Goal: Transaction & Acquisition: Purchase product/service

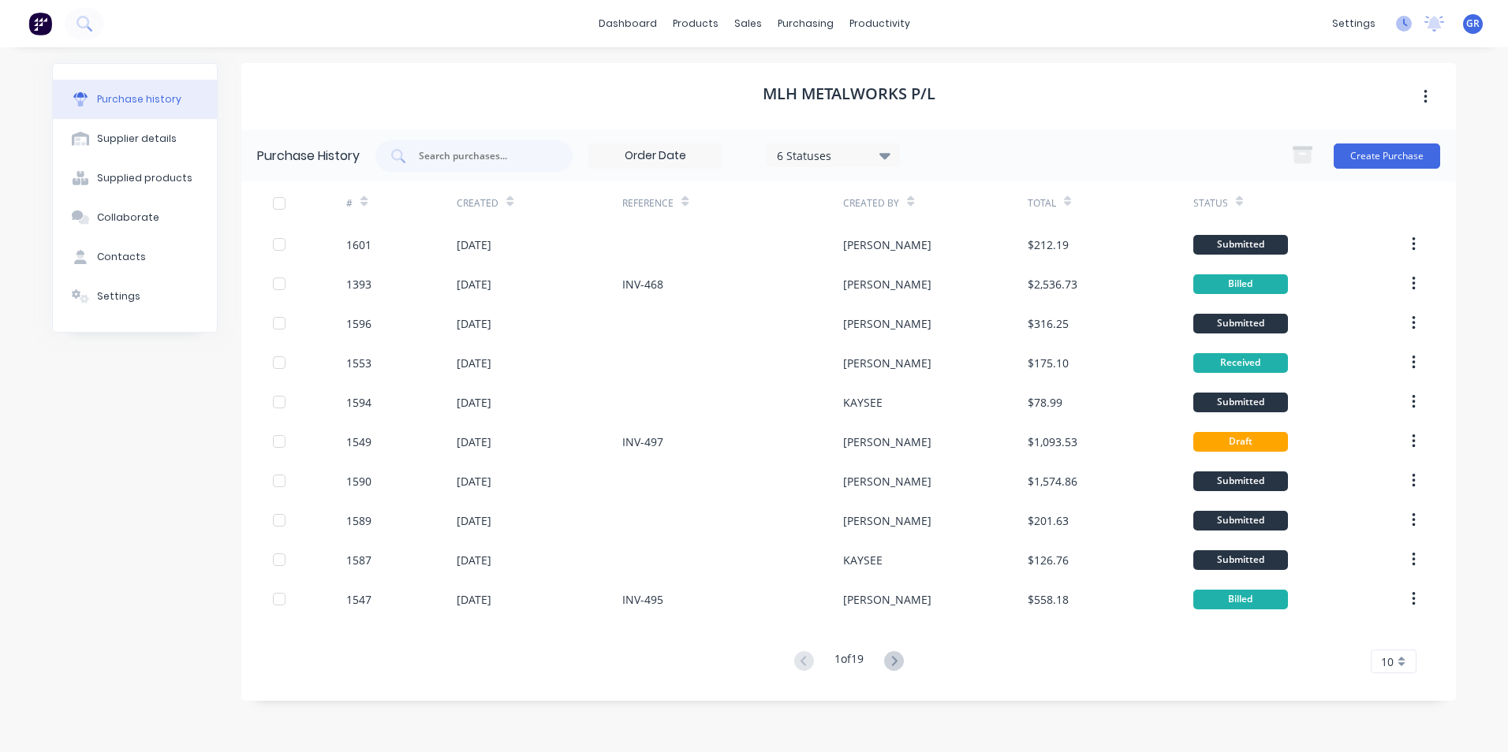
click at [1407, 24] on icon at bounding box center [1404, 24] width 16 height 16
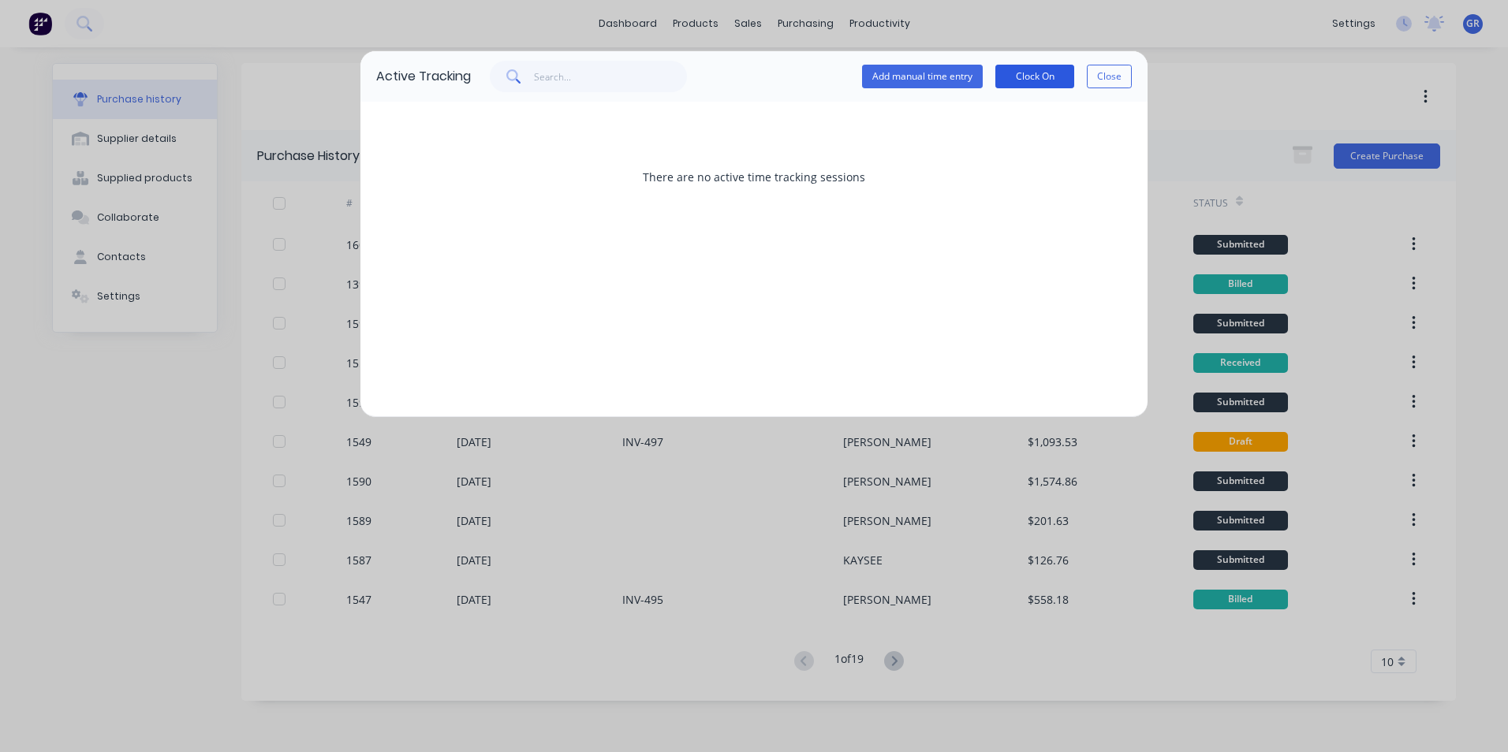
click at [1047, 77] on button "Clock On" at bounding box center [1034, 77] width 79 height 24
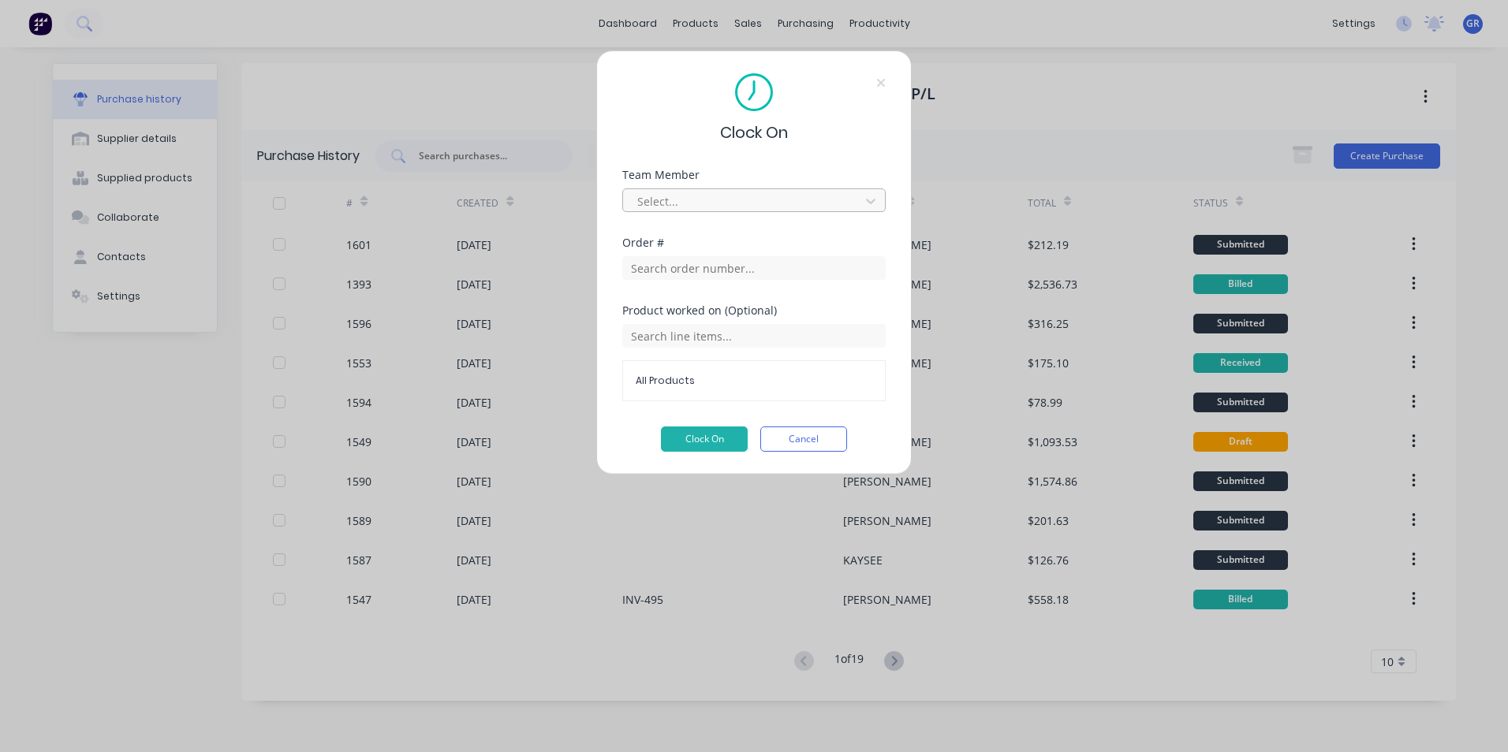
click at [671, 200] on div at bounding box center [744, 202] width 216 height 20
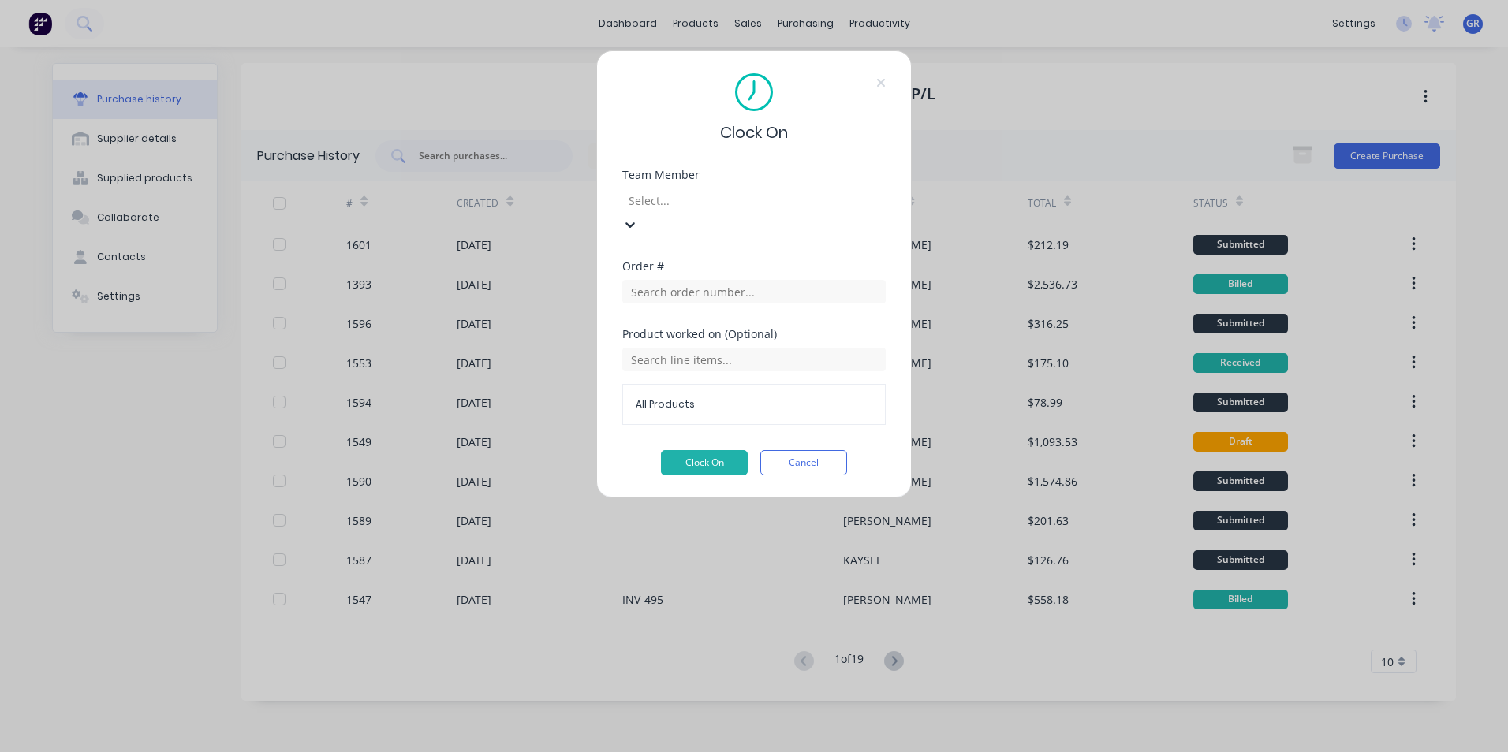
scroll to position [315, 0]
click at [882, 80] on icon at bounding box center [880, 83] width 9 height 13
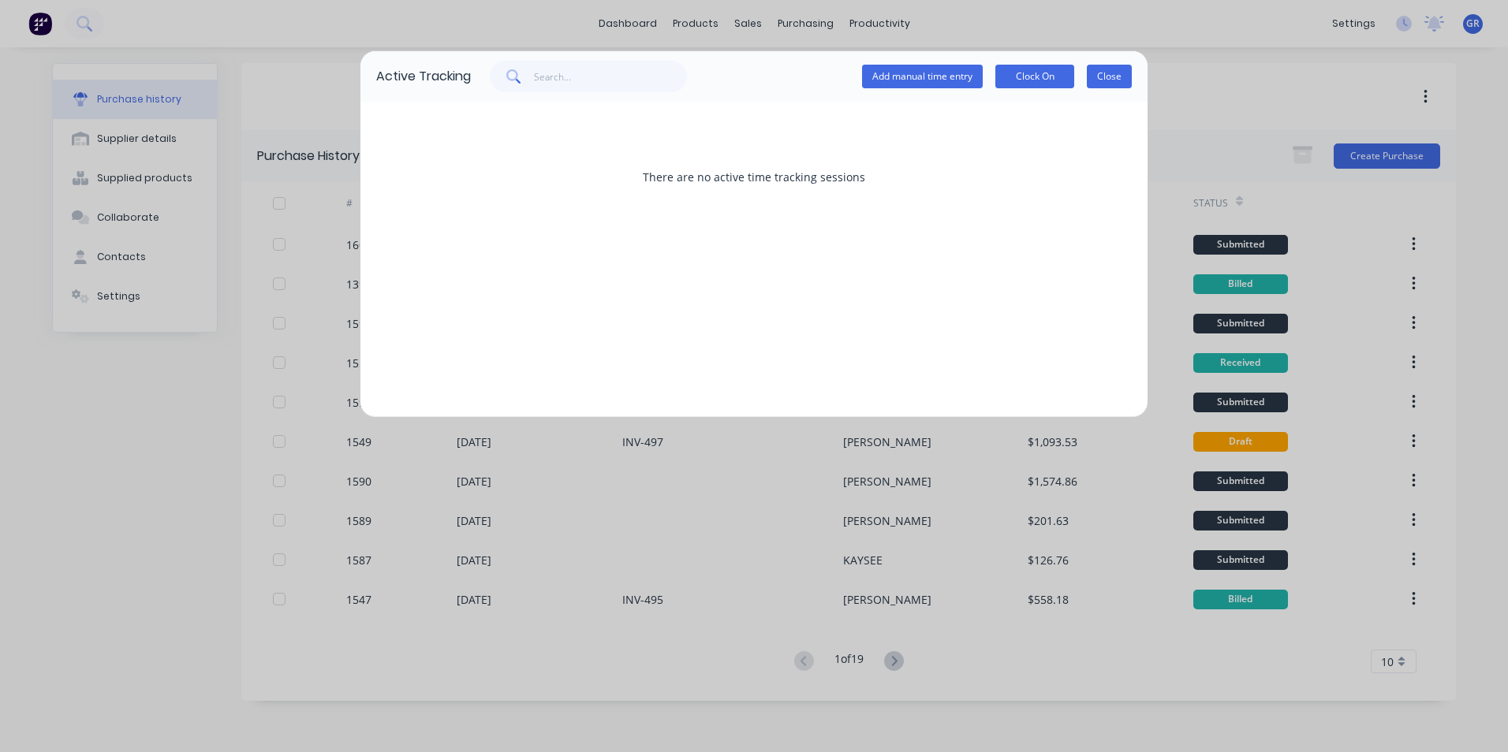
click at [1110, 75] on button "Close" at bounding box center [1109, 77] width 45 height 24
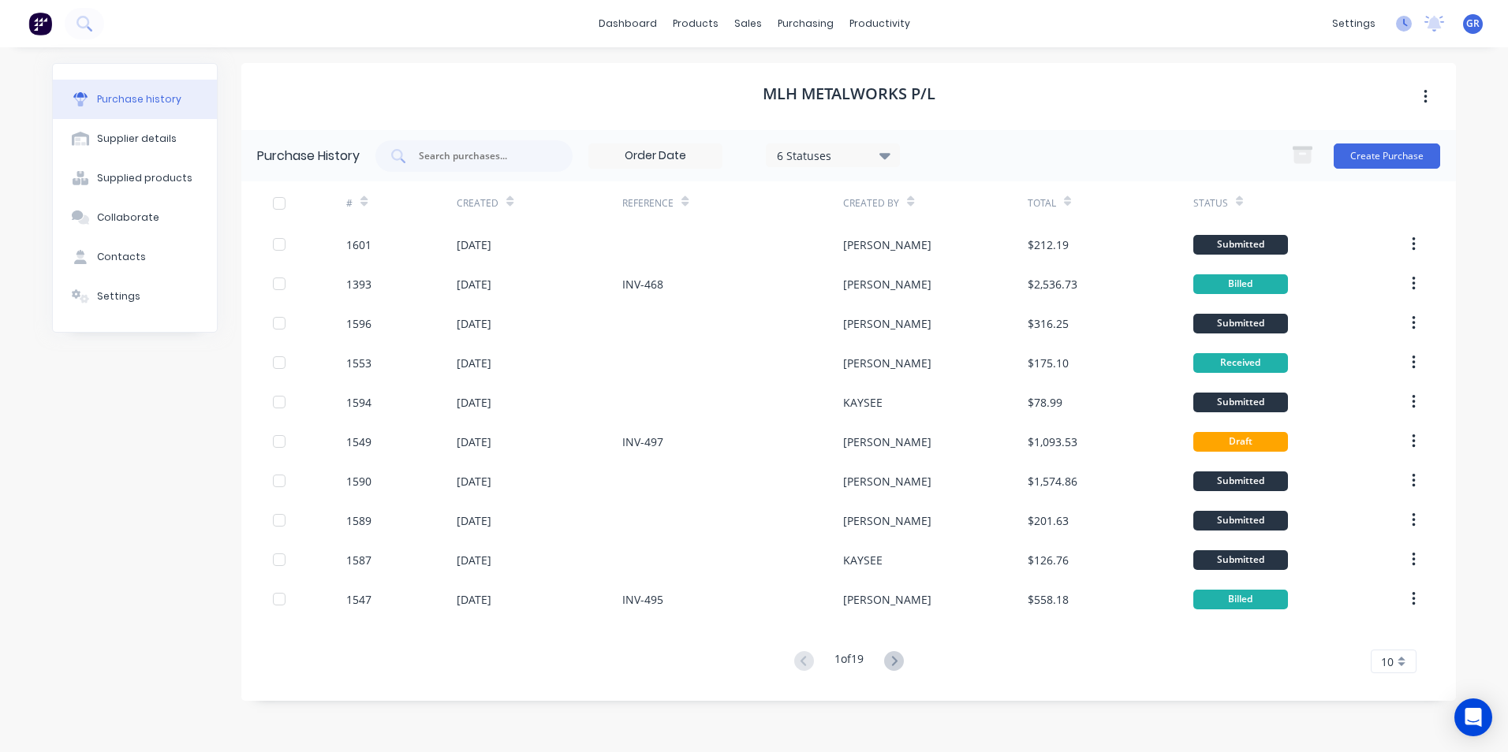
click at [1405, 27] on icon at bounding box center [1404, 24] width 16 height 16
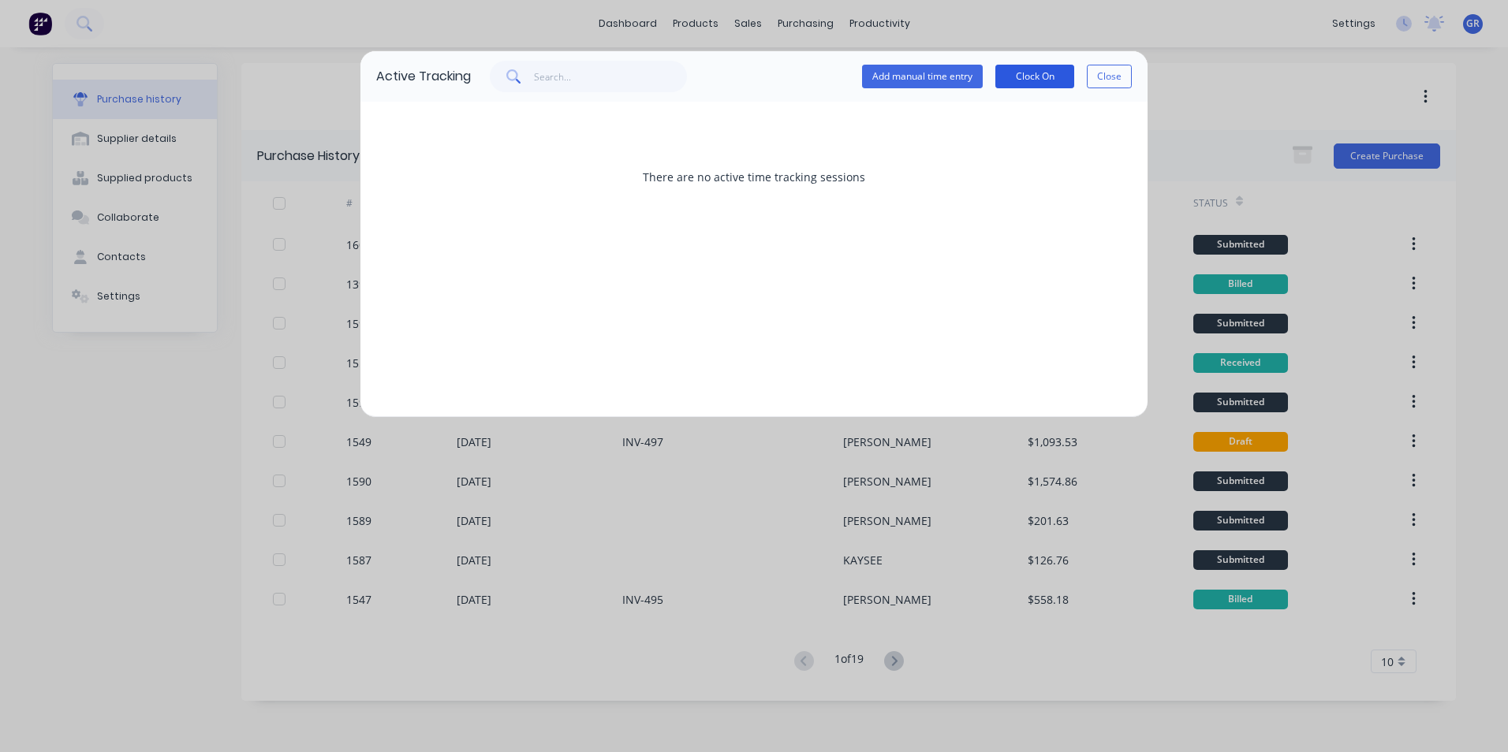
click at [1043, 80] on button "Clock On" at bounding box center [1034, 77] width 79 height 24
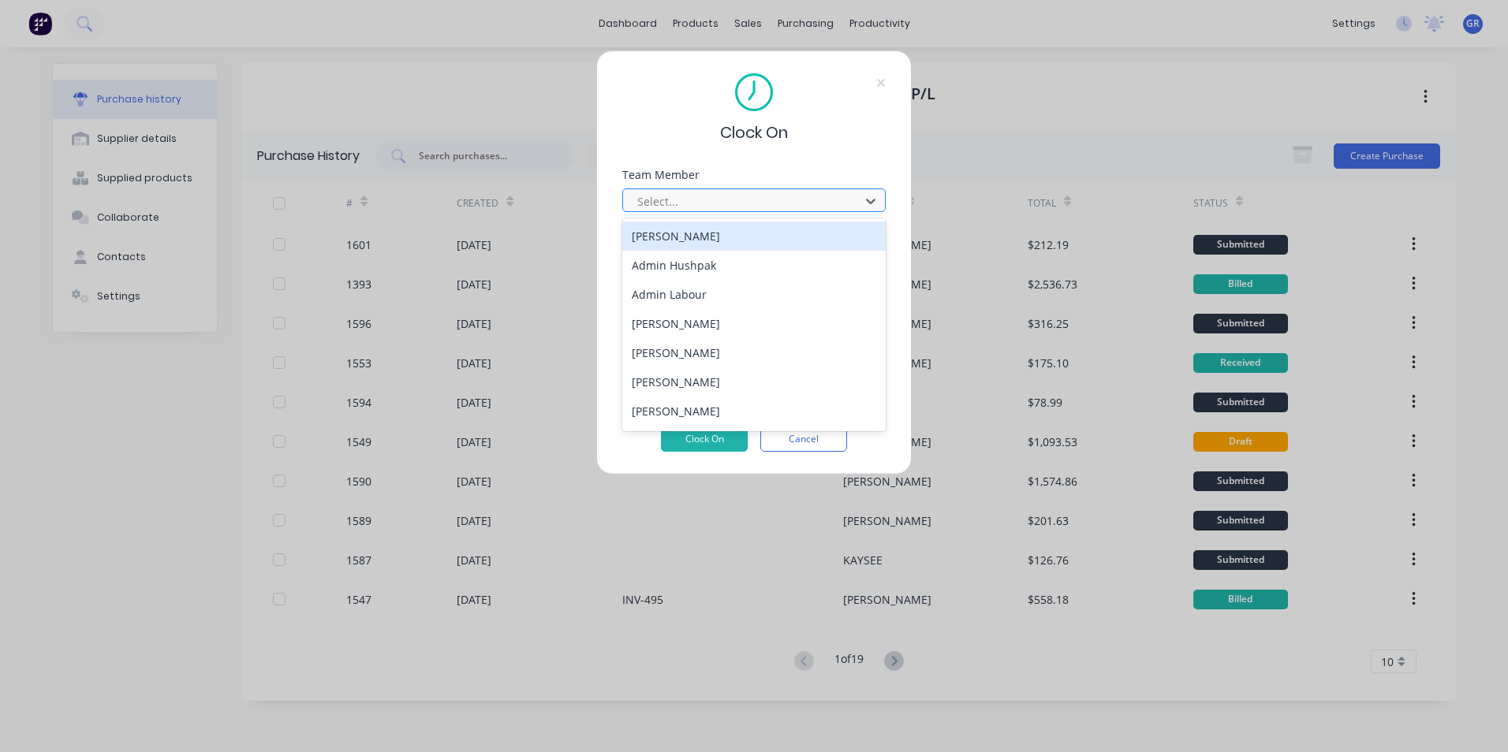
click at [681, 198] on div at bounding box center [744, 202] width 216 height 20
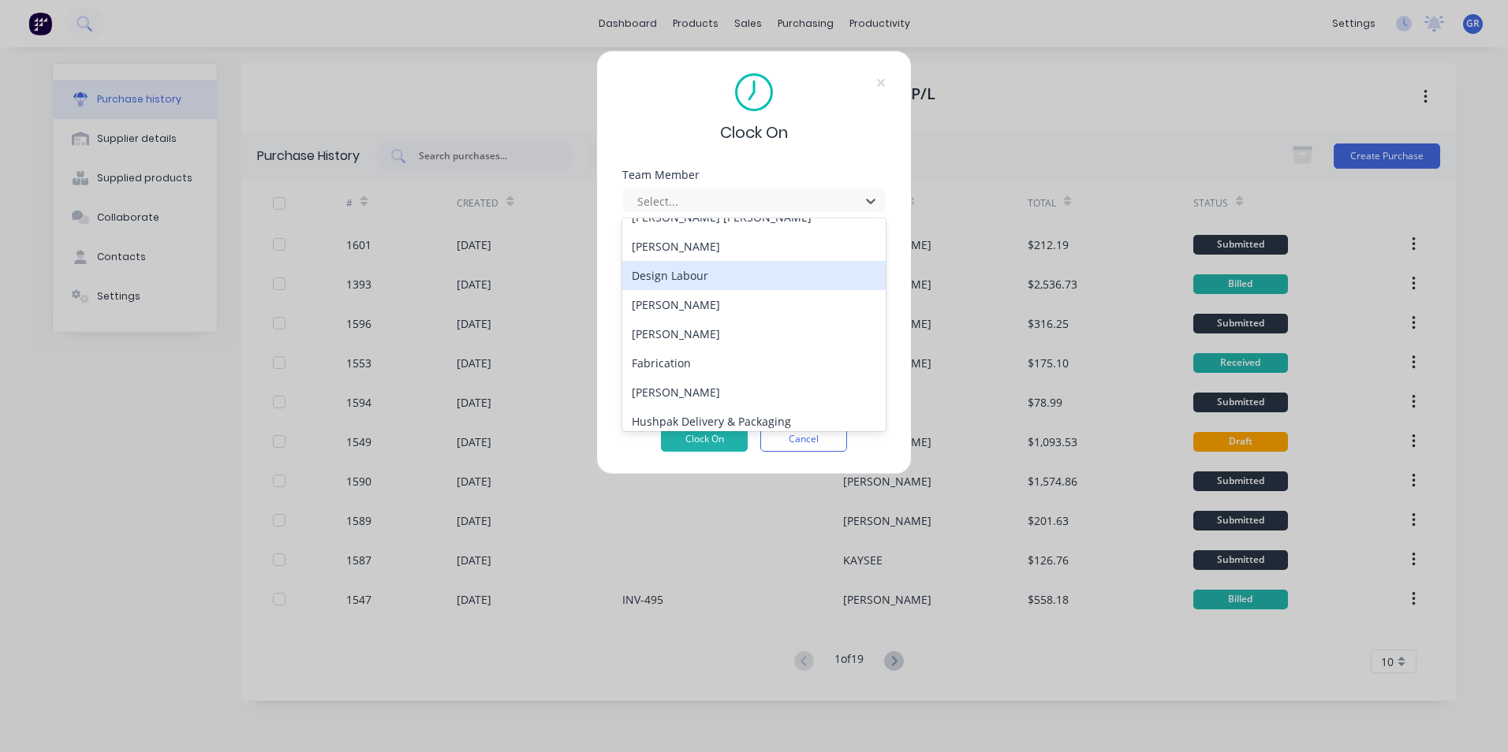
scroll to position [315, 0]
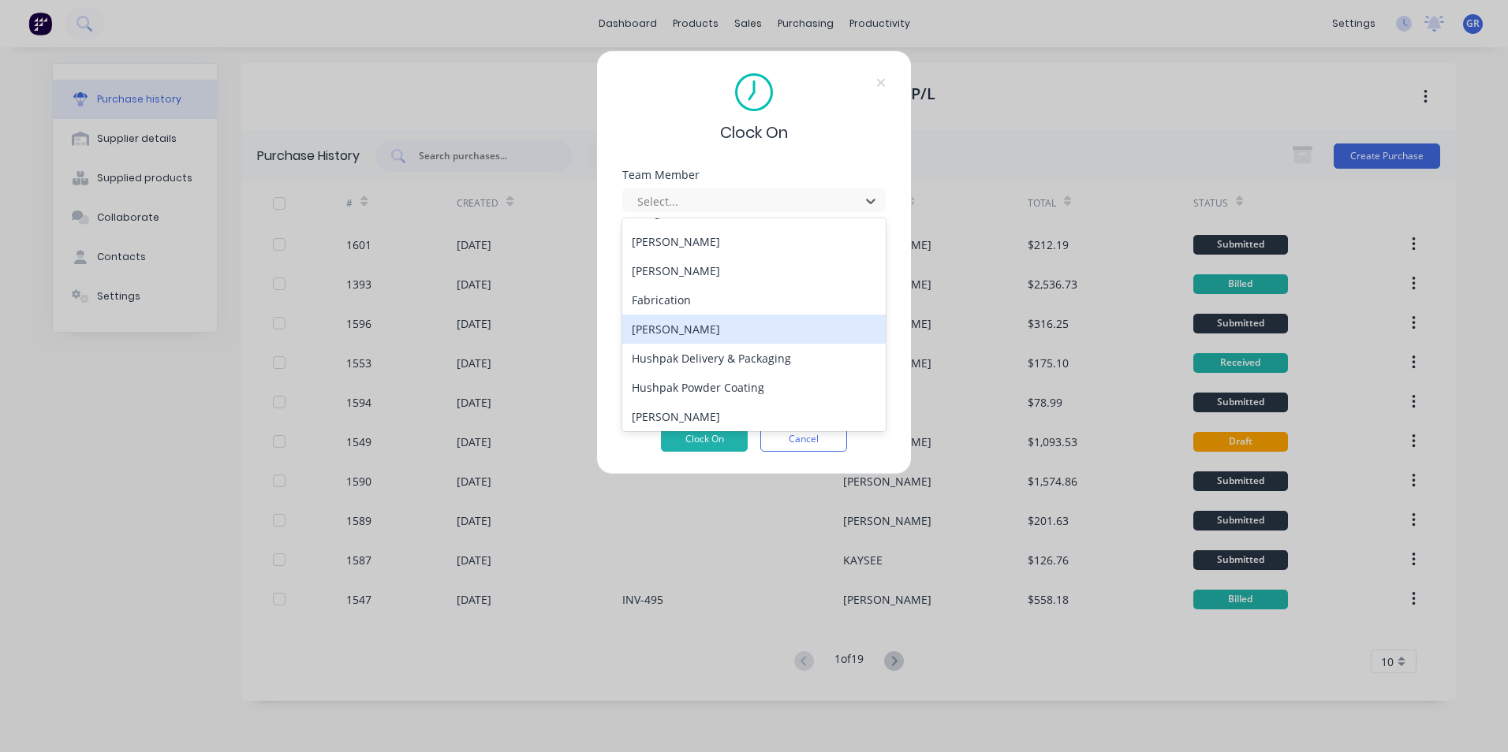
click at [677, 328] on div "[PERSON_NAME]" at bounding box center [753, 329] width 263 height 29
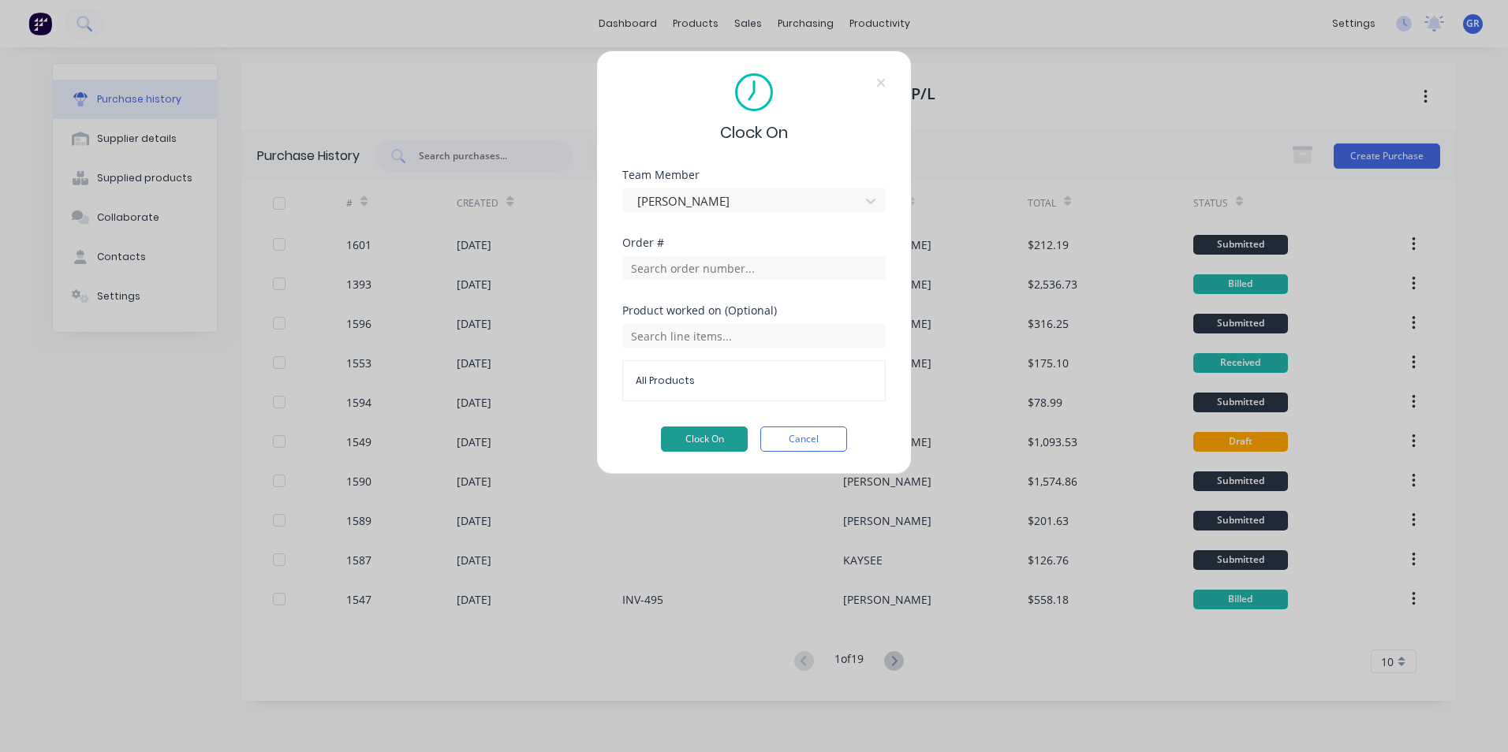
click at [705, 439] on button "Clock On" at bounding box center [704, 439] width 87 height 25
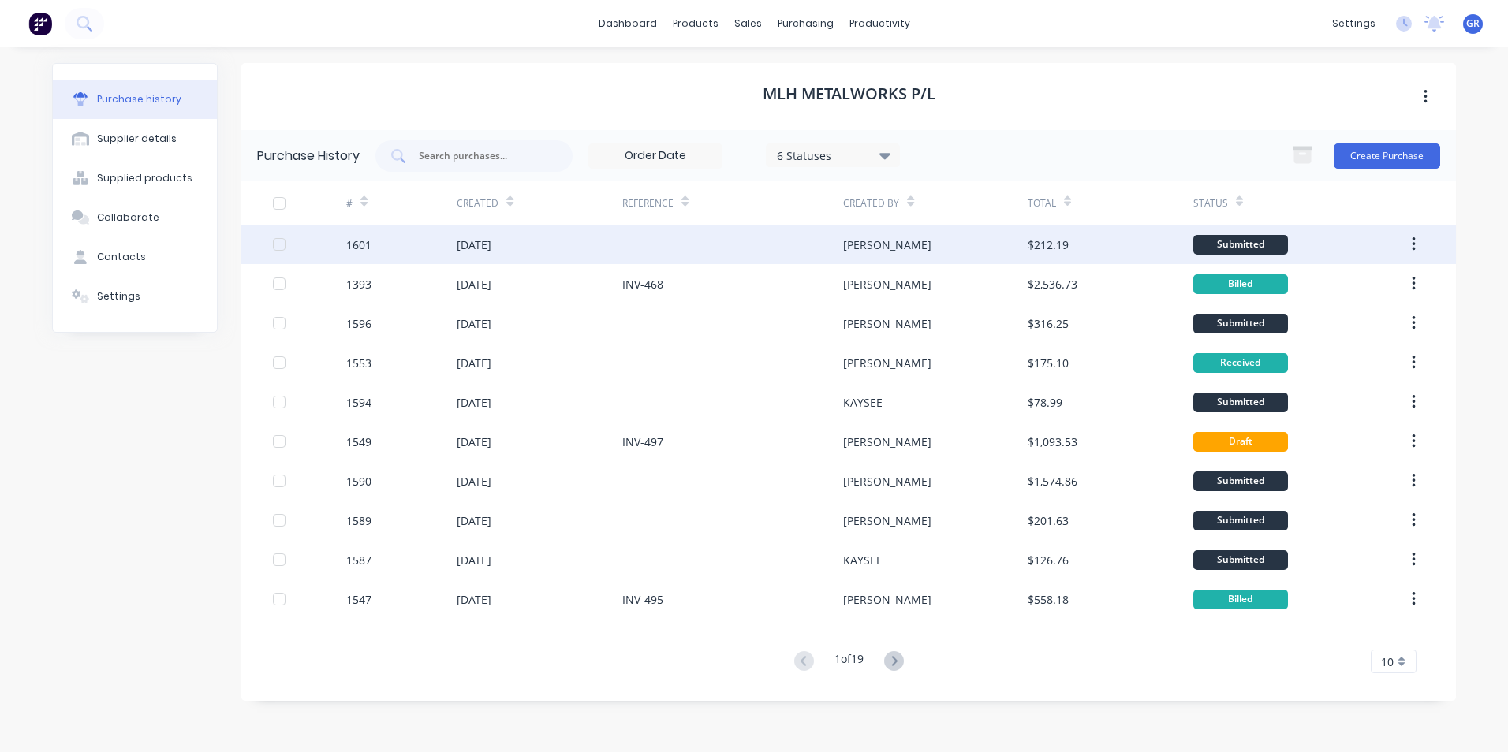
click at [281, 244] on div at bounding box center [279, 245] width 32 height 32
click at [278, 244] on div at bounding box center [279, 245] width 32 height 32
click at [355, 243] on div "1601" at bounding box center [358, 245] width 25 height 17
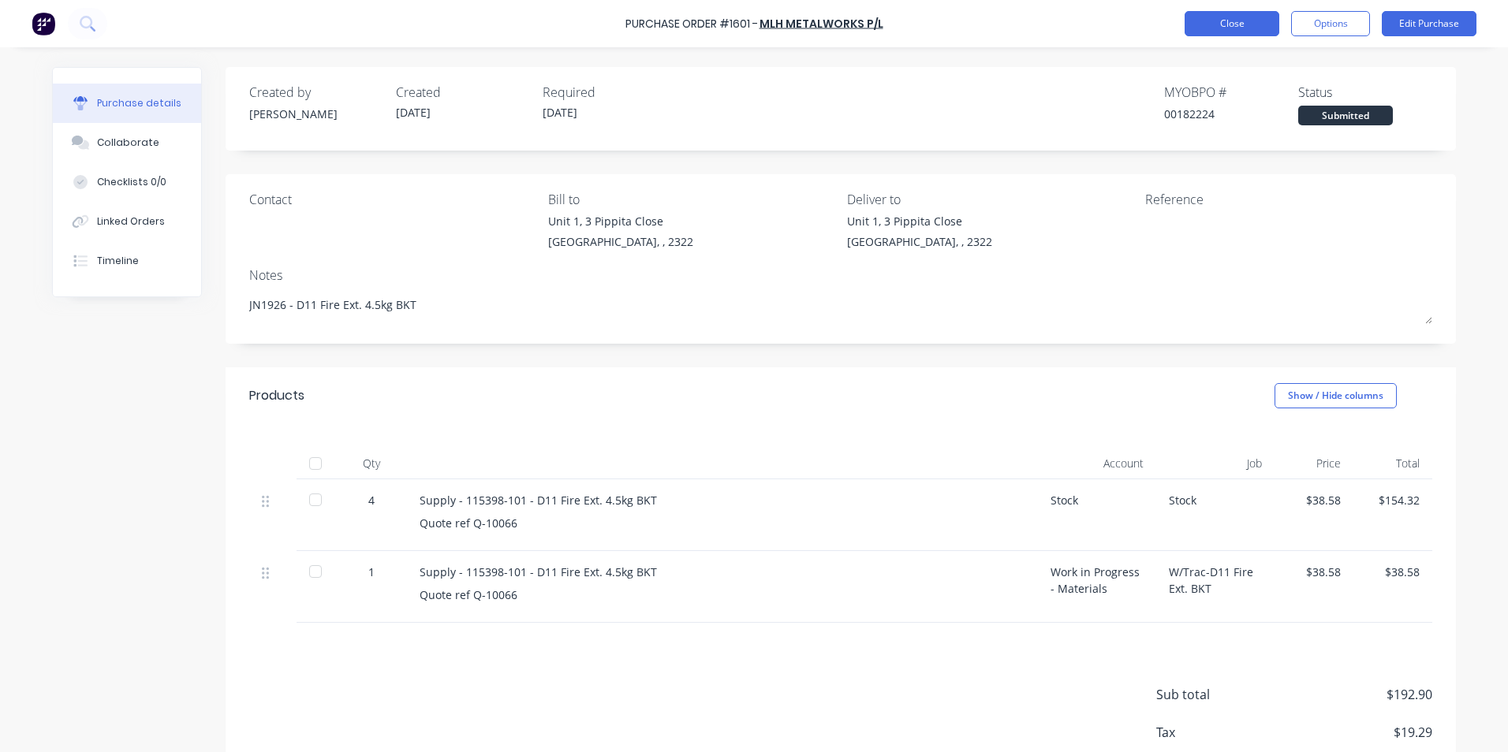
click at [1209, 26] on button "Close" at bounding box center [1232, 23] width 95 height 25
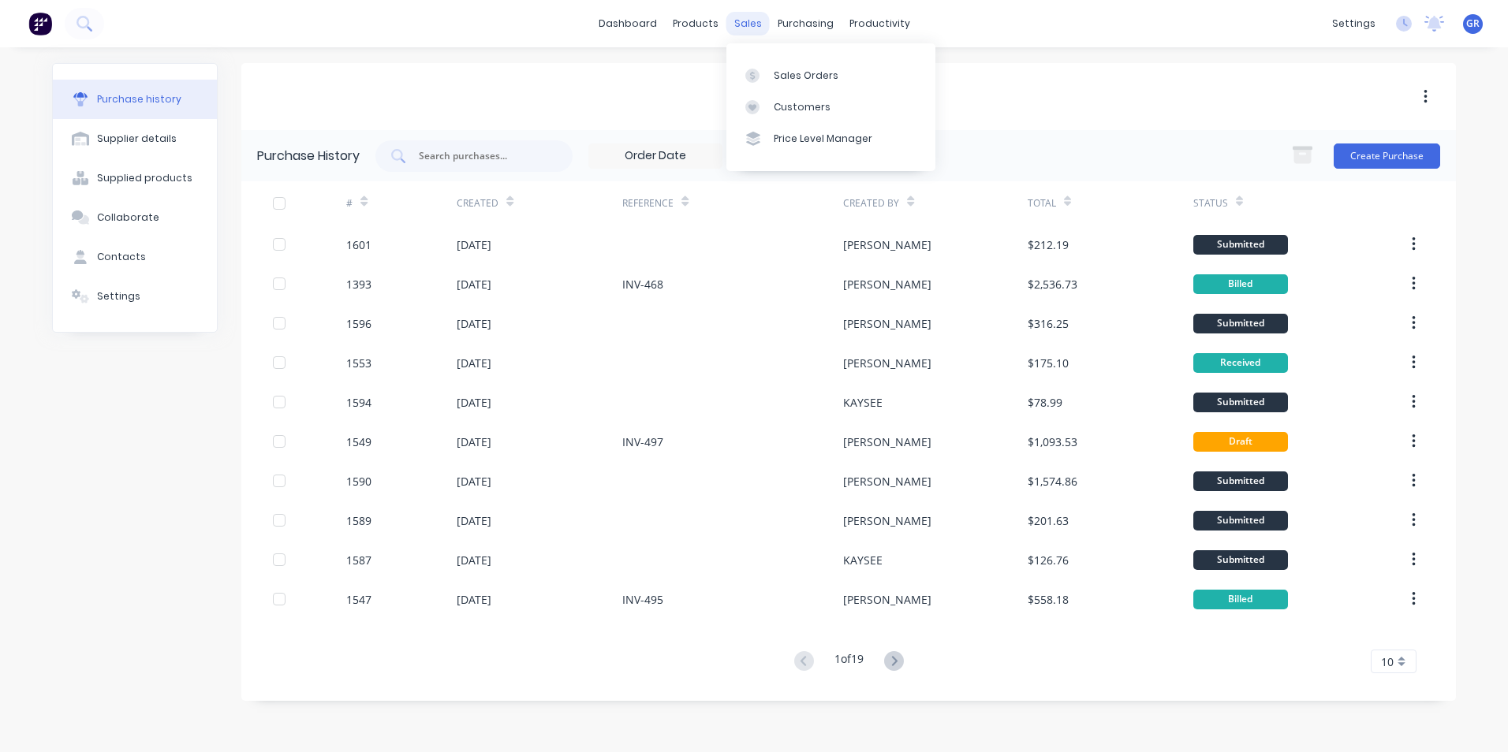
click at [744, 24] on div "sales" at bounding box center [747, 24] width 43 height 24
click at [799, 69] on div "Sales Orders" at bounding box center [806, 76] width 65 height 14
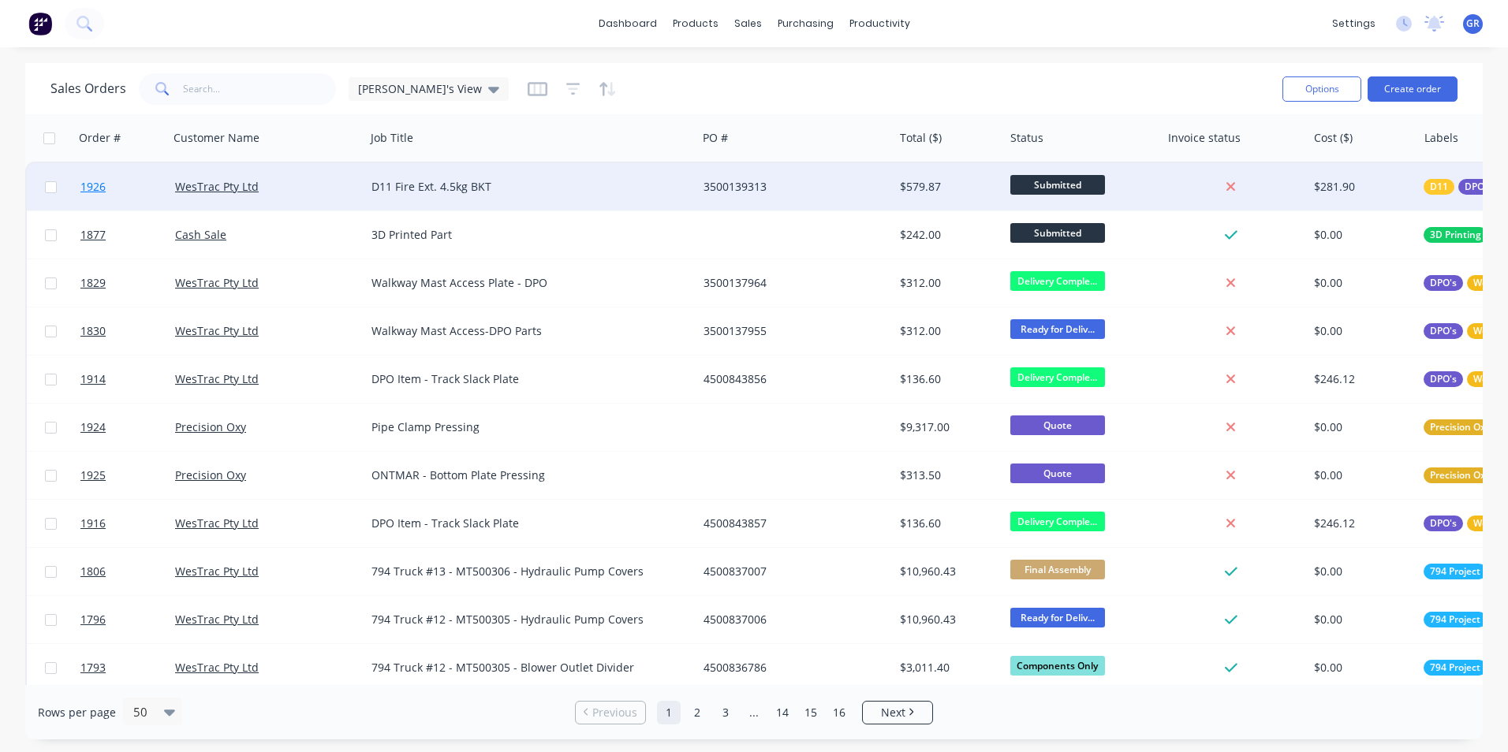
click at [88, 185] on span "1926" at bounding box center [92, 187] width 25 height 16
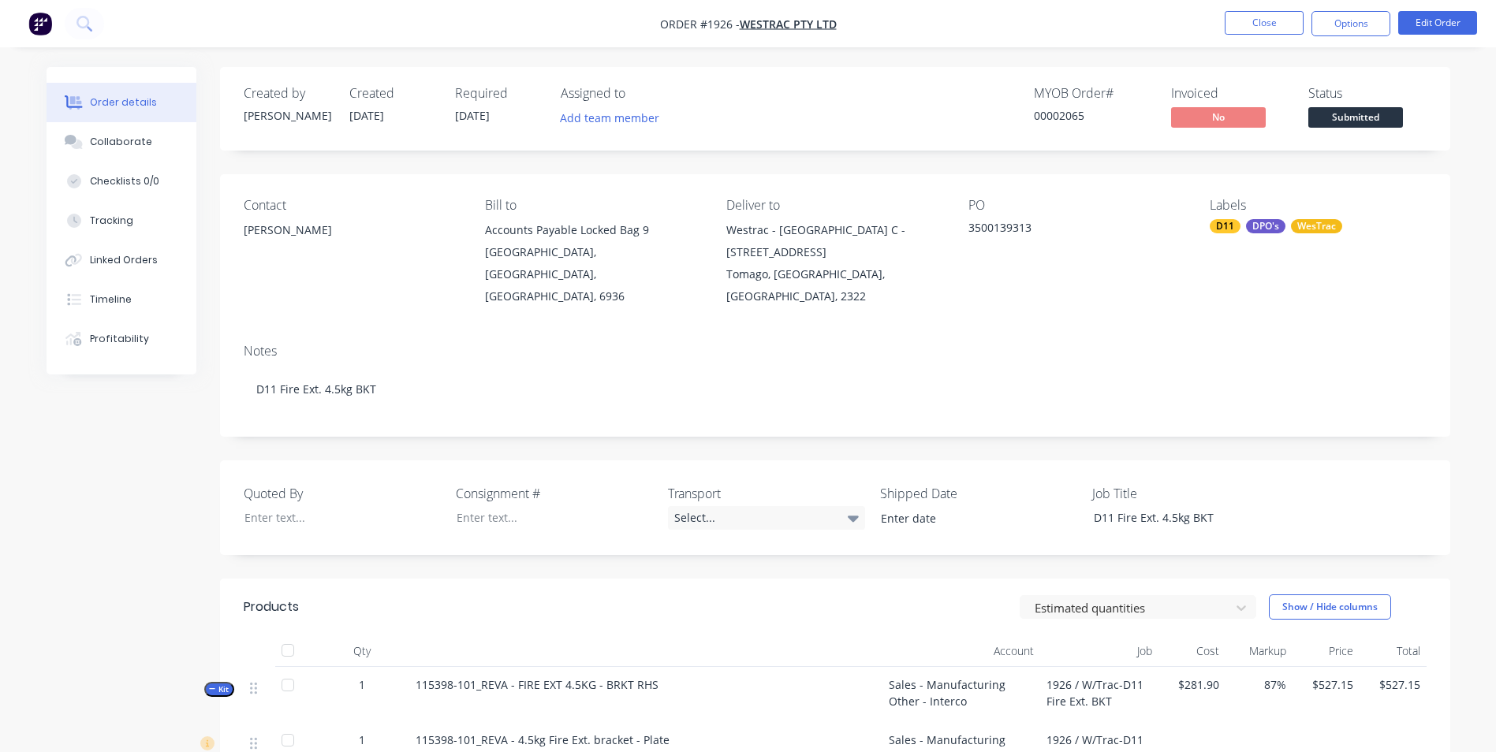
click at [1339, 115] on span "Submitted" at bounding box center [1355, 117] width 95 height 20
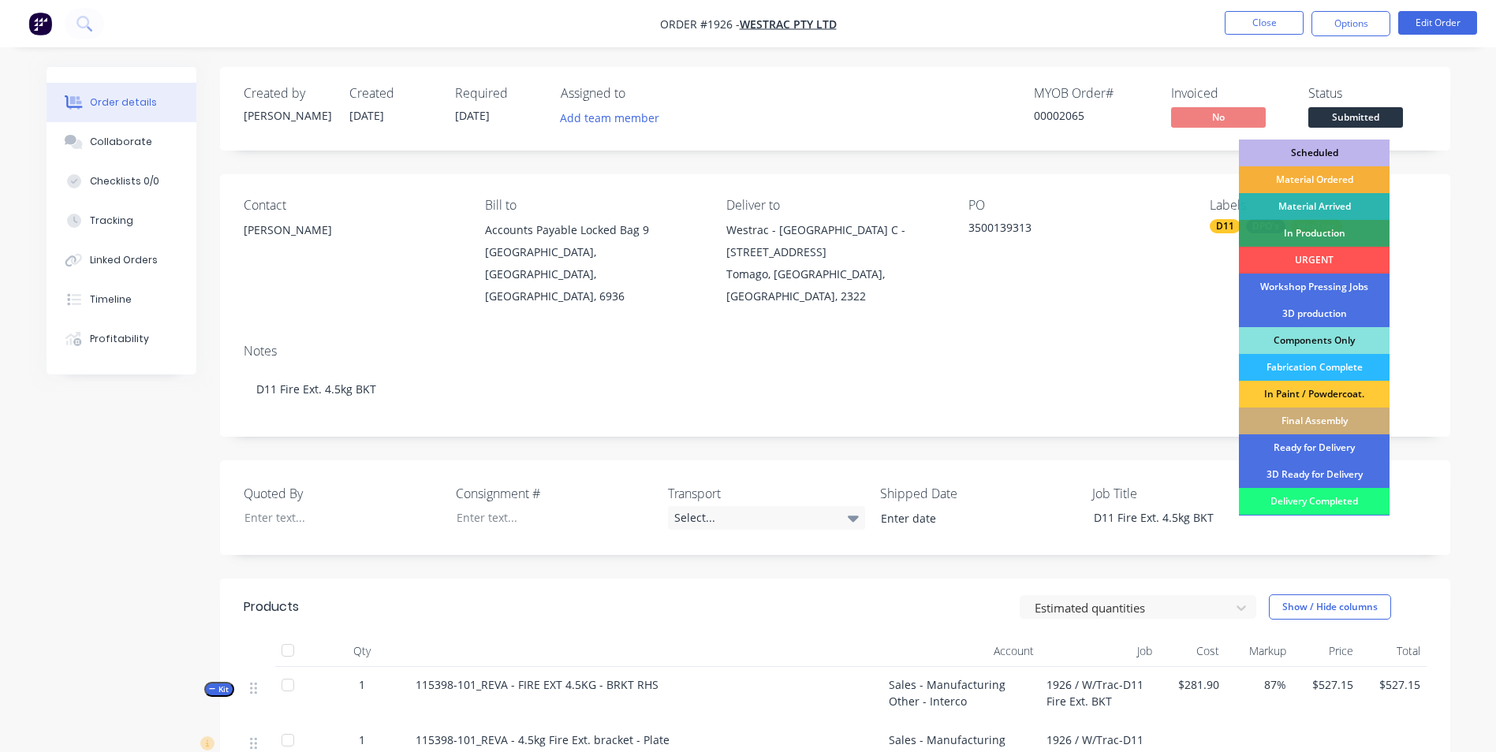
click at [1296, 146] on div "Scheduled" at bounding box center [1314, 153] width 151 height 27
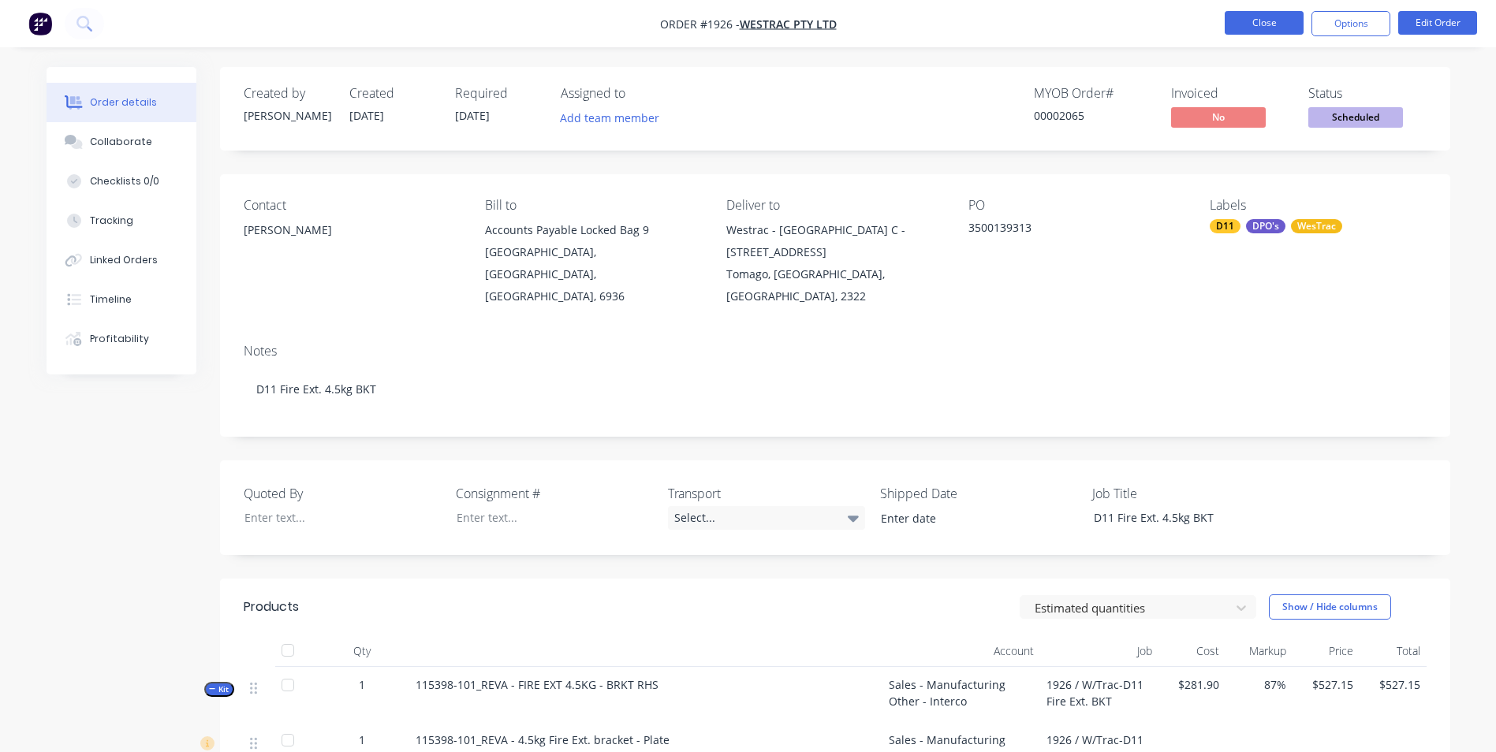
click at [1274, 22] on button "Close" at bounding box center [1264, 23] width 79 height 24
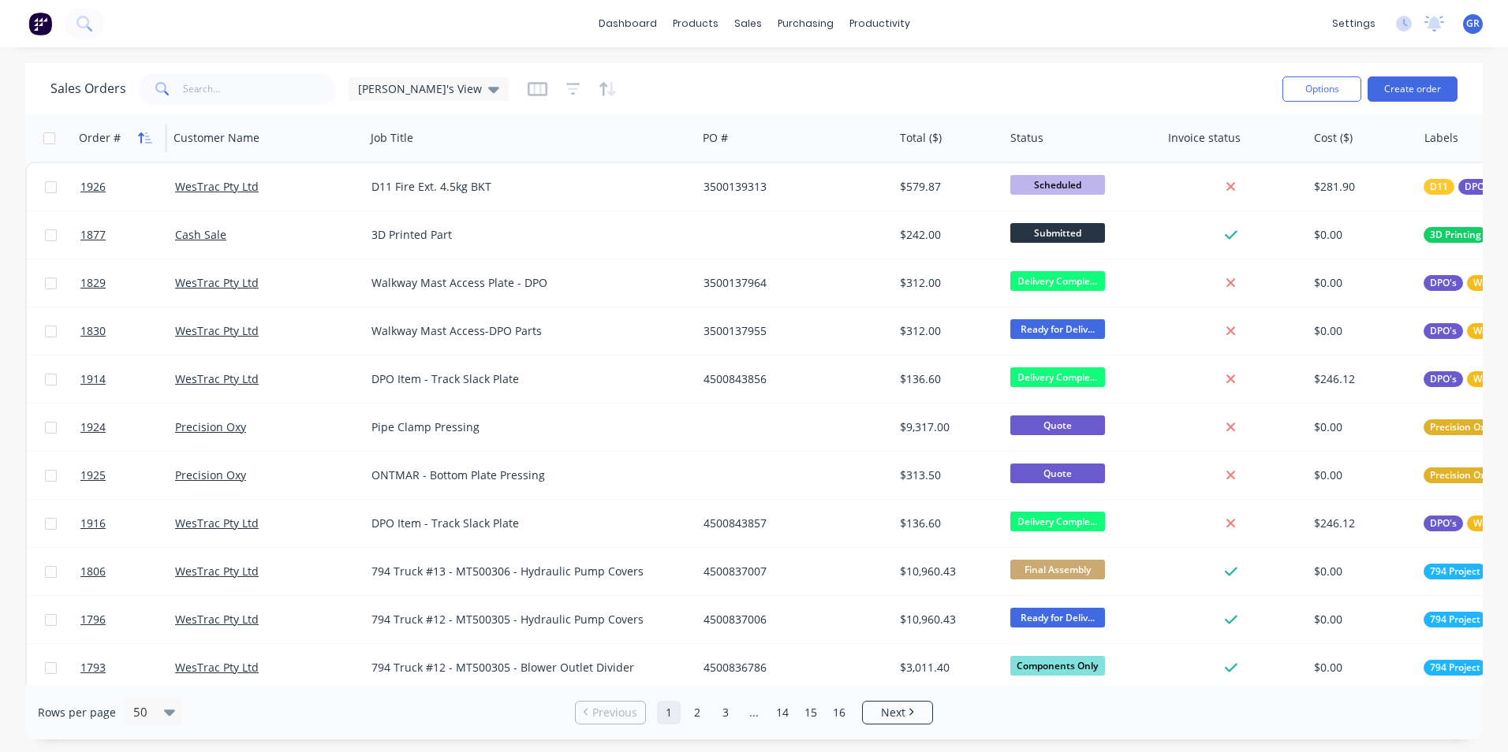
click at [144, 133] on icon "button" at bounding box center [145, 138] width 14 height 13
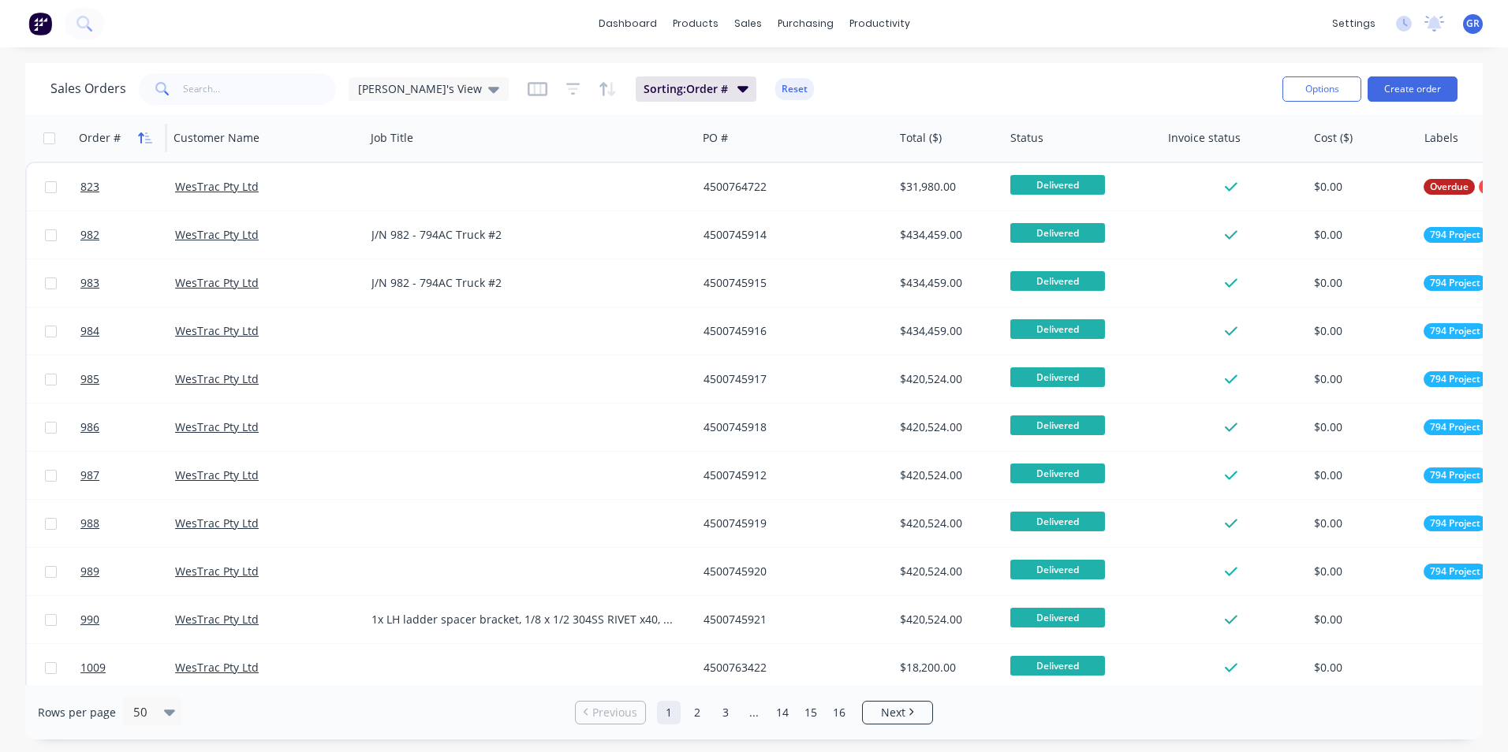
click at [143, 133] on icon "button" at bounding box center [145, 138] width 14 height 13
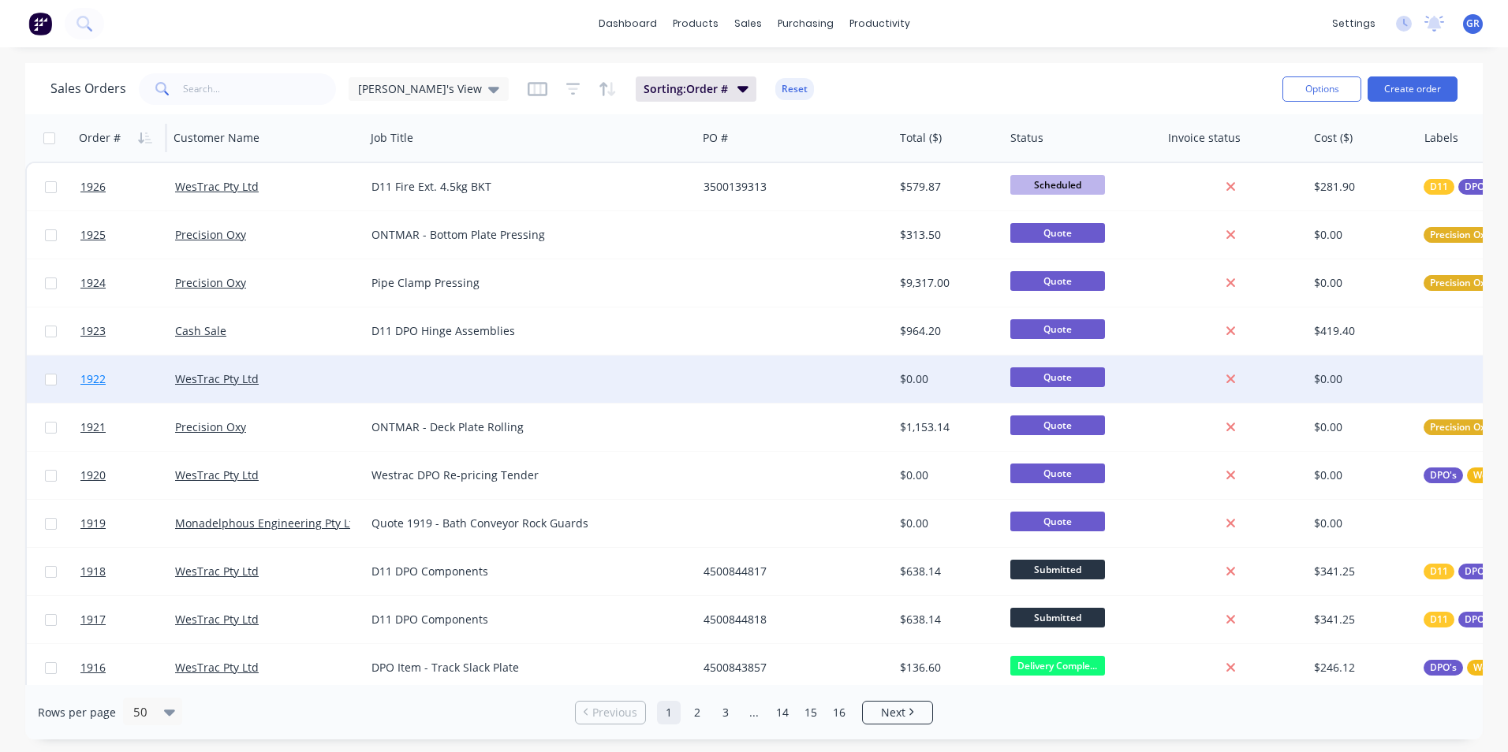
click at [95, 379] on span "1922" at bounding box center [92, 379] width 25 height 16
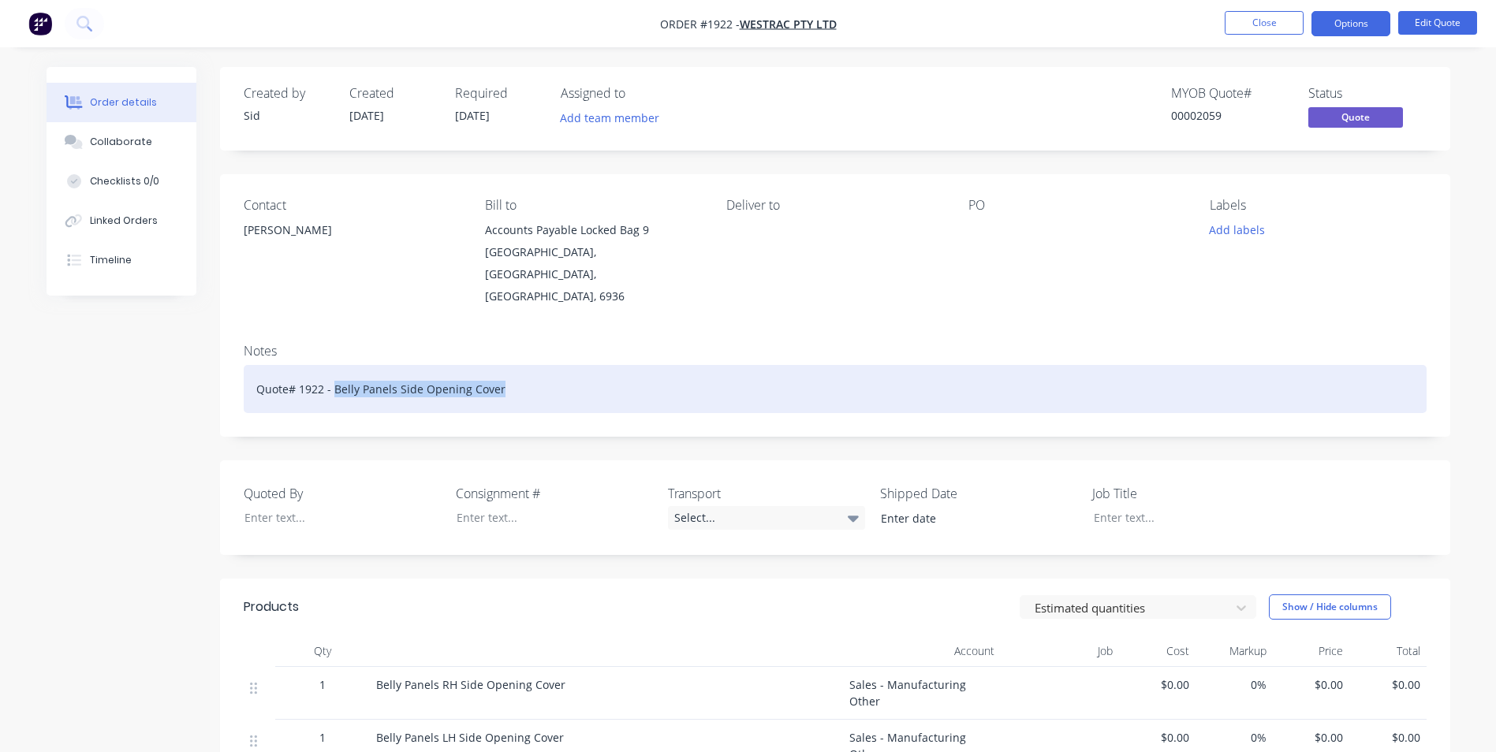
drag, startPoint x: 506, startPoint y: 368, endPoint x: 334, endPoint y: 369, distance: 171.1
click at [334, 369] on div "Quote# 1922 - Belly Panels Side Opening Cover" at bounding box center [835, 389] width 1183 height 48
copy div "Belly Panels Side Opening Cover"
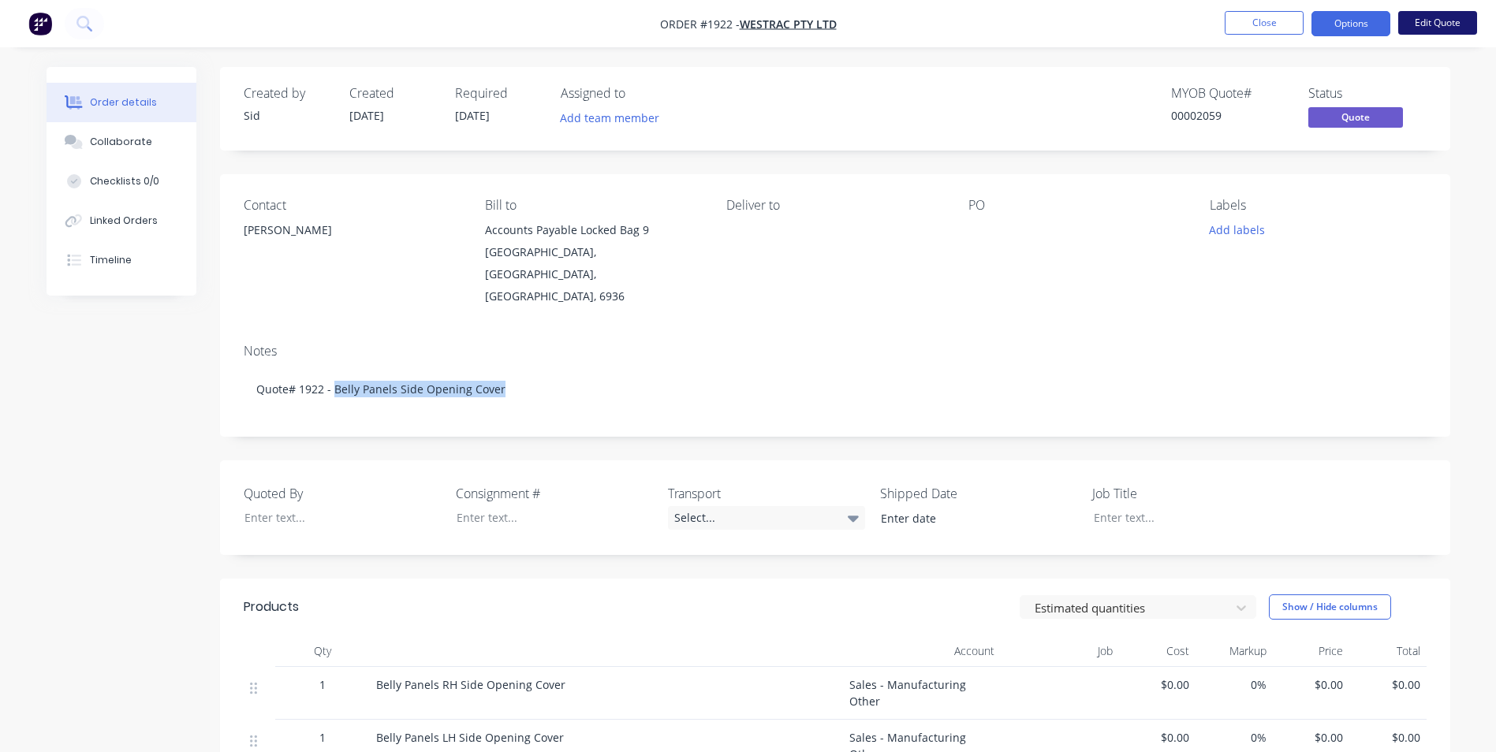
click at [1429, 20] on button "Edit Quote" at bounding box center [1437, 23] width 79 height 24
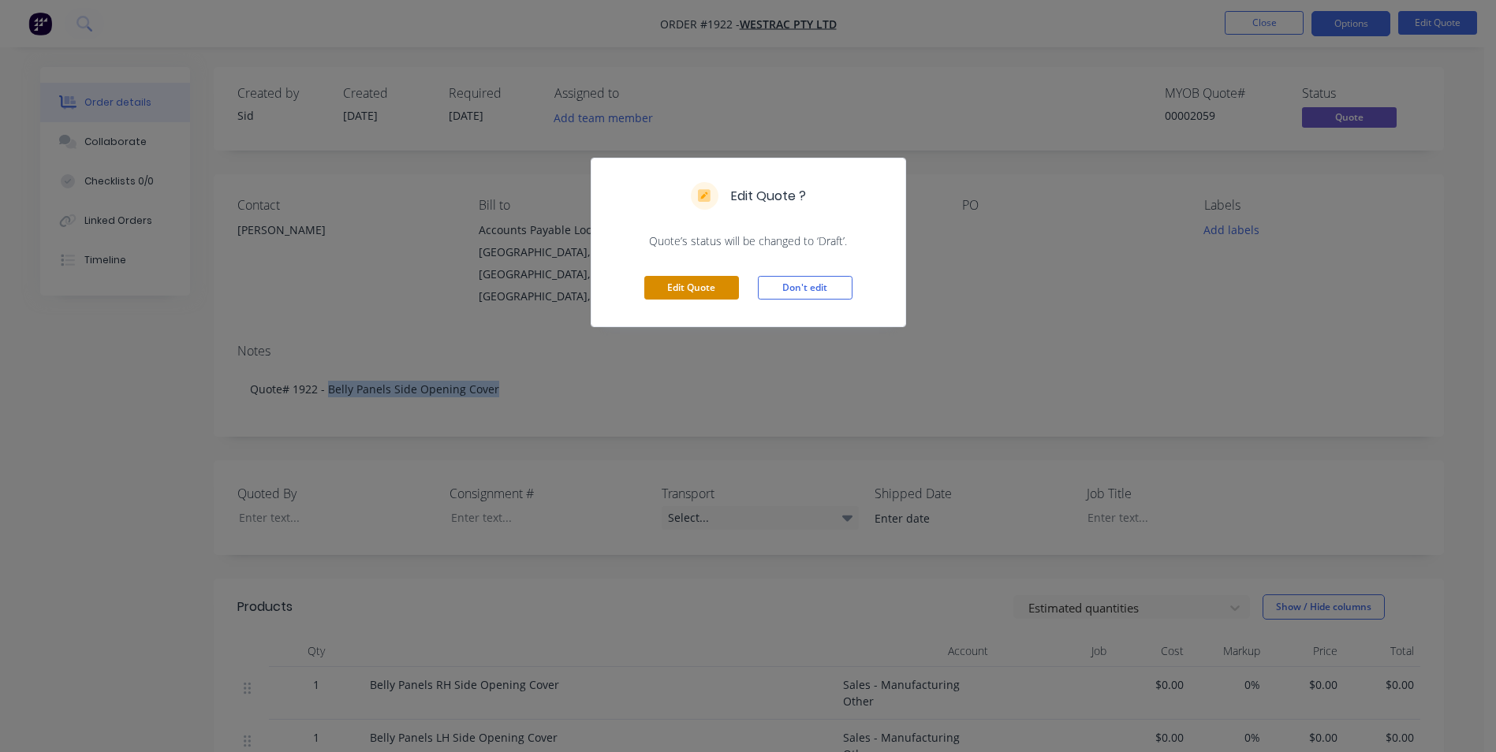
click at [705, 285] on button "Edit Quote" at bounding box center [691, 288] width 95 height 24
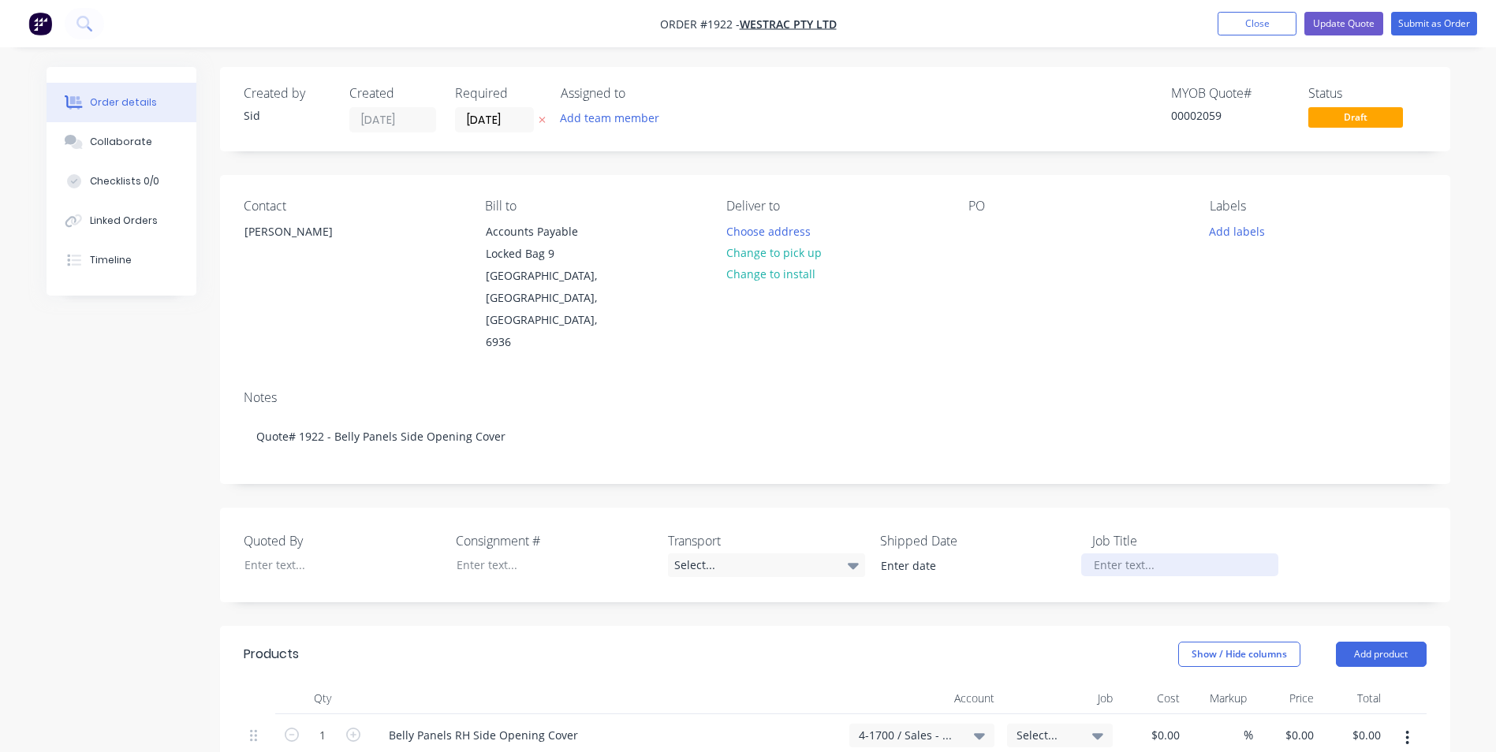
click at [1129, 554] on div at bounding box center [1179, 565] width 197 height 23
paste div
click at [1352, 21] on button "Update Quote" at bounding box center [1343, 24] width 79 height 24
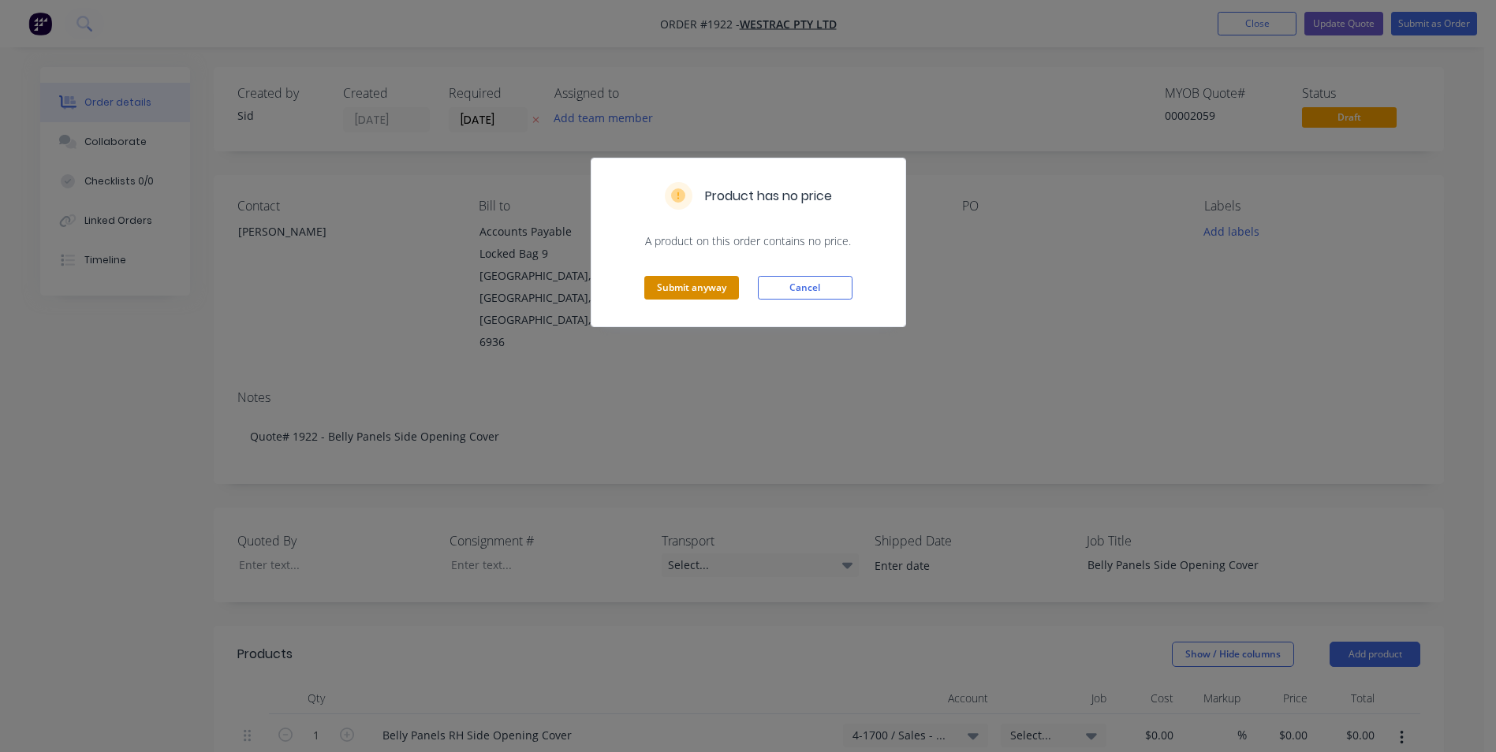
click at [682, 288] on button "Submit anyway" at bounding box center [691, 288] width 95 height 24
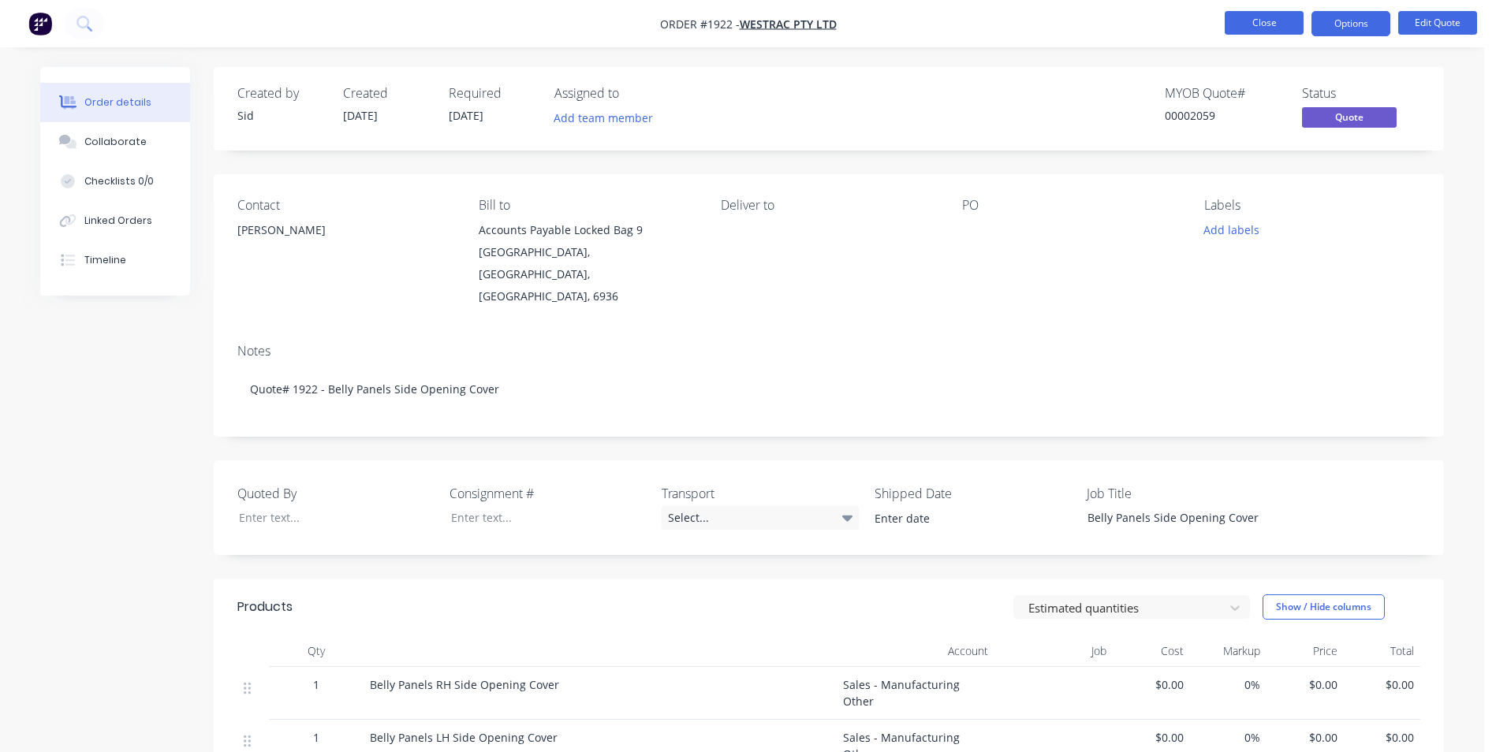
click at [1263, 28] on button "Close" at bounding box center [1264, 23] width 79 height 24
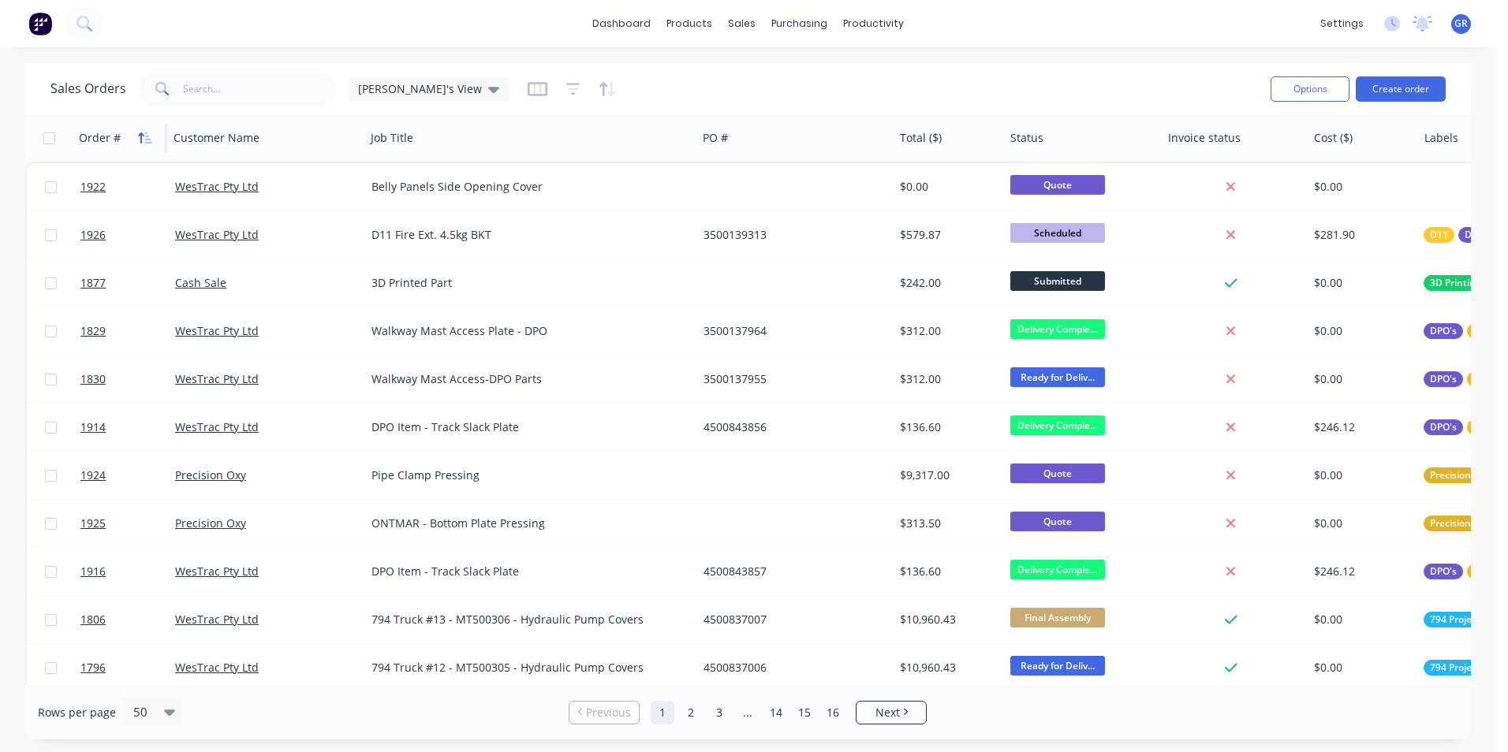
click at [150, 140] on icon "button" at bounding box center [145, 138] width 14 height 13
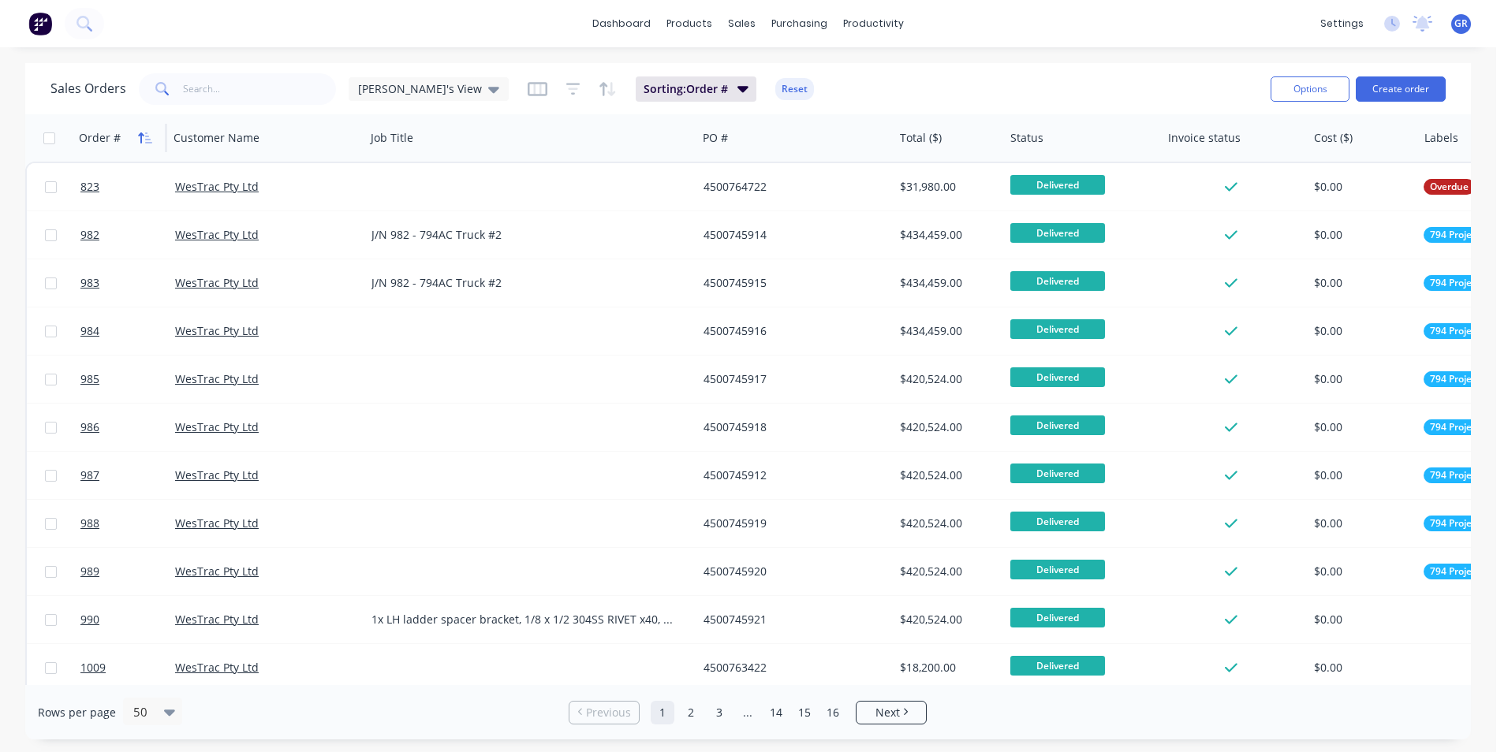
click at [147, 138] on icon "button" at bounding box center [145, 138] width 14 height 13
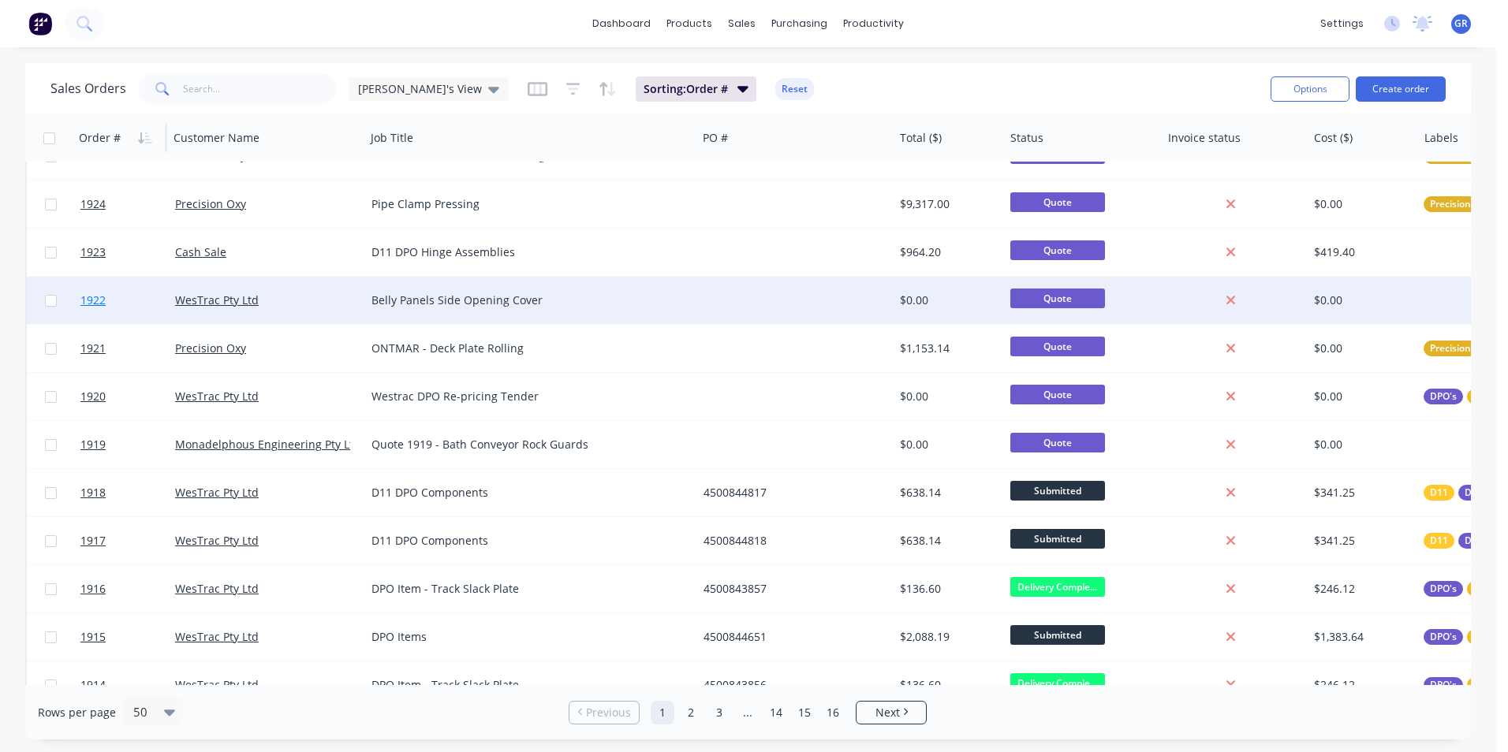
scroll to position [158, 0]
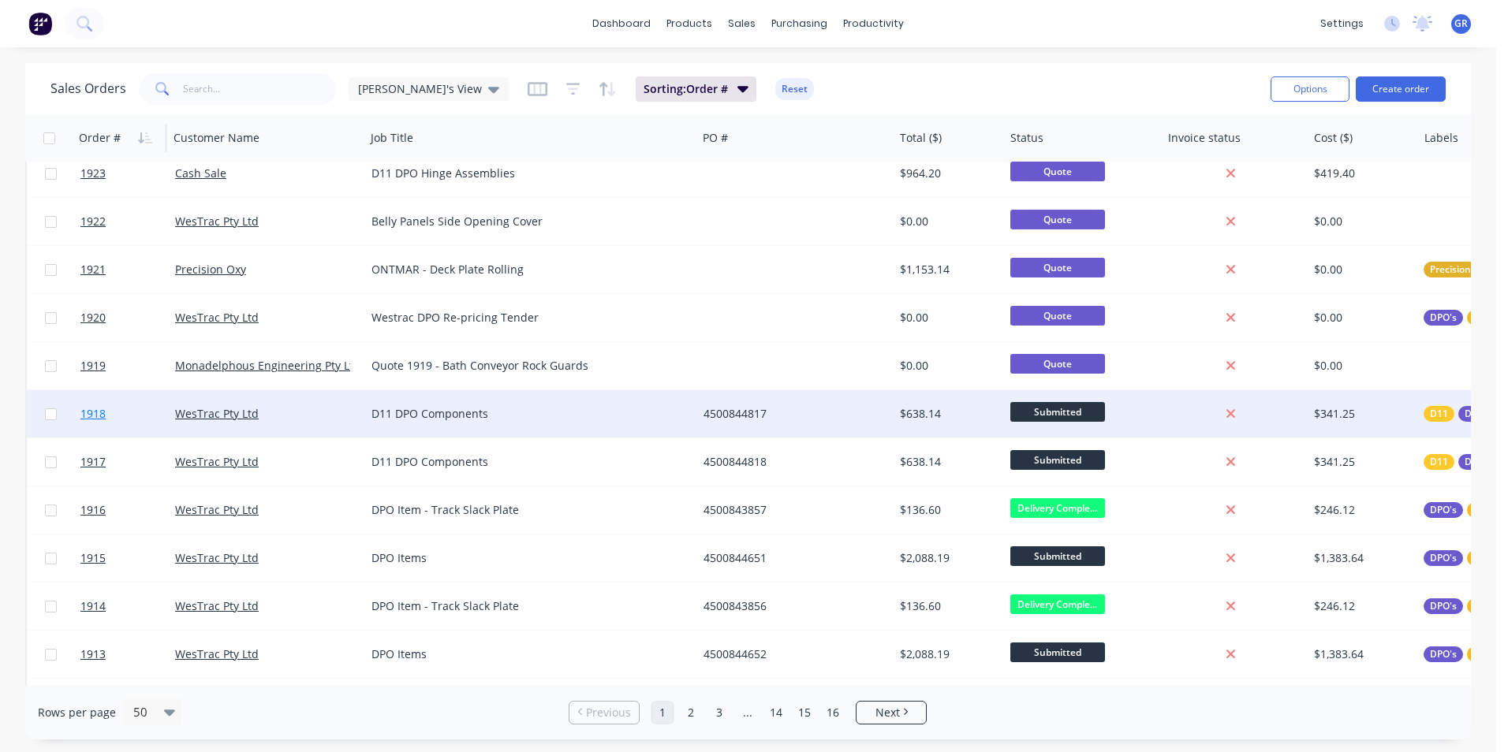
click at [95, 414] on span "1918" at bounding box center [92, 414] width 25 height 16
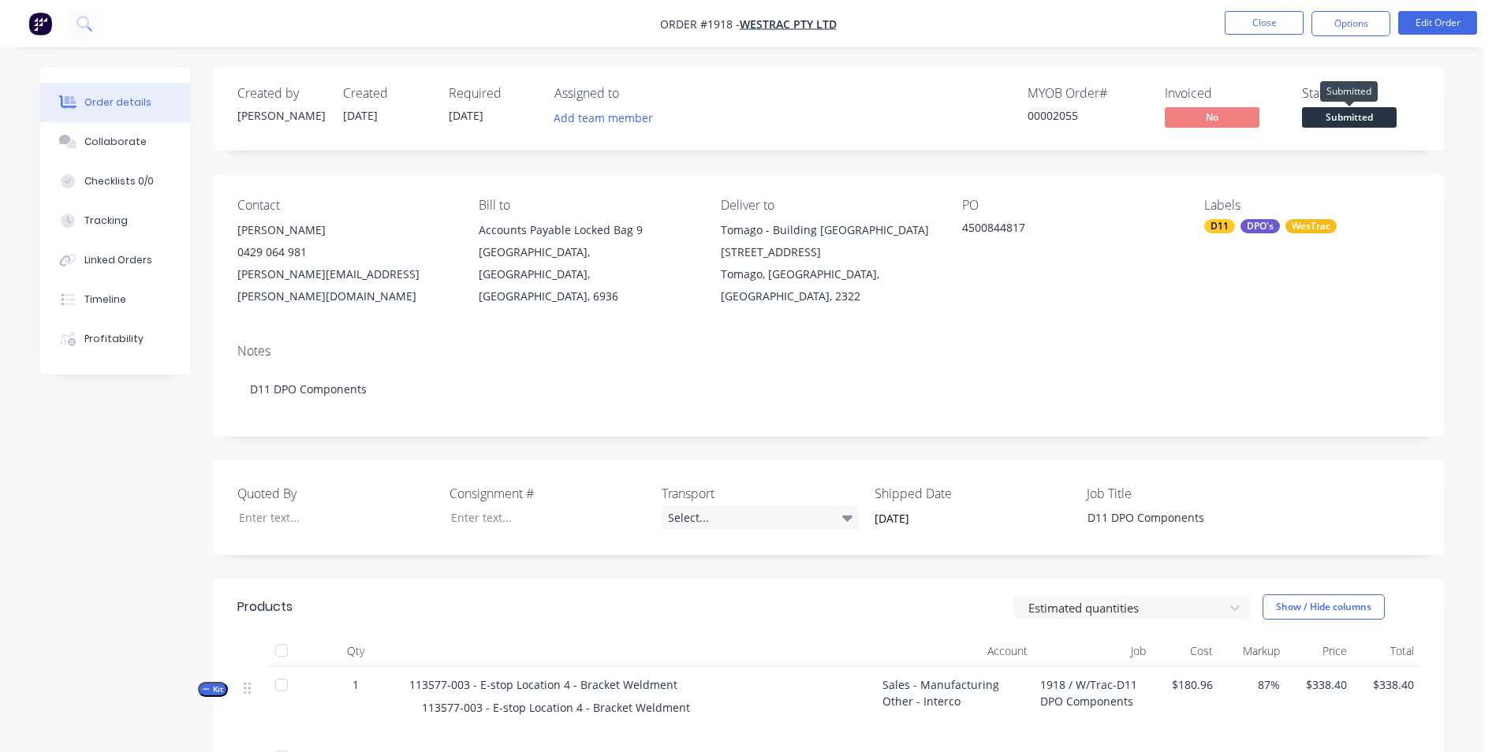
click at [1361, 121] on span "Submitted" at bounding box center [1349, 117] width 95 height 20
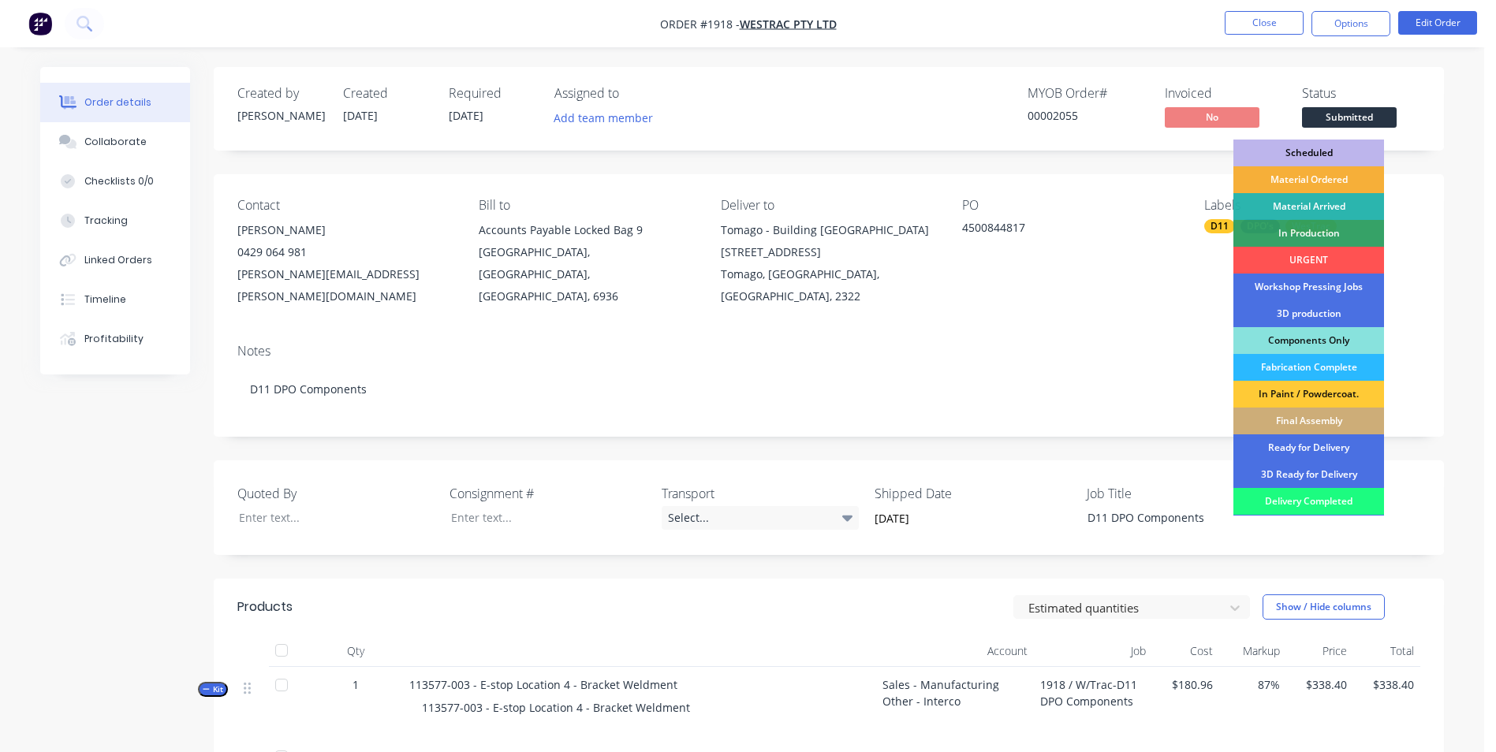
click at [1321, 149] on div "Scheduled" at bounding box center [1308, 153] width 151 height 27
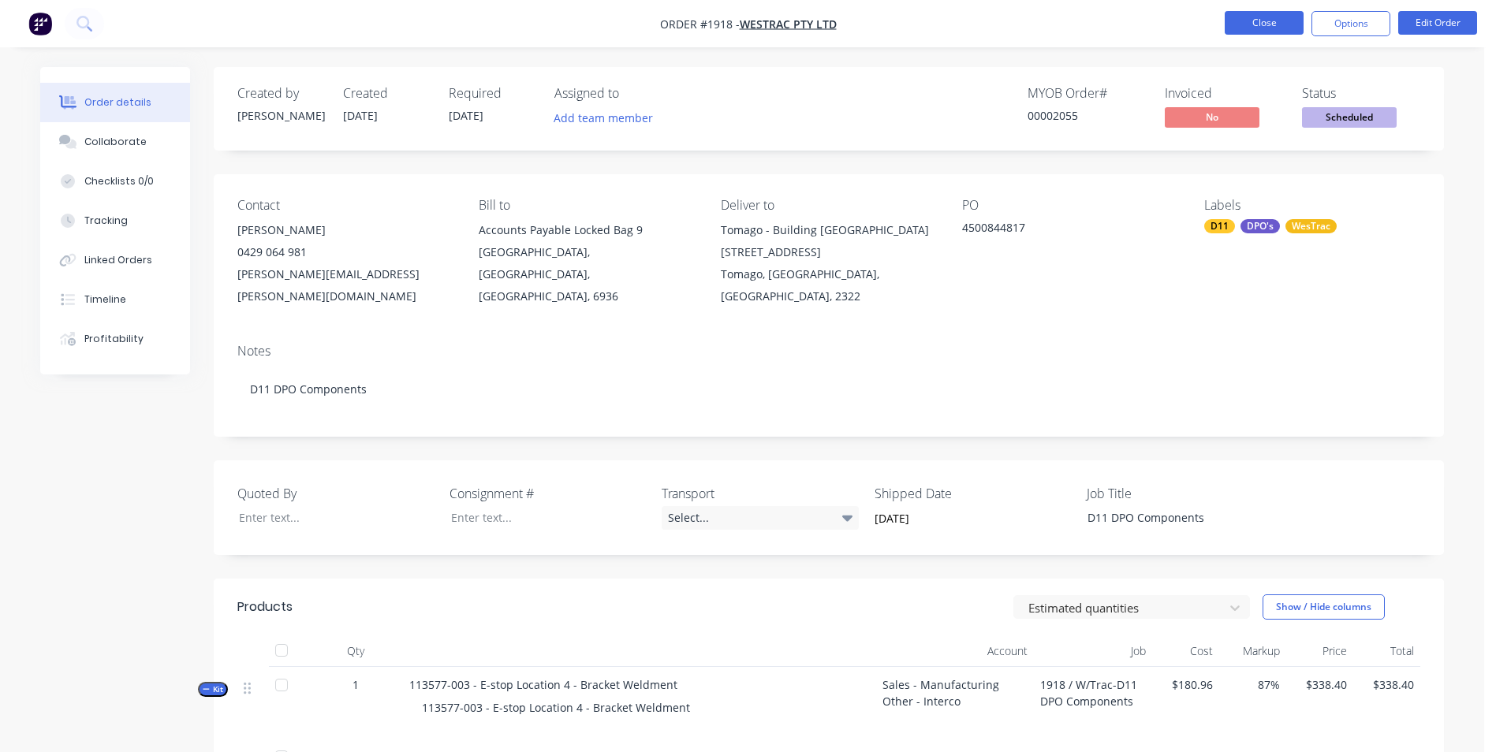
click at [1267, 29] on button "Close" at bounding box center [1264, 23] width 79 height 24
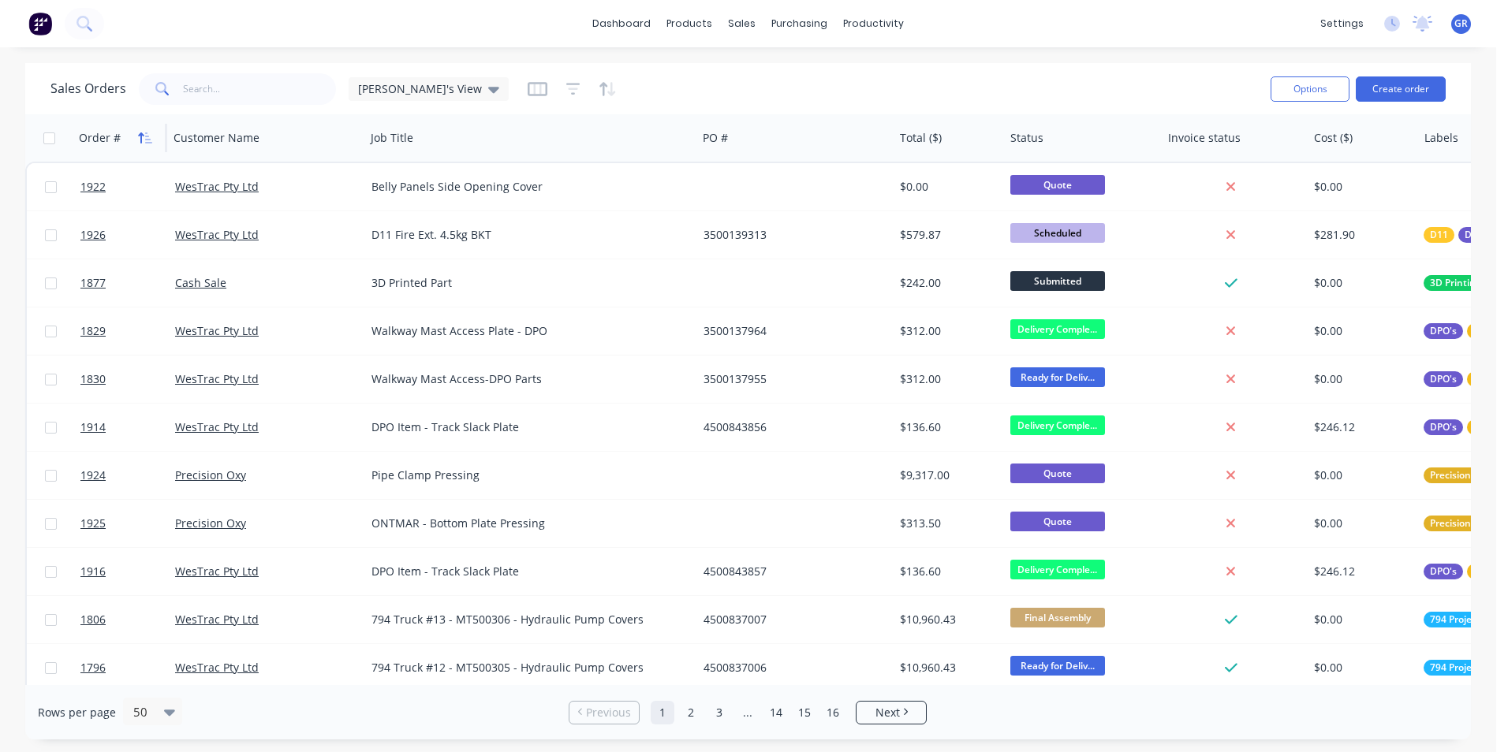
click at [141, 134] on icon "button" at bounding box center [141, 137] width 6 height 11
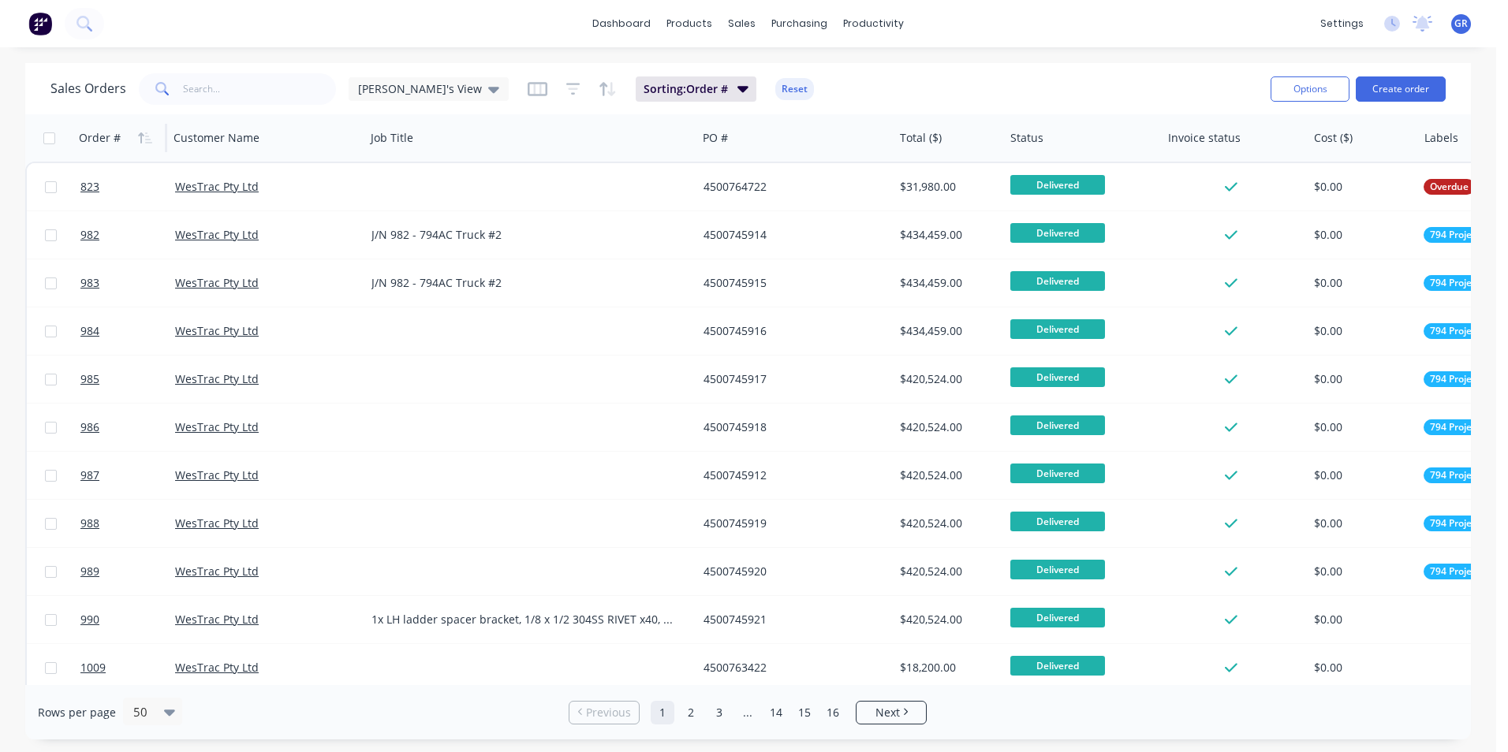
click at [141, 134] on icon "button" at bounding box center [141, 137] width 6 height 11
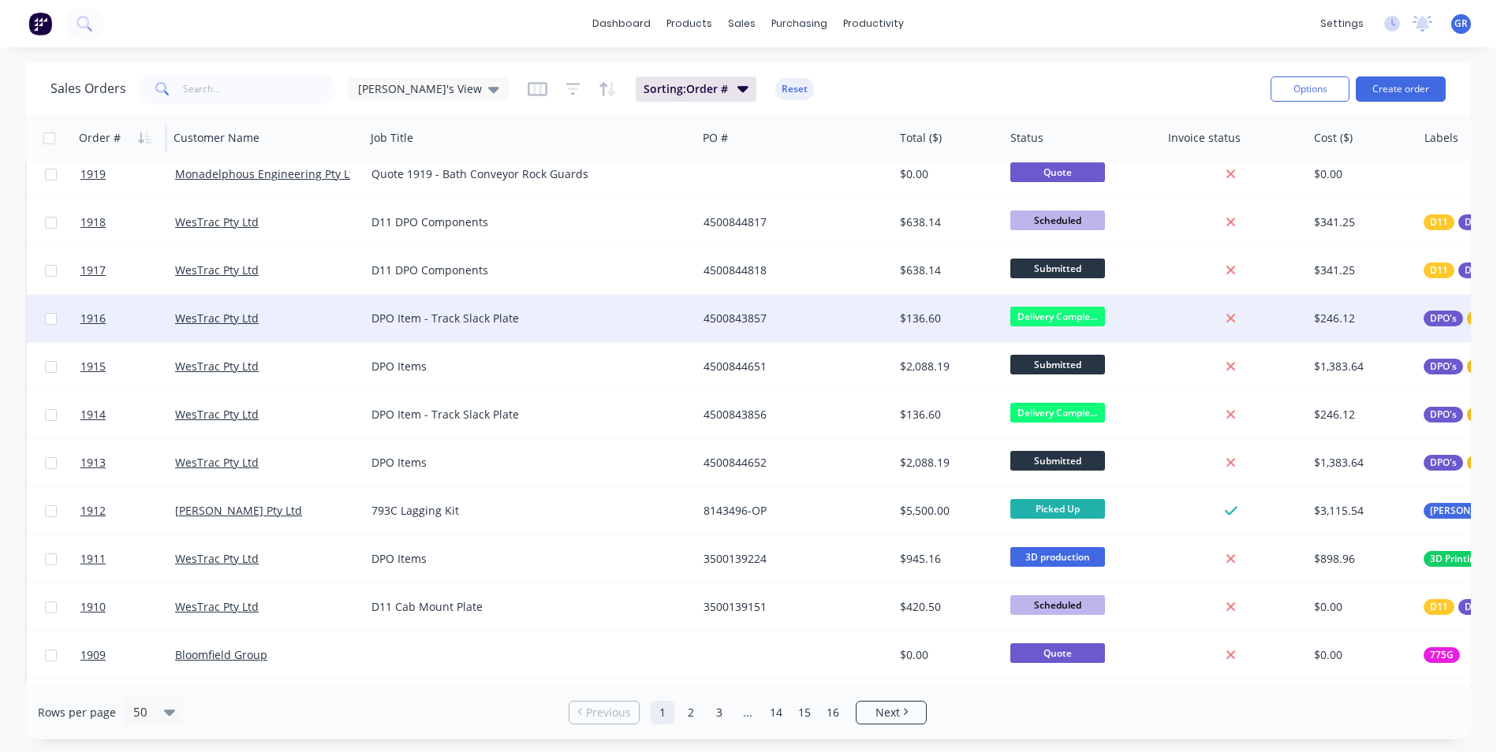
scroll to position [394, 0]
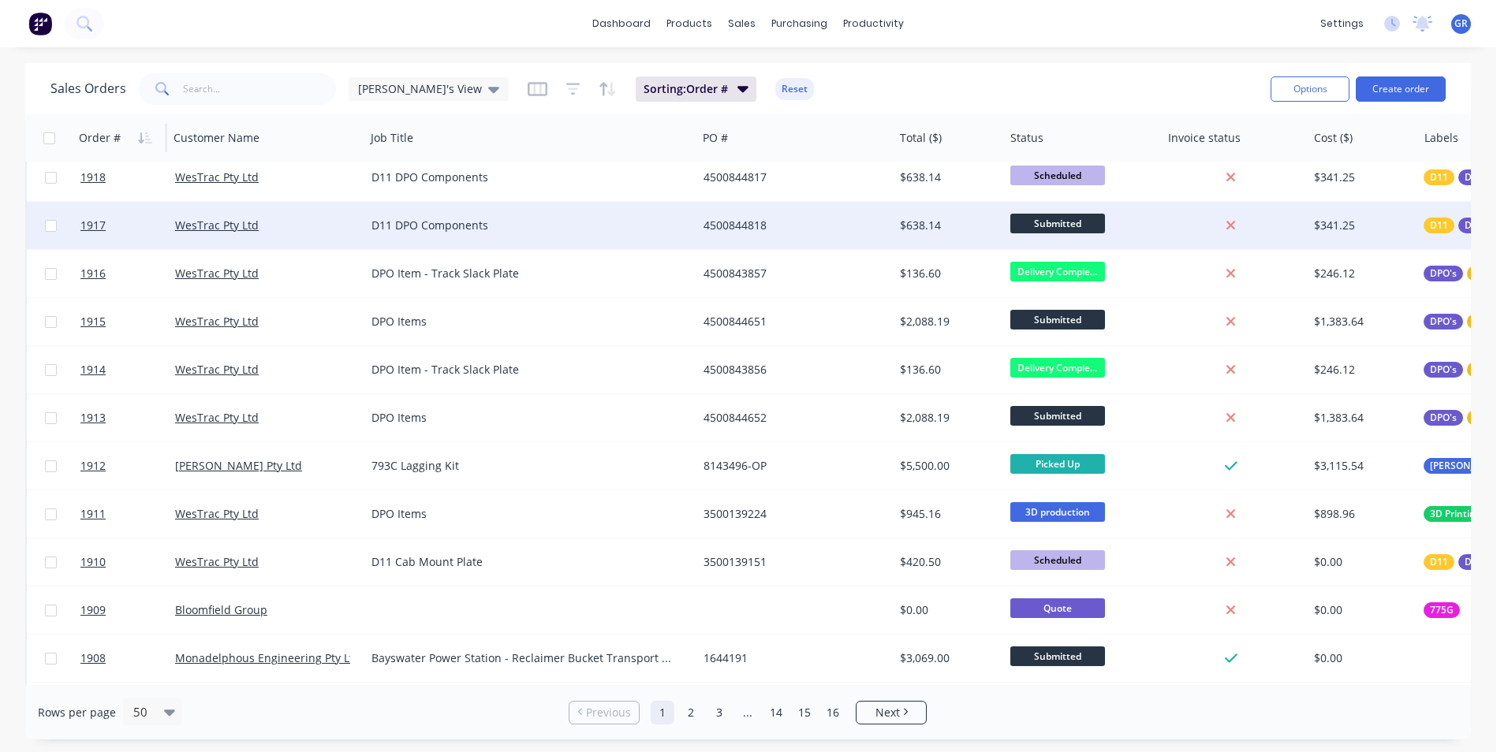
click at [1069, 223] on span "Submitted" at bounding box center [1057, 224] width 95 height 20
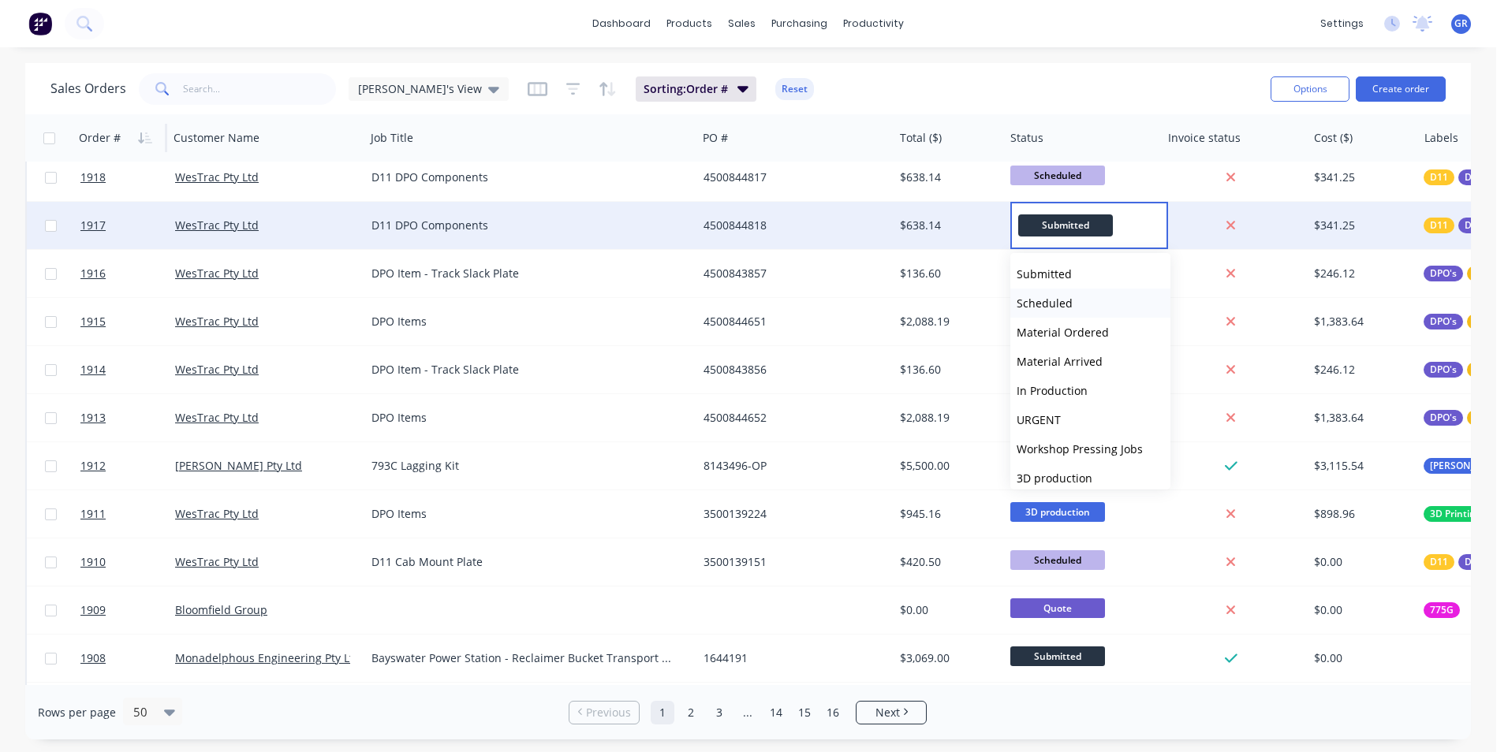
click at [1057, 302] on span "Scheduled" at bounding box center [1045, 303] width 56 height 15
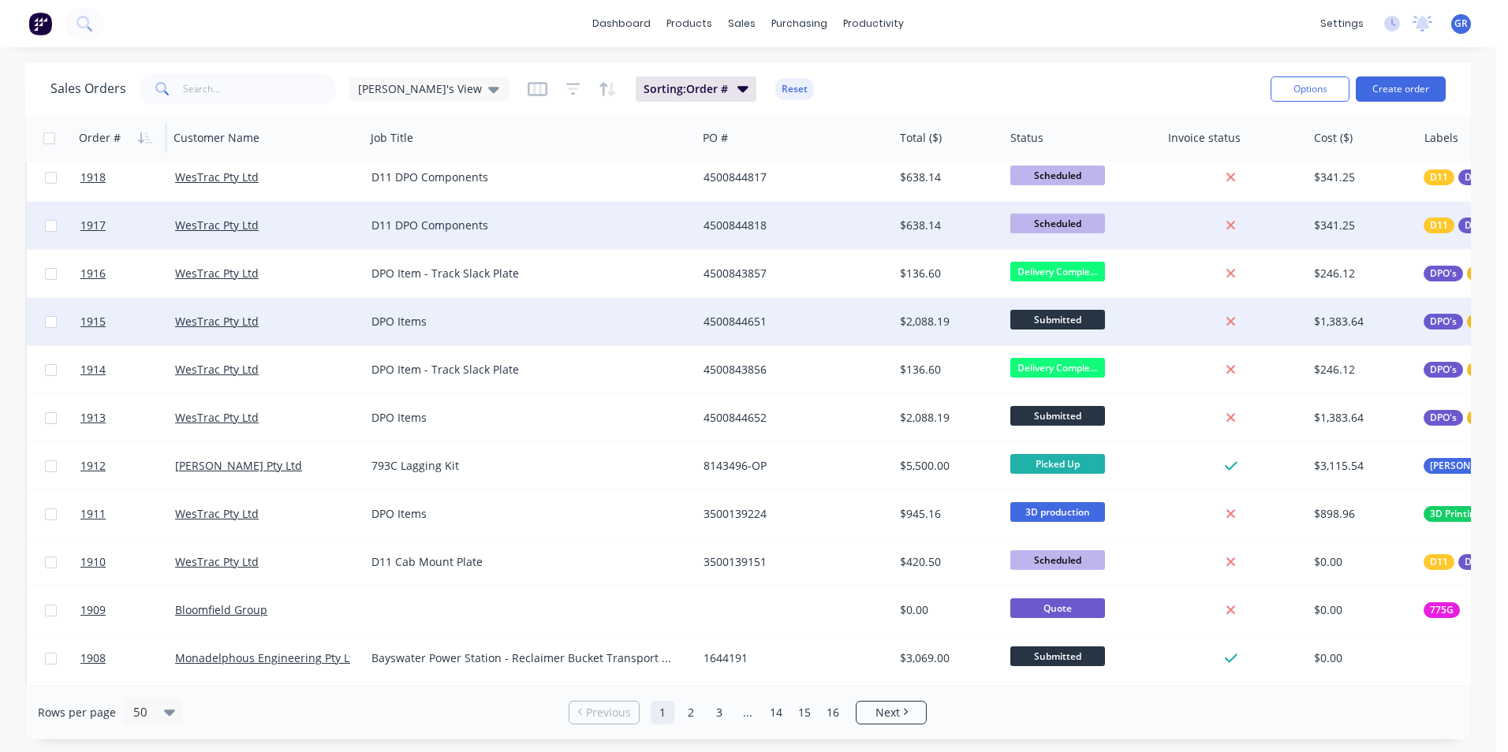
click at [1047, 318] on span "Submitted" at bounding box center [1057, 320] width 95 height 20
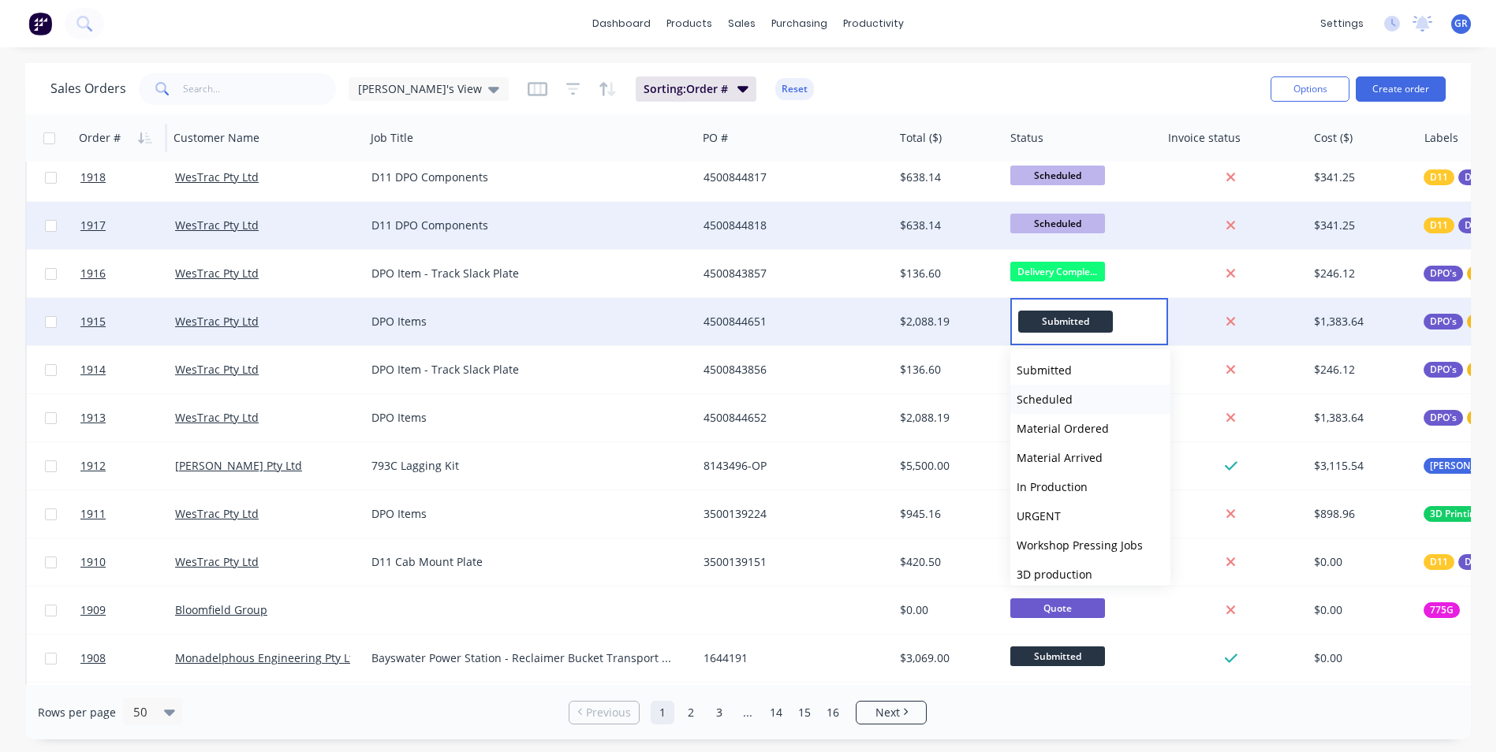
click at [1039, 398] on span "Scheduled" at bounding box center [1045, 399] width 56 height 15
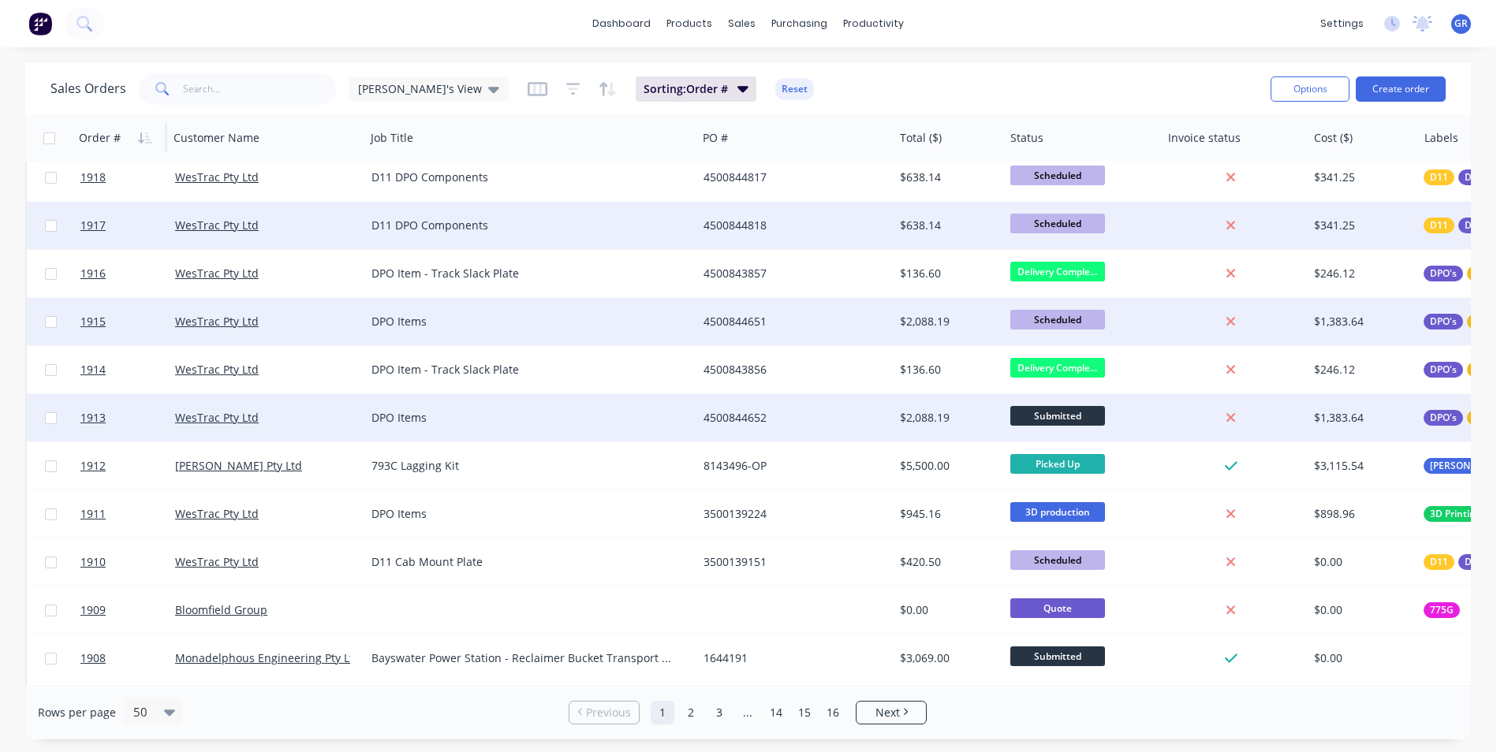
click at [1038, 414] on span "Submitted" at bounding box center [1057, 416] width 95 height 20
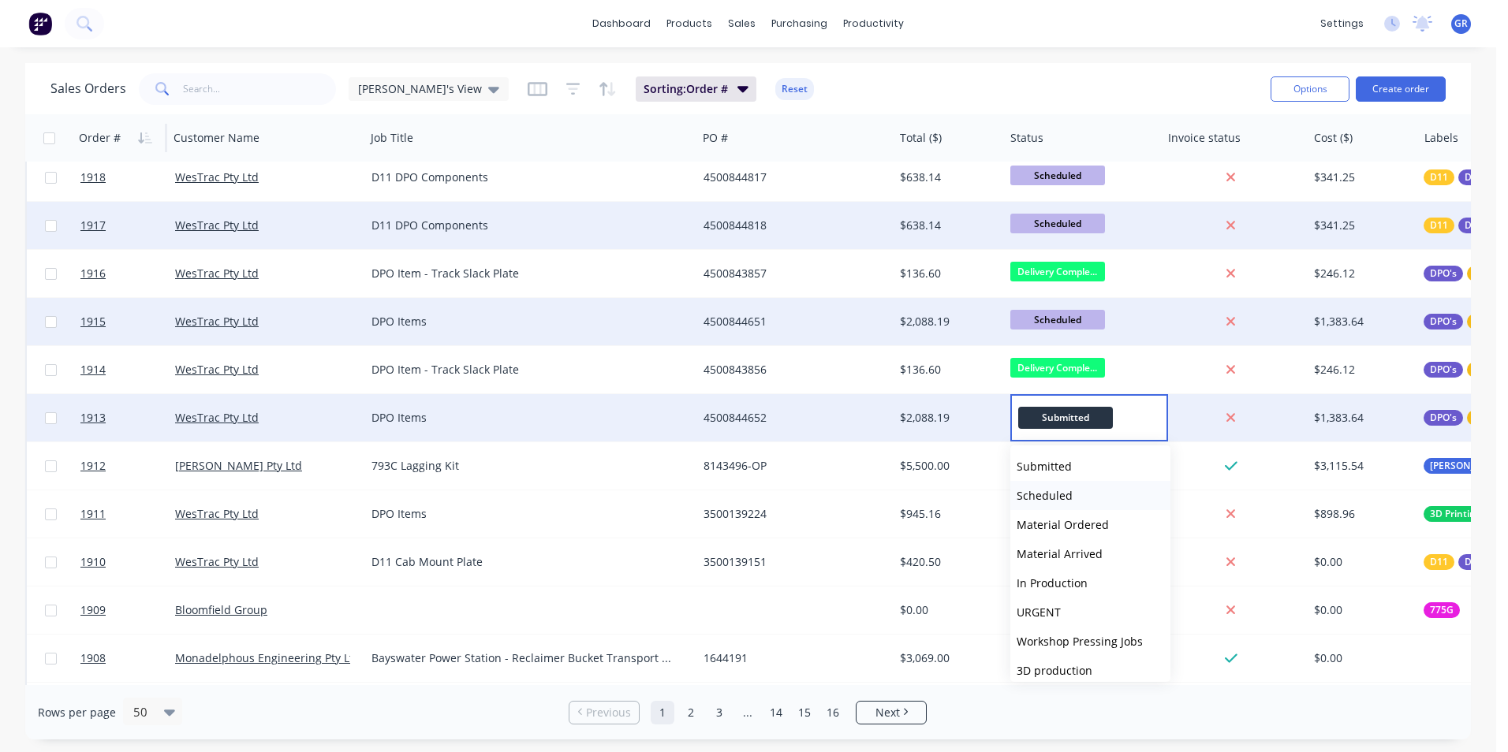
click at [1043, 494] on span "Scheduled" at bounding box center [1045, 495] width 56 height 15
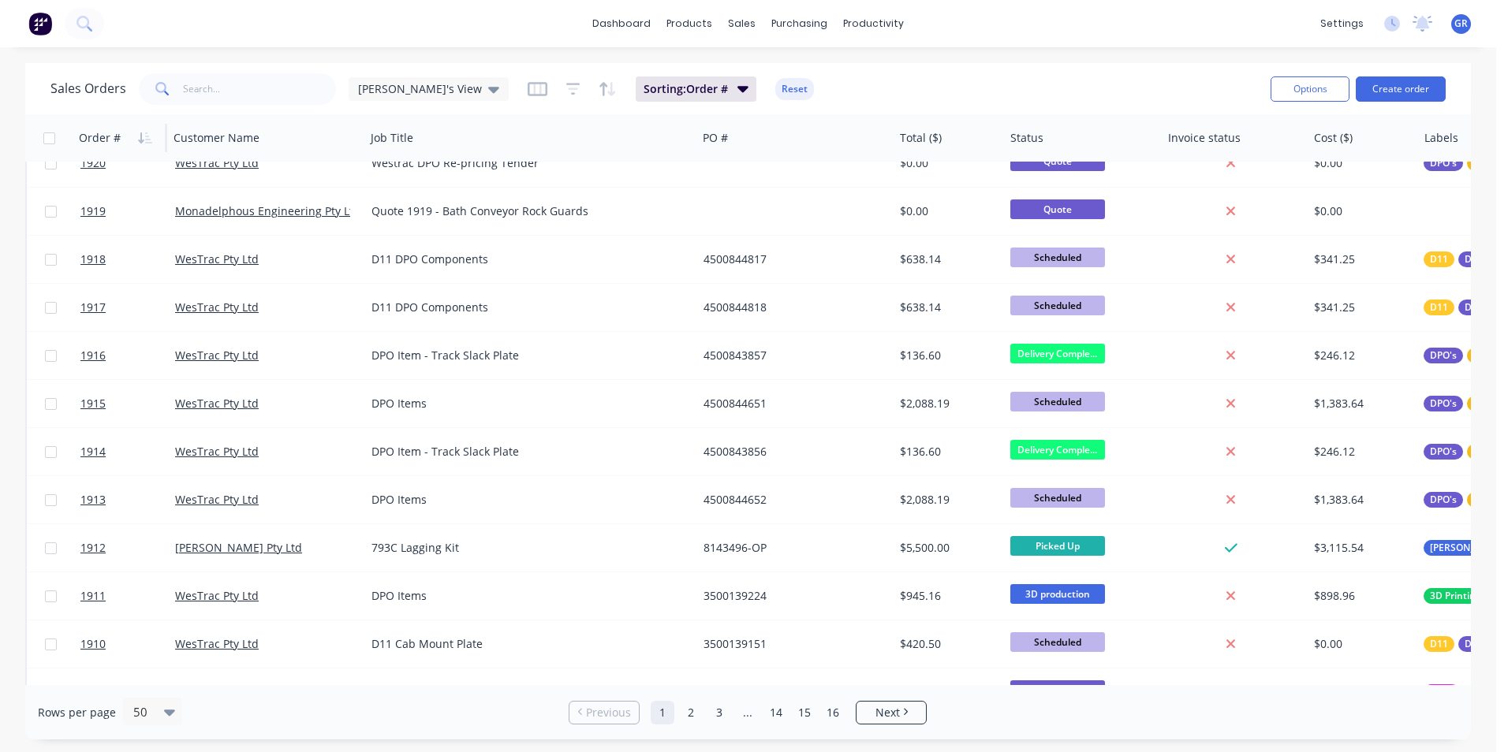
scroll to position [0, 0]
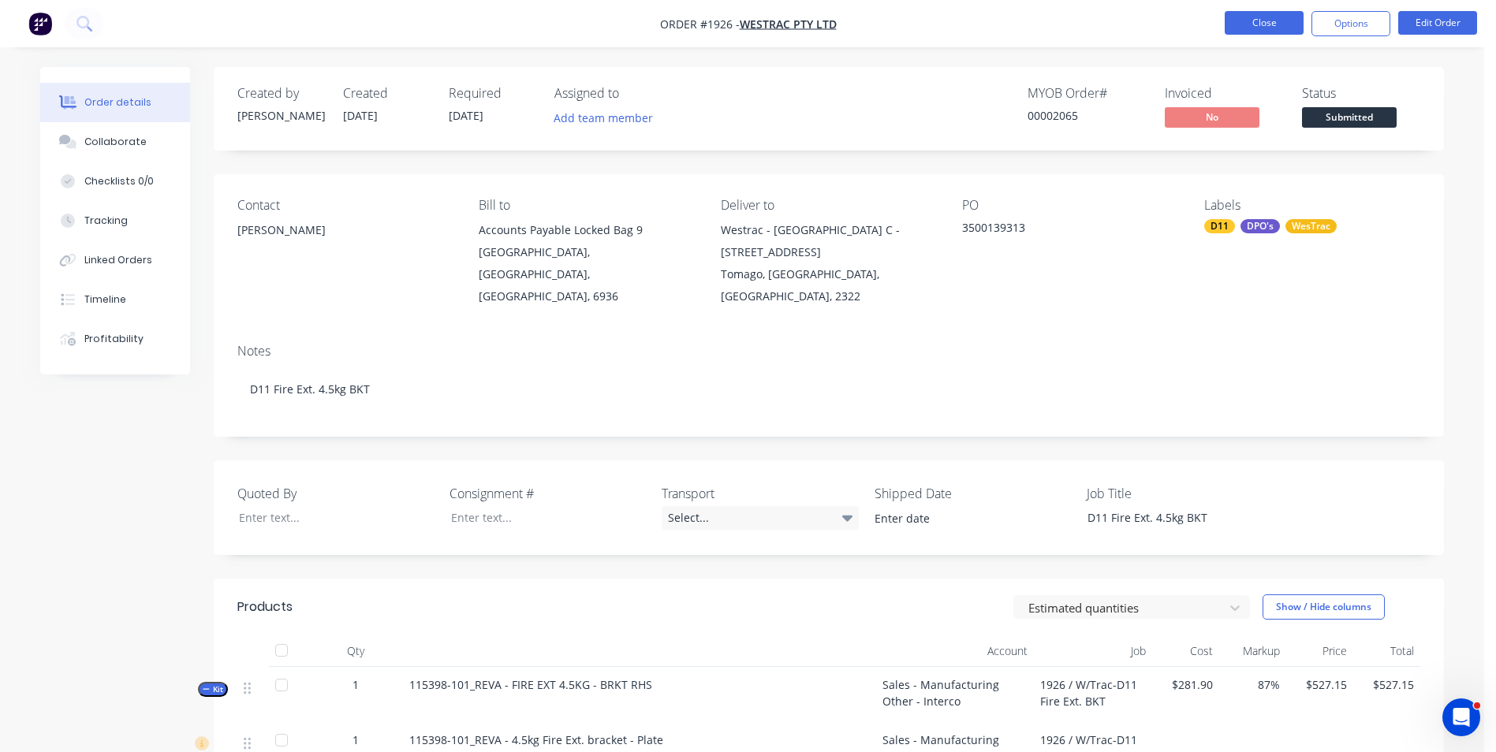
click at [1254, 28] on button "Close" at bounding box center [1264, 23] width 79 height 24
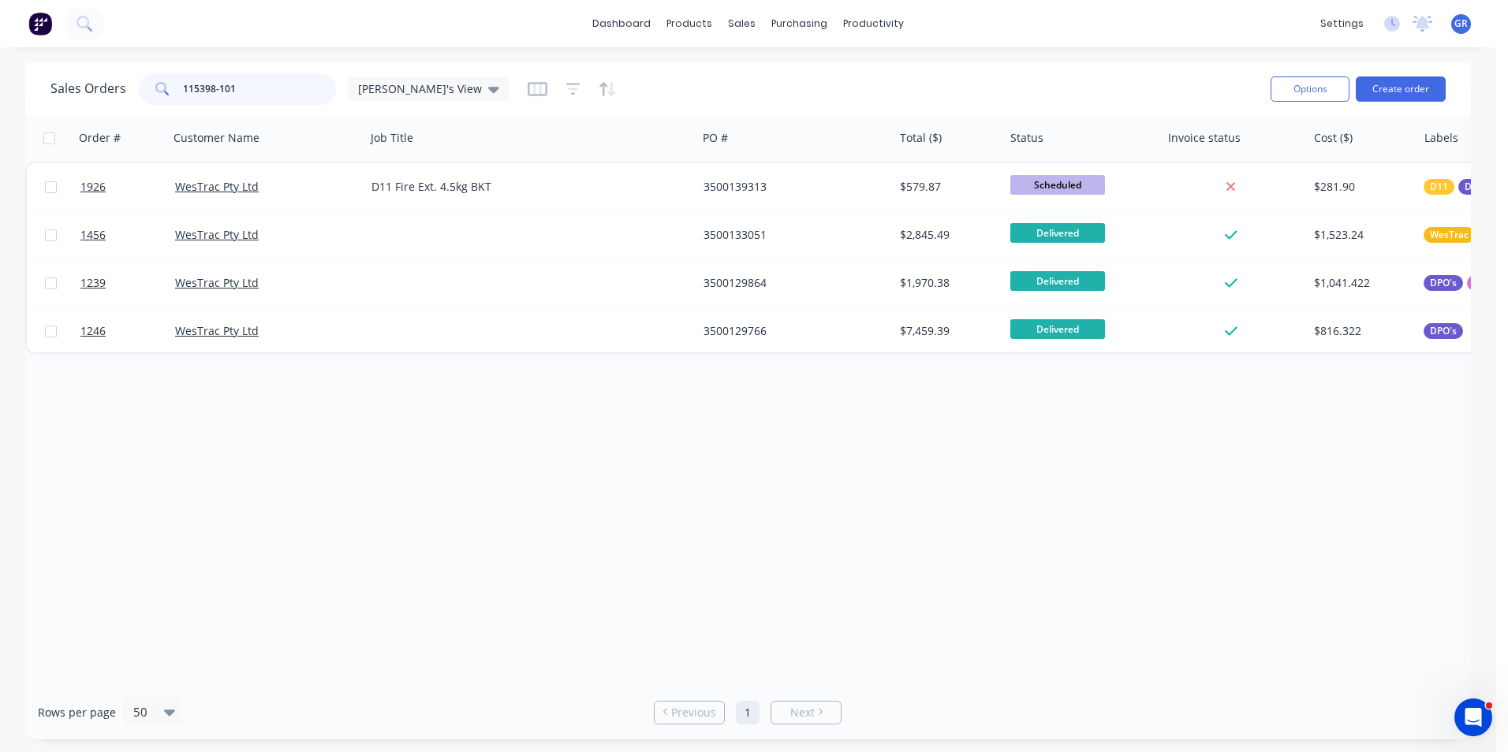
drag, startPoint x: 243, startPoint y: 86, endPoint x: 132, endPoint y: 82, distance: 111.3
click at [132, 82] on div "Sales Orders 115398-101 Greg's View" at bounding box center [279, 89] width 458 height 32
paste input "4873-01"
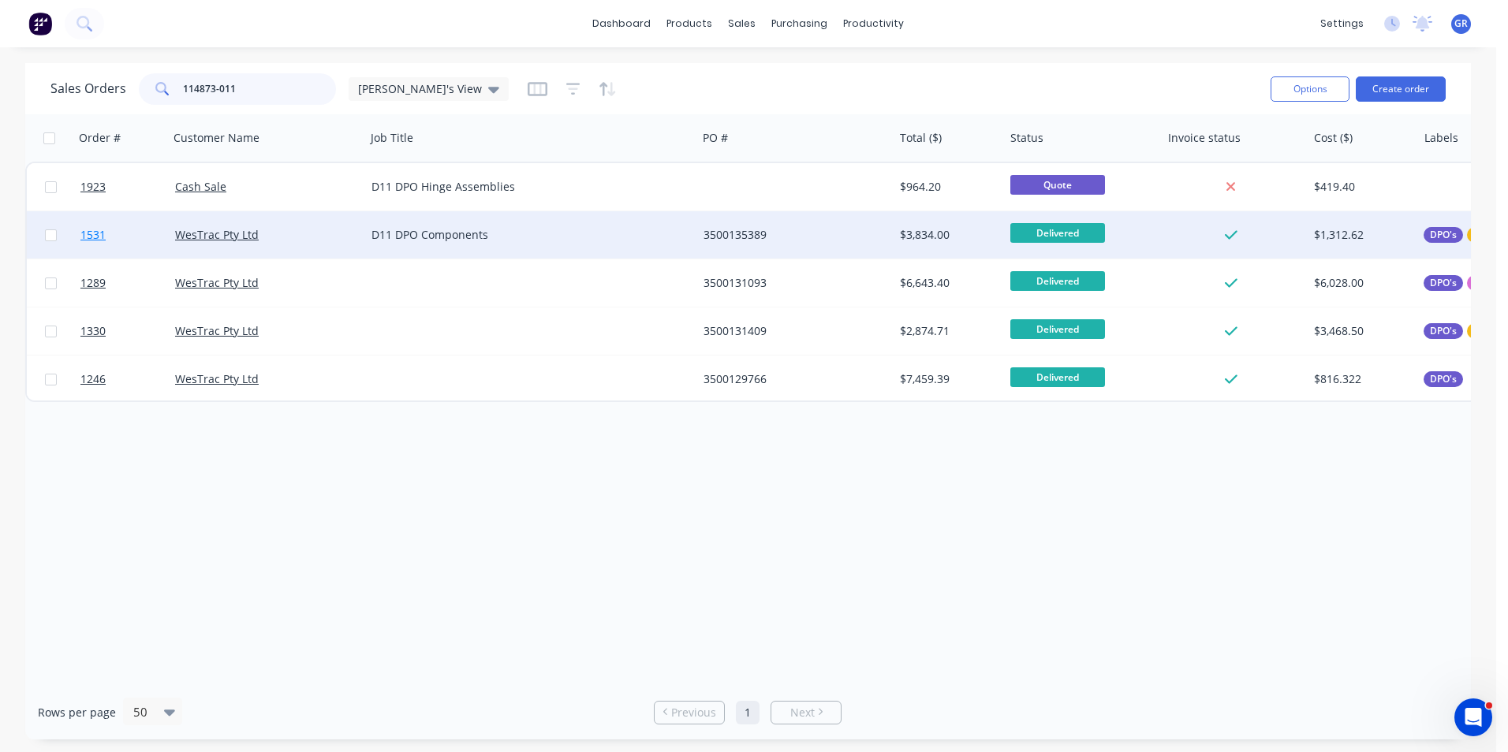
type input "114873-011"
click at [95, 237] on span "1531" at bounding box center [92, 235] width 25 height 16
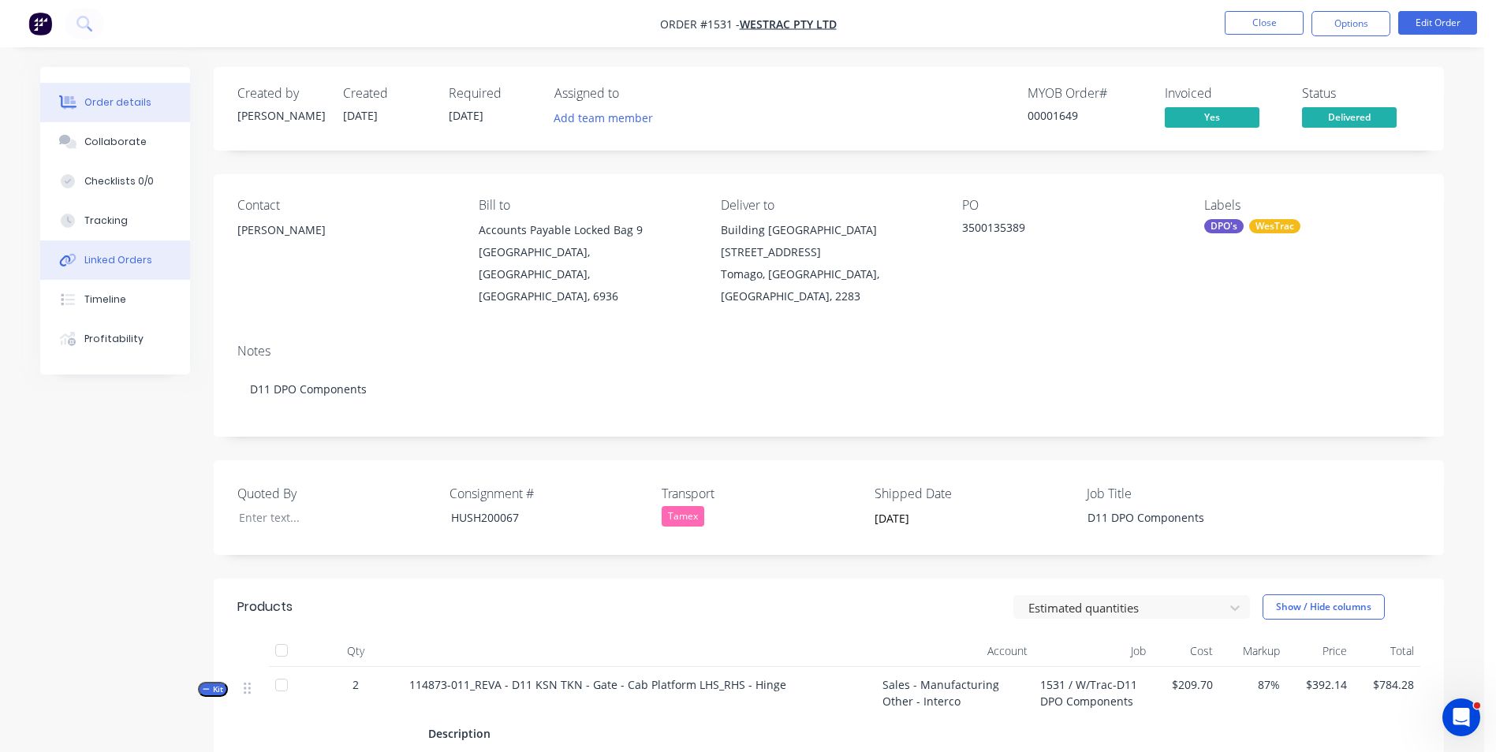
click at [141, 256] on div "Linked Orders" at bounding box center [118, 260] width 68 height 14
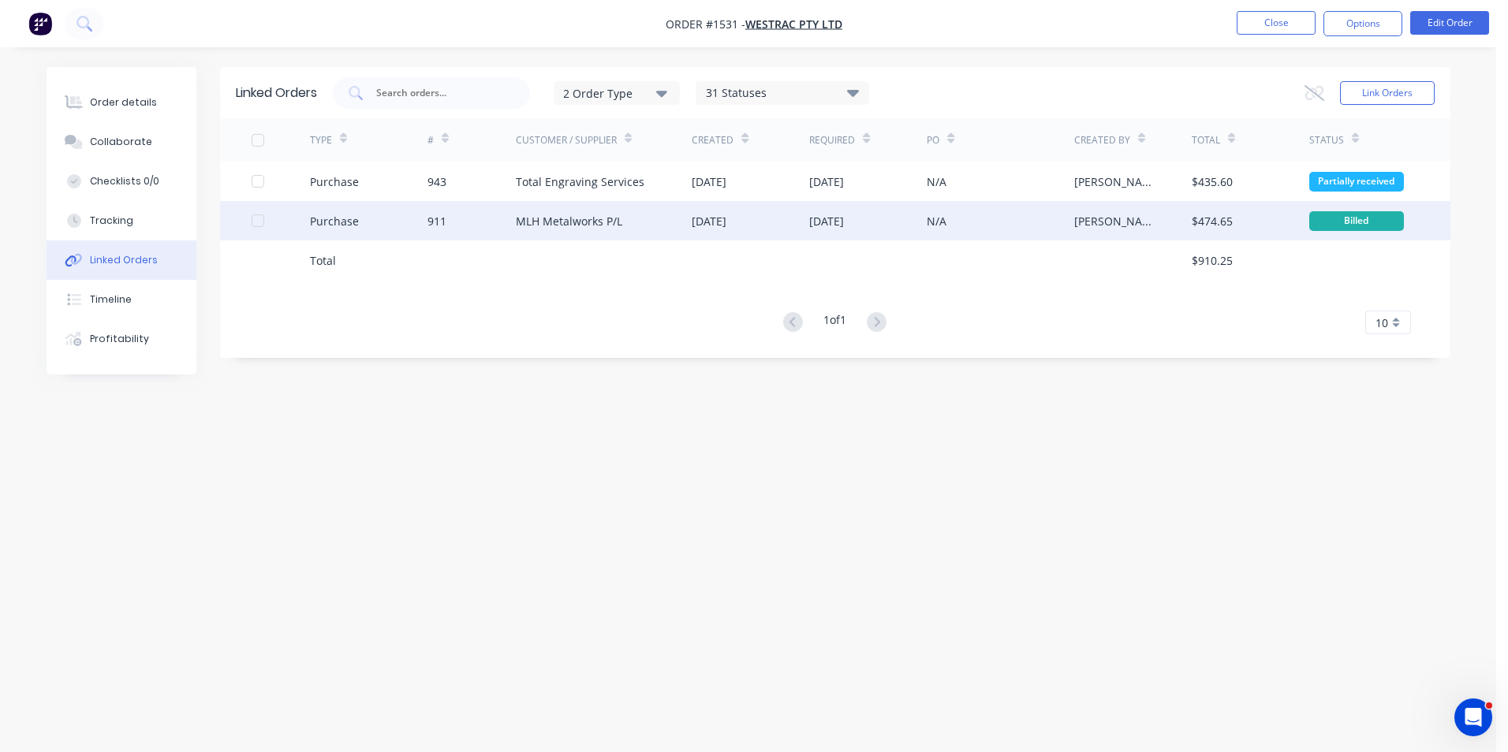
click at [347, 221] on div "Purchase" at bounding box center [334, 221] width 49 height 17
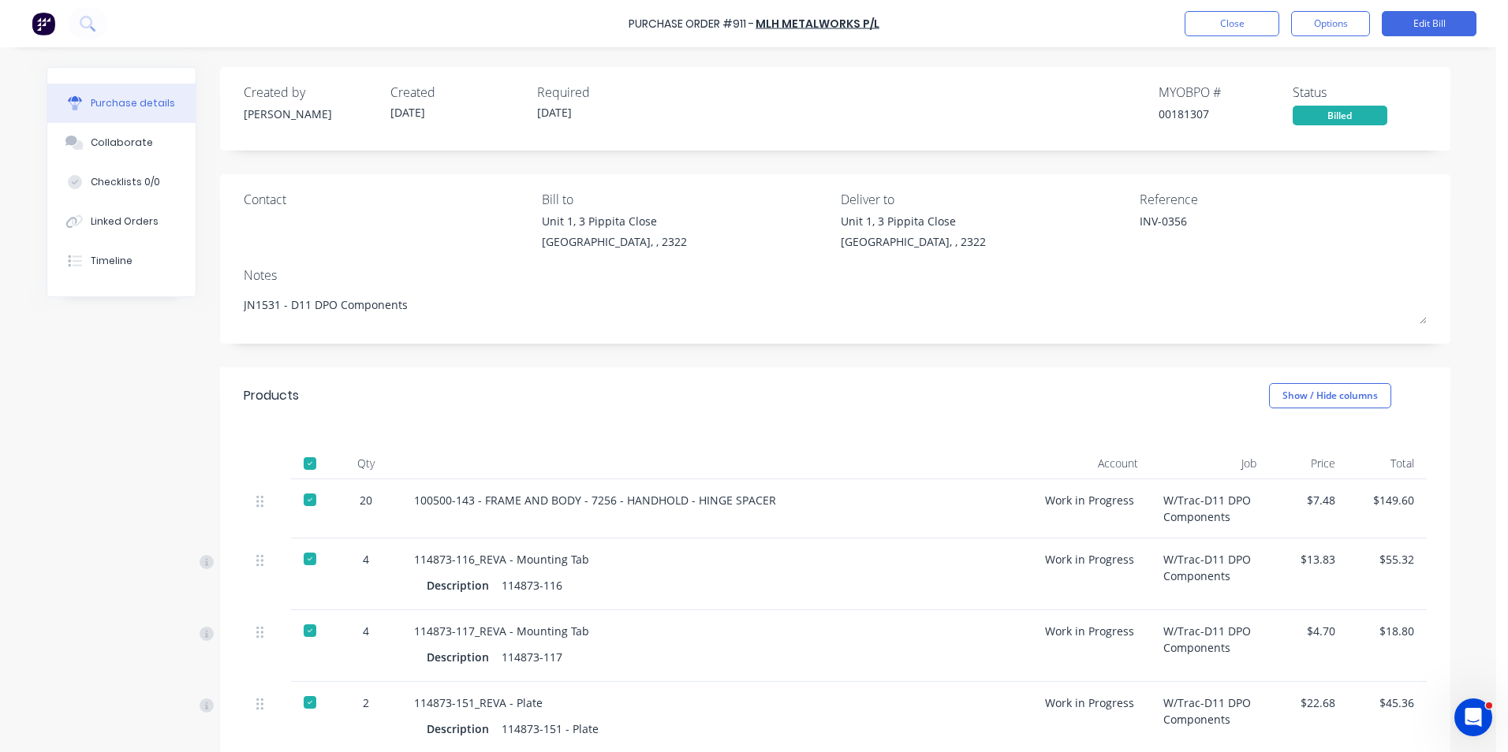
type textarea "x"
click at [1233, 21] on button "Close" at bounding box center [1232, 23] width 95 height 25
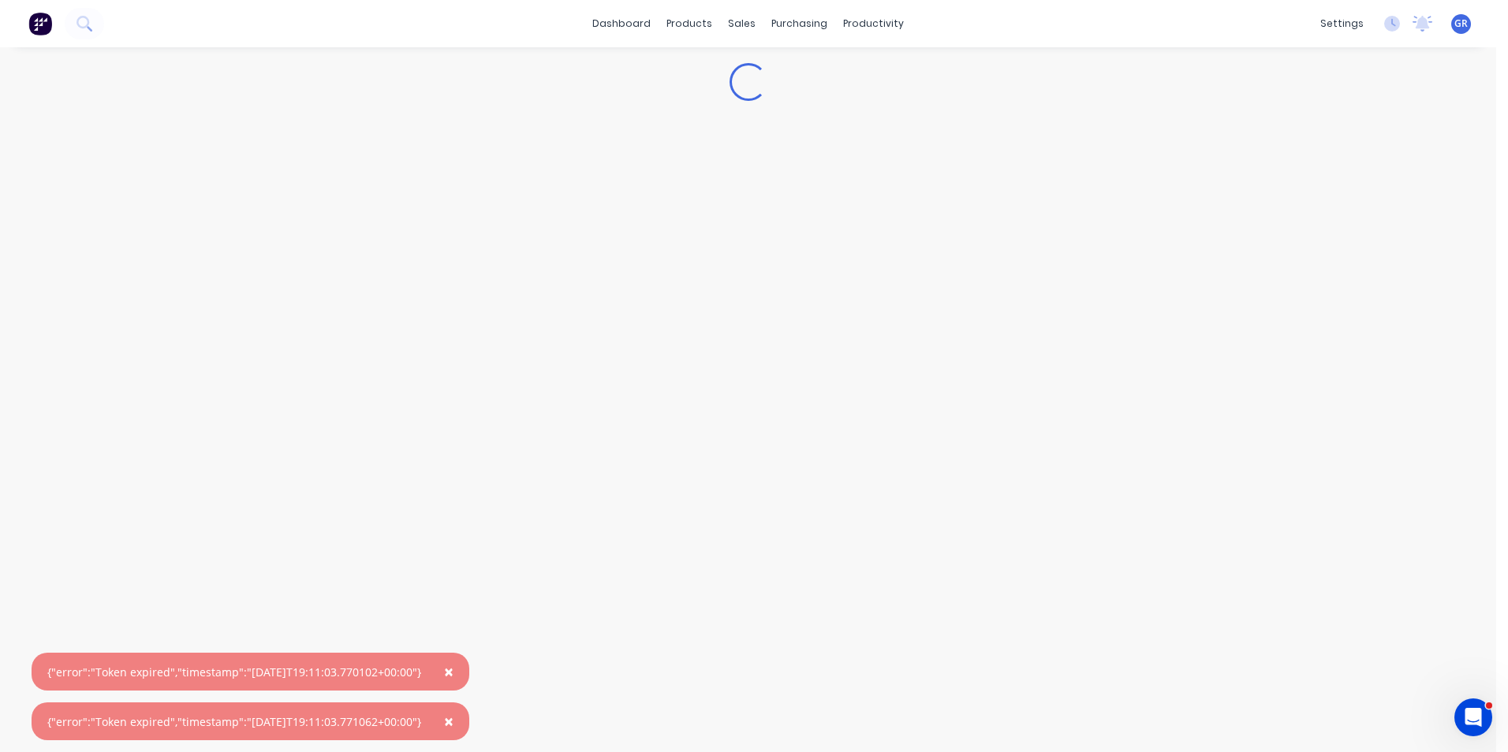
click at [453, 666] on span "×" at bounding box center [448, 672] width 9 height 22
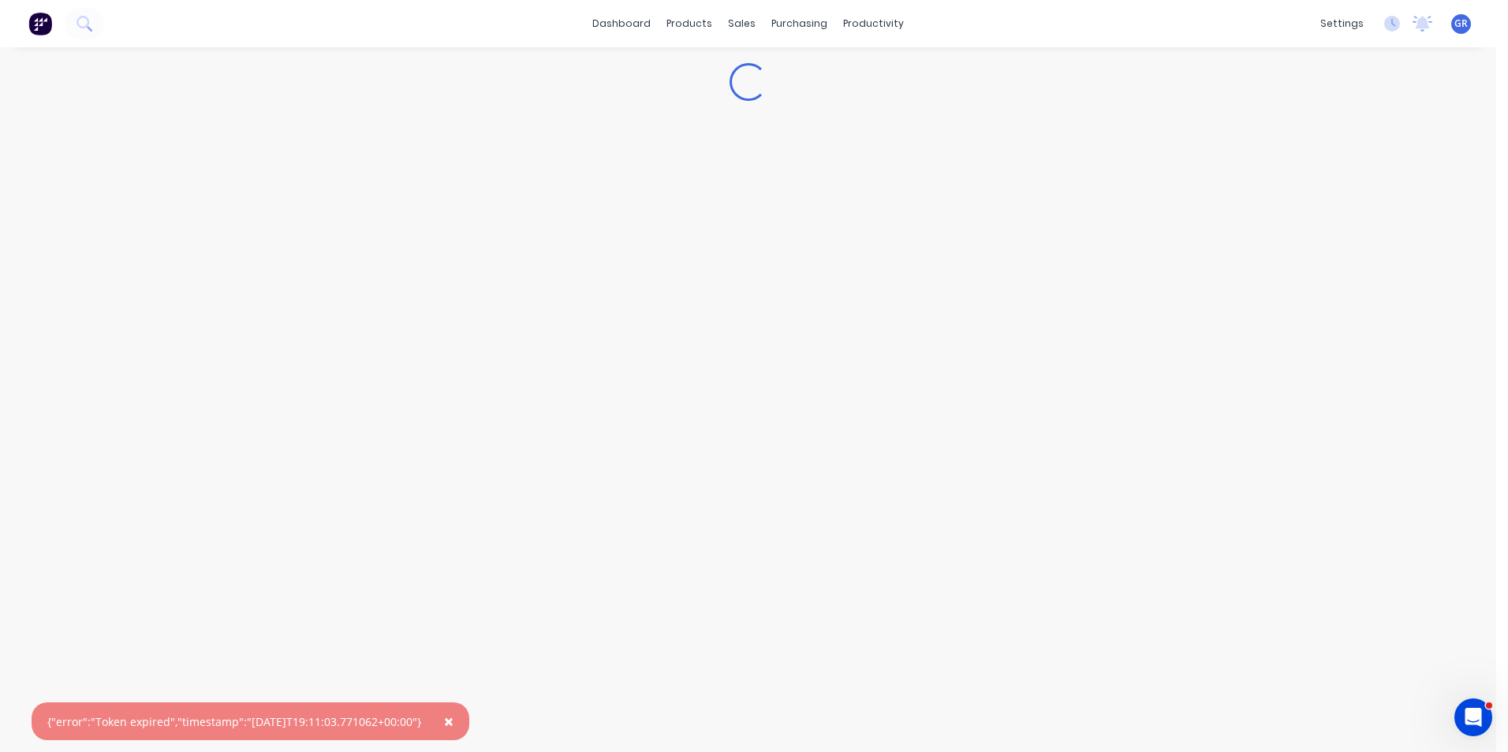
click at [453, 720] on span "×" at bounding box center [448, 722] width 9 height 22
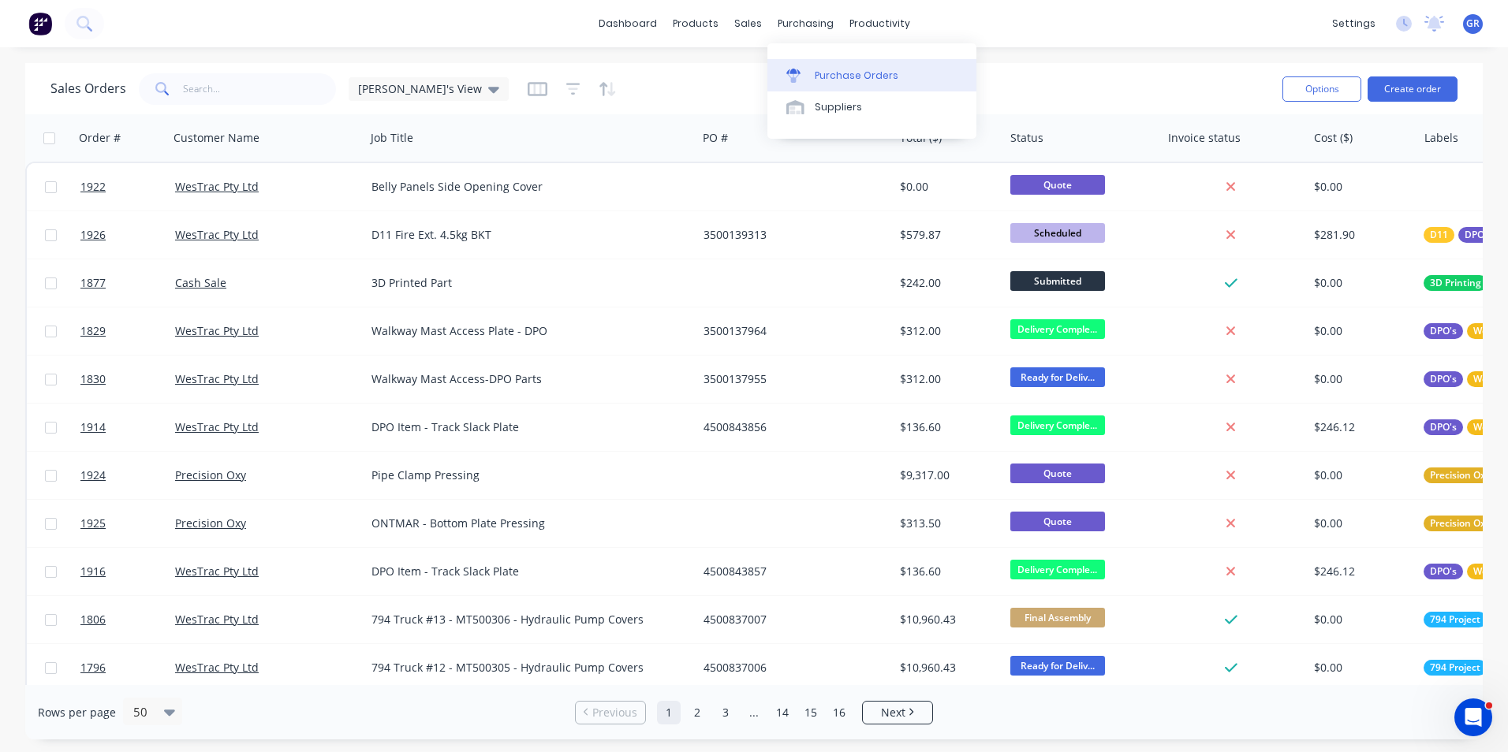
click at [853, 72] on div "Purchase Orders" at bounding box center [857, 76] width 84 height 14
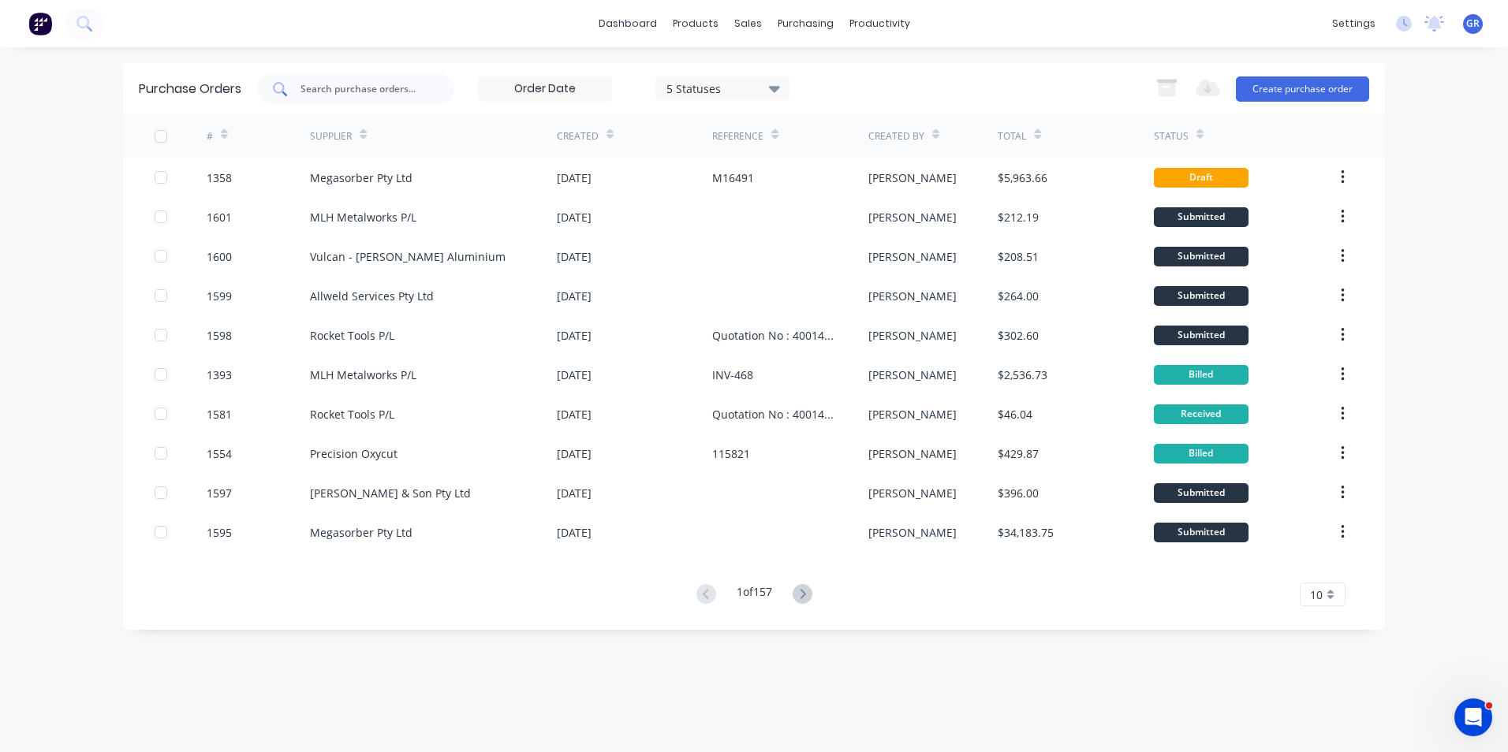
click at [327, 86] on input "text" at bounding box center [364, 89] width 131 height 16
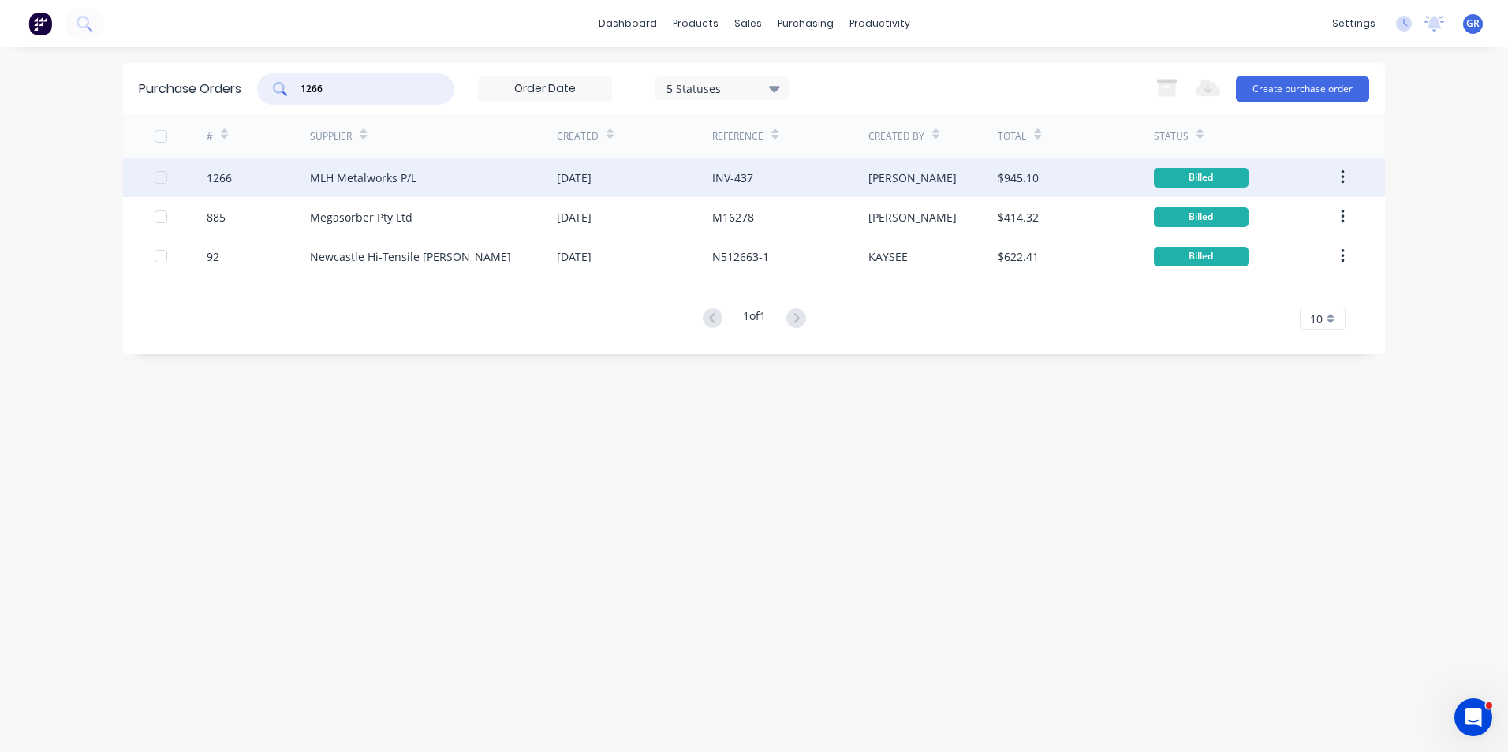
type input "1266"
click at [224, 179] on div "1266" at bounding box center [219, 178] width 25 height 17
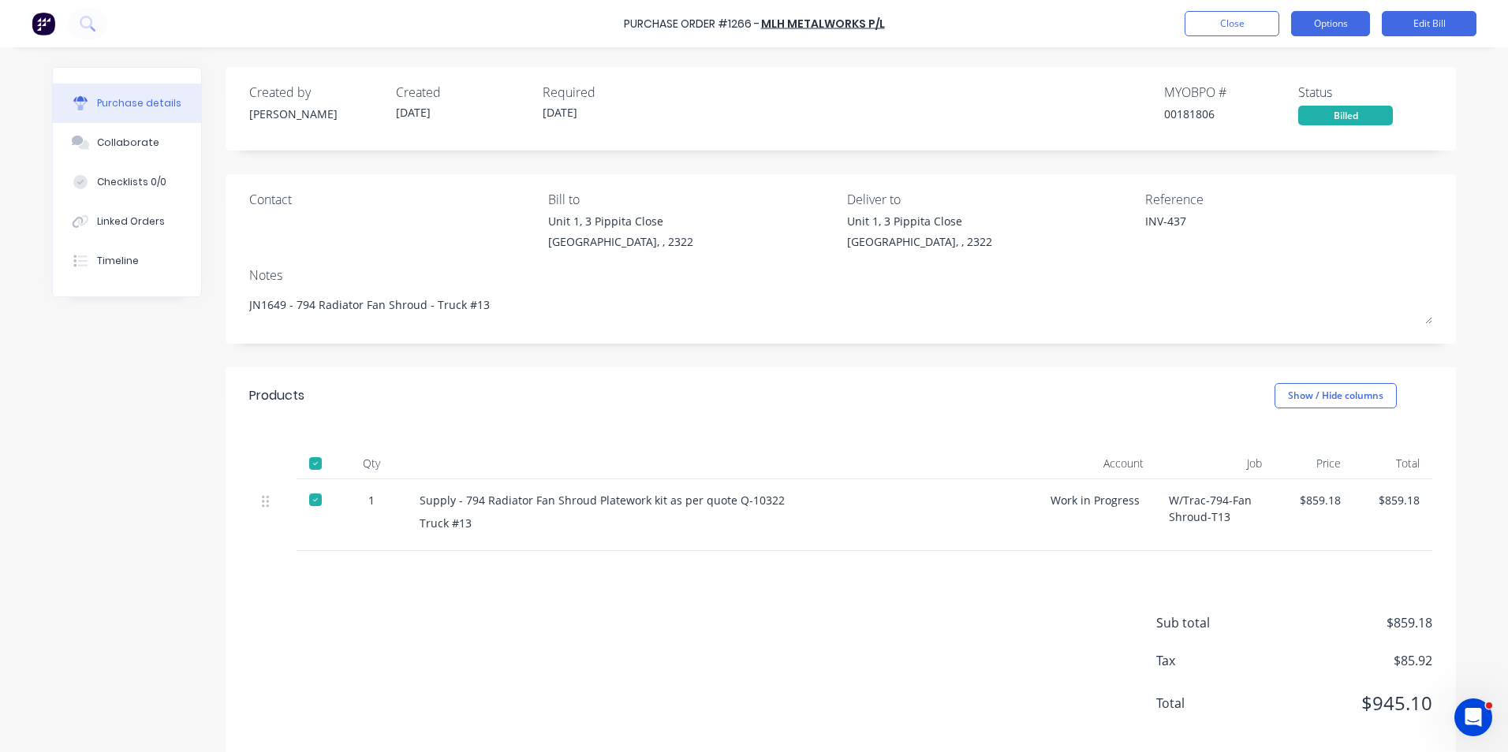
click at [1332, 22] on button "Options" at bounding box center [1330, 23] width 79 height 25
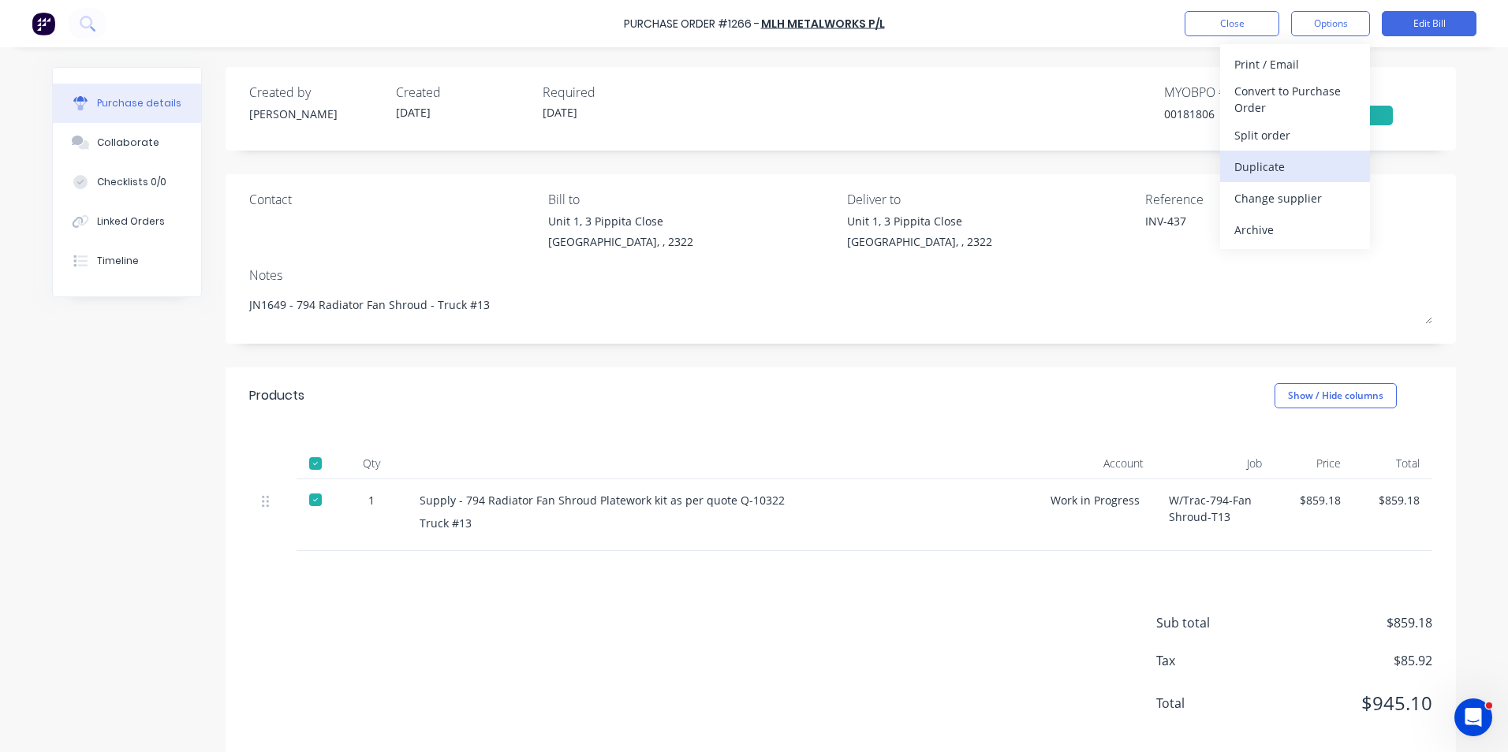
click at [1282, 167] on div "Duplicate" at bounding box center [1294, 166] width 121 height 23
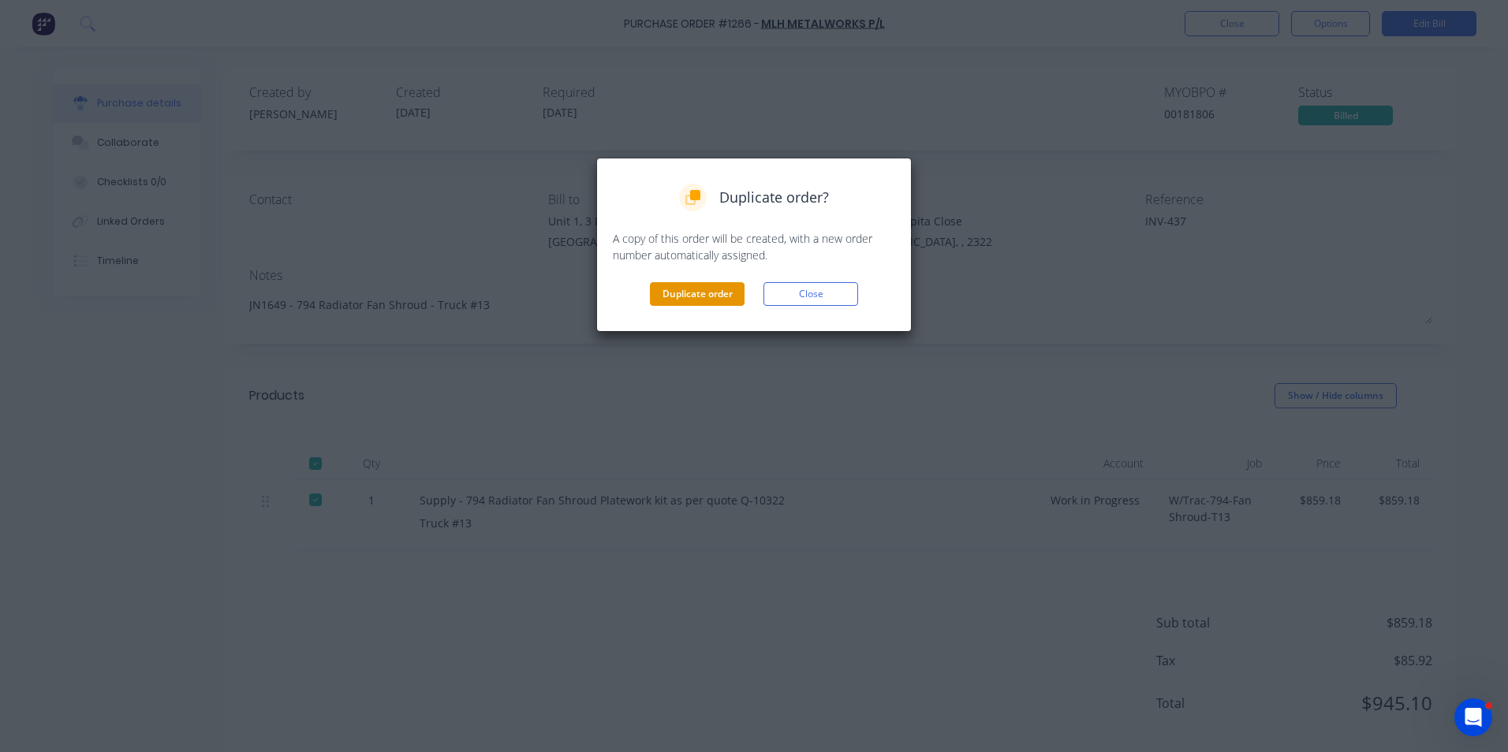
click at [711, 294] on button "Duplicate order" at bounding box center [697, 294] width 95 height 24
type textarea "x"
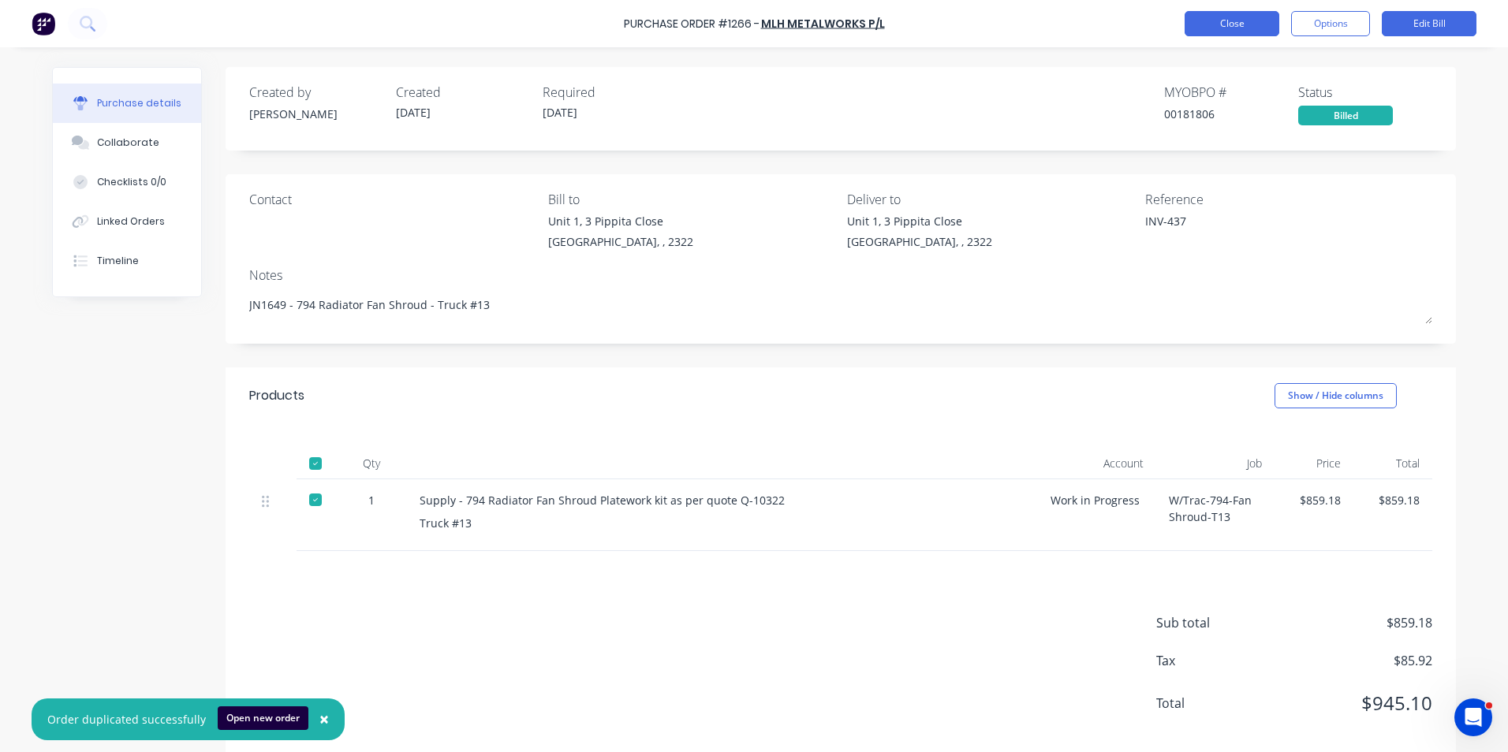
click at [1233, 21] on button "Close" at bounding box center [1232, 23] width 95 height 25
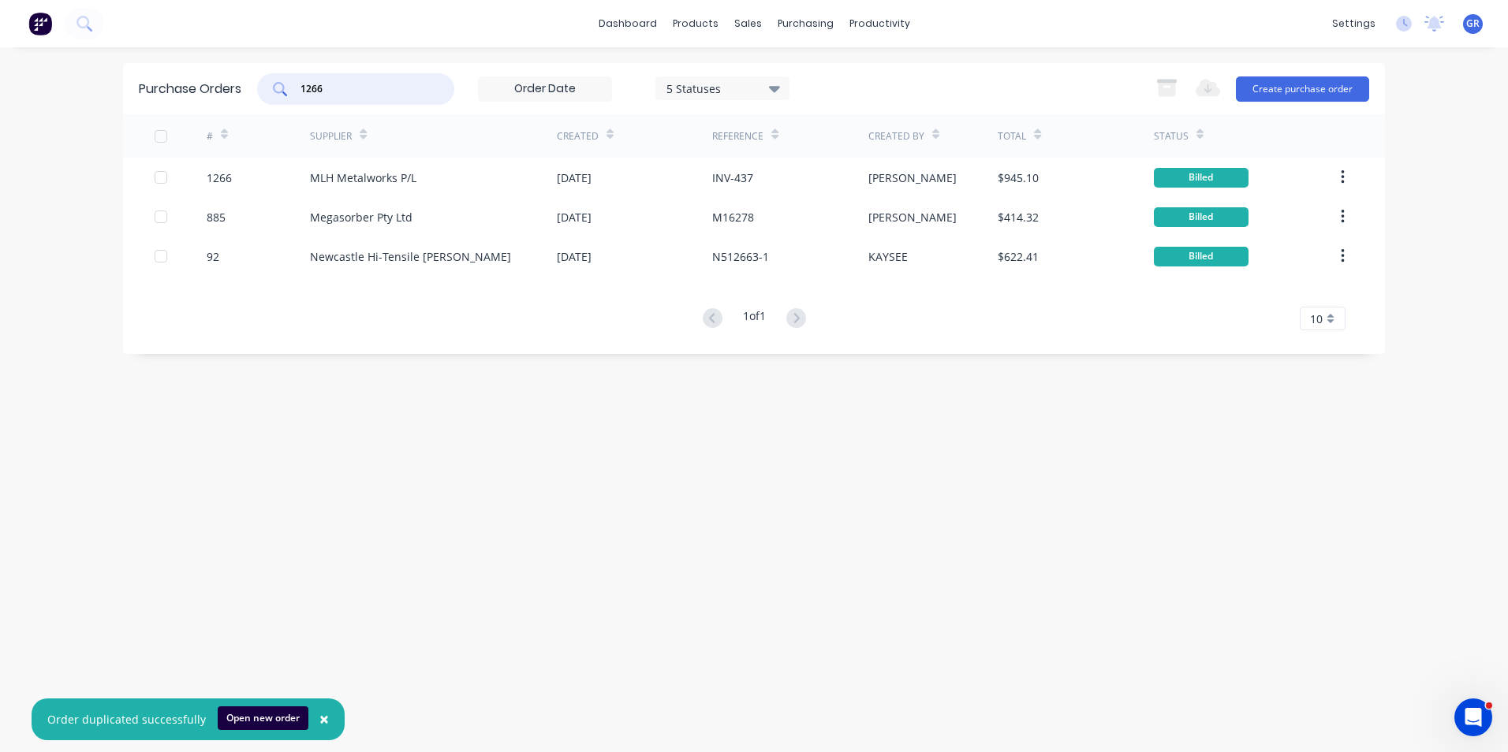
drag, startPoint x: 324, startPoint y: 91, endPoint x: 284, endPoint y: 96, distance: 40.5
click at [284, 96] on div "1266" at bounding box center [355, 89] width 197 height 32
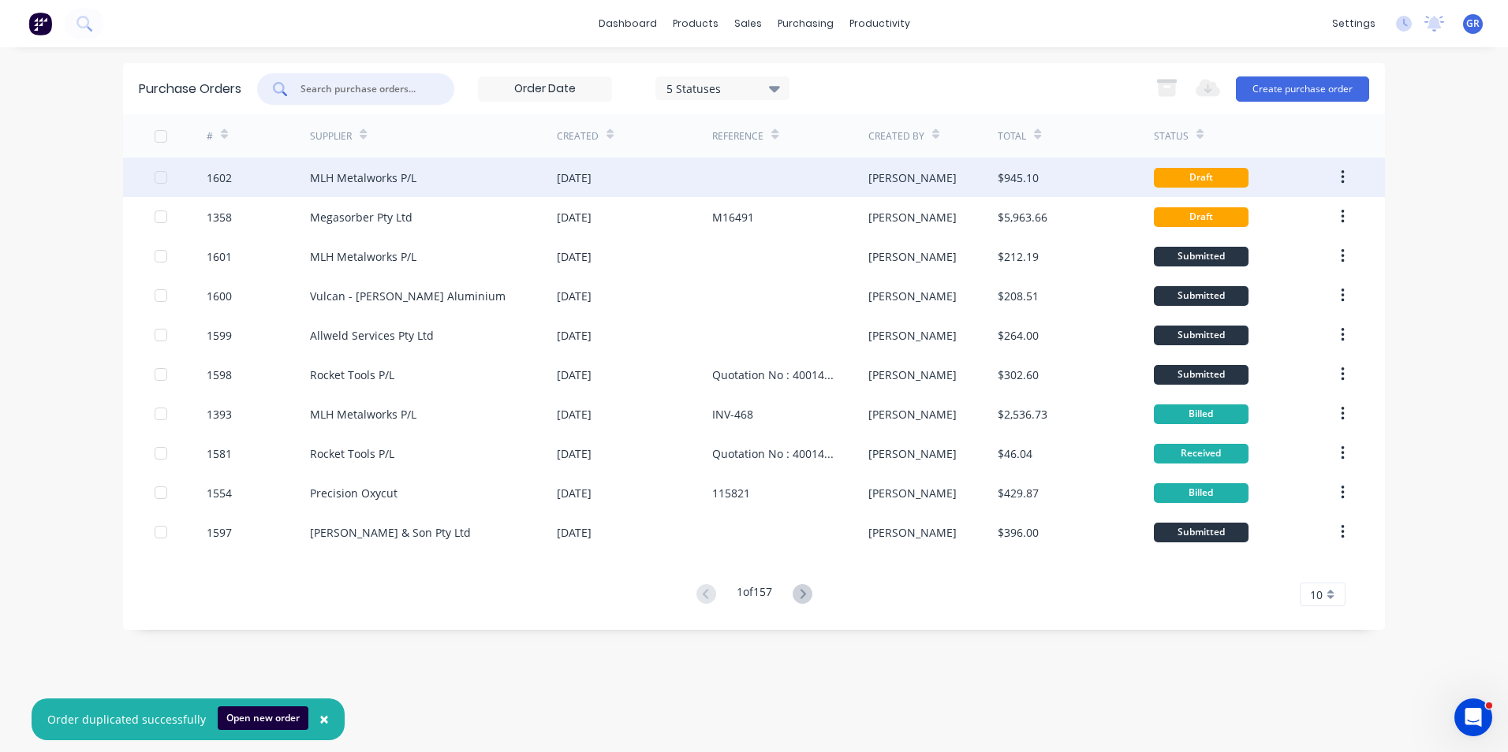
click at [223, 178] on div "1602" at bounding box center [219, 178] width 25 height 17
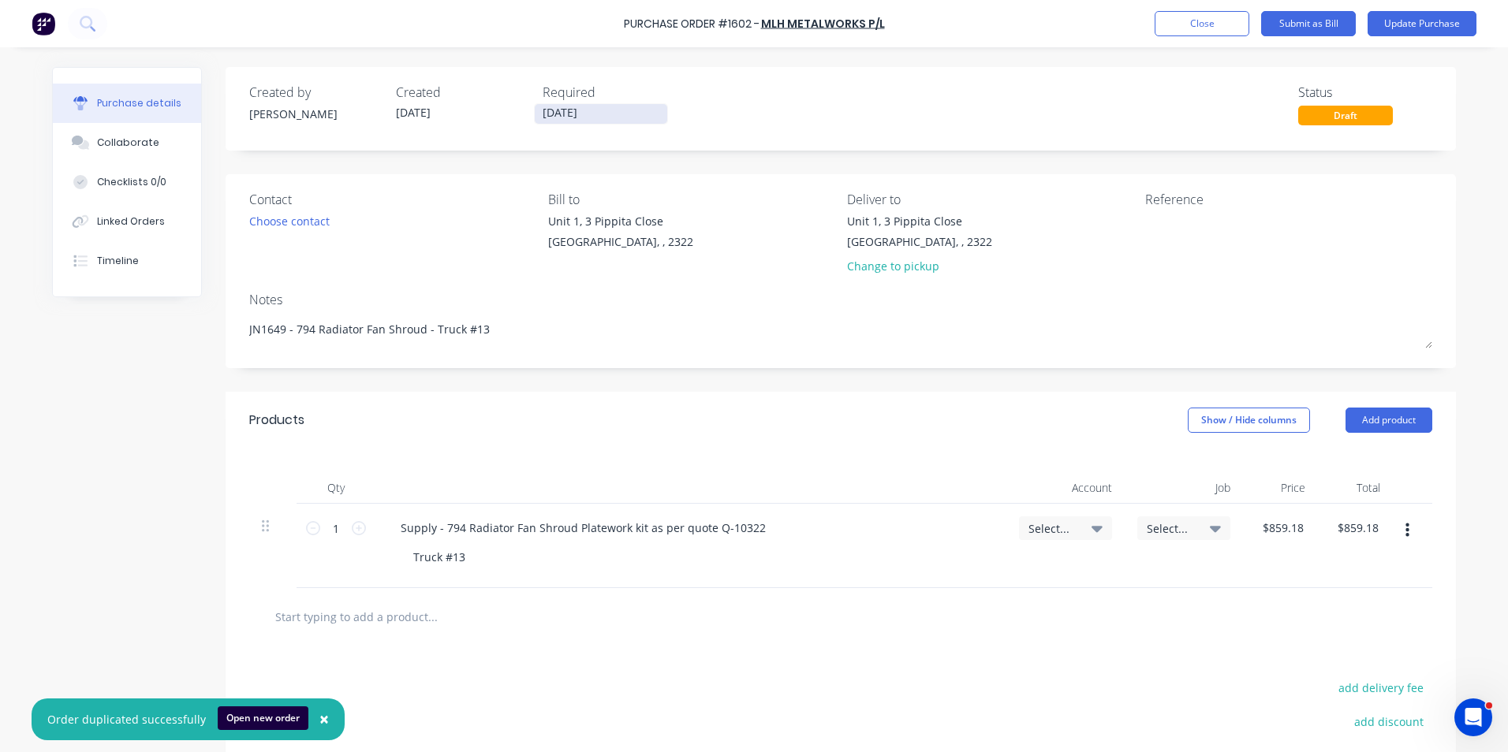
click at [554, 112] on input "26/09/25" at bounding box center [601, 114] width 132 height 20
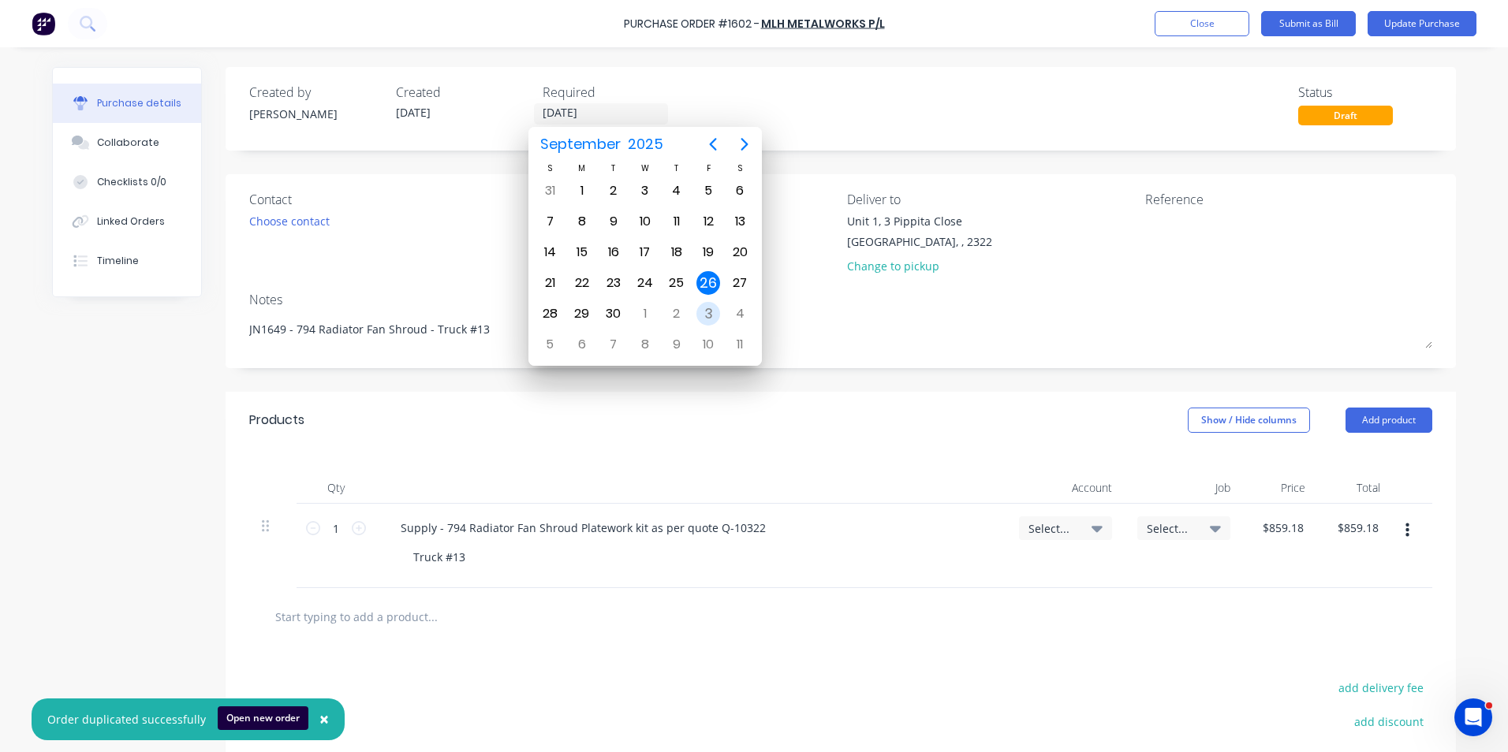
click at [704, 312] on div "3" at bounding box center [708, 314] width 24 height 24
type textarea "x"
type input "03/10/25"
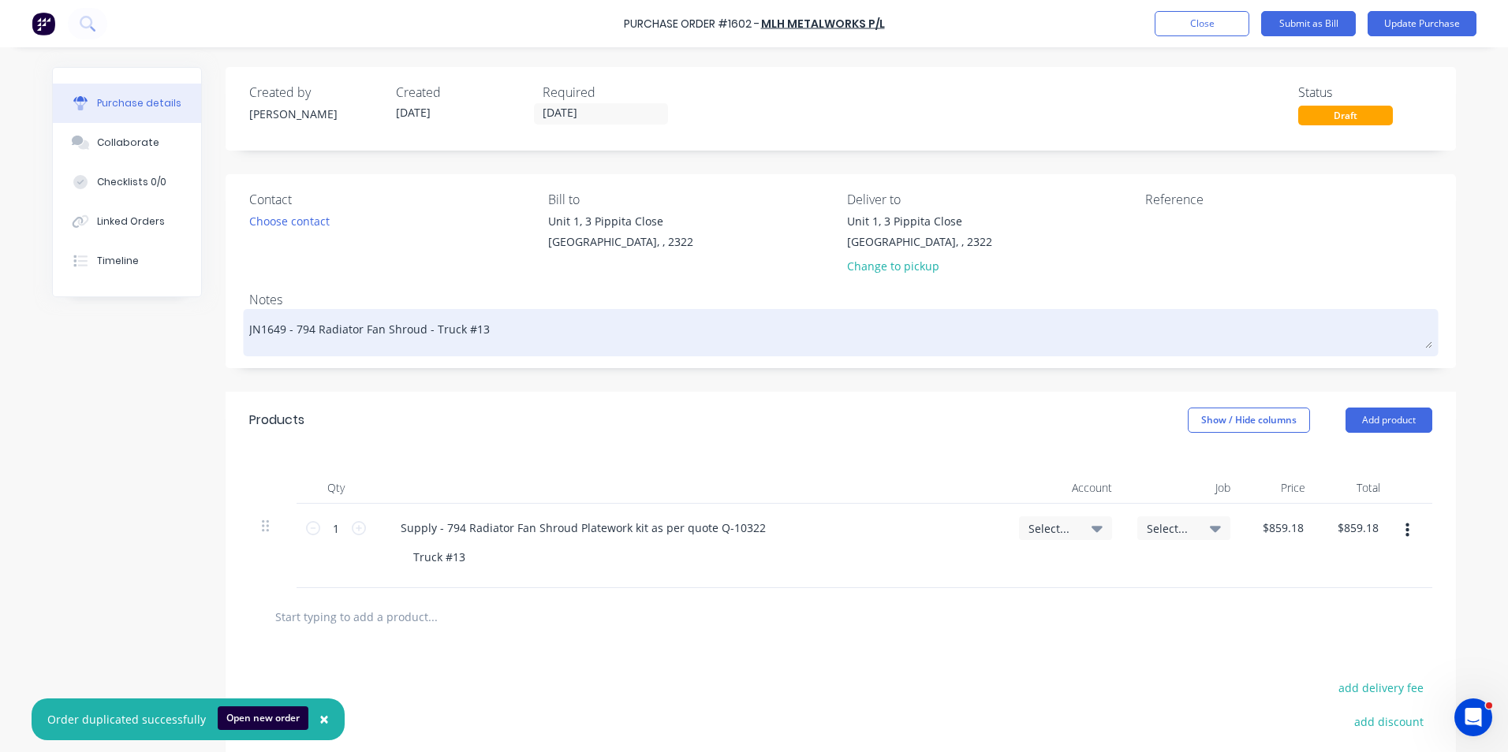
drag, startPoint x: 278, startPoint y: 330, endPoint x: 269, endPoint y: 334, distance: 10.0
click at [269, 334] on textarea "JN1649 - 794 Radiator Fan Shroud - Truck #13" at bounding box center [840, 330] width 1183 height 35
type textarea "x"
type textarea "JN168 - 794 Radiator Fan Shroud - Truck #13"
type textarea "x"
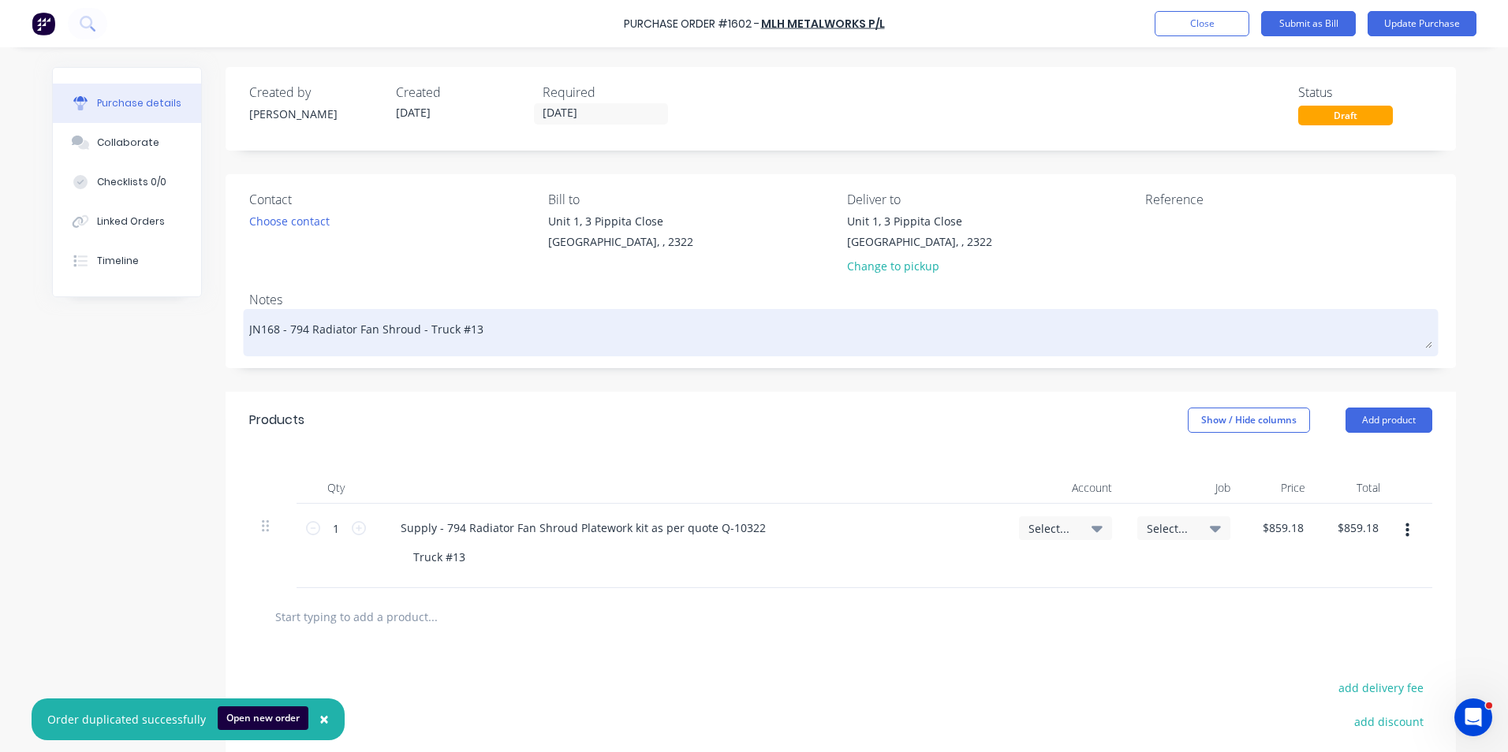
type textarea "JN1680 - 794 Radiator Fan Shroud - Truck #13"
click at [472, 334] on textarea "JN1680 - 794 Radiator Fan Shroud - Truck #13" at bounding box center [840, 330] width 1183 height 35
type textarea "x"
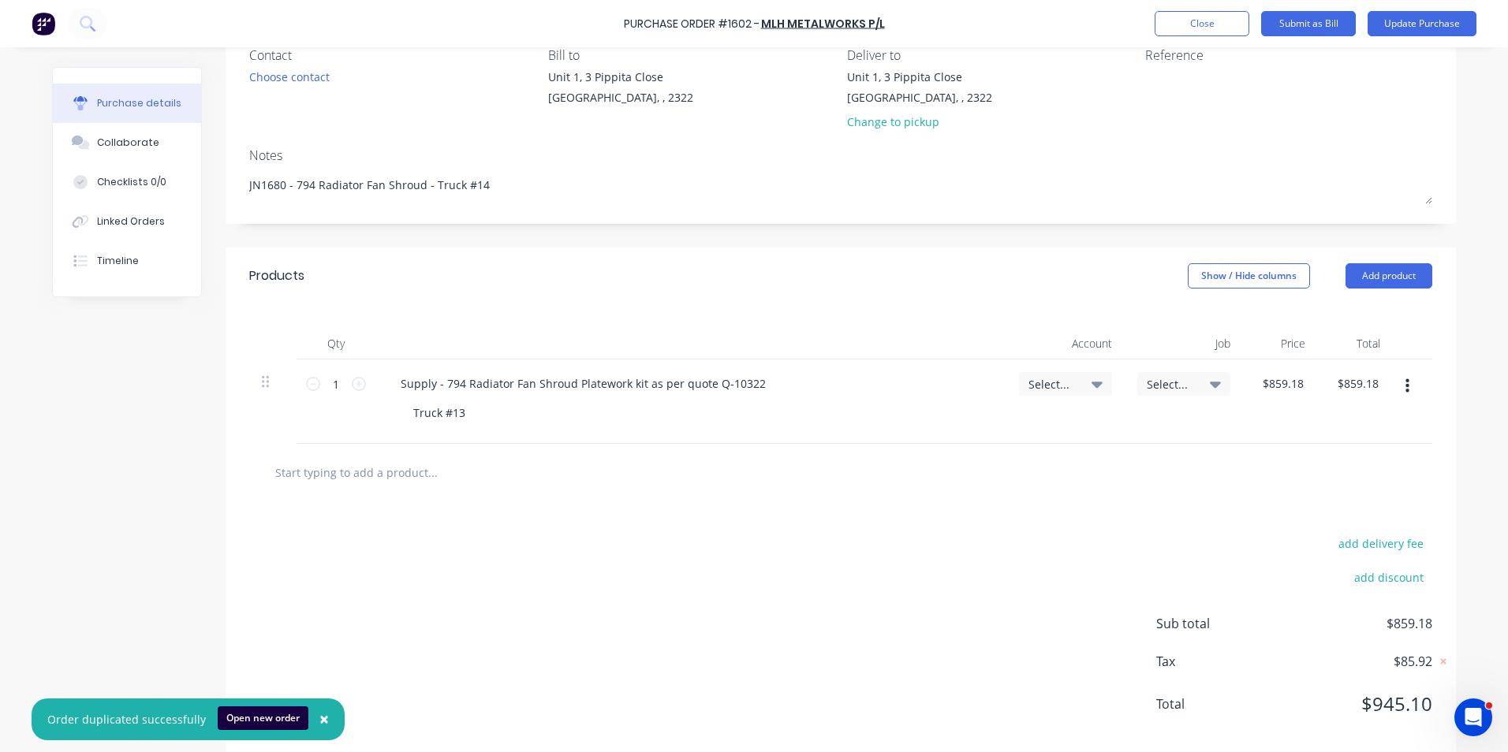
scroll to position [158, 0]
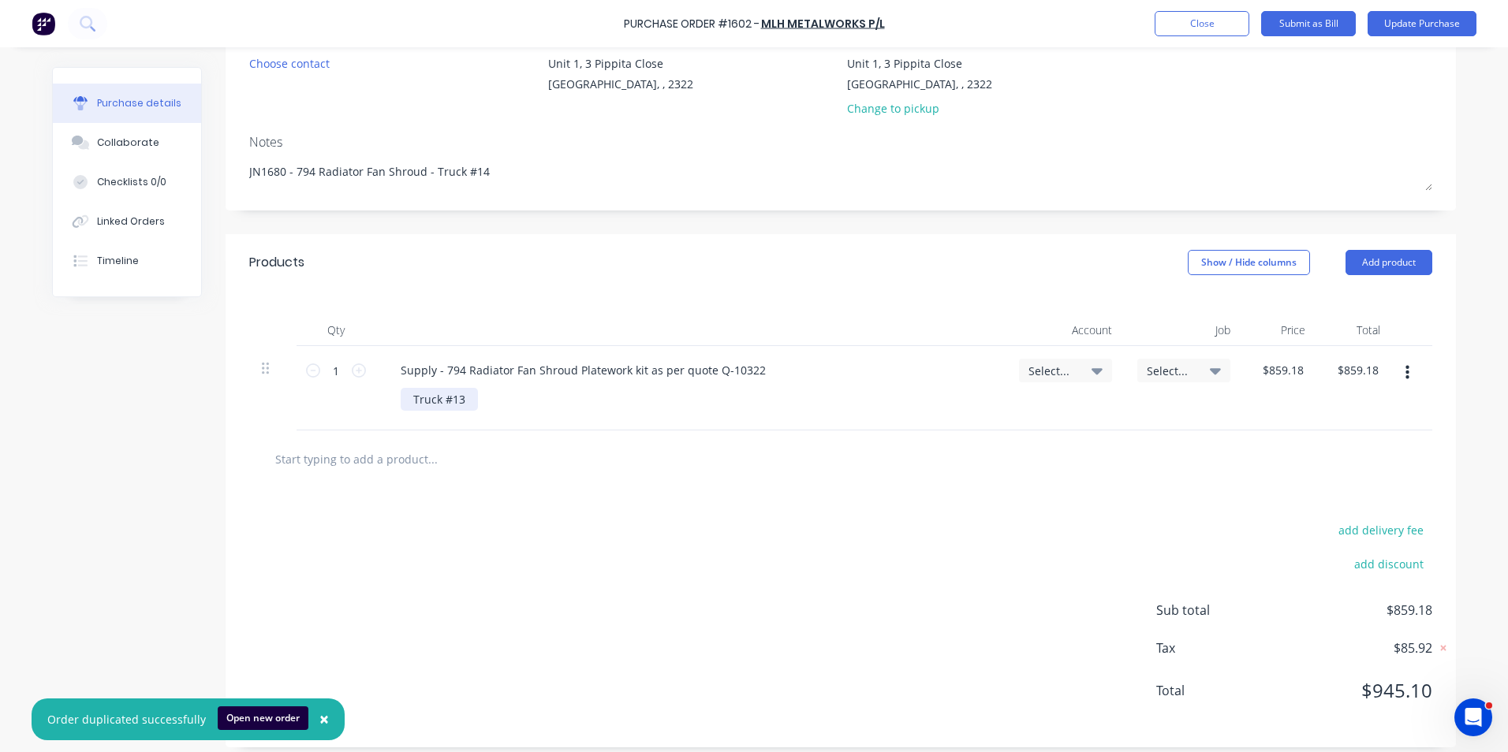
type textarea "JN1680 - 794 Radiator Fan Shroud - Truck #14"
type textarea "x"
type textarea "JN1680 - 794 Radiator Fan Shroud - Truck #14"
click at [410, 403] on div "Truck #13" at bounding box center [439, 399] width 77 height 23
click at [500, 408] on div "JN1680 - Truck #13" at bounding box center [463, 399] width 125 height 23
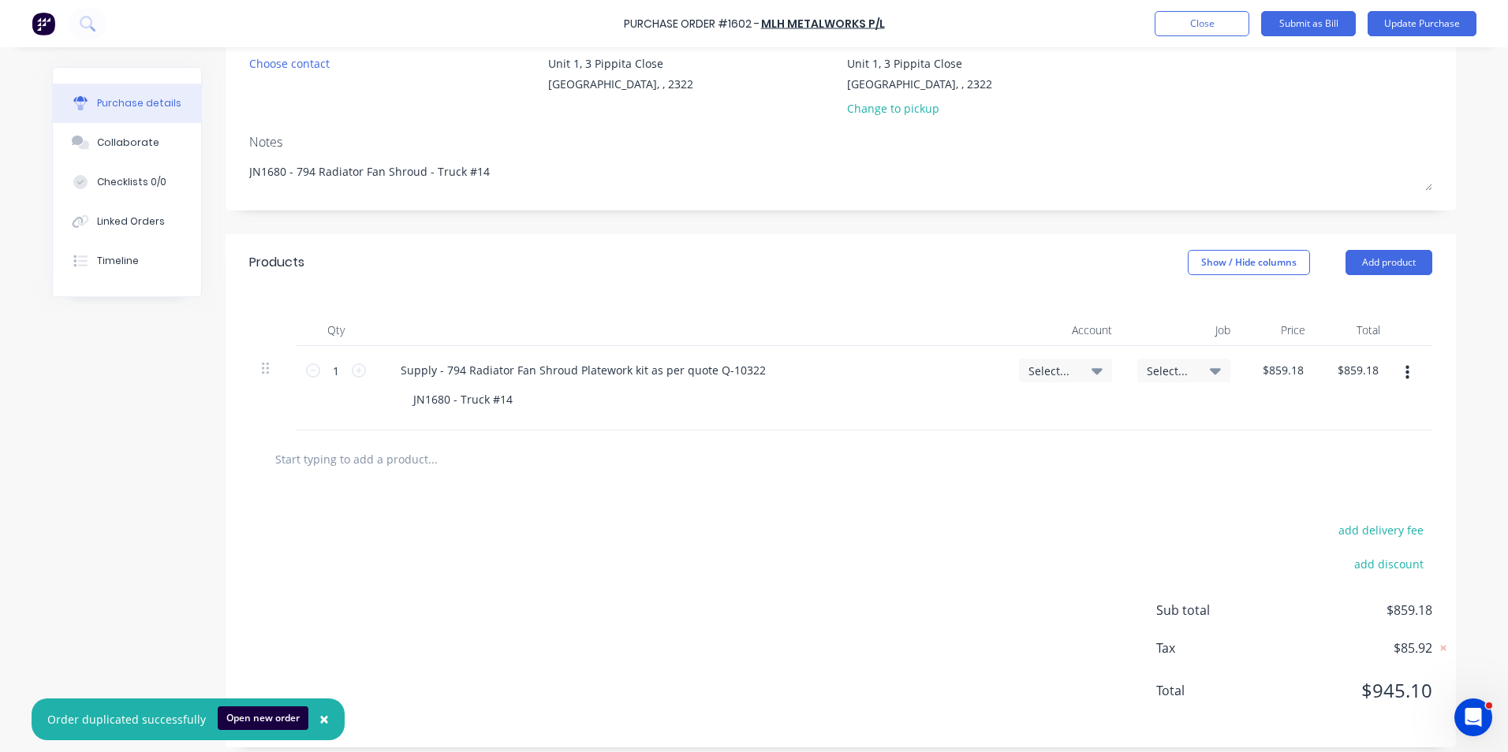
click at [1032, 364] on span "Select..." at bounding box center [1051, 371] width 47 height 17
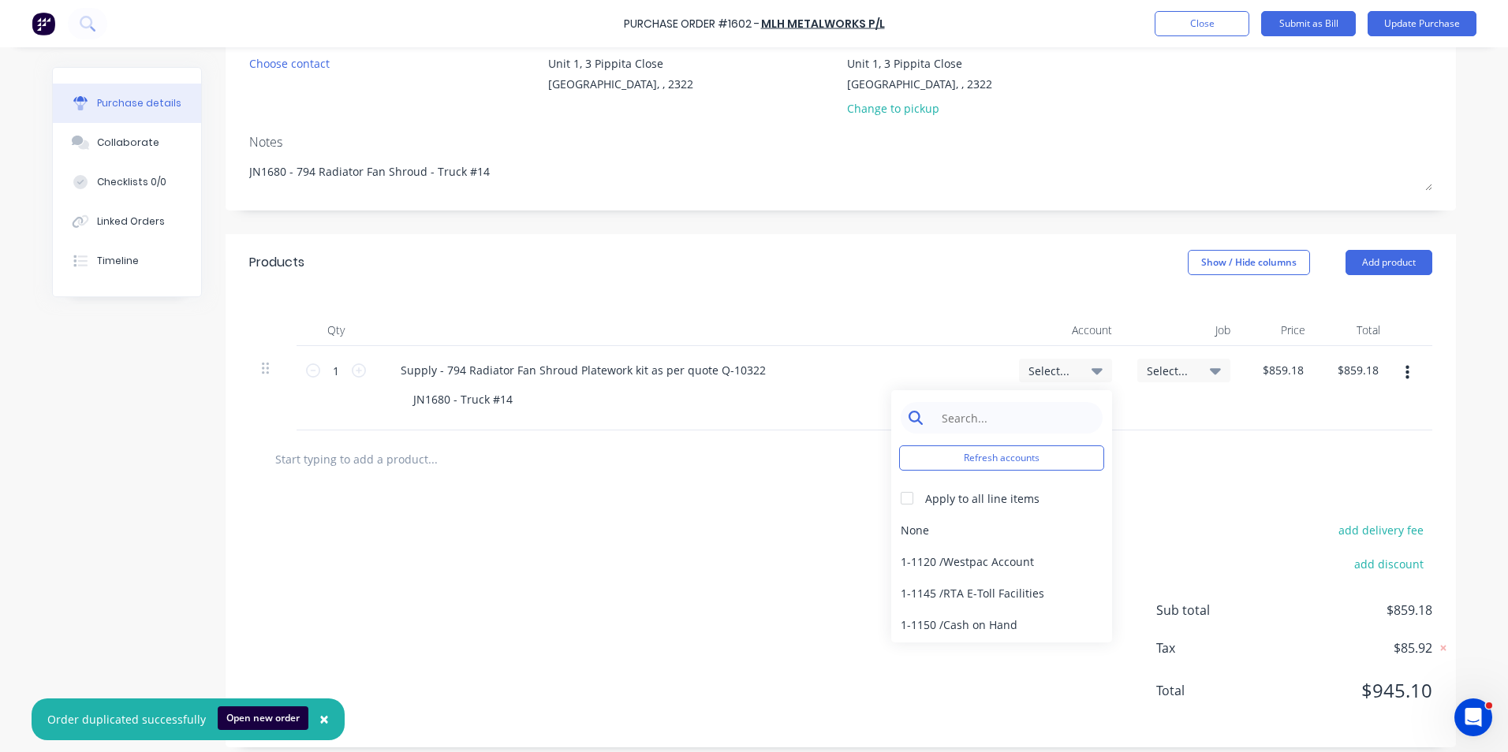
type textarea "x"
click at [972, 420] on input at bounding box center [1014, 418] width 162 height 32
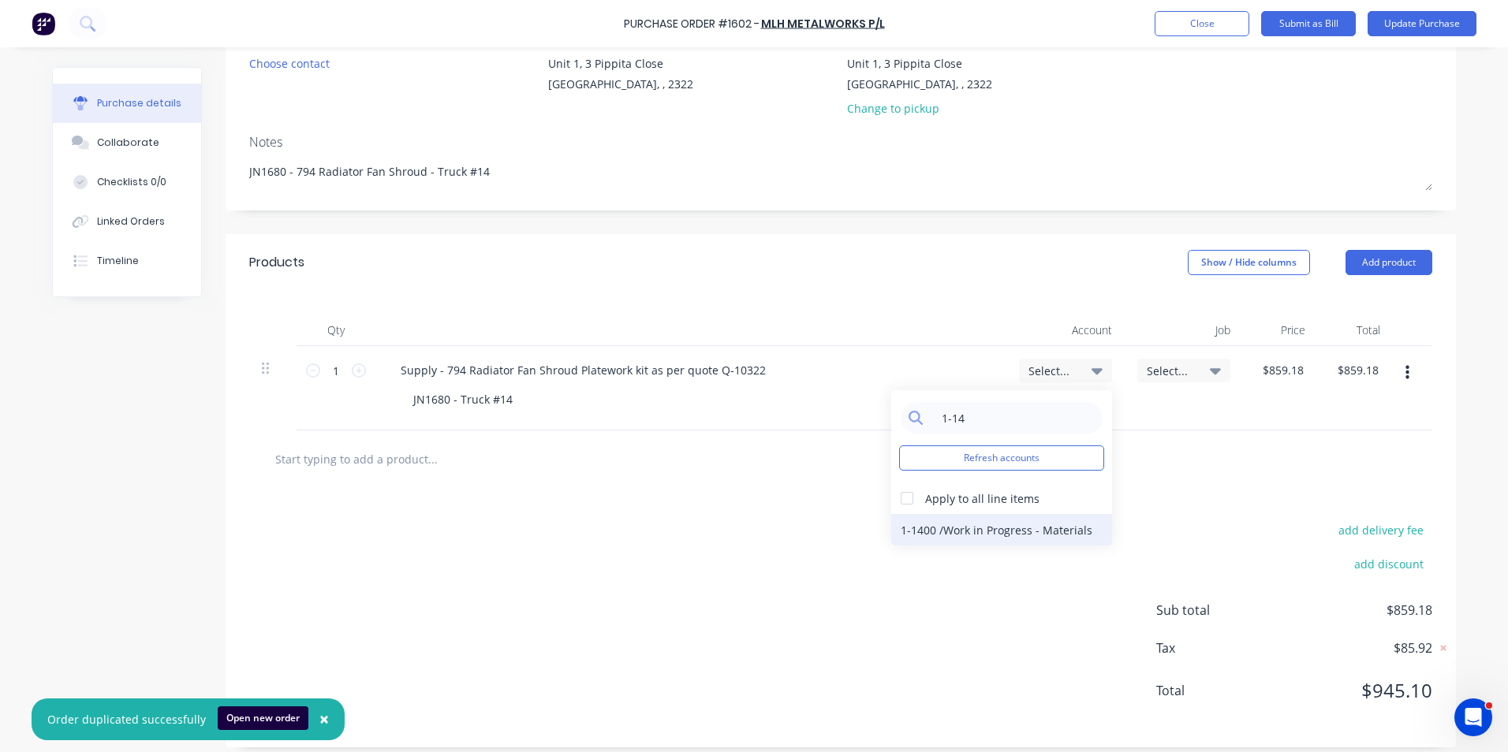
type input "1-14"
click at [1045, 532] on div "1-1400 / Work in Progress - Materials" at bounding box center [1001, 530] width 221 height 32
click at [1165, 366] on span "Select..." at bounding box center [1170, 371] width 47 height 17
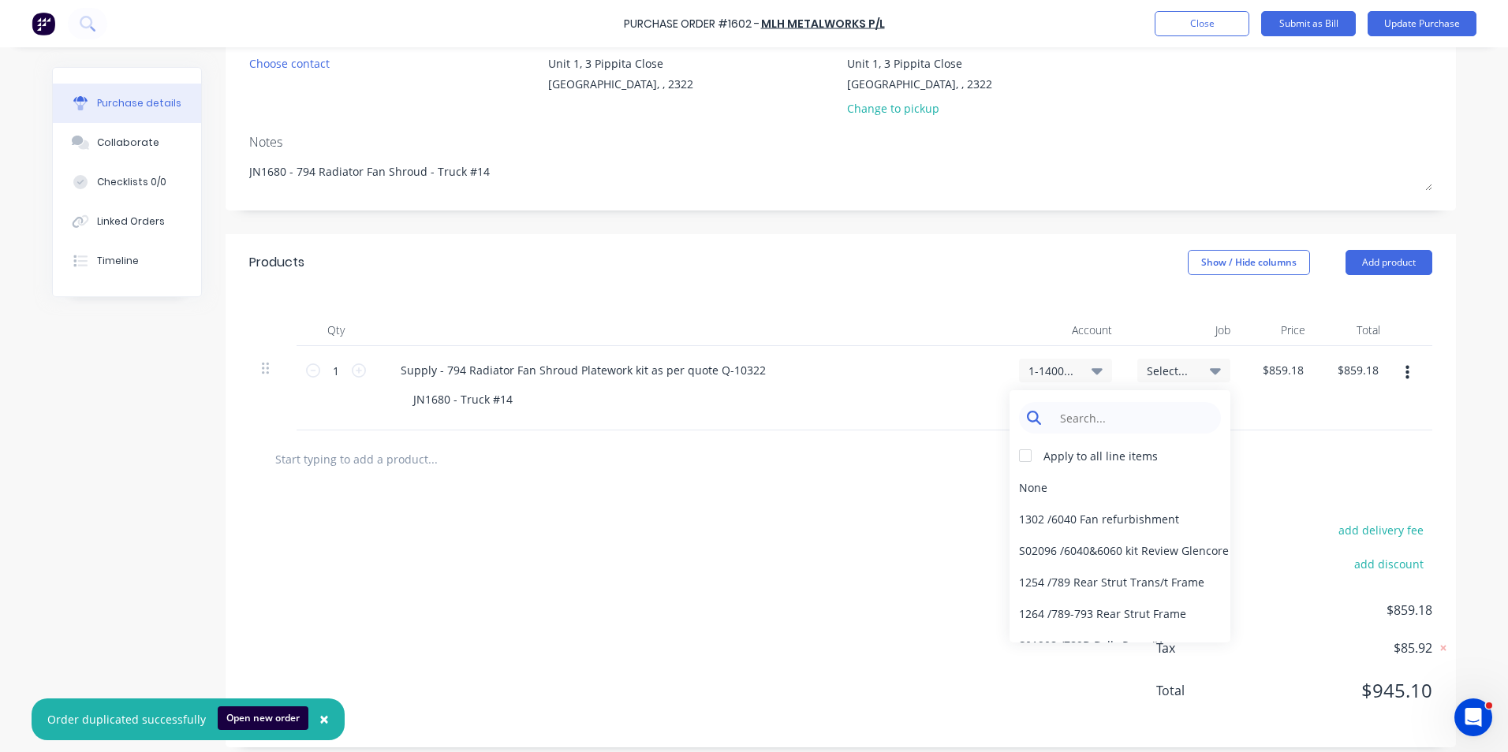
type textarea "x"
click at [1090, 416] on input at bounding box center [1132, 418] width 162 height 32
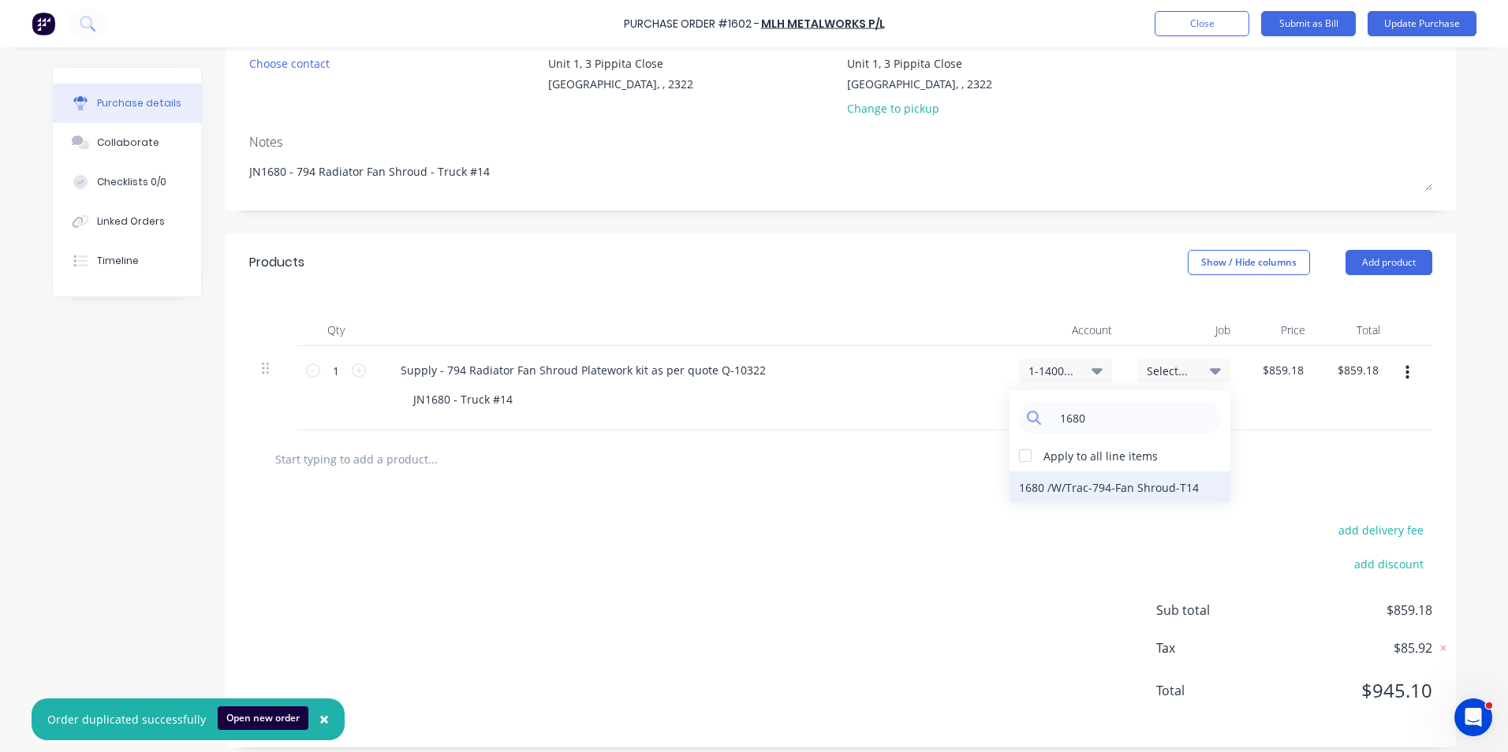
type input "1680"
click at [1036, 491] on div "1680 / W/Trac-794-Fan Shroud-T14" at bounding box center [1119, 488] width 221 height 32
click at [881, 291] on div "Qty Account Job Price Total 1 1 Supply - 794 Radiator Fan Shroud Platework kit …" at bounding box center [841, 361] width 1230 height 140
click at [319, 718] on span "×" at bounding box center [323, 719] width 9 height 22
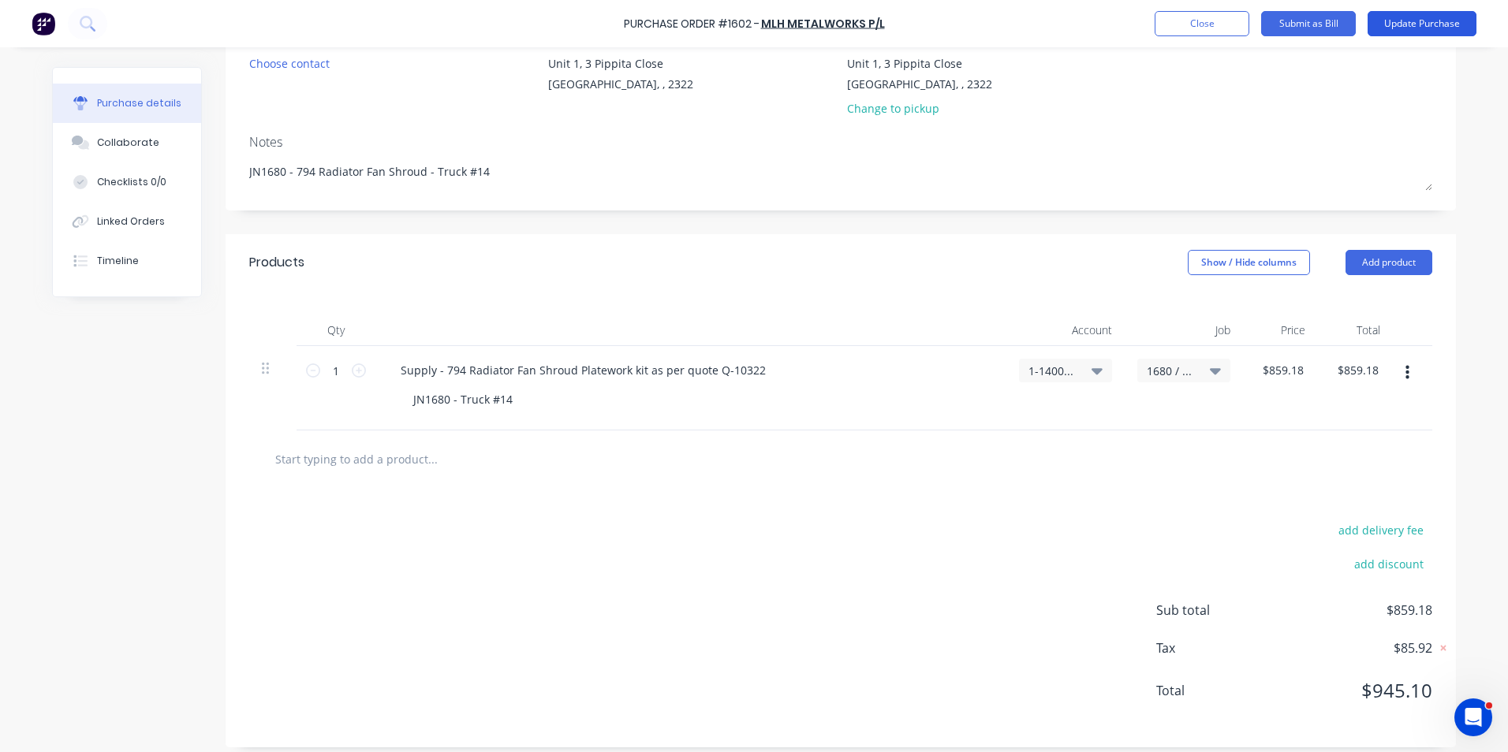
click at [1419, 24] on button "Update Purchase" at bounding box center [1422, 23] width 109 height 25
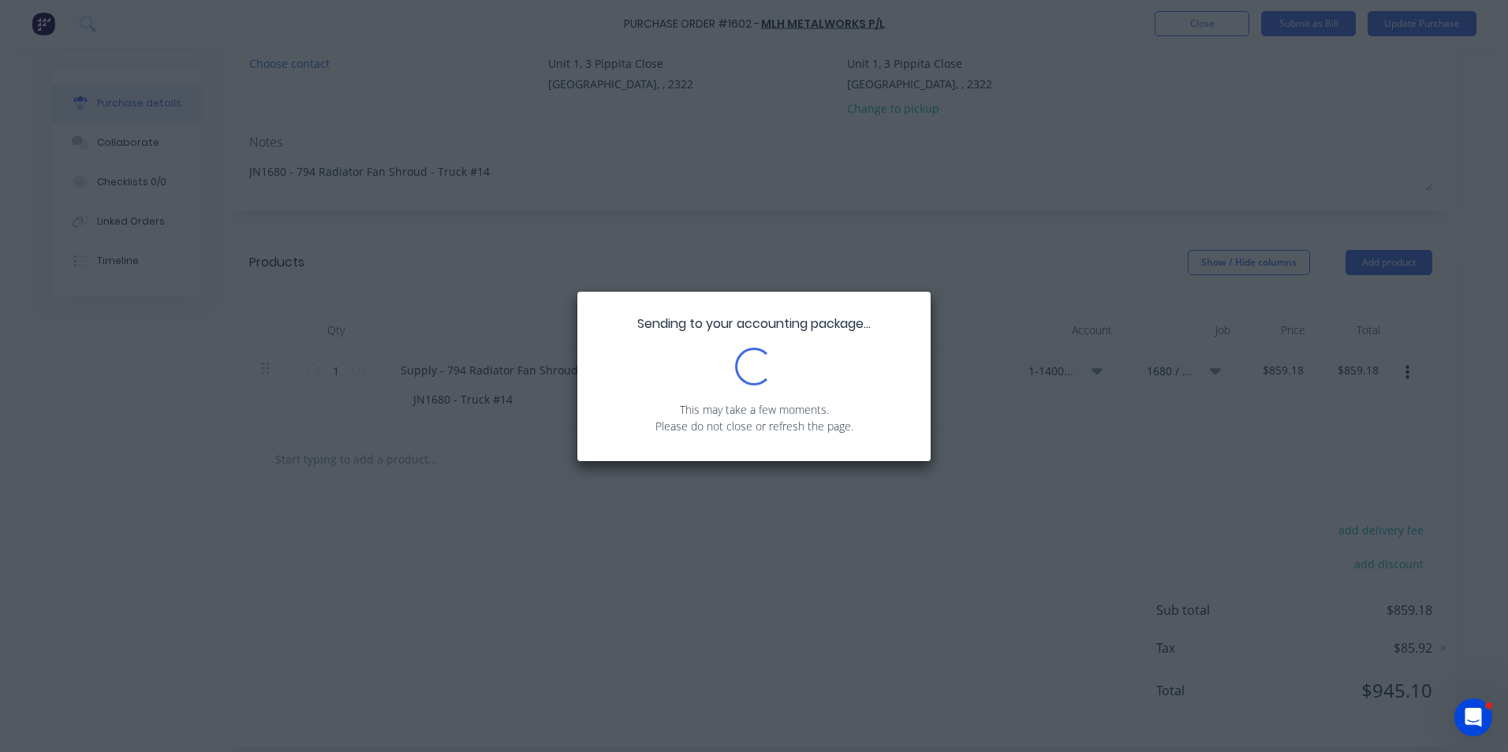
scroll to position [0, 0]
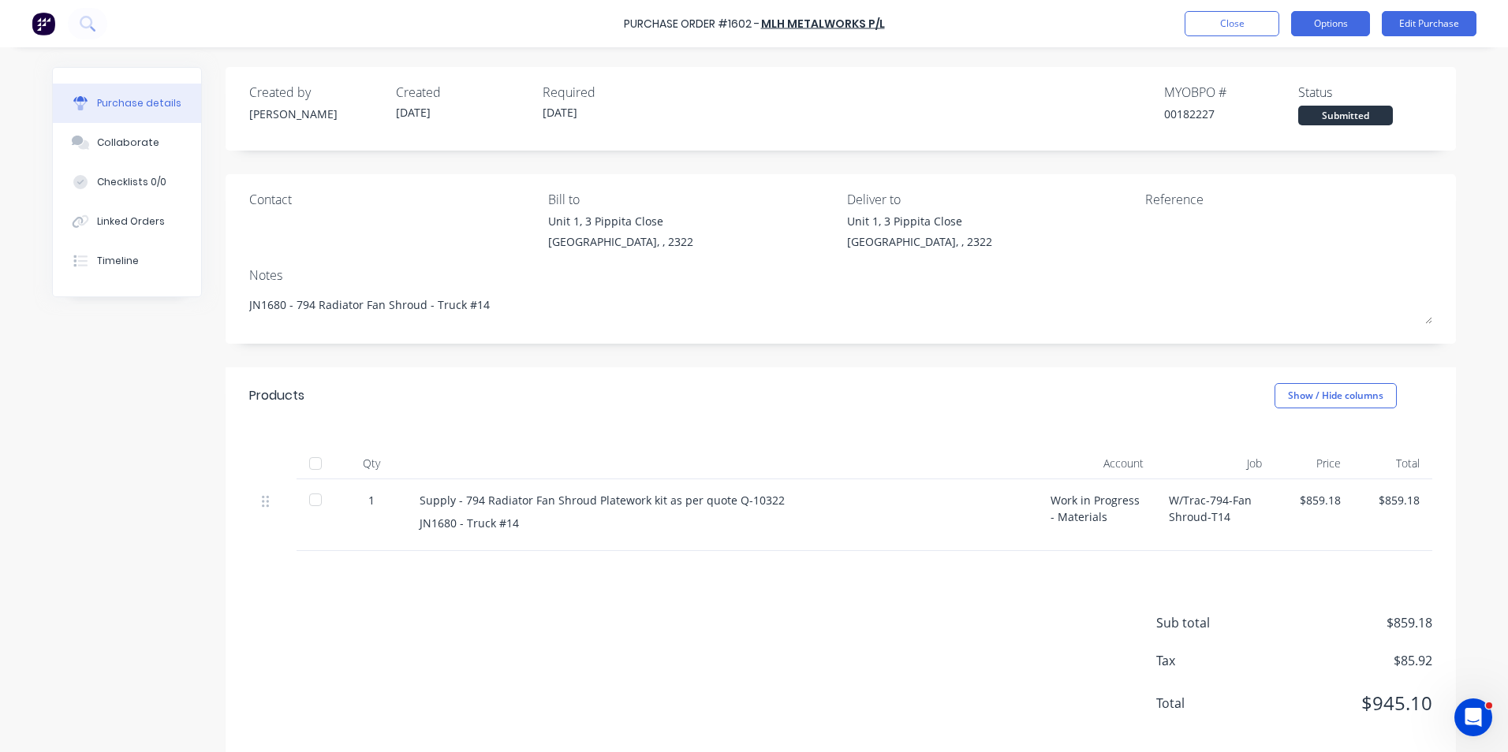
click at [1334, 24] on button "Options" at bounding box center [1330, 23] width 79 height 25
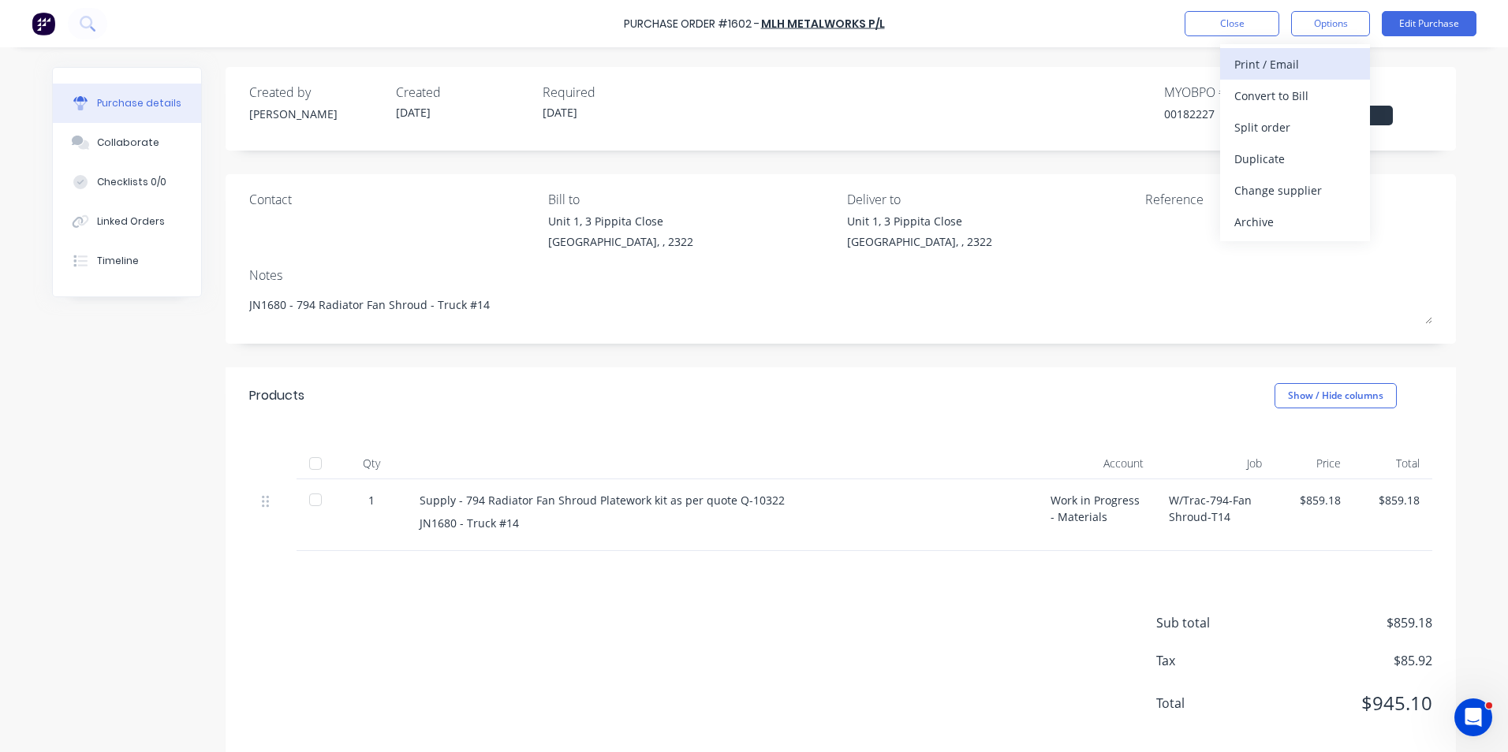
click at [1277, 62] on div "Print / Email" at bounding box center [1294, 64] width 121 height 23
click at [1259, 94] on div "With pricing" at bounding box center [1294, 95] width 121 height 23
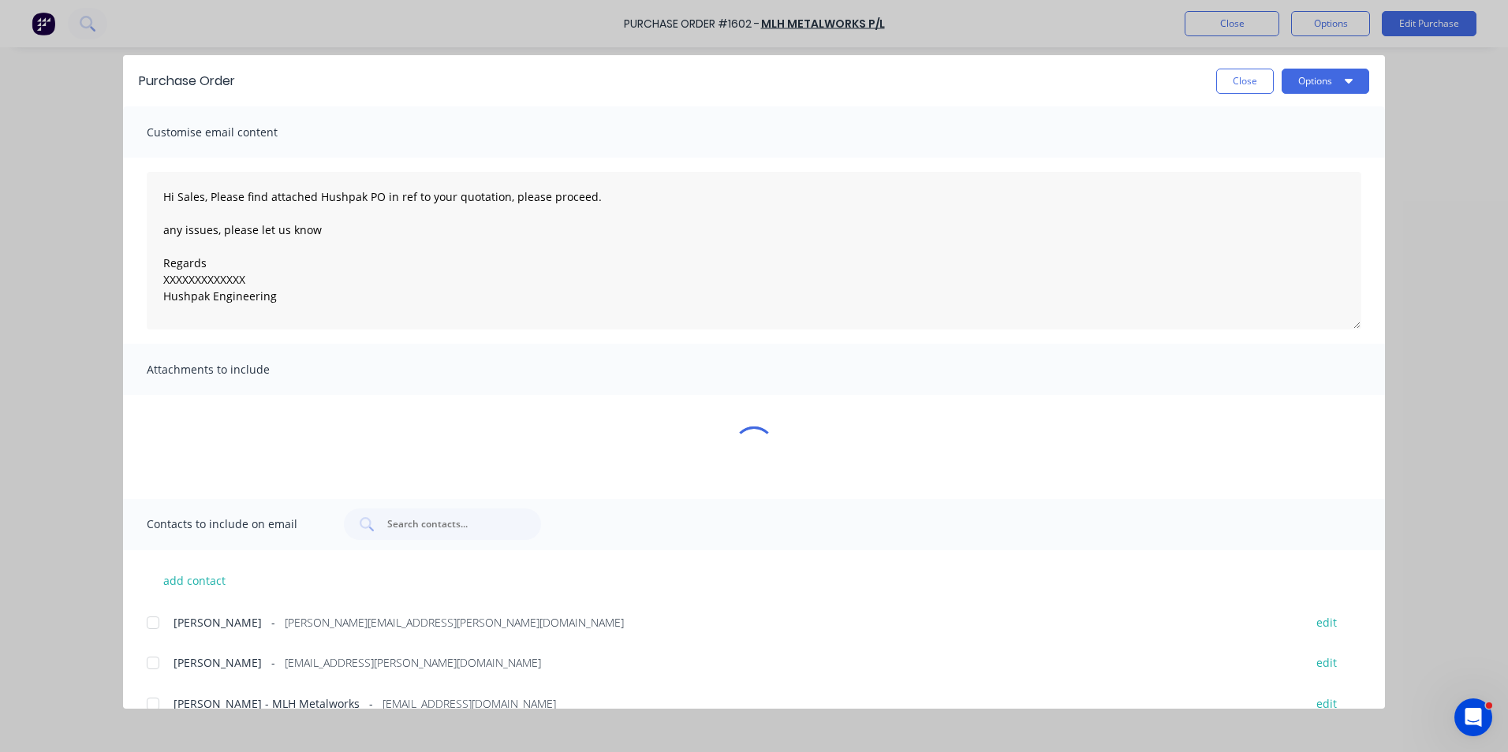
type textarea "x"
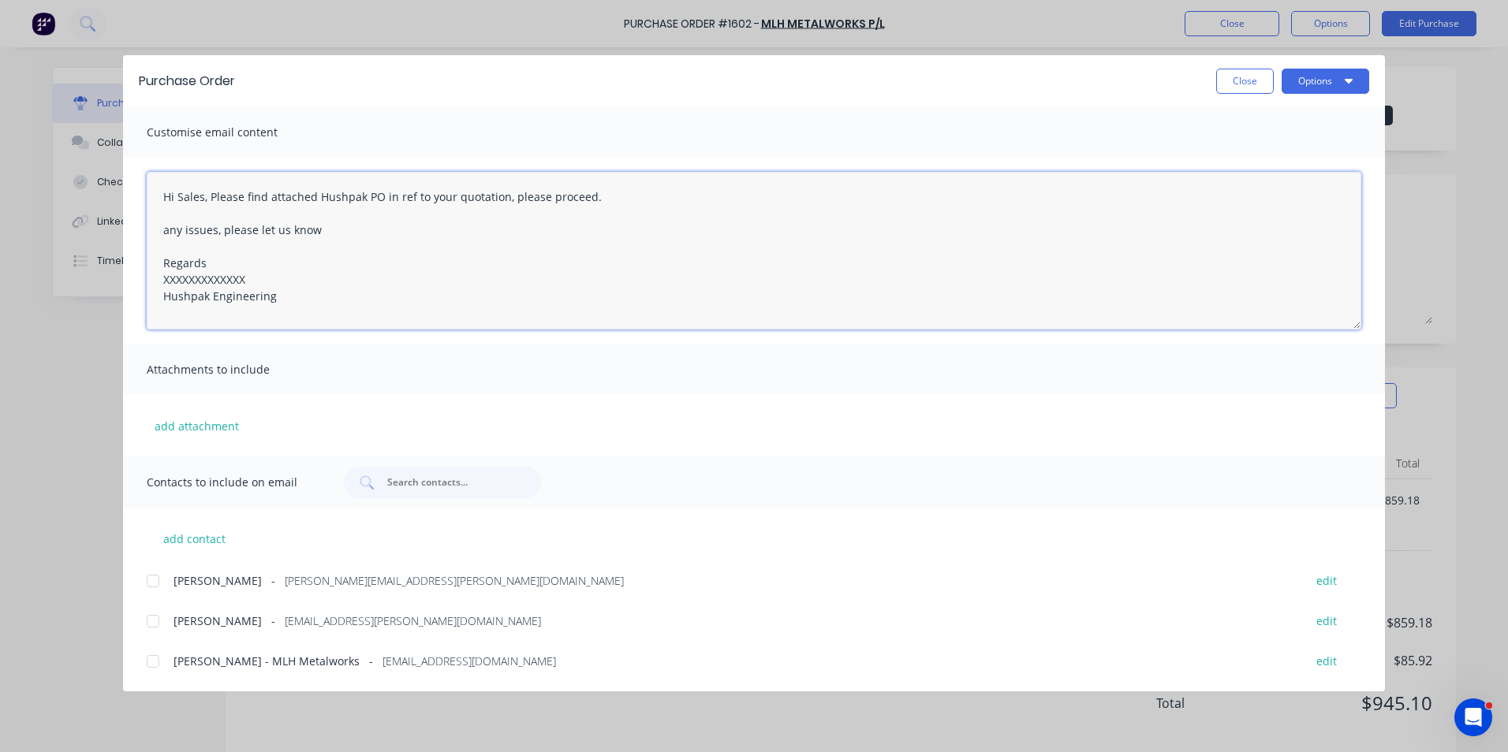
drag, startPoint x: 203, startPoint y: 198, endPoint x: 161, endPoint y: 200, distance: 42.7
click at [161, 200] on textarea "Hi Sales, Please find attached Hushpak PO in ref to your quotation, please proc…" at bounding box center [754, 251] width 1215 height 158
drag, startPoint x: 604, startPoint y: 194, endPoint x: 519, endPoint y: 193, distance: 85.2
click at [519, 193] on textarea "Hey Mitch, Please find attached Hushpak PO in ref to your quotation, please pro…" at bounding box center [754, 251] width 1215 height 158
type textarea "Hey Mitch, Please find attached Hushpak PO in ref to your quotation, this isn't…"
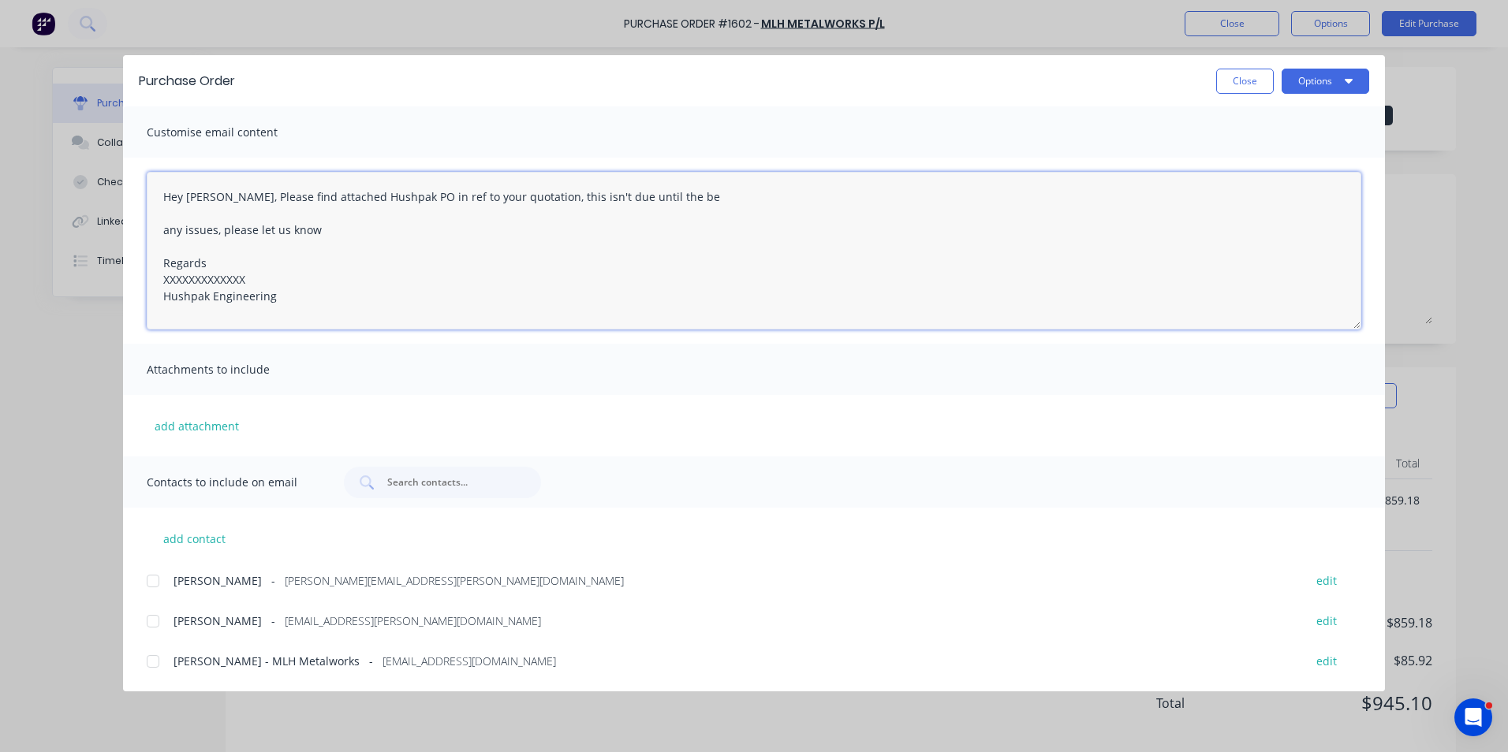
type textarea "x"
drag, startPoint x: 659, startPoint y: 195, endPoint x: 835, endPoint y: 204, distance: 176.9
click at [835, 204] on textarea "Hey Mitch, Please find attached Hushpak PO in ref to your quotation, this isn't…" at bounding box center [754, 251] width 1215 height 158
click at [632, 199] on textarea "Hey Mitch, Please find attached Hushpak PO in ref to your quotation, this isn't…" at bounding box center [754, 251] width 1215 height 158
click at [759, 198] on textarea "Hey Mitch, Please find attached Hushpak PO in ref to your quotation, this isn't…" at bounding box center [754, 251] width 1215 height 158
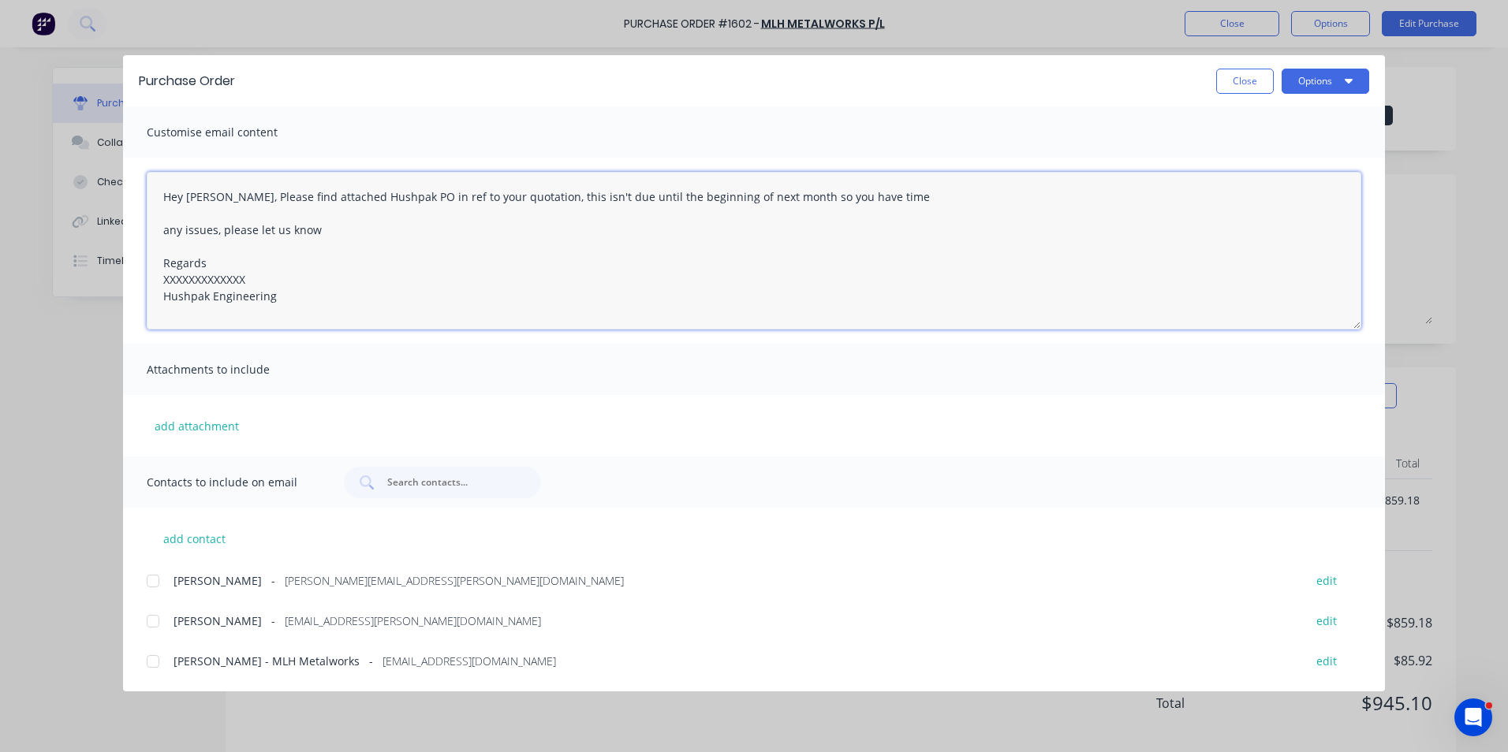
drag, startPoint x: 245, startPoint y: 280, endPoint x: 153, endPoint y: 279, distance: 92.3
click at [153, 279] on textarea "Hey Mitch, Please find attached Hushpak PO in ref to your quotation, this isn't…" at bounding box center [754, 251] width 1215 height 158
type textarea "Hey Mitch, Please find attached Hushpak PO in ref to your quotation, this isn't…"
click at [188, 424] on button "add attachment" at bounding box center [197, 426] width 100 height 24
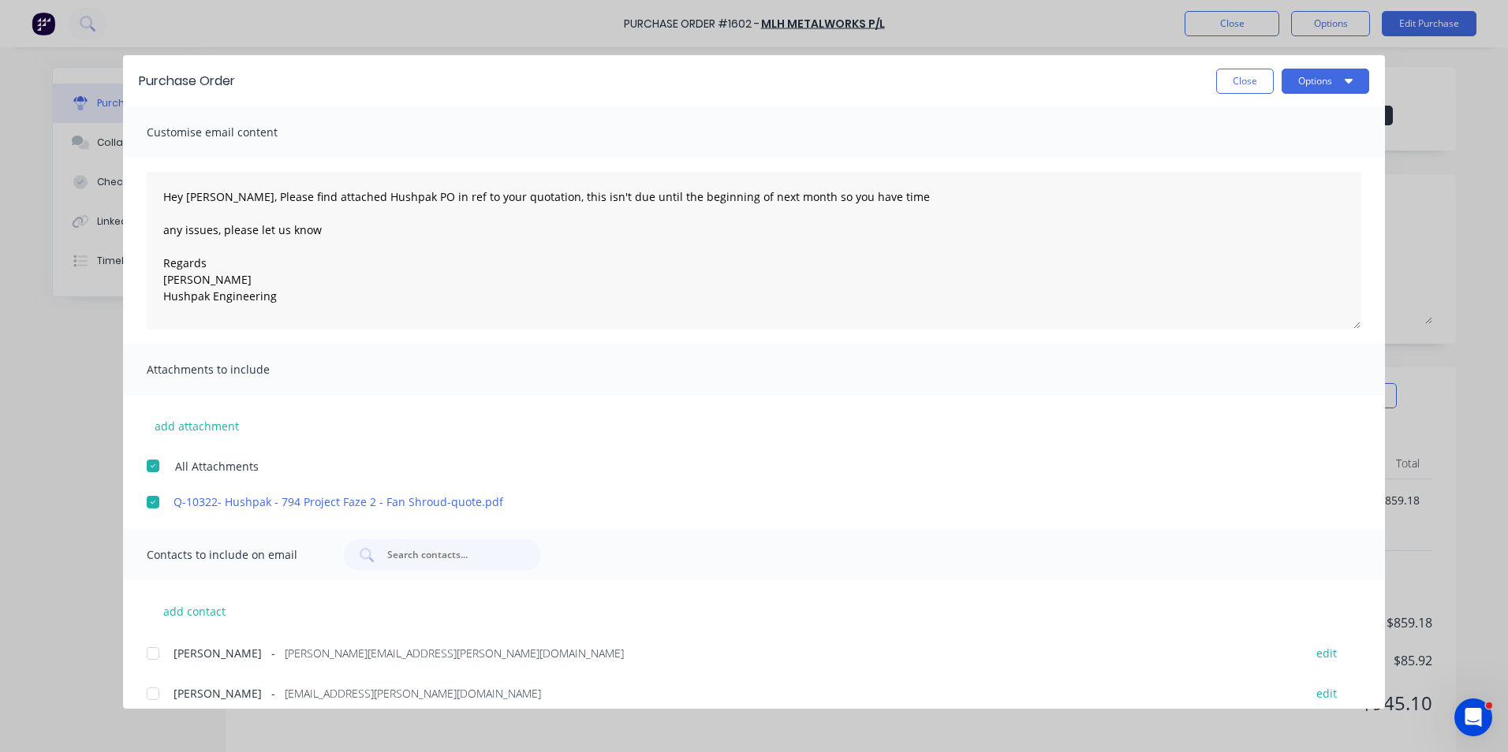
scroll to position [55, 0]
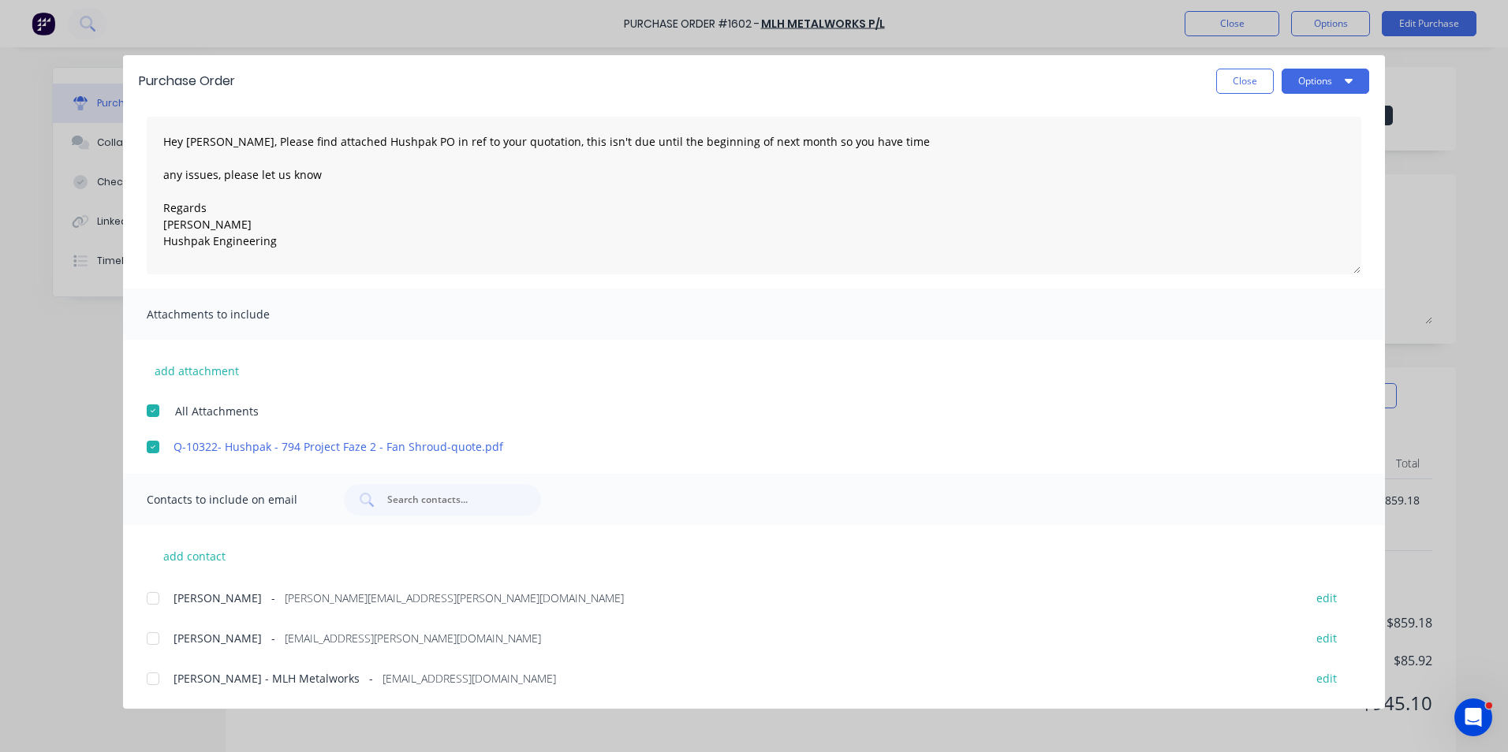
click at [157, 597] on div at bounding box center [153, 599] width 32 height 32
click at [155, 679] on div at bounding box center [153, 679] width 32 height 32
click at [1319, 79] on button "Options" at bounding box center [1326, 81] width 88 height 25
click at [1245, 185] on div "Email" at bounding box center [1293, 184] width 121 height 23
click at [1236, 84] on button "Close" at bounding box center [1245, 81] width 58 height 25
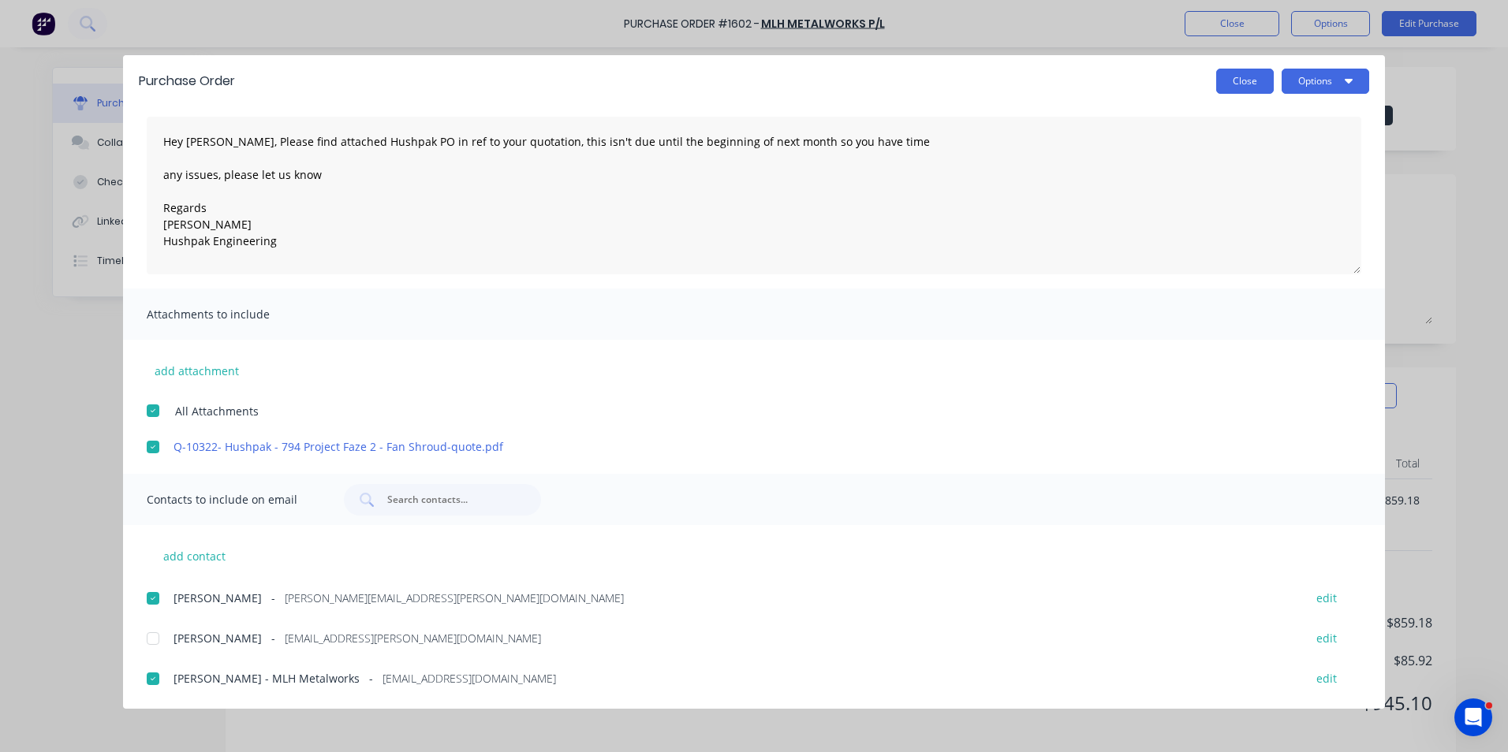
type textarea "x"
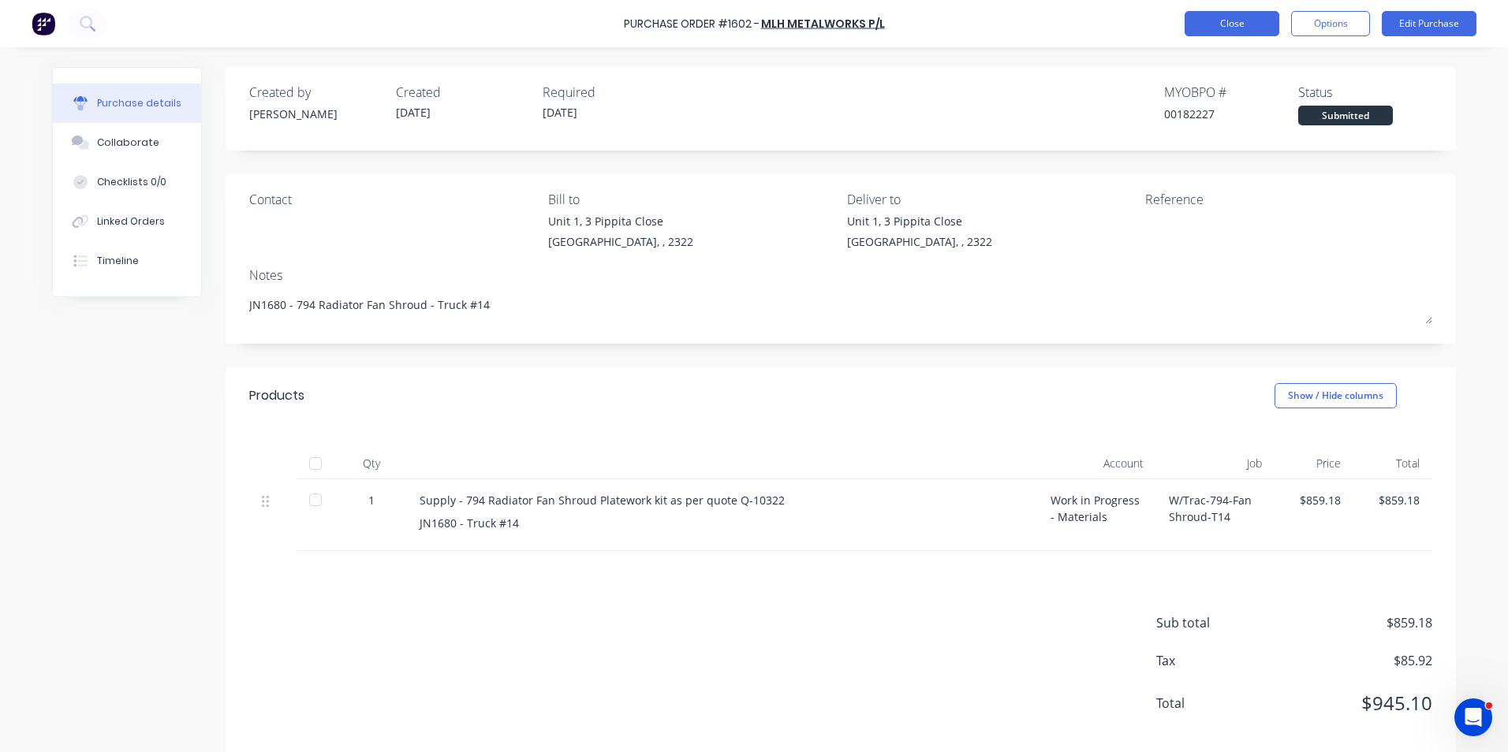
click at [1233, 24] on button "Close" at bounding box center [1232, 23] width 95 height 25
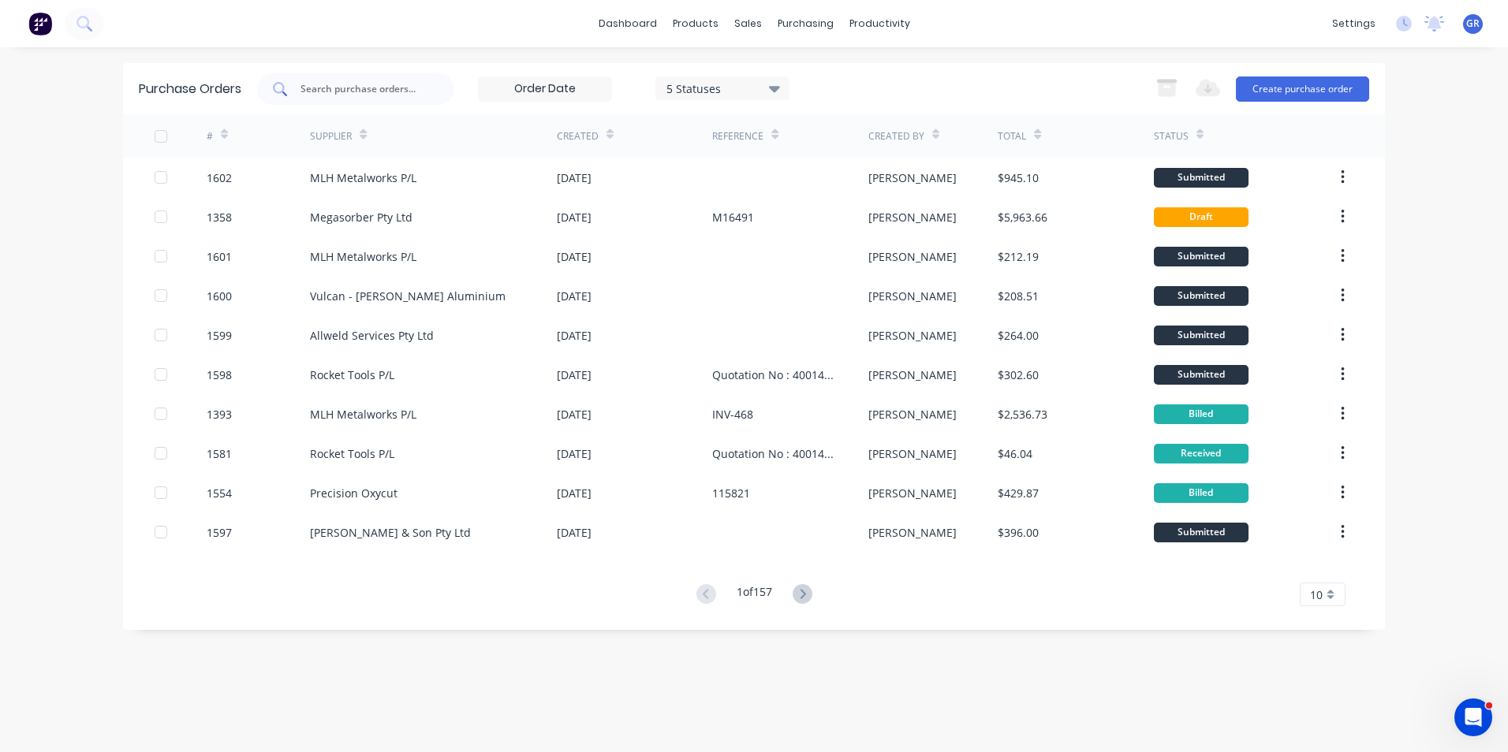
click at [345, 84] on input "text" at bounding box center [364, 89] width 131 height 16
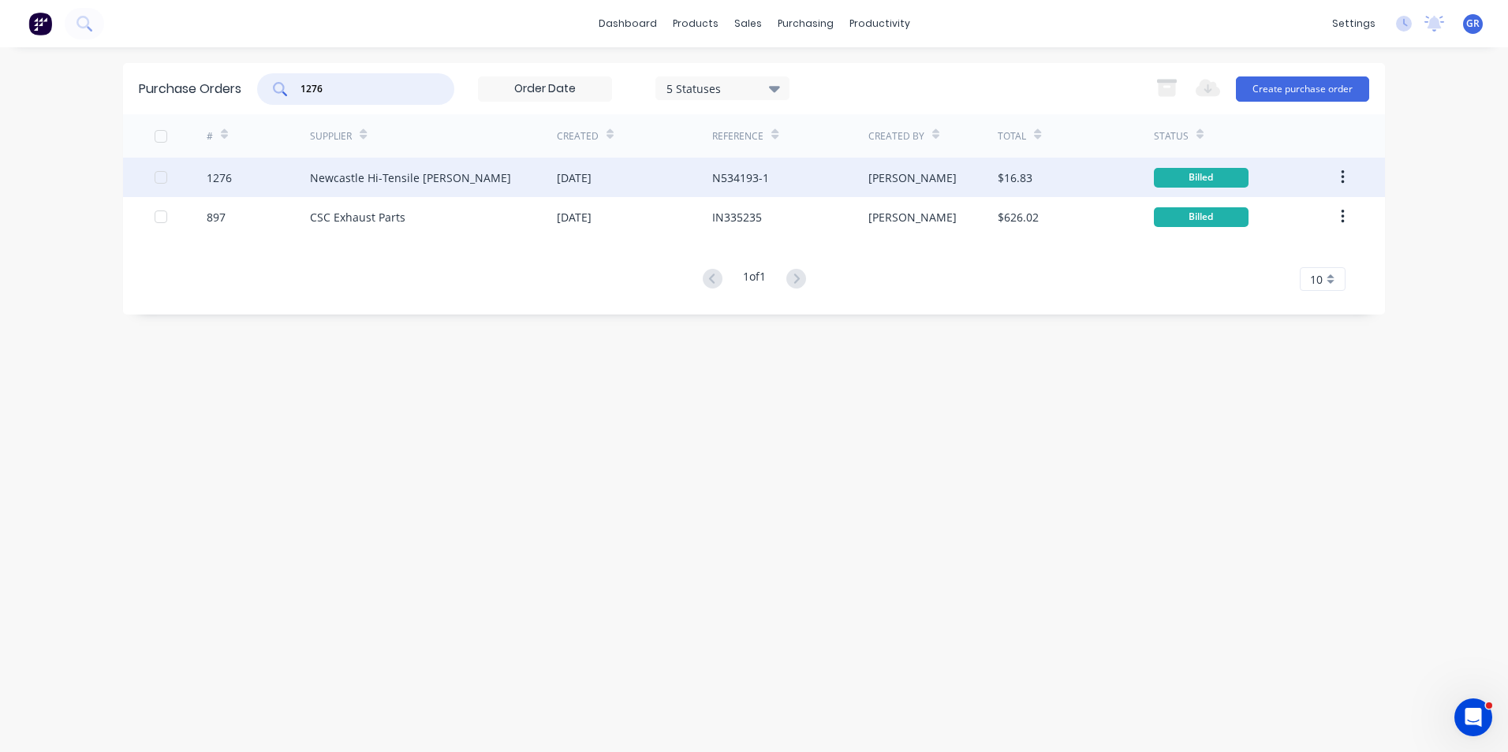
type input "1276"
click at [224, 178] on div "1276" at bounding box center [219, 178] width 25 height 17
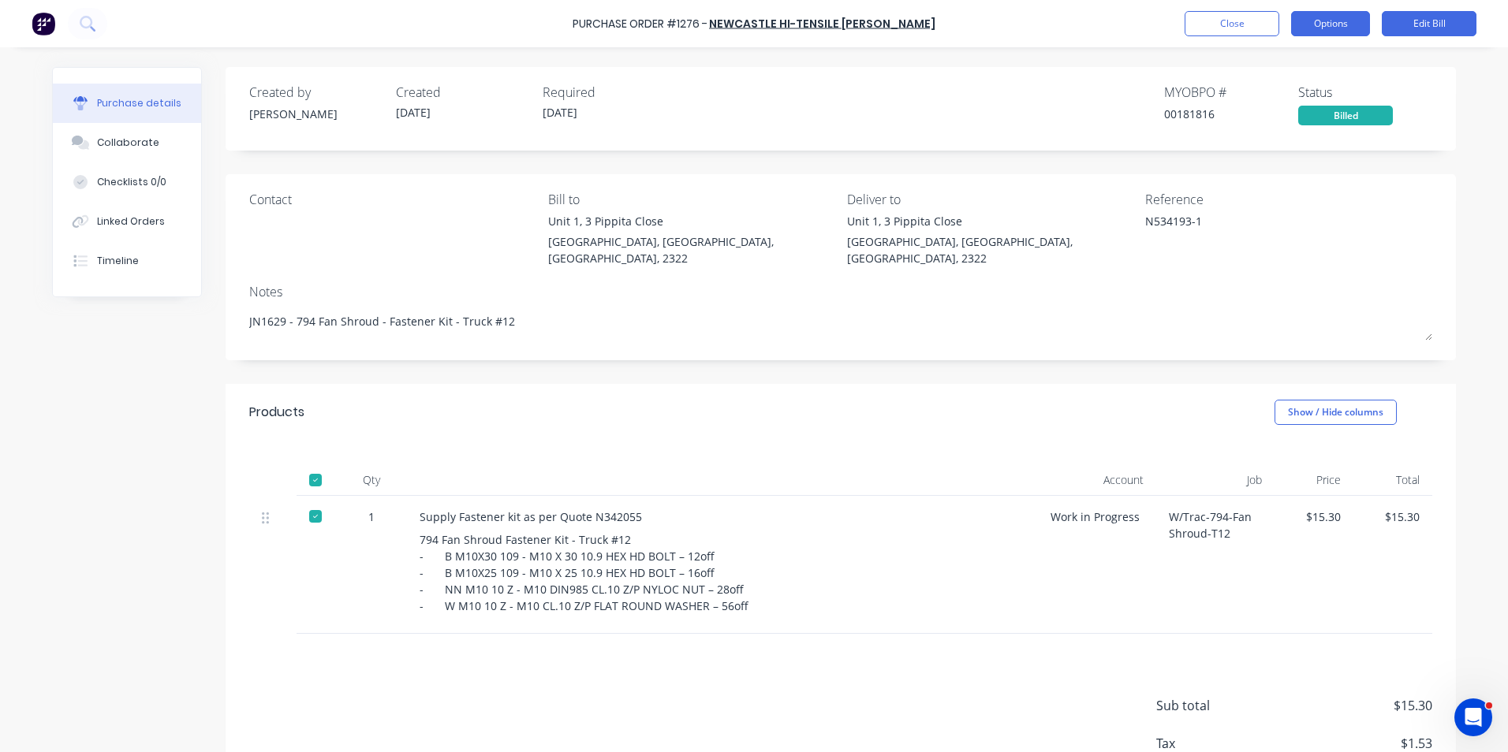
click at [1330, 24] on button "Options" at bounding box center [1330, 23] width 79 height 25
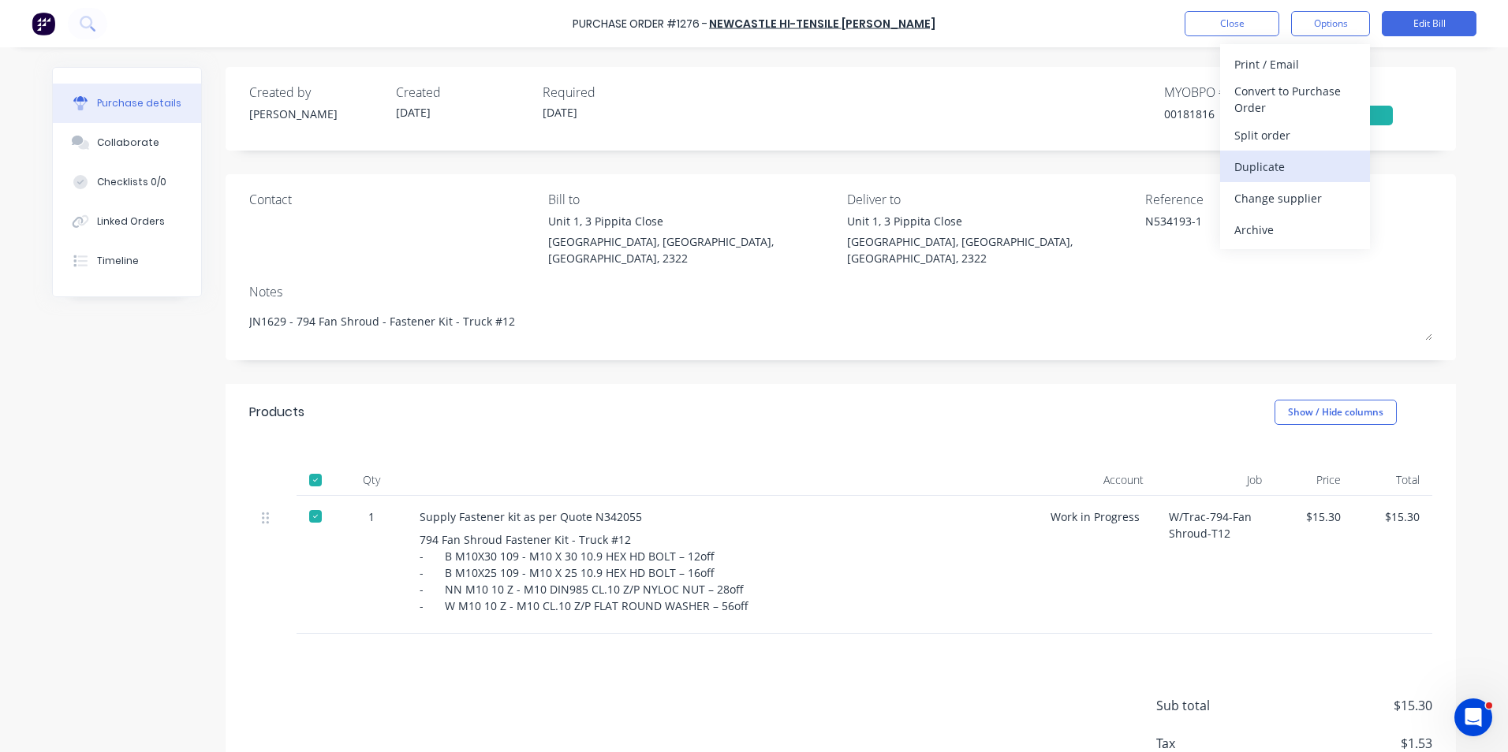
click at [1275, 165] on div "Duplicate" at bounding box center [1294, 166] width 121 height 23
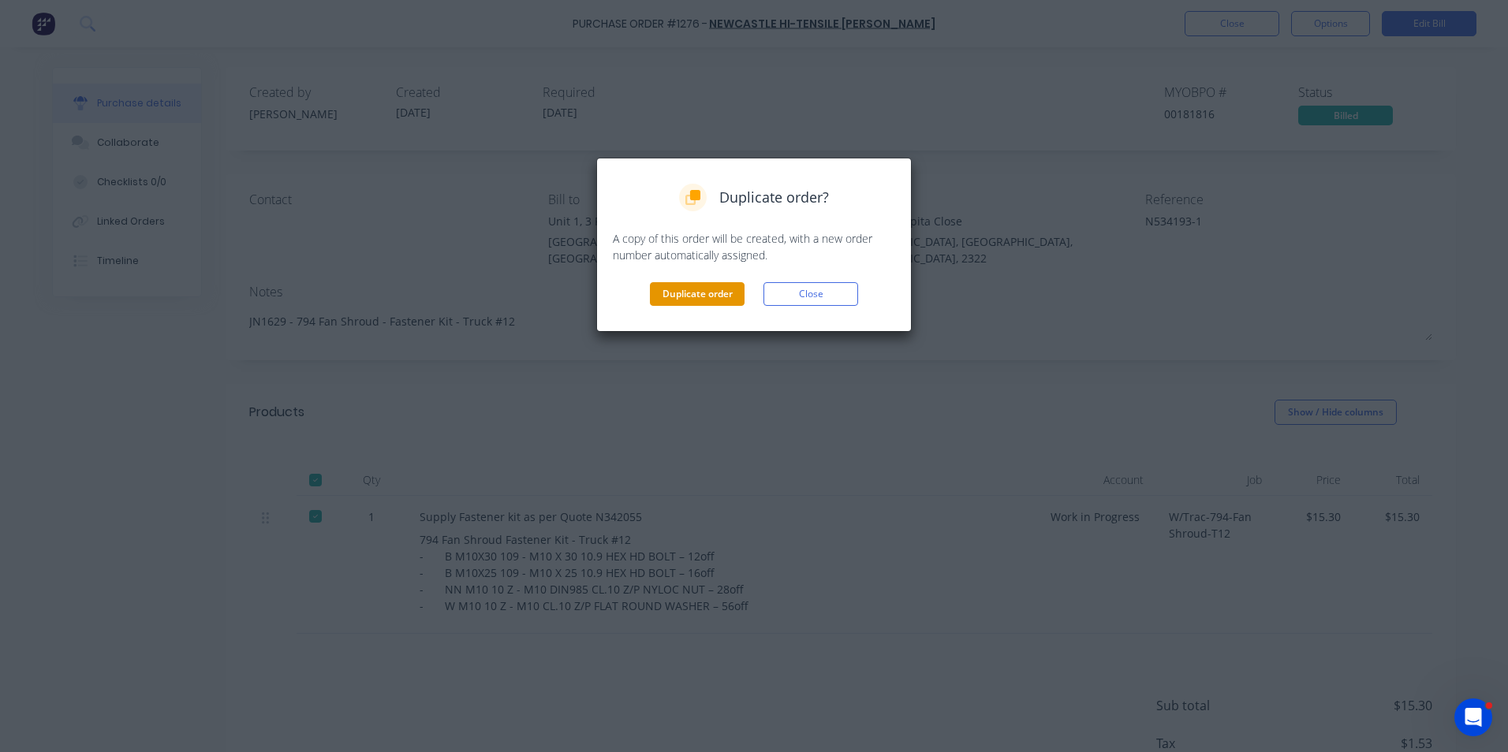
click at [688, 293] on button "Duplicate order" at bounding box center [697, 294] width 95 height 24
type textarea "x"
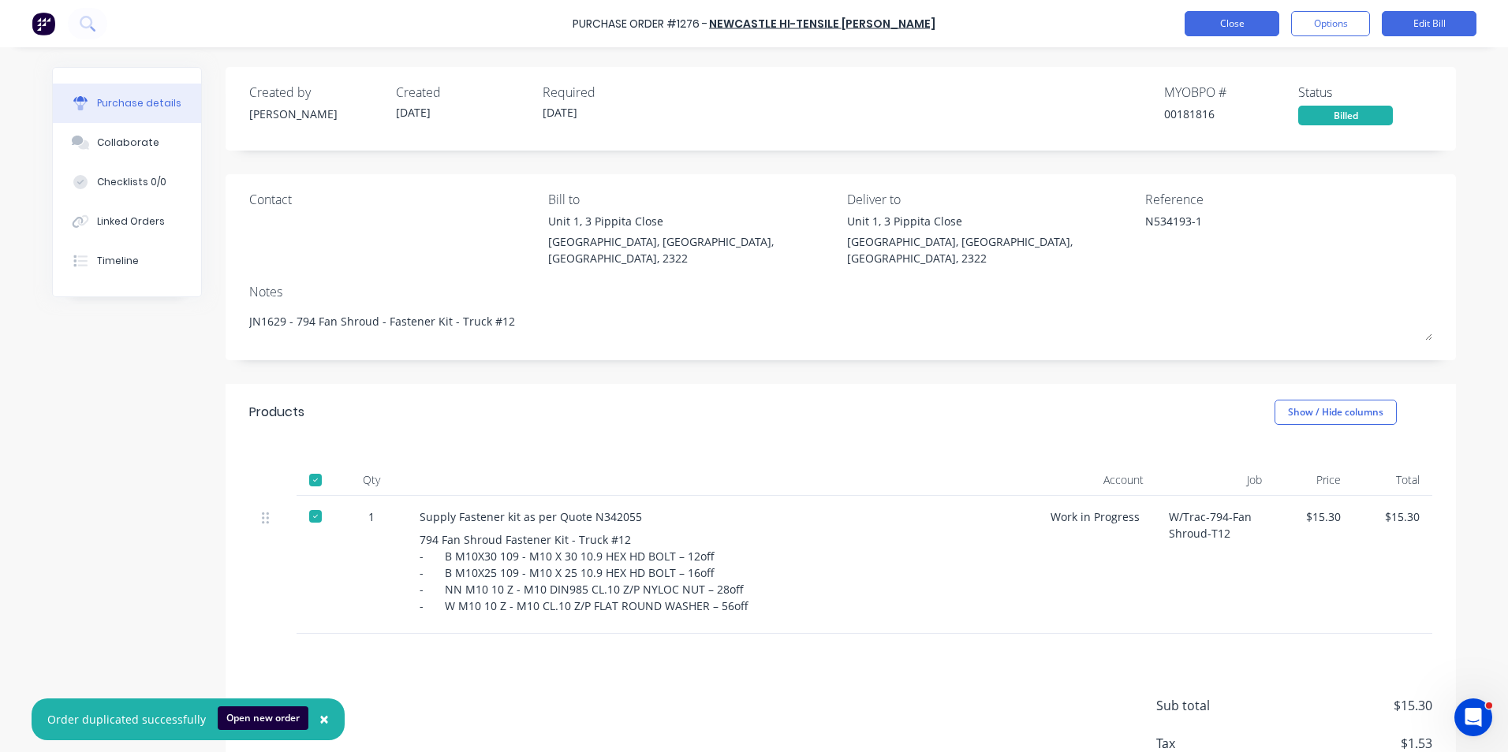
click at [1242, 24] on button "Close" at bounding box center [1232, 23] width 95 height 25
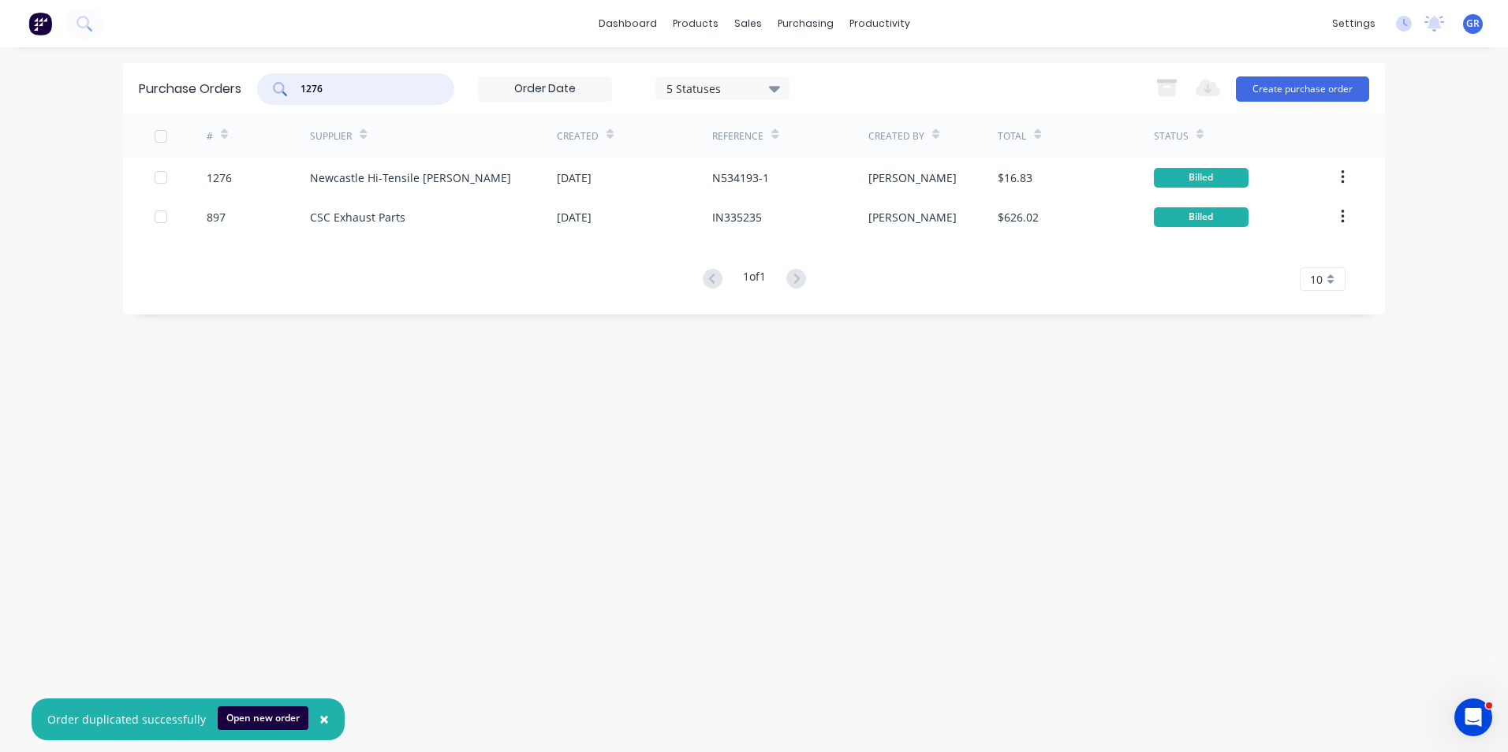
drag, startPoint x: 346, startPoint y: 86, endPoint x: 261, endPoint y: 85, distance: 85.2
click at [254, 86] on div "Purchase Orders 1276 5 Statuses 5 Statuses Export to Excel (XLSX) Create purcha…" at bounding box center [754, 88] width 1262 height 51
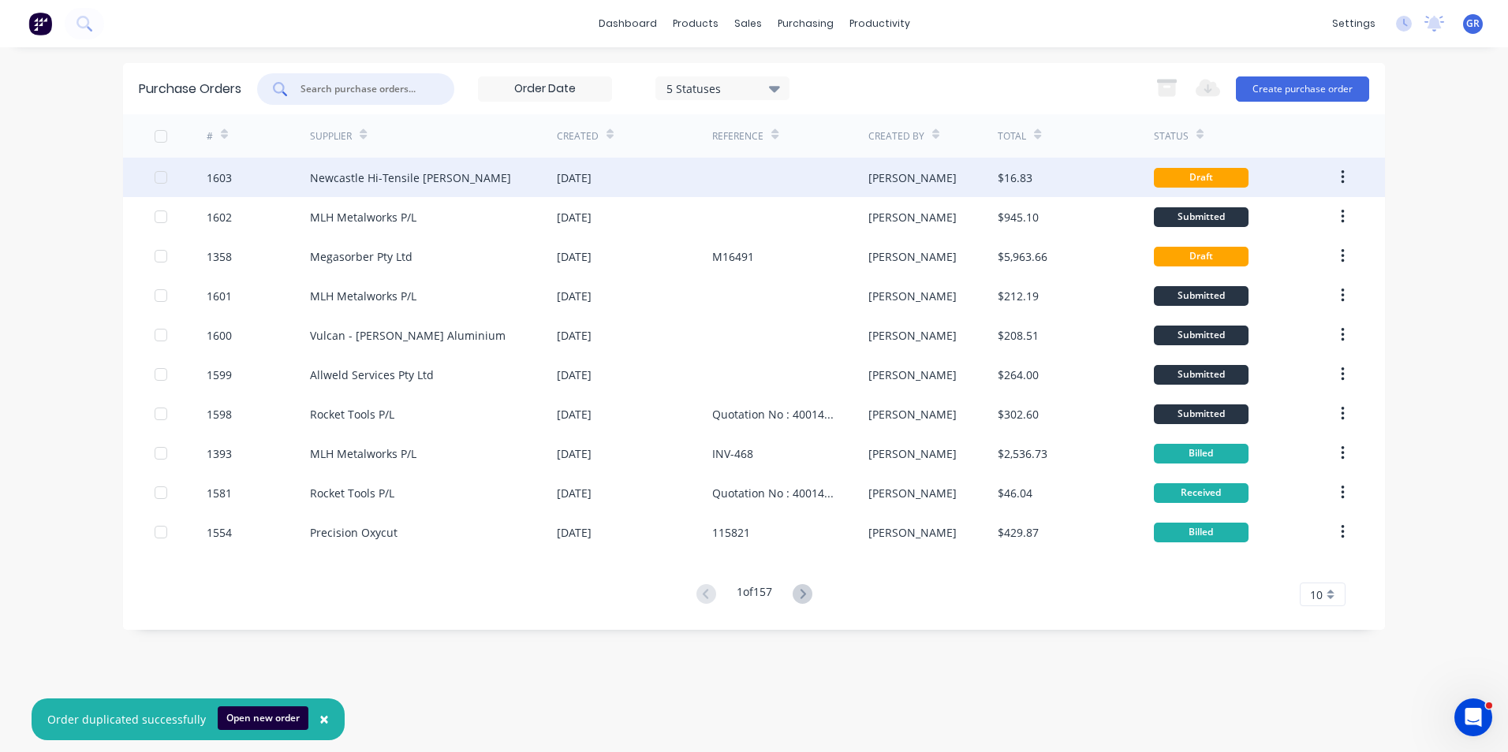
click at [220, 174] on div "1603" at bounding box center [219, 178] width 25 height 17
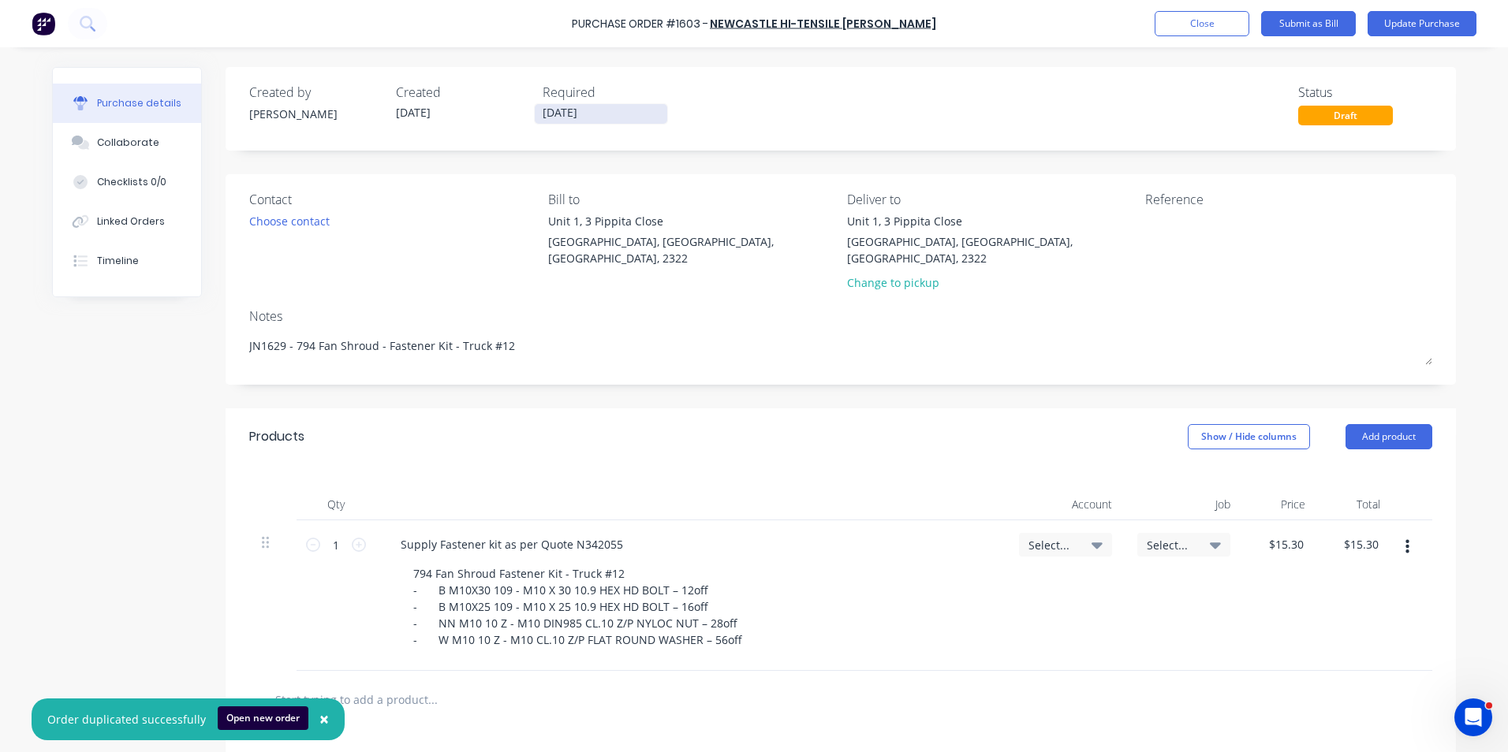
click at [568, 112] on input "26/09/25" at bounding box center [601, 114] width 132 height 20
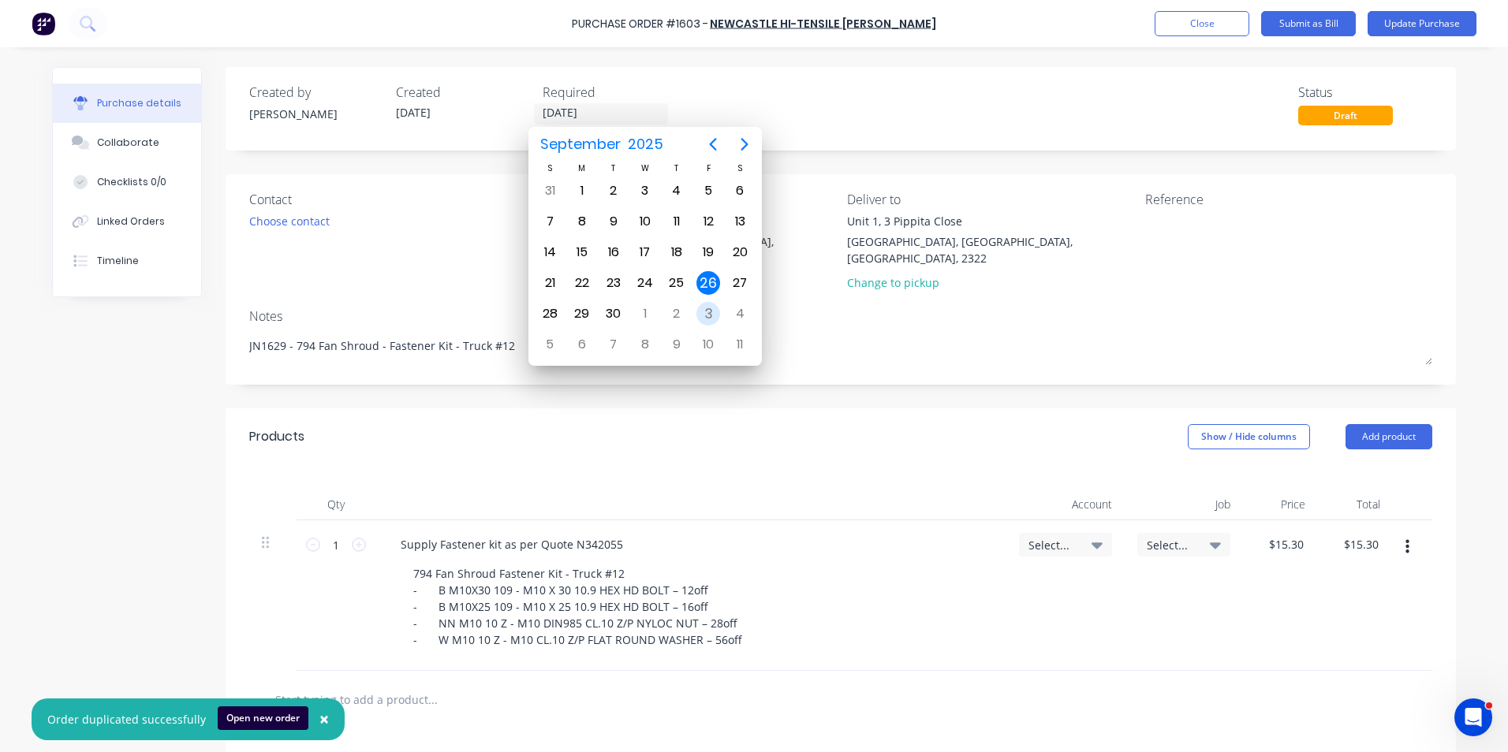
click at [710, 310] on div "3" at bounding box center [708, 314] width 24 height 24
type textarea "x"
type input "03/10/25"
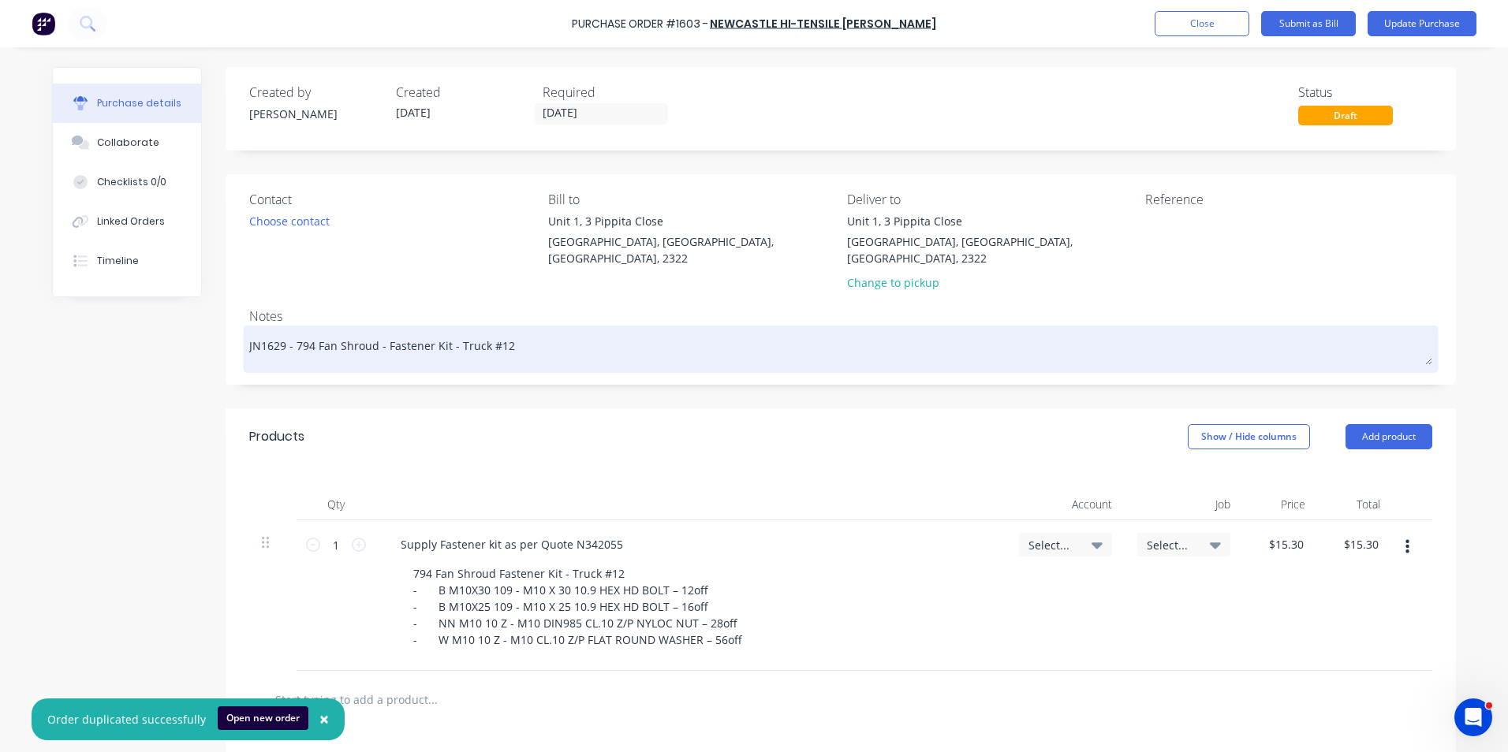
drag, startPoint x: 281, startPoint y: 328, endPoint x: 269, endPoint y: 332, distance: 12.5
click at [269, 332] on textarea "JN1629 - 794 Fan Shroud - Fastener Kit - Truck #12" at bounding box center [840, 347] width 1183 height 35
type textarea "x"
type textarea "JN168 - 794 Fan Shroud - Fastener Kit - Truck #12"
type textarea "x"
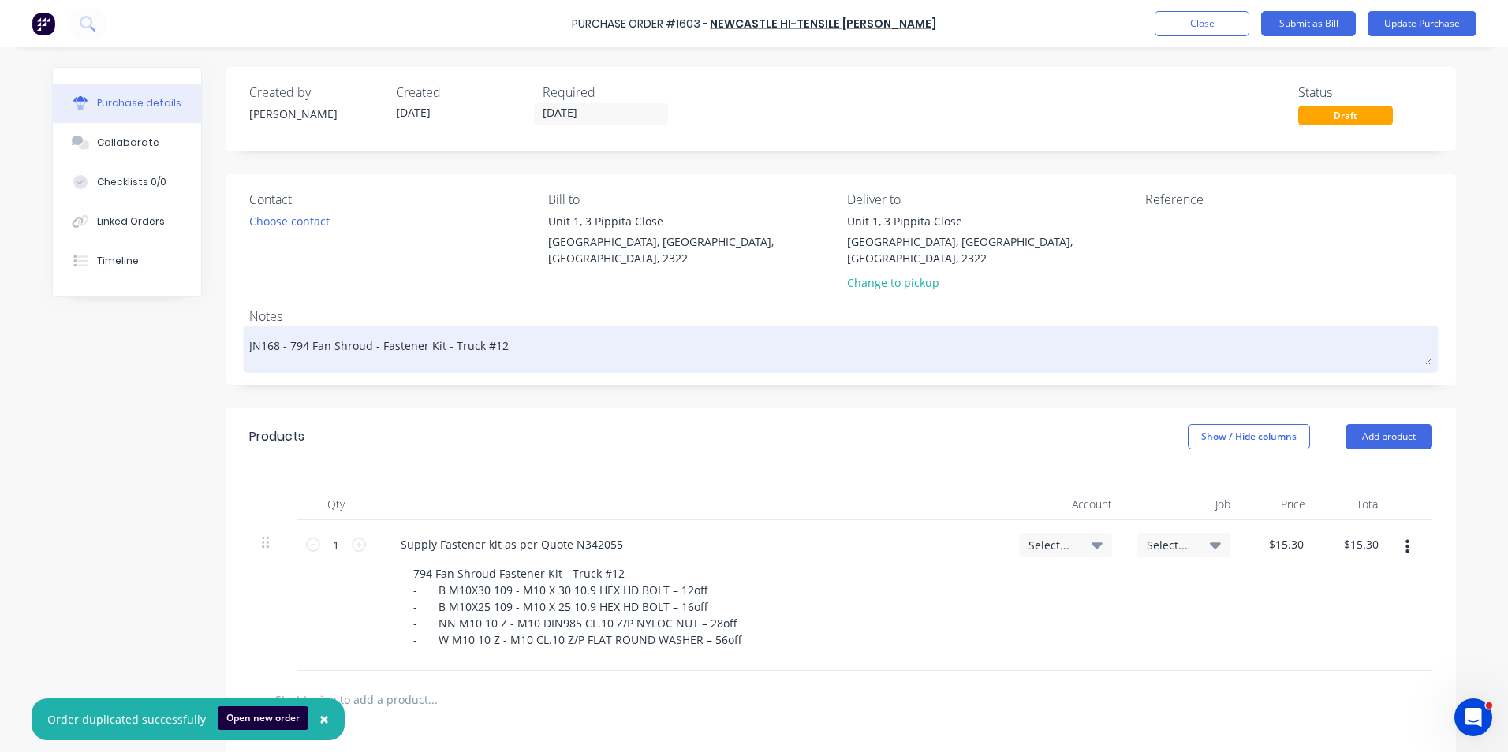
type textarea "JN1680 - 794 Fan Shroud - Fastener Kit - Truck #12"
click at [496, 330] on textarea "JN1680 - 794 Fan Shroud - Fastener Kit - Truck #12" at bounding box center [840, 347] width 1183 height 35
type textarea "x"
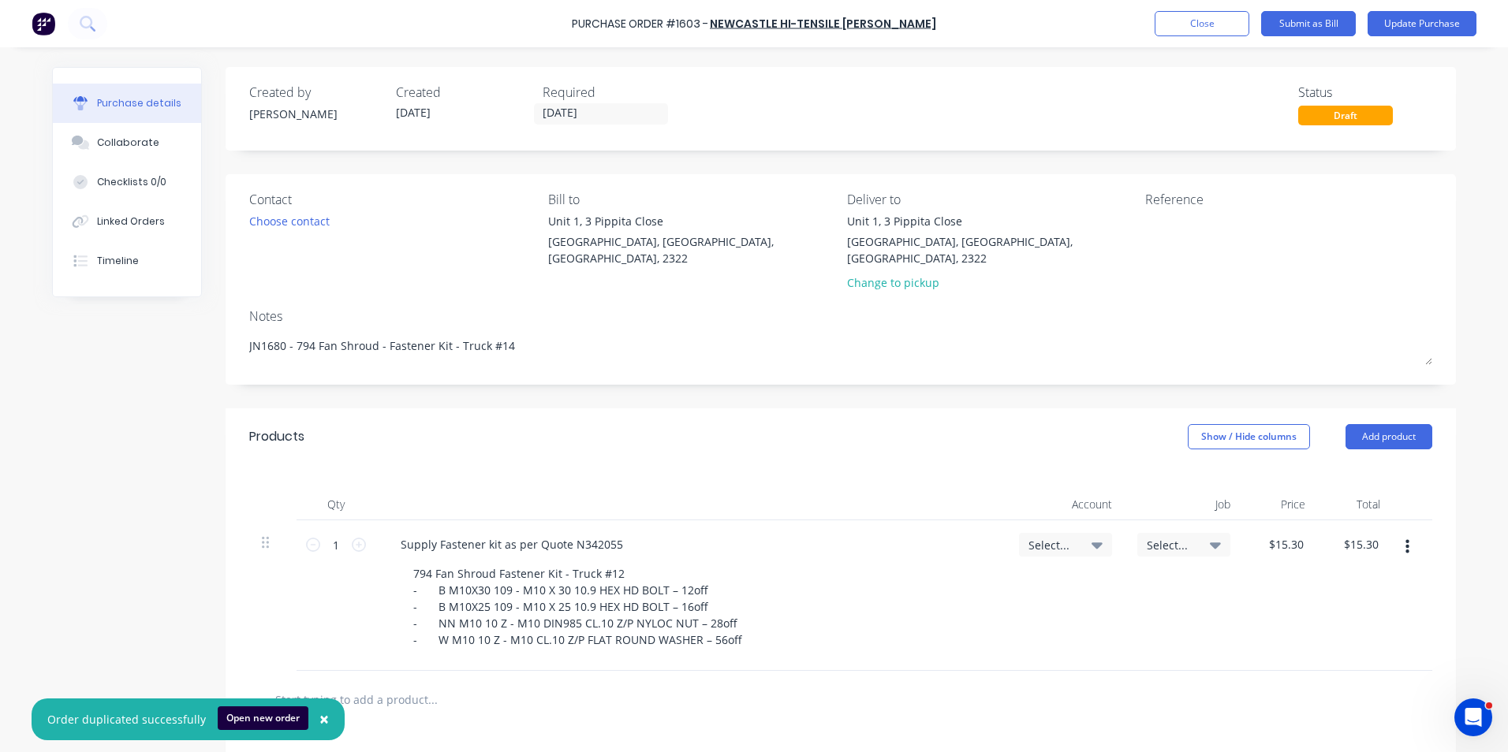
scroll to position [79, 0]
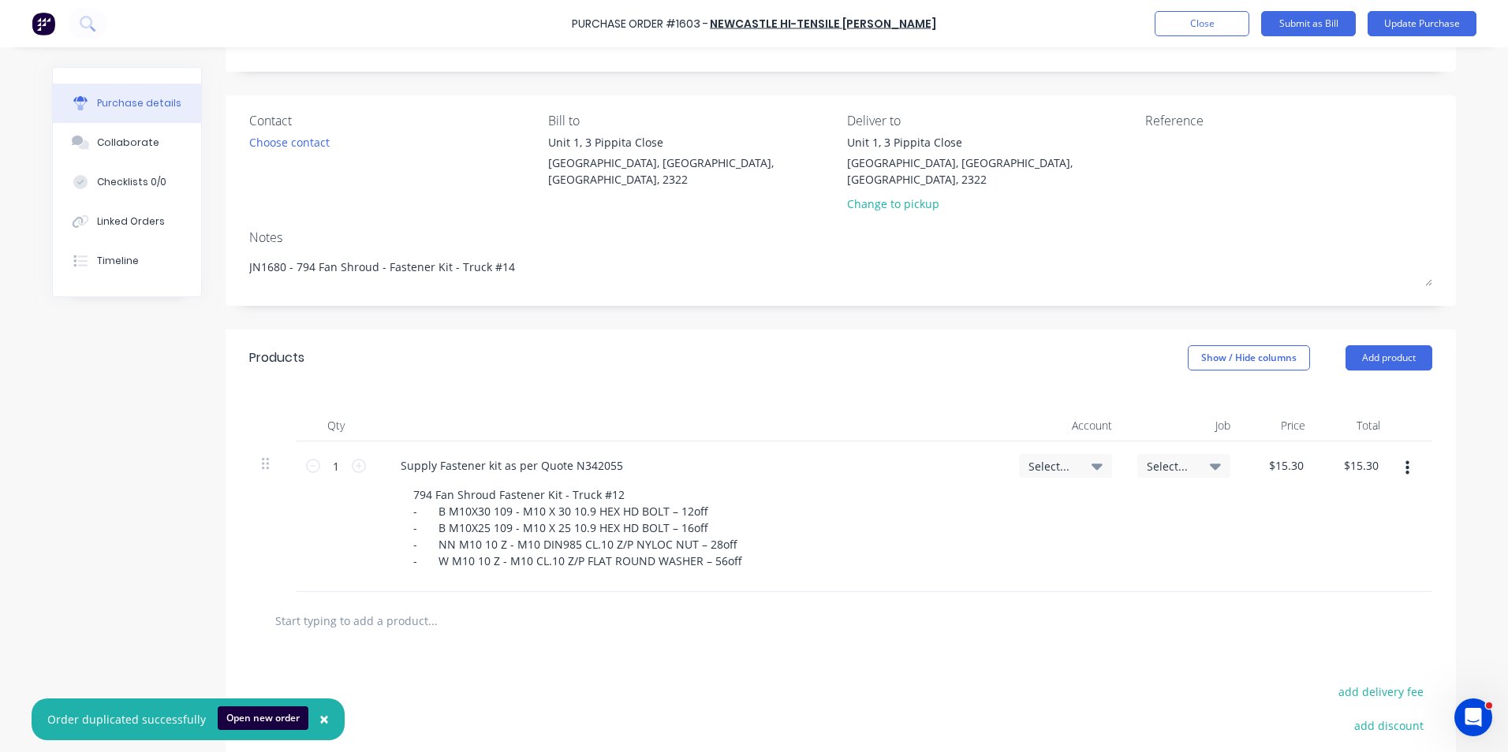
type textarea "JN1680 - 794 Fan Shroud - Fastener Kit - Truck #14"
type textarea "x"
type textarea "JN1680 - 794 Fan Shroud - Fastener Kit - Truck #14"
click at [1050, 458] on span "Select..." at bounding box center [1051, 466] width 47 height 17
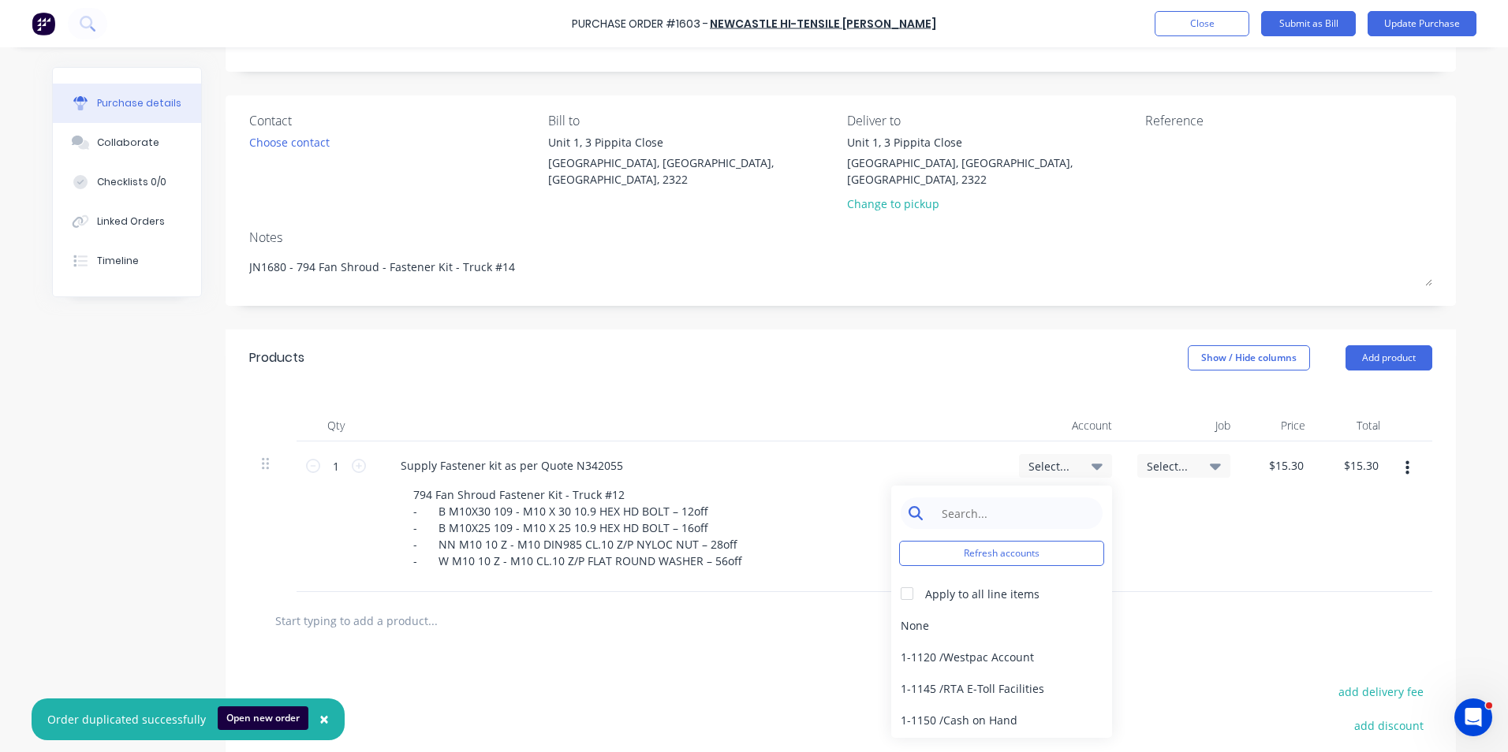
type textarea "x"
click at [951, 498] on input at bounding box center [1014, 514] width 162 height 32
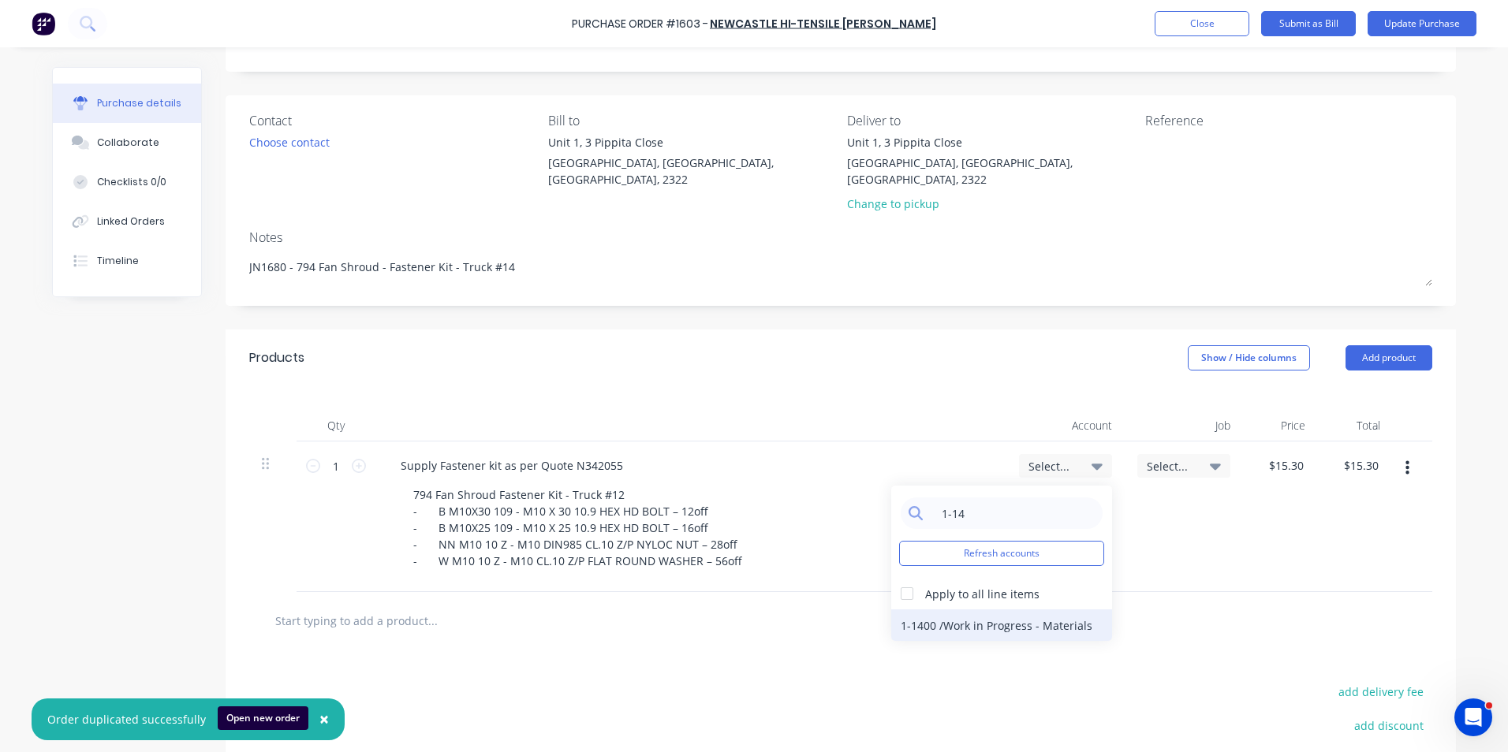
type input "1-14"
click at [1016, 610] on div "1-1400 / Work in Progress - Materials" at bounding box center [1001, 626] width 221 height 32
click at [1170, 458] on span "Select..." at bounding box center [1170, 466] width 47 height 17
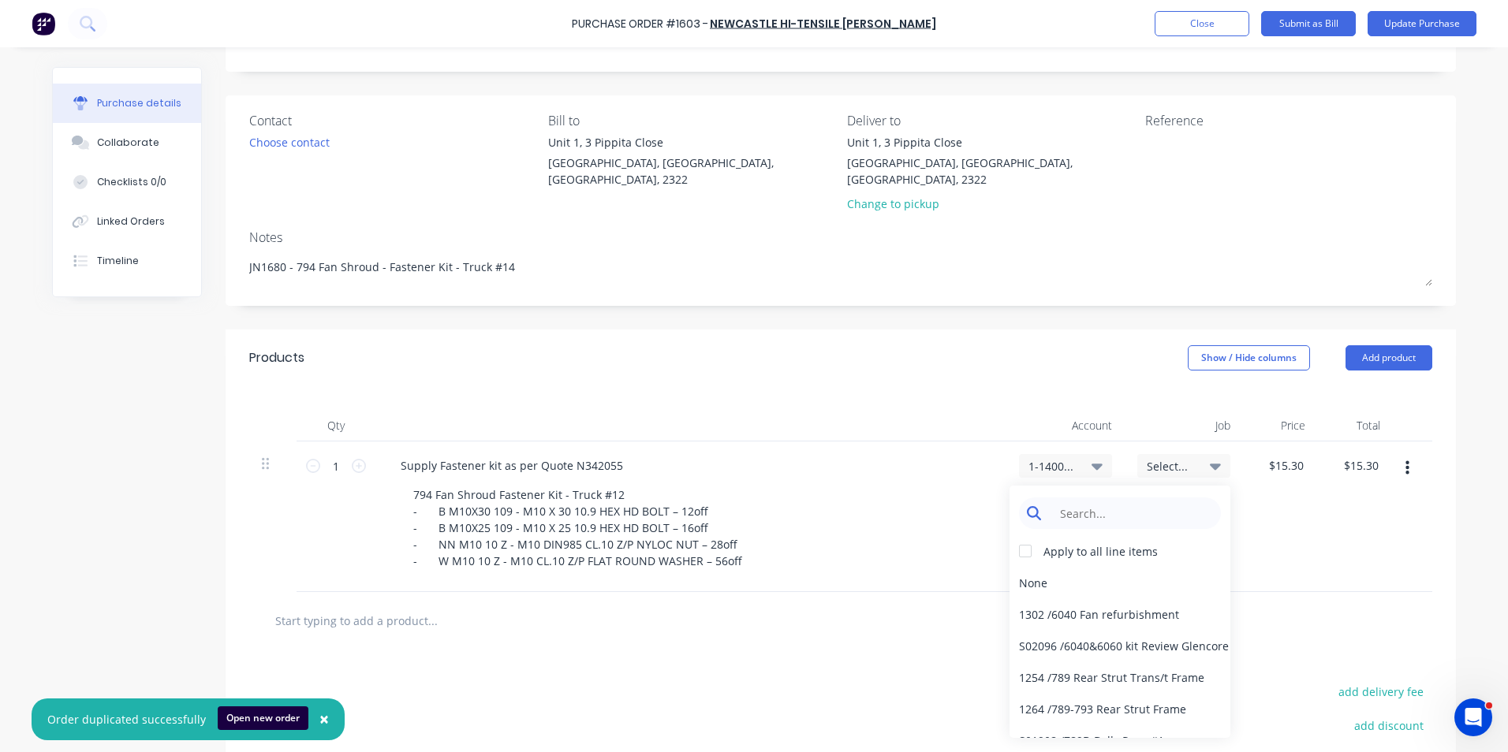
type textarea "x"
click at [1083, 498] on input at bounding box center [1132, 514] width 162 height 32
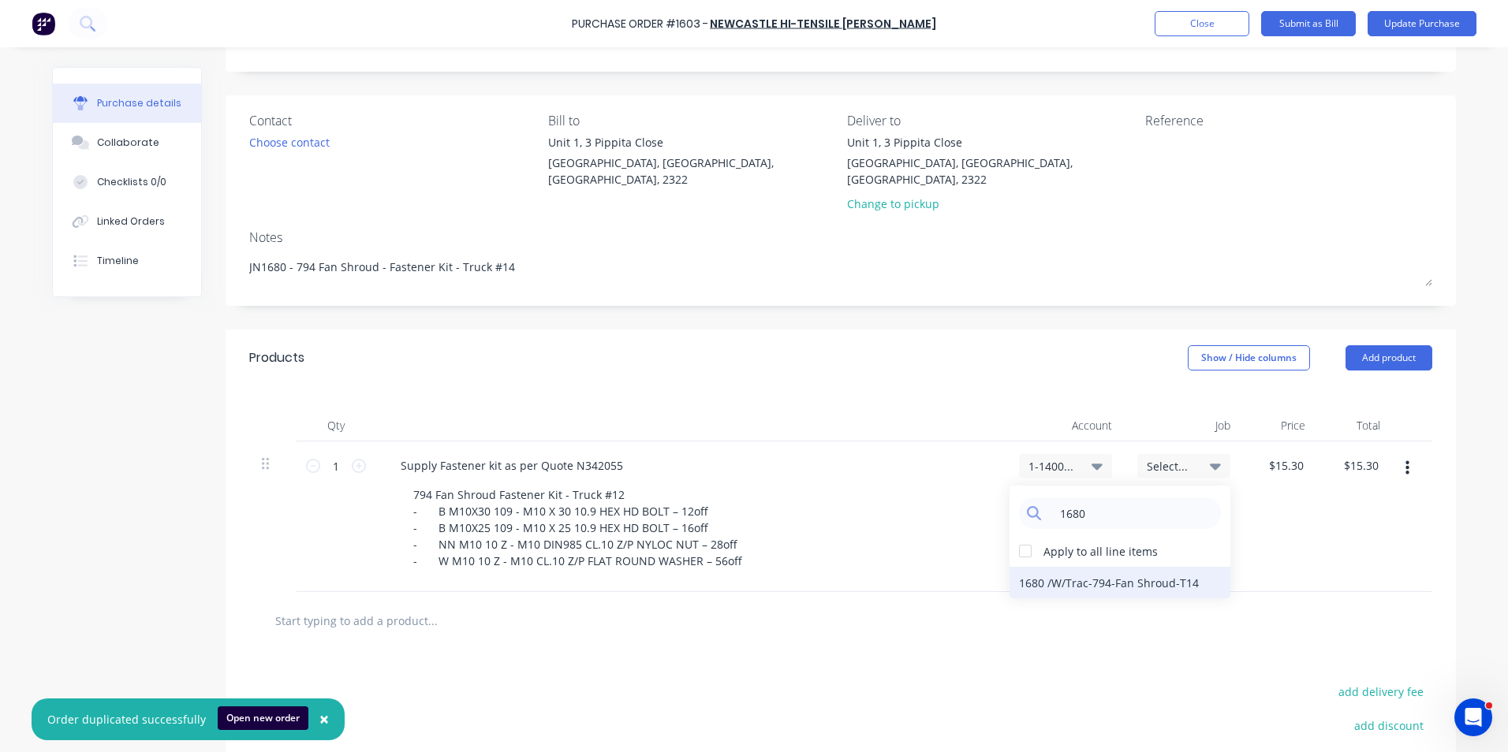
type input "1680"
click at [1142, 567] on div "1680 / W/Trac-794-Fan Shroud-T14" at bounding box center [1119, 583] width 221 height 32
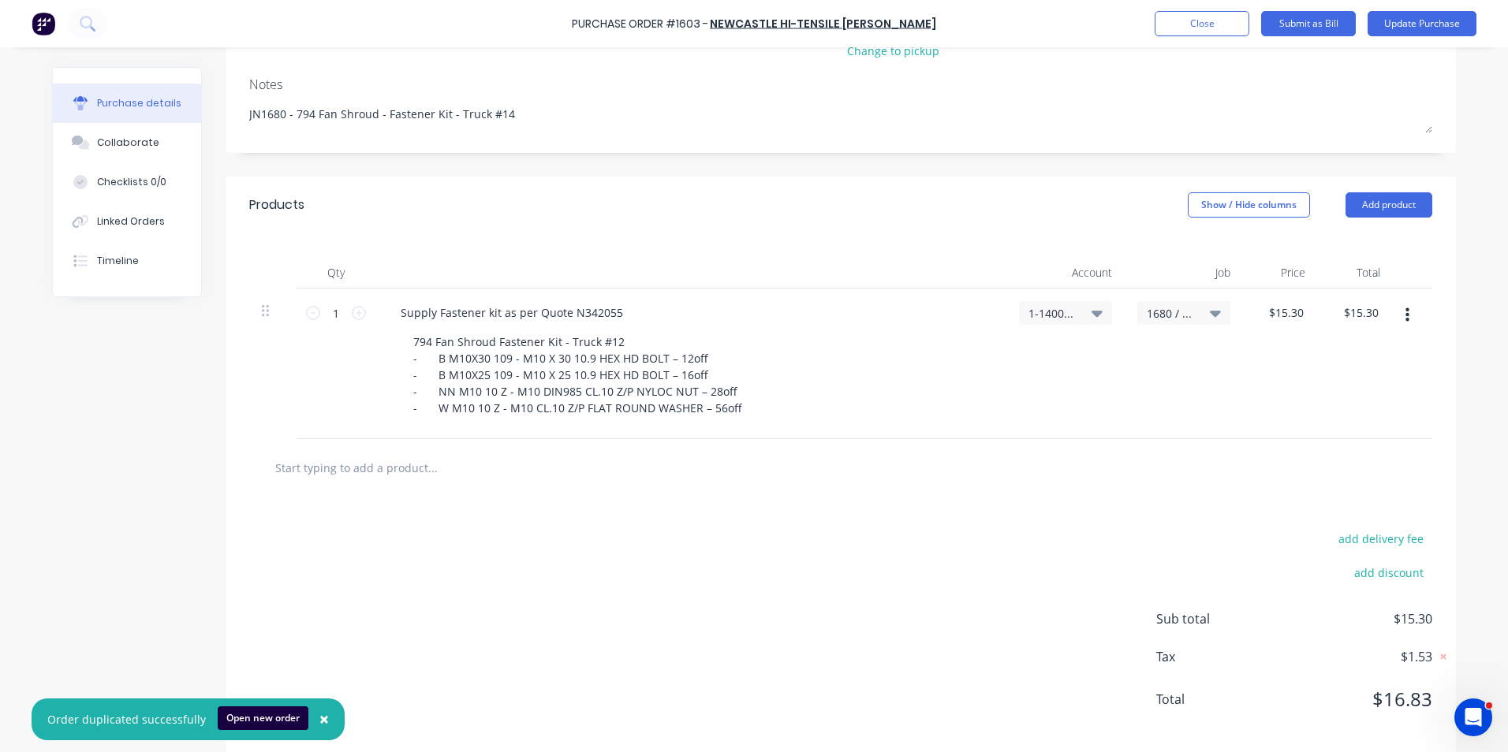
scroll to position [235, 0]
click at [1404, 298] on button "button" at bounding box center [1407, 312] width 37 height 28
click at [1125, 367] on div "1680 / W/Trac-794-Fan Shroud-T14" at bounding box center [1184, 360] width 118 height 151
click at [1212, 345] on div "1680 / W/Trac-794-Fan Shroud-T14" at bounding box center [1184, 360] width 118 height 151
click at [1405, 305] on icon "button" at bounding box center [1407, 312] width 4 height 14
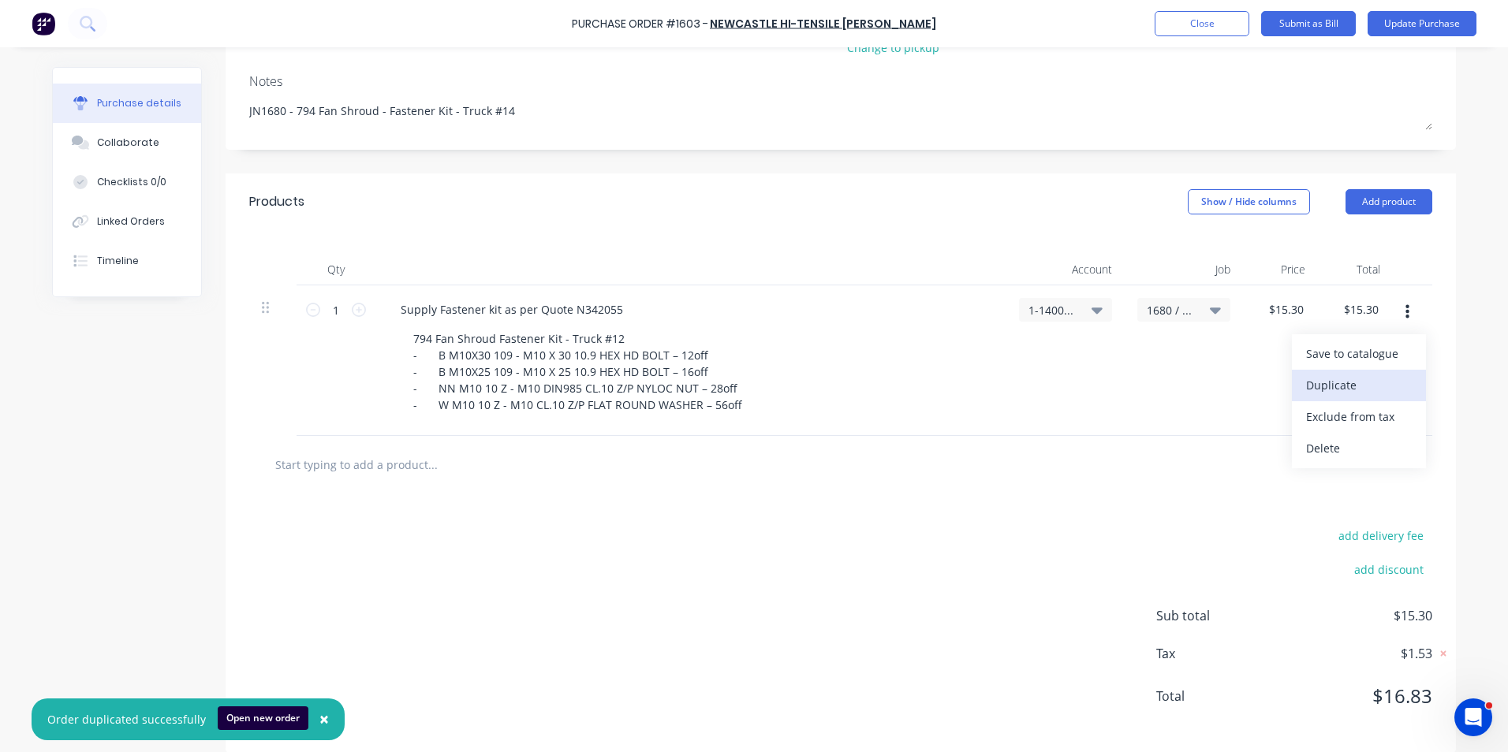
click at [1325, 370] on button "Duplicate" at bounding box center [1359, 386] width 134 height 32
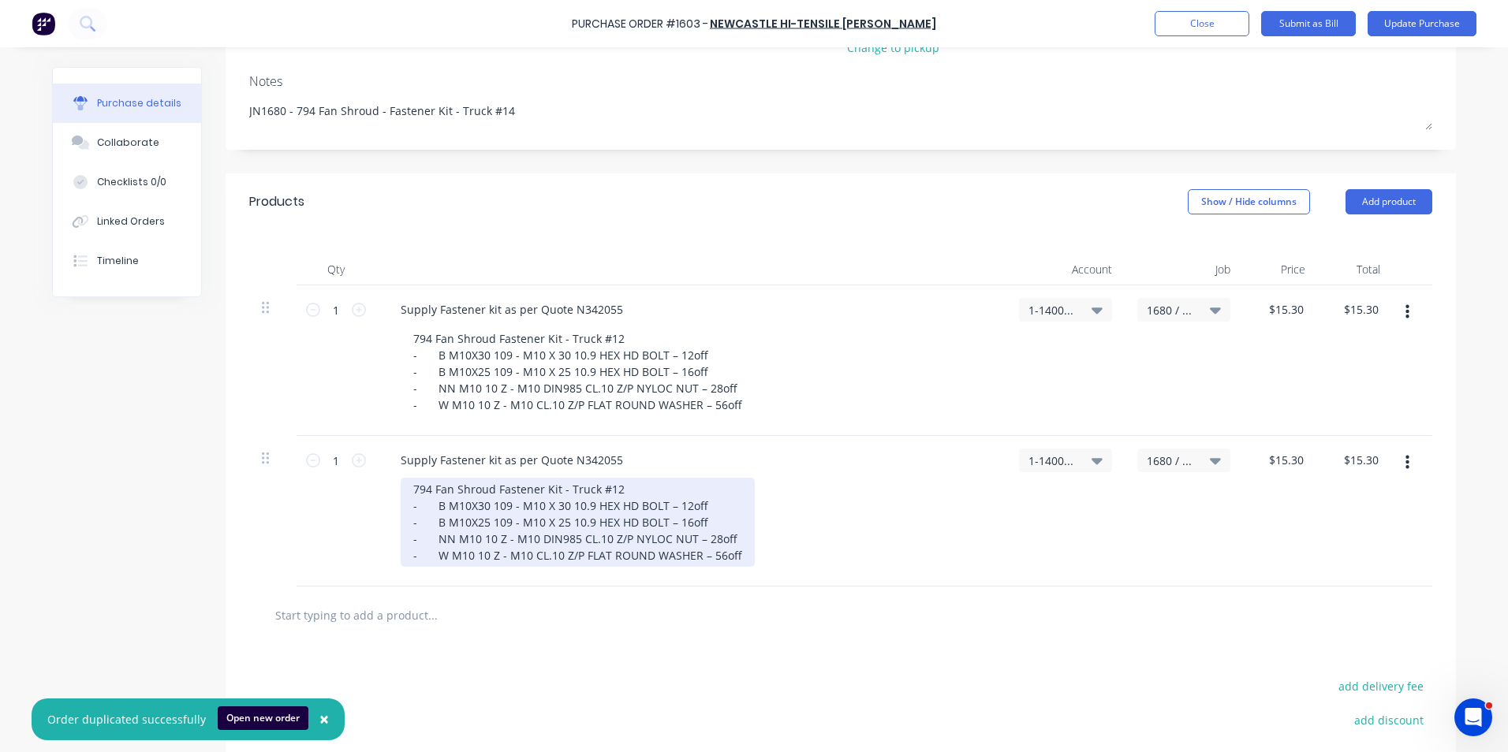
type textarea "x"
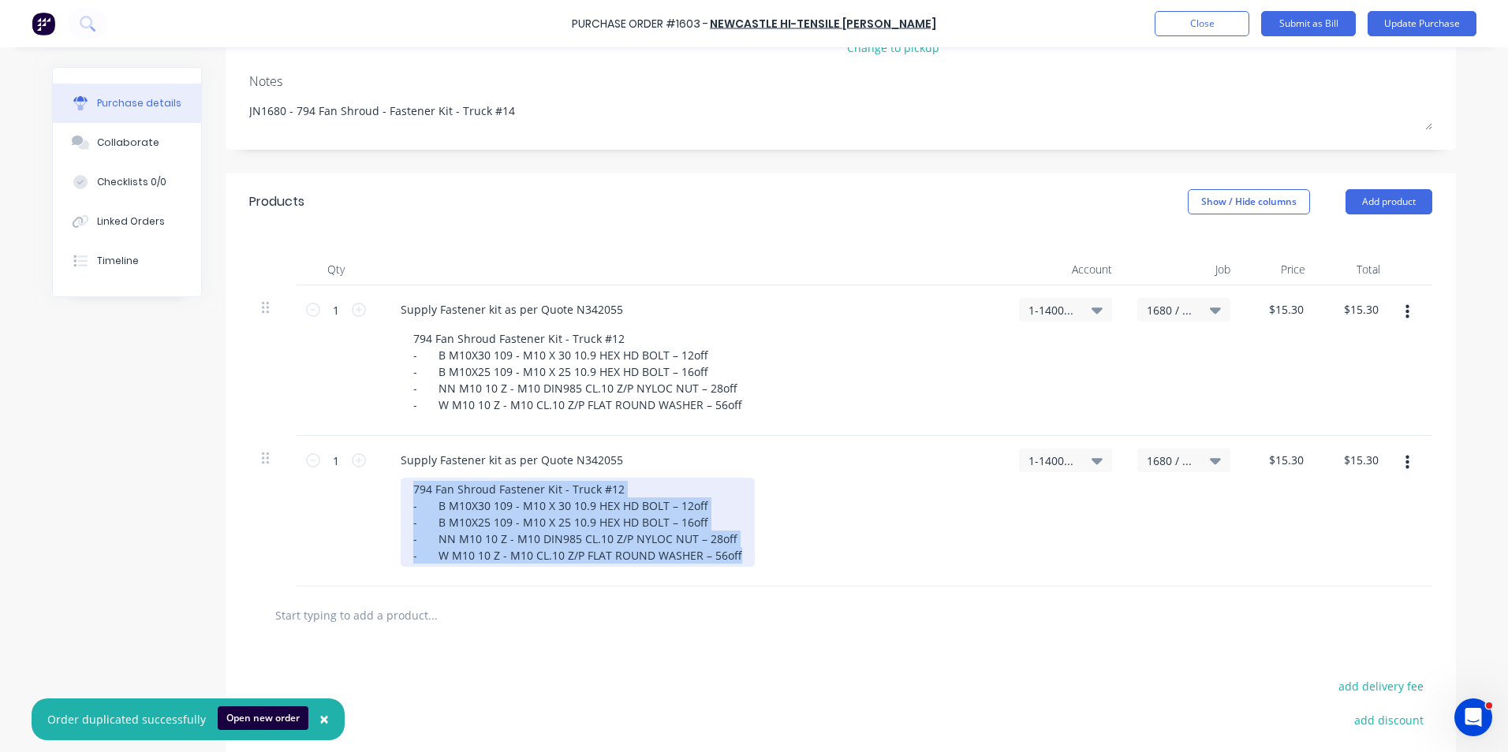
drag, startPoint x: 737, startPoint y: 540, endPoint x: 372, endPoint y: 474, distance: 371.1
click at [375, 474] on div "Supply Fastener kit as per Quote N342055 794 Fan Shroud Fastener Kit - Truck #1…" at bounding box center [690, 511] width 631 height 151
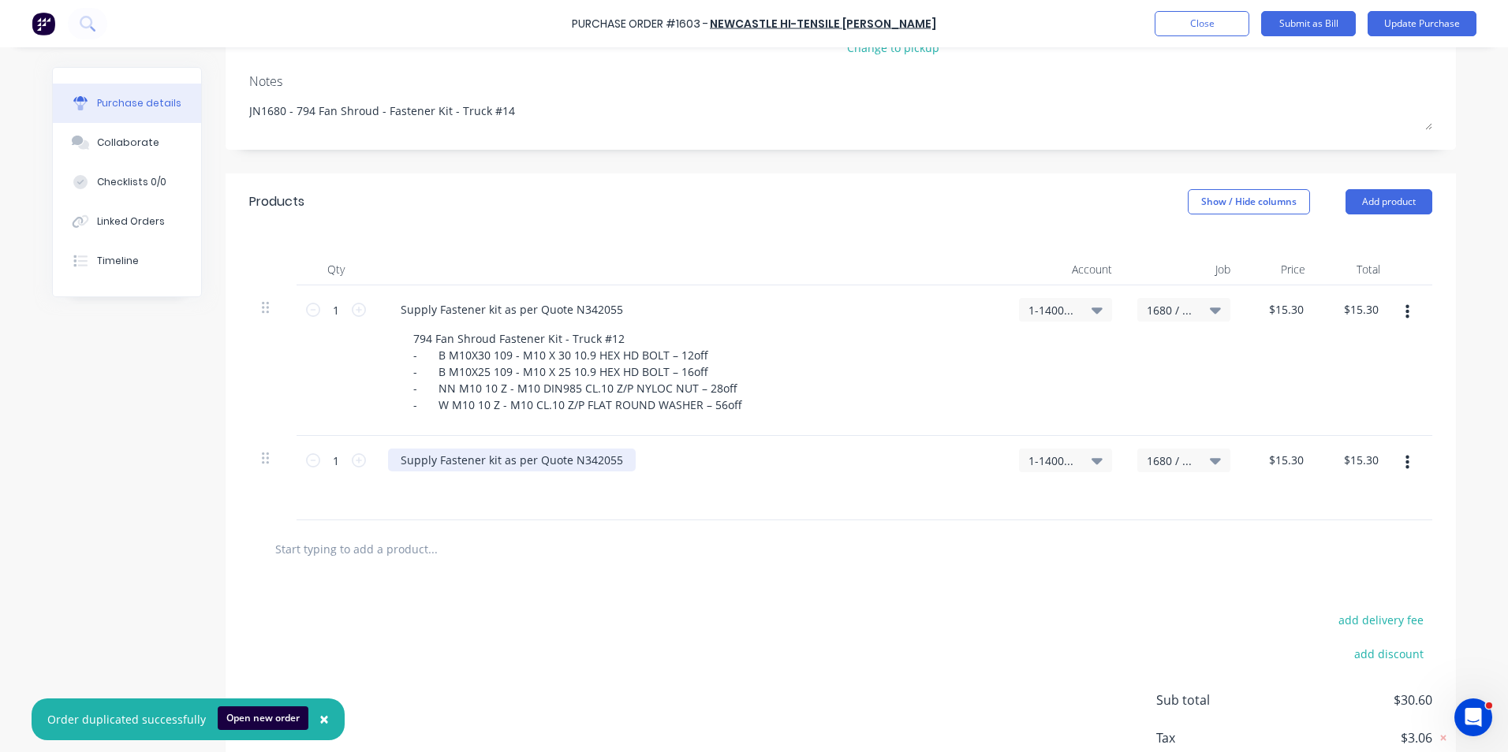
type textarea "x"
drag, startPoint x: 614, startPoint y: 441, endPoint x: 383, endPoint y: 438, distance: 231.1
click at [388, 449] on div "Supply Fastener kit as per Quote N342055" at bounding box center [512, 460] width 248 height 23
click at [433, 449] on div "Freight" at bounding box center [419, 460] width 62 height 23
type textarea "x"
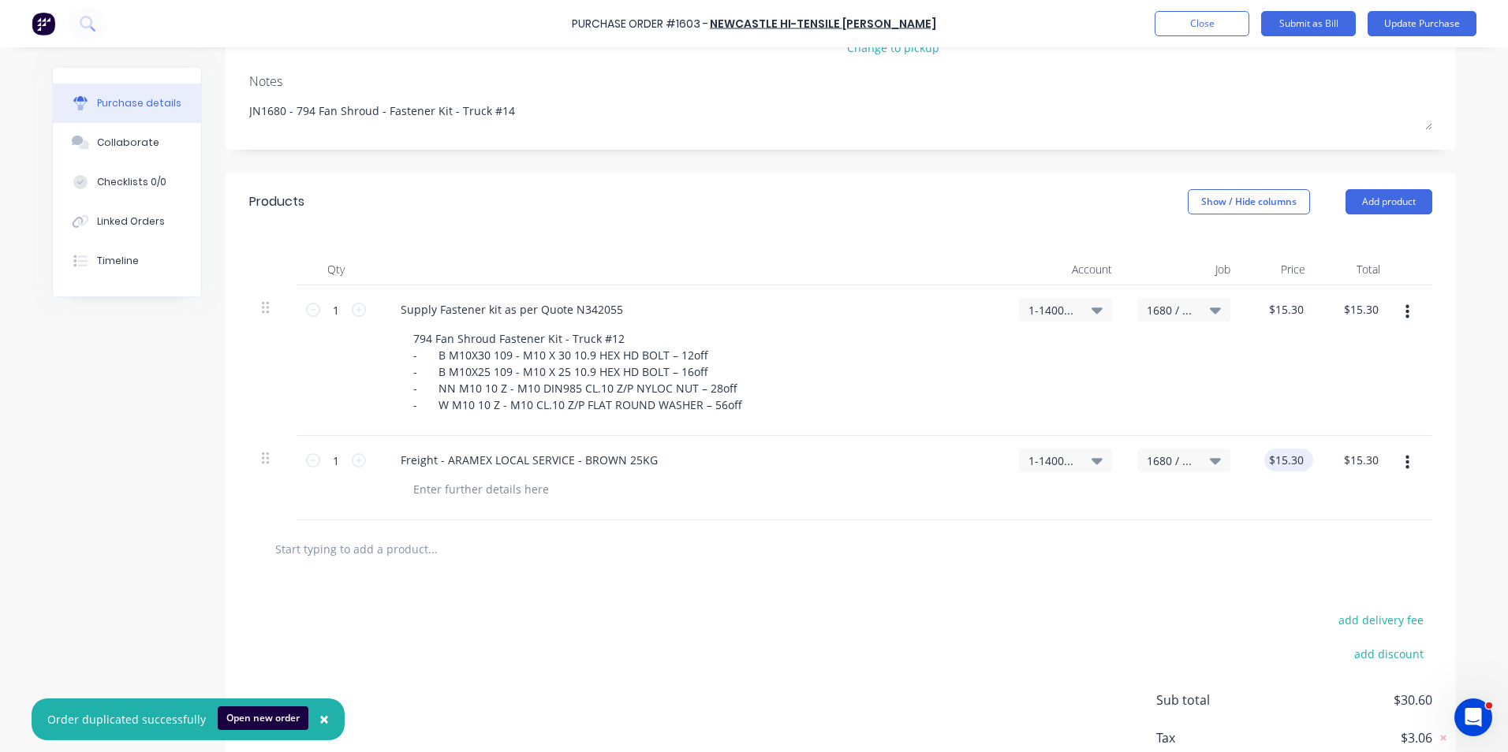
type input "15.30"
click at [1289, 449] on input "15.30" at bounding box center [1289, 460] width 36 height 23
type textarea "x"
click at [1289, 449] on input "15.30" at bounding box center [1289, 460] width 36 height 23
type input "8.5"
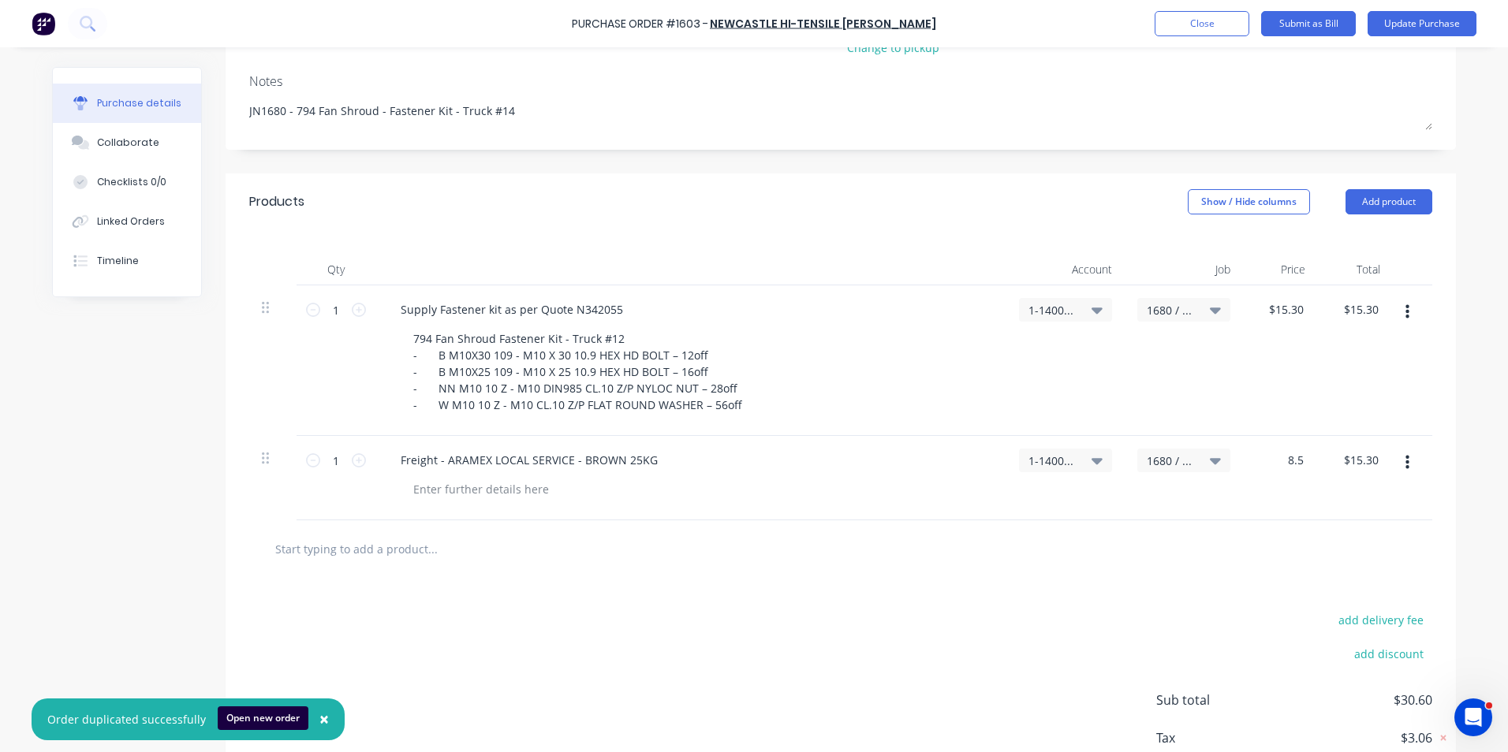
type textarea "x"
type input "$8.50"
drag, startPoint x: 1263, startPoint y: 510, endPoint x: 1251, endPoint y: 510, distance: 12.6
click at [1262, 521] on div at bounding box center [840, 550] width 1183 height 58
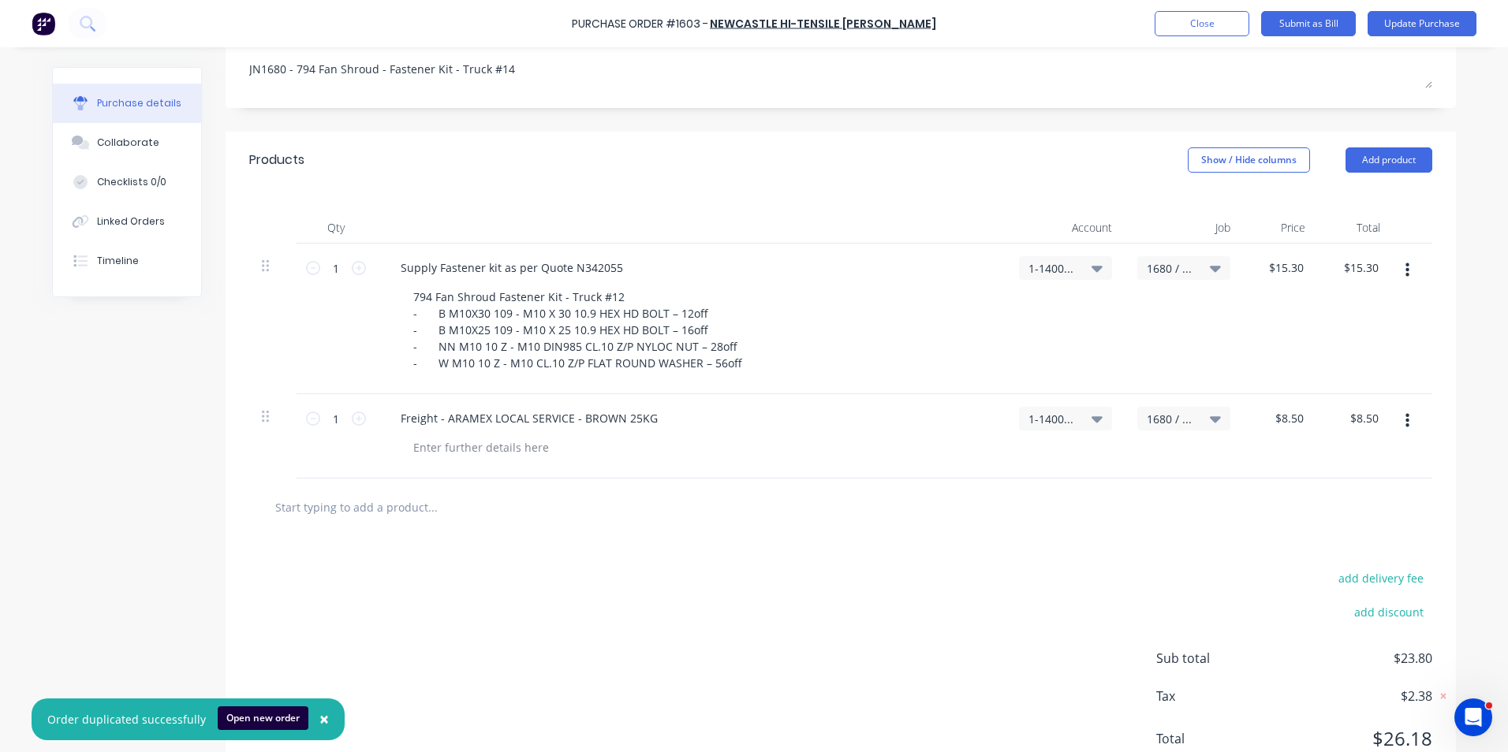
scroll to position [314, 0]
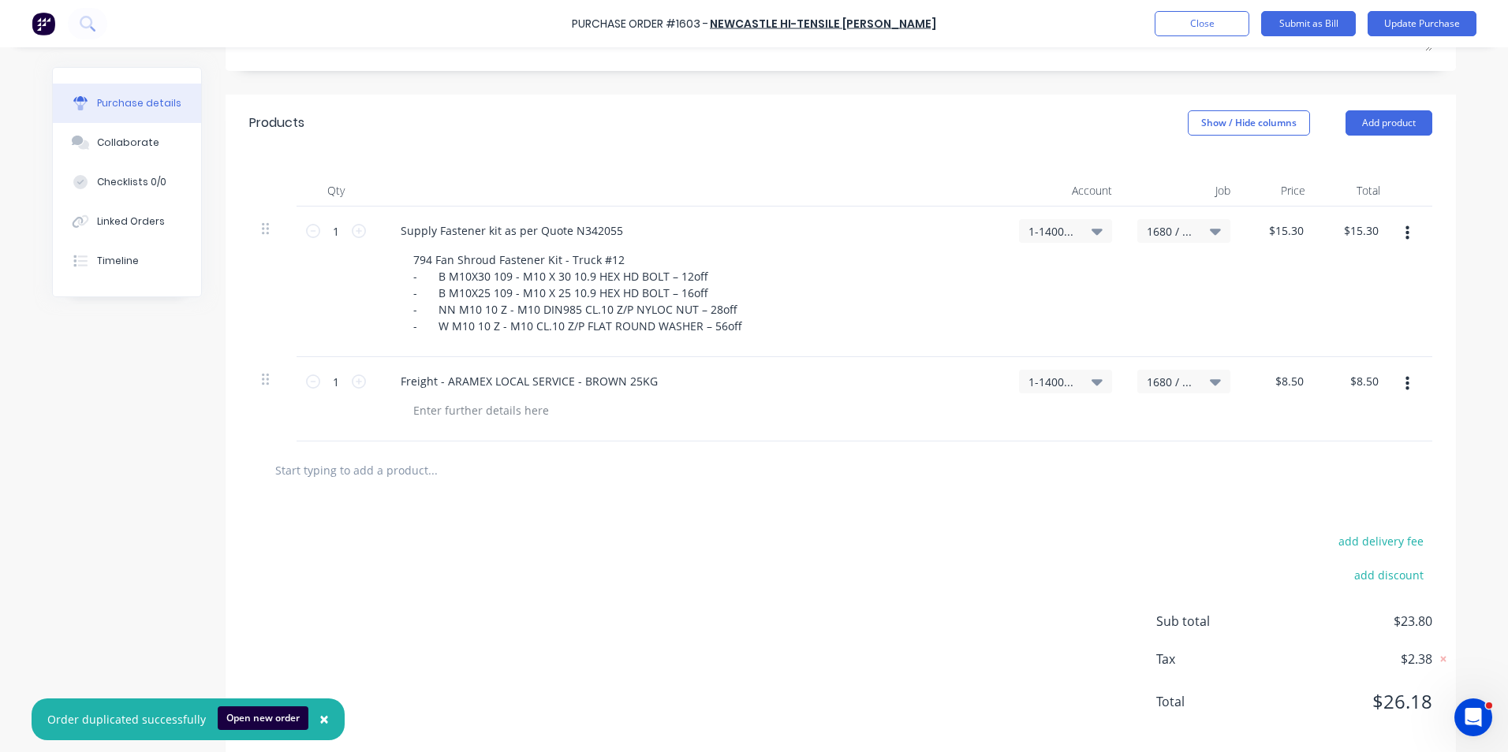
click at [1282, 207] on div "$15.30 $15.30" at bounding box center [1280, 282] width 75 height 151
type textarea "x"
type input "15.30"
click at [1296, 219] on input "15.30" at bounding box center [1285, 230] width 43 height 23
click at [1290, 219] on input "15.30" at bounding box center [1289, 230] width 36 height 23
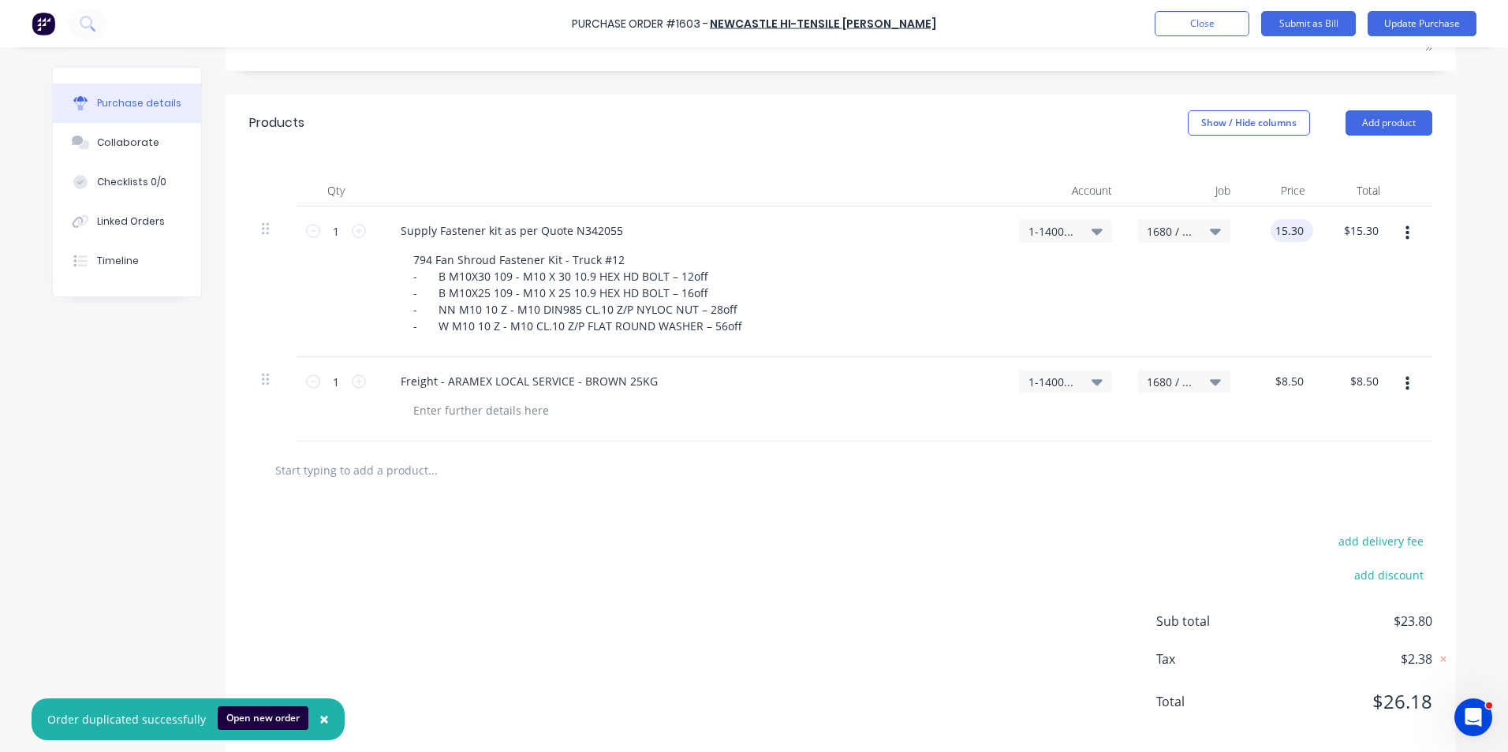
type textarea "x"
click at [1290, 219] on input "15.30" at bounding box center [1289, 230] width 36 height 23
type input "0"
type textarea "x"
type input "$0.00"
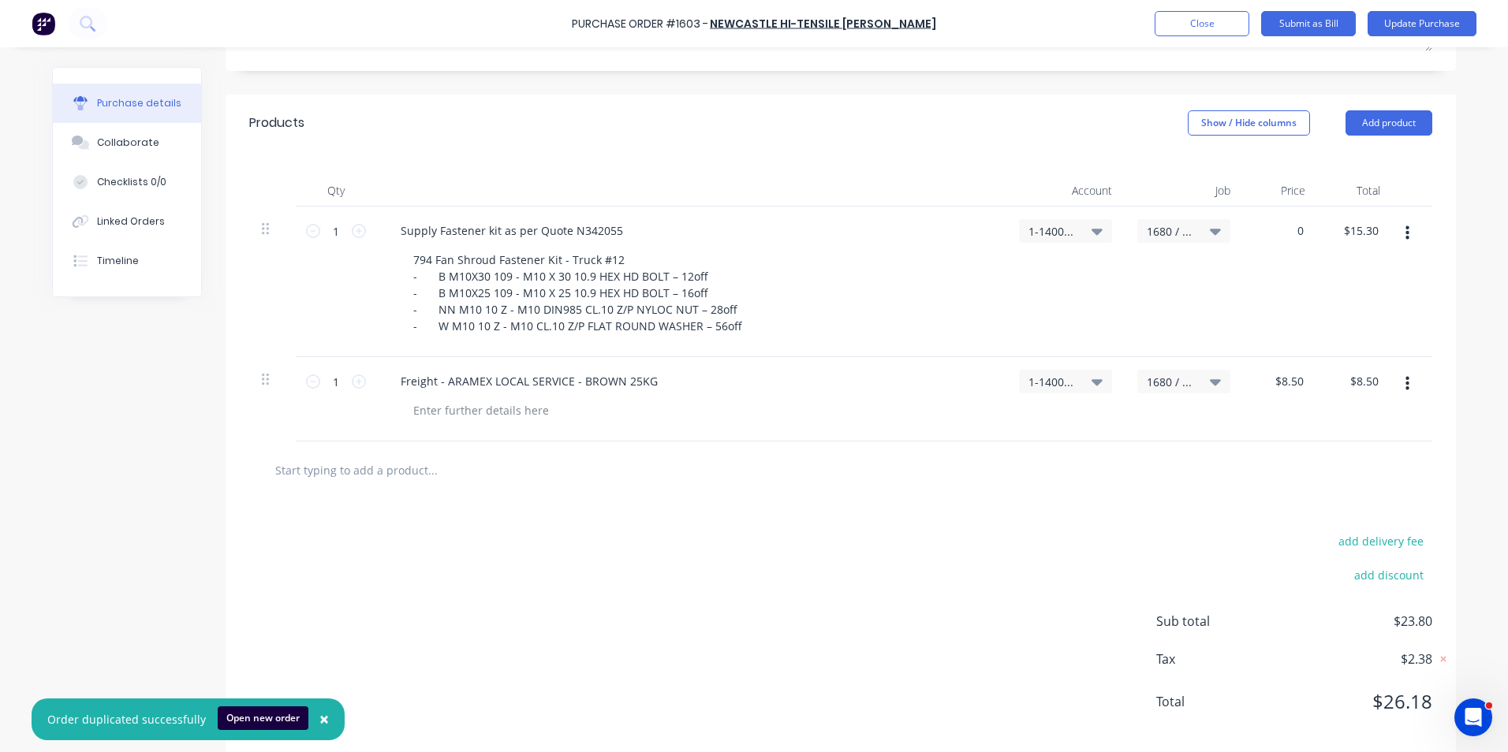
type input "$0.00"
click at [1281, 270] on div "$0.00 0" at bounding box center [1280, 282] width 75 height 151
type textarea "x"
type input "0.00"
click at [1363, 219] on input "0.00" at bounding box center [1363, 230] width 36 height 23
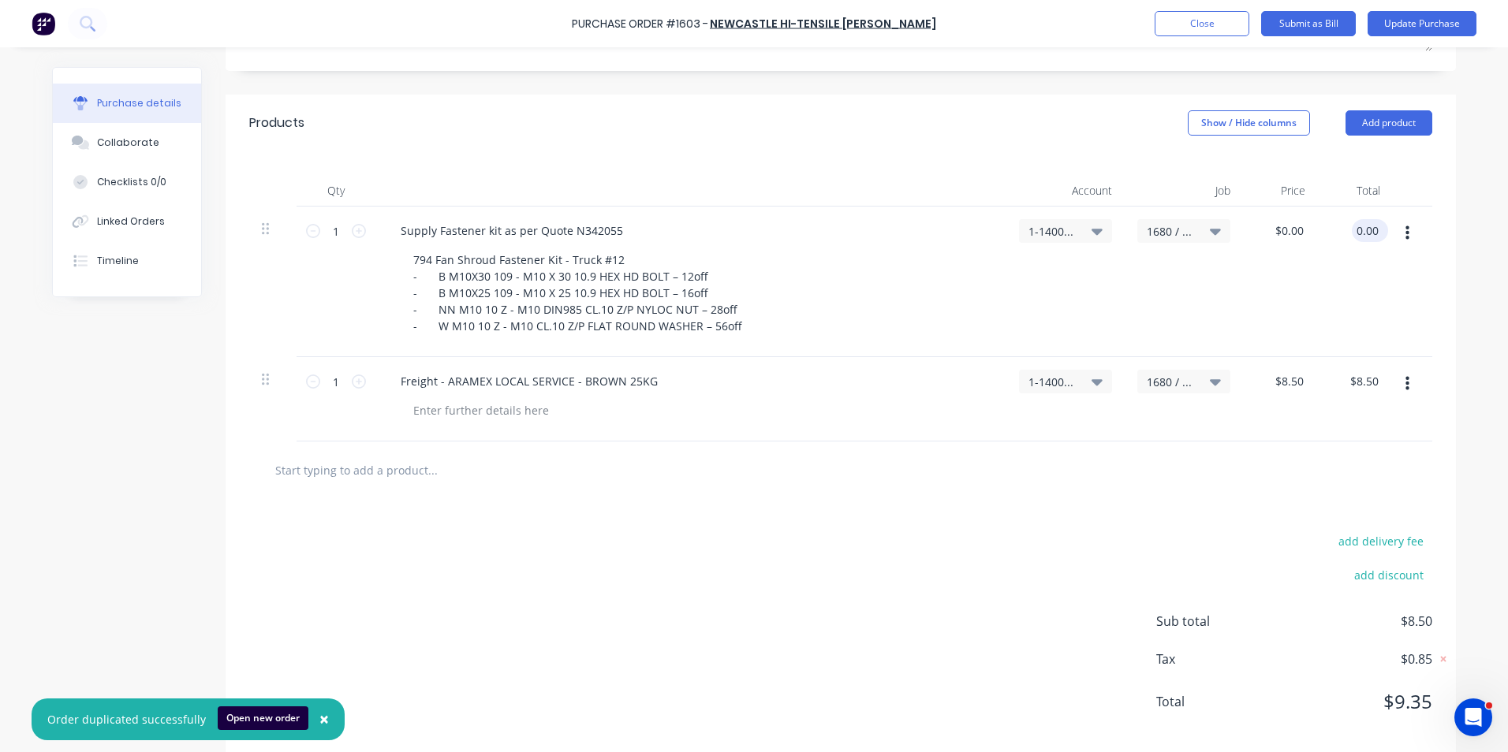
click at [1364, 219] on input "0.00" at bounding box center [1367, 230] width 30 height 23
type textarea "x"
click at [1364, 219] on input "0.00" at bounding box center [1367, 230] width 30 height 23
type input "15.3004"
type textarea "x"
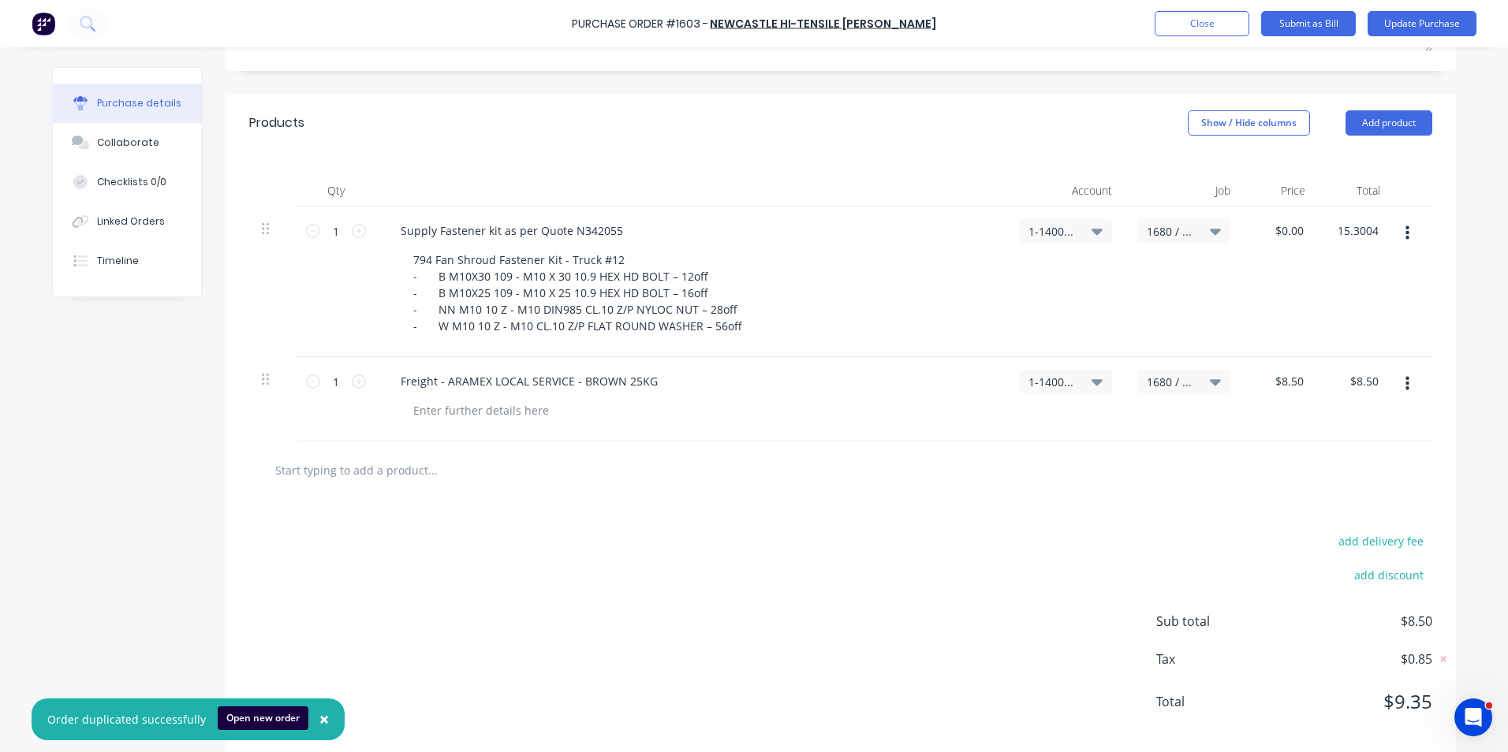
type input "$15.30"
click at [1353, 250] on div "$15.30 15.3004" at bounding box center [1355, 282] width 75 height 151
click at [1423, 22] on button "Update Purchase" at bounding box center [1422, 23] width 109 height 25
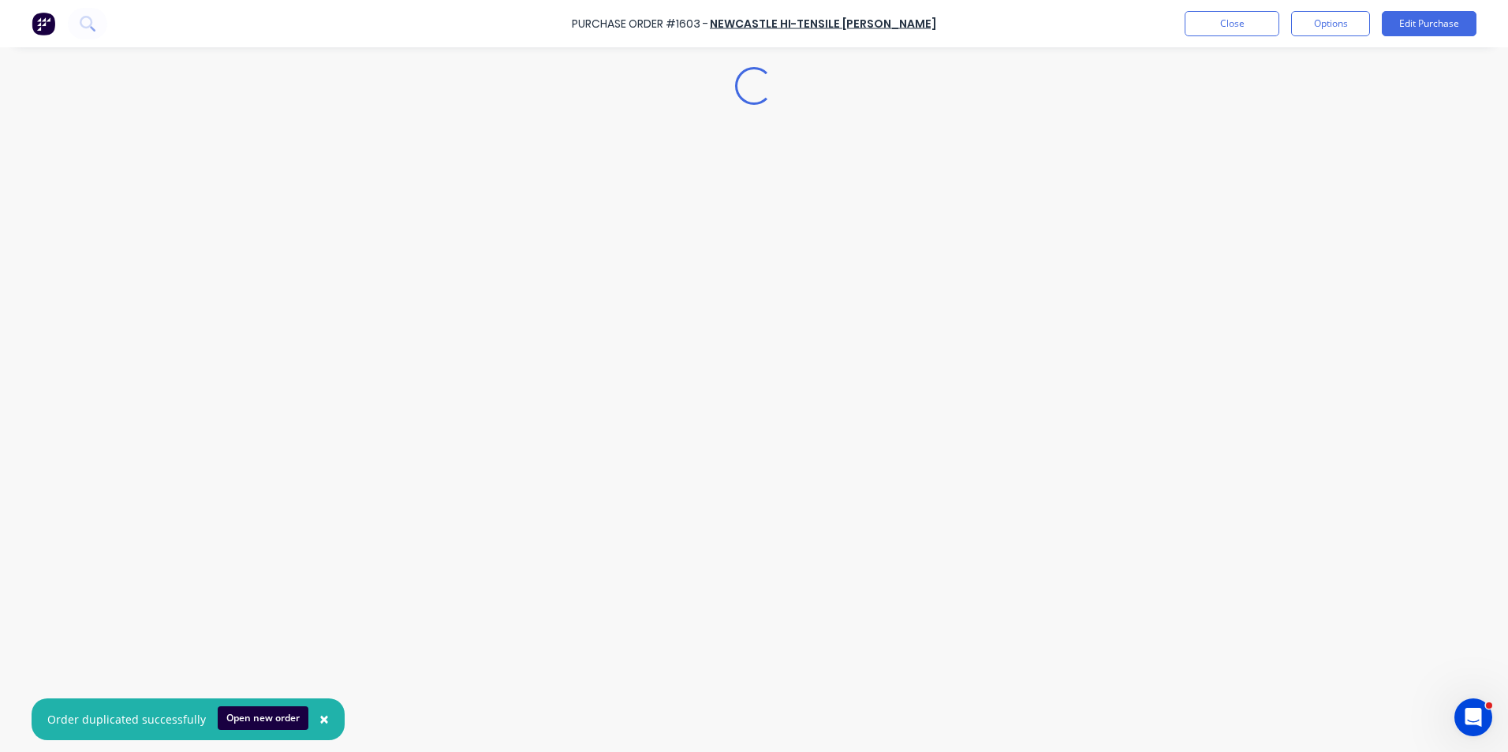
scroll to position [0, 0]
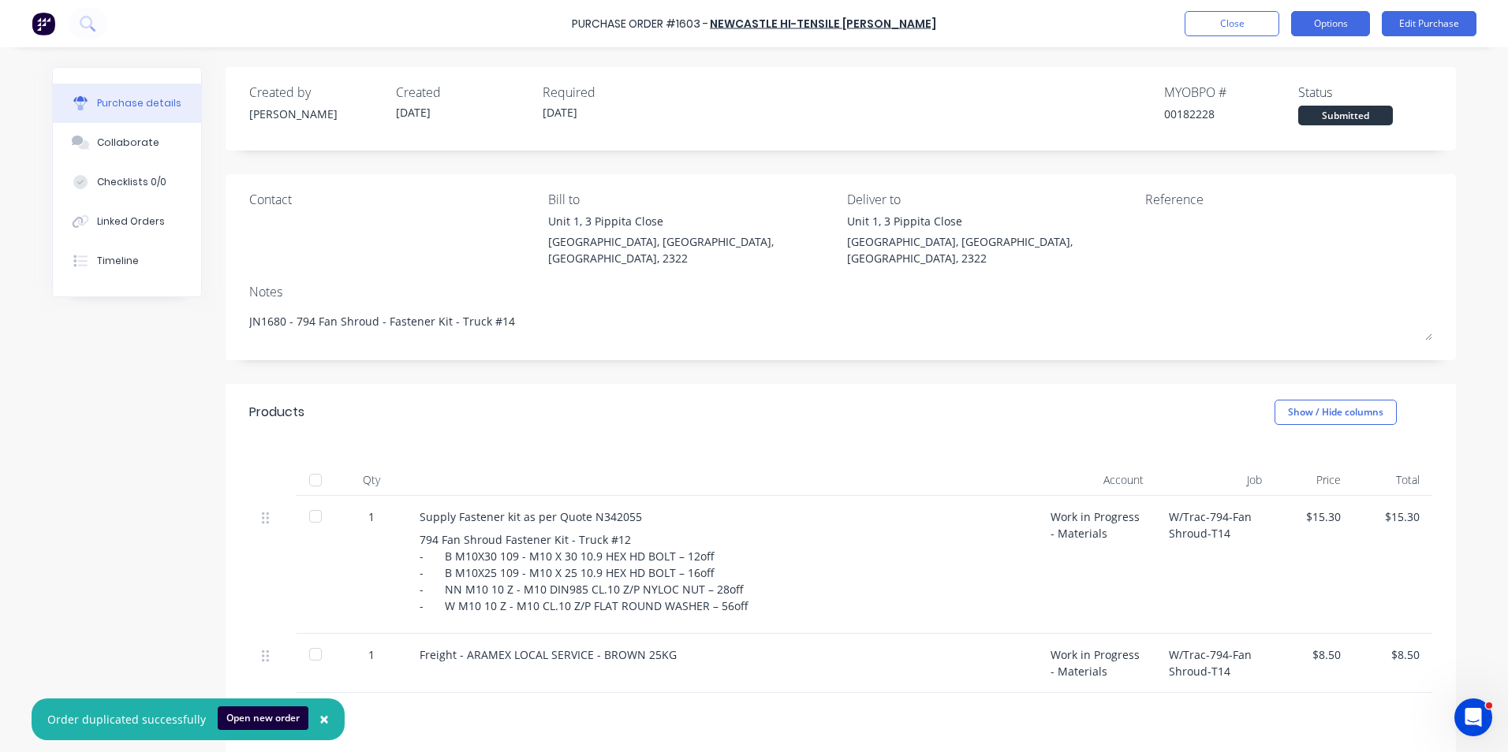
click at [1340, 22] on button "Options" at bounding box center [1330, 23] width 79 height 25
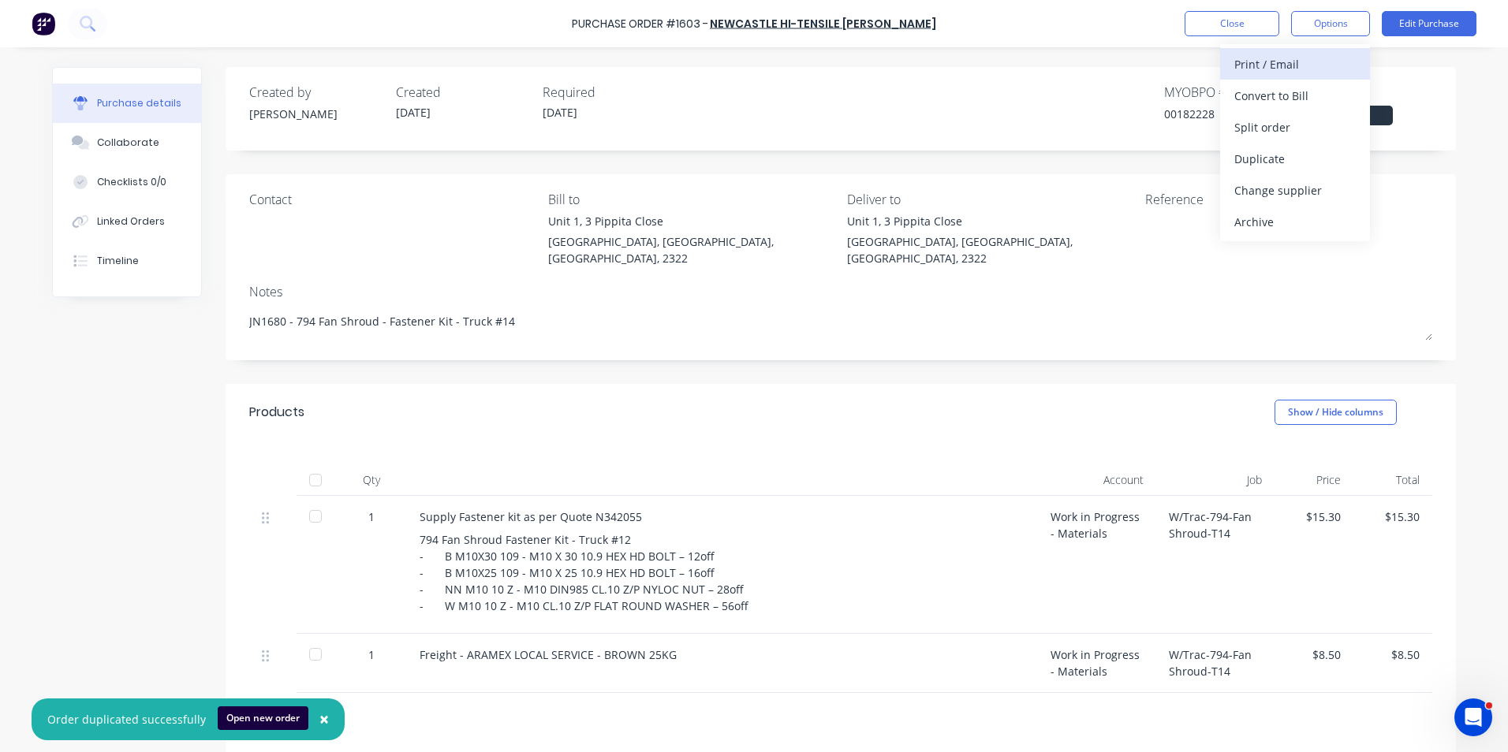
click at [1265, 61] on div "Print / Email" at bounding box center [1294, 64] width 121 height 23
click at [1283, 97] on div "With pricing" at bounding box center [1294, 95] width 121 height 23
type textarea "x"
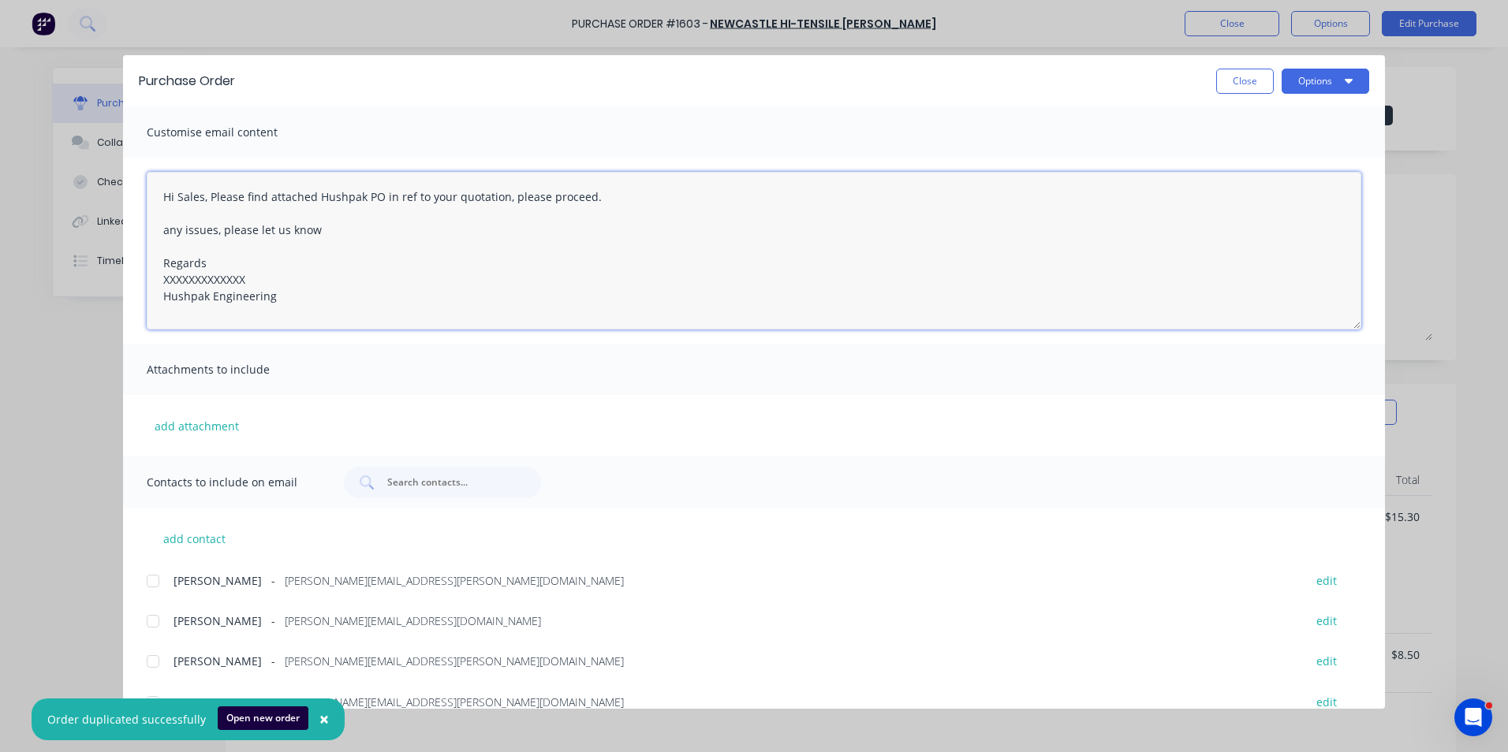
drag, startPoint x: 249, startPoint y: 278, endPoint x: 110, endPoint y: 277, distance: 139.6
click at [110, 277] on div "Purchase Order Close Options Customise email content Hi Sales, Please find atta…" at bounding box center [754, 376] width 1508 height 752
type textarea "Hi Sales, Please find attached Hushpak PO in ref to your quotation, please proc…"
click at [201, 425] on button "add attachment" at bounding box center [197, 426] width 100 height 24
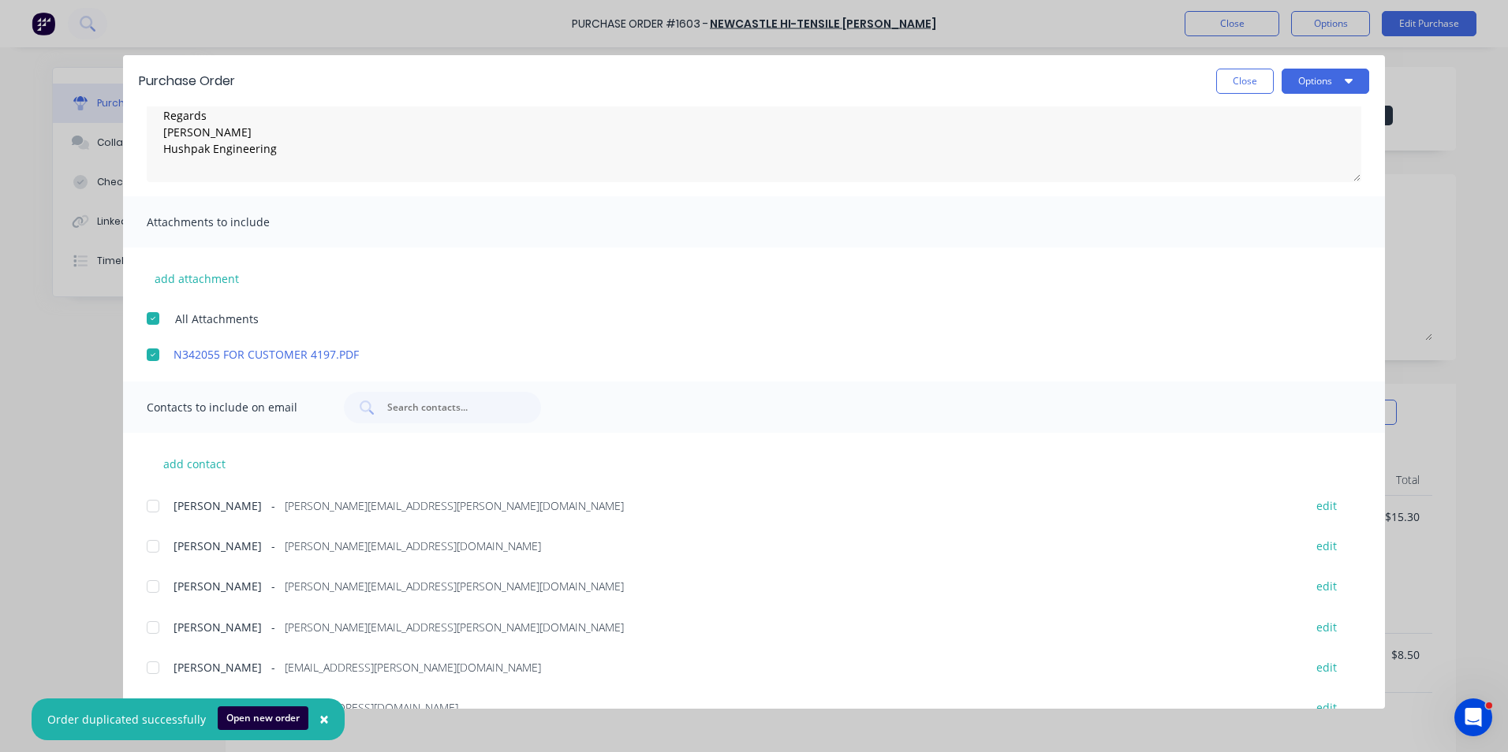
scroll to position [298, 0]
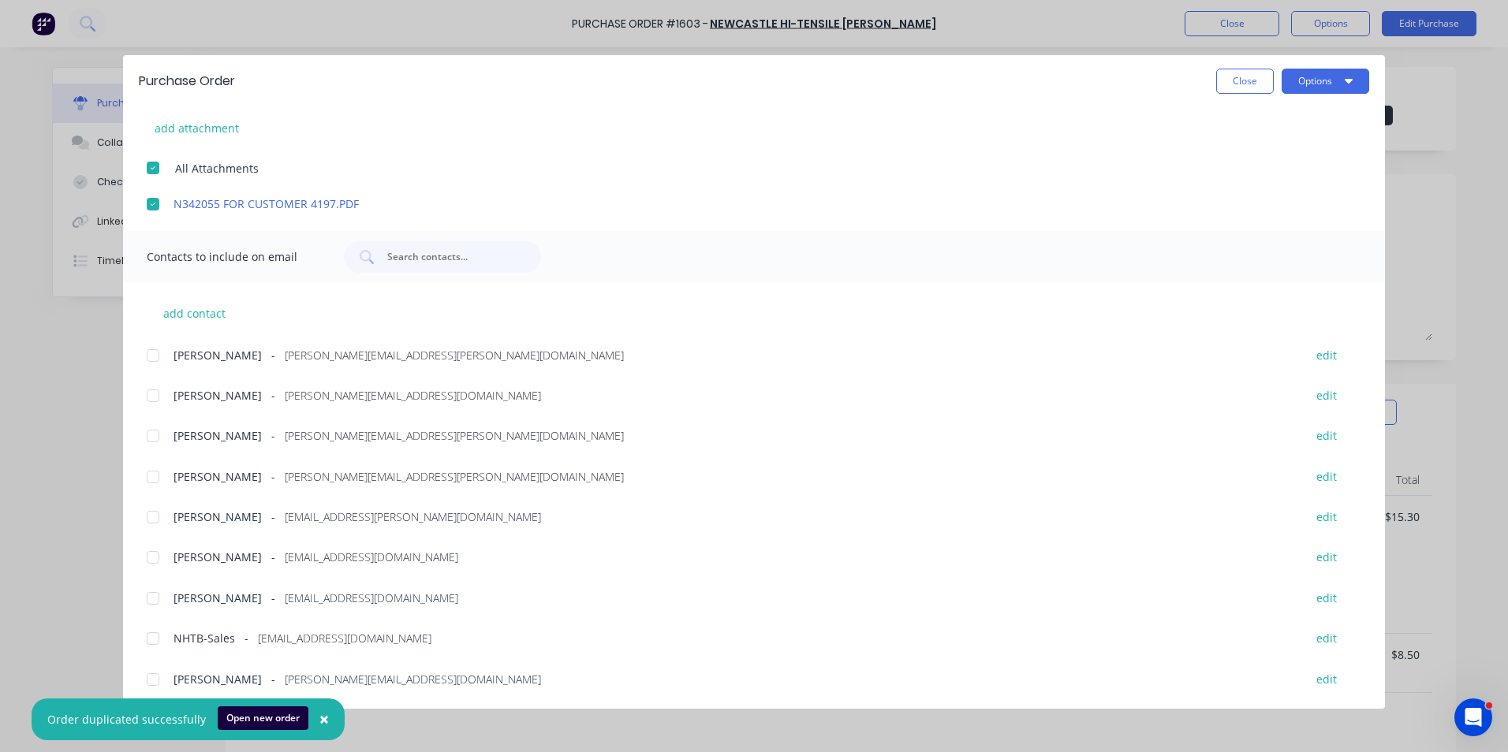
click at [153, 476] on div at bounding box center [153, 477] width 32 height 32
click at [153, 638] on div at bounding box center [153, 639] width 32 height 32
click at [319, 717] on span "×" at bounding box center [323, 719] width 9 height 22
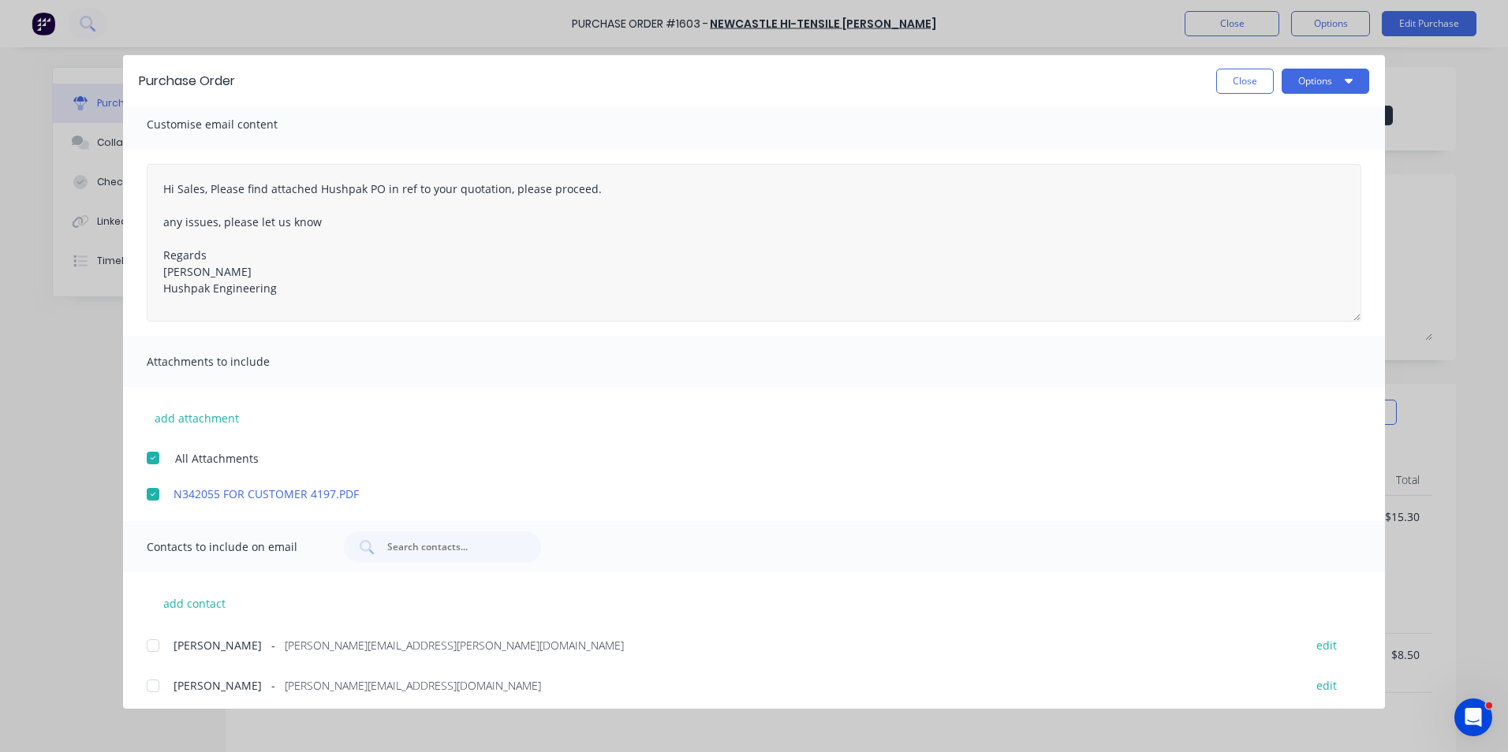
scroll to position [0, 0]
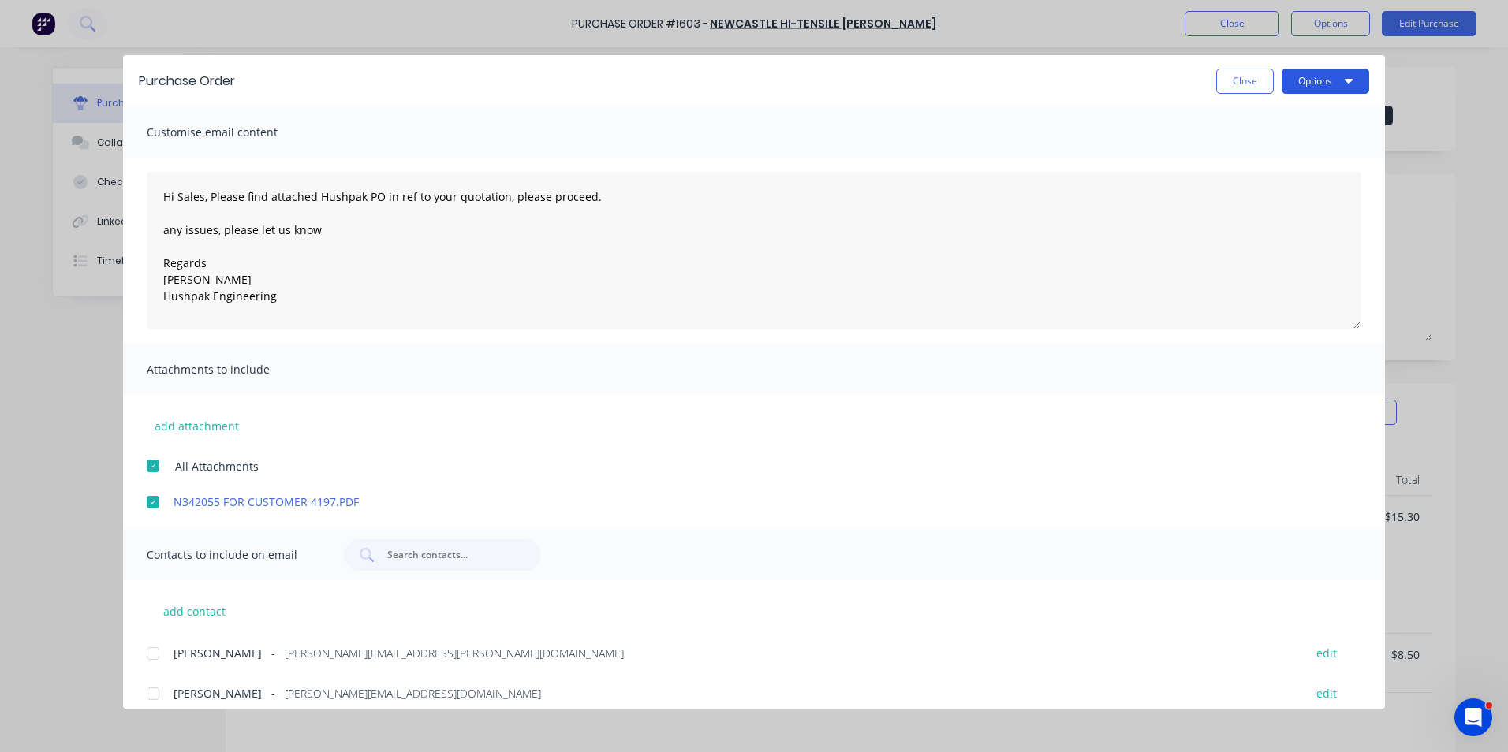
click at [1328, 73] on button "Options" at bounding box center [1326, 81] width 88 height 25
click at [1255, 185] on div "Email" at bounding box center [1293, 184] width 121 height 23
click at [1256, 89] on button "Close" at bounding box center [1245, 81] width 58 height 25
type textarea "x"
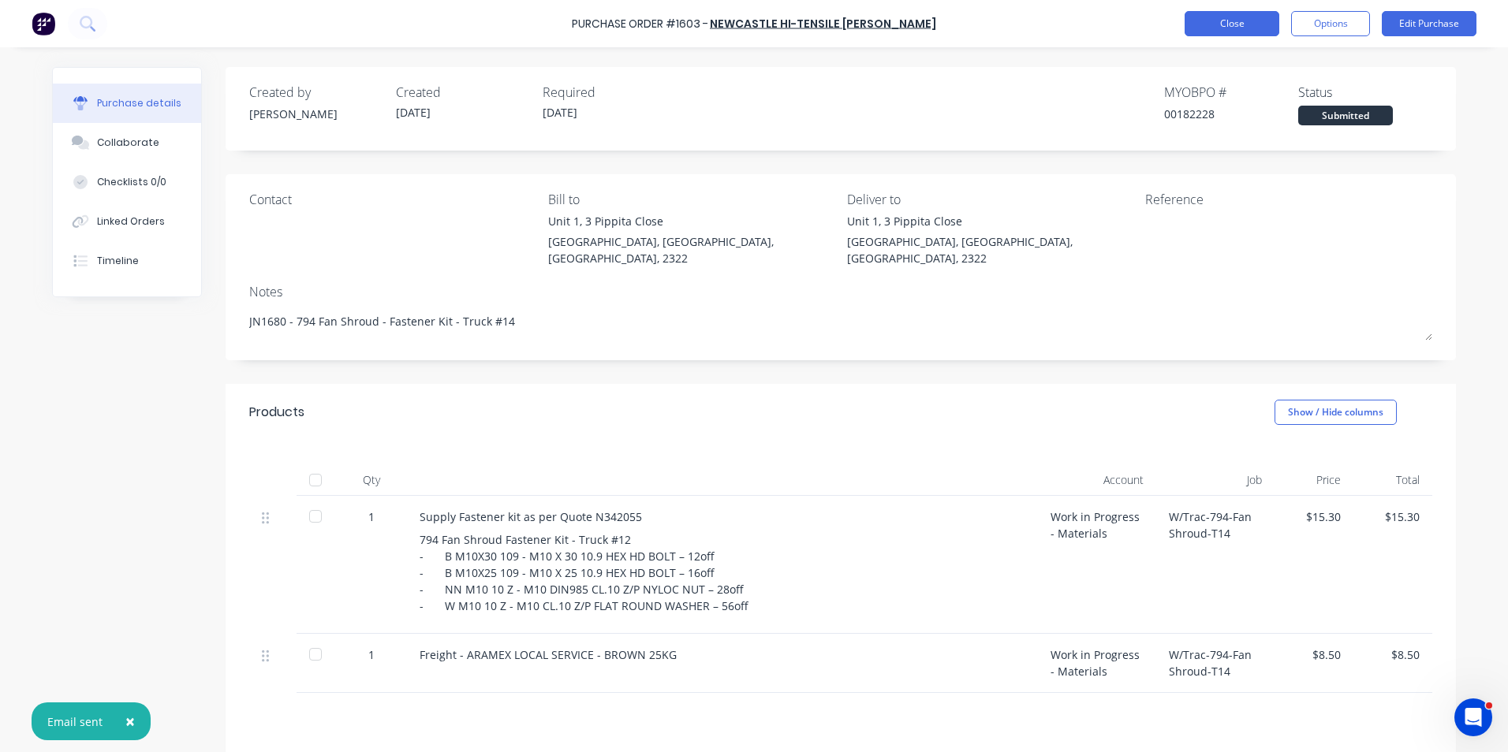
click at [1238, 27] on button "Close" at bounding box center [1232, 23] width 95 height 25
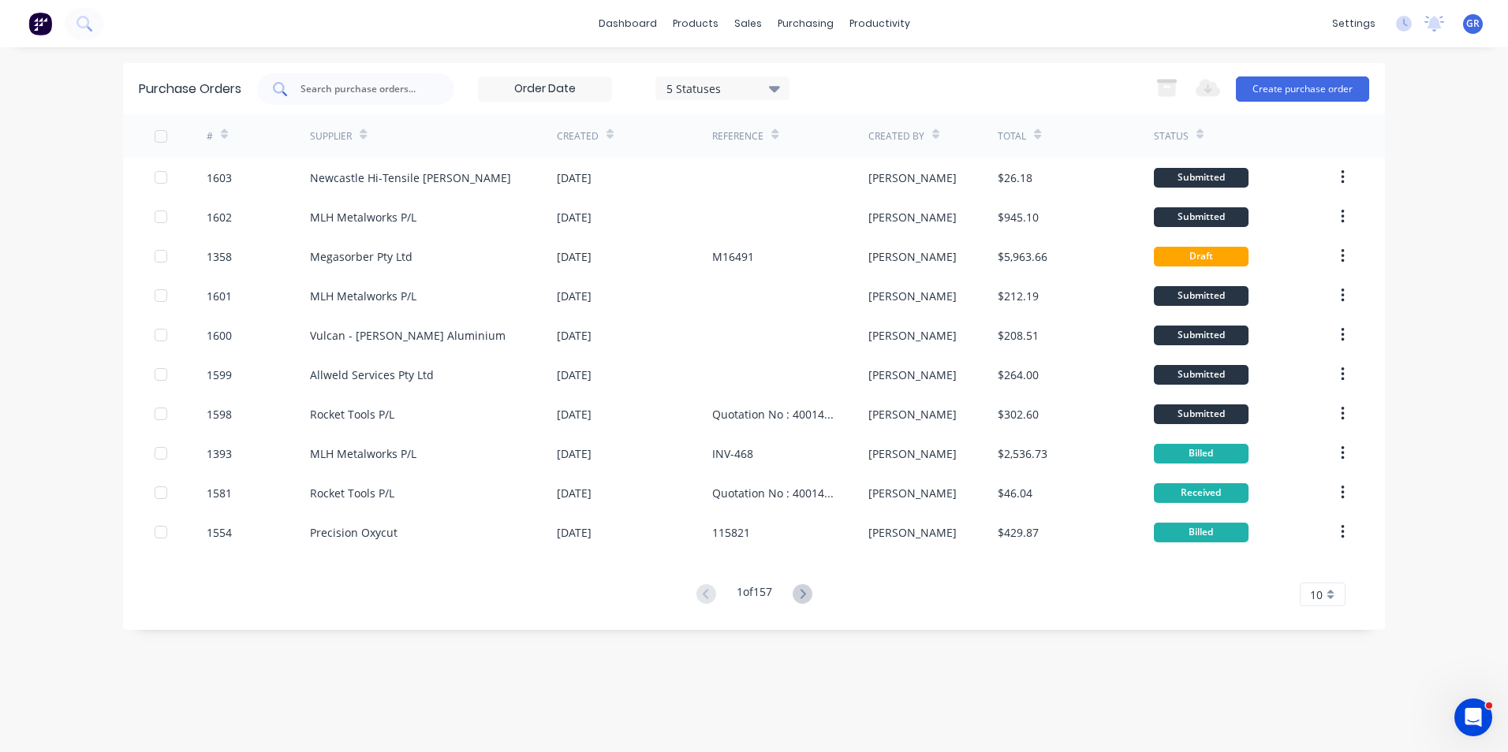
click at [338, 89] on input "text" at bounding box center [364, 89] width 131 height 16
type input "1432"
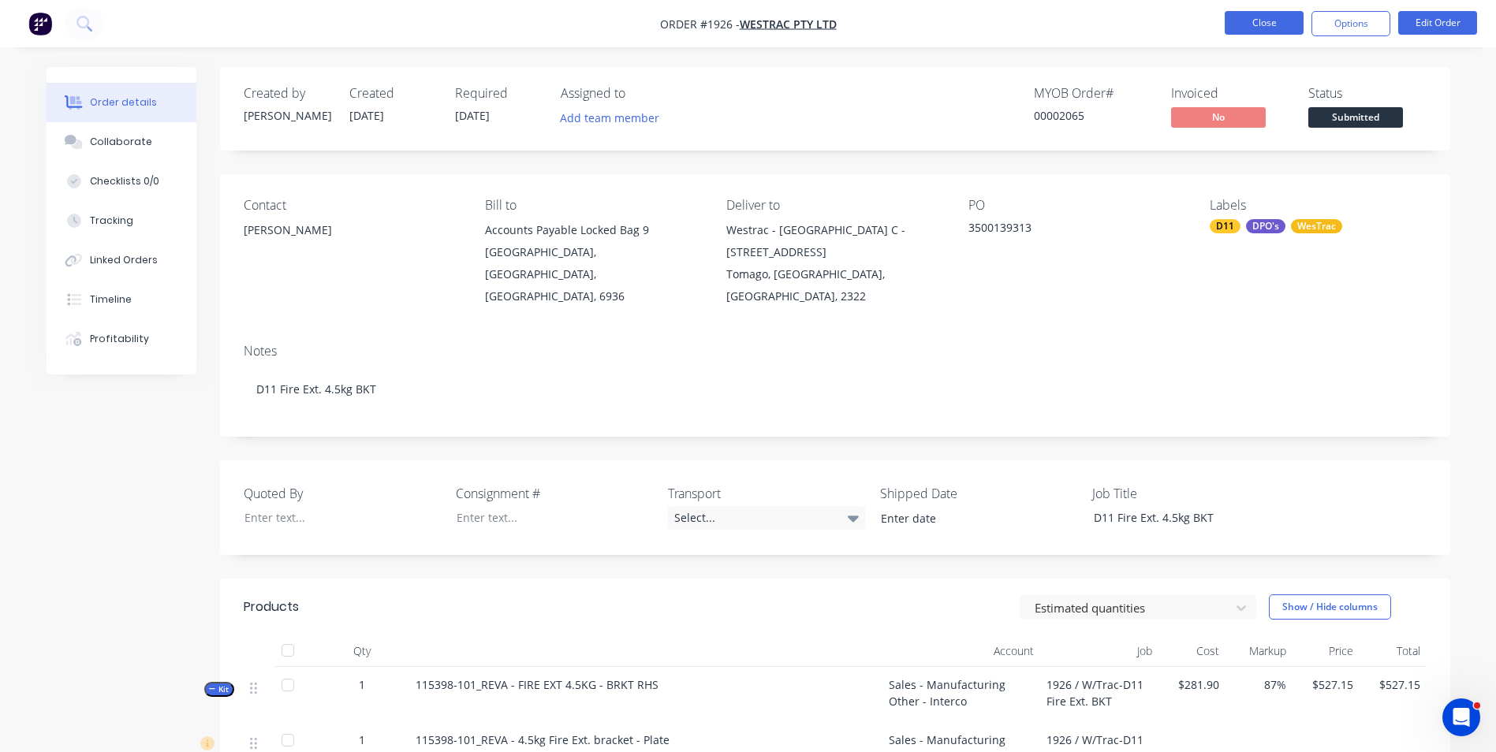
click at [1252, 21] on button "Close" at bounding box center [1264, 23] width 79 height 24
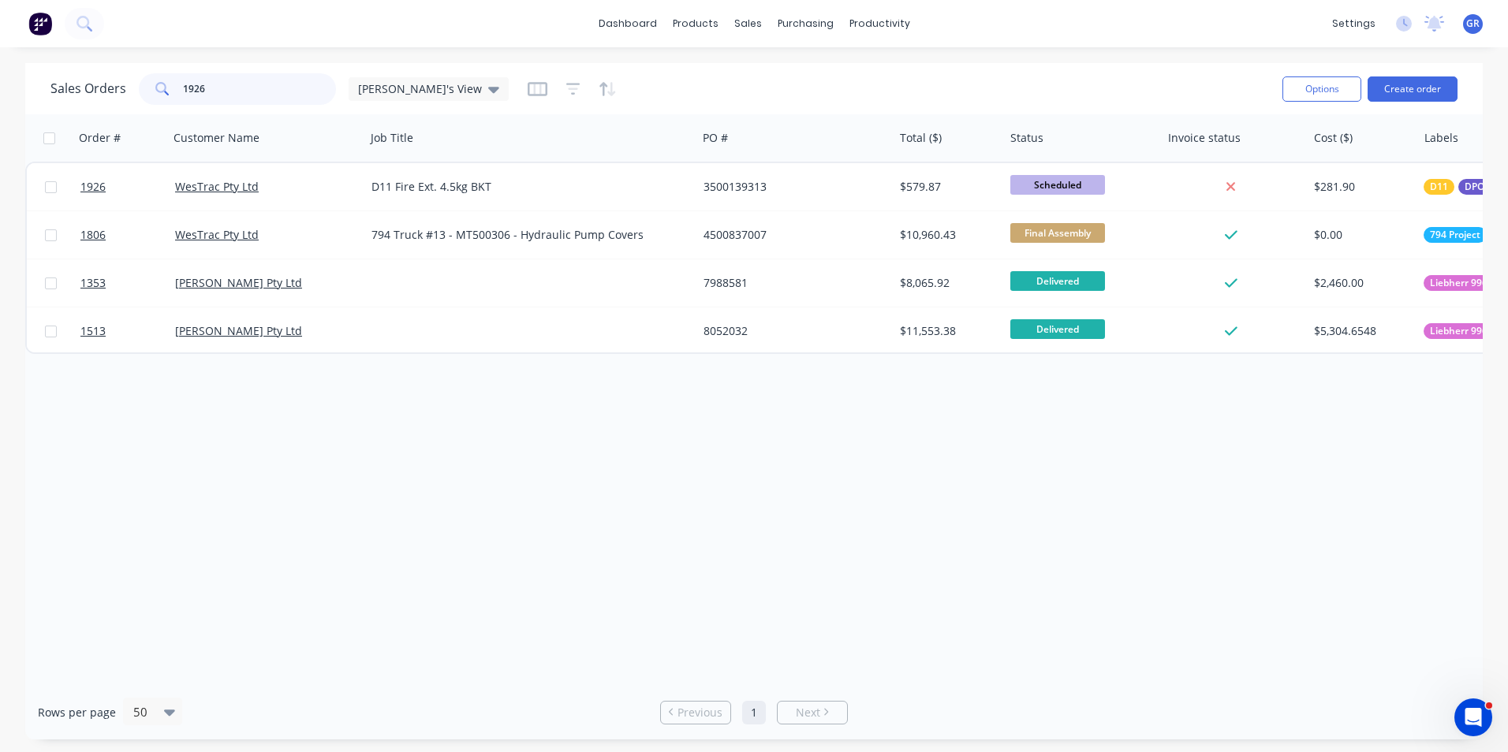
drag, startPoint x: 212, startPoint y: 91, endPoint x: 158, endPoint y: 89, distance: 54.5
click at [158, 89] on div "1926" at bounding box center [237, 89] width 197 height 32
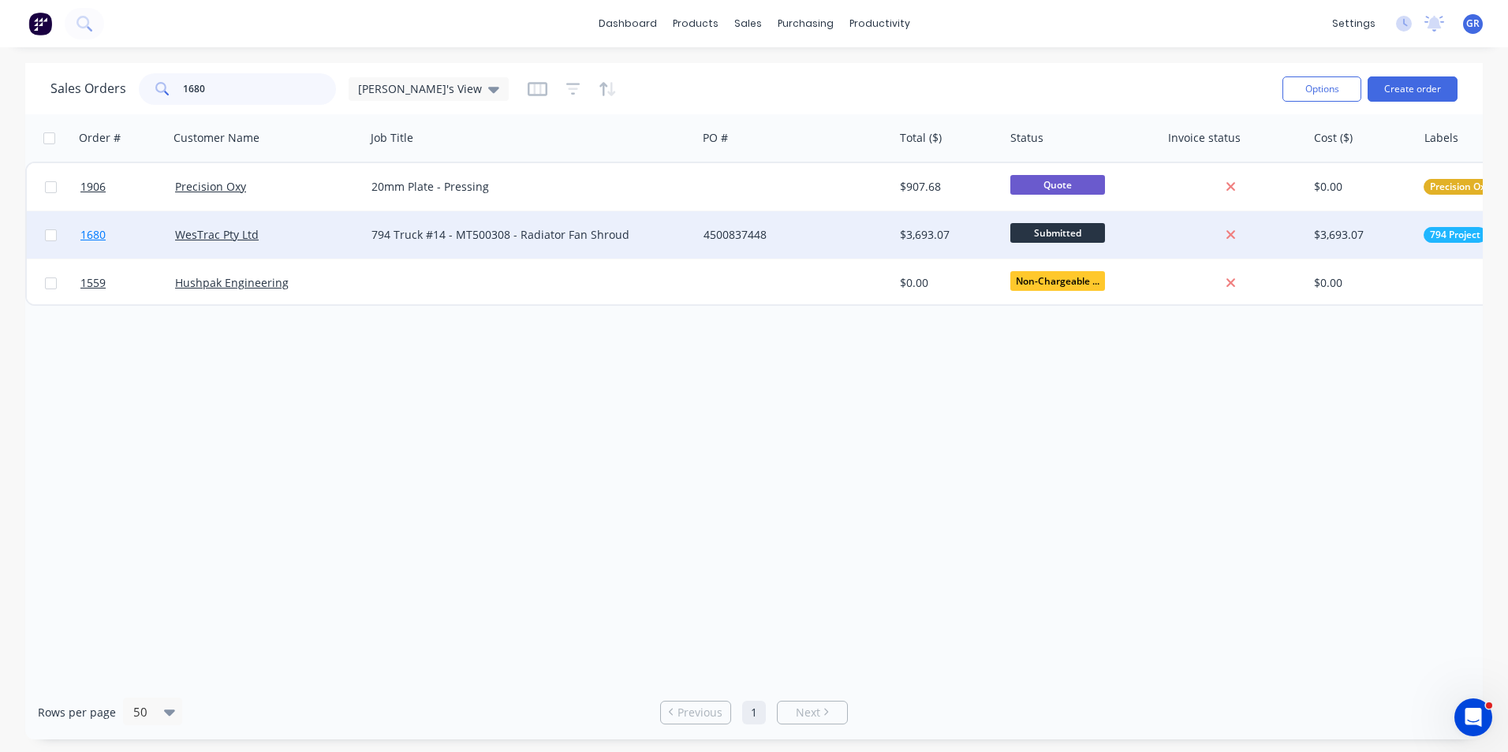
type input "1680"
click at [95, 236] on span "1680" at bounding box center [92, 235] width 25 height 16
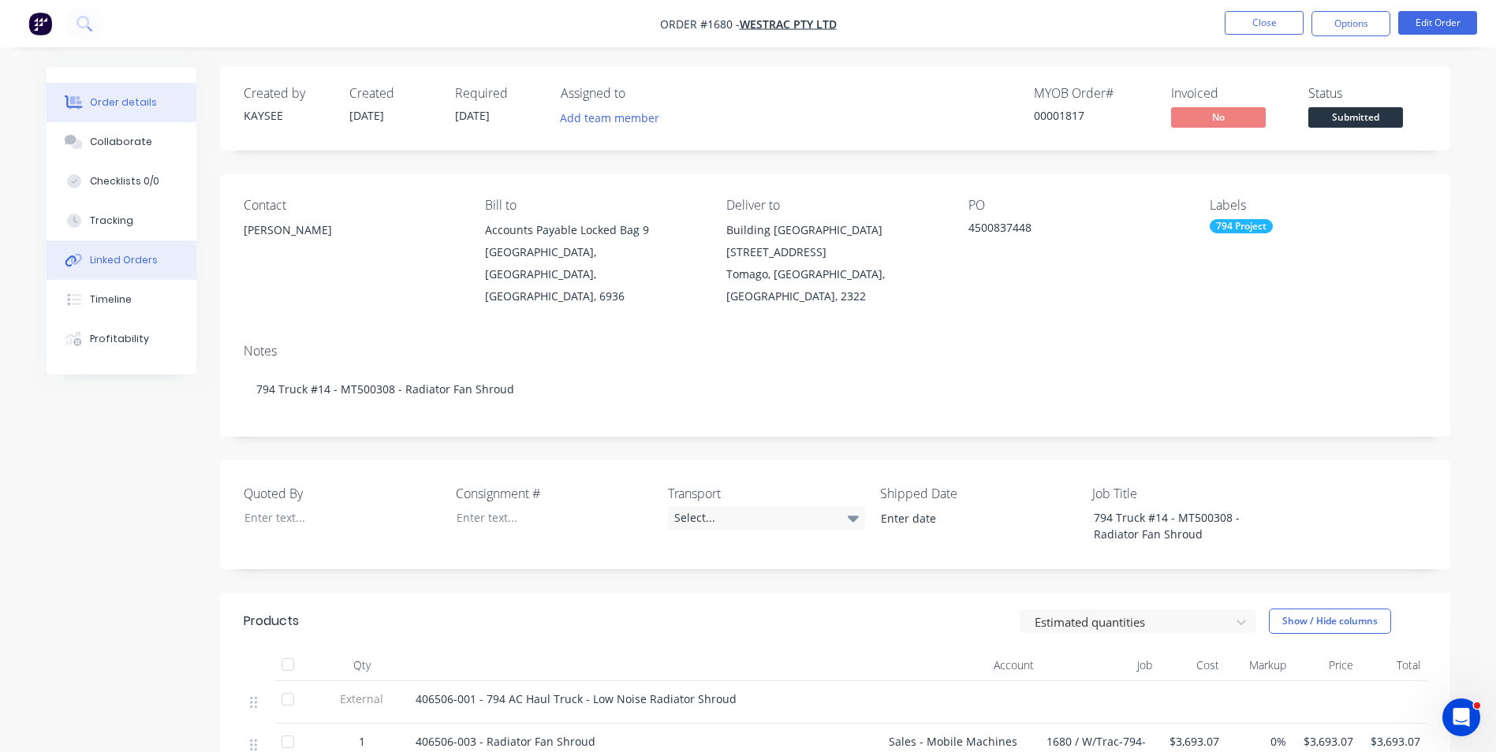
click at [136, 258] on div "Linked Orders" at bounding box center [124, 260] width 68 height 14
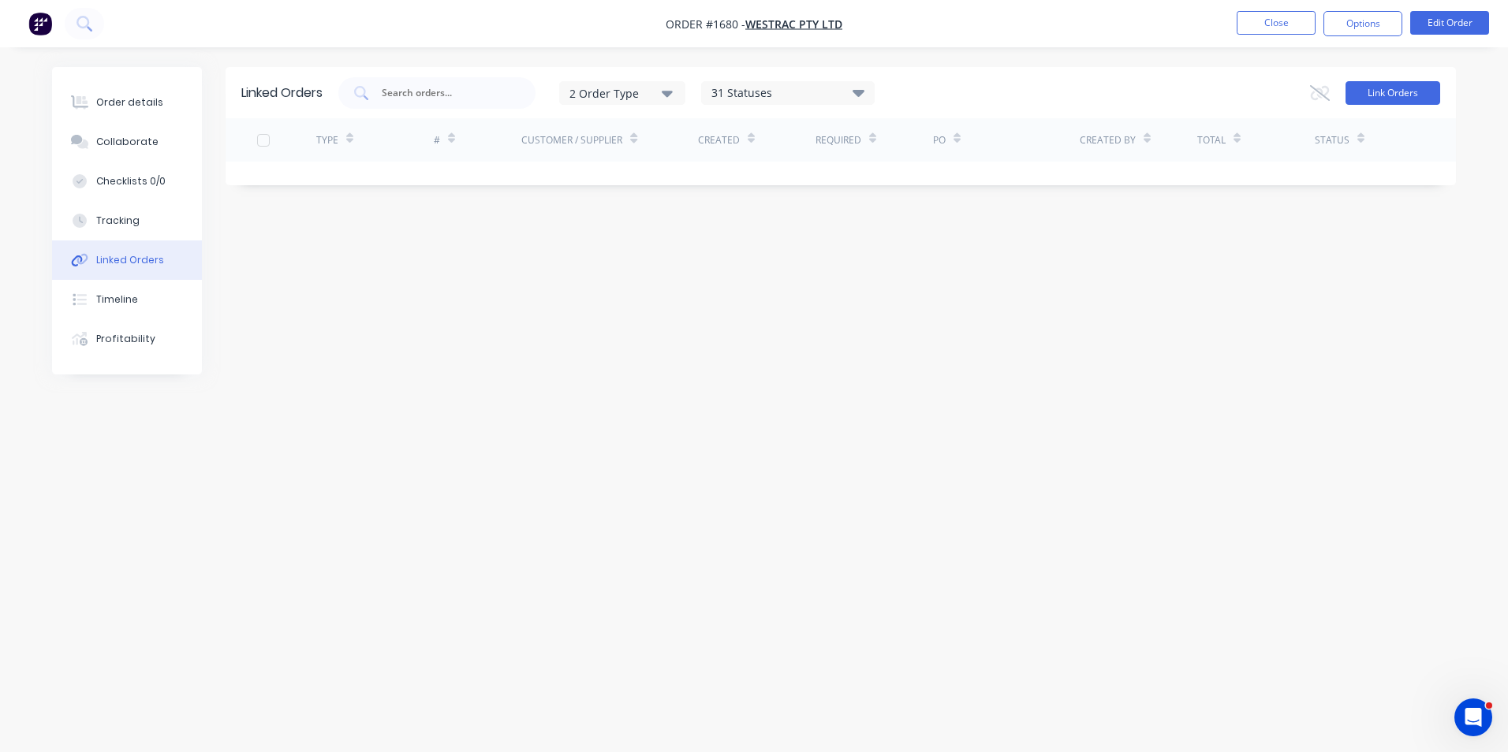
click at [1393, 98] on button "Link Orders" at bounding box center [1392, 93] width 95 height 24
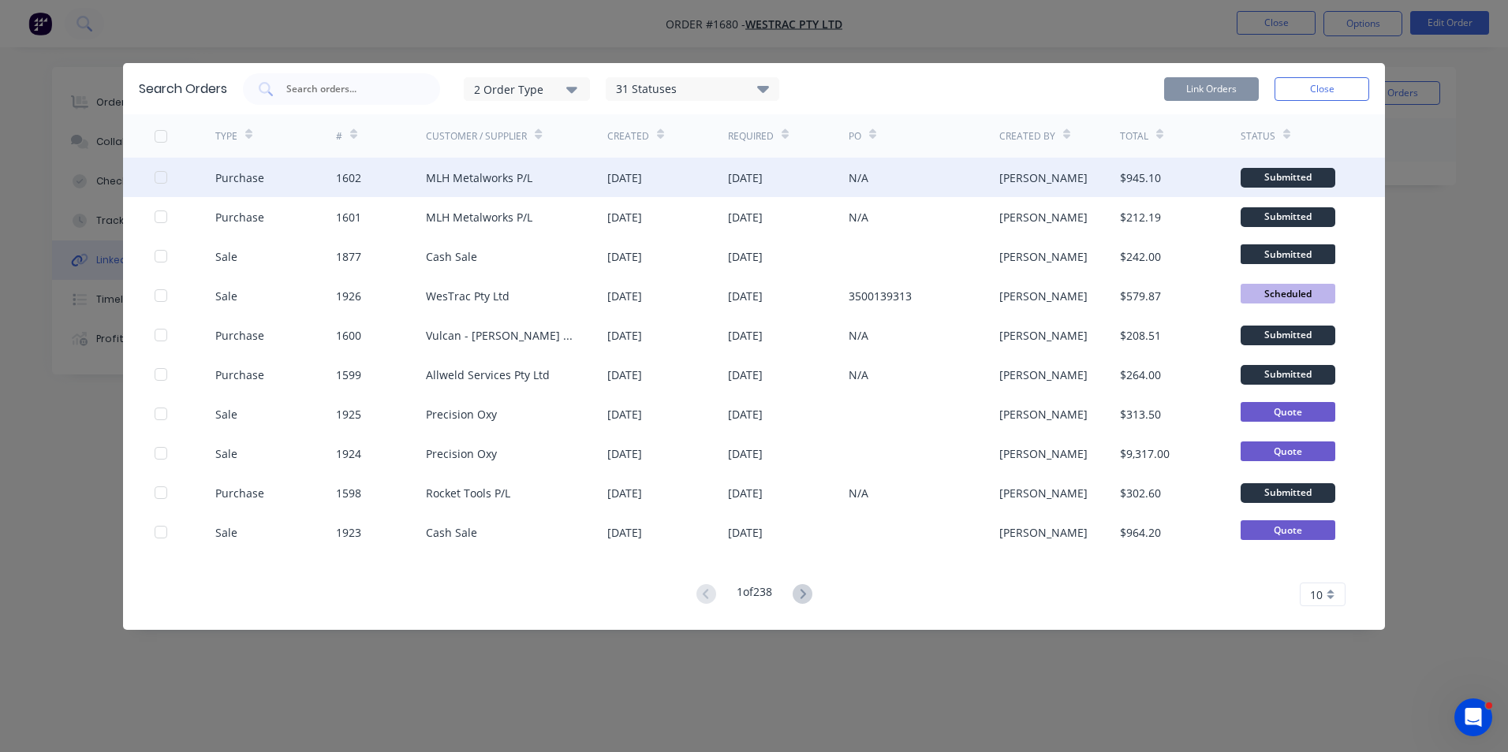
click at [164, 177] on div at bounding box center [161, 178] width 32 height 32
click at [1221, 84] on button "Link Orders" at bounding box center [1211, 89] width 95 height 24
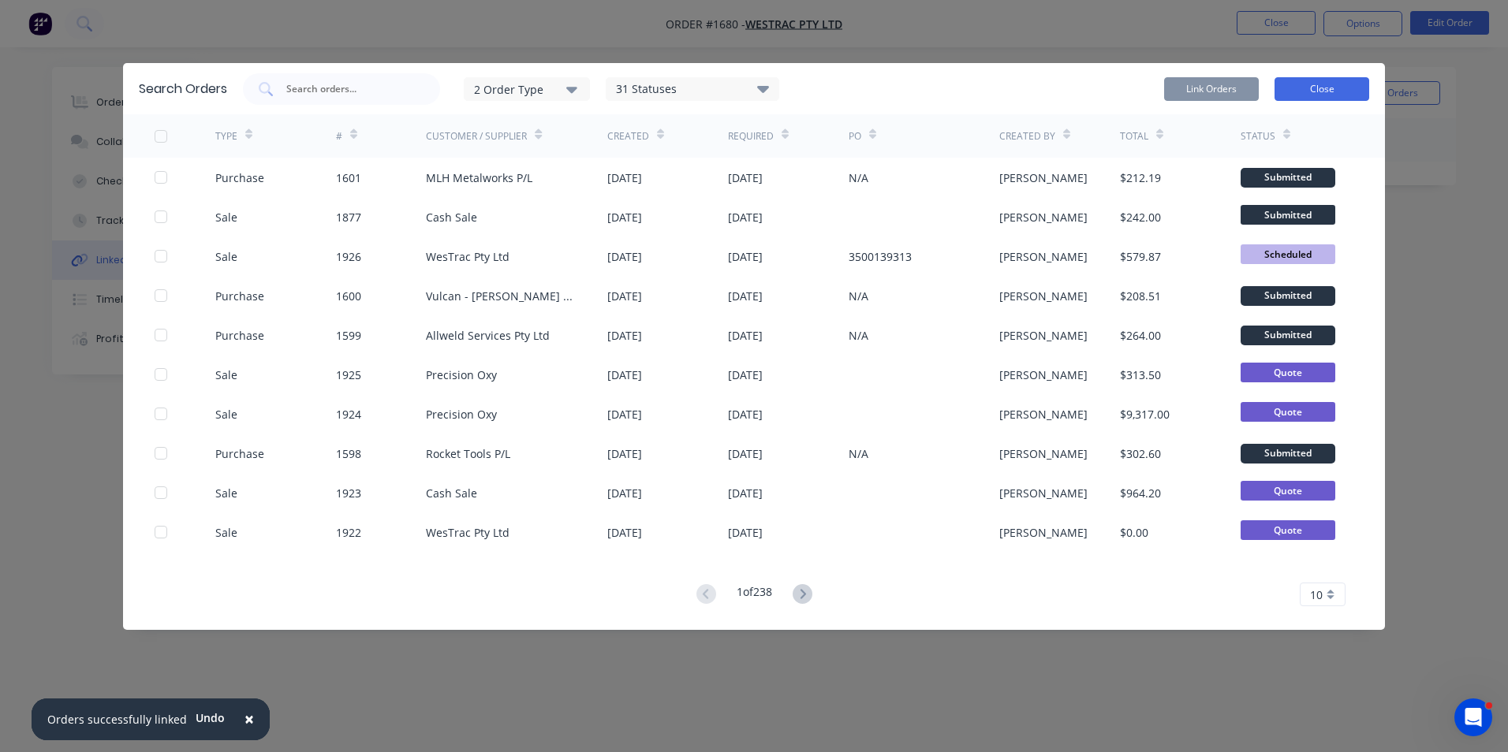
click at [1319, 83] on button "Close" at bounding box center [1321, 89] width 95 height 24
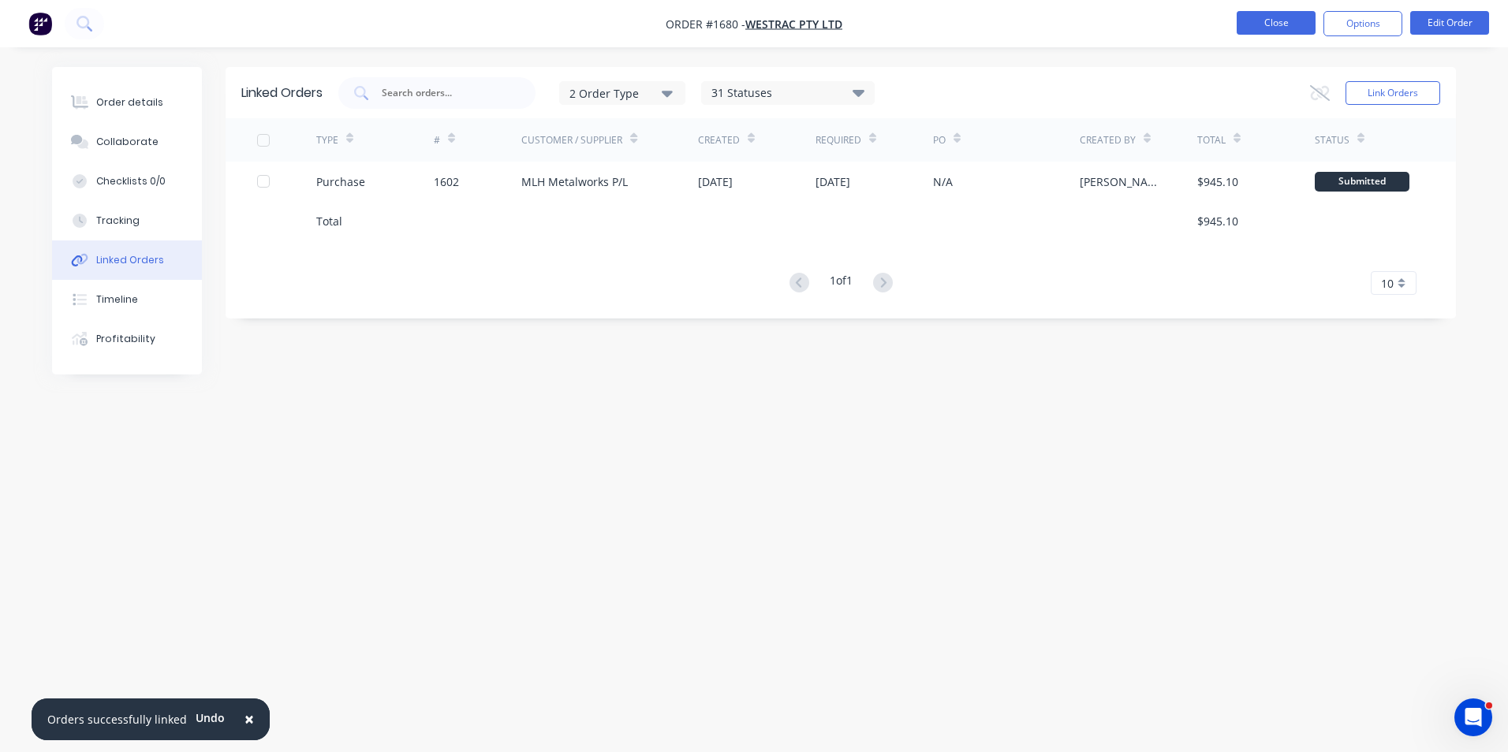
click at [1276, 24] on button "Close" at bounding box center [1276, 23] width 79 height 24
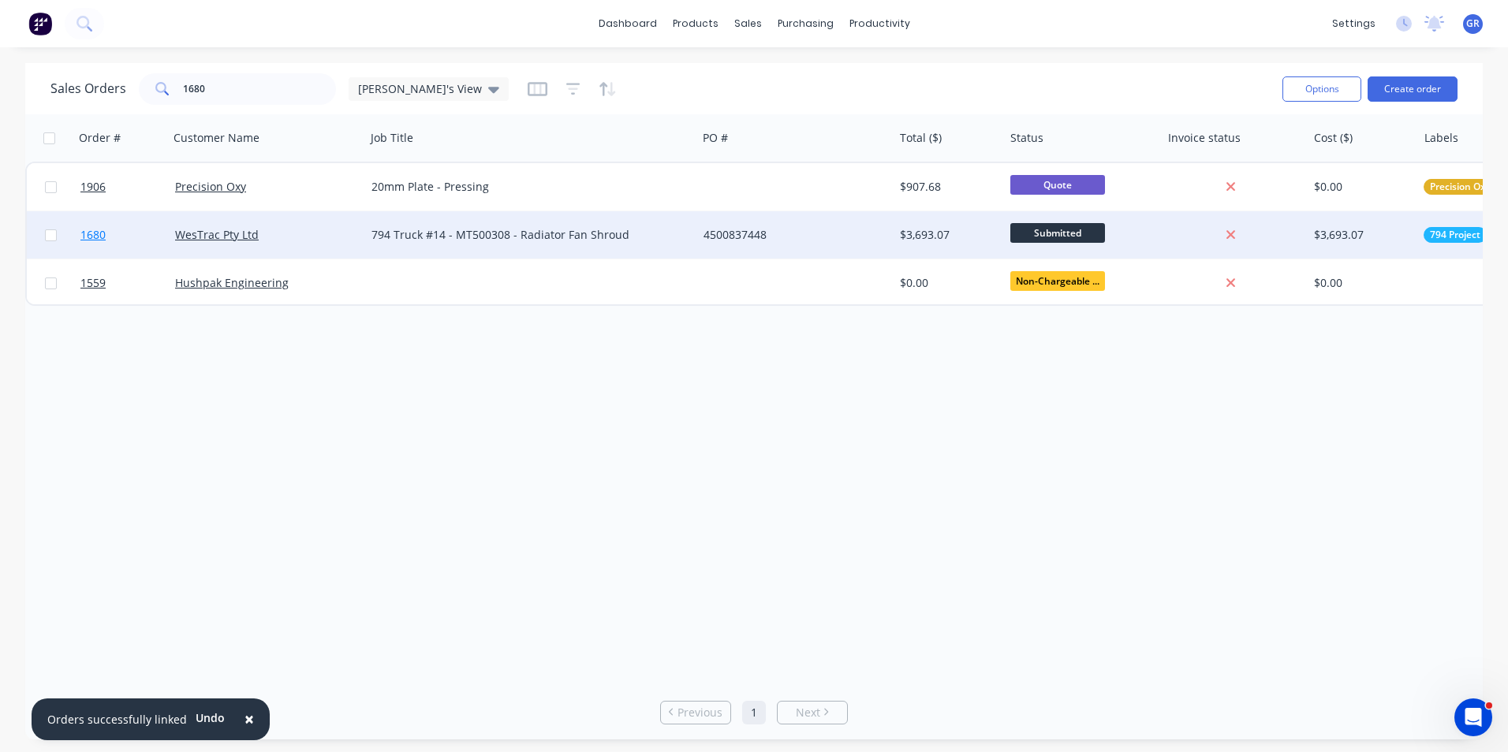
click at [94, 236] on span "1680" at bounding box center [92, 235] width 25 height 16
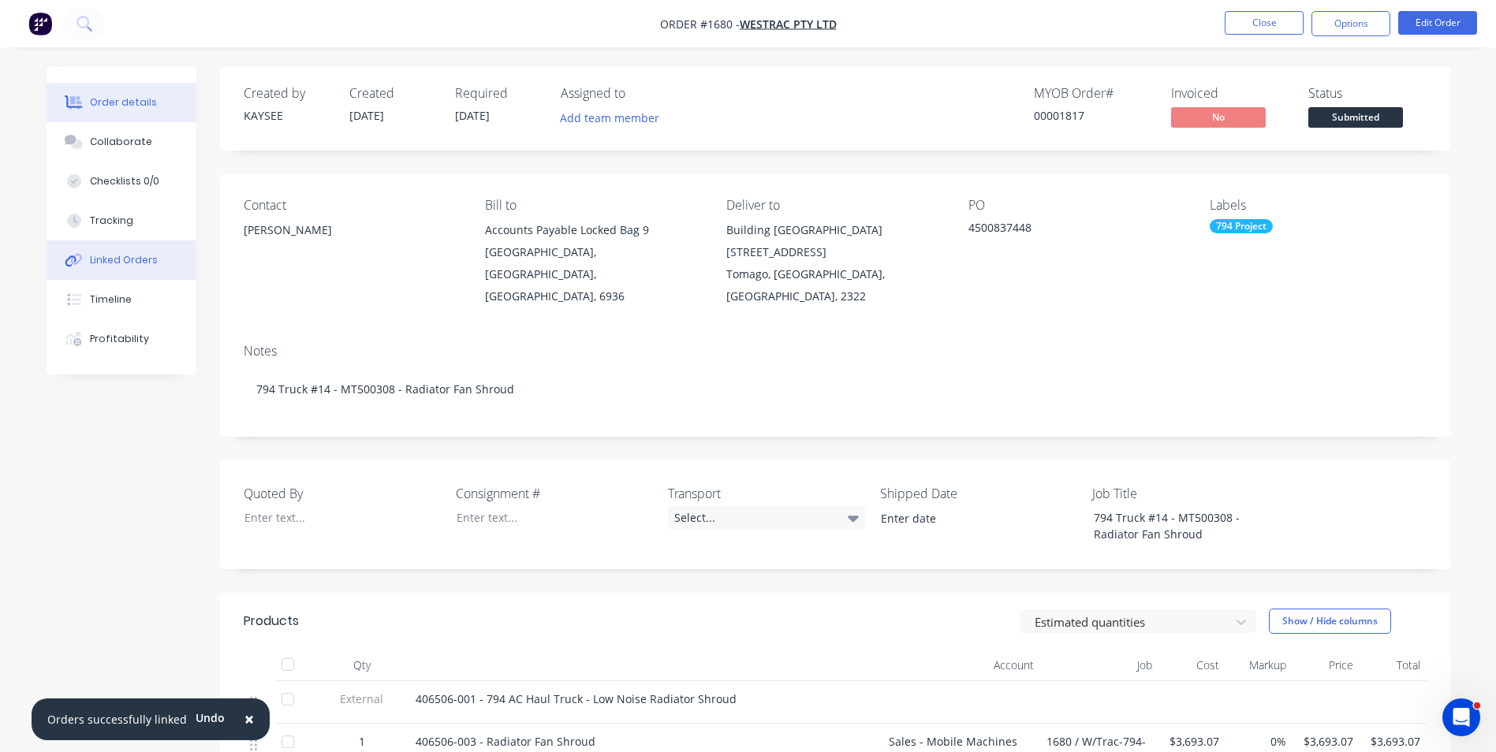
click at [137, 260] on div "Linked Orders" at bounding box center [124, 260] width 68 height 14
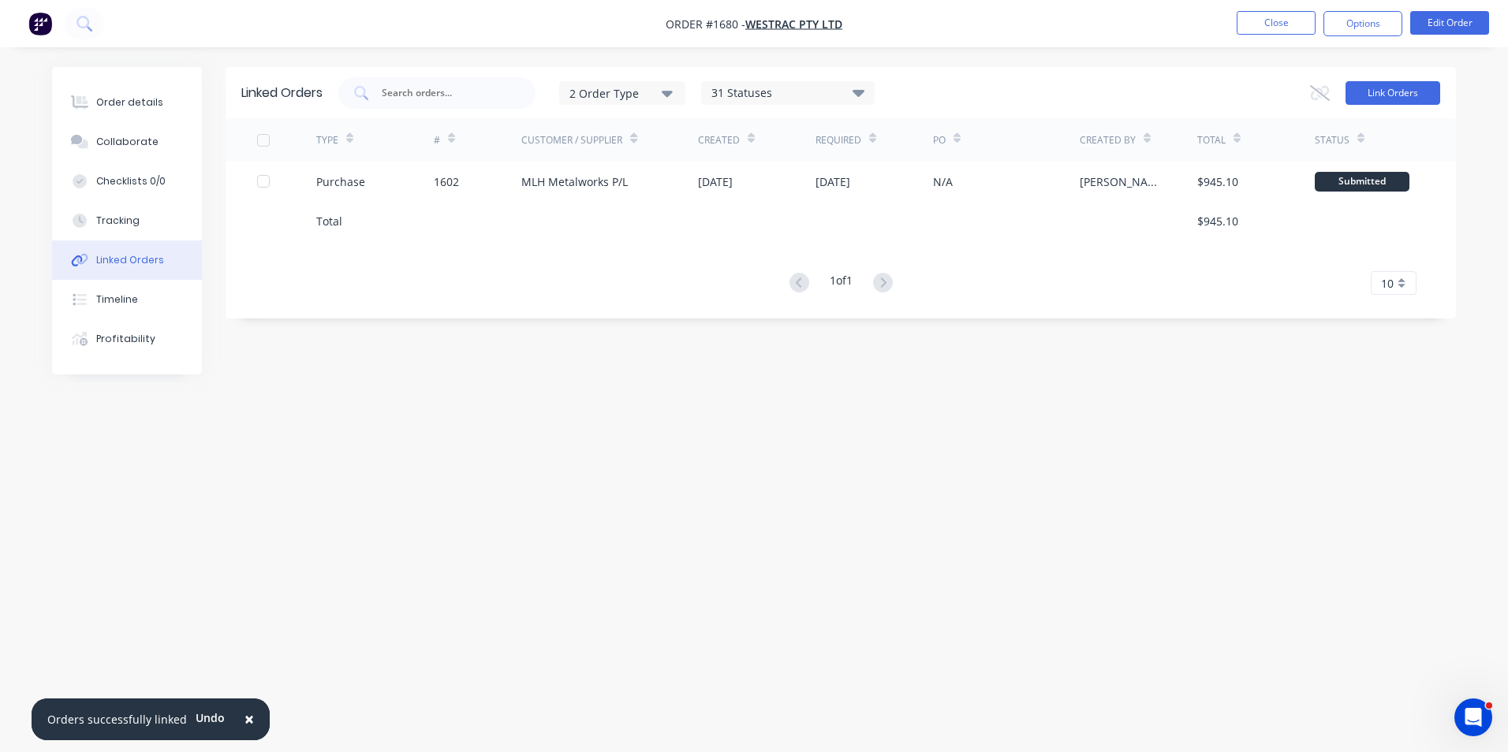
click at [1372, 96] on button "Link Orders" at bounding box center [1392, 93] width 95 height 24
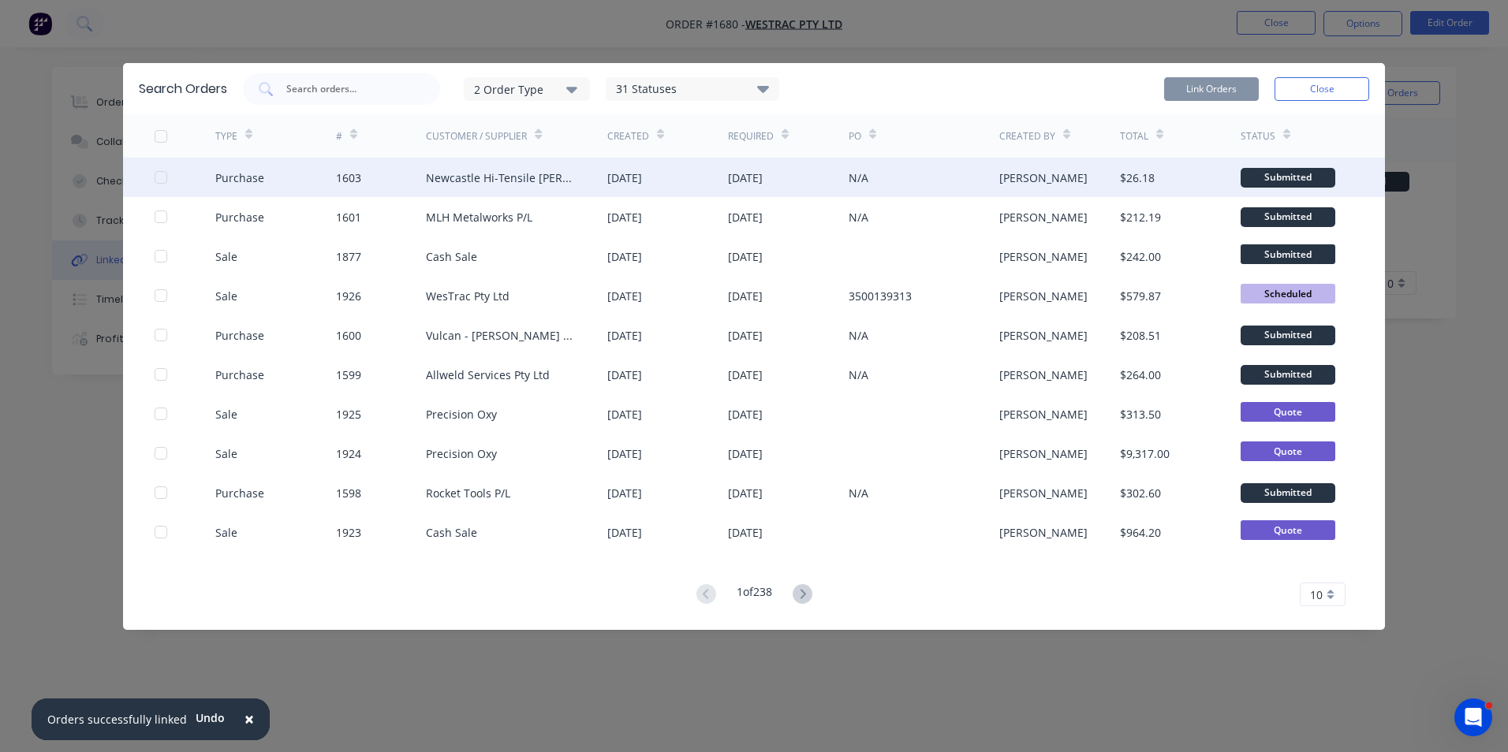
click at [162, 175] on div at bounding box center [161, 178] width 32 height 32
click at [1217, 90] on button "Link Orders" at bounding box center [1211, 89] width 95 height 24
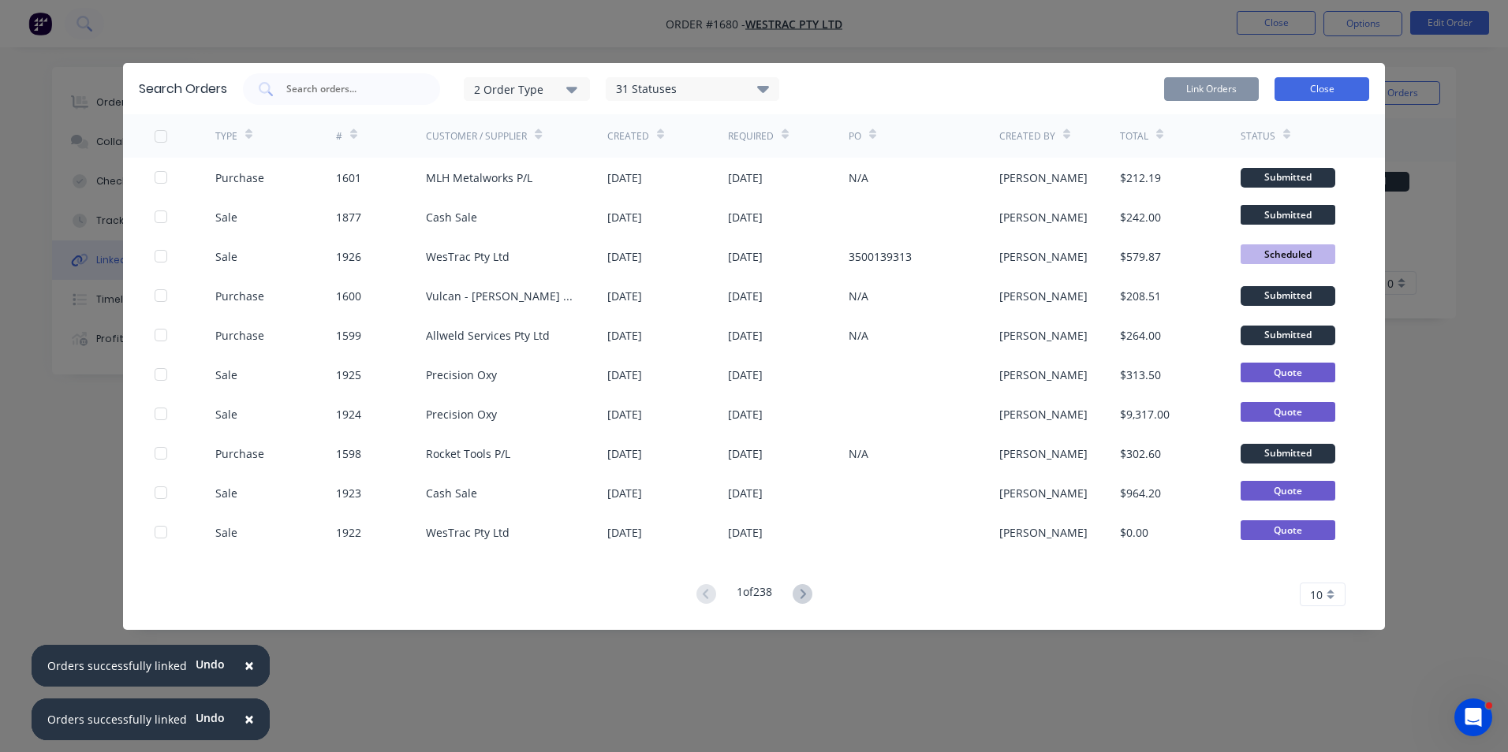
click at [1312, 91] on button "Close" at bounding box center [1321, 89] width 95 height 24
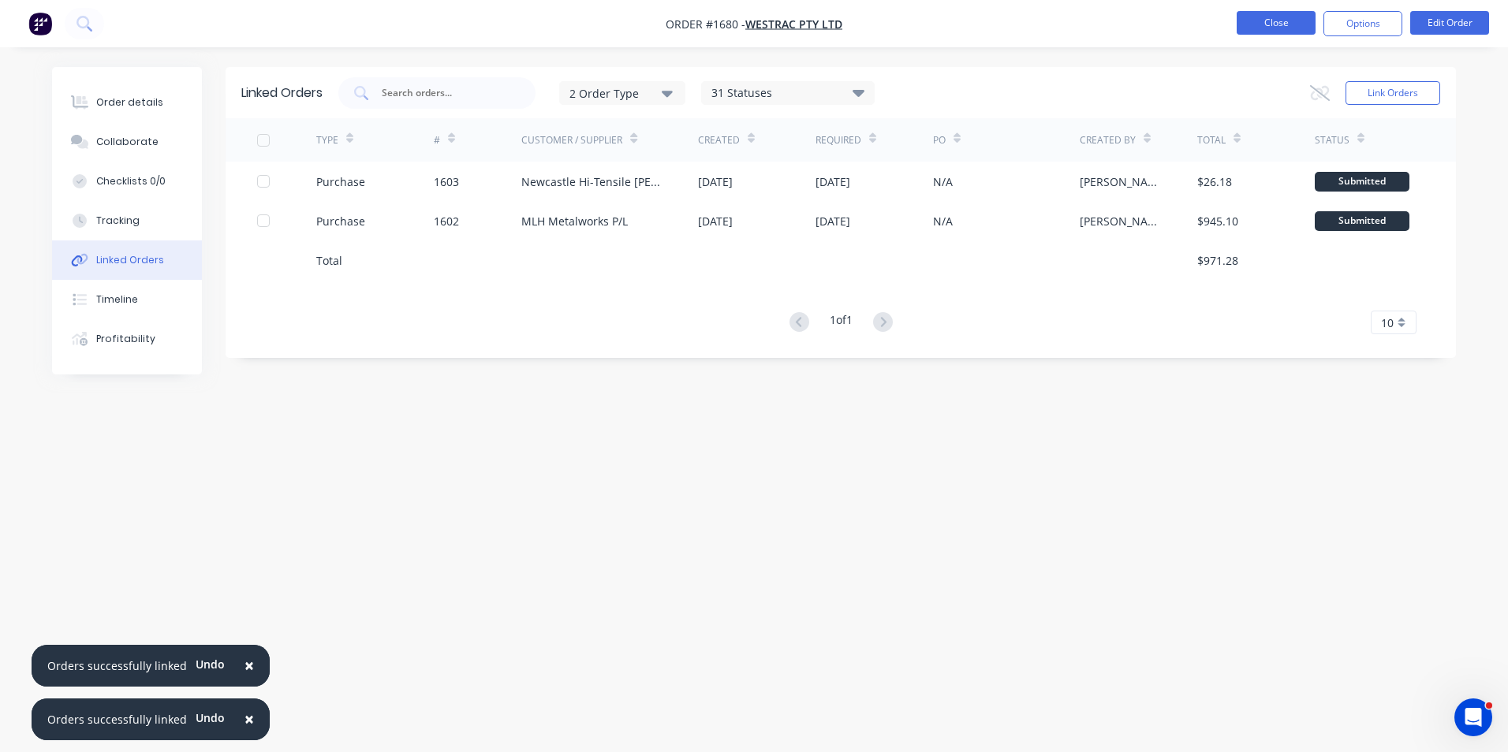
click at [1276, 22] on button "Close" at bounding box center [1276, 23] width 79 height 24
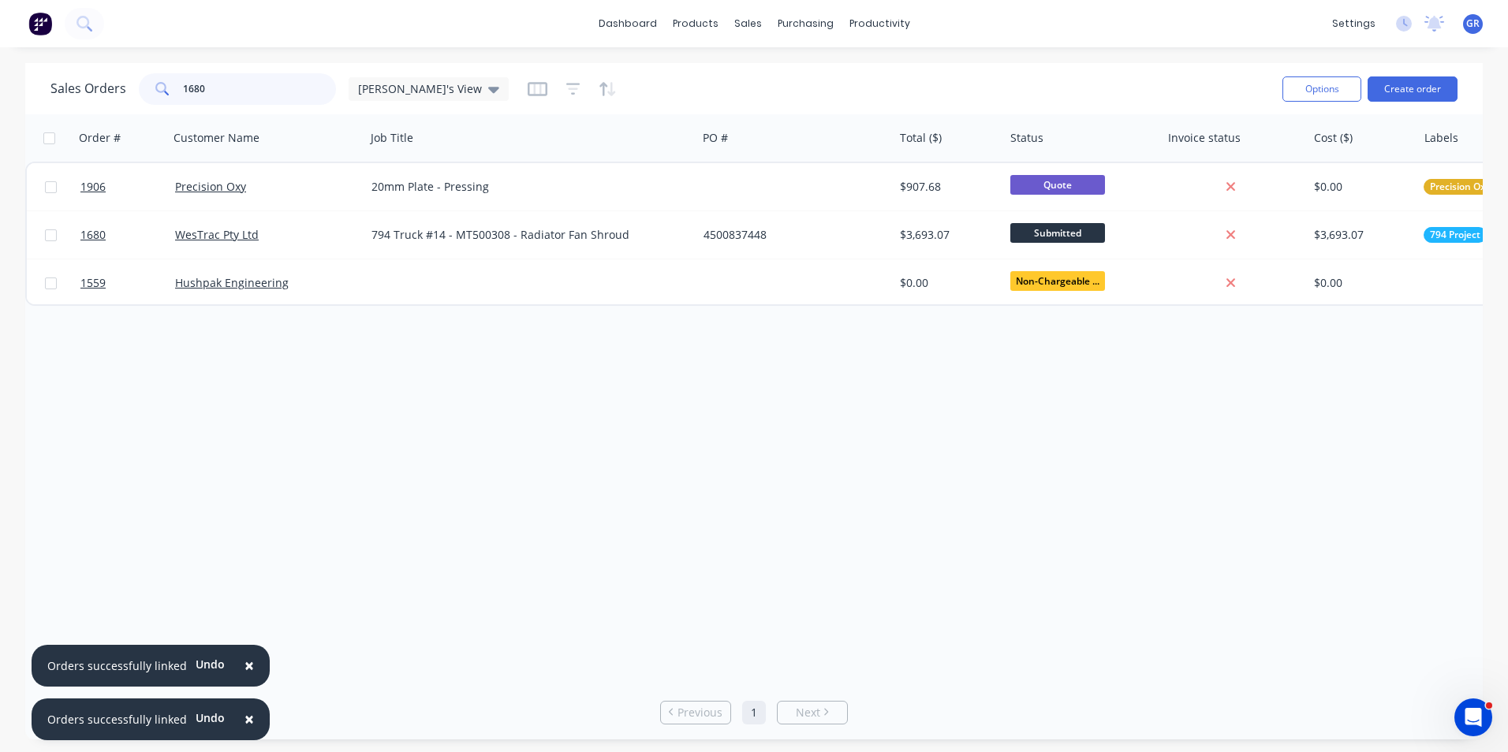
drag, startPoint x: 210, startPoint y: 96, endPoint x: 163, endPoint y: 95, distance: 46.5
click at [163, 95] on div "1680" at bounding box center [237, 89] width 197 height 32
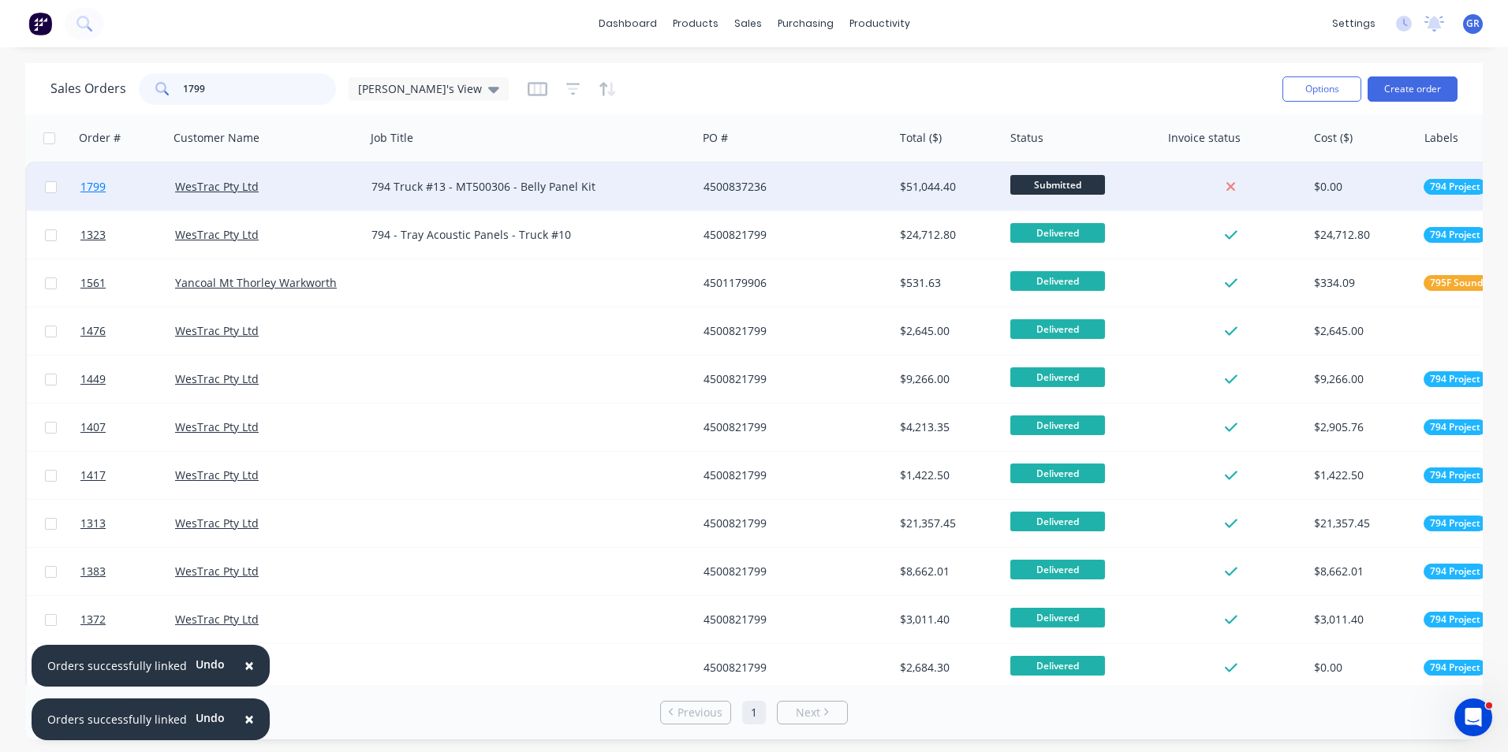
type input "1799"
click at [104, 186] on span "1799" at bounding box center [92, 187] width 25 height 16
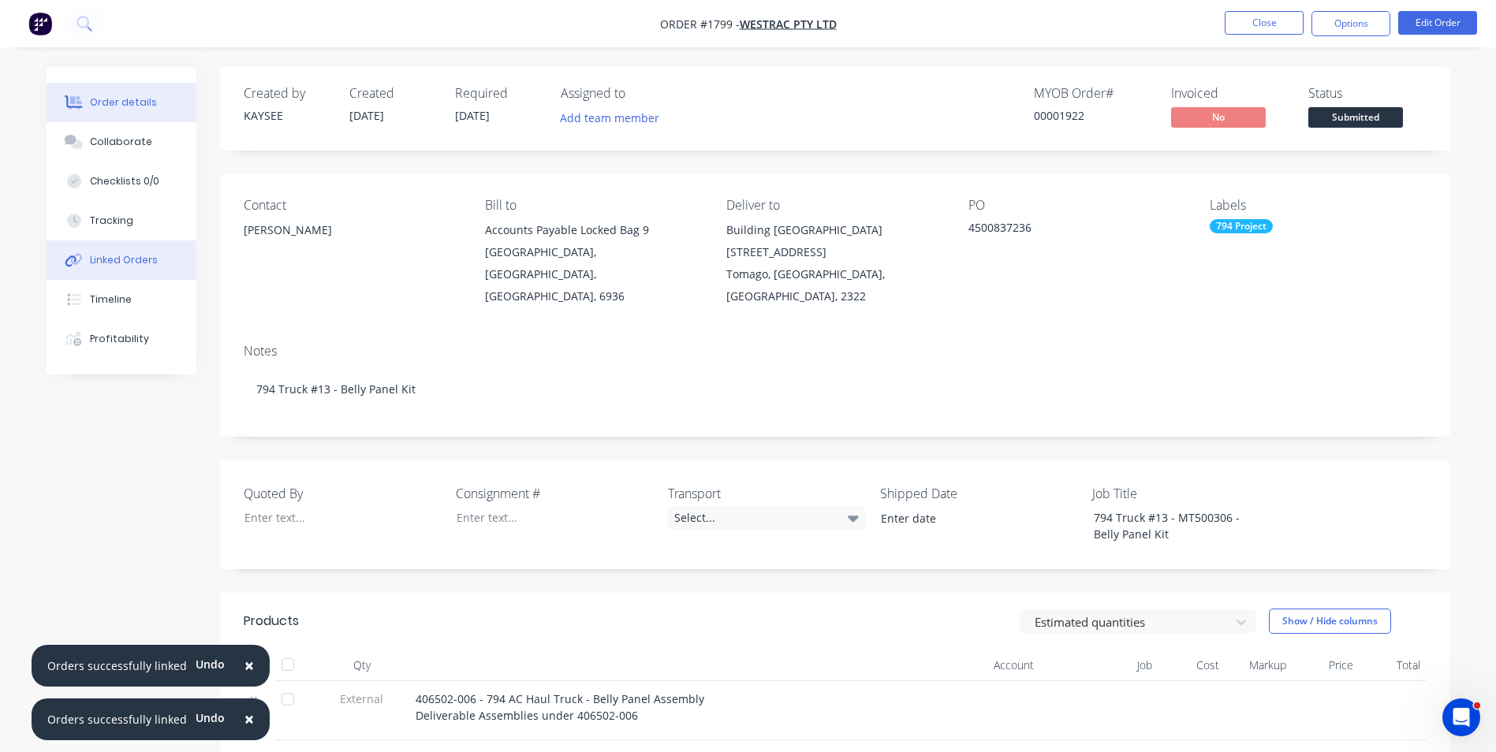
click at [135, 260] on div "Linked Orders" at bounding box center [124, 260] width 68 height 14
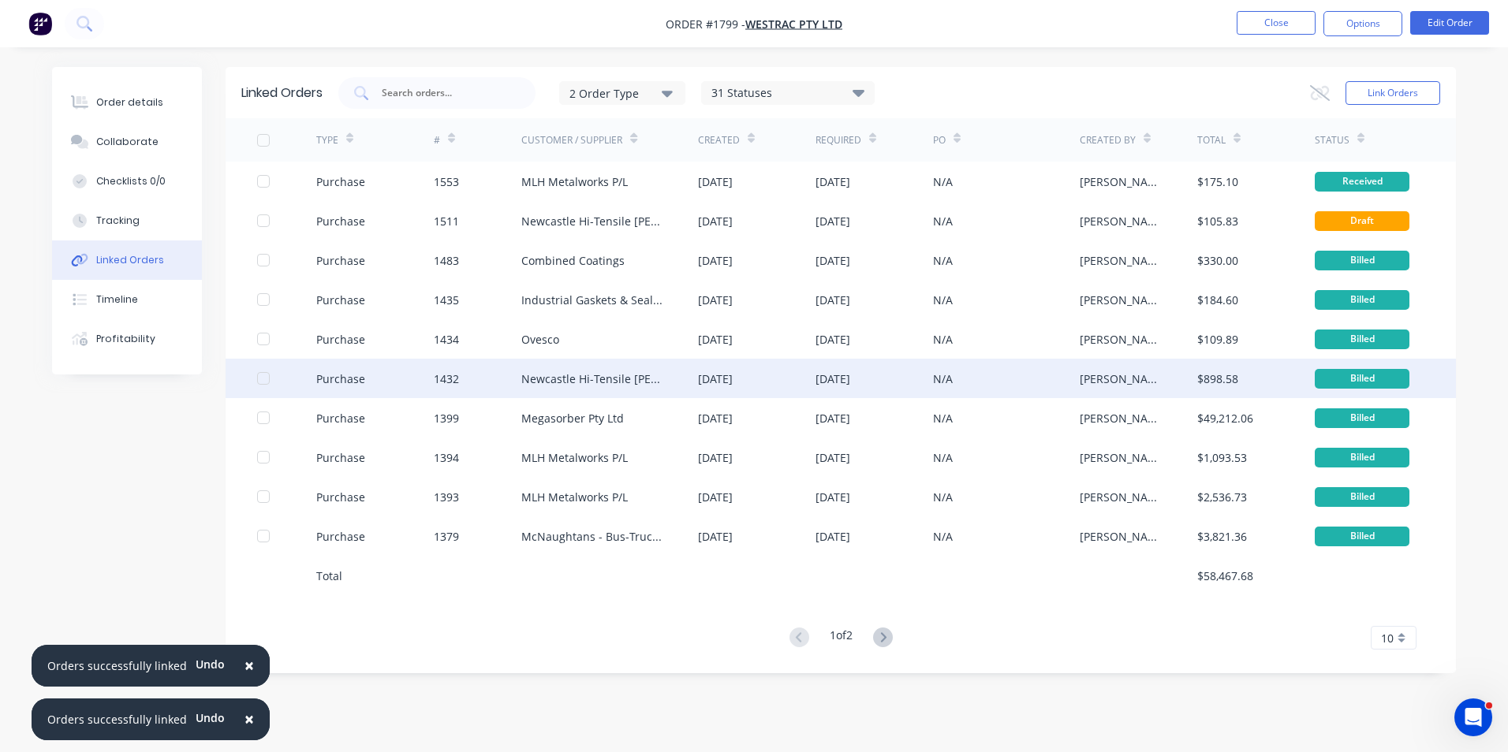
click at [343, 378] on div "Purchase" at bounding box center [340, 379] width 49 height 17
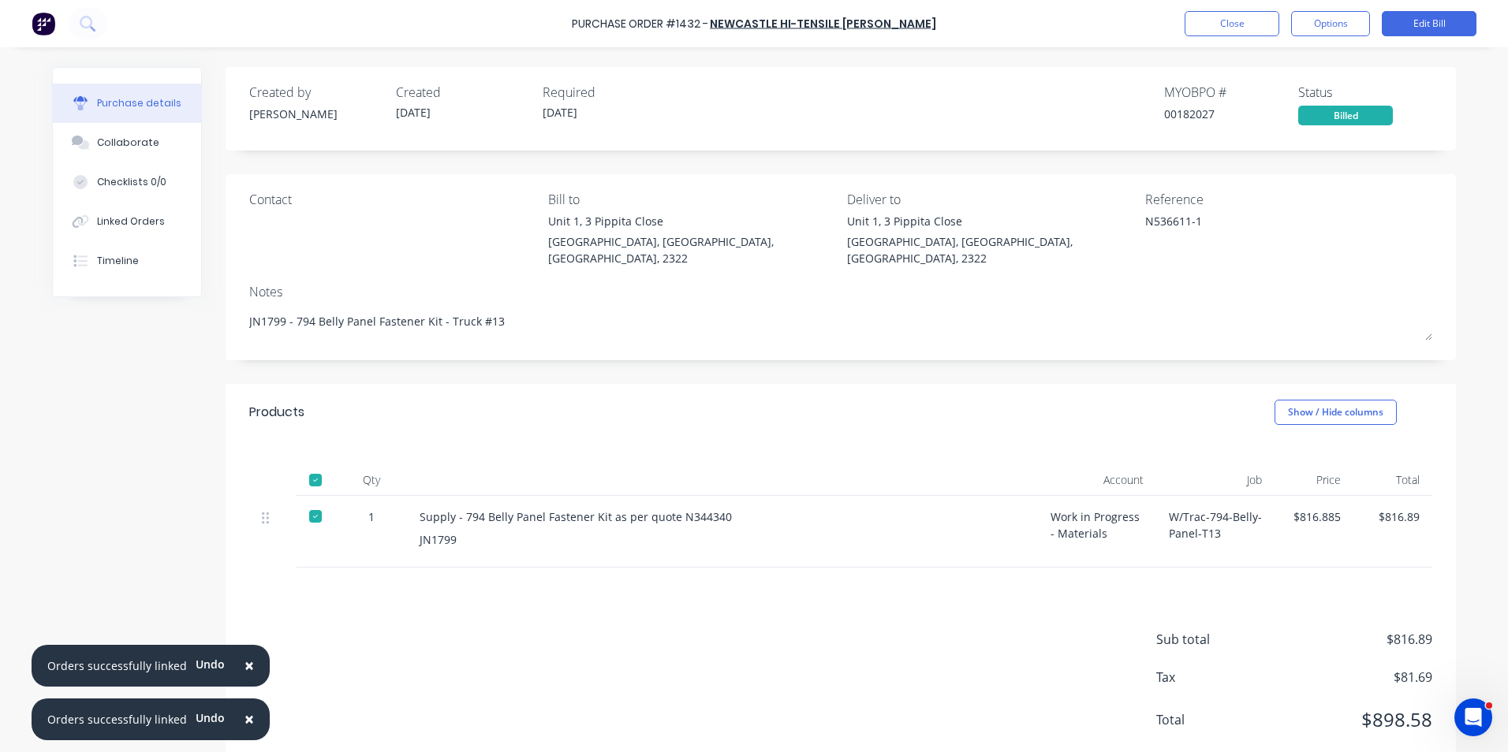
click at [244, 666] on span "×" at bounding box center [248, 666] width 9 height 22
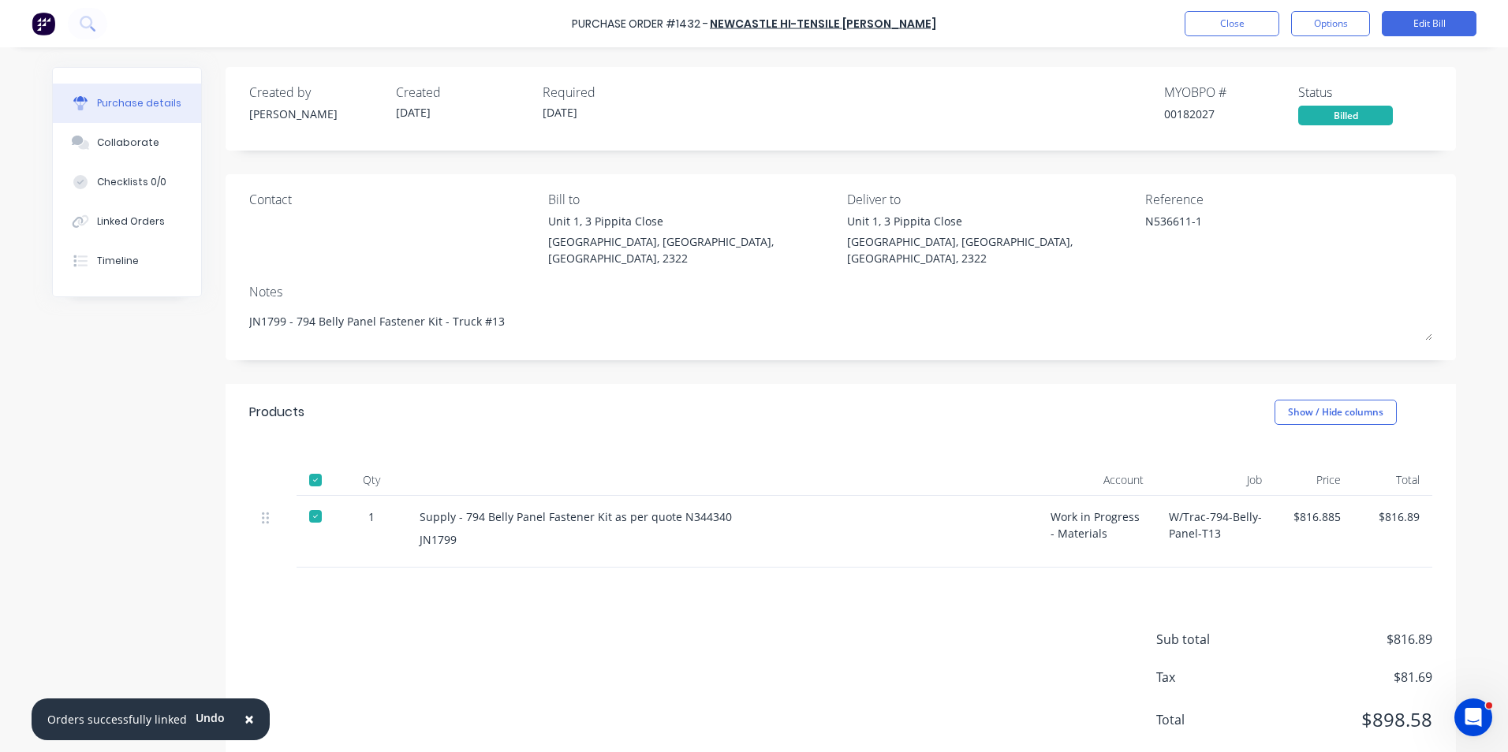
click at [247, 716] on span "×" at bounding box center [248, 719] width 9 height 22
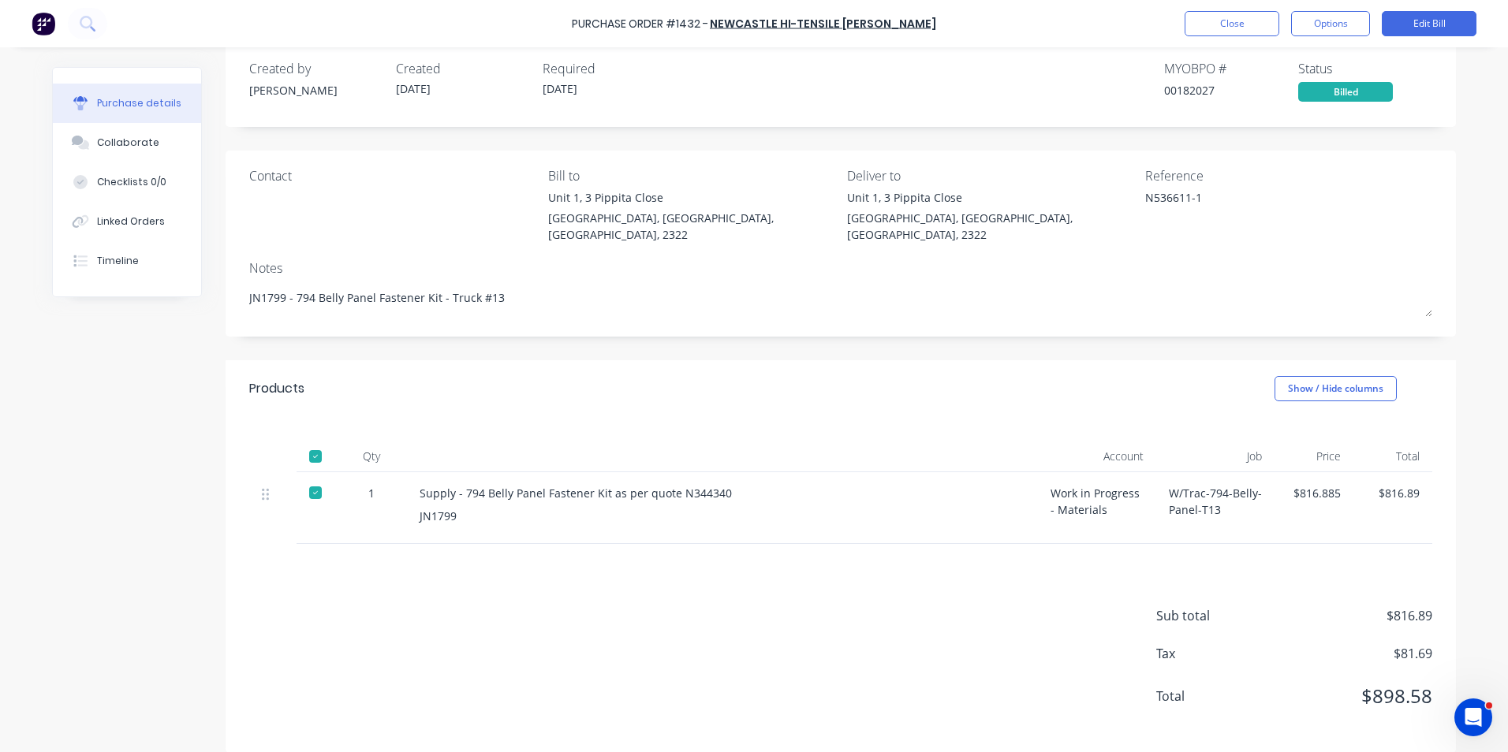
click at [721, 485] on div "Supply - 794 Belly Panel Fastener Kit as per quote N344340" at bounding box center [723, 493] width 606 height 17
drag, startPoint x: 717, startPoint y: 476, endPoint x: 672, endPoint y: 480, distance: 45.1
click at [672, 485] on div "Supply - 794 Belly Panel Fastener Kit as per quote N344340" at bounding box center [723, 493] width 606 height 17
drag, startPoint x: 672, startPoint y: 480, endPoint x: 684, endPoint y: 480, distance: 11.8
copy div "N344340"
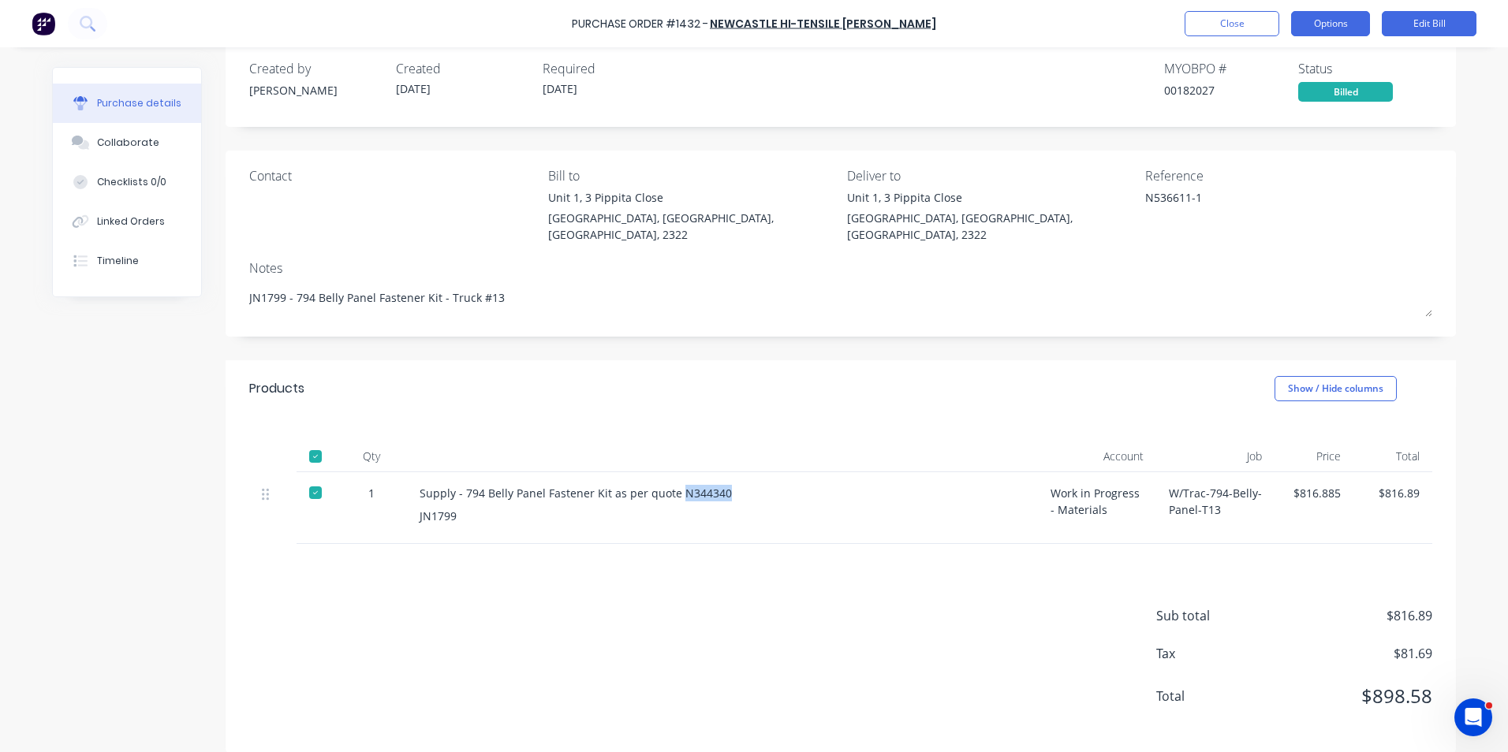
click at [1338, 25] on button "Options" at bounding box center [1330, 23] width 79 height 25
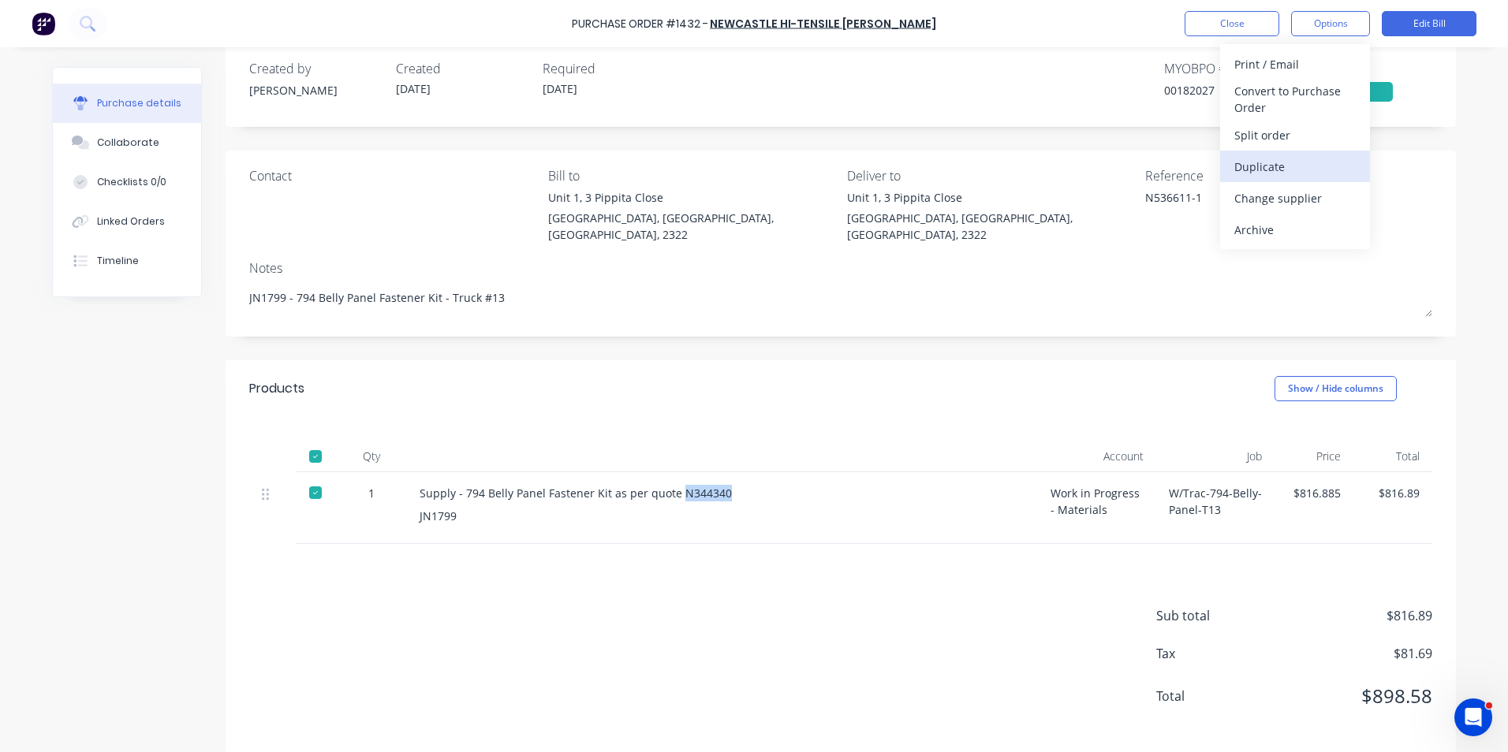
click at [1258, 165] on div "Duplicate" at bounding box center [1294, 166] width 121 height 23
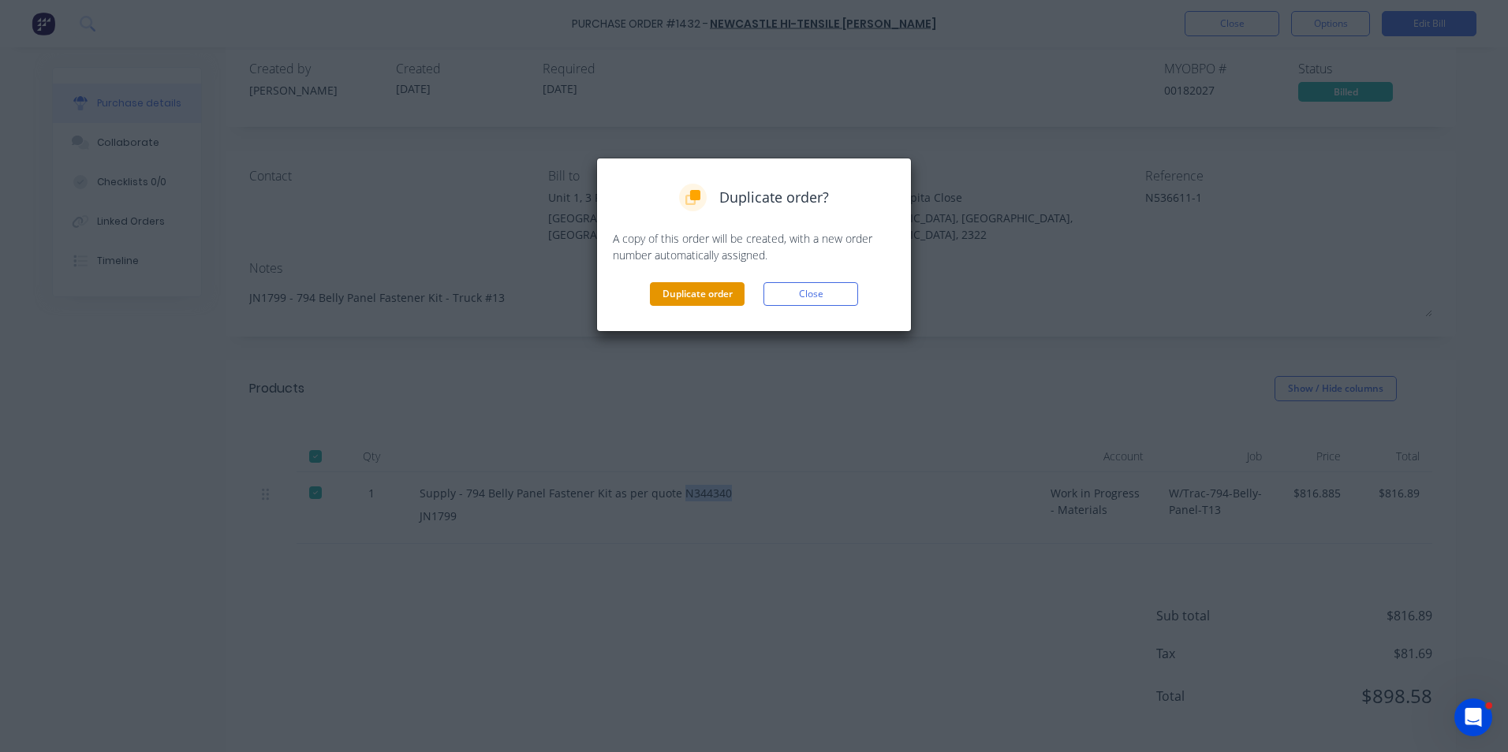
click at [697, 296] on button "Duplicate order" at bounding box center [697, 294] width 95 height 24
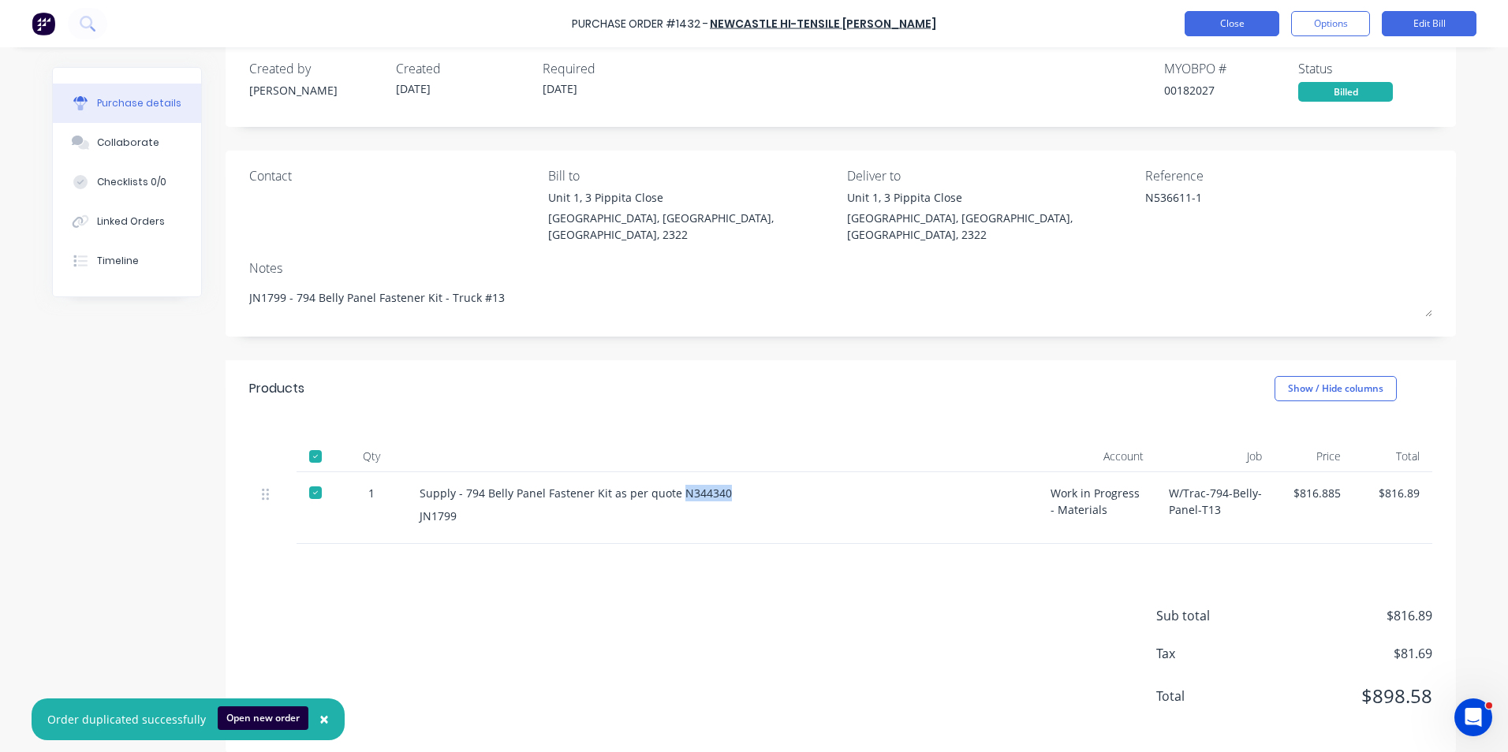
click at [1223, 22] on button "Close" at bounding box center [1232, 23] width 95 height 25
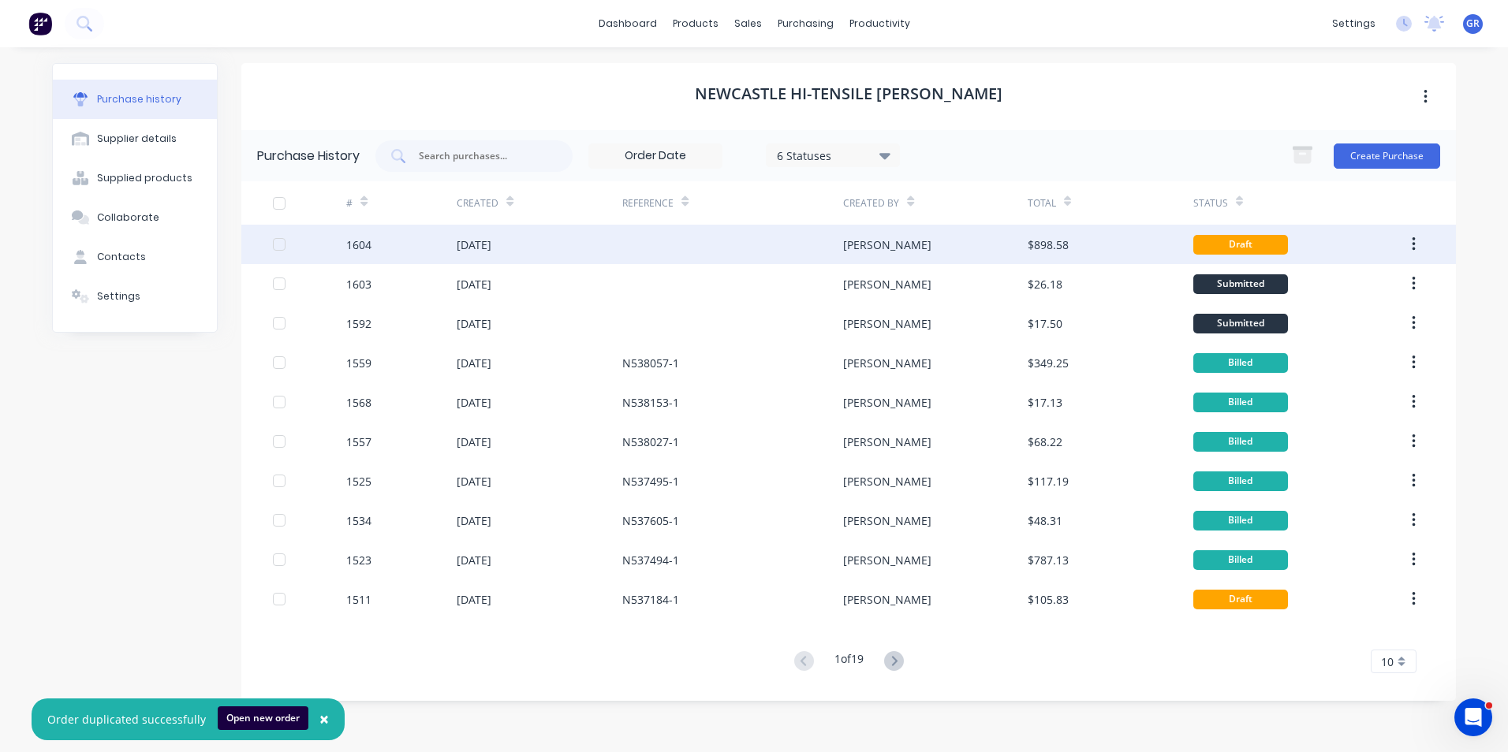
click at [365, 244] on div "1604" at bounding box center [358, 245] width 25 height 17
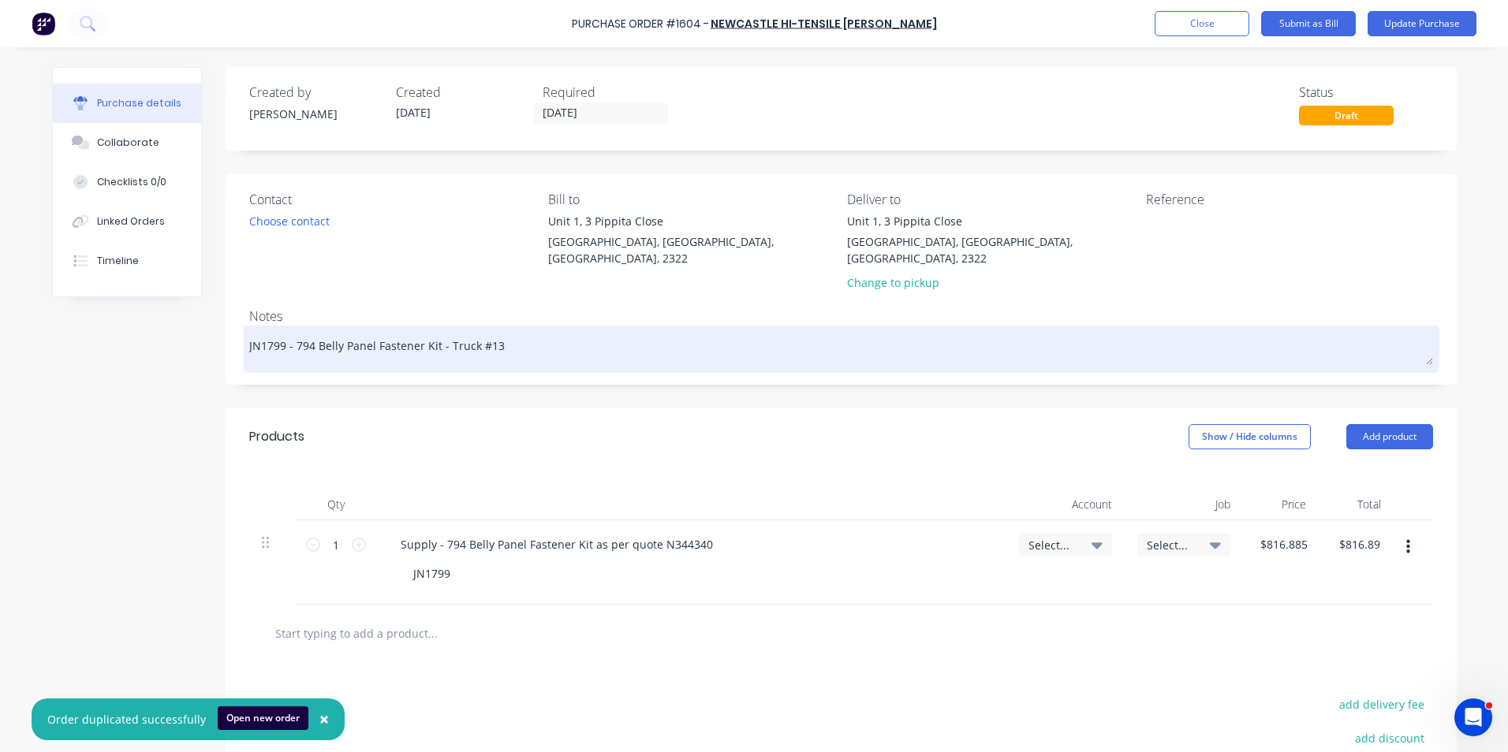
click at [284, 335] on textarea "JN1799 - 794 Belly Panel Fastener Kit - Truck #13" at bounding box center [841, 347] width 1184 height 35
click at [278, 330] on textarea "JN1799 - 794 Belly Panel Fastener Kit - Truck #13" at bounding box center [841, 347] width 1184 height 35
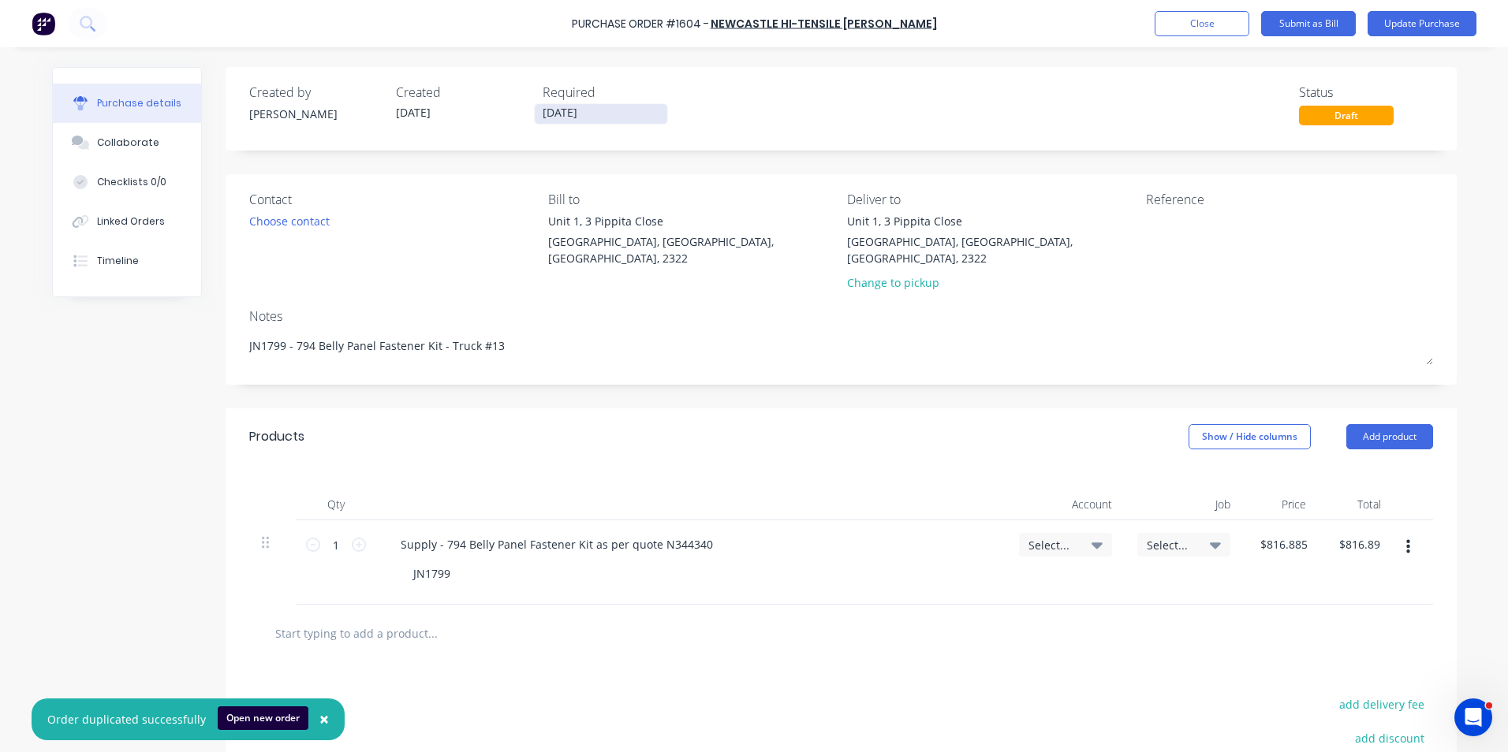
click at [569, 109] on input "[DATE]" at bounding box center [601, 114] width 132 height 20
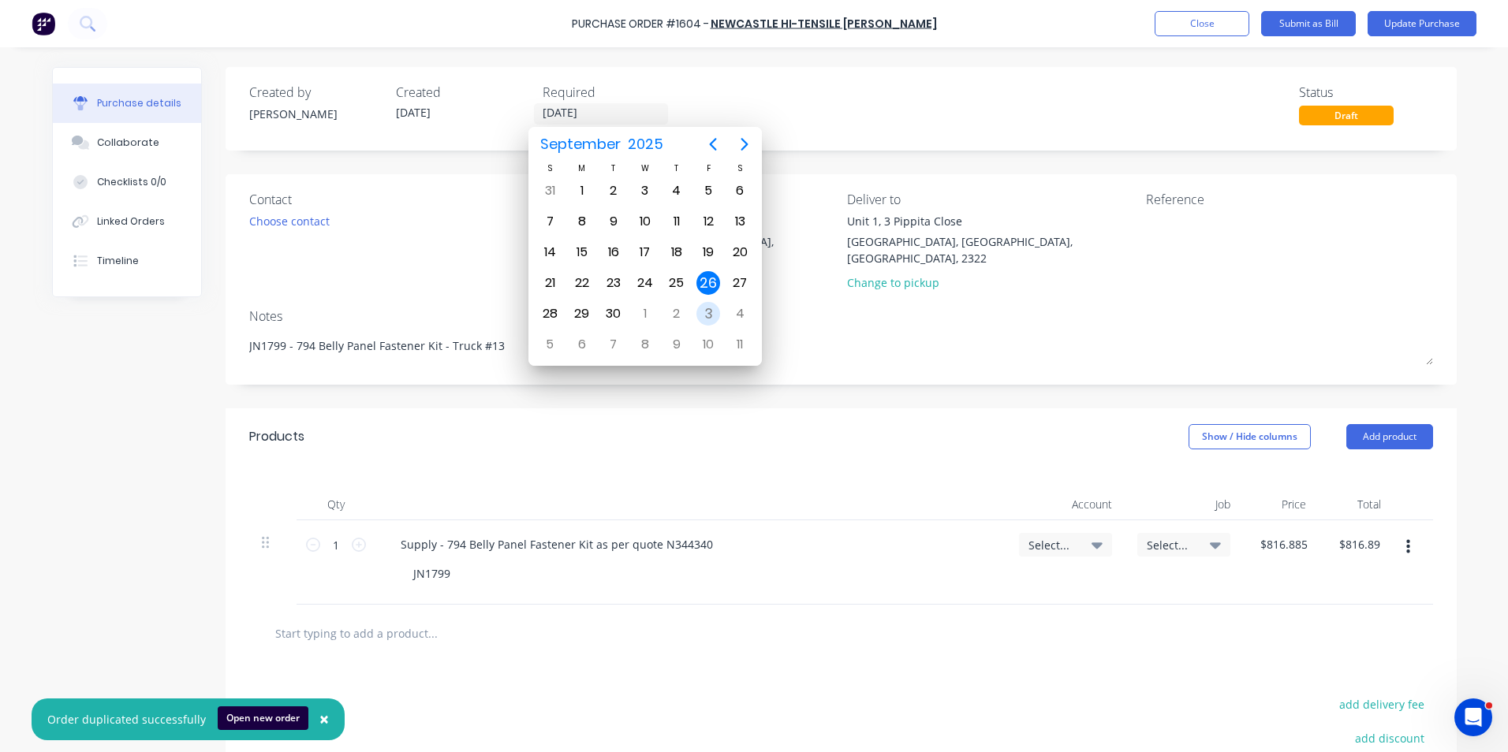
click at [711, 312] on div "3" at bounding box center [708, 314] width 24 height 24
type textarea "x"
type input "[DATE]"
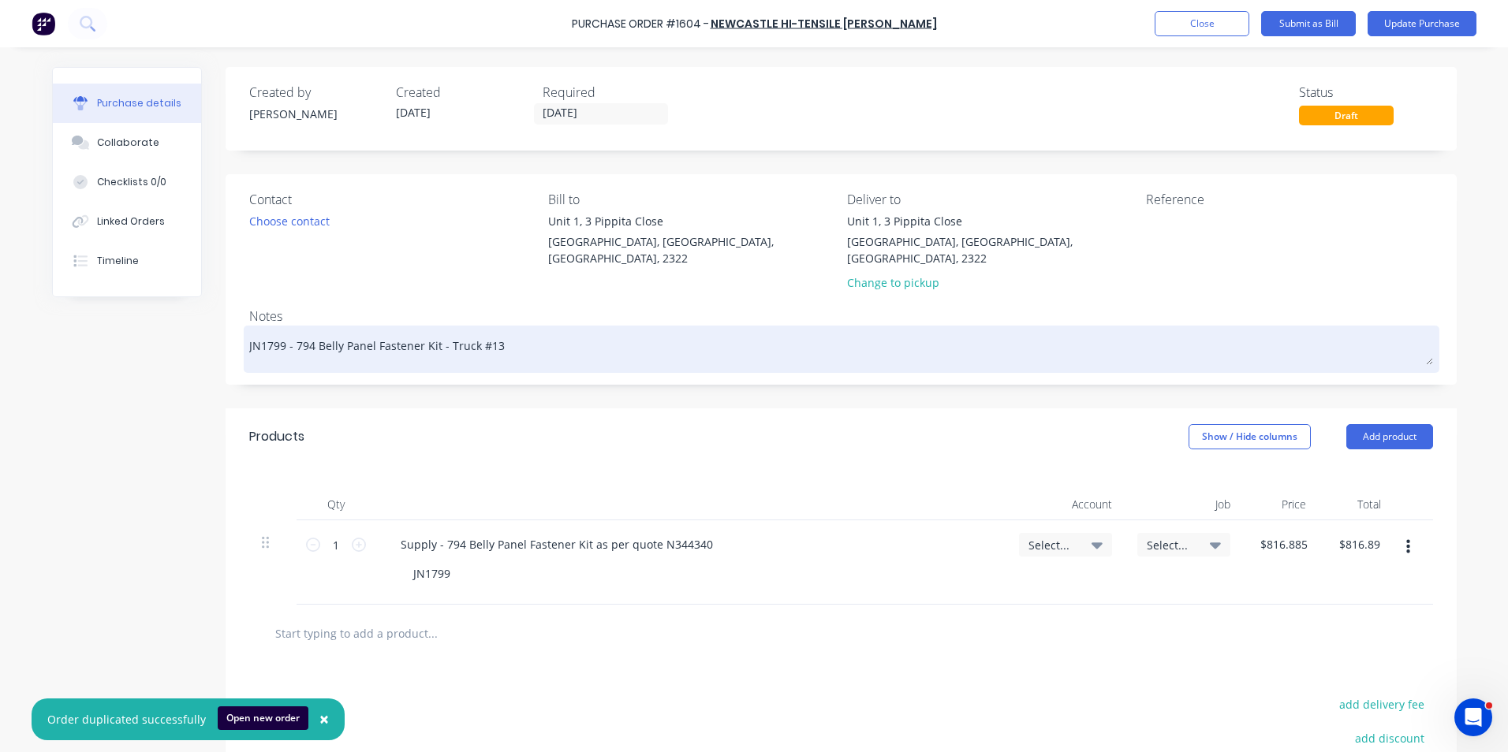
drag, startPoint x: 276, startPoint y: 333, endPoint x: 265, endPoint y: 333, distance: 11.0
click at [265, 333] on textarea "JN1799 - 794 Belly Panel Fastener Kit - Truck #13" at bounding box center [841, 347] width 1184 height 35
click at [278, 330] on textarea "JN1799 - 794 Belly Panel Fastener Kit - Truck #13" at bounding box center [841, 347] width 1184 height 35
click at [271, 330] on textarea "JN1799 - 794 Belly Panel Fastener Kit - Truck #13" at bounding box center [841, 347] width 1184 height 35
click at [270, 330] on textarea "JN1799 - 794 Belly Panel Fastener Kit - Truck #13" at bounding box center [841, 347] width 1184 height 35
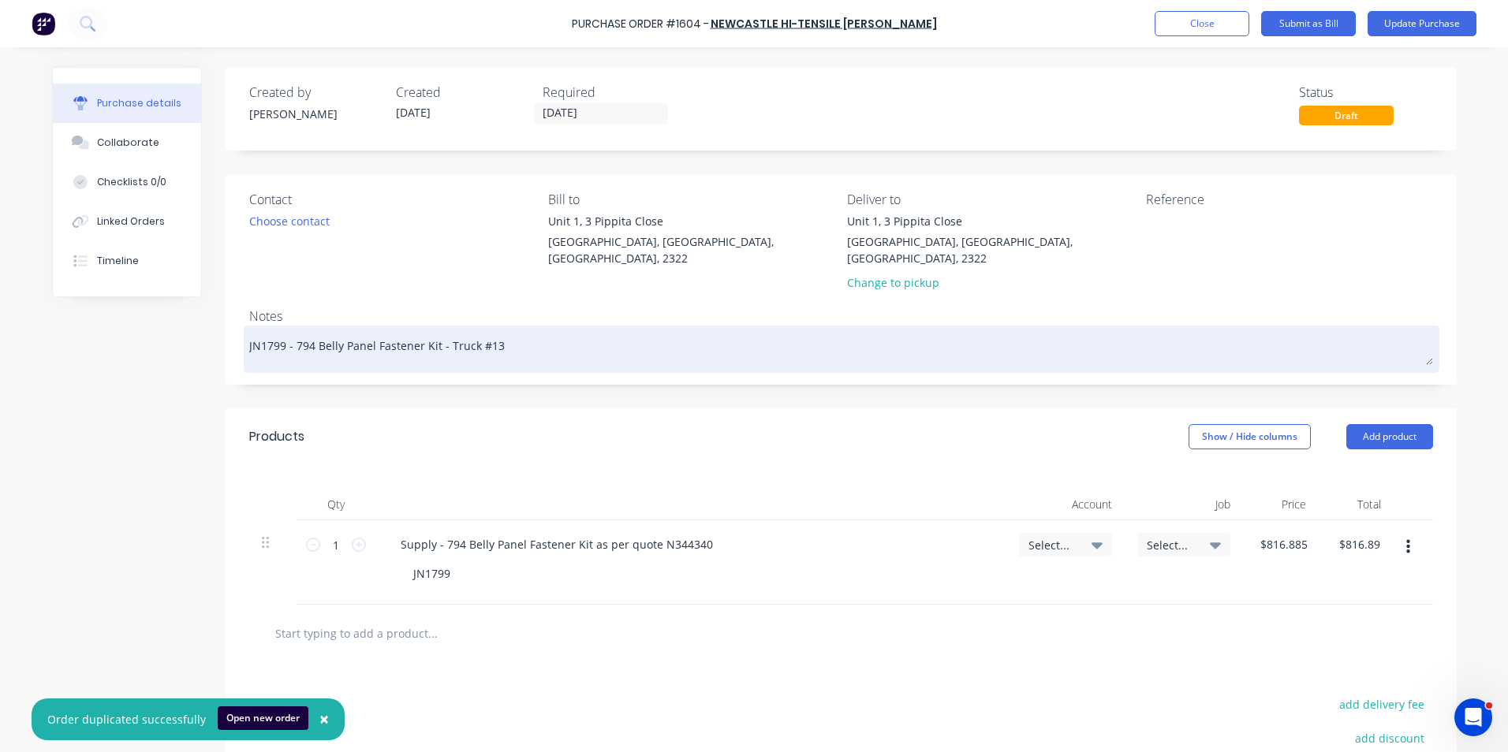
type textarea "x"
type textarea "JN179 - 794 Belly Panel Fastener Kit - Truck #13"
type textarea "x"
type textarea "JN17 - 794 Belly Panel Fastener Kit - Truck #13"
type textarea "x"
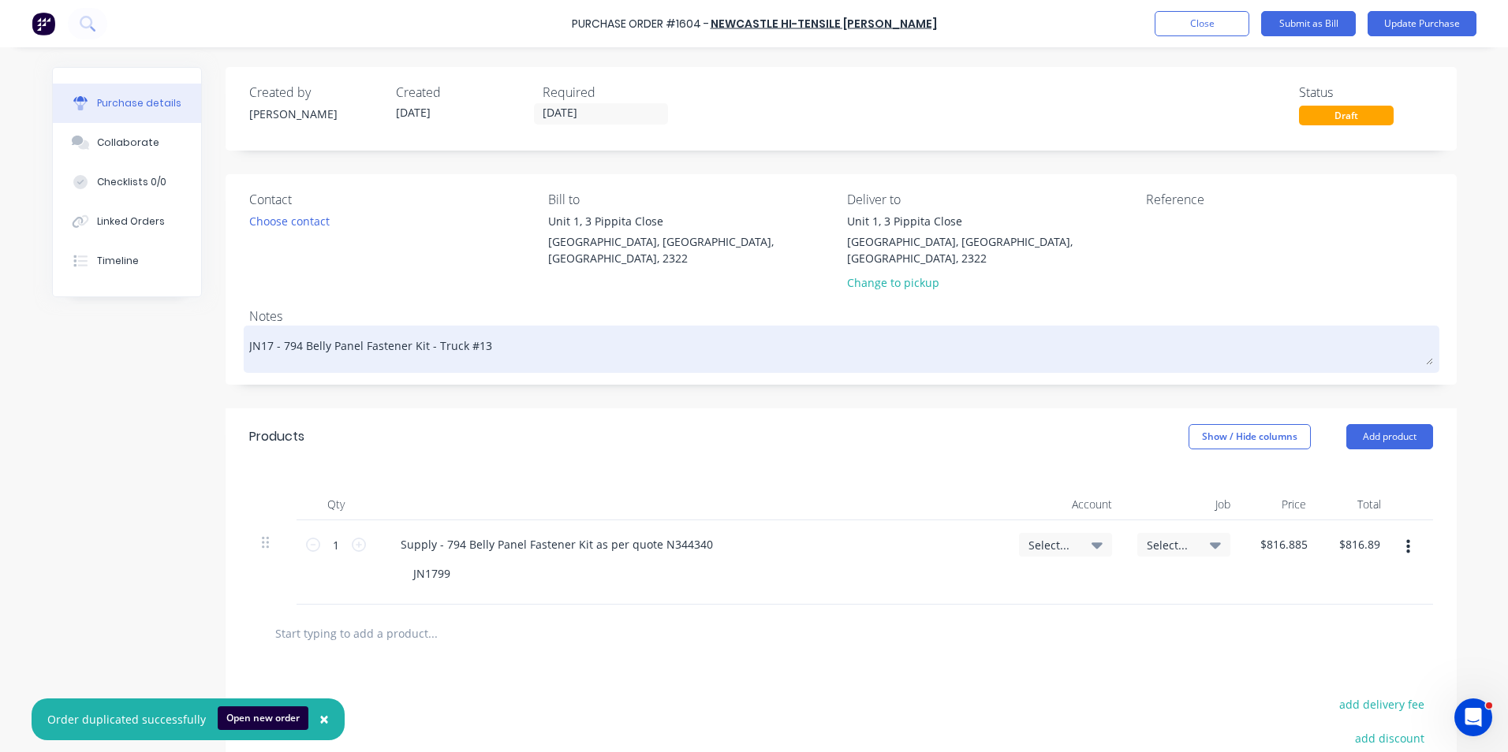
type textarea "JN1 - 794 Belly Panel Fastener Kit - Truck #13"
type textarea "x"
type textarea "JN18 - 794 Belly Panel Fastener Kit - Truck #13"
type textarea "x"
type textarea "JN180 - 794 Belly Panel Fastener Kit - Truck #13"
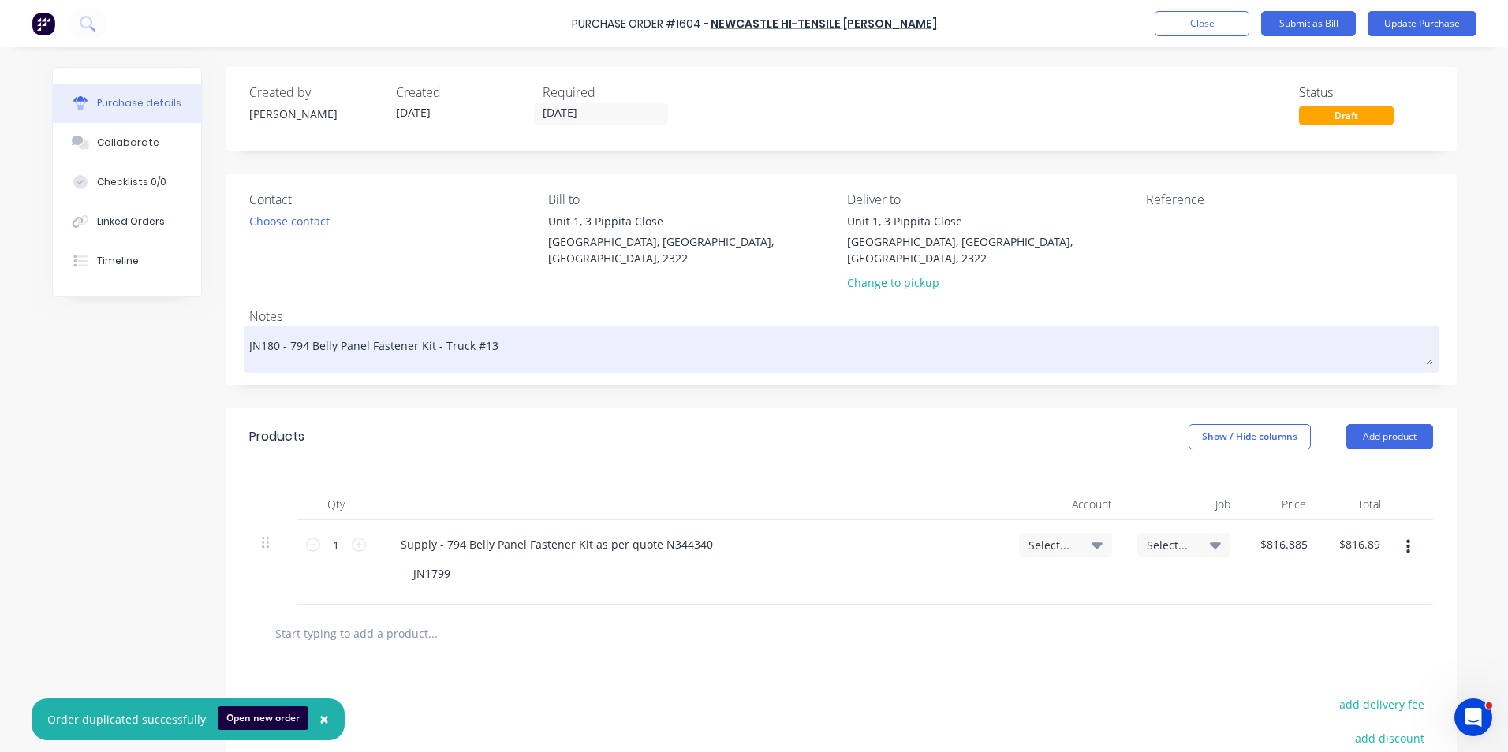
type textarea "x"
type textarea "JN1801 - 794 Belly Panel Fastener Kit - Truck #13"
click at [486, 333] on textarea "JN1801 - 794 Belly Panel Fastener Kit - Truck #13" at bounding box center [841, 347] width 1184 height 35
type textarea "x"
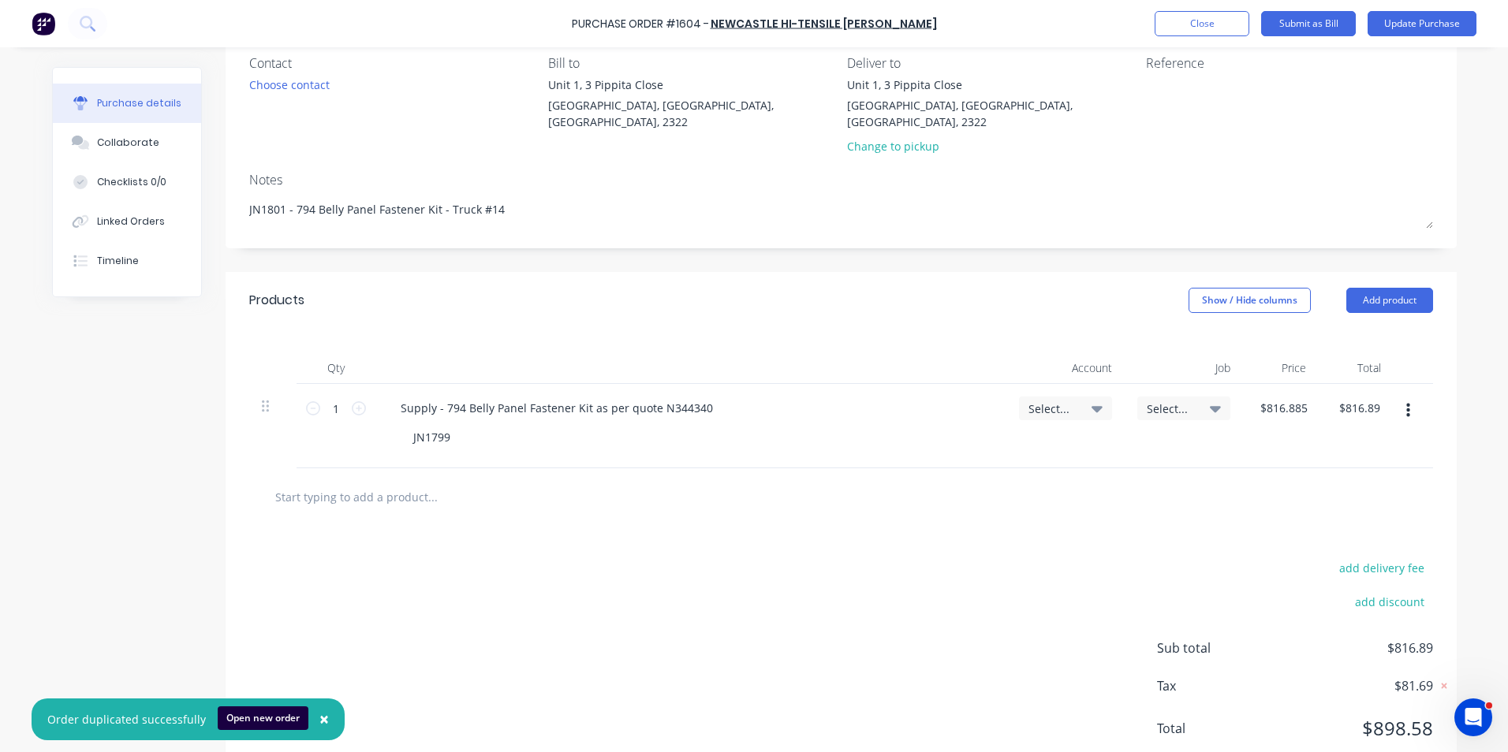
scroll to position [158, 0]
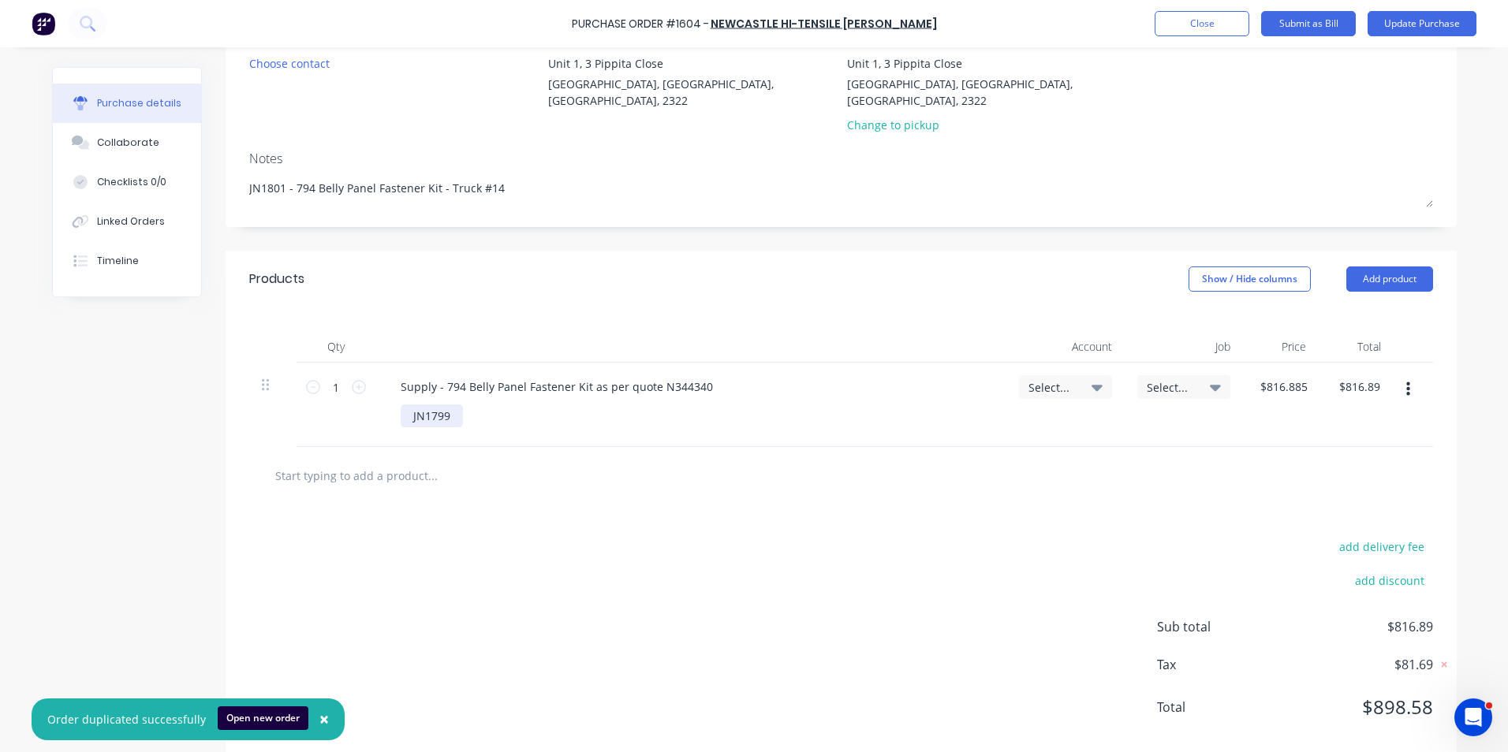
type textarea "JN1801 - 794 Belly Panel Fastener Kit - Truck #14"
type textarea "x"
type textarea "JN1801 - 794 Belly Panel Fastener Kit - Truck #14"
drag, startPoint x: 444, startPoint y: 400, endPoint x: 426, endPoint y: 401, distance: 18.2
click at [426, 405] on div "JN1799" at bounding box center [432, 416] width 62 height 23
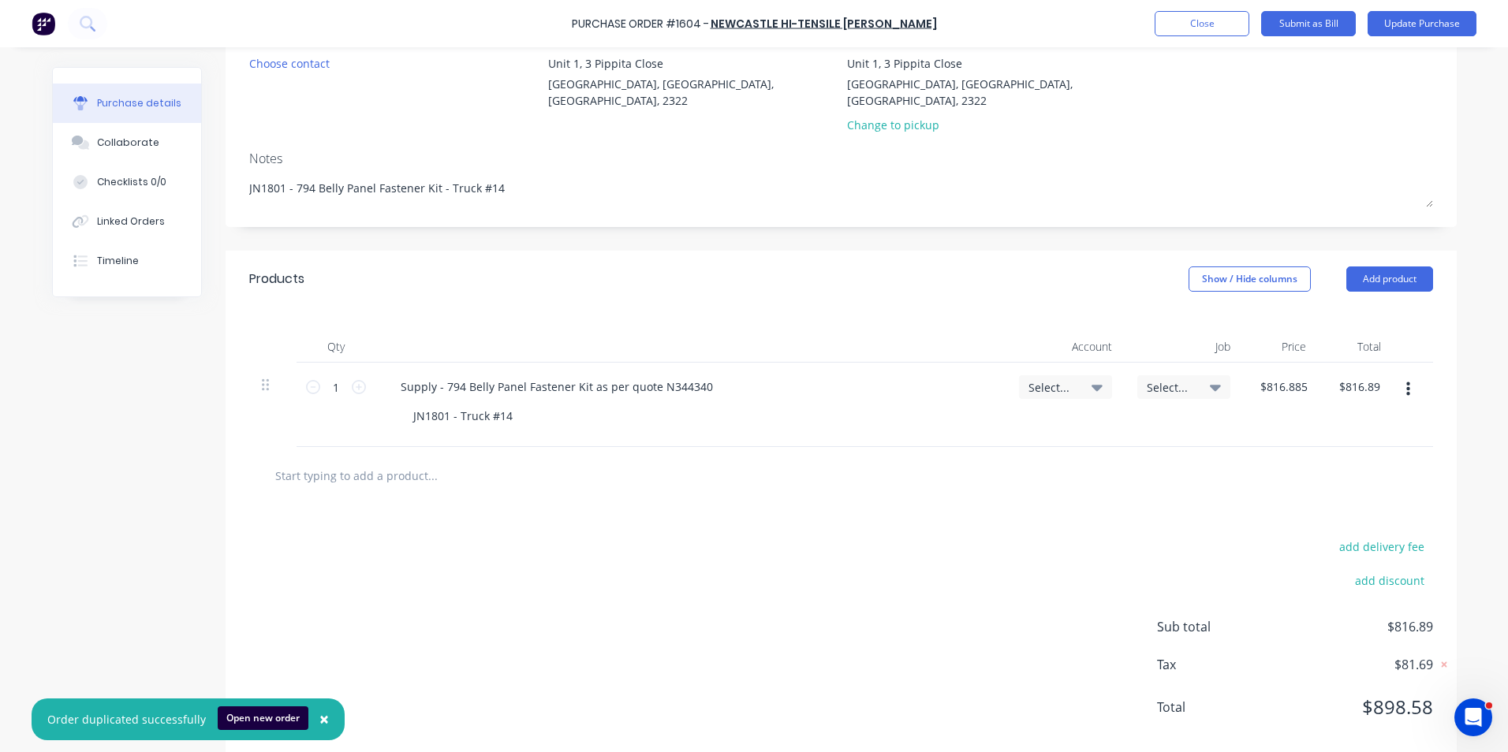
click at [1039, 379] on span "Select..." at bounding box center [1051, 387] width 47 height 17
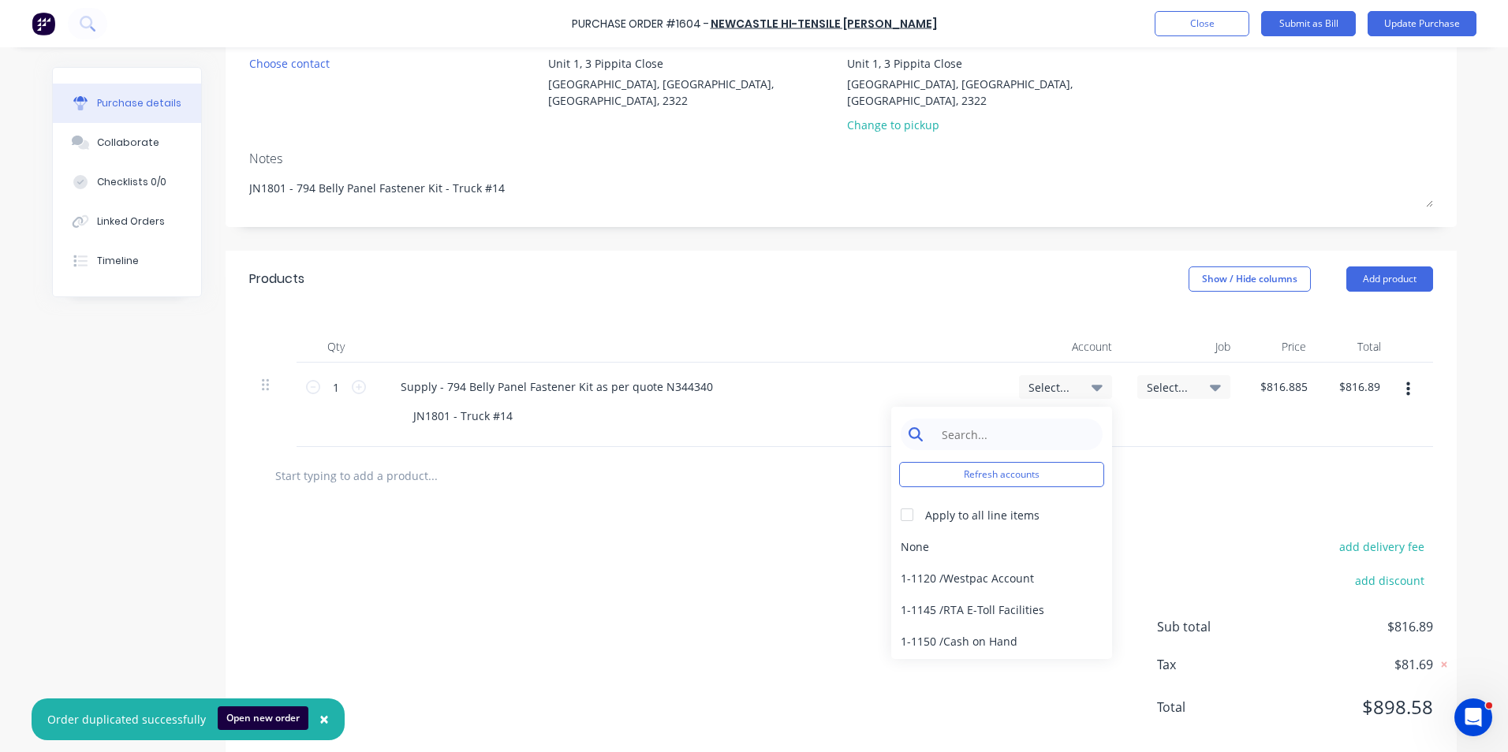
type textarea "x"
click at [946, 419] on input at bounding box center [1014, 435] width 162 height 32
type input "1-14"
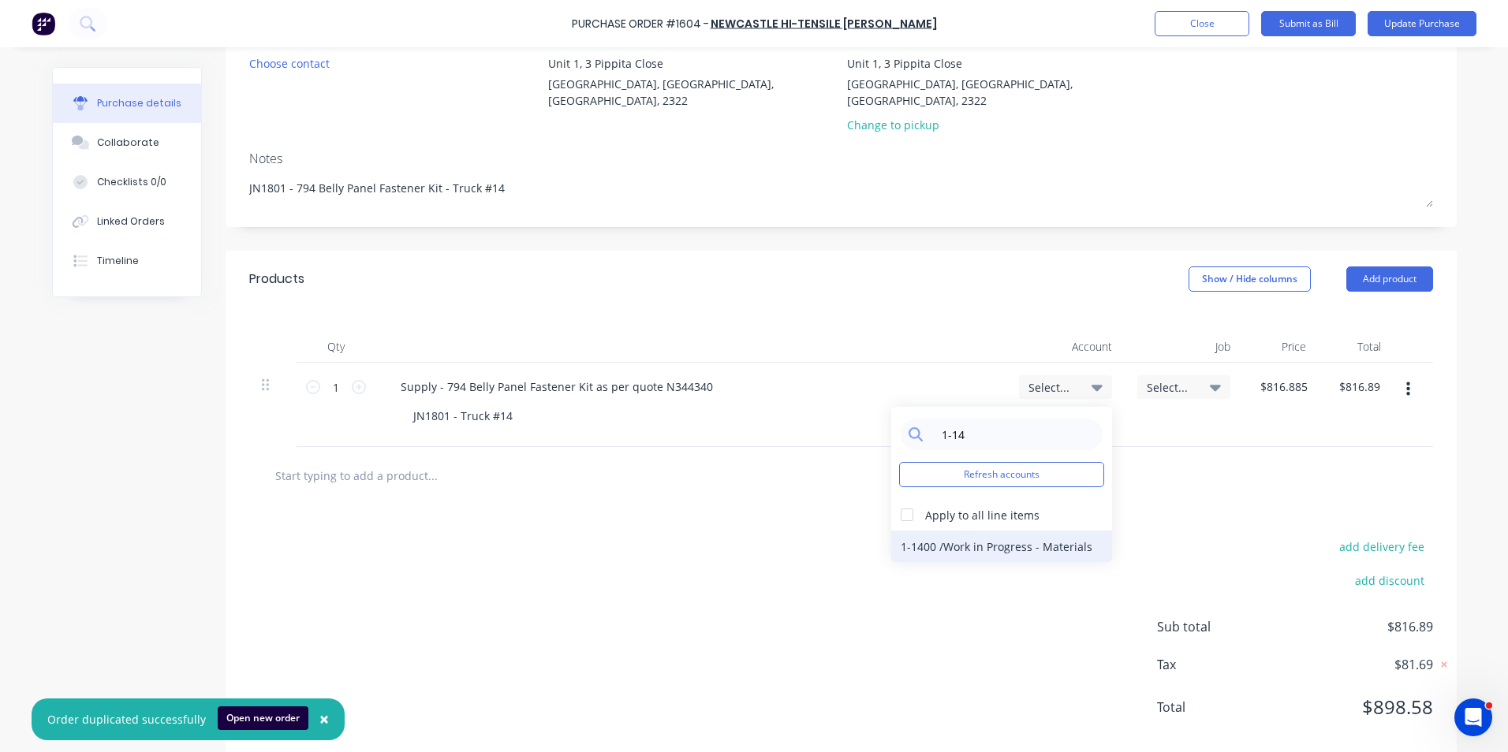
click at [936, 531] on div "1-1400 / Work in Progress - Materials" at bounding box center [1001, 547] width 221 height 32
click at [1160, 379] on span "Select..." at bounding box center [1170, 387] width 47 height 17
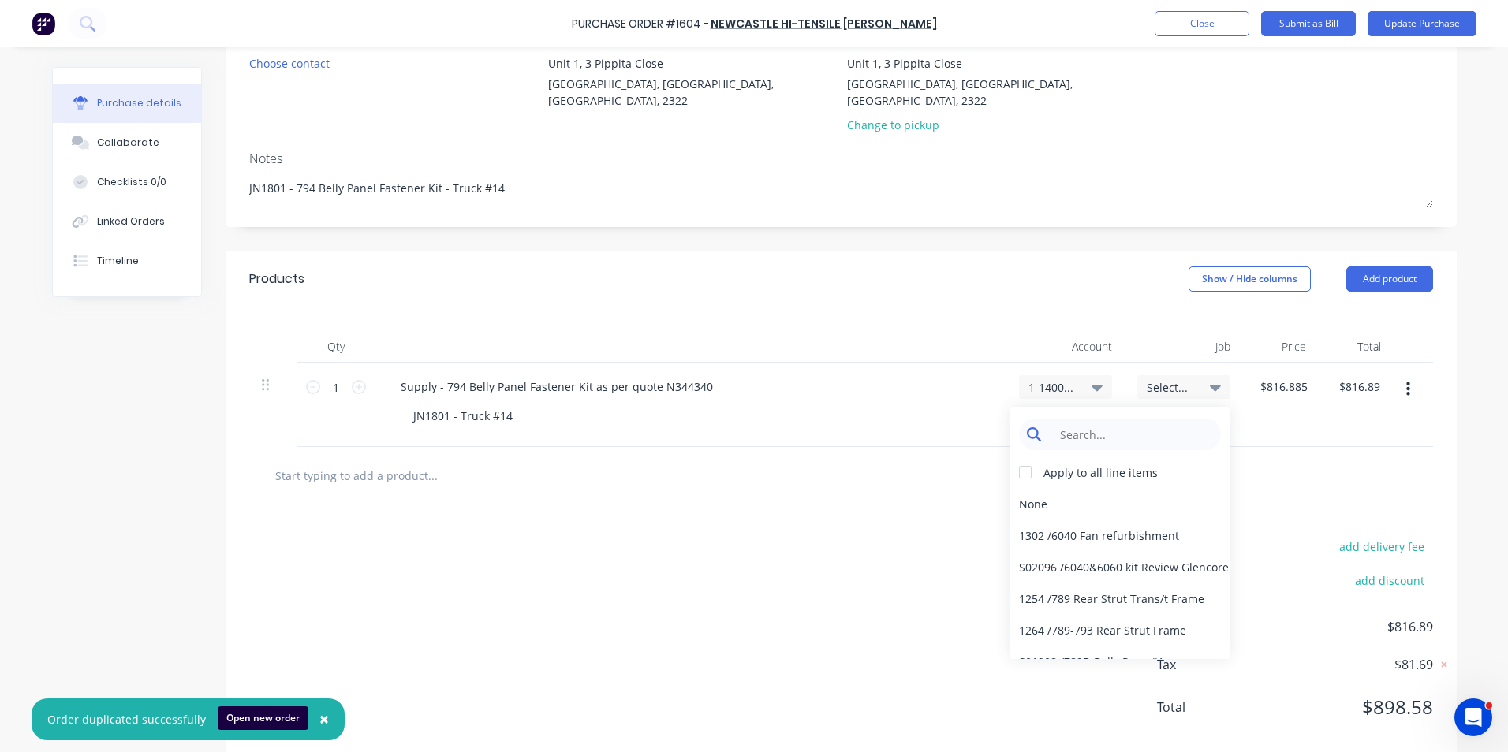
type textarea "x"
click at [1077, 424] on input at bounding box center [1132, 435] width 162 height 32
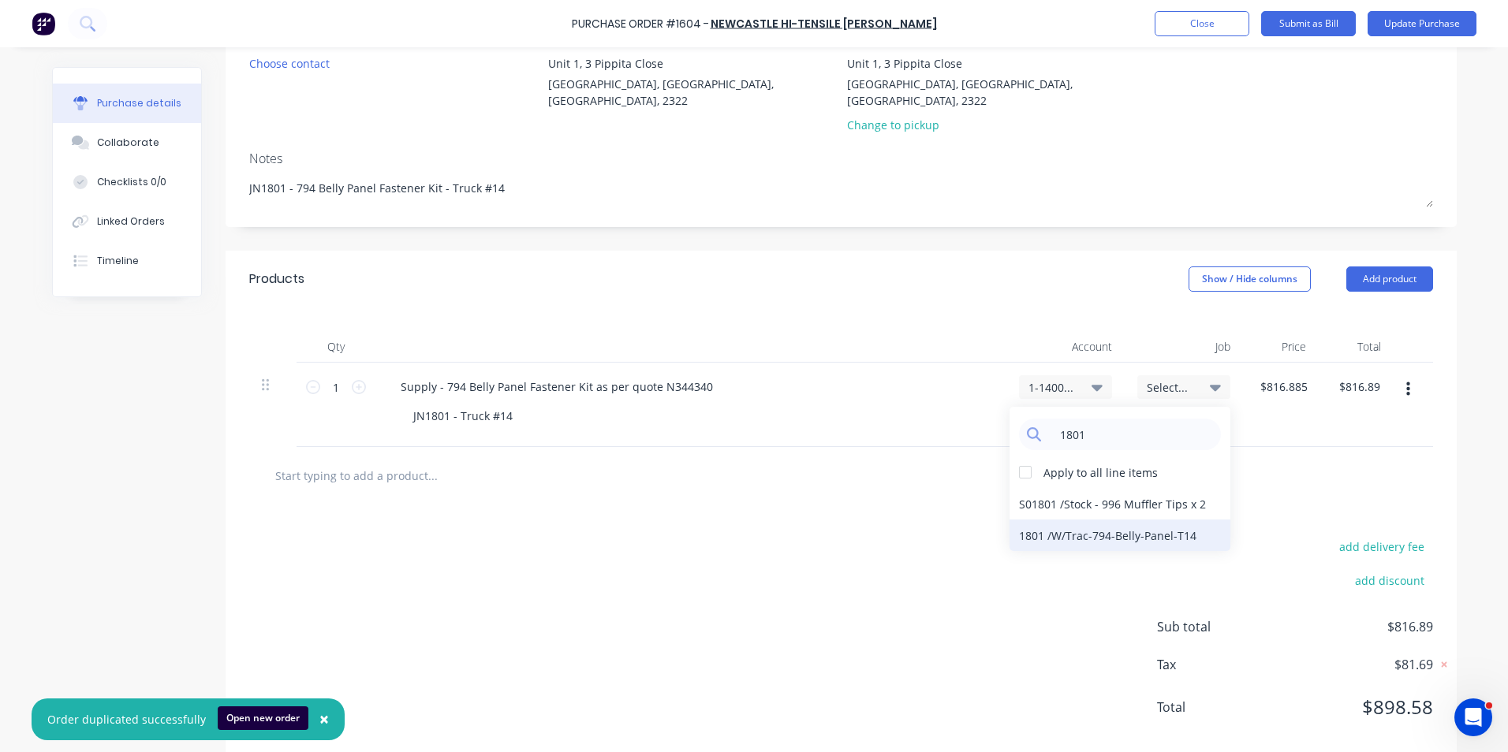
type input "1801"
click at [1067, 520] on div "1801 / W/Trac-794-Belly-Panel-T14" at bounding box center [1119, 536] width 221 height 32
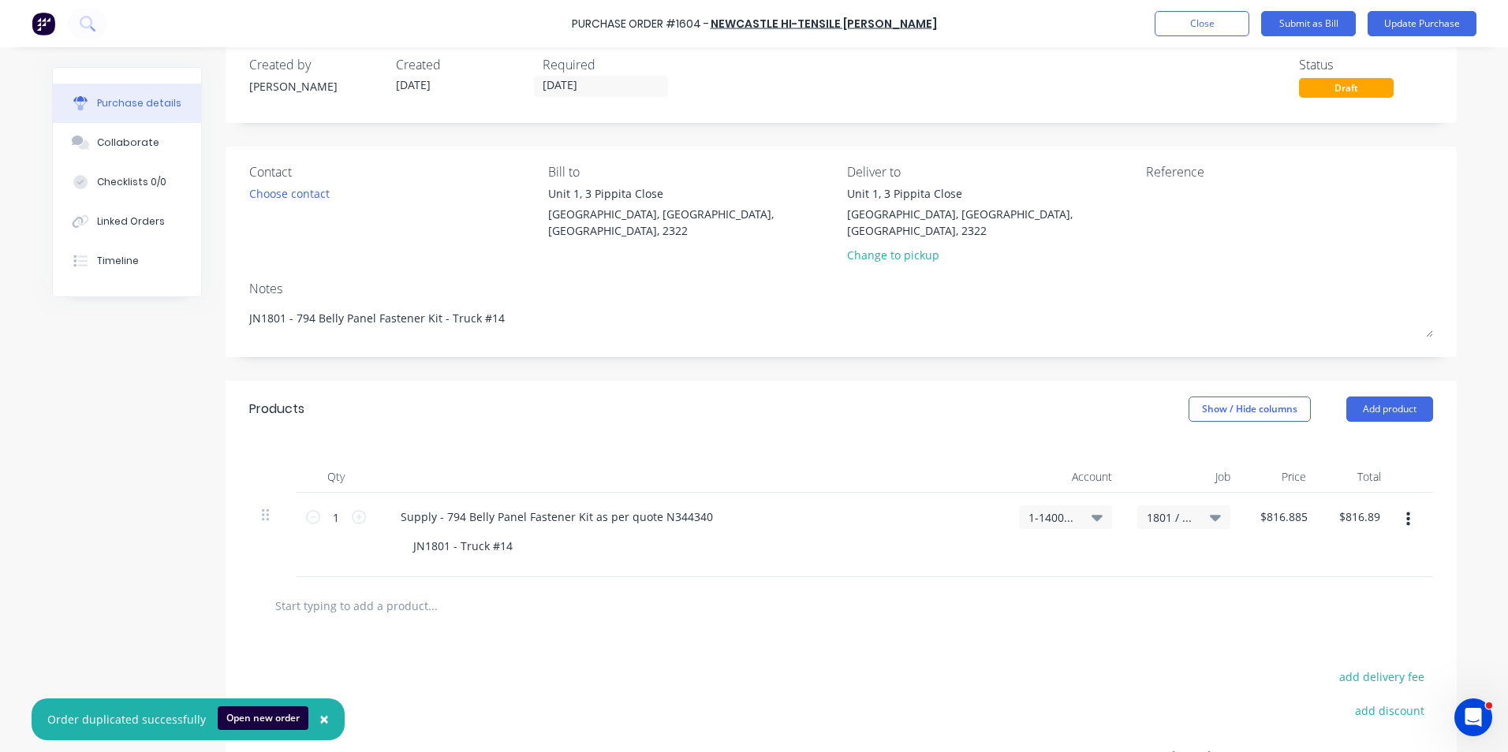
scroll to position [0, 0]
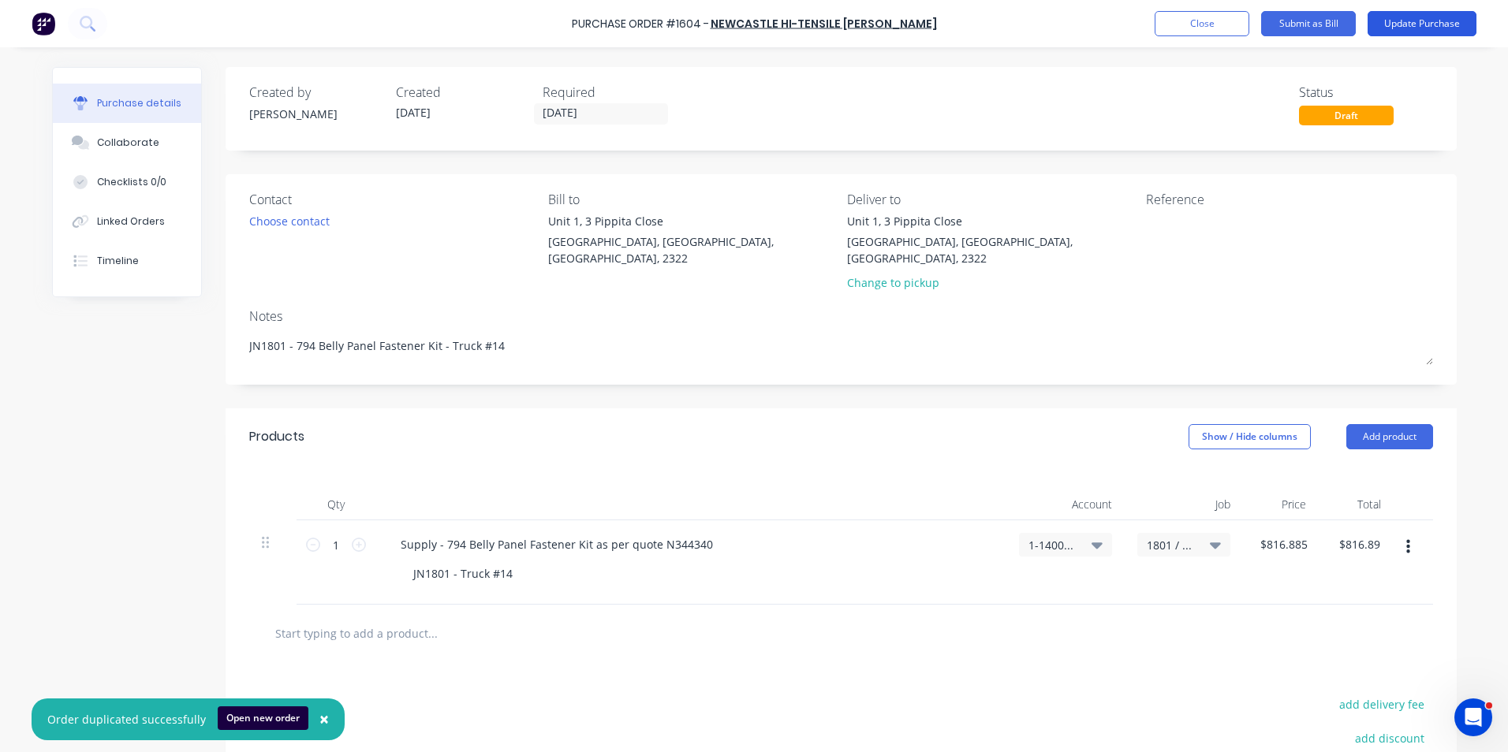
click at [1416, 23] on button "Update Purchase" at bounding box center [1422, 23] width 109 height 25
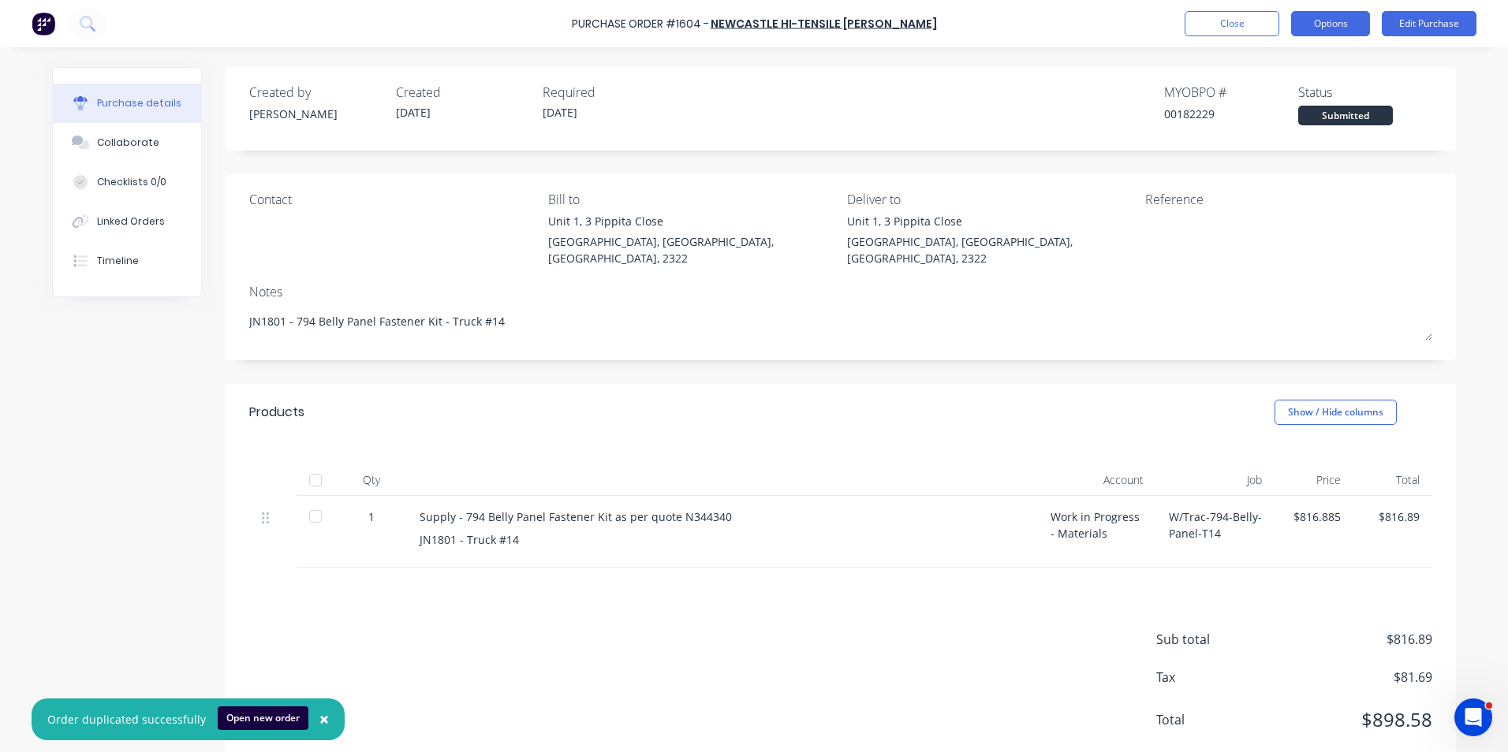
click at [1330, 28] on button "Options" at bounding box center [1330, 23] width 79 height 25
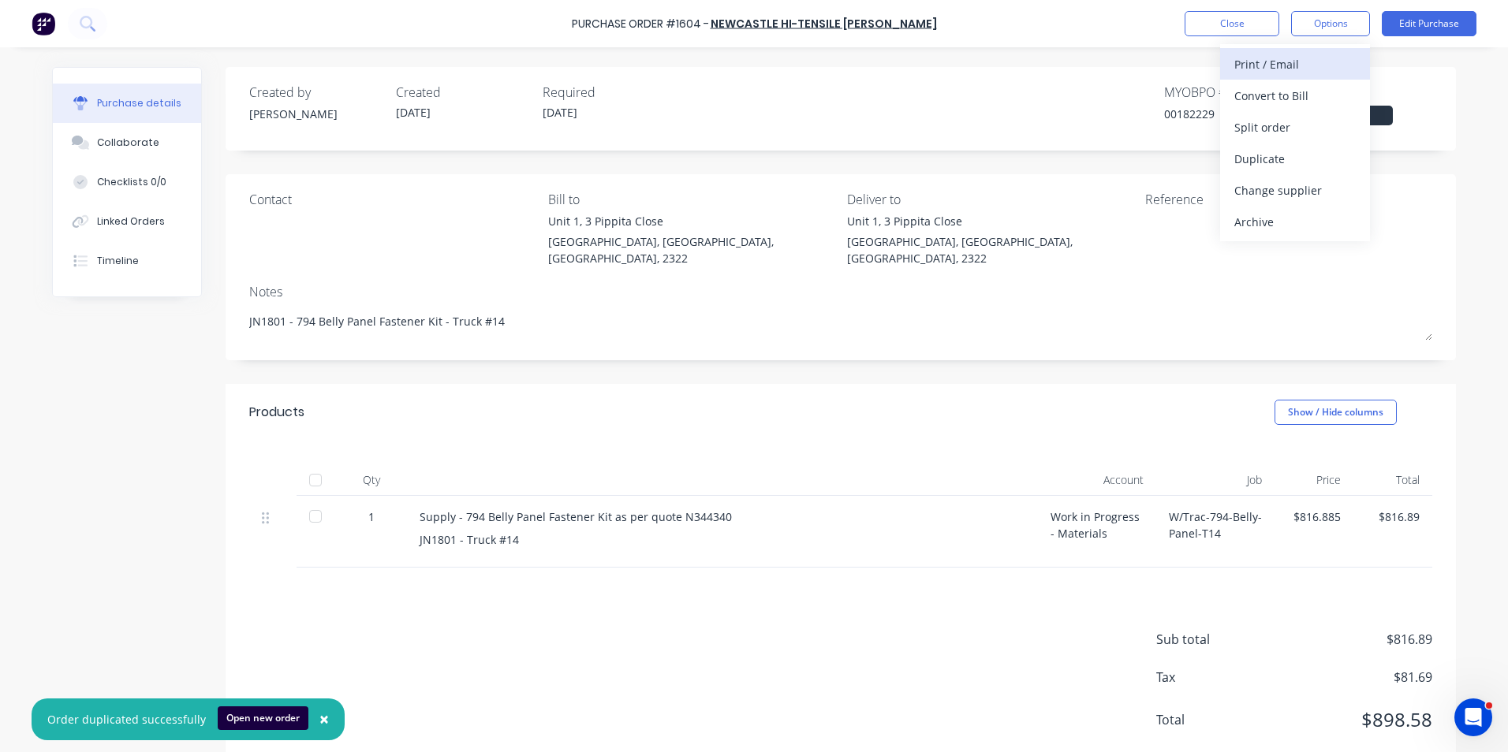
click at [1282, 65] on div "Print / Email" at bounding box center [1294, 64] width 121 height 23
click at [1258, 89] on div "With pricing" at bounding box center [1294, 95] width 121 height 23
type textarea "x"
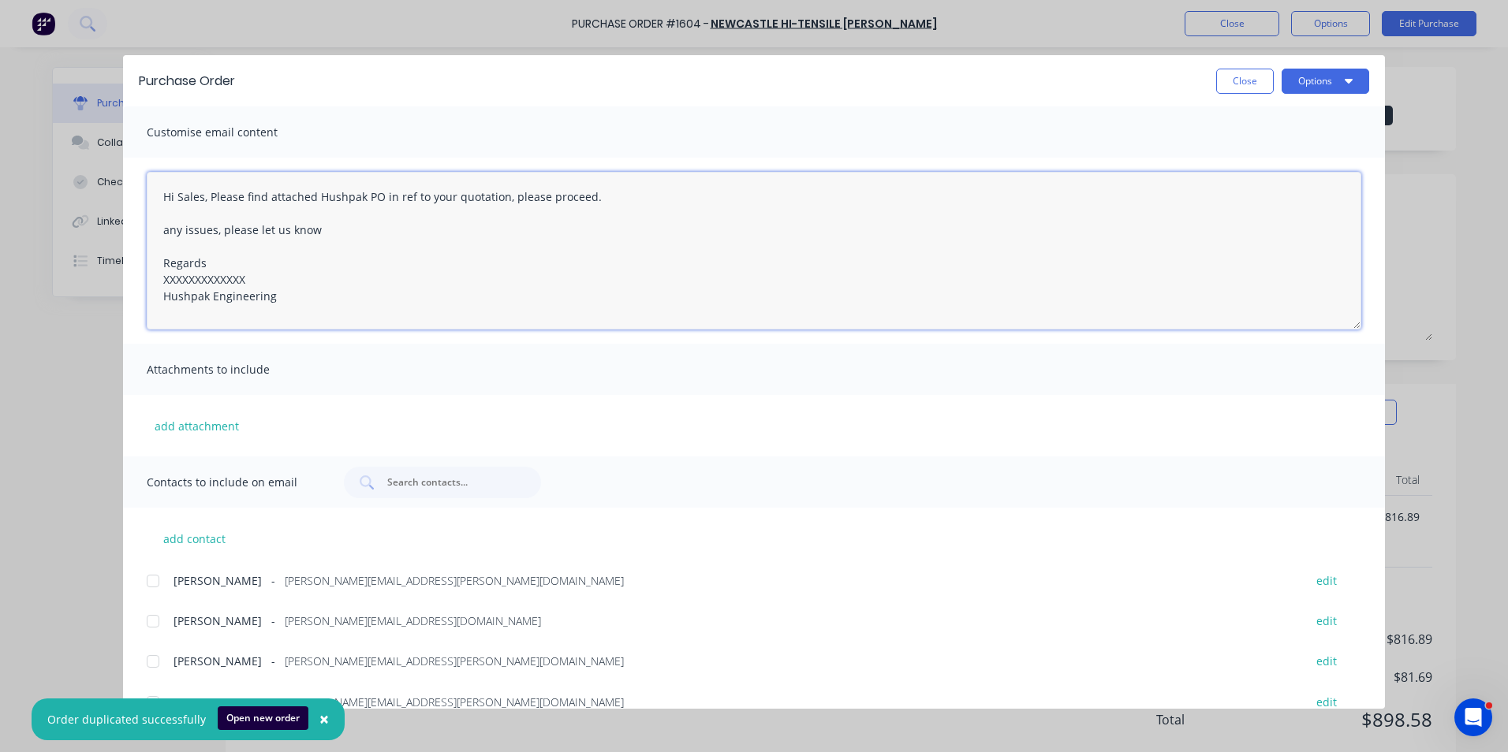
drag, startPoint x: 251, startPoint y: 277, endPoint x: 125, endPoint y: 283, distance: 125.6
click at [125, 283] on div "Hi Sales, Please find attached Hushpak PO in ref to your quotation, please proc…" at bounding box center [754, 251] width 1262 height 186
type textarea "Hi Sales, Please find attached Hushpak PO in ref to your quotation, please proc…"
click at [214, 417] on button "add attachment" at bounding box center [197, 426] width 100 height 24
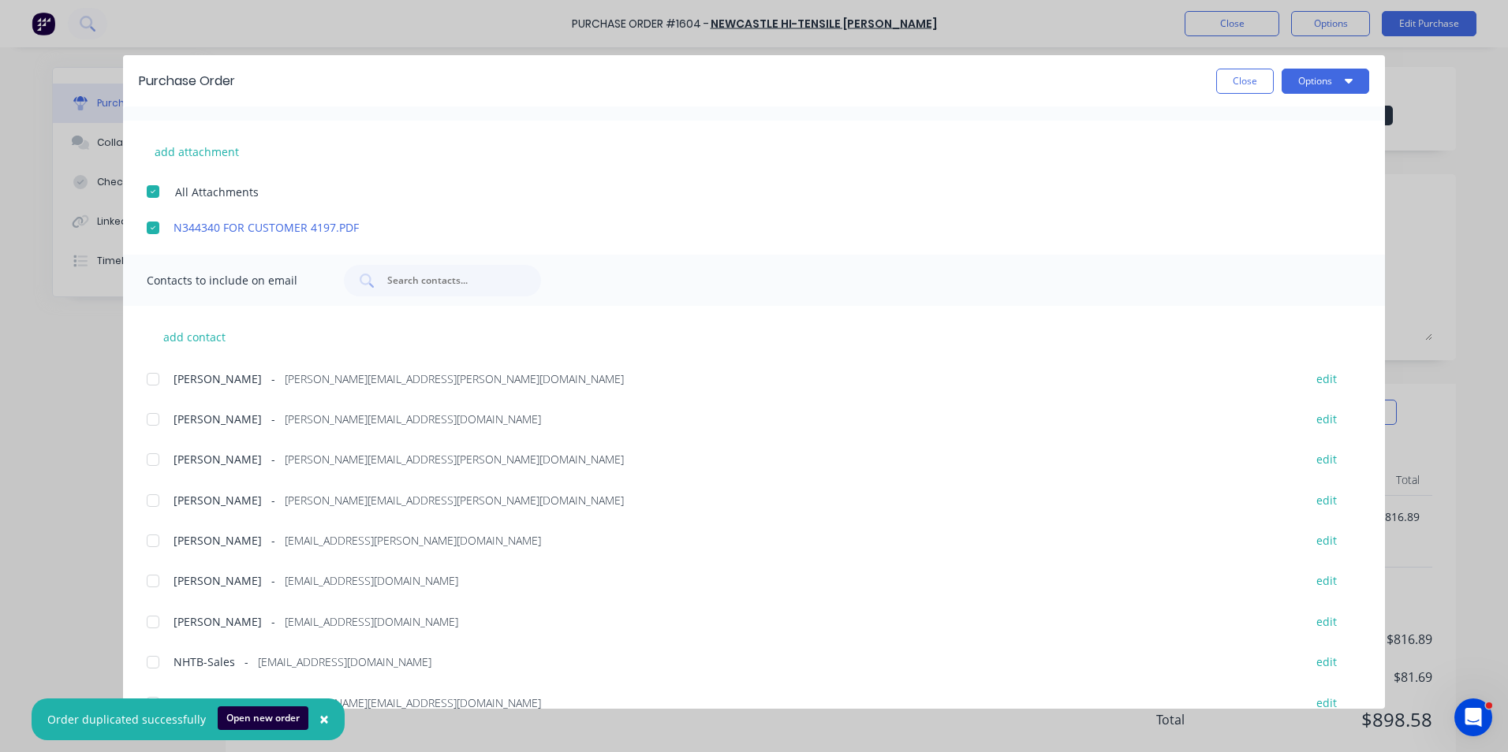
scroll to position [298, 0]
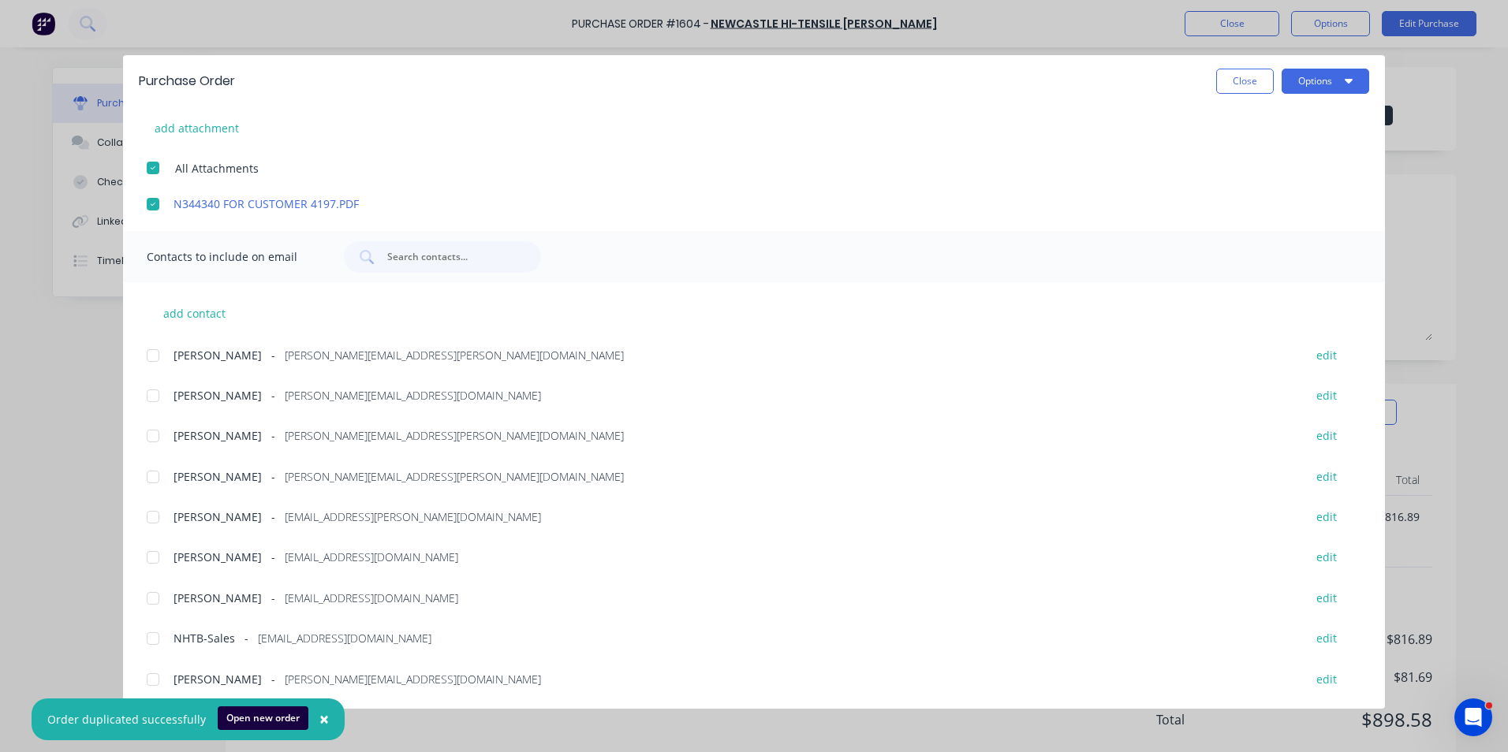
click at [155, 475] on div at bounding box center [153, 477] width 32 height 32
click at [156, 639] on div at bounding box center [153, 639] width 32 height 32
click at [319, 717] on span "×" at bounding box center [323, 719] width 9 height 22
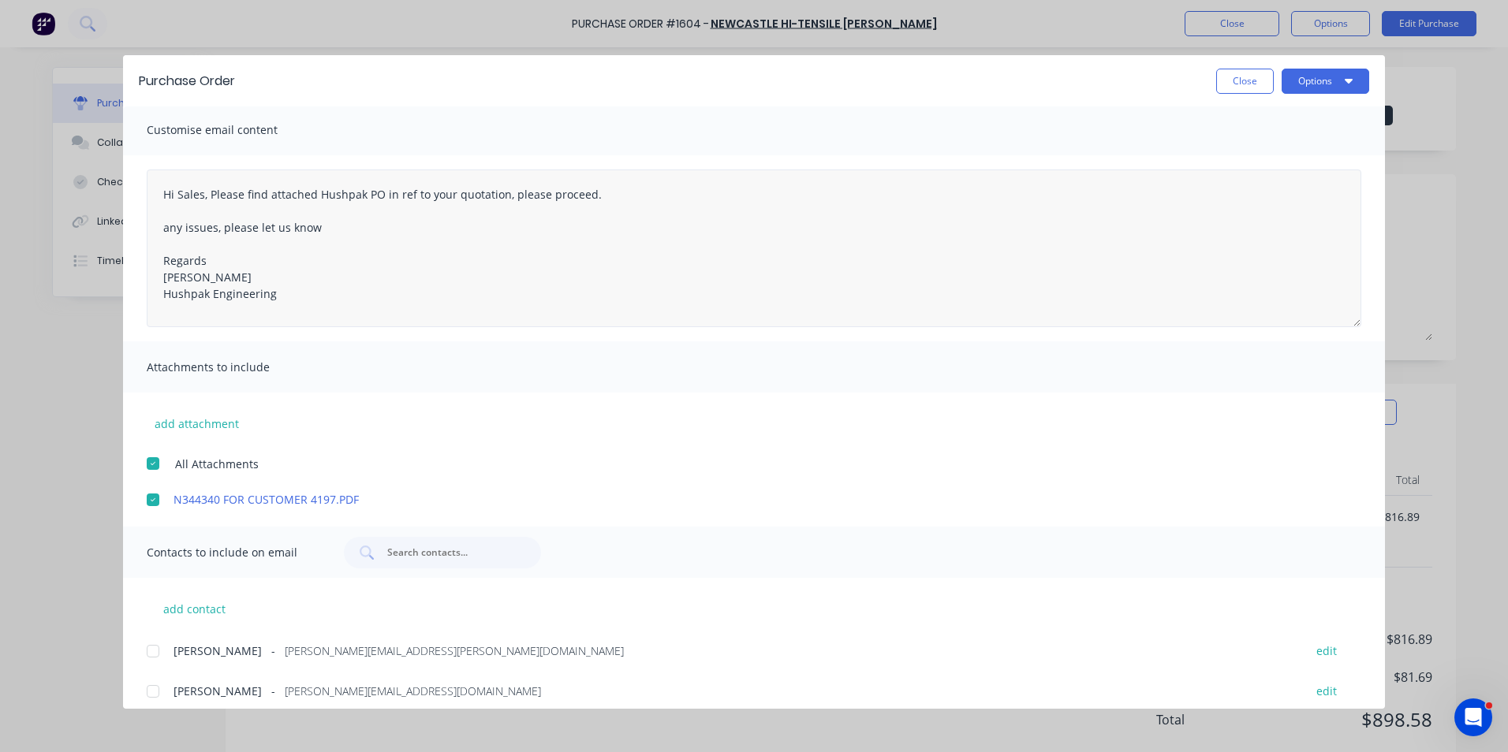
scroll to position [0, 0]
click at [1316, 84] on button "Options" at bounding box center [1326, 81] width 88 height 25
click at [1250, 182] on div "Email" at bounding box center [1293, 184] width 121 height 23
click at [1252, 84] on button "Close" at bounding box center [1245, 81] width 58 height 25
type textarea "x"
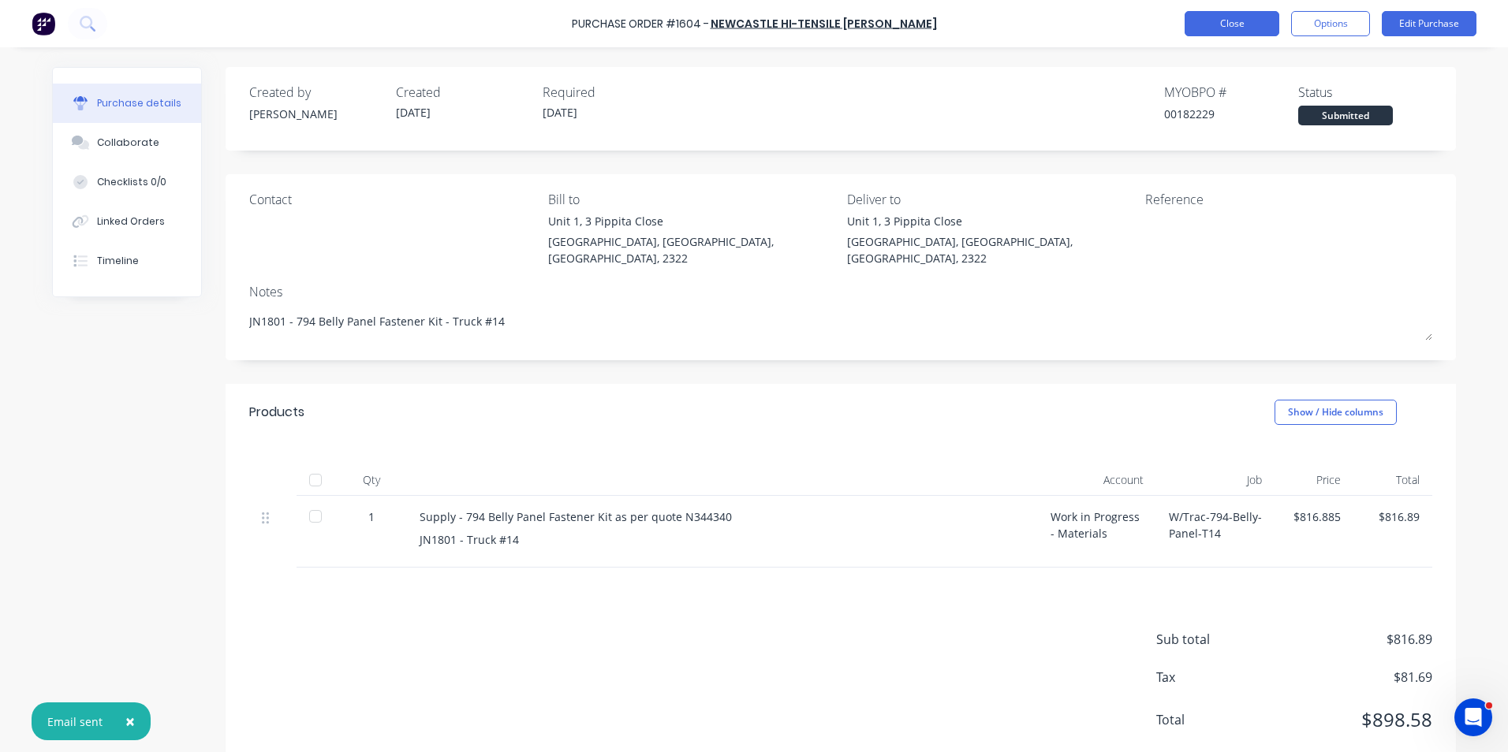
click at [1245, 21] on button "Close" at bounding box center [1232, 23] width 95 height 25
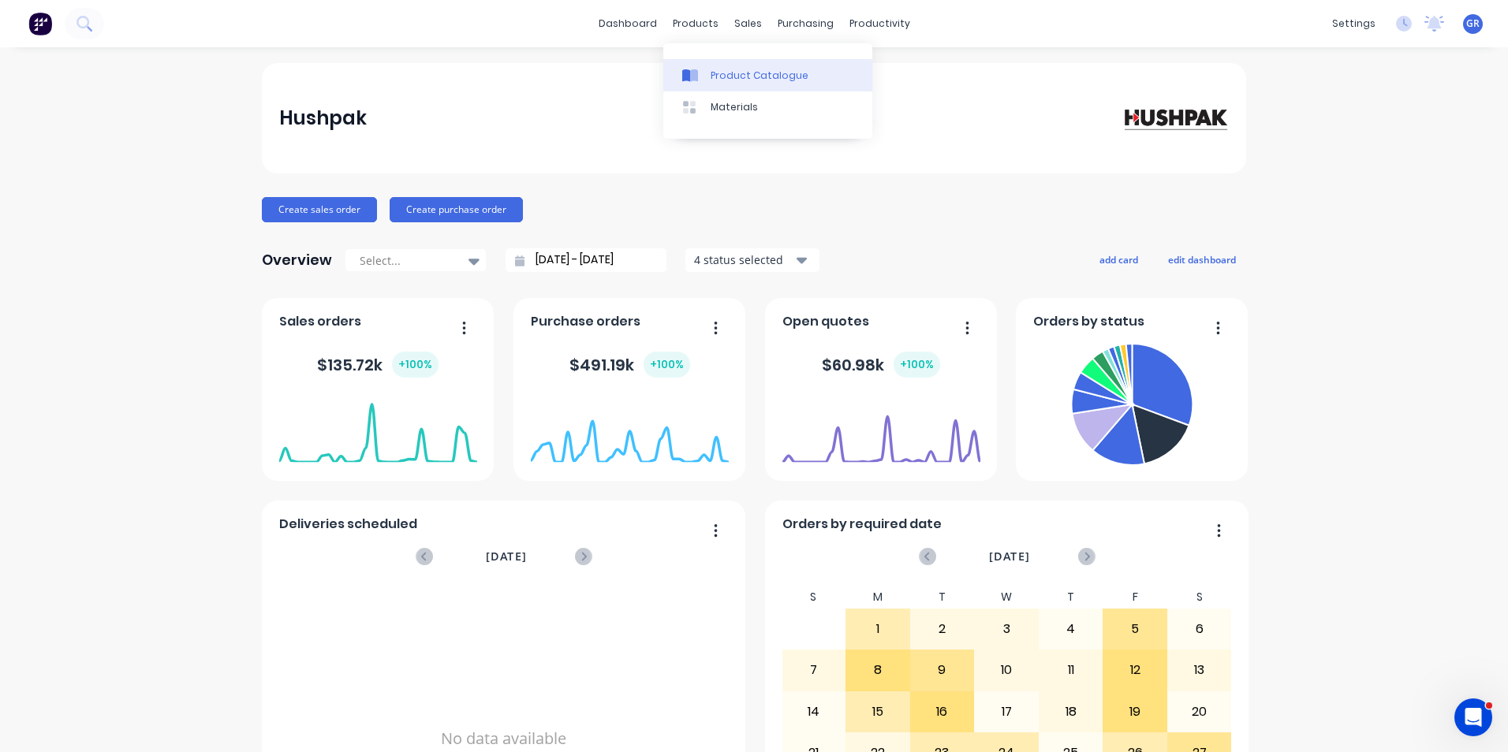
click at [742, 78] on div "Product Catalogue" at bounding box center [760, 76] width 98 height 14
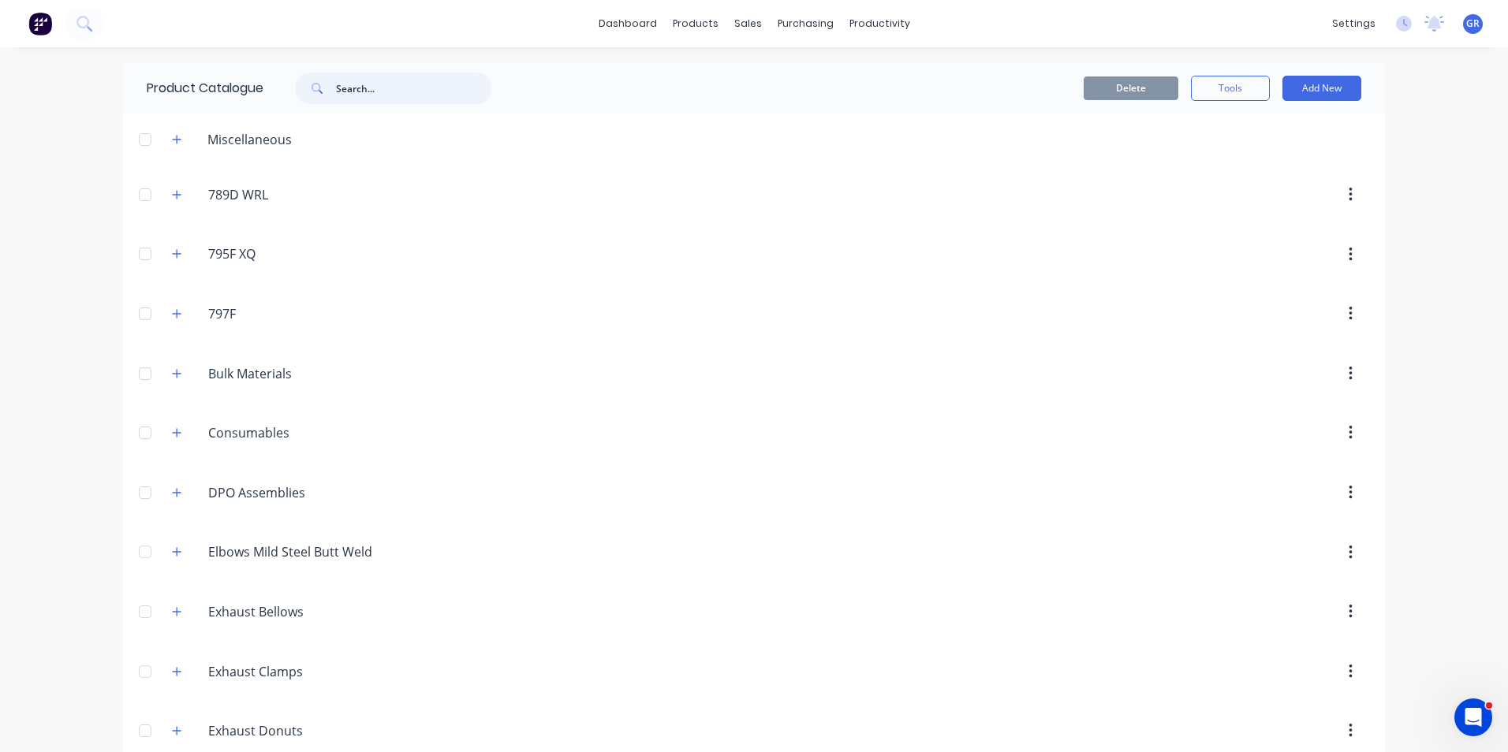
click at [338, 87] on input "text" at bounding box center [414, 89] width 156 height 32
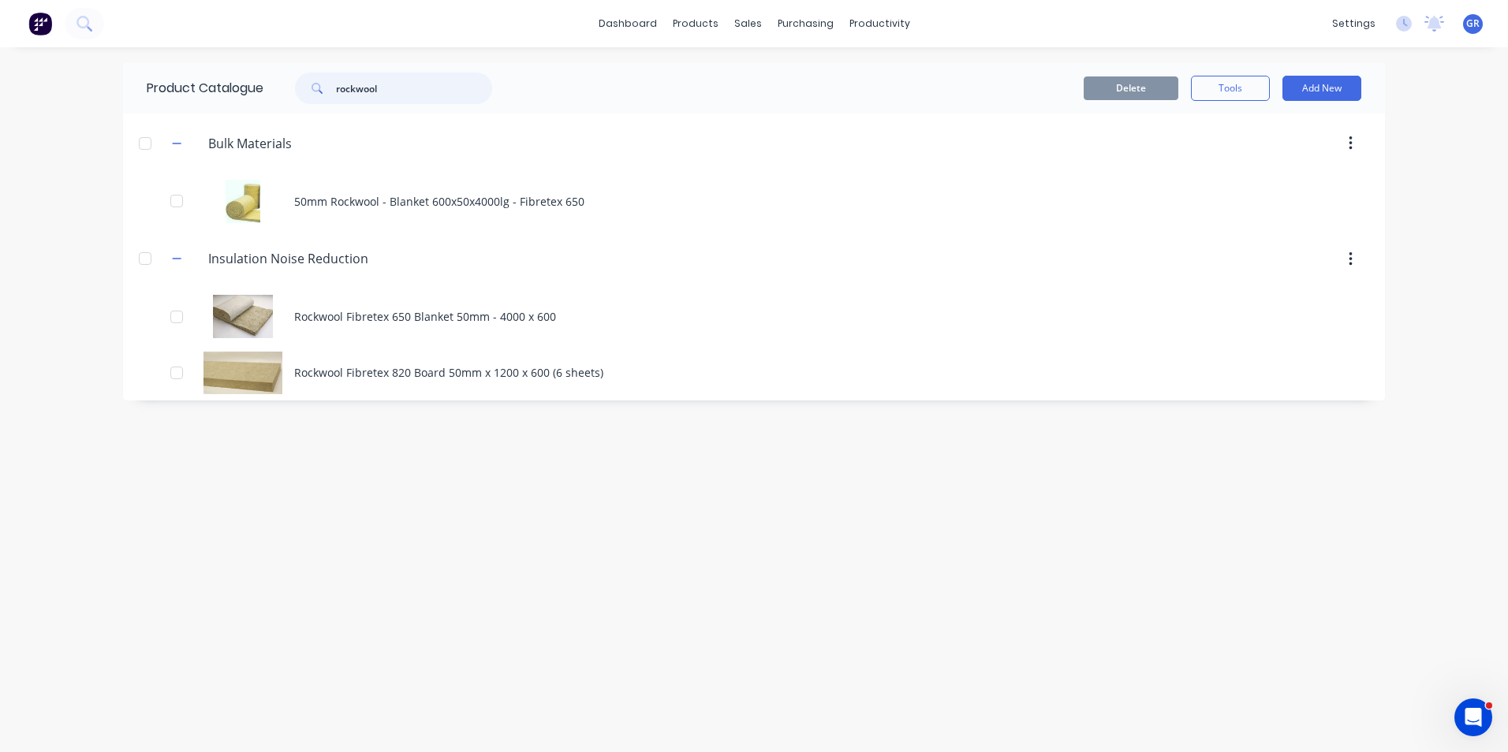
type input "rockwool"
click at [702, 23] on div "products" at bounding box center [696, 24] width 62 height 24
drag, startPoint x: 395, startPoint y: 87, endPoint x: 304, endPoint y: 88, distance: 91.5
click at [304, 88] on div "rockwool" at bounding box center [393, 89] width 197 height 32
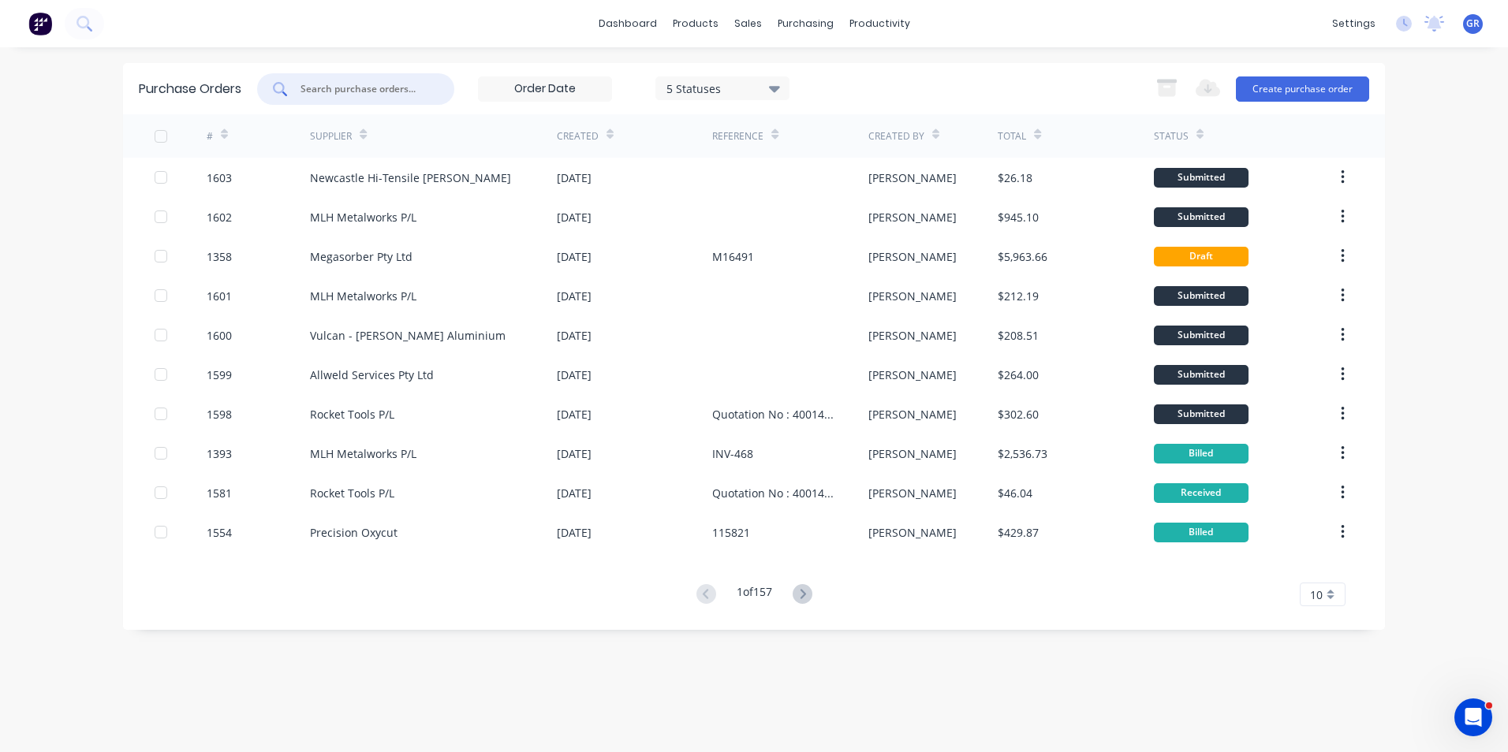
click at [314, 85] on input "text" at bounding box center [364, 89] width 131 height 16
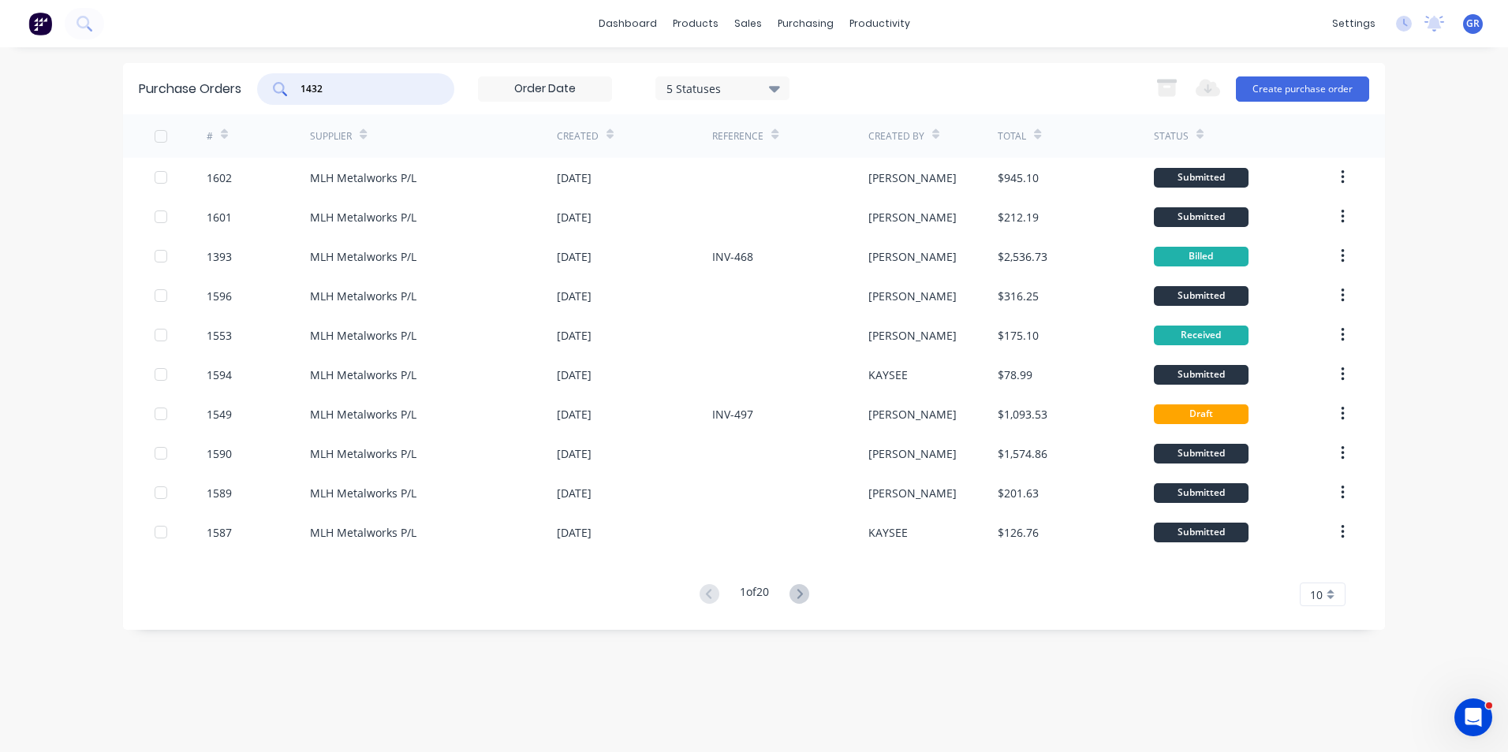
type input "1432"
click at [1323, 593] on div "10" at bounding box center [1323, 595] width 46 height 24
click at [1323, 564] on div "35" at bounding box center [1323, 568] width 44 height 28
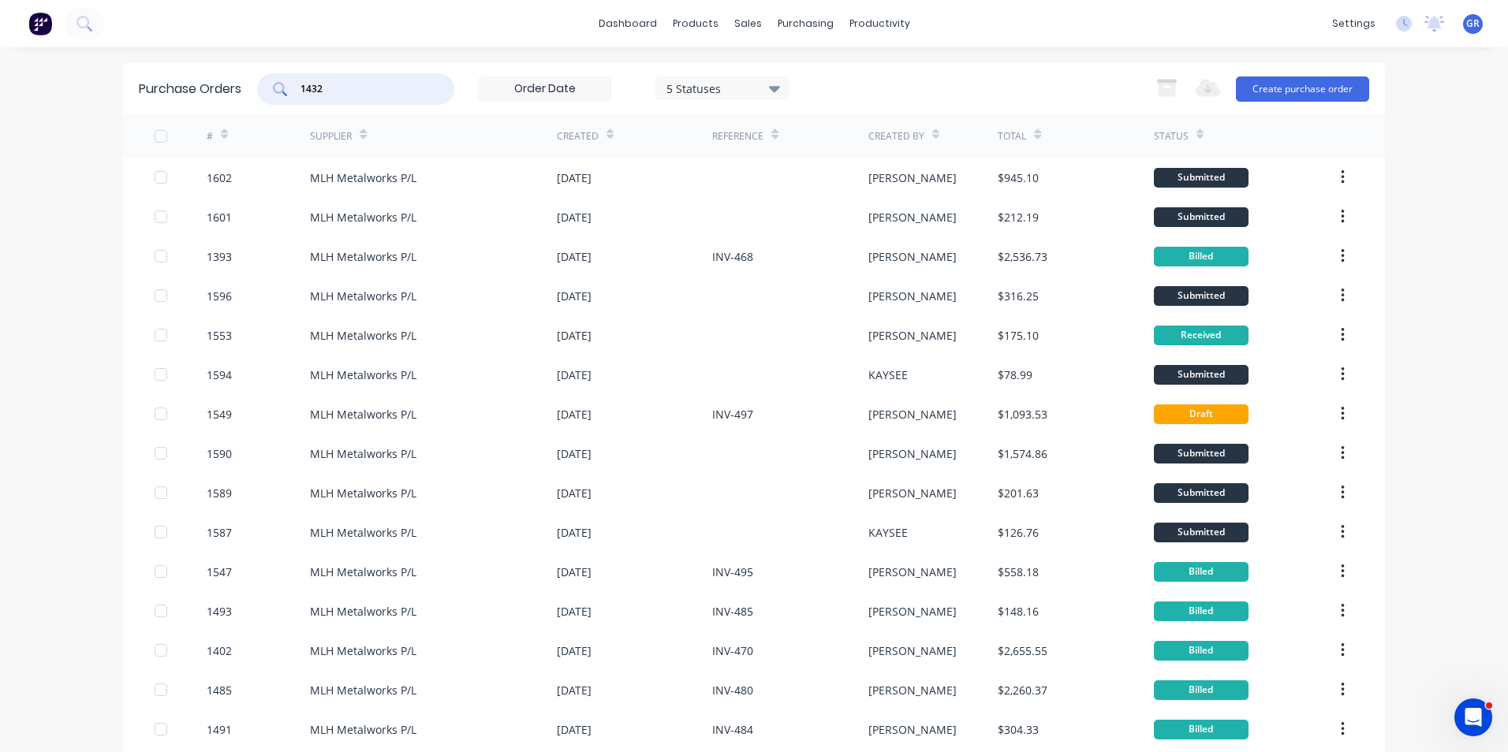
drag, startPoint x: 325, startPoint y: 88, endPoint x: 298, endPoint y: 88, distance: 26.8
click at [299, 88] on input "1432" at bounding box center [364, 89] width 131 height 16
click at [113, 20] on div "dashboard products sales purchasing productivity dashboard products Product Cat…" at bounding box center [754, 23] width 1508 height 47
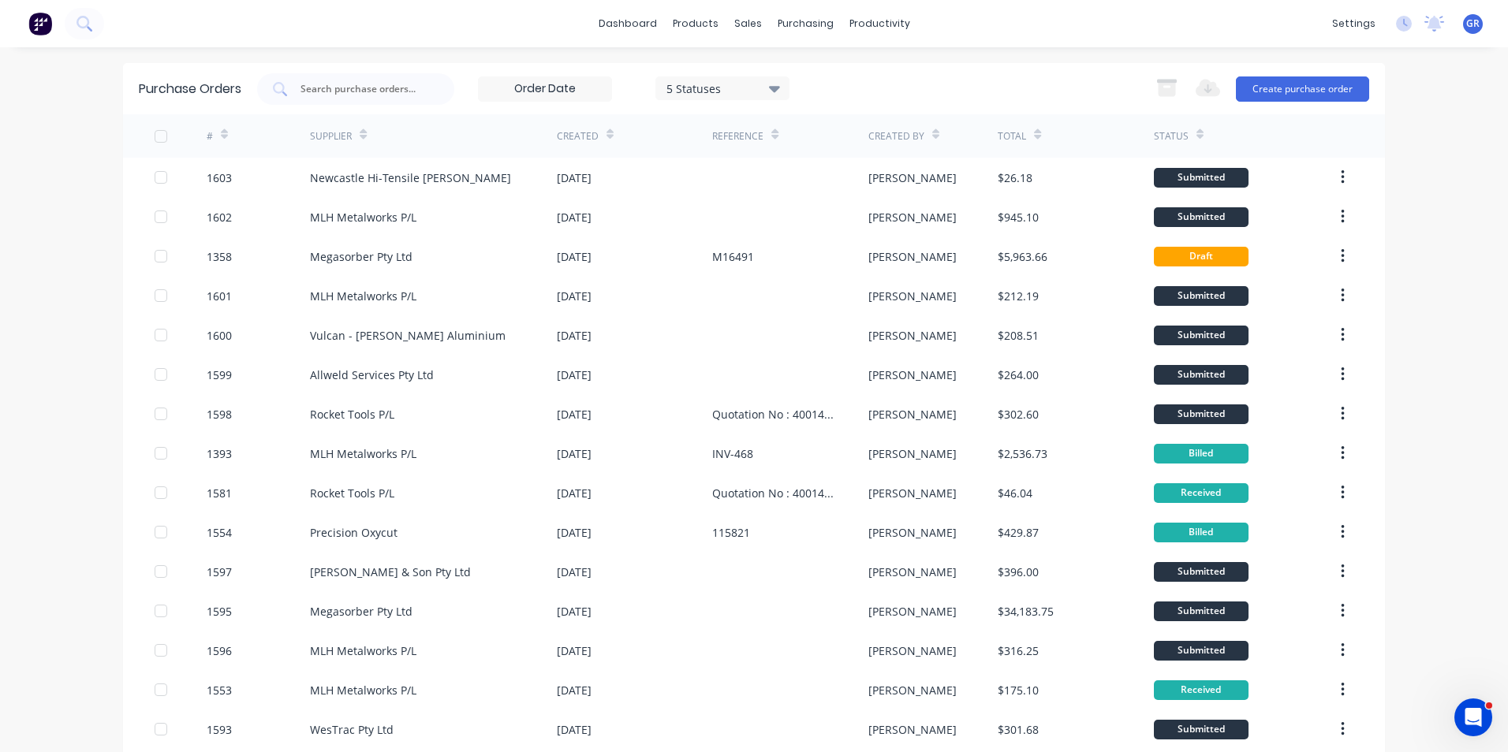
click at [221, 132] on icon at bounding box center [224, 135] width 7 height 12
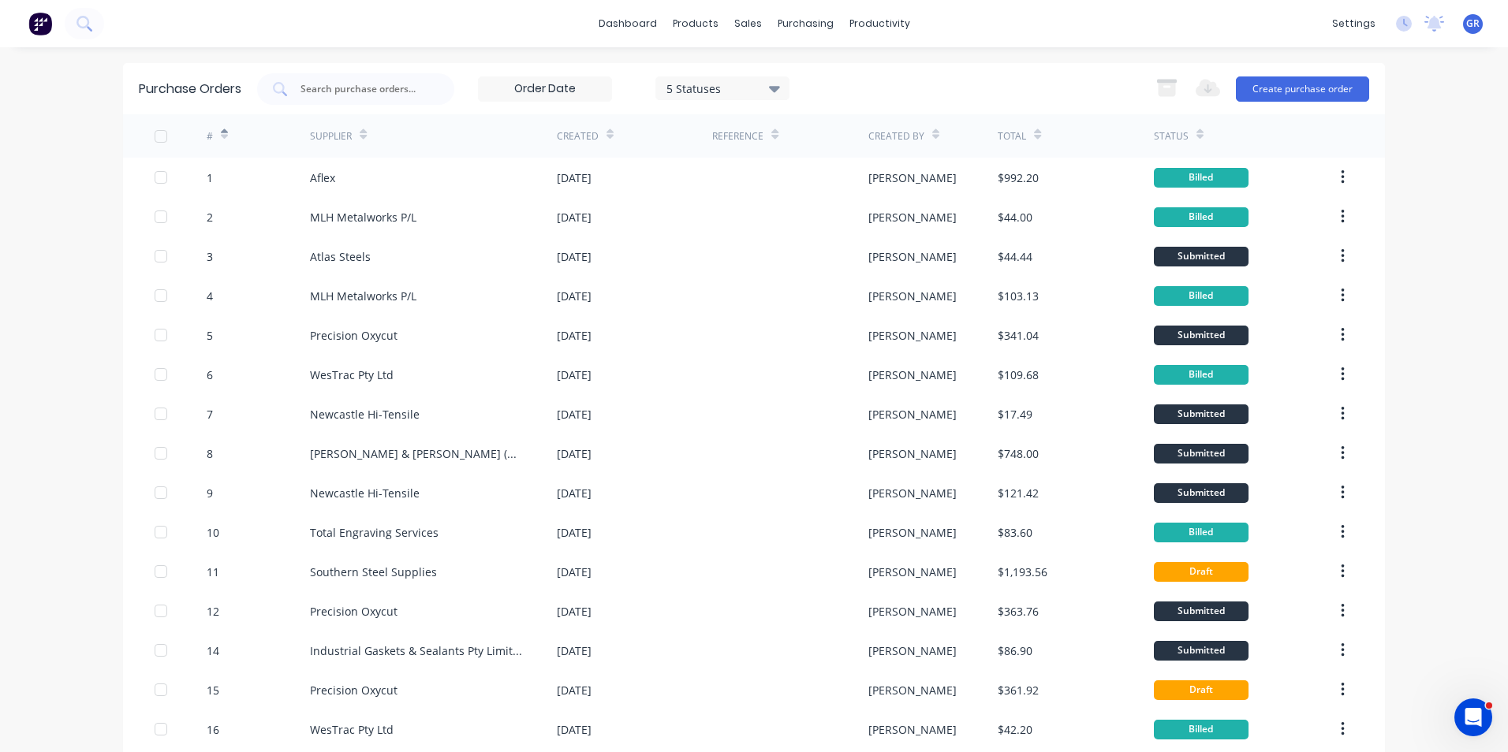
click at [224, 132] on div "#" at bounding box center [259, 135] width 104 height 43
click at [221, 132] on icon at bounding box center [224, 135] width 7 height 12
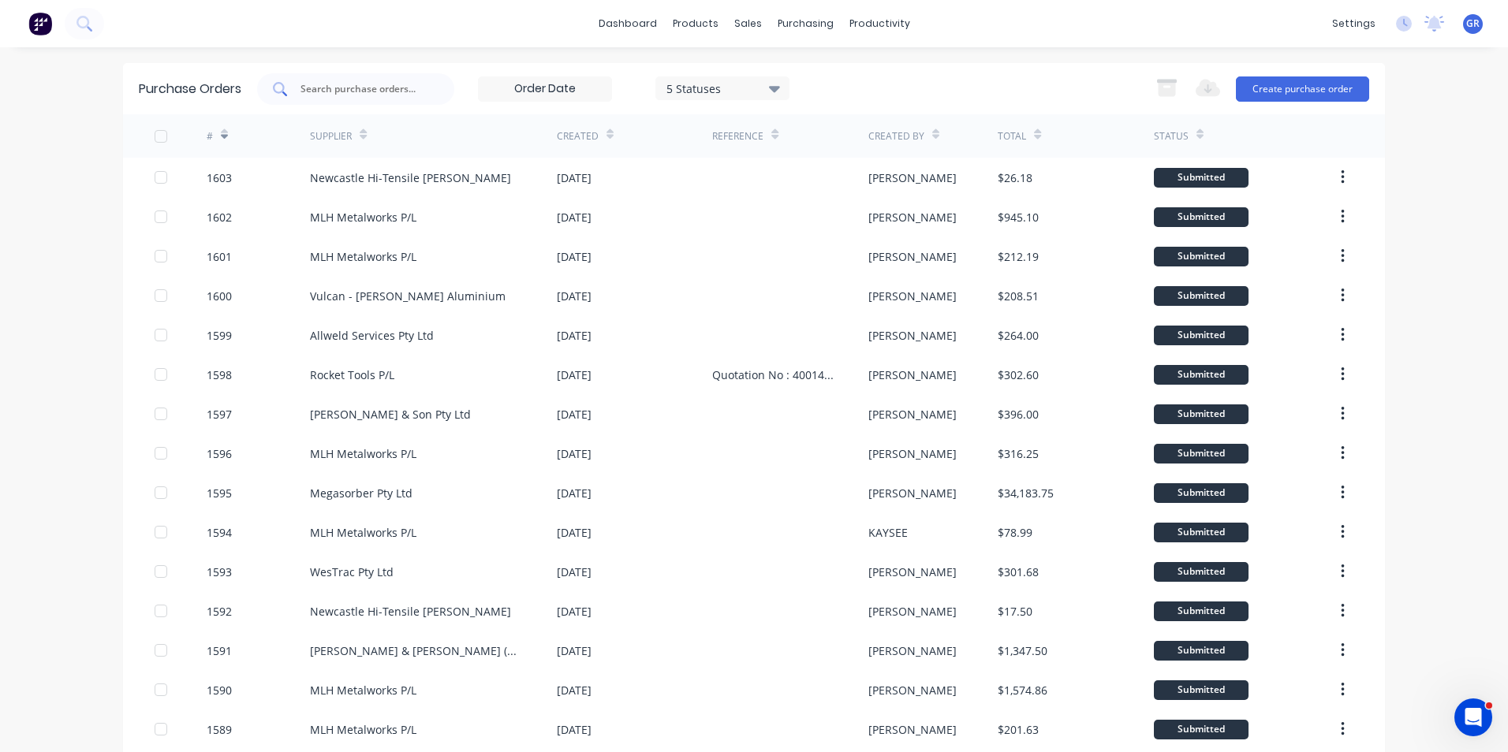
click at [345, 91] on input "text" at bounding box center [364, 89] width 131 height 16
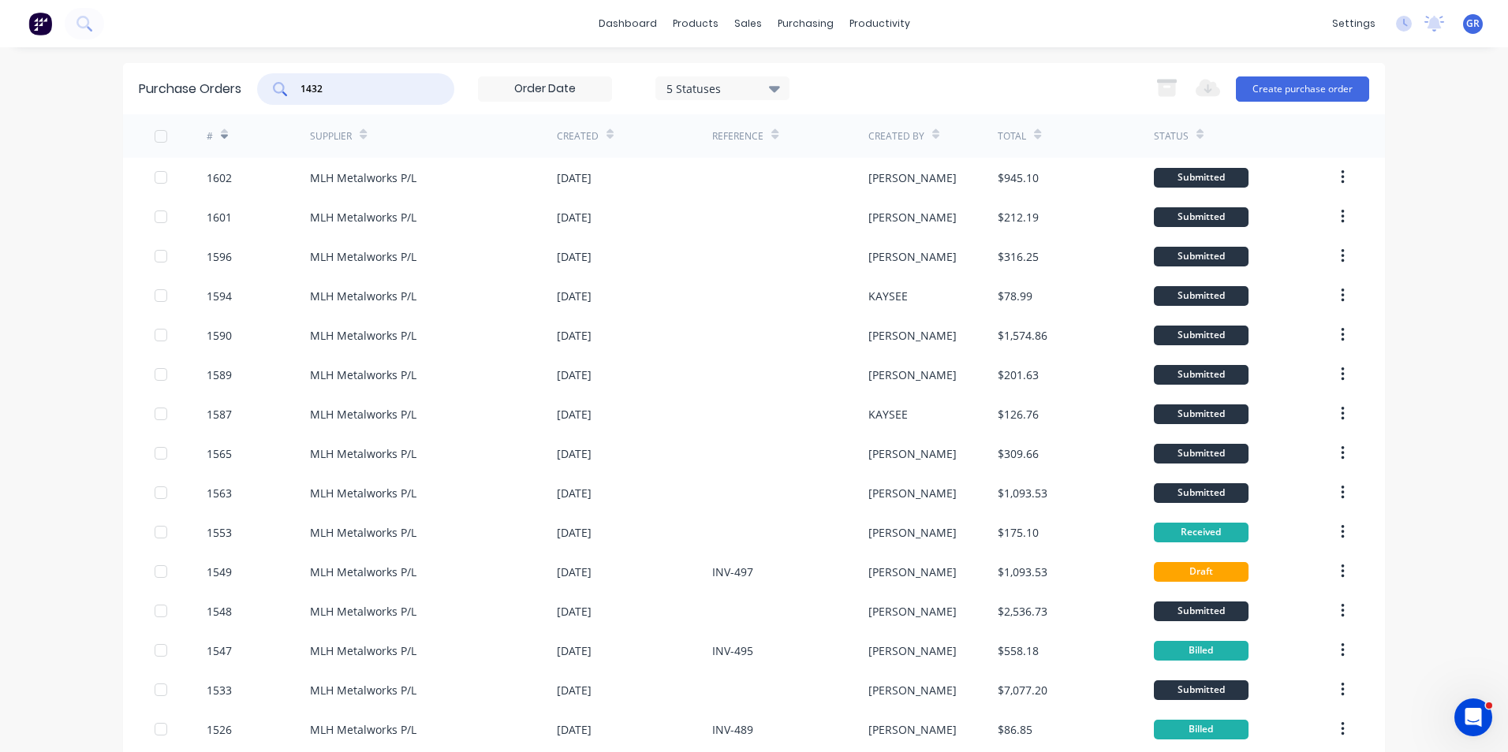
drag, startPoint x: 323, startPoint y: 88, endPoint x: 244, endPoint y: 78, distance: 79.4
click at [243, 78] on div "Purchase Orders 1432 5 Statuses 5 Statuses Export to Excel (XLSX) Create purcha…" at bounding box center [754, 88] width 1262 height 51
type input "1432"
click at [777, 72] on div "Sales Orders" at bounding box center [800, 76] width 65 height 14
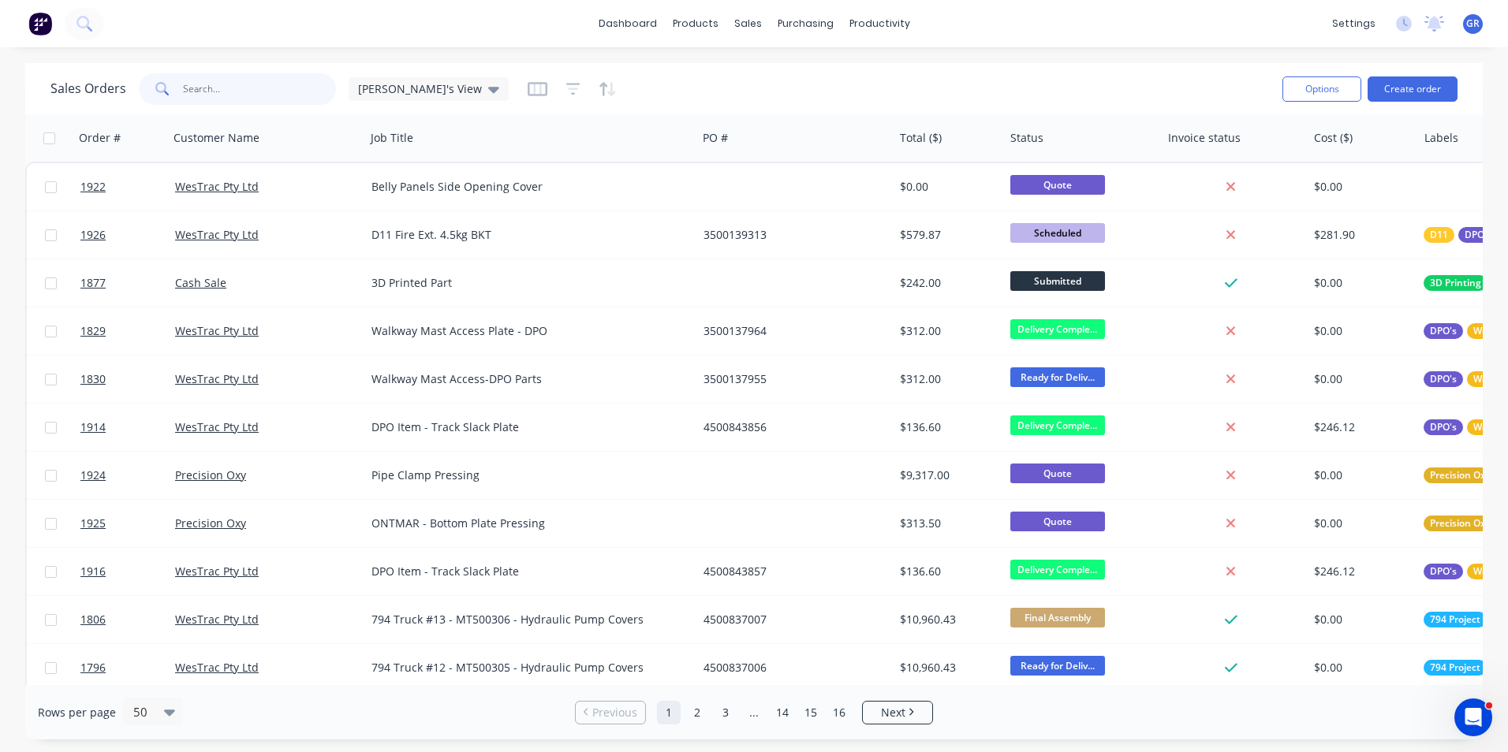
click at [193, 84] on input "text" at bounding box center [260, 89] width 154 height 32
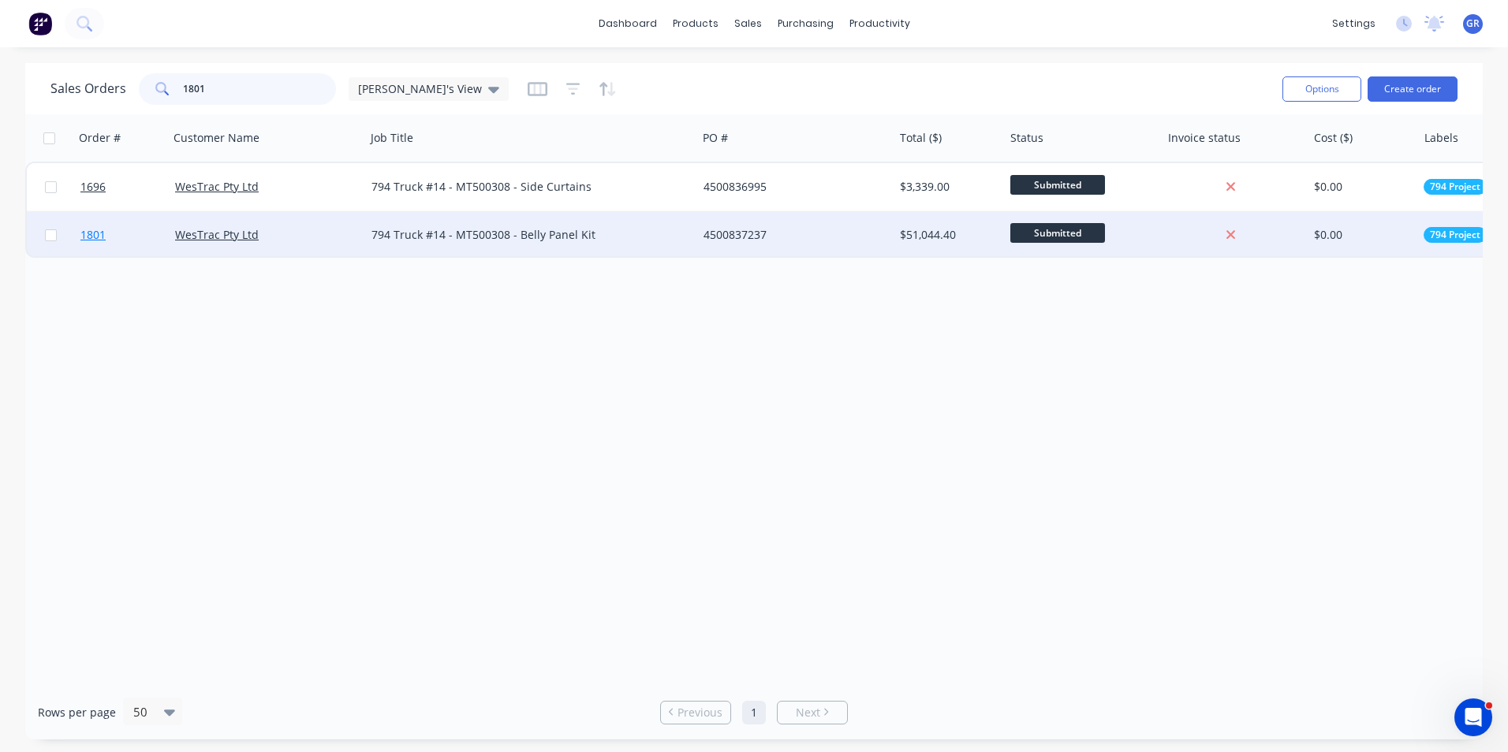
type input "1801"
click at [95, 235] on span "1801" at bounding box center [92, 235] width 25 height 16
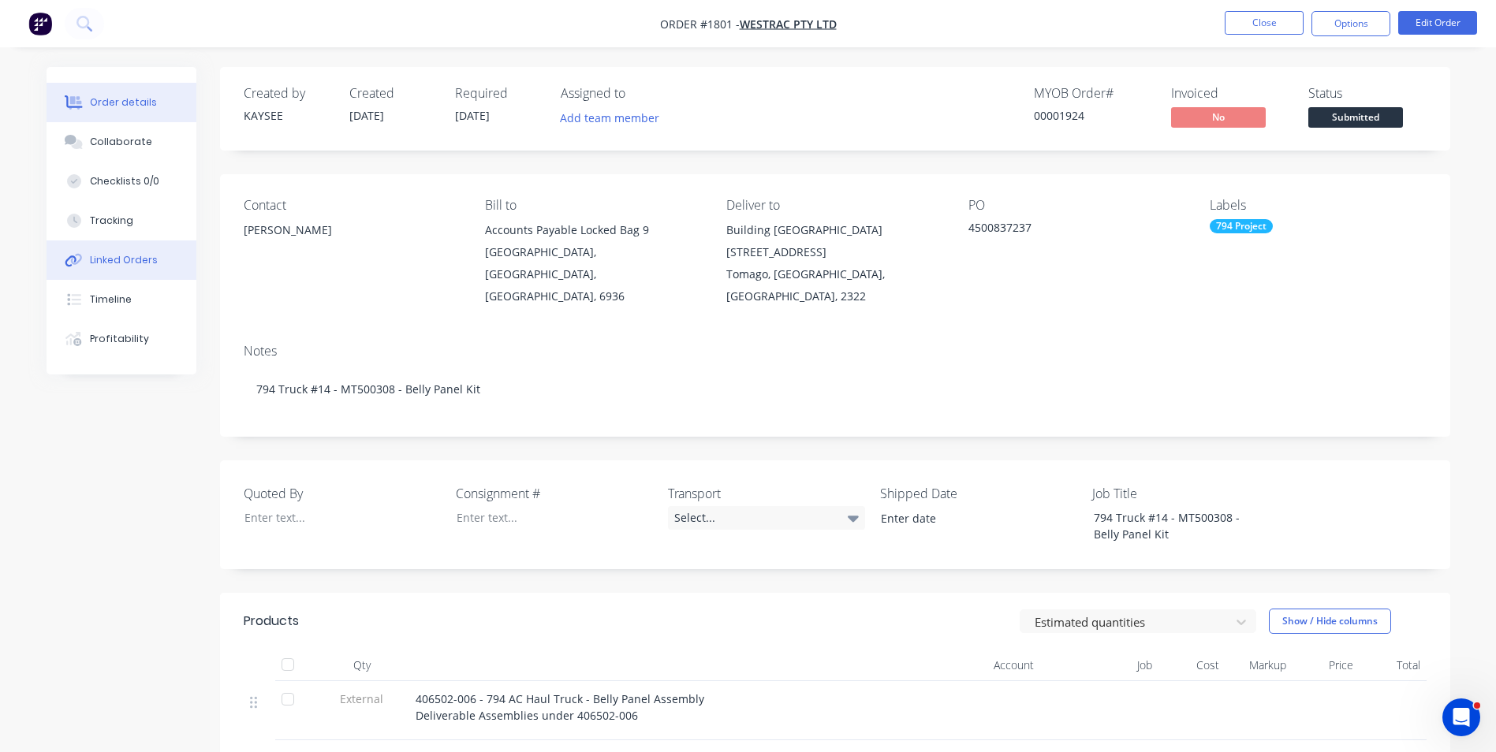
click at [137, 260] on div "Linked Orders" at bounding box center [124, 260] width 68 height 14
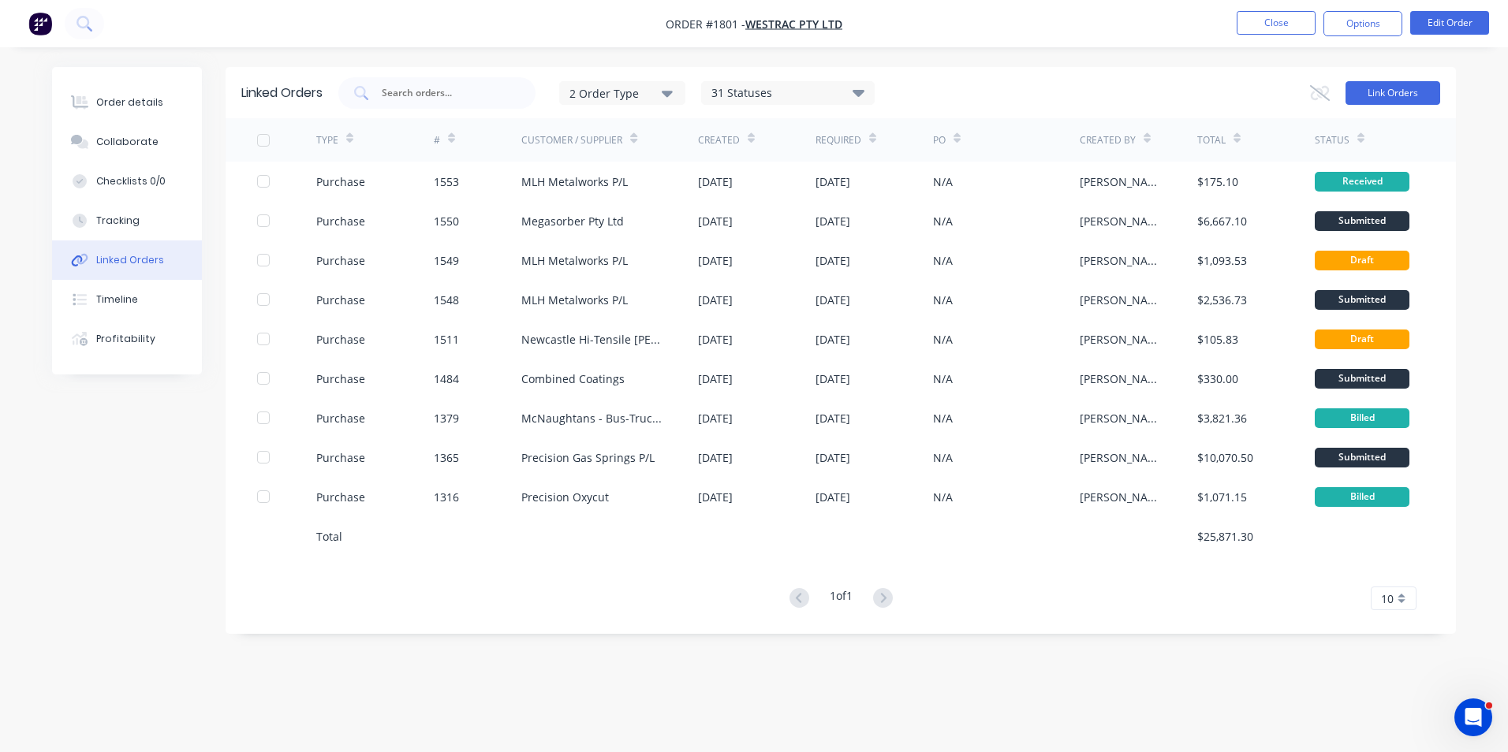
click at [1383, 90] on button "Link Orders" at bounding box center [1392, 93] width 95 height 24
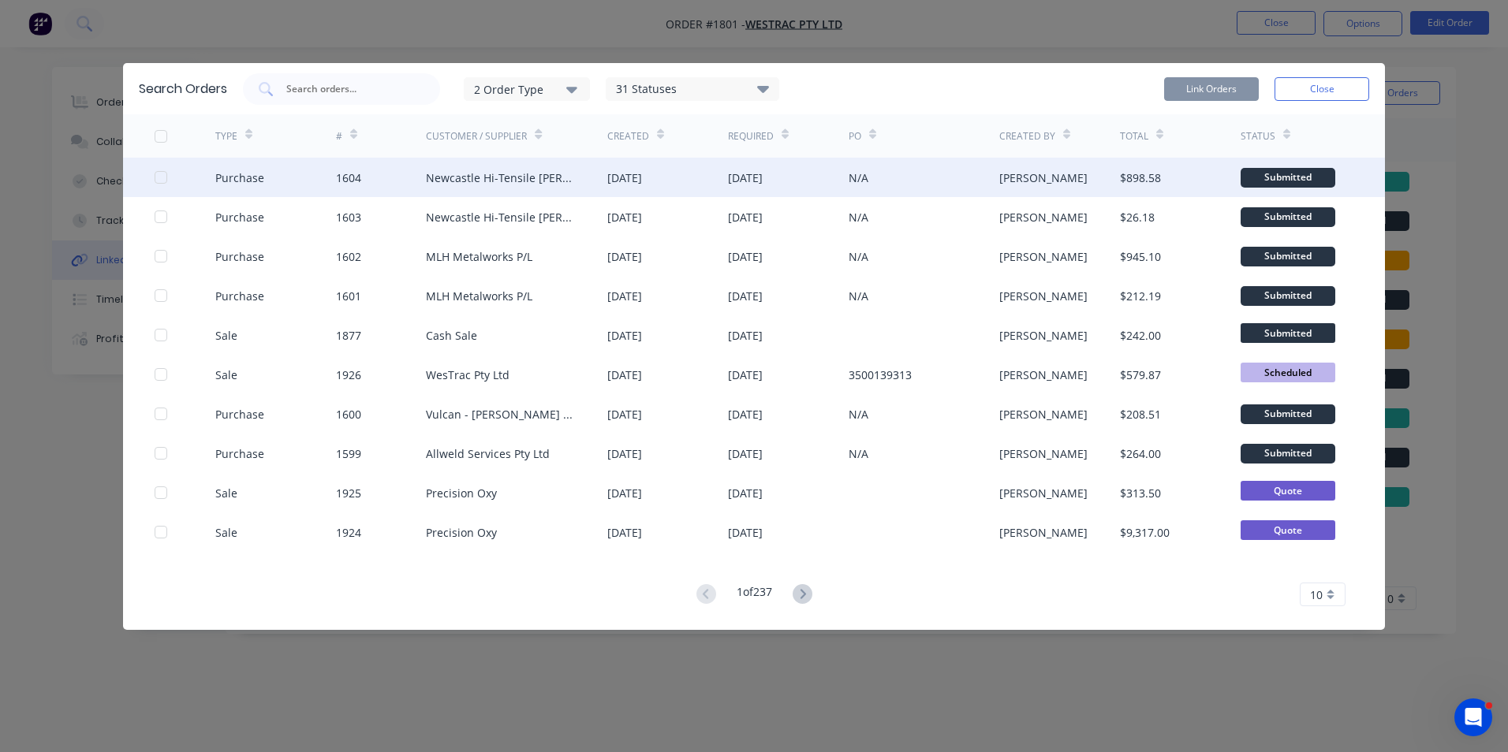
click at [156, 175] on div at bounding box center [161, 178] width 32 height 32
click at [1200, 80] on button "Link Orders" at bounding box center [1211, 89] width 95 height 24
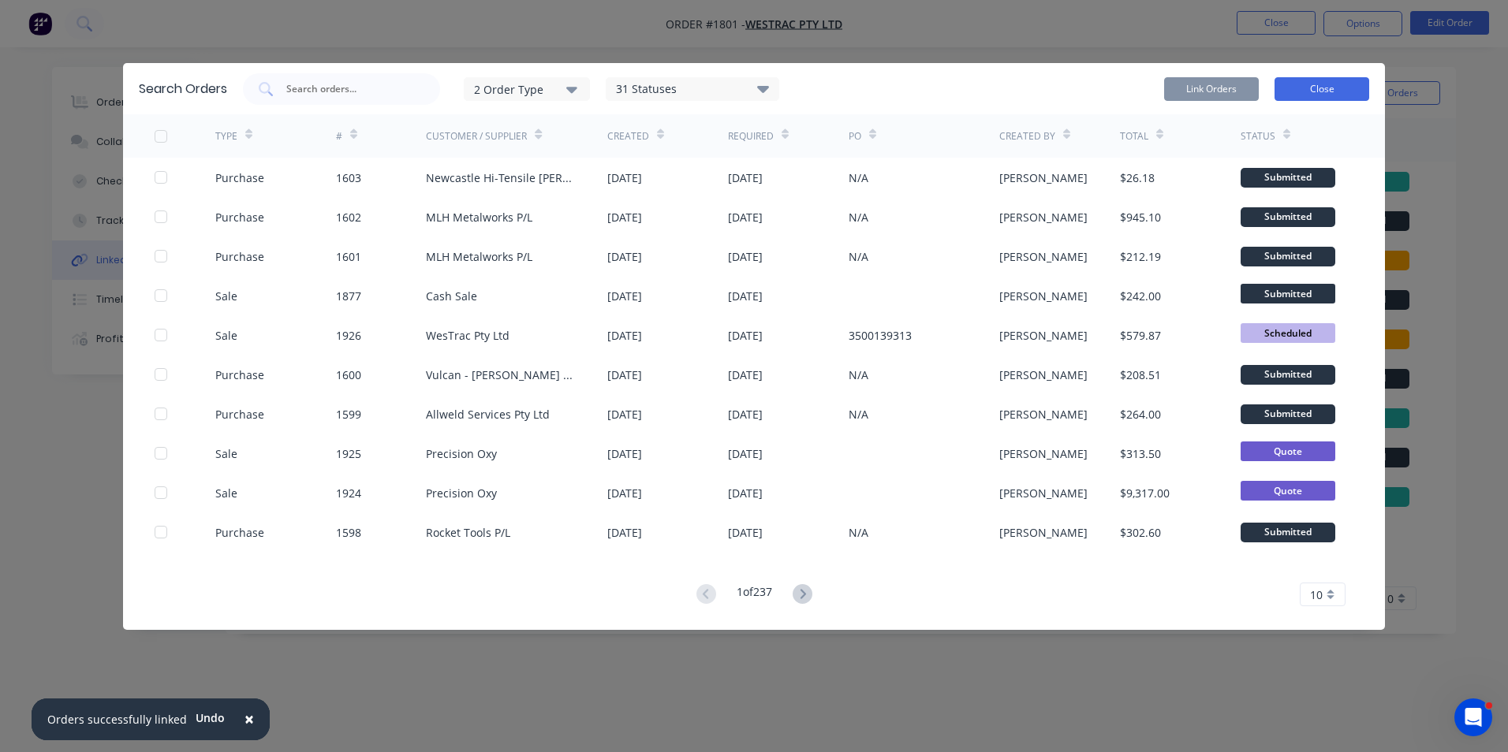
click at [1319, 88] on button "Close" at bounding box center [1321, 89] width 95 height 24
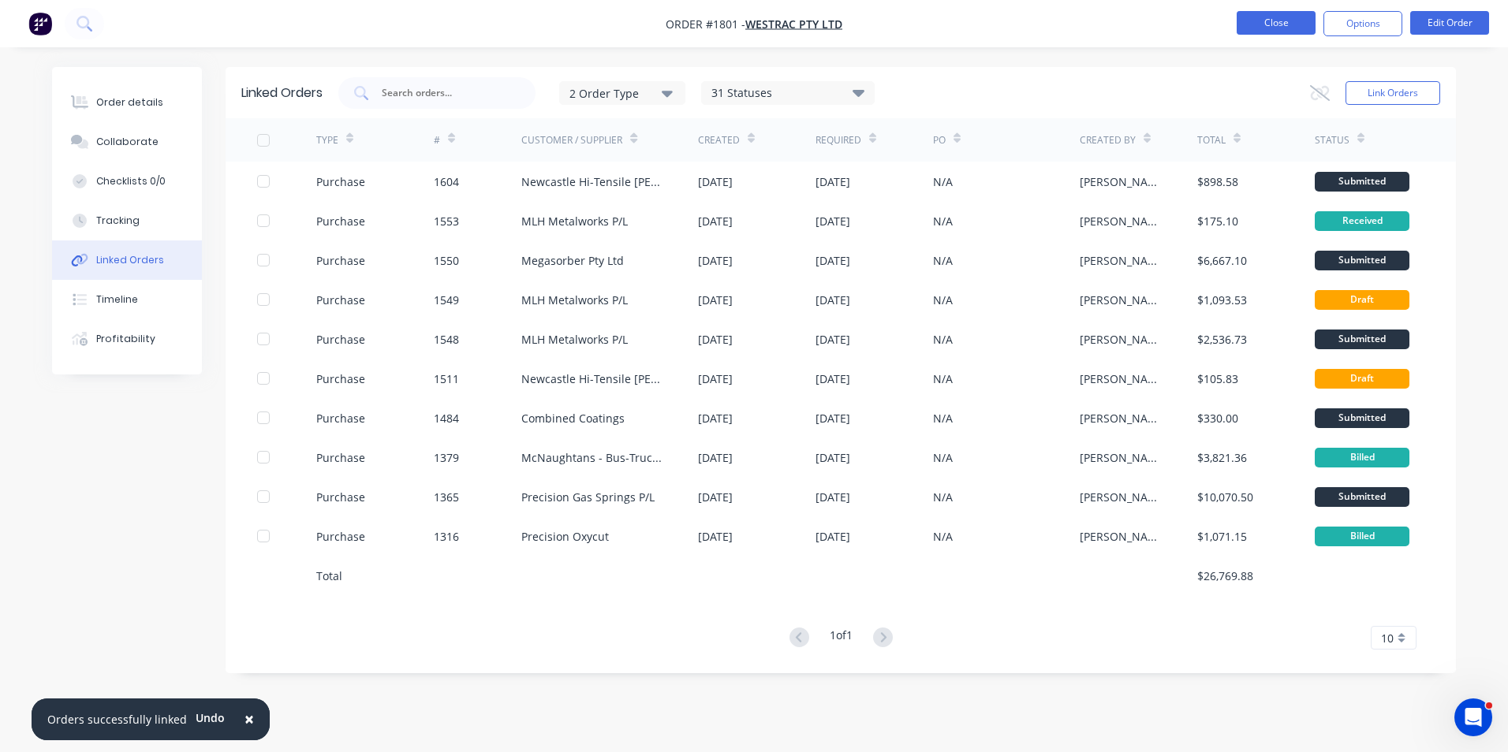
click at [1269, 19] on button "Close" at bounding box center [1276, 23] width 79 height 24
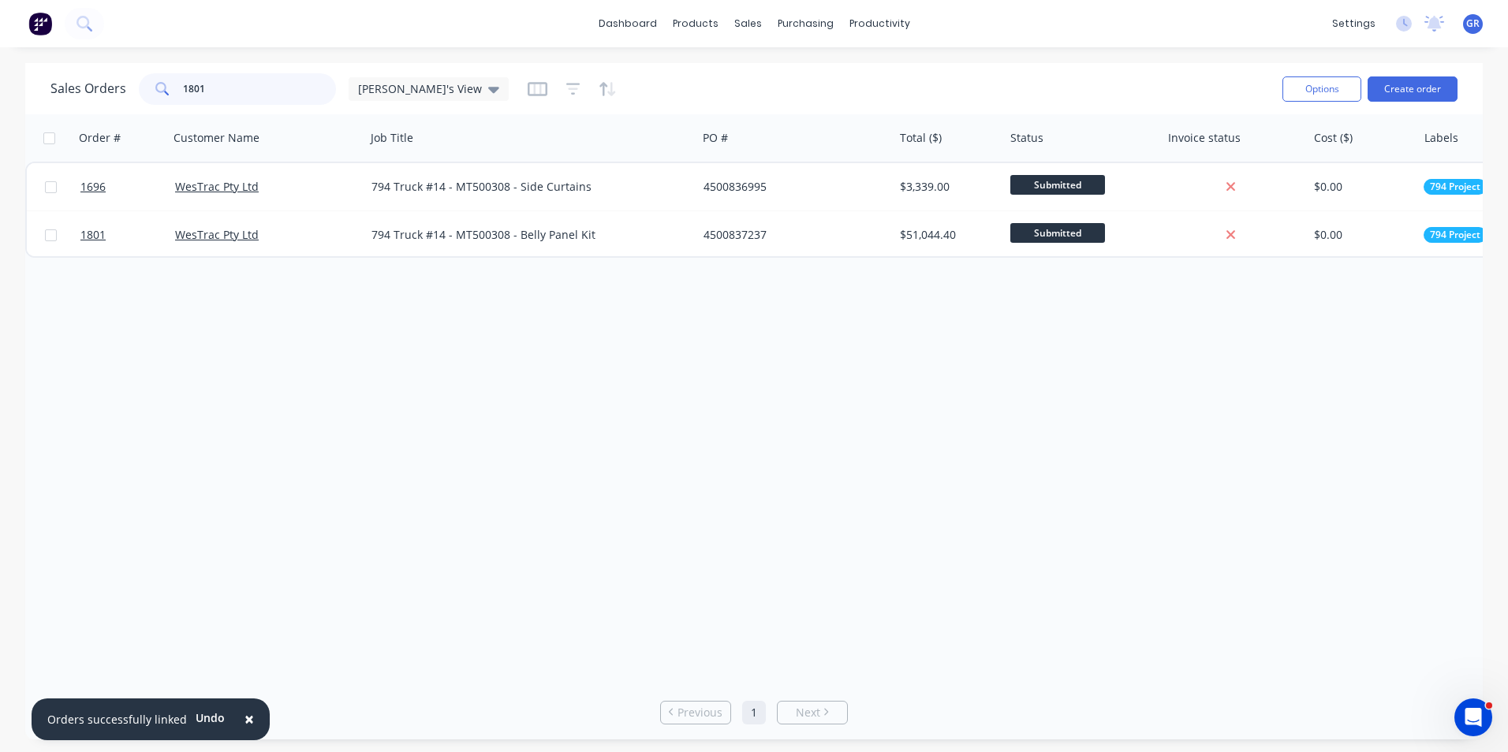
drag, startPoint x: 220, startPoint y: 86, endPoint x: 172, endPoint y: 86, distance: 48.1
click at [172, 86] on div "1801" at bounding box center [237, 89] width 197 height 32
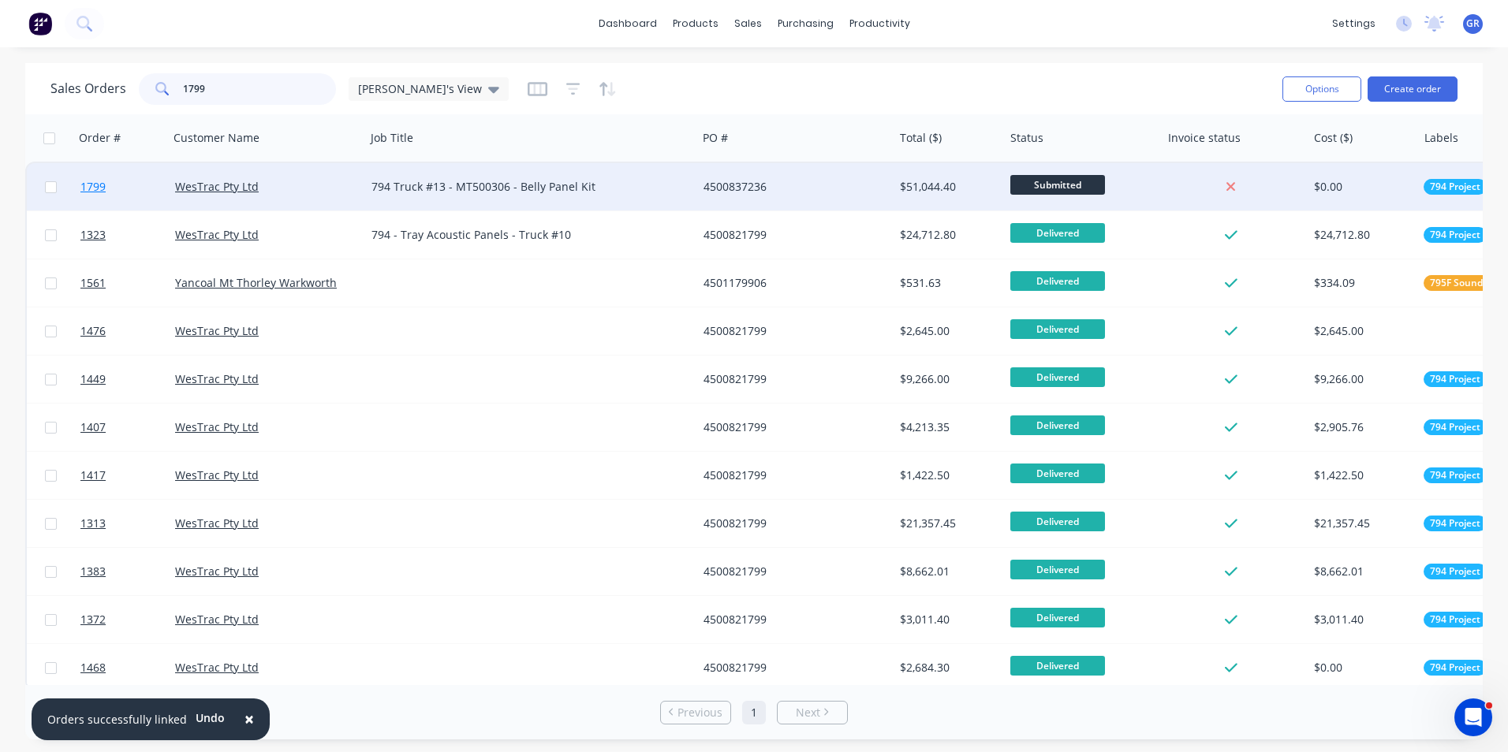
type input "1799"
click at [98, 184] on span "1799" at bounding box center [92, 187] width 25 height 16
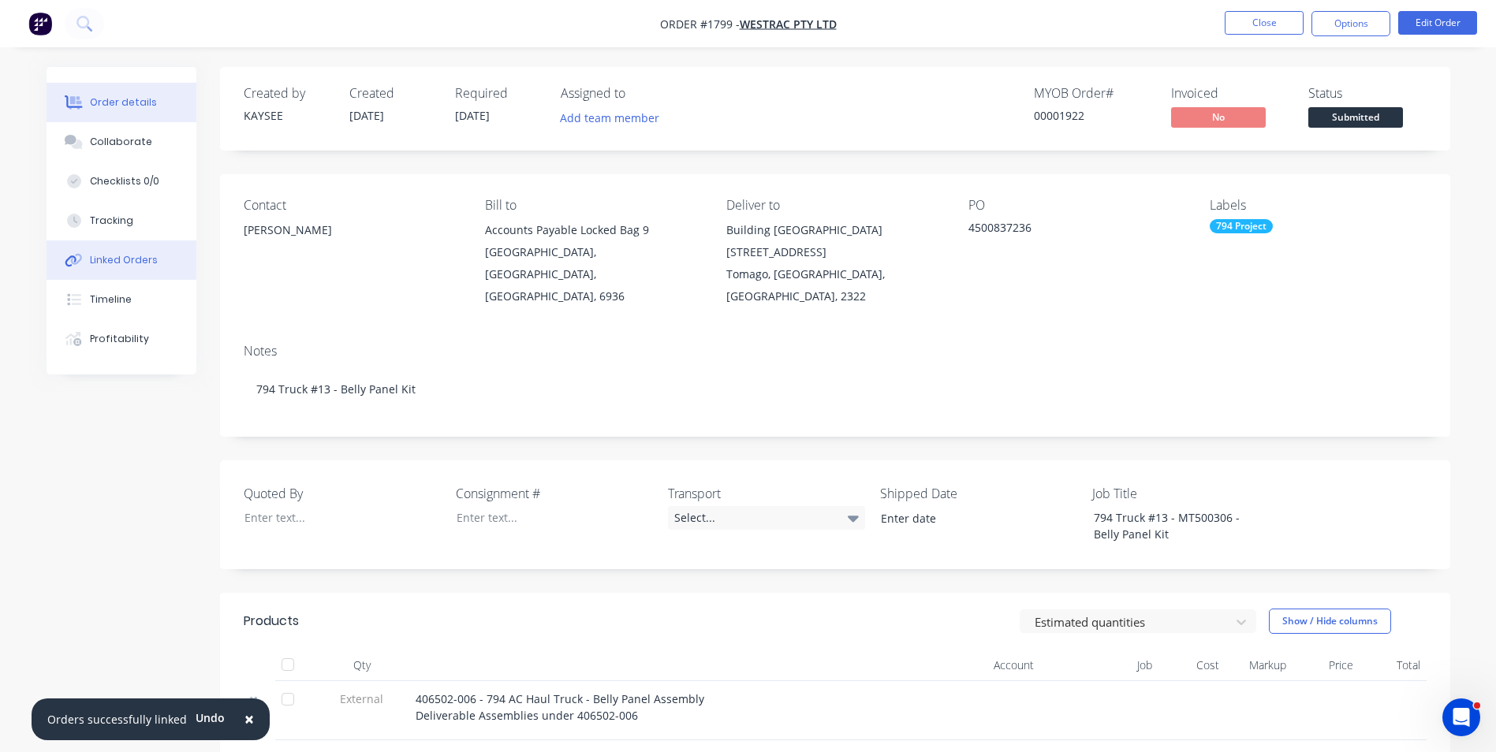
click at [124, 259] on div "Linked Orders" at bounding box center [124, 260] width 68 height 14
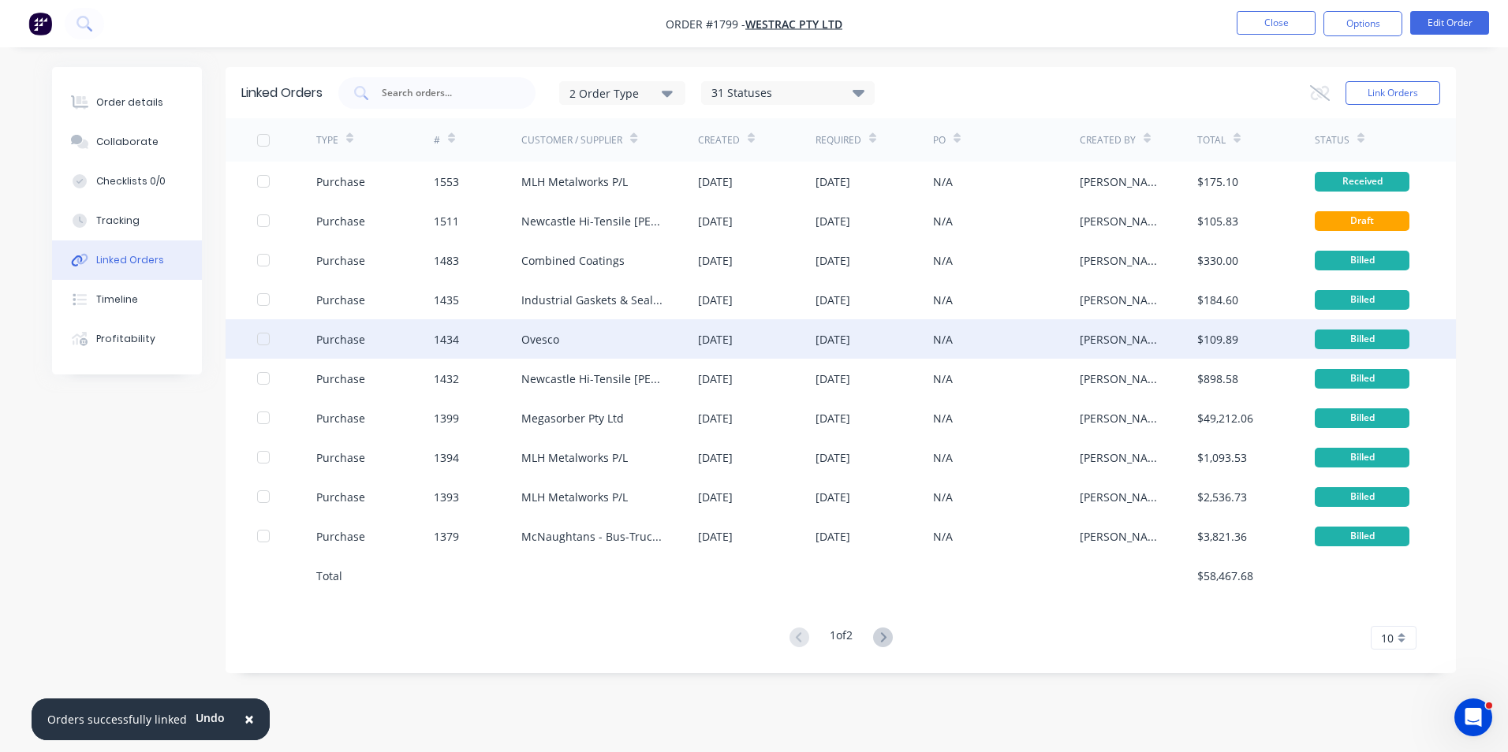
click at [345, 341] on div "Purchase" at bounding box center [340, 339] width 49 height 17
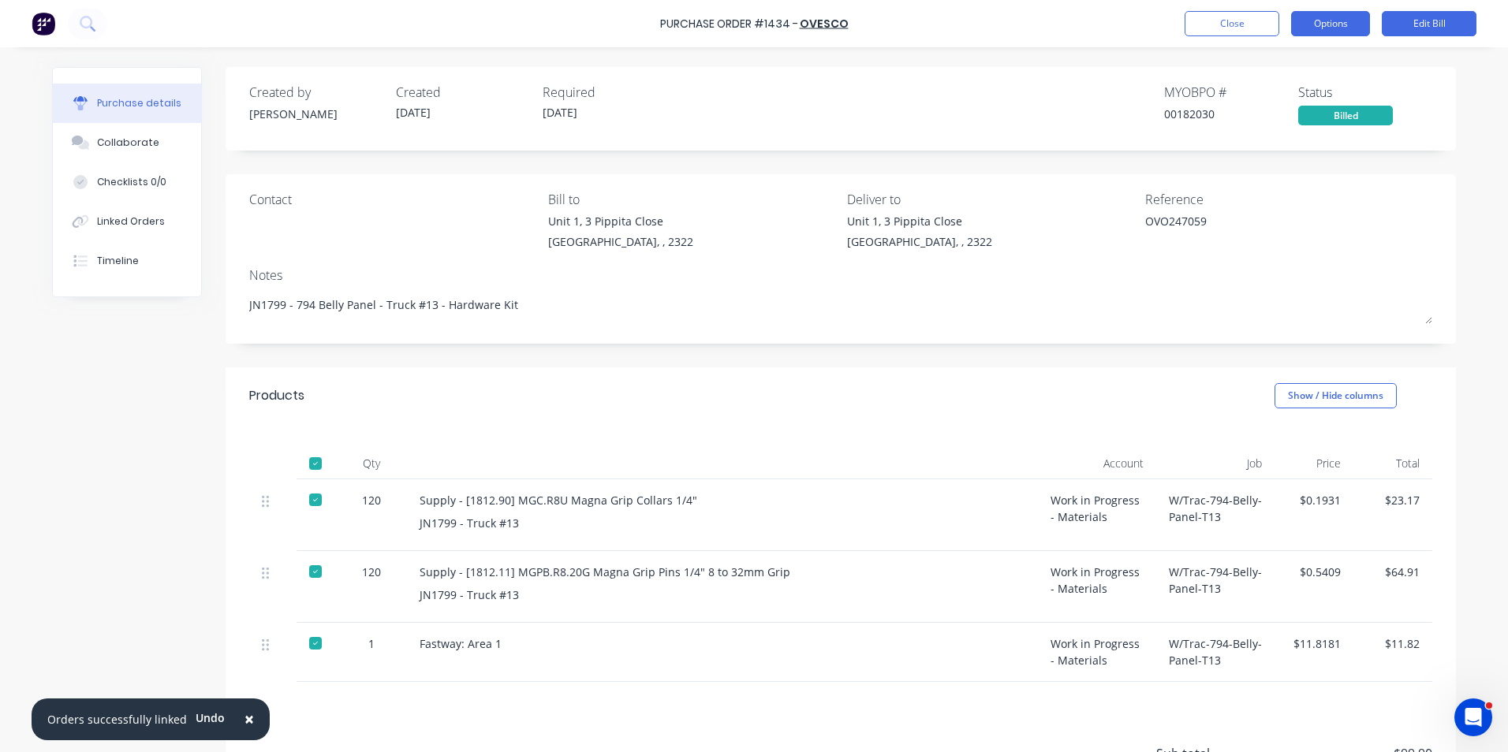
click at [1334, 22] on button "Options" at bounding box center [1330, 23] width 79 height 25
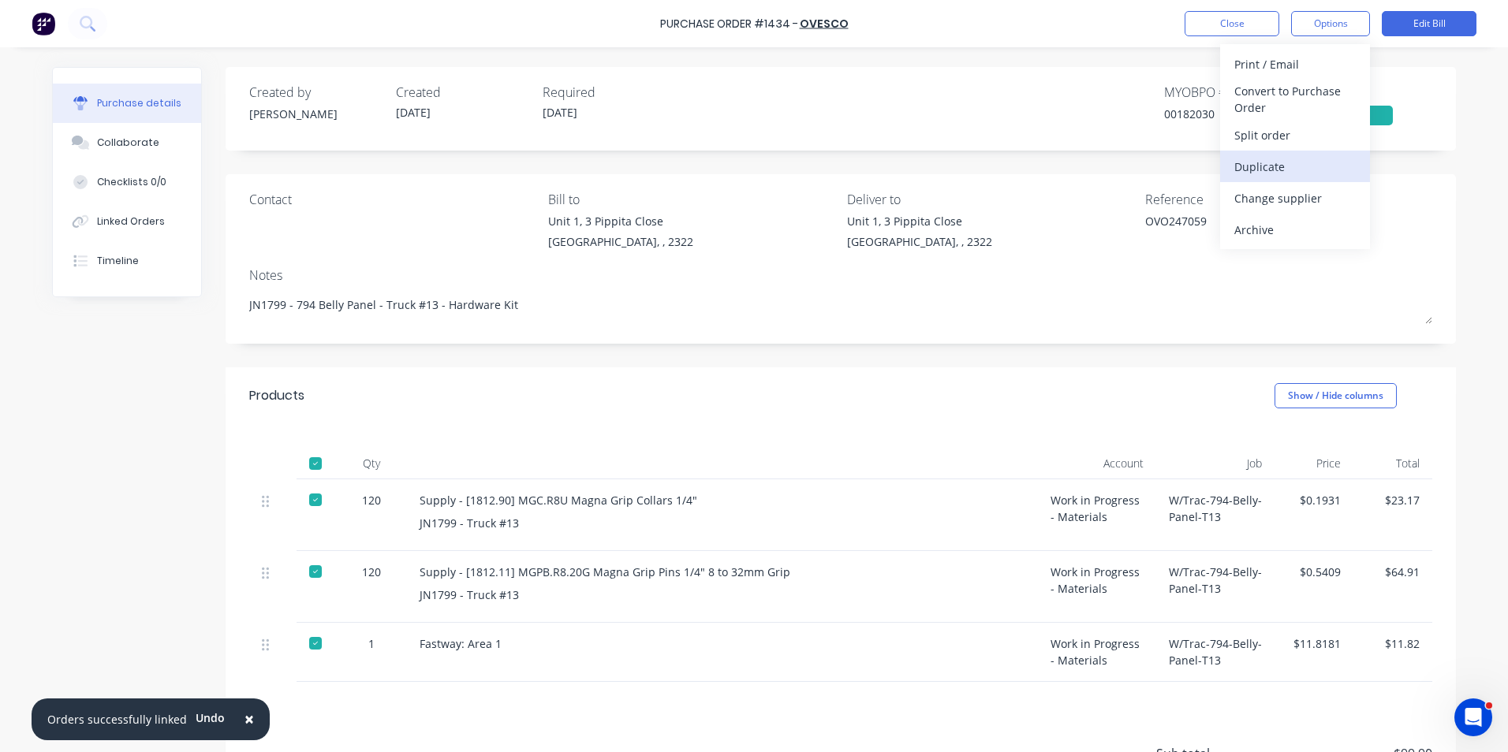
click at [1262, 168] on div "Duplicate" at bounding box center [1294, 166] width 121 height 23
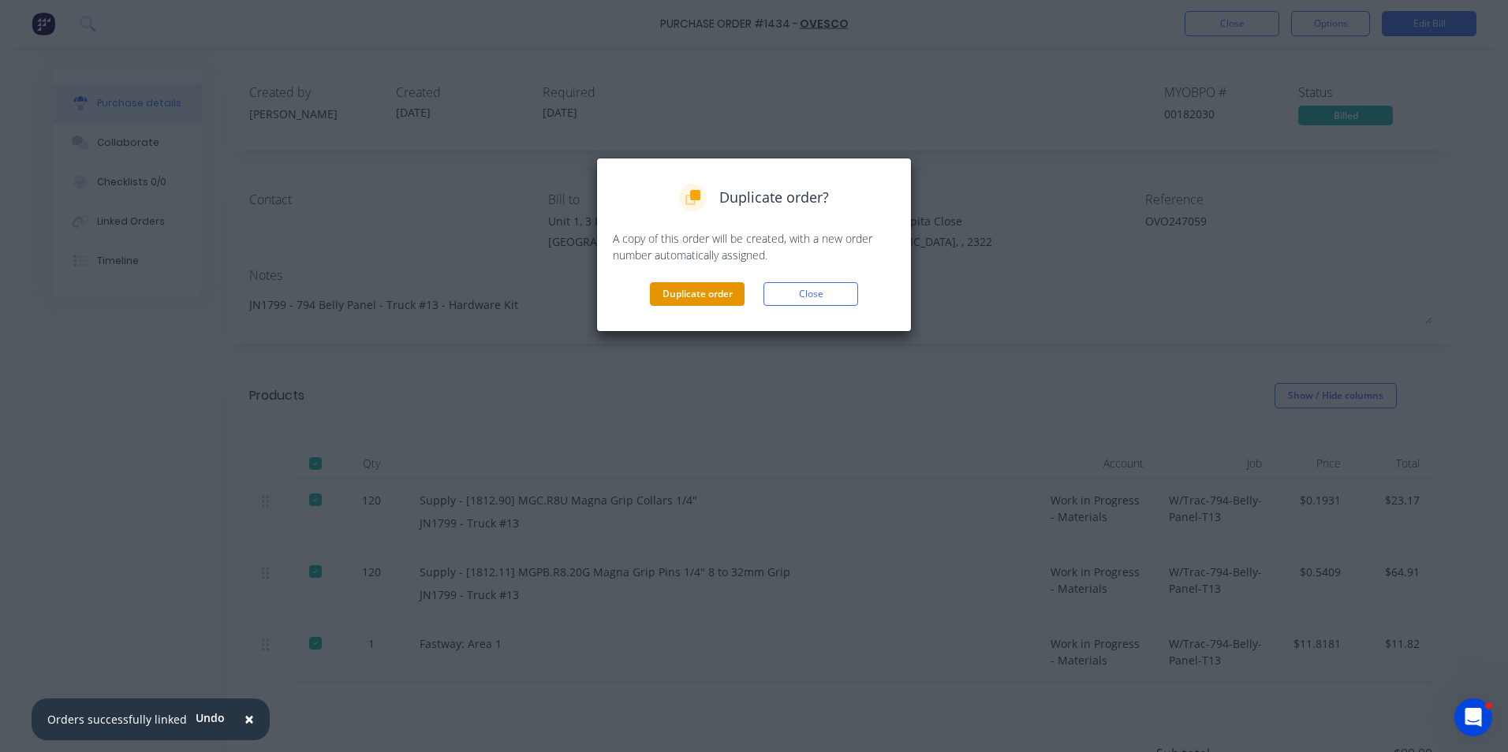
click at [692, 292] on button "Duplicate order" at bounding box center [697, 294] width 95 height 24
type textarea "x"
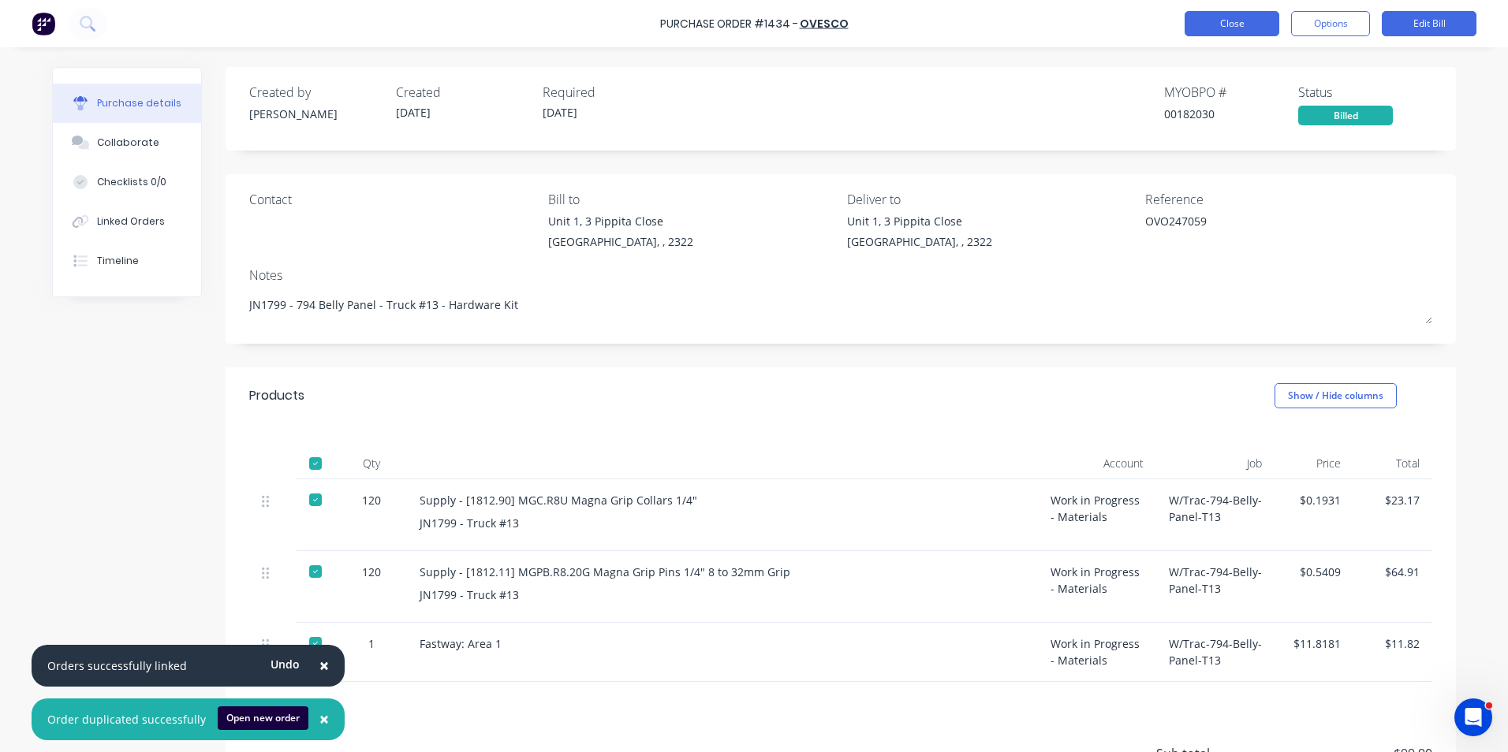
click at [1215, 24] on button "Close" at bounding box center [1232, 23] width 95 height 25
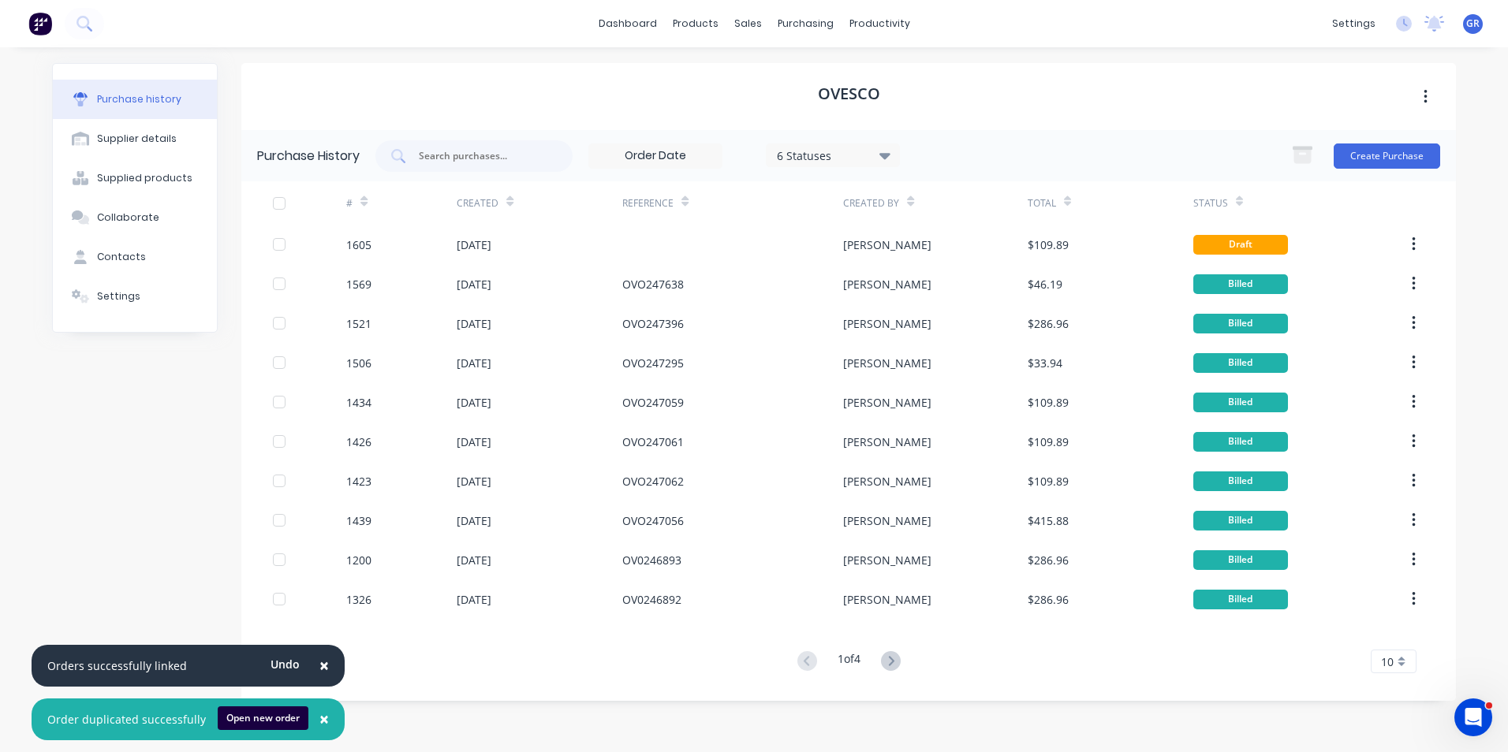
click at [319, 664] on span "×" at bounding box center [323, 666] width 9 height 22
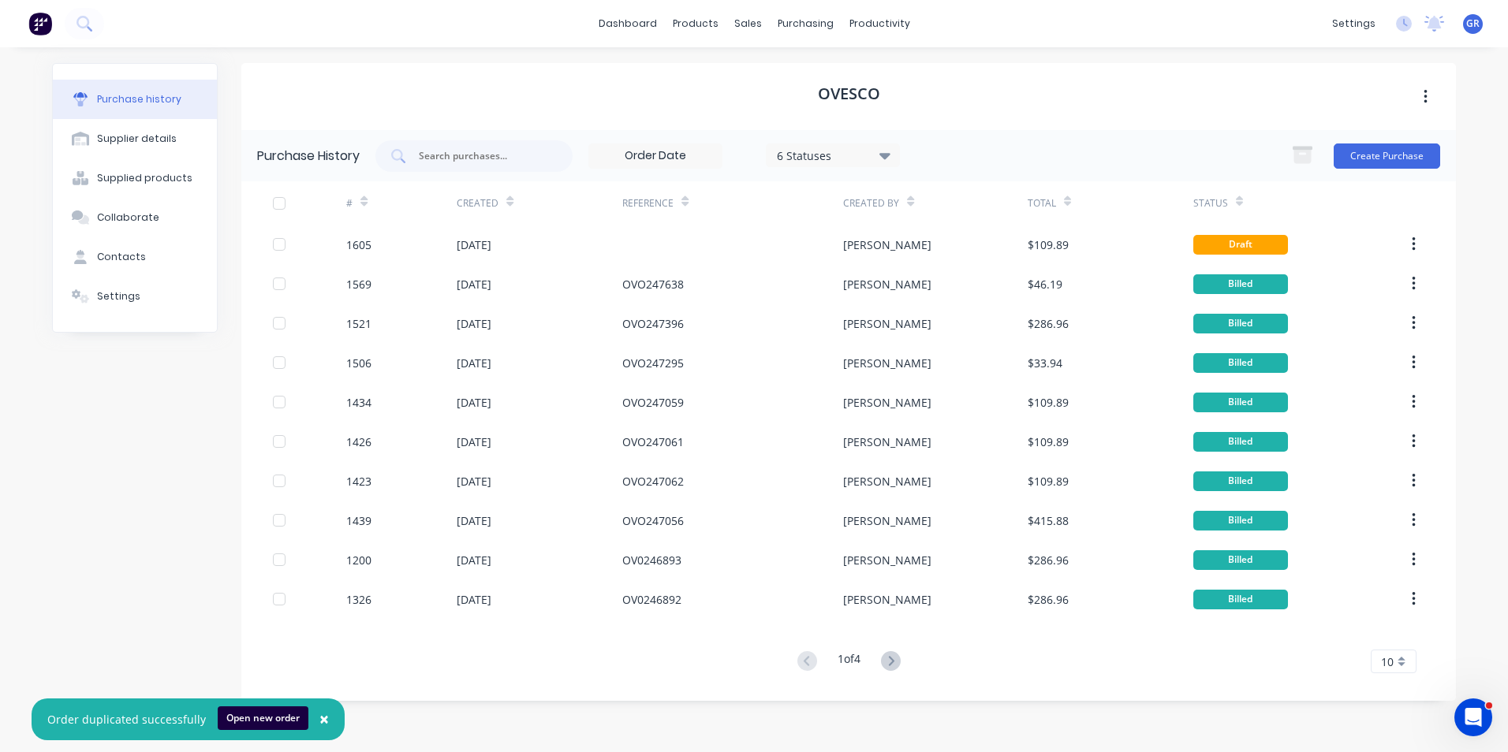
click at [319, 718] on span "×" at bounding box center [323, 719] width 9 height 22
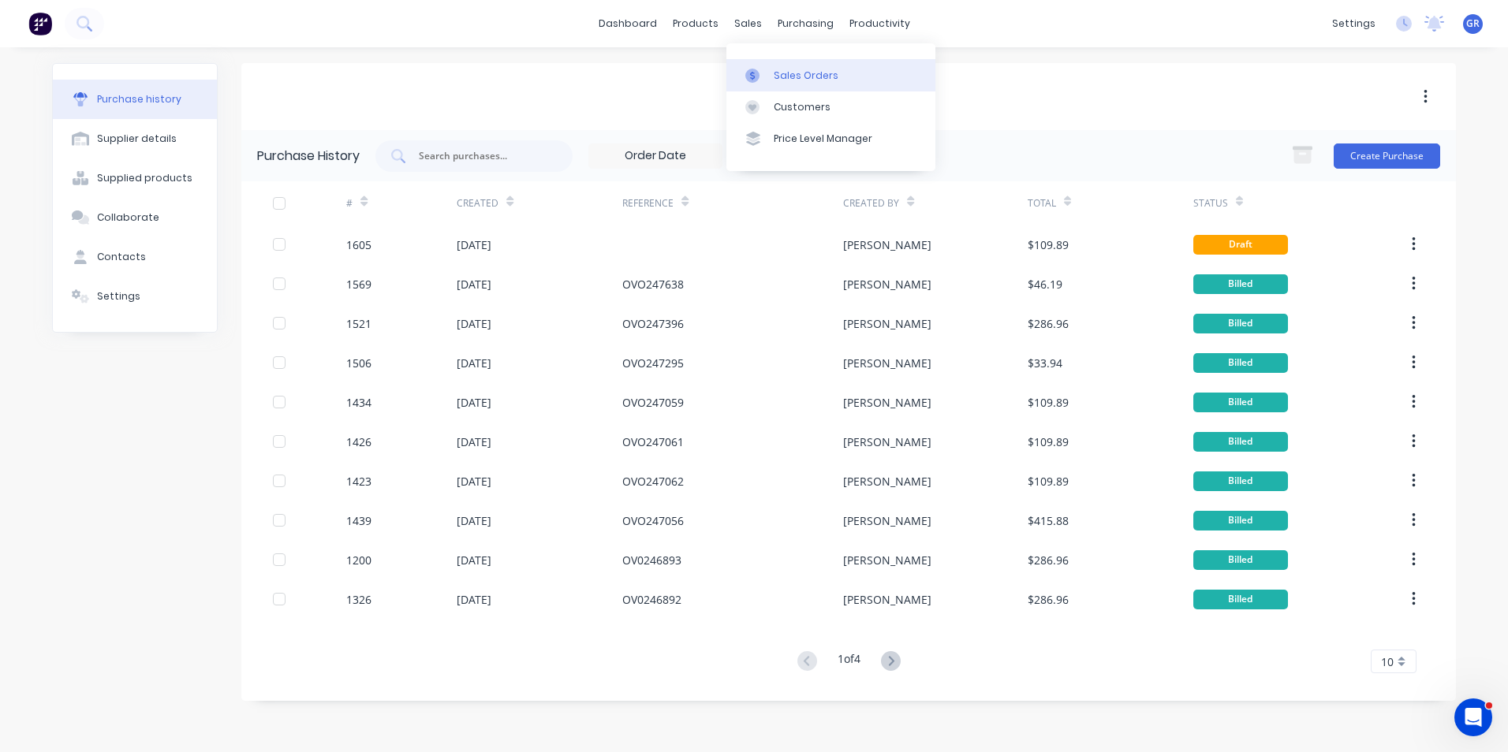
click at [801, 77] on div "Sales Orders" at bounding box center [806, 76] width 65 height 14
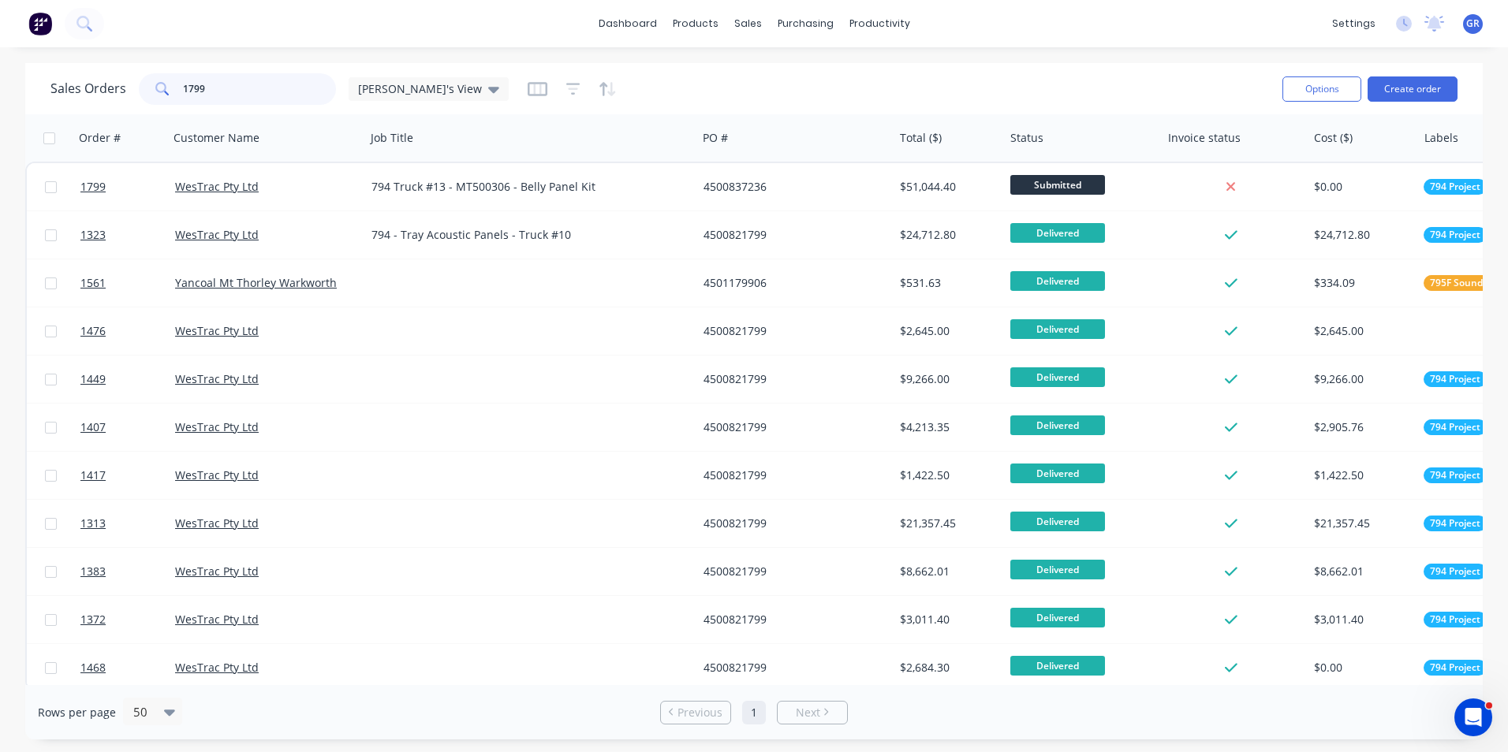
drag, startPoint x: 210, startPoint y: 88, endPoint x: 160, endPoint y: 89, distance: 49.7
click at [160, 89] on div "1799" at bounding box center [237, 89] width 197 height 32
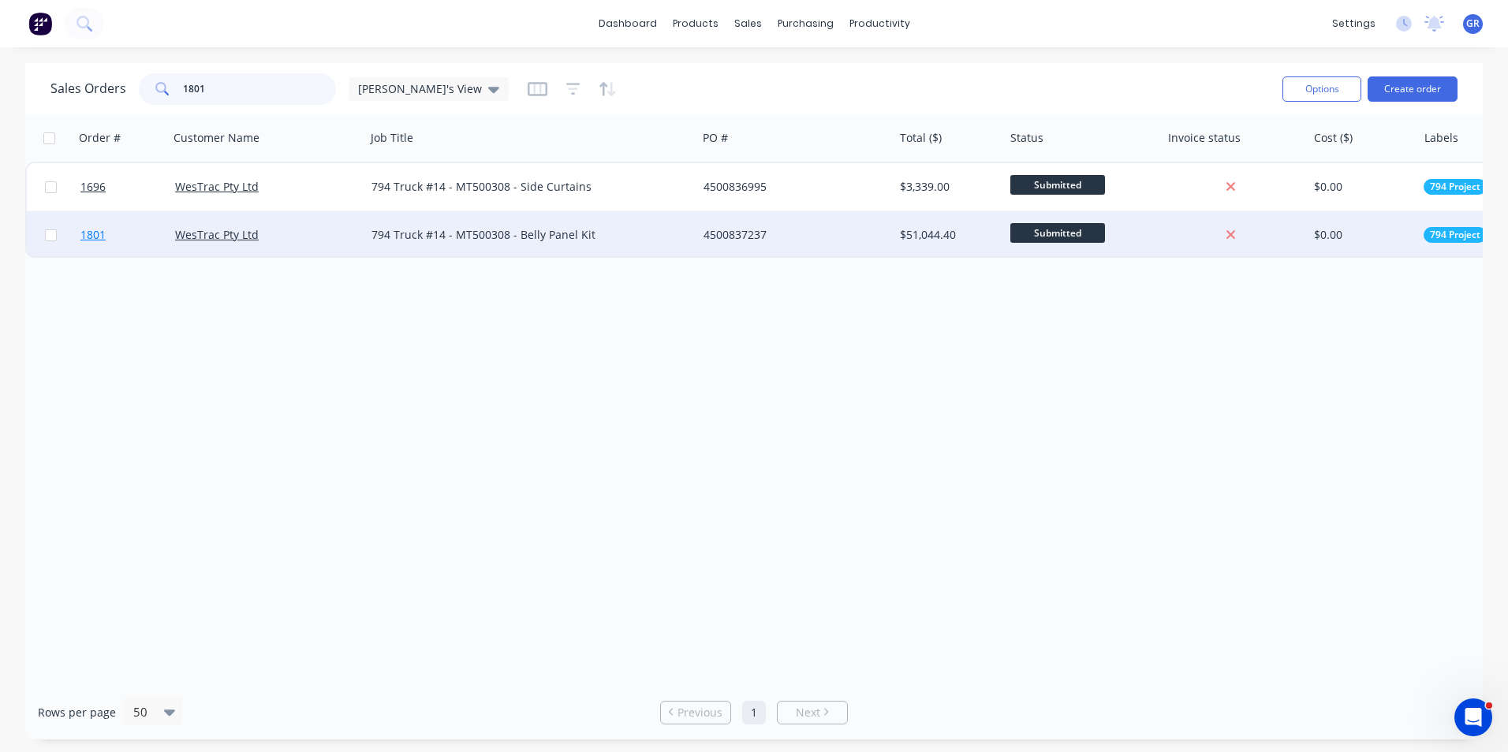
type input "1801"
click at [96, 233] on span "1801" at bounding box center [92, 235] width 25 height 16
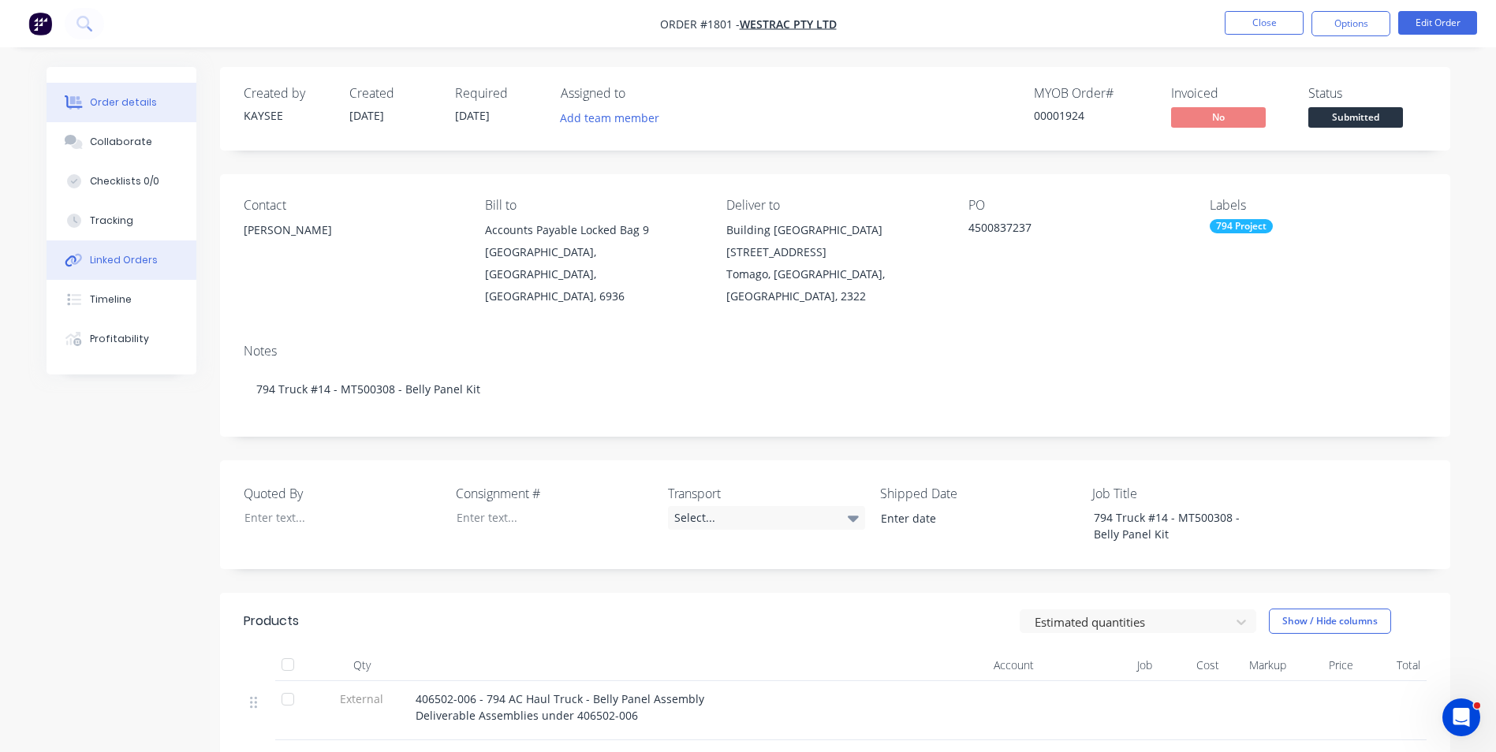
click at [126, 259] on div "Linked Orders" at bounding box center [124, 260] width 68 height 14
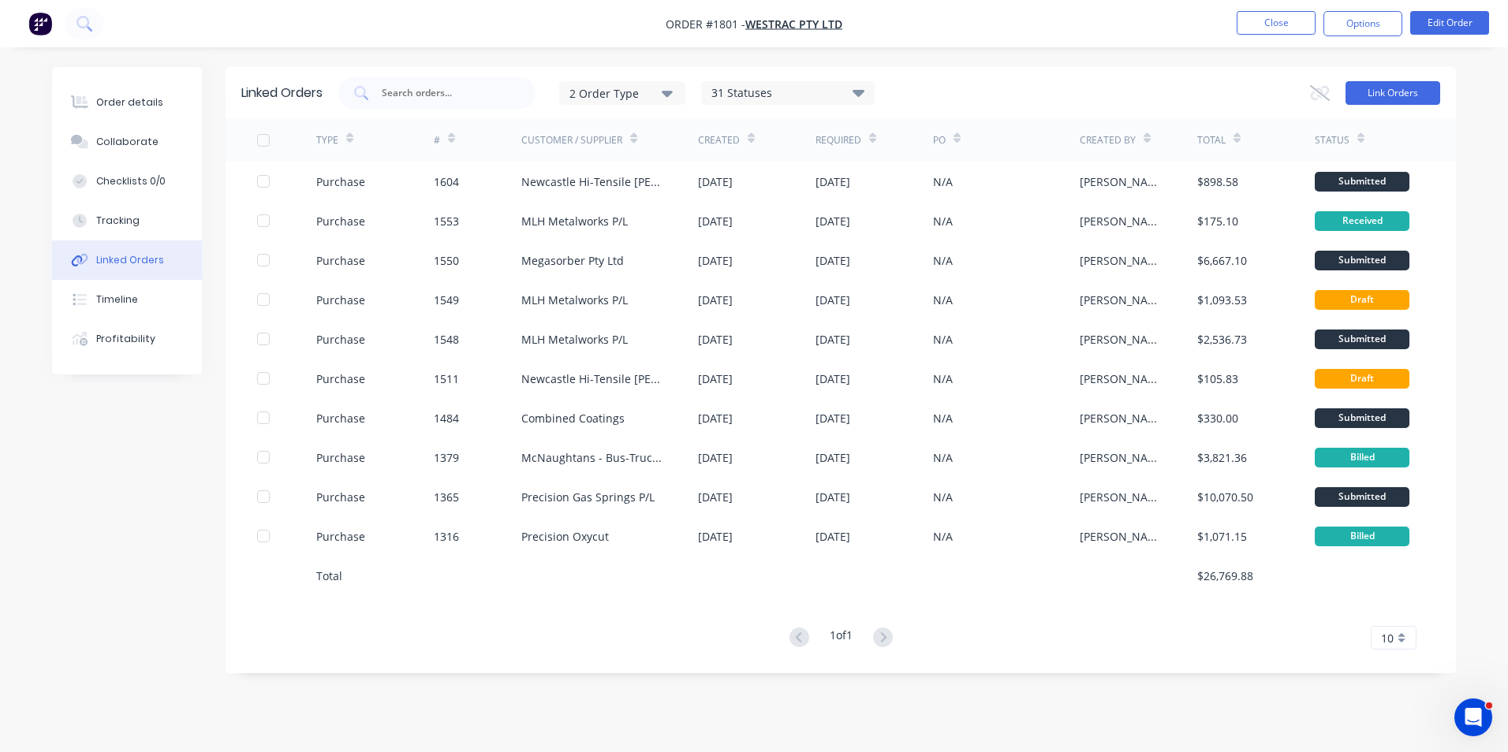
click at [1386, 89] on button "Link Orders" at bounding box center [1392, 93] width 95 height 24
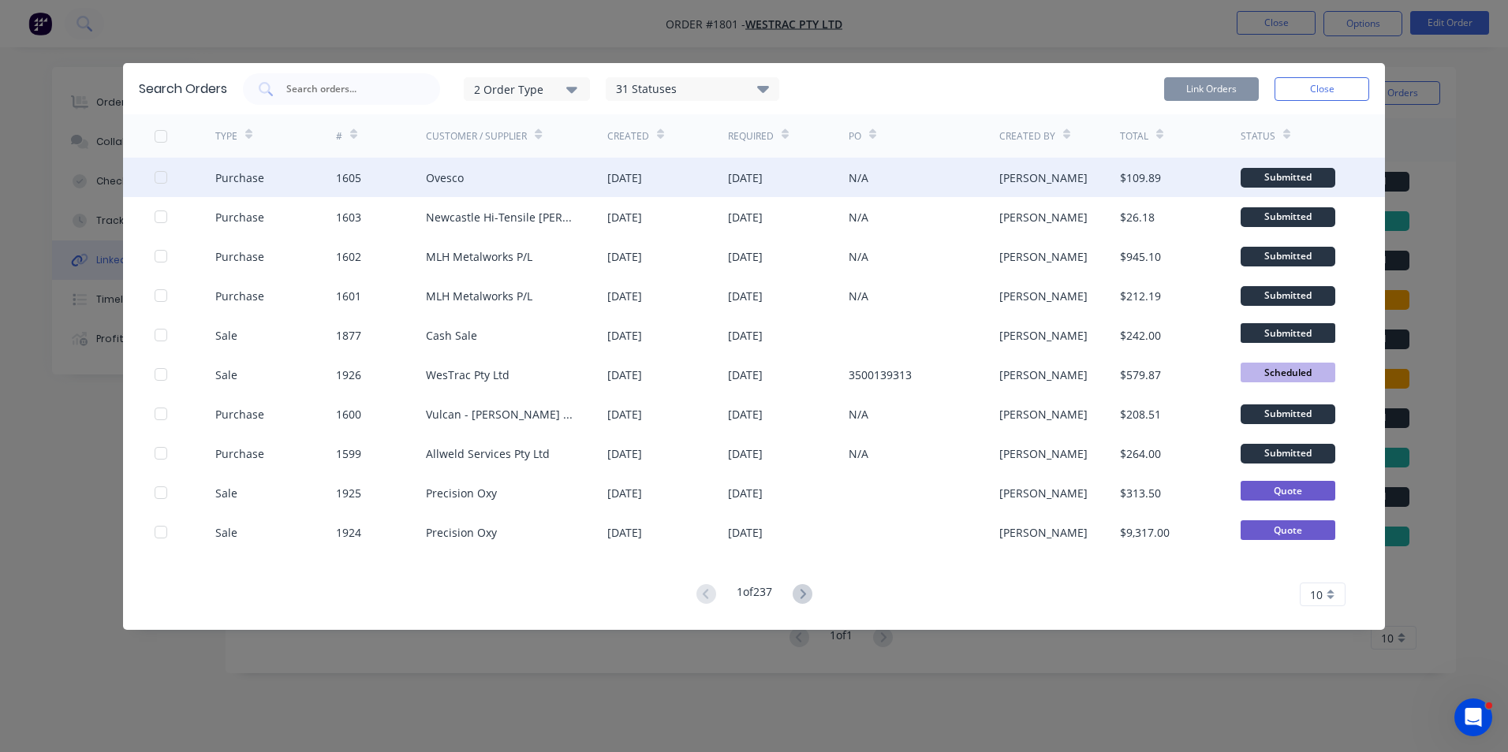
click at [162, 176] on div at bounding box center [161, 178] width 32 height 32
drag, startPoint x: 1214, startPoint y: 85, endPoint x: 1224, endPoint y: 84, distance: 10.3
click at [1213, 85] on button "Link Orders" at bounding box center [1211, 89] width 95 height 24
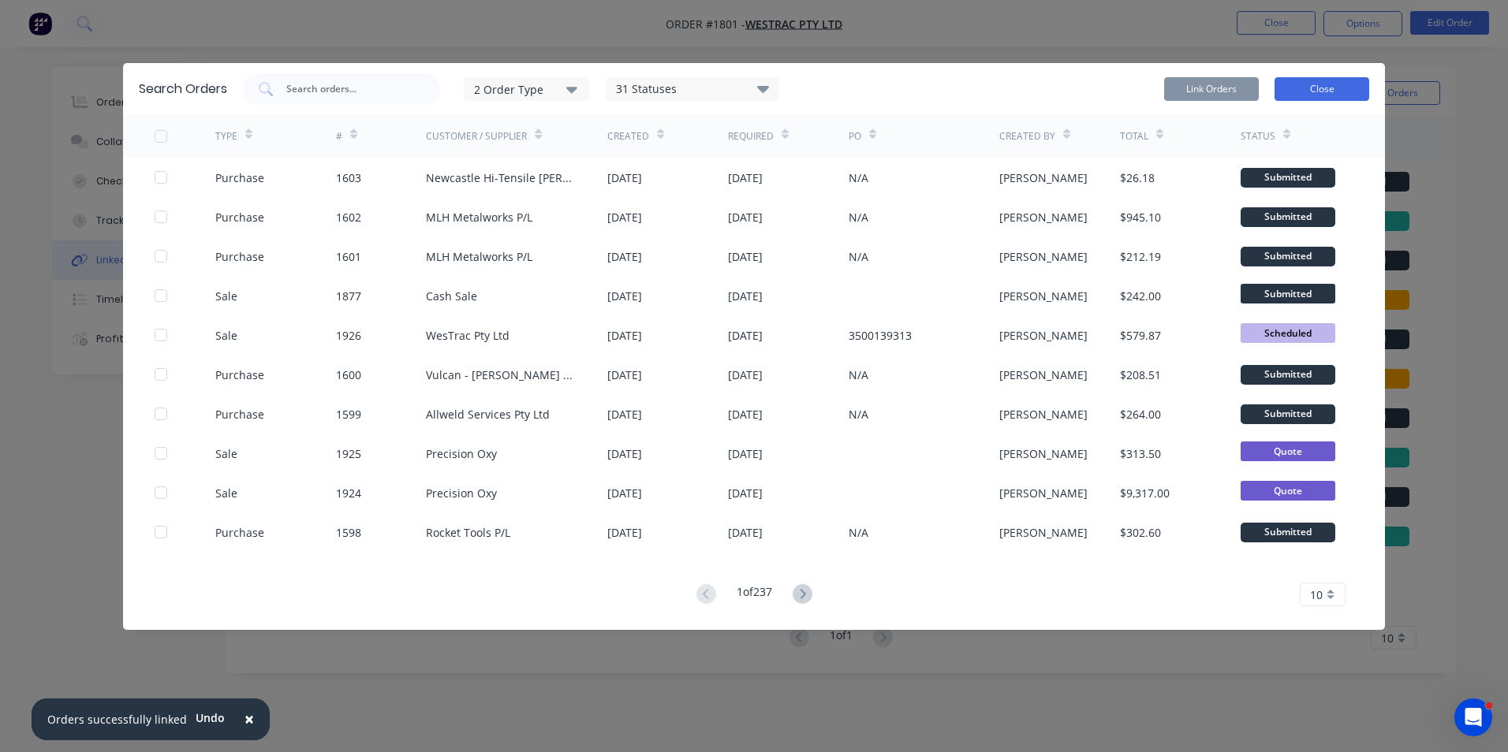
click at [1330, 90] on button "Close" at bounding box center [1321, 89] width 95 height 24
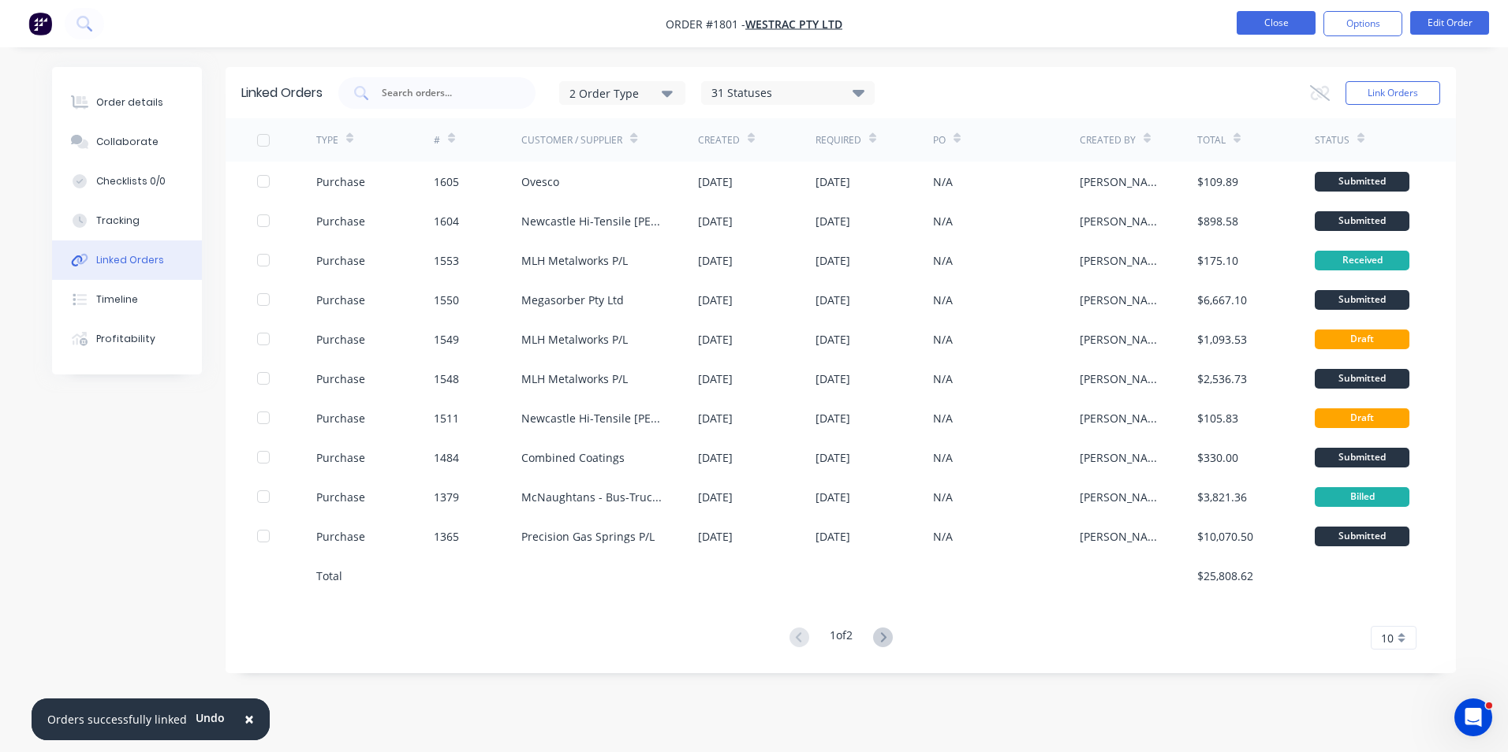
click at [1271, 24] on button "Close" at bounding box center [1276, 23] width 79 height 24
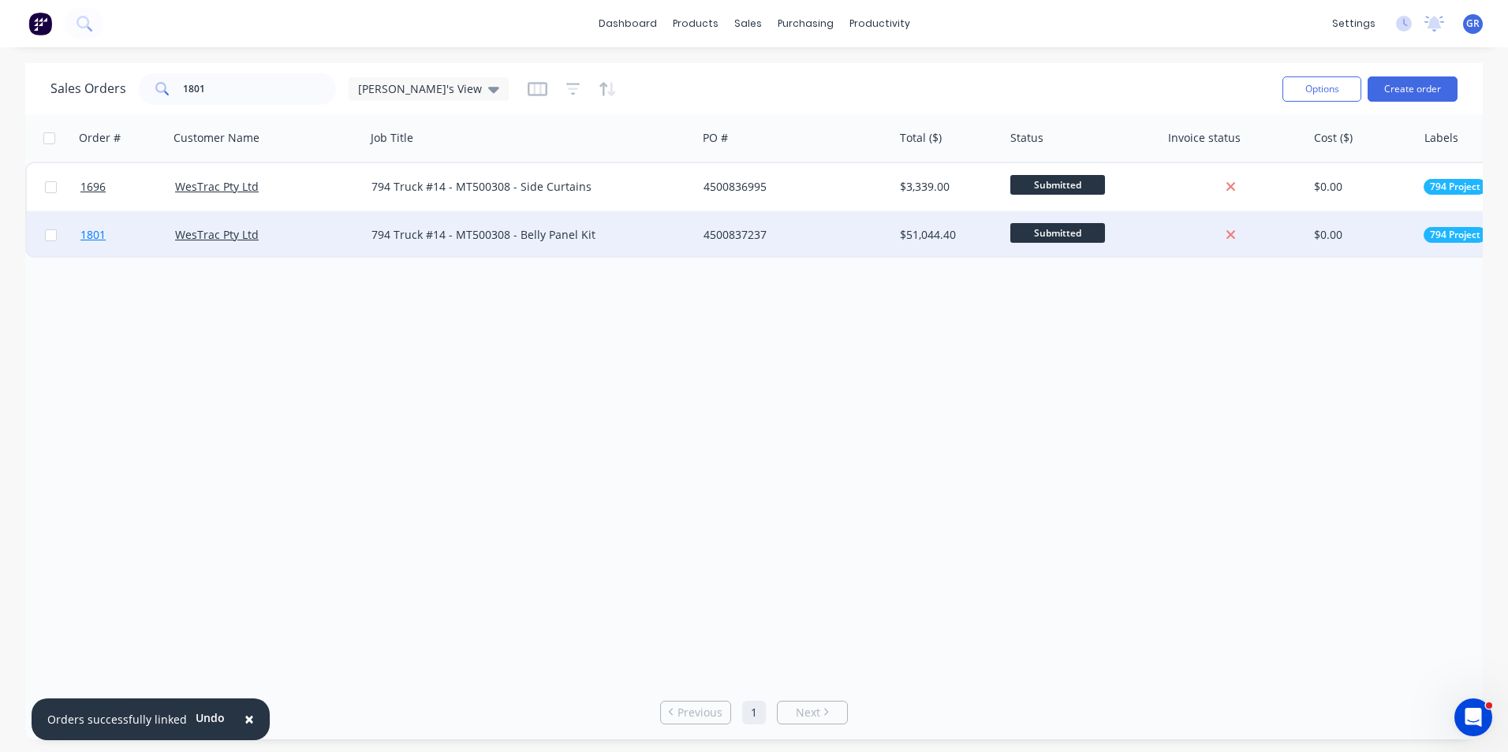
click at [95, 235] on span "1801" at bounding box center [92, 235] width 25 height 16
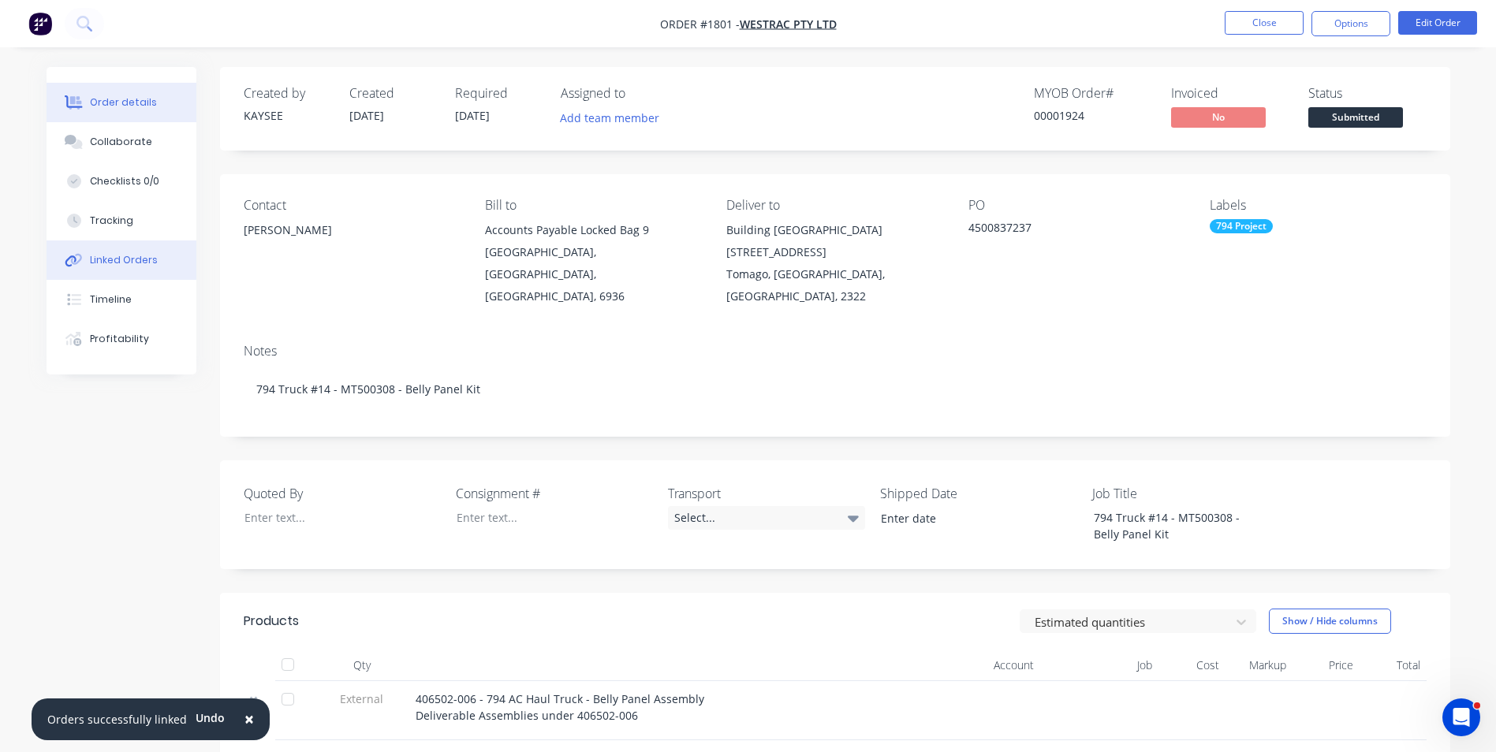
click at [121, 259] on div "Linked Orders" at bounding box center [124, 260] width 68 height 14
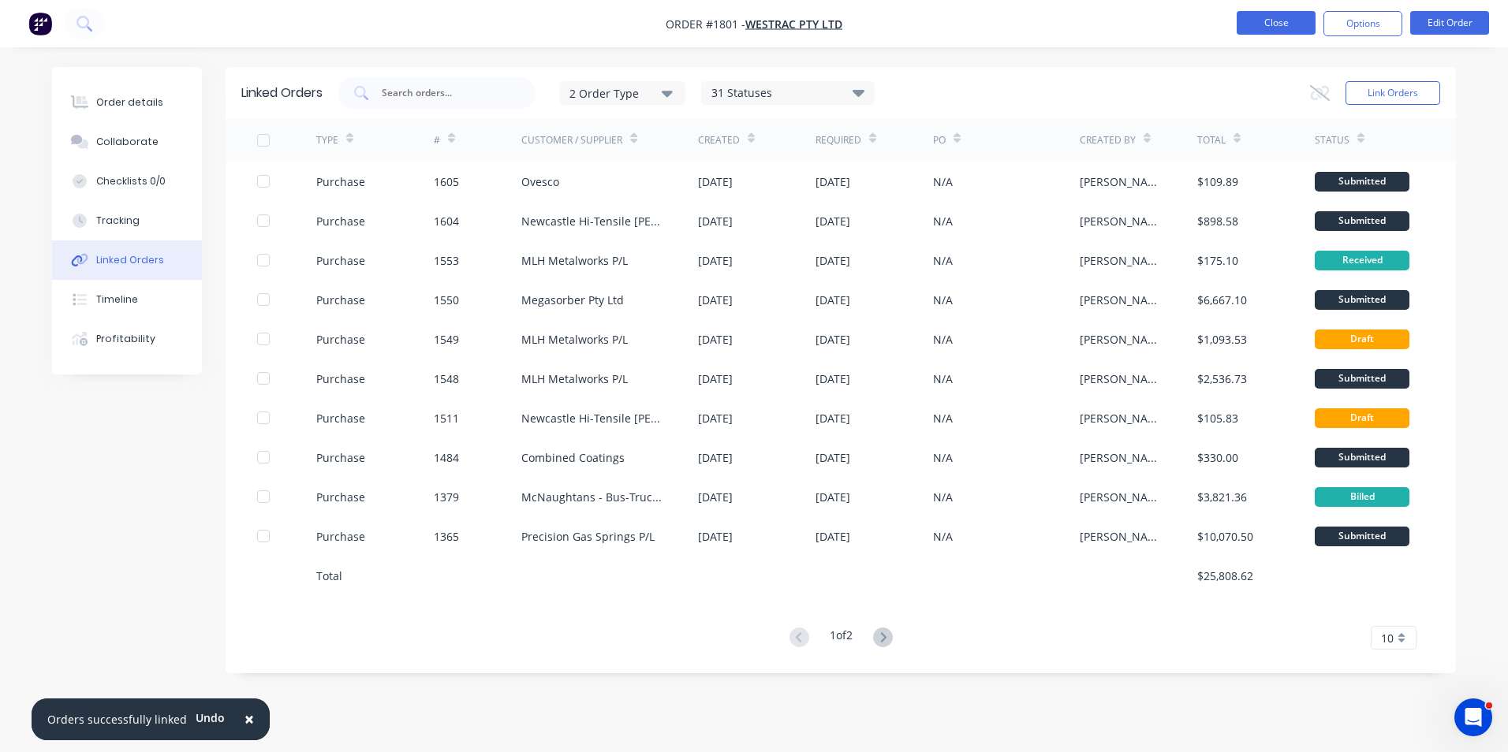
click at [1265, 23] on button "Close" at bounding box center [1276, 23] width 79 height 24
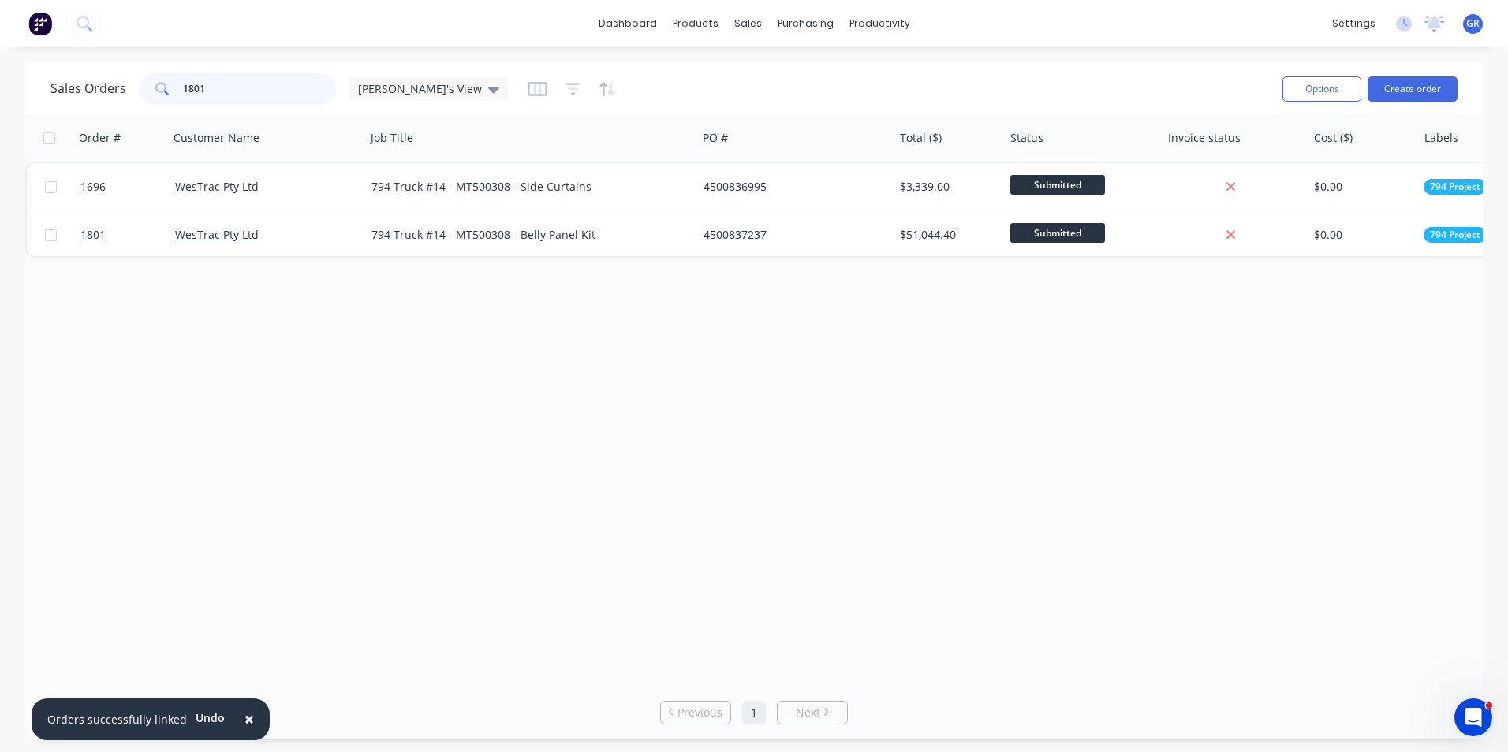
drag, startPoint x: 215, startPoint y: 84, endPoint x: 167, endPoint y: 88, distance: 48.3
click at [167, 88] on div "1801" at bounding box center [237, 89] width 197 height 32
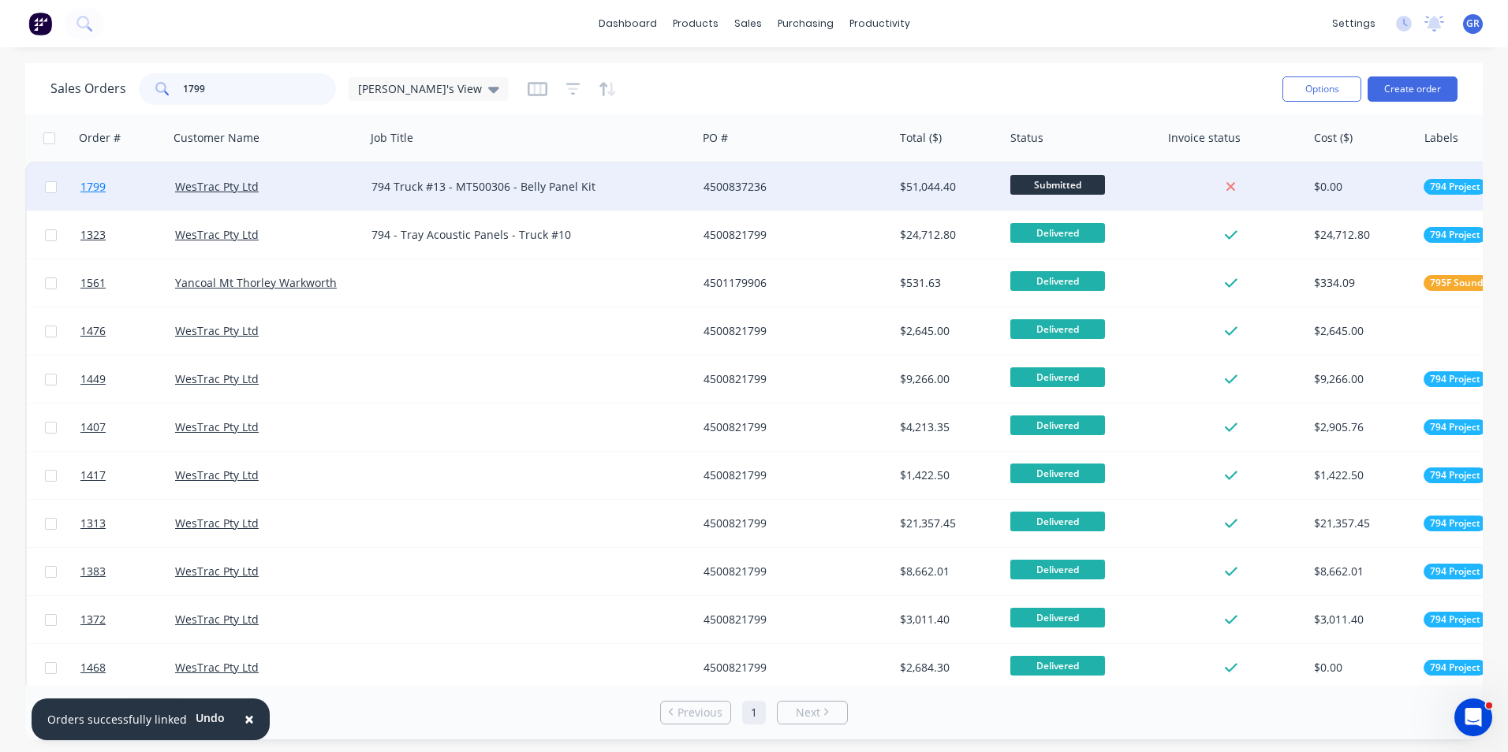
type input "1799"
click at [99, 188] on span "1799" at bounding box center [92, 187] width 25 height 16
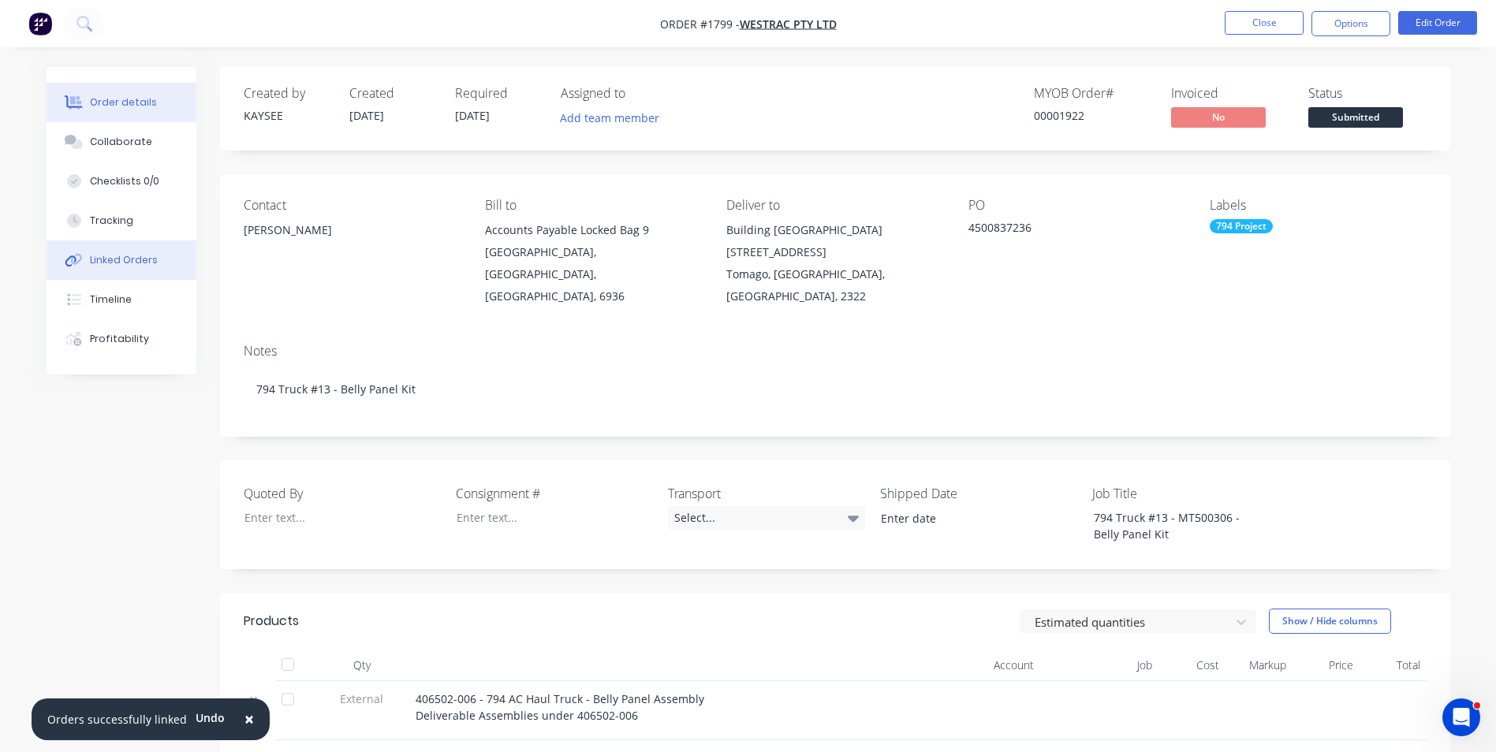
click at [137, 260] on div "Linked Orders" at bounding box center [124, 260] width 68 height 14
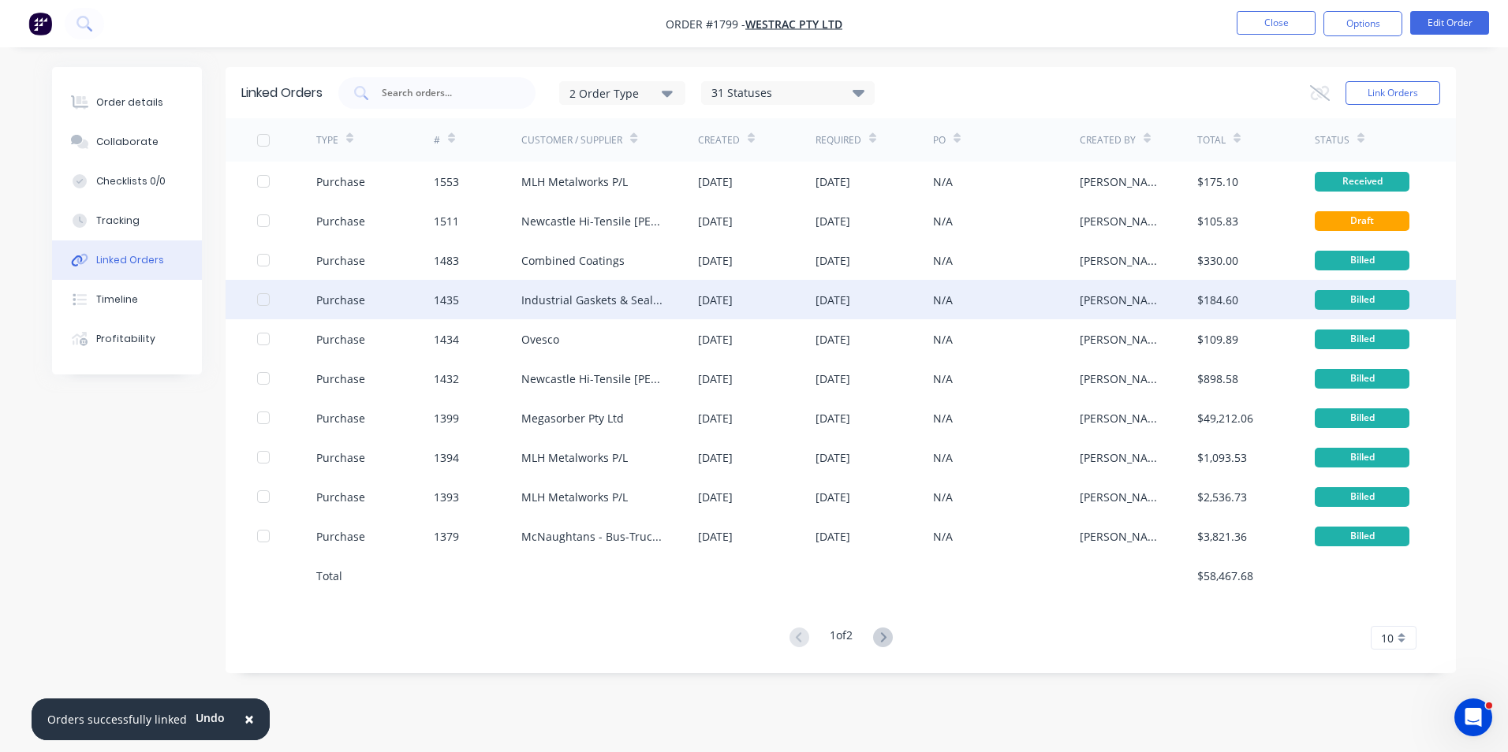
click at [348, 299] on div "Purchase" at bounding box center [340, 300] width 49 height 17
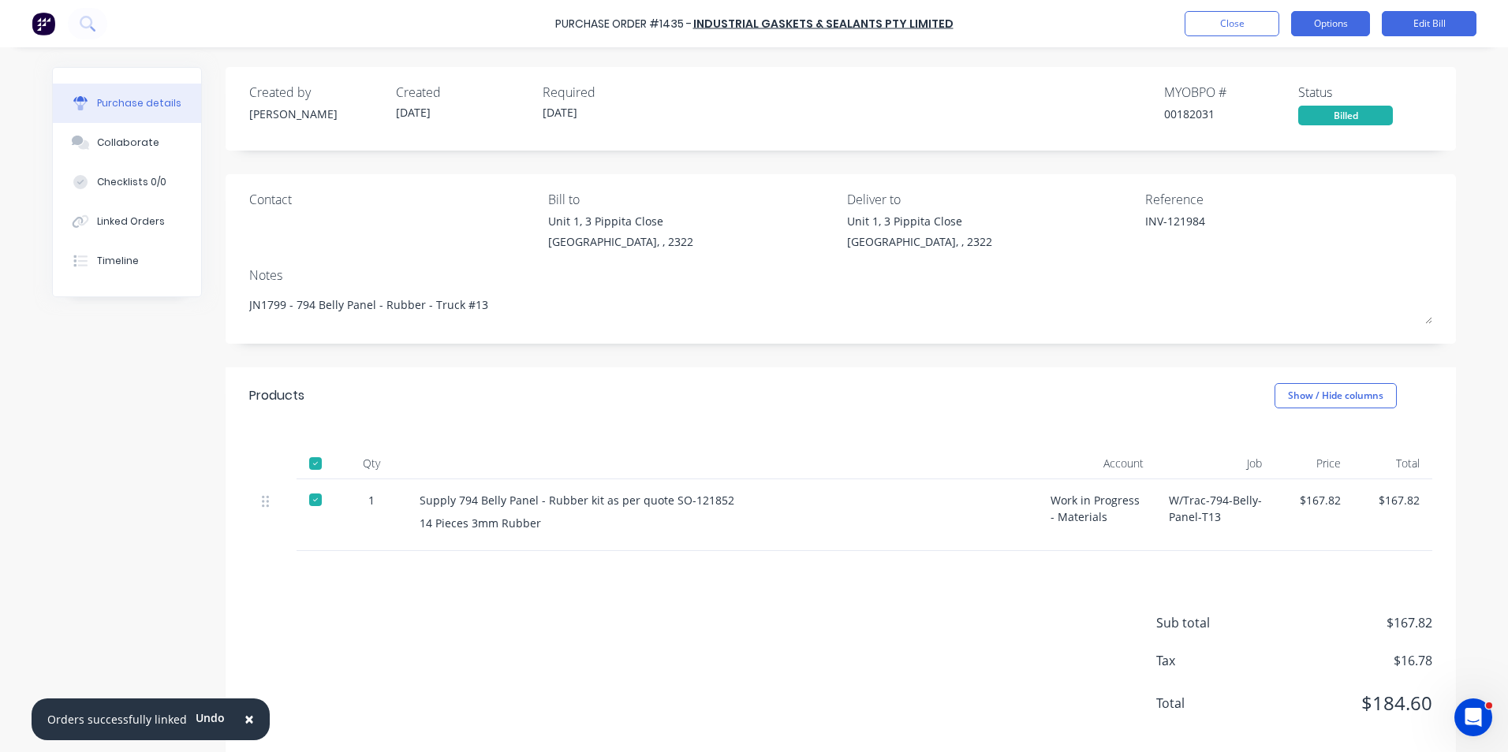
click at [1329, 21] on button "Options" at bounding box center [1330, 23] width 79 height 25
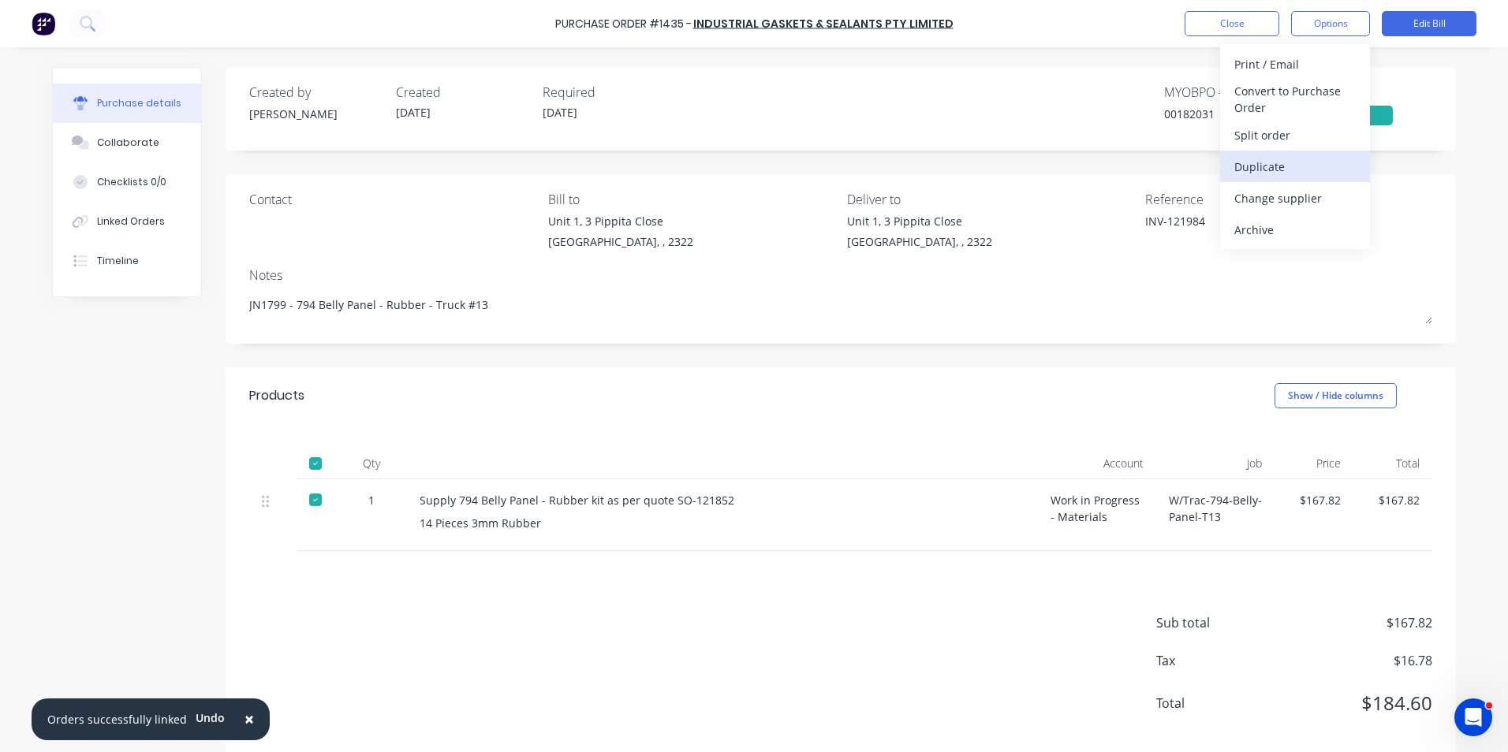
click at [1256, 165] on div "Duplicate" at bounding box center [1294, 166] width 121 height 23
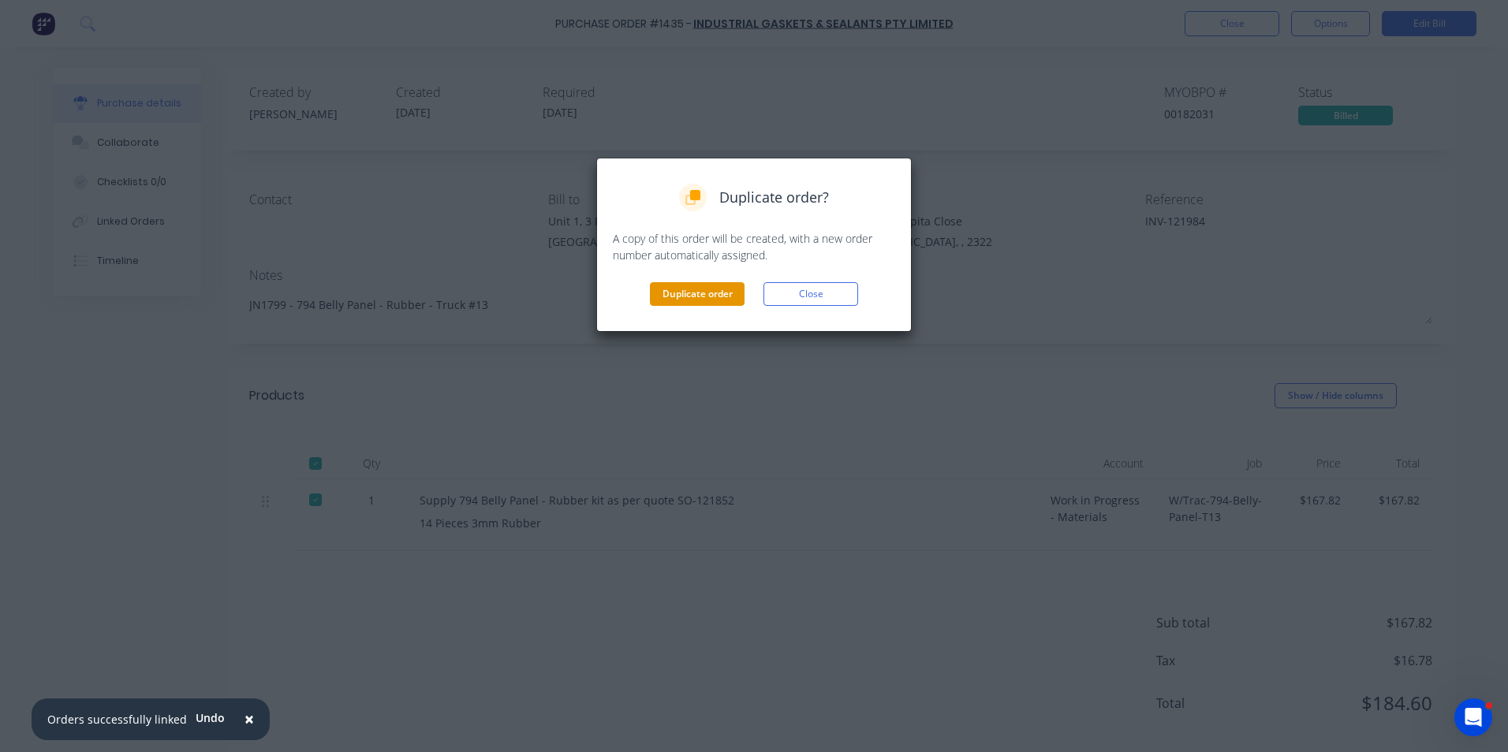
click at [689, 293] on button "Duplicate order" at bounding box center [697, 294] width 95 height 24
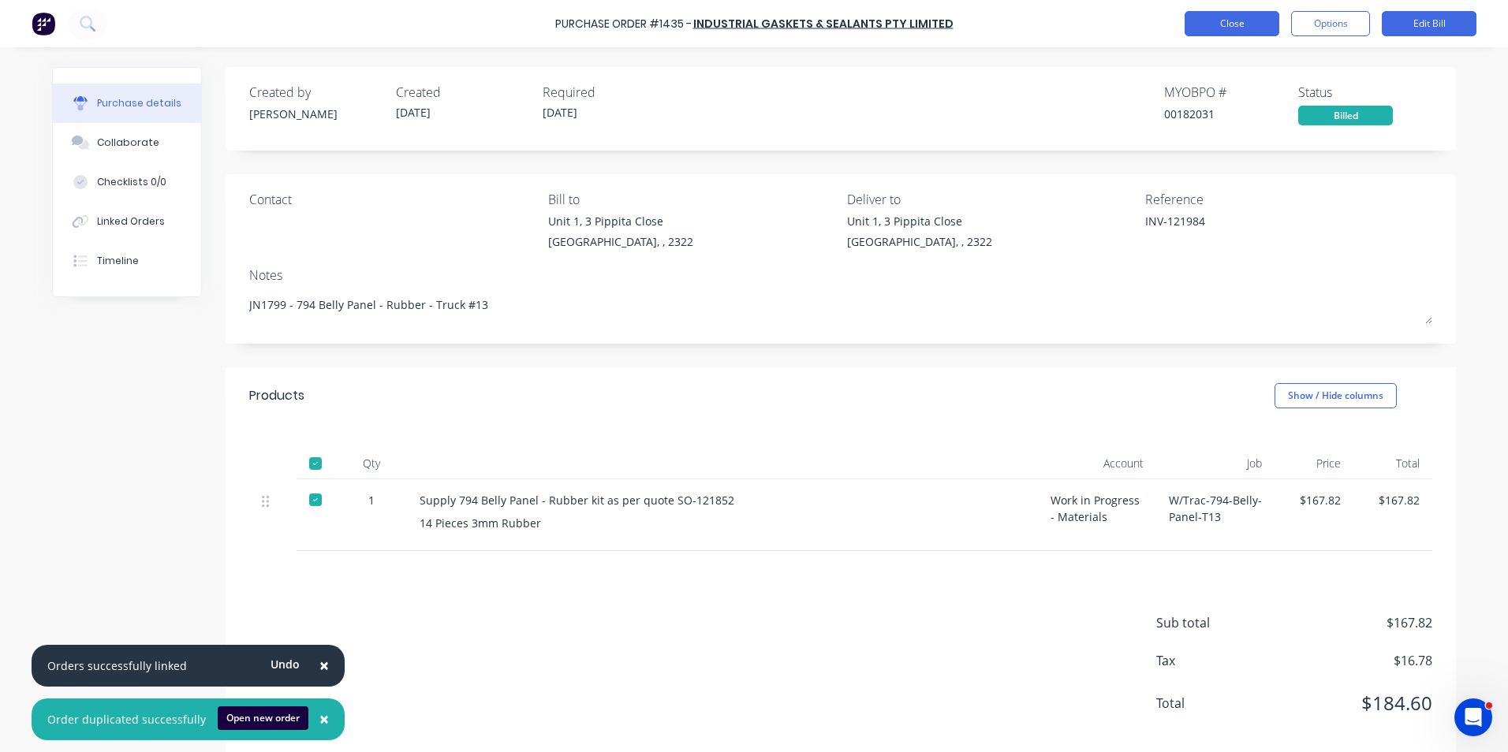
click at [1237, 22] on button "Close" at bounding box center [1232, 23] width 95 height 25
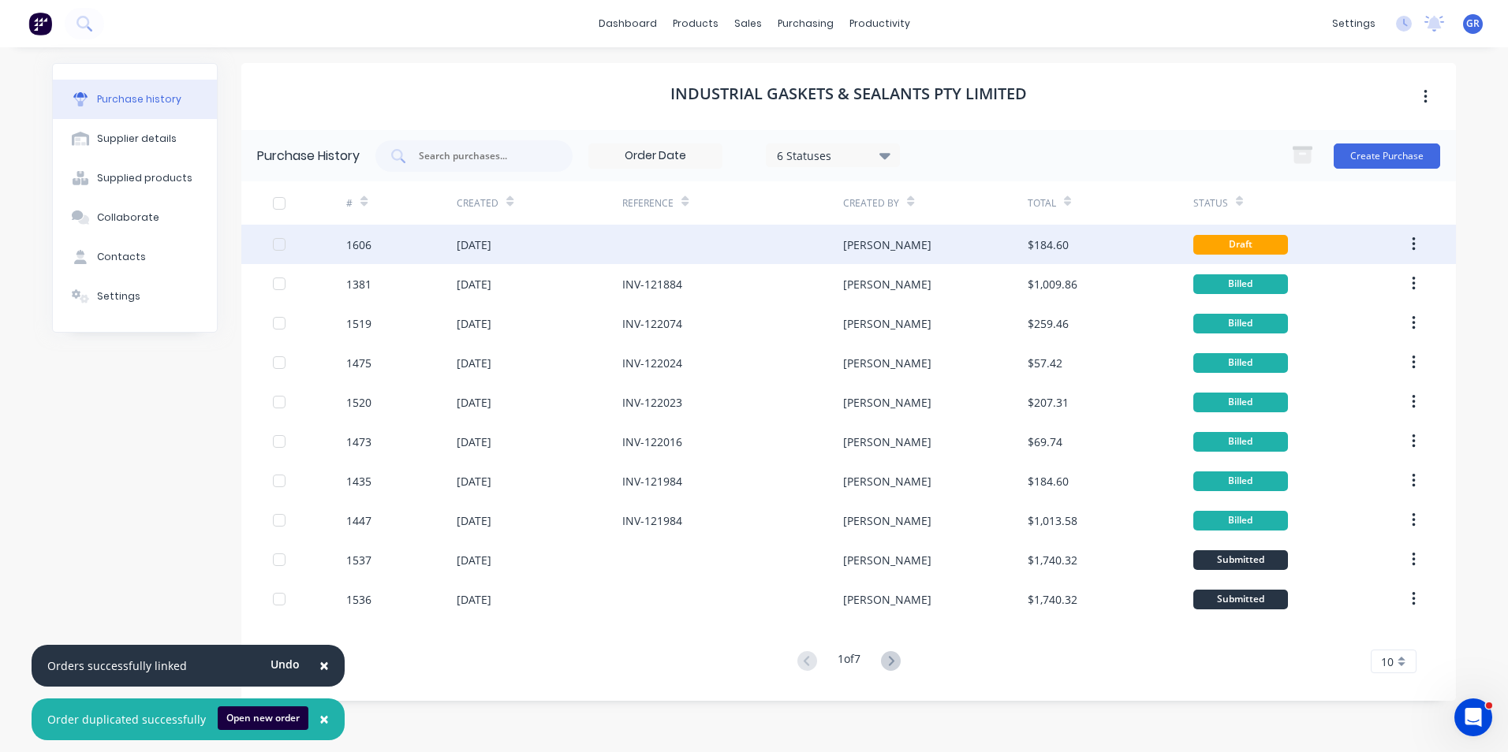
click at [360, 244] on div "1606" at bounding box center [358, 245] width 25 height 17
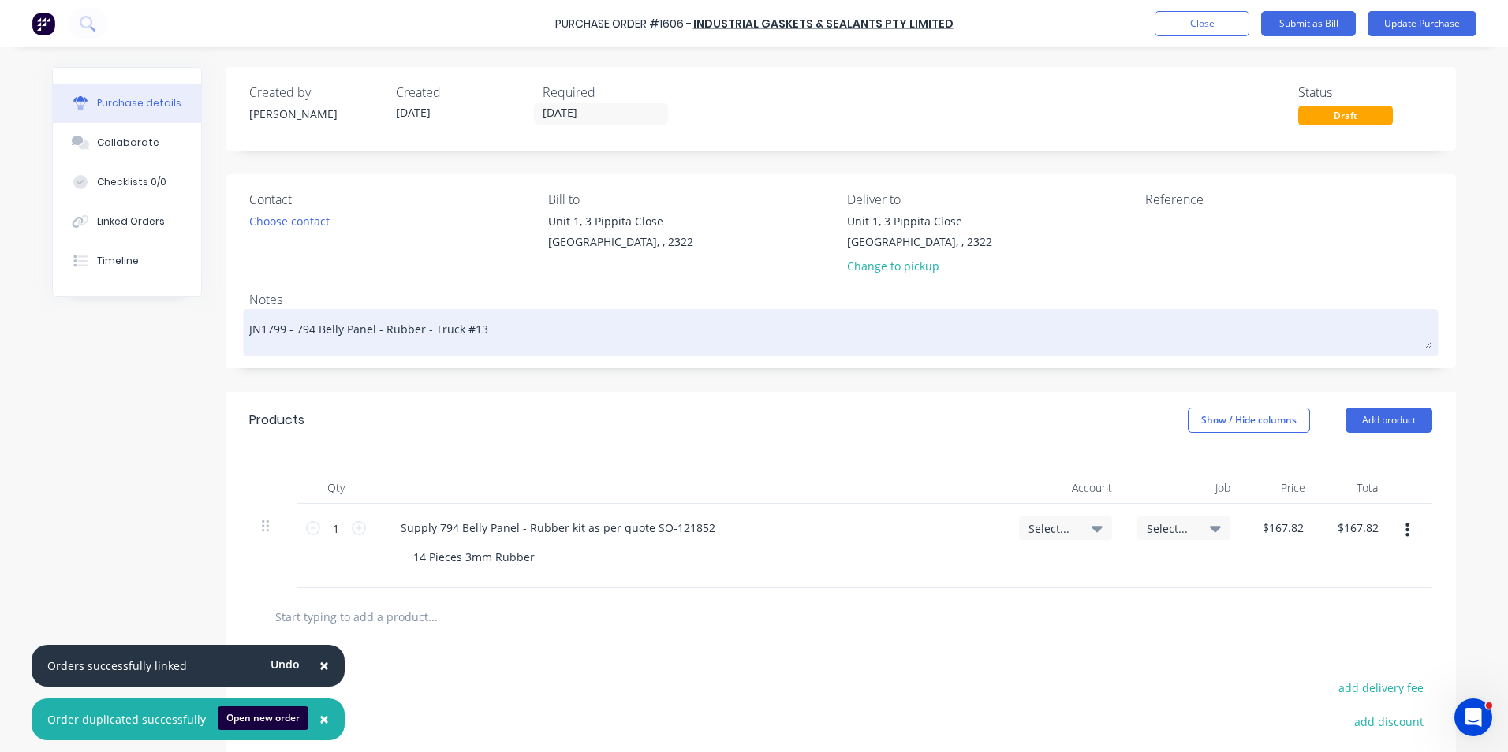
drag, startPoint x: 279, startPoint y: 330, endPoint x: 260, endPoint y: 330, distance: 18.9
click at [260, 330] on textarea "JN1799 - 794 Belly Panel - Rubber - Truck #13" at bounding box center [840, 330] width 1183 height 35
type textarea "x"
type textarea "JN18 - 794 Belly Panel - Rubber - Truck #13"
type textarea "x"
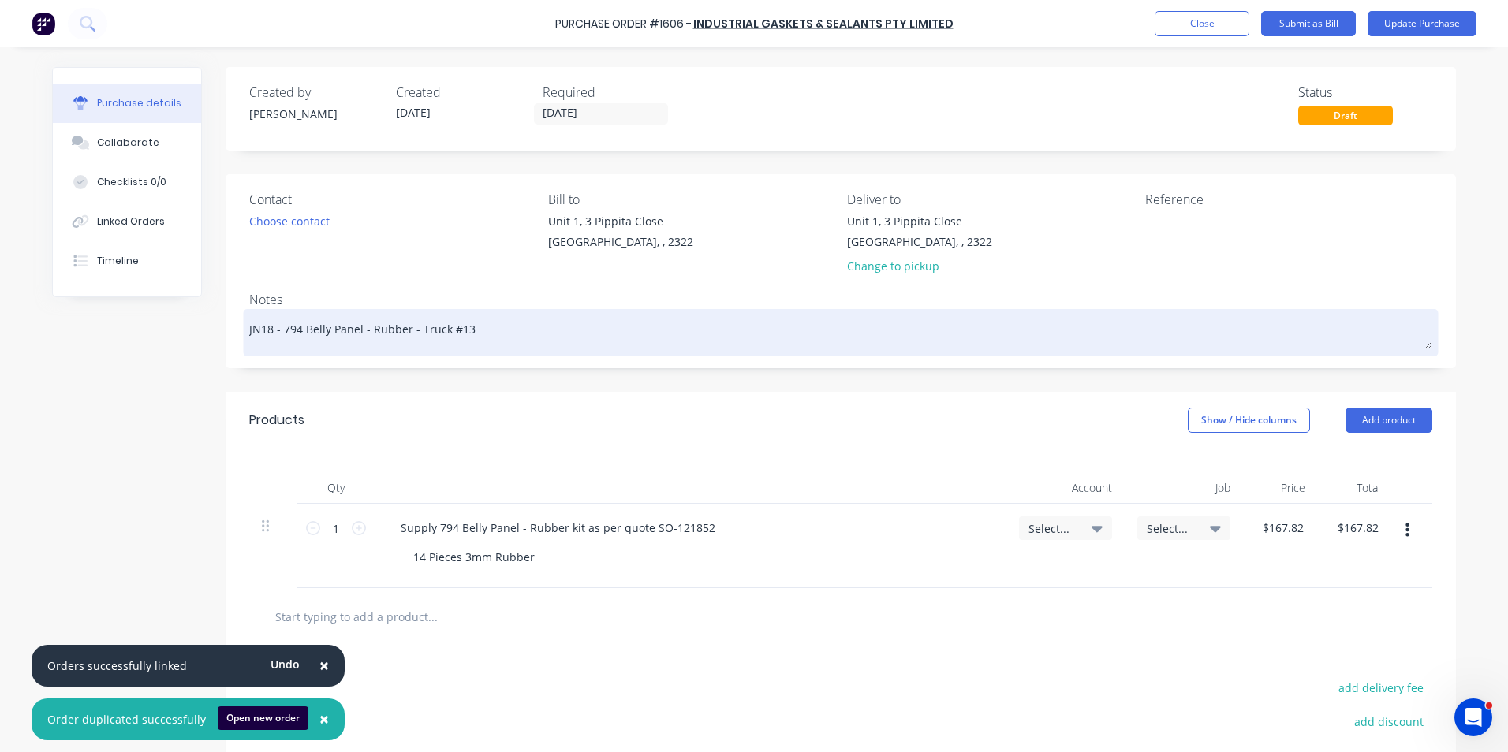
type textarea "JN180 - 794 Belly Panel - Rubber - Truck #13"
type textarea "x"
type textarea "JN1801 - 794 Belly Panel - Rubber - Truck #13"
click at [468, 331] on textarea "JN1801 - 794 Belly Panel - Rubber - Truck #13" at bounding box center [840, 330] width 1183 height 35
type textarea "x"
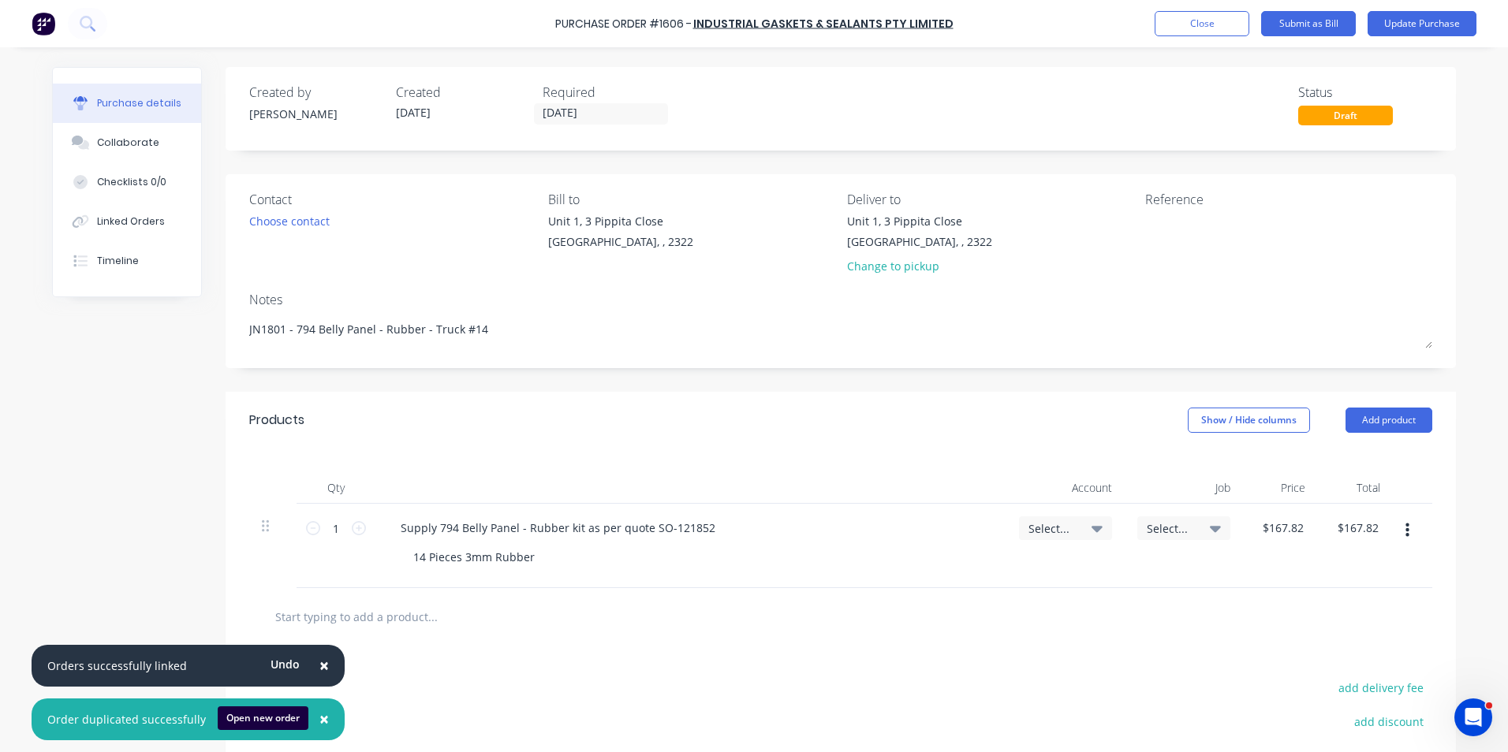
scroll to position [79, 0]
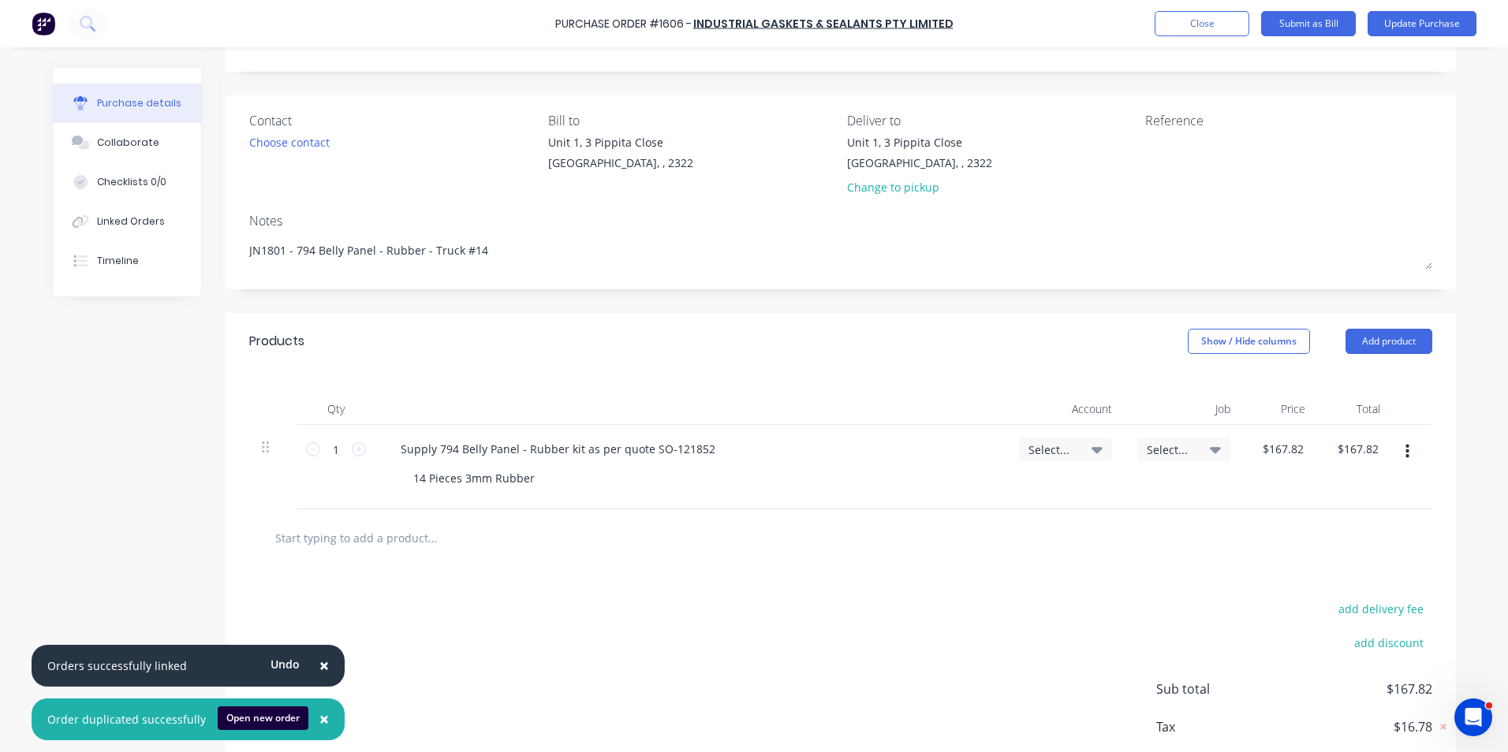
type textarea "JN1801 - 794 Belly Panel - Rubber - Truck #14"
type textarea "x"
type textarea "JN1801 - 794 Belly Panel - Rubber - Truck #14"
click at [1039, 444] on span "Select..." at bounding box center [1051, 450] width 47 height 17
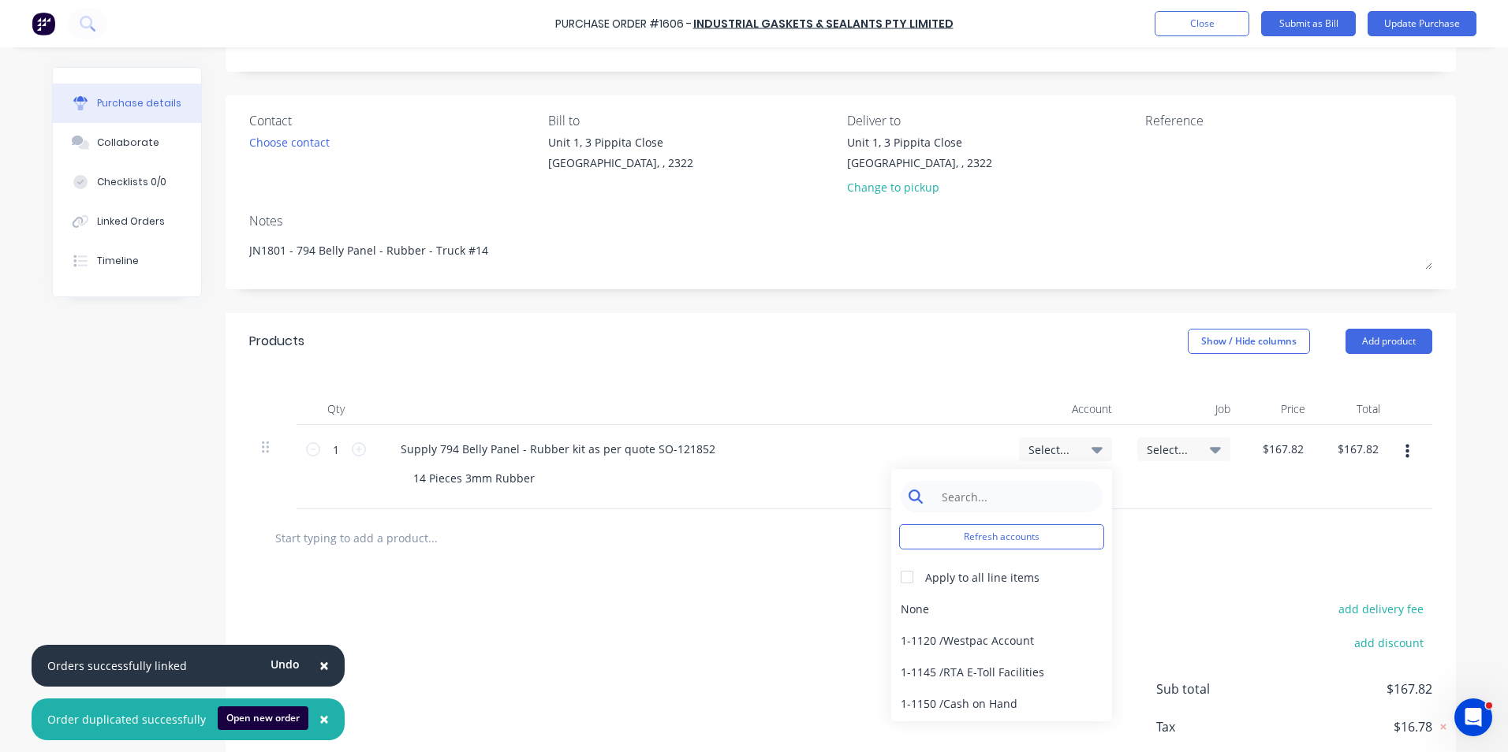
type textarea "x"
click at [965, 494] on input at bounding box center [1014, 497] width 162 height 32
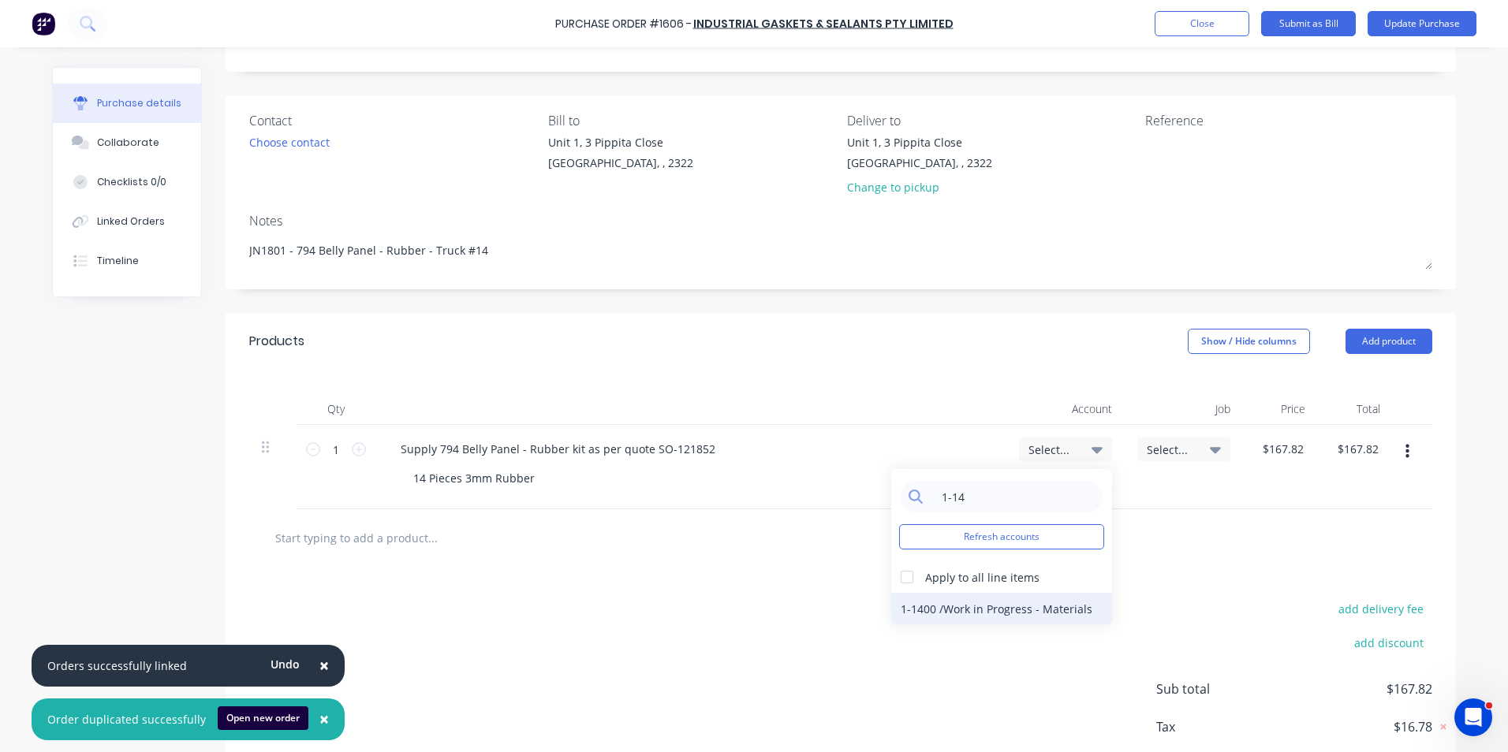
type input "1-14"
click at [945, 604] on div "1-1400 / Work in Progress - Materials" at bounding box center [1001, 609] width 221 height 32
click at [1147, 449] on span "Select..." at bounding box center [1170, 450] width 47 height 17
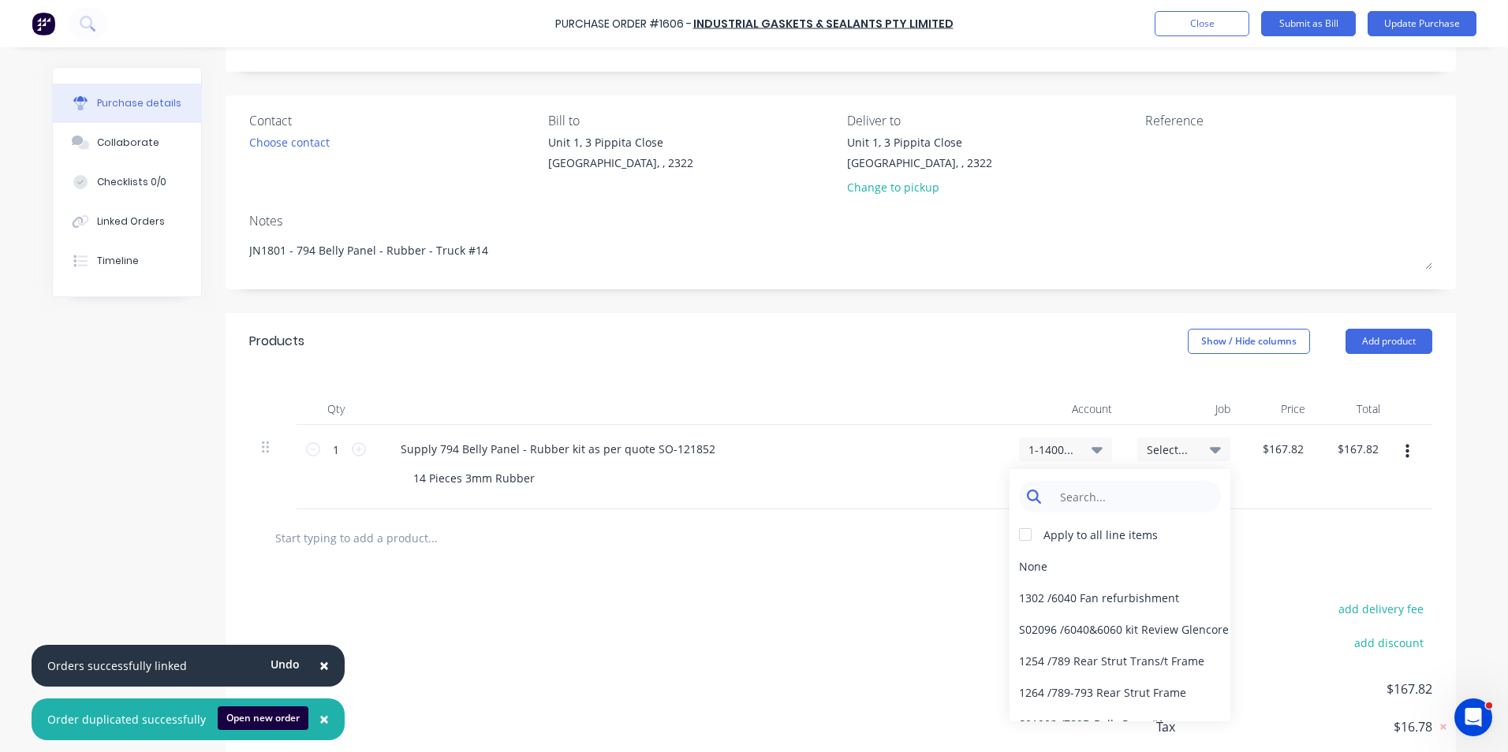
type textarea "x"
click at [1076, 498] on input at bounding box center [1132, 497] width 162 height 32
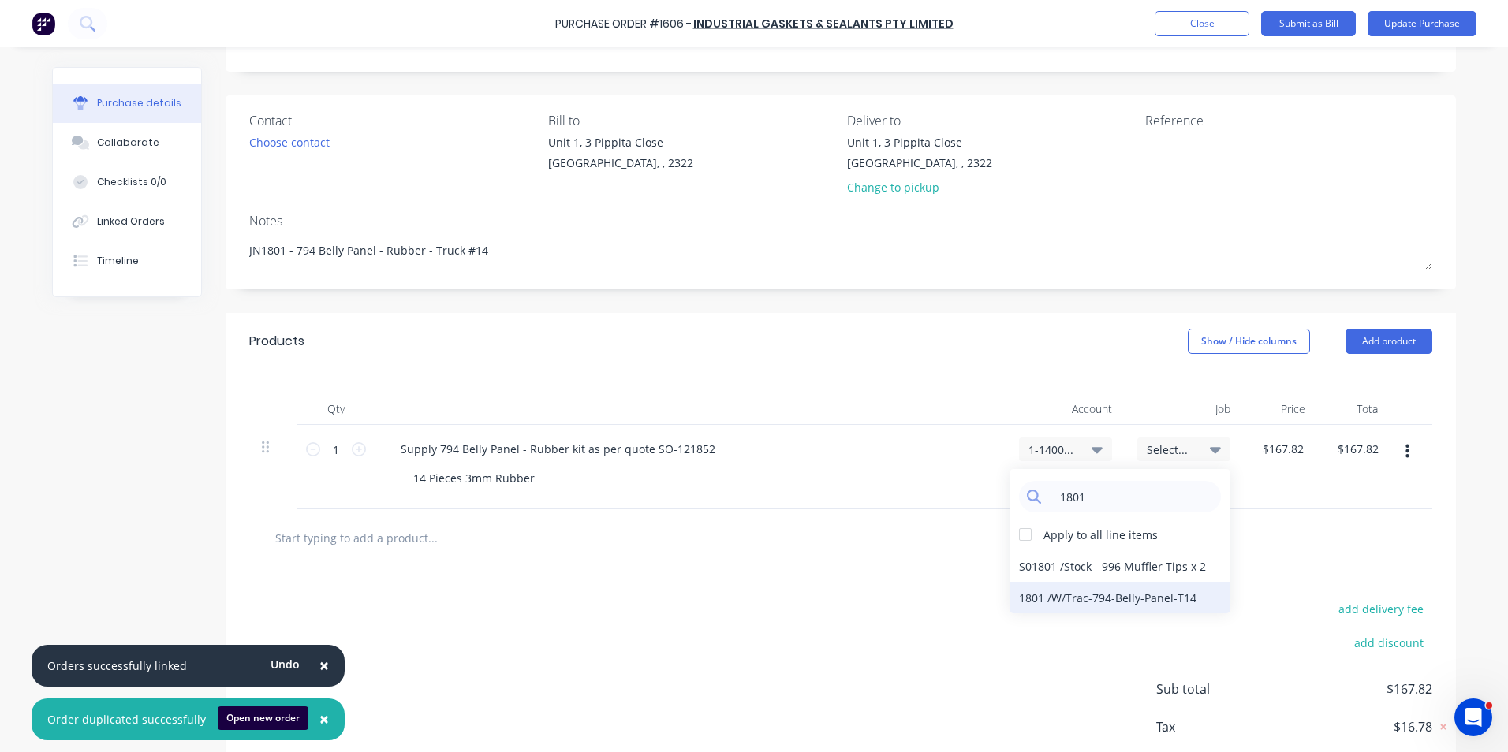
type input "1801"
click at [1022, 595] on div "1801 / W/Trac-794-Belly-Panel-T14" at bounding box center [1119, 598] width 221 height 32
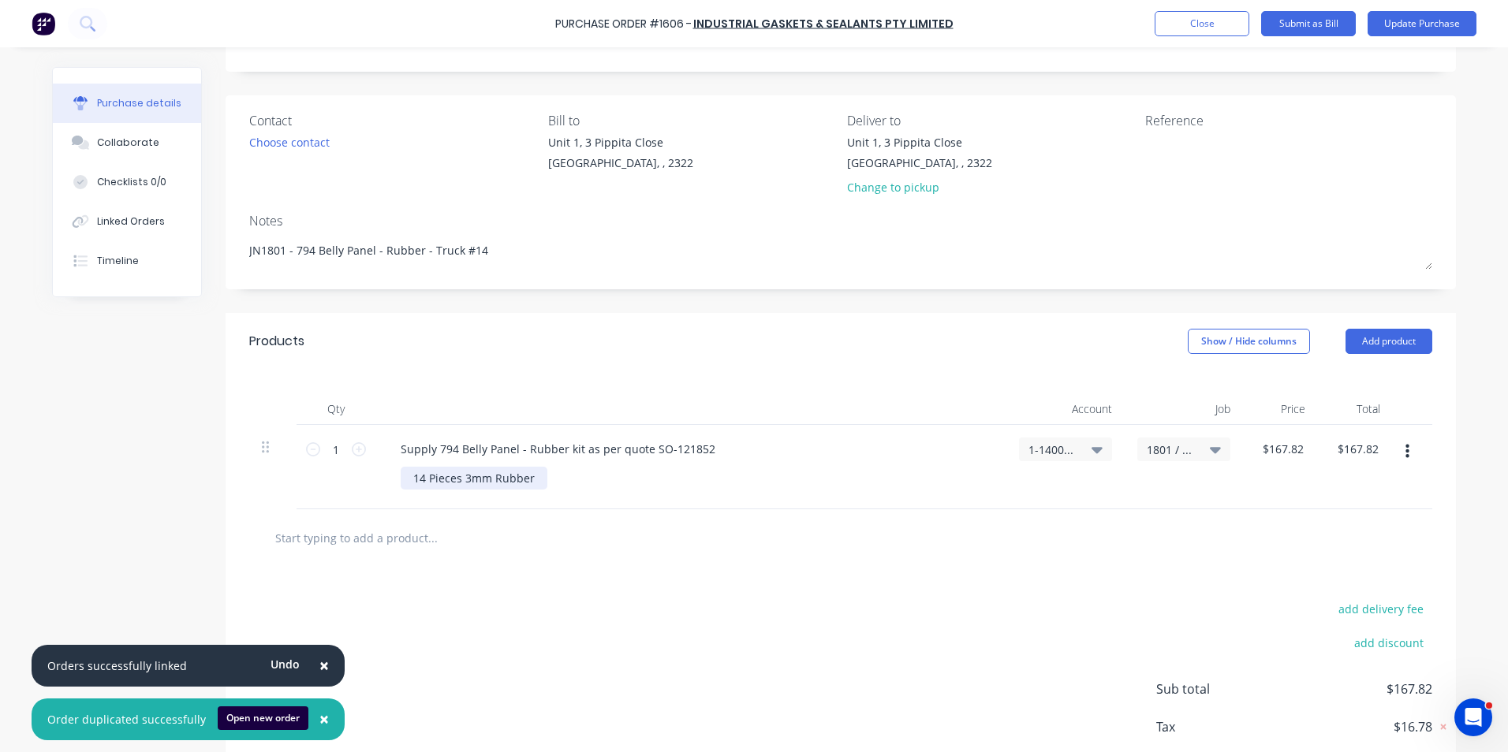
type textarea "x"
click at [526, 480] on div "14 Pieces 3mm Rubber" at bounding box center [474, 478] width 147 height 23
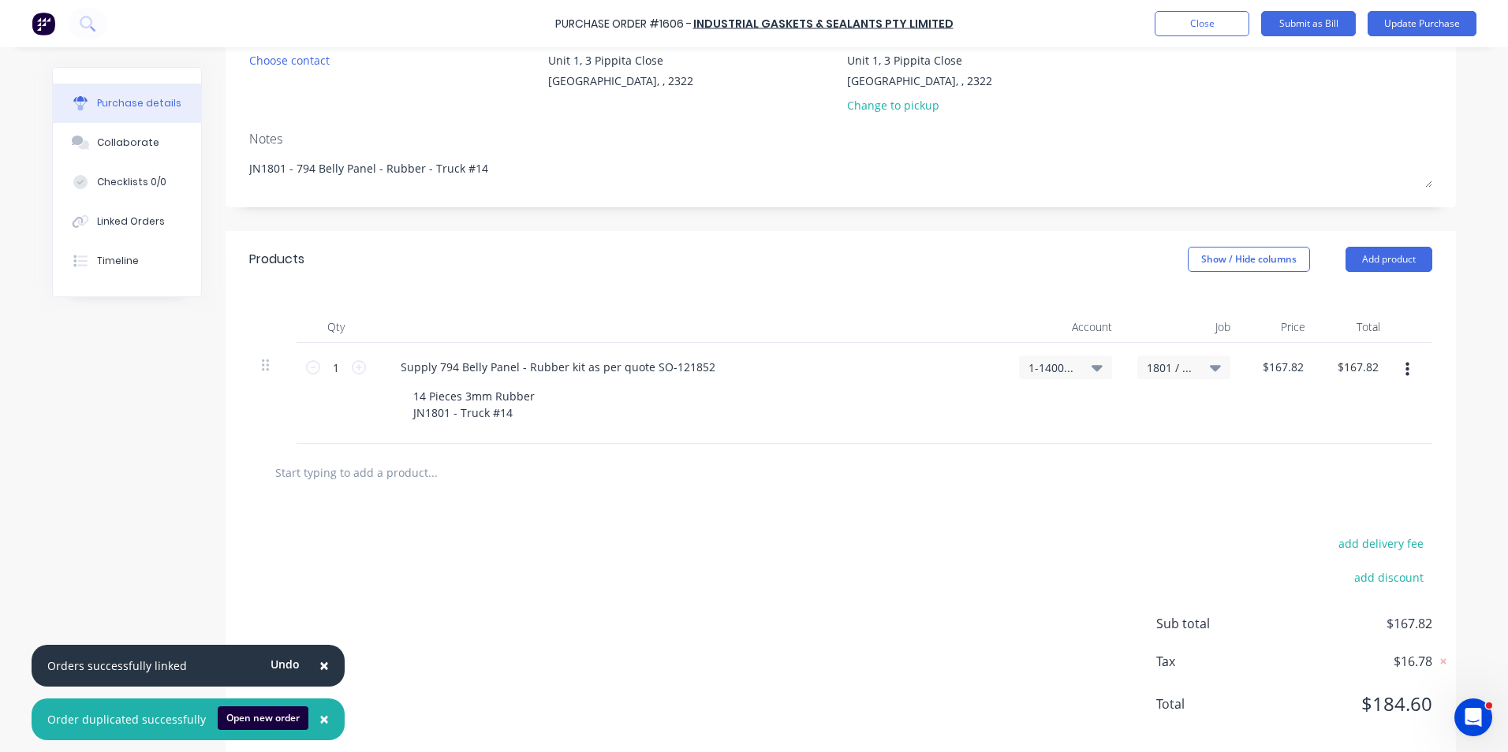
scroll to position [185, 0]
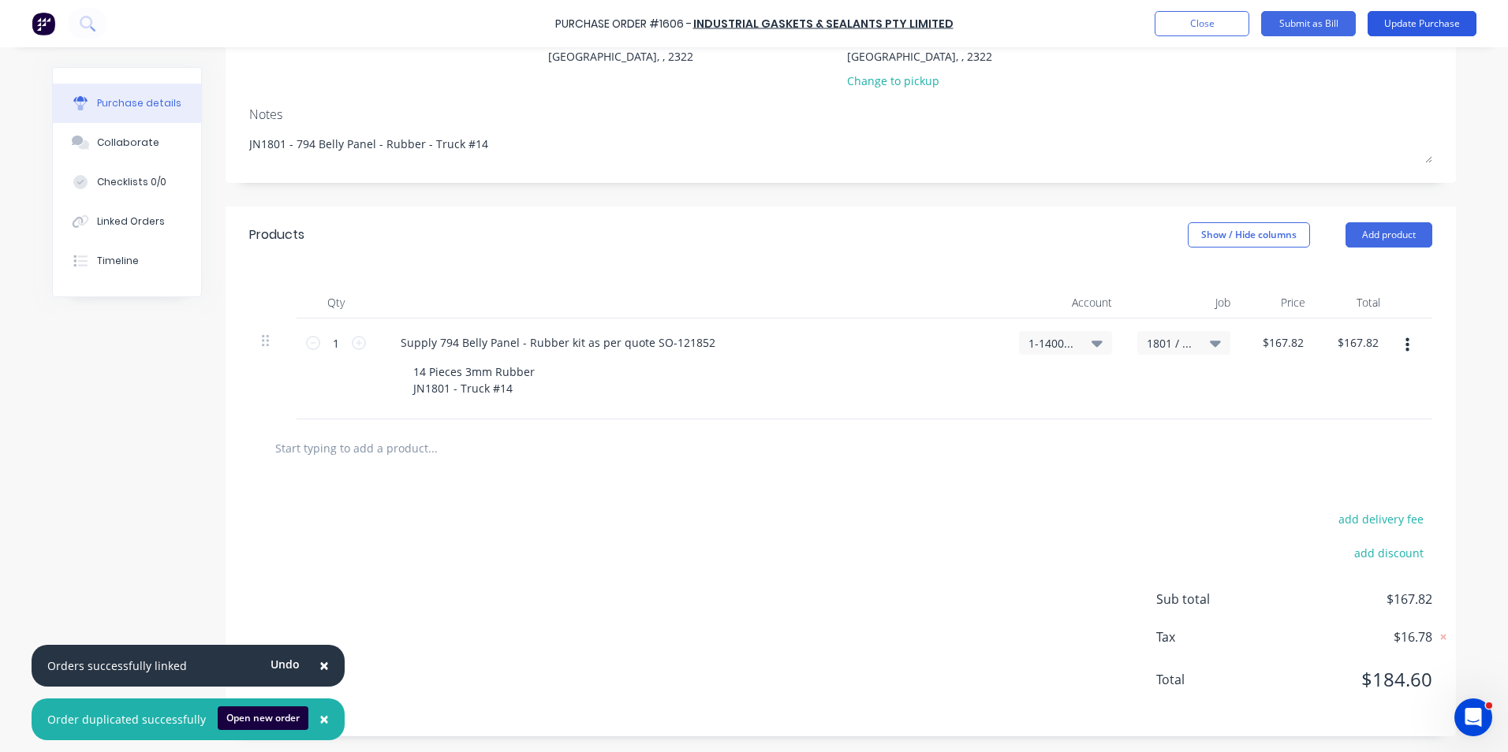
click at [1420, 24] on button "Update Purchase" at bounding box center [1422, 23] width 109 height 25
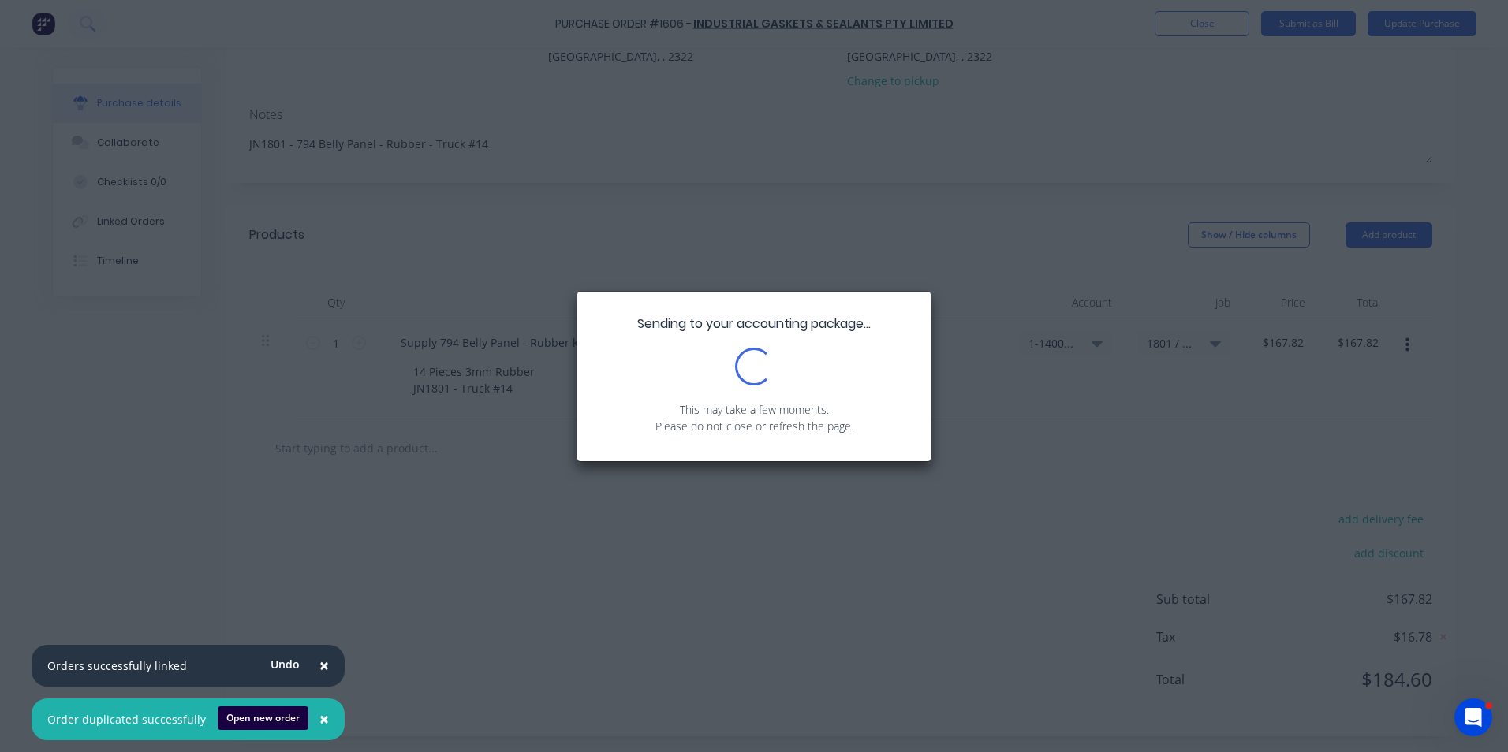
scroll to position [0, 0]
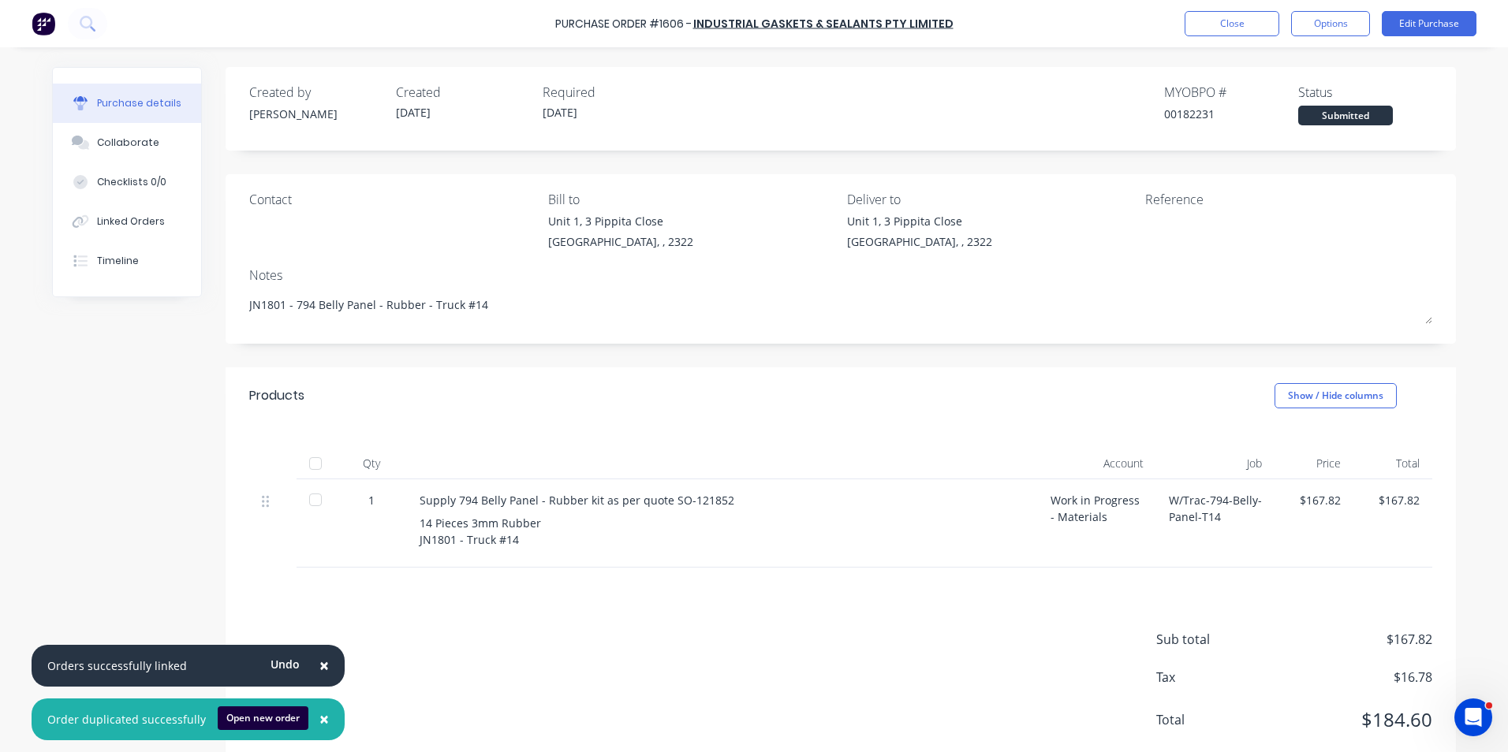
click at [319, 661] on span "×" at bounding box center [323, 666] width 9 height 22
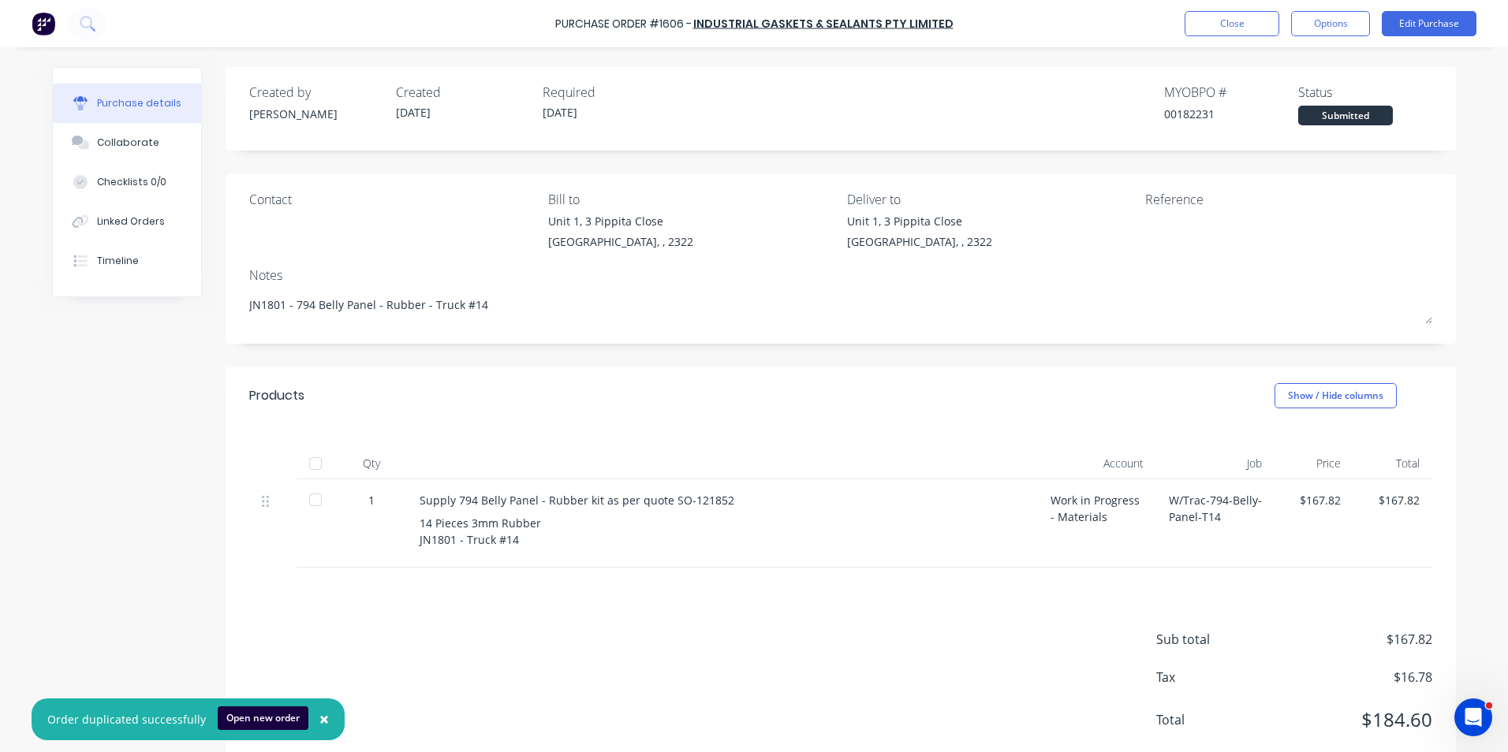
click at [319, 719] on span "×" at bounding box center [323, 719] width 9 height 22
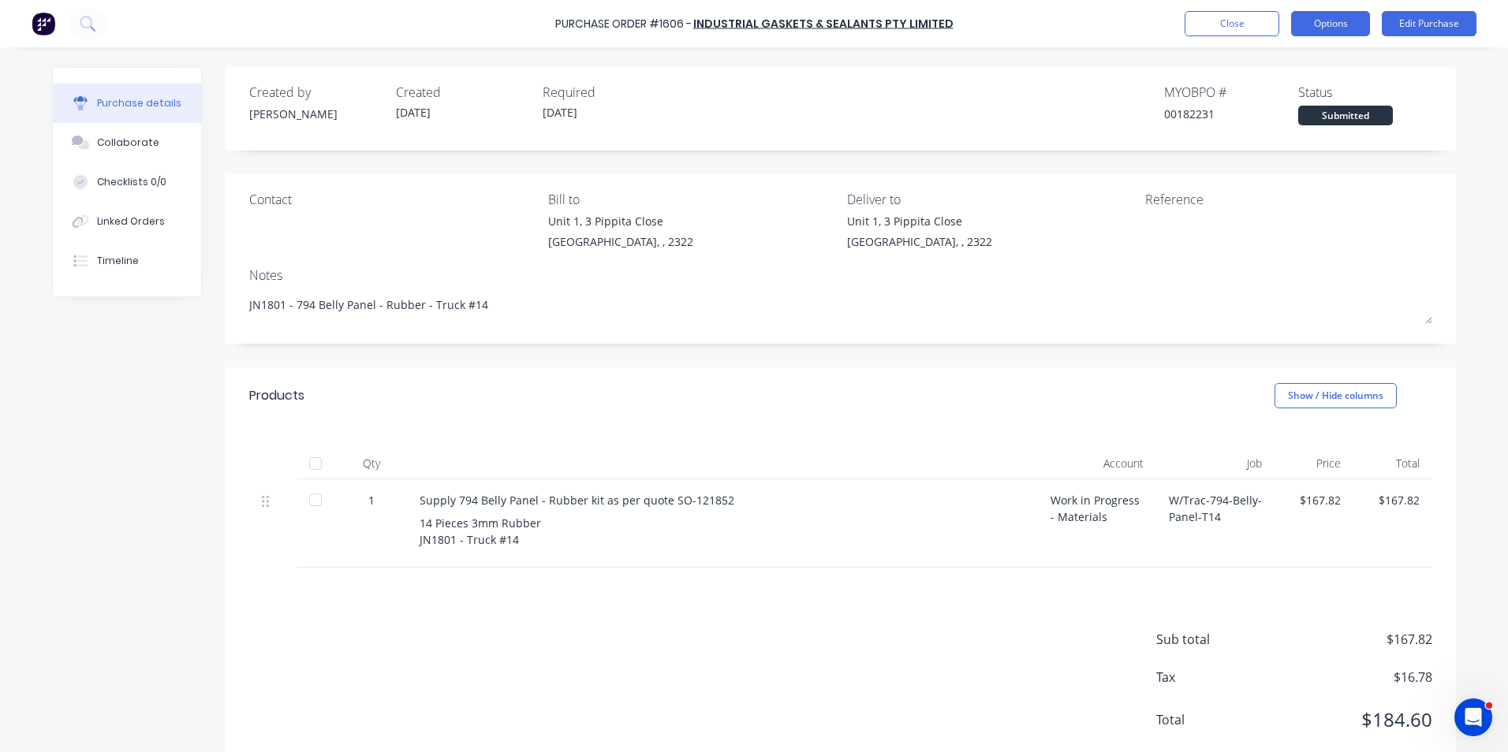
click at [1348, 25] on button "Options" at bounding box center [1330, 23] width 79 height 25
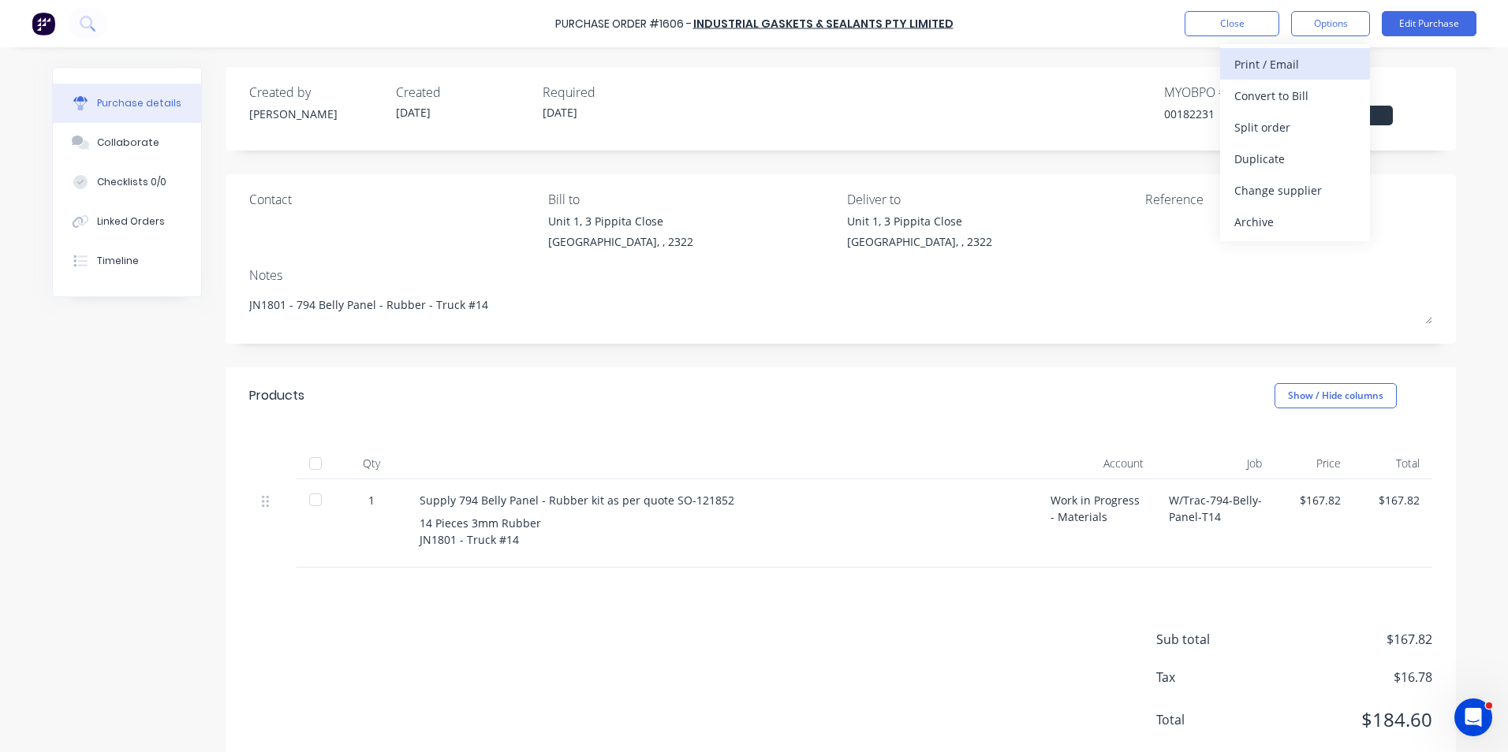
click at [1273, 63] on div "Print / Email" at bounding box center [1294, 64] width 121 height 23
click at [1260, 96] on div "With pricing" at bounding box center [1294, 95] width 121 height 23
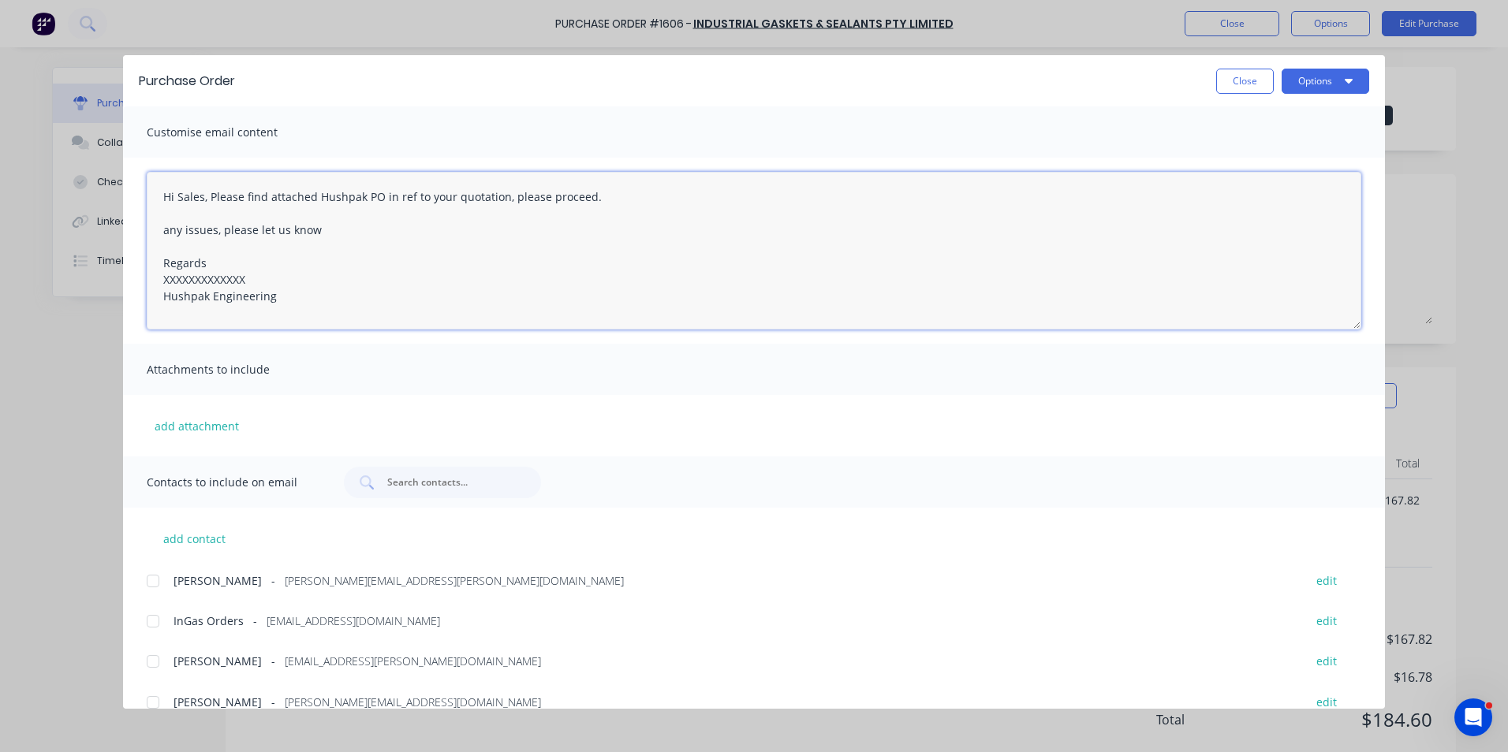
drag, startPoint x: 249, startPoint y: 278, endPoint x: 147, endPoint y: 283, distance: 102.7
click at [147, 283] on textarea "Hi Sales, Please find attached Hushpak PO in ref to your quotation, please proc…" at bounding box center [754, 251] width 1215 height 158
click at [1230, 80] on button "Close" at bounding box center [1245, 81] width 58 height 25
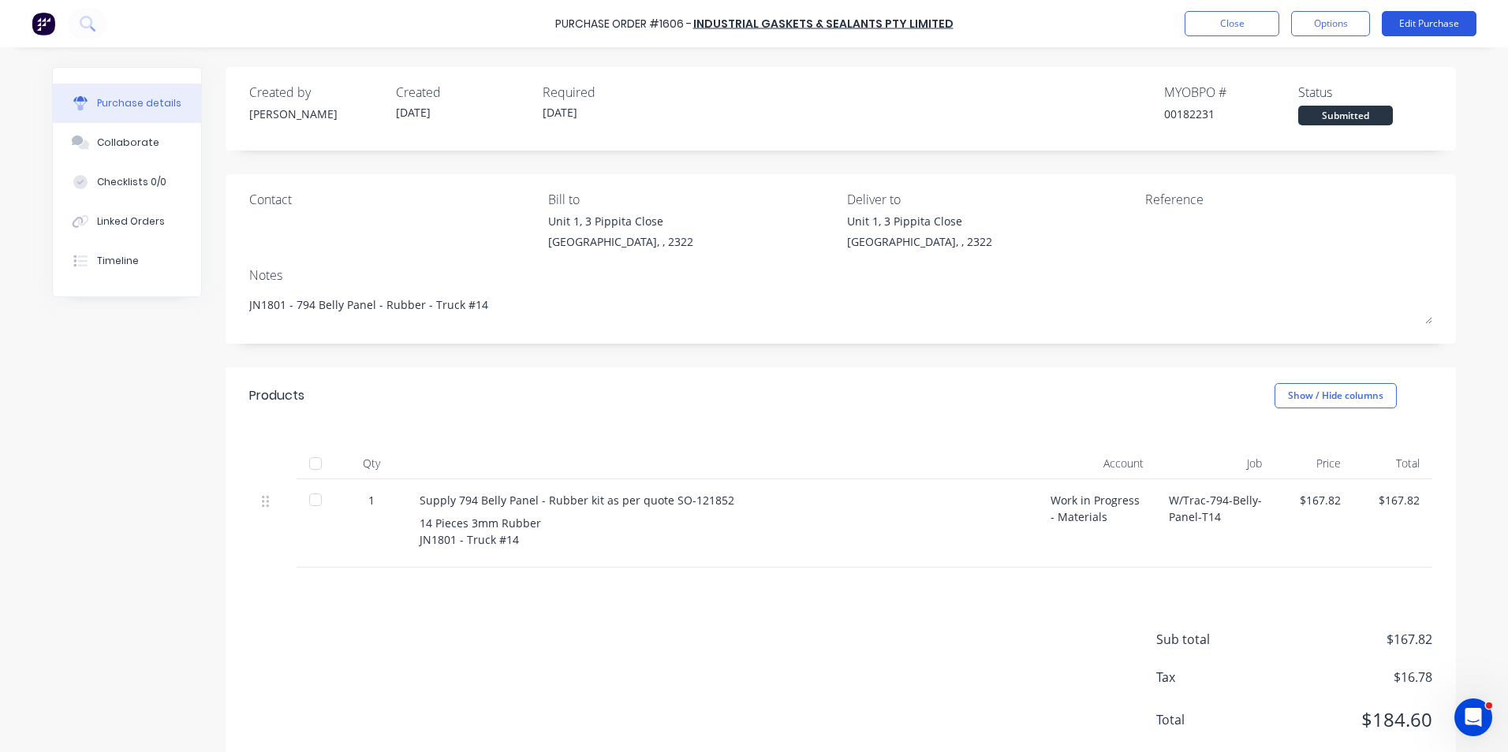
click at [1431, 24] on button "Edit Purchase" at bounding box center [1429, 23] width 95 height 25
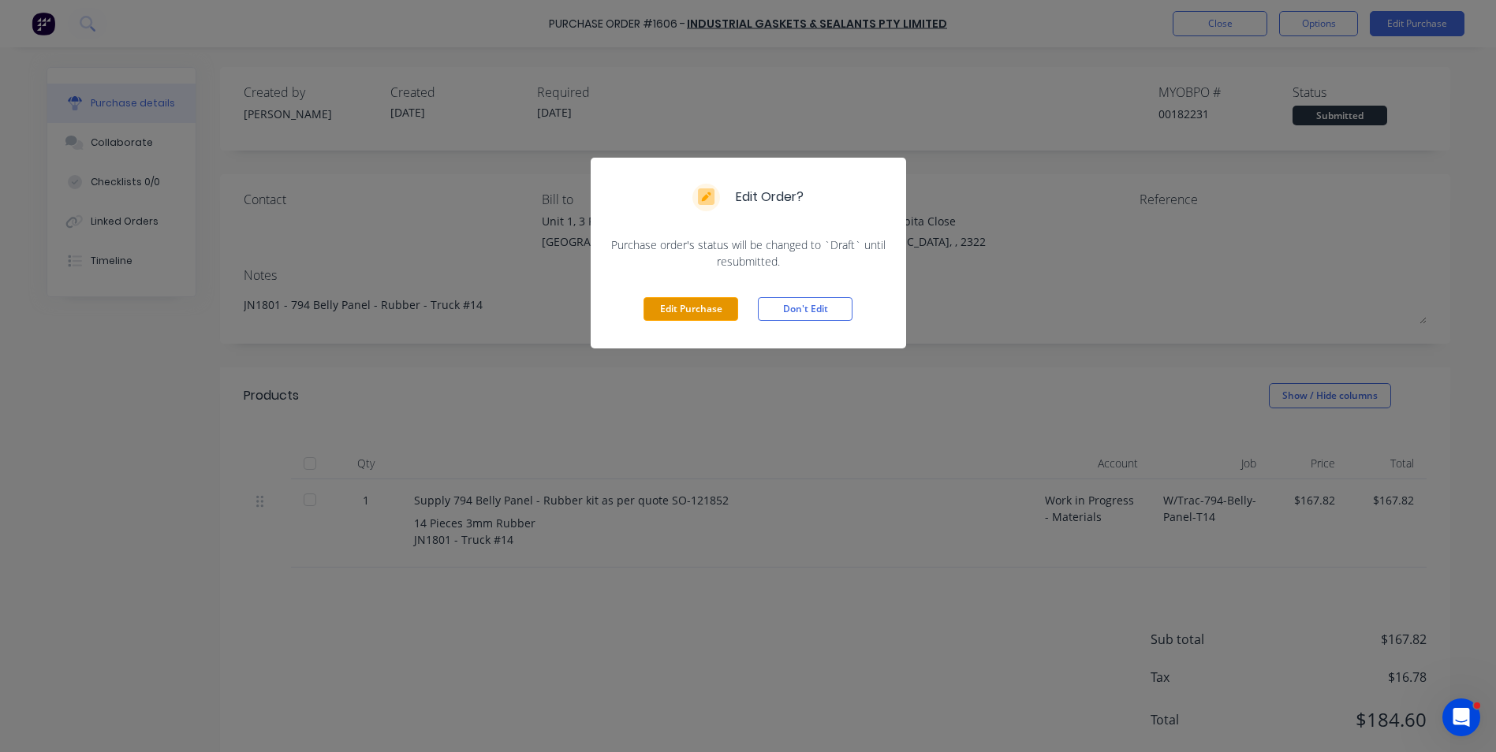
click at [687, 319] on button "Edit Purchase" at bounding box center [691, 309] width 95 height 24
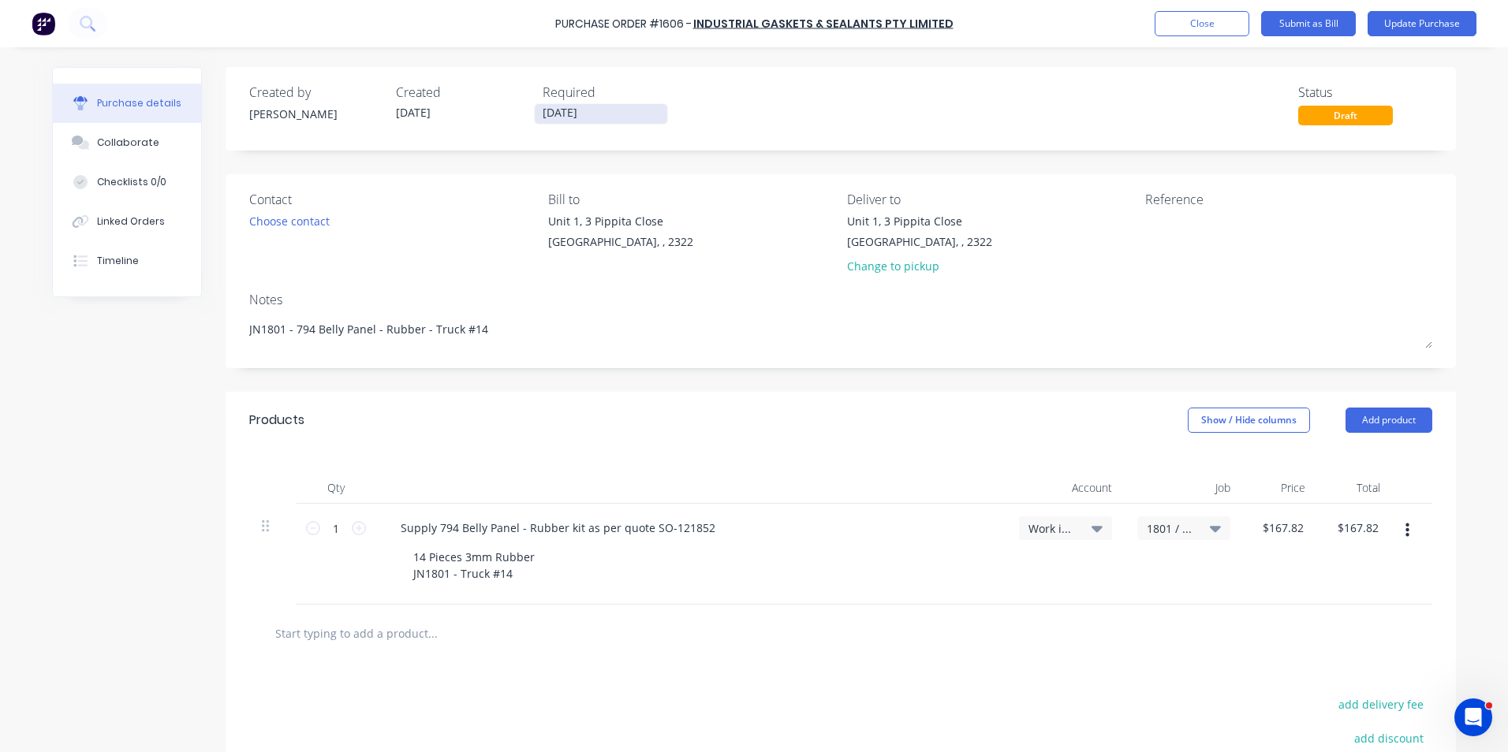
click at [554, 104] on label "[DATE]" at bounding box center [601, 113] width 134 height 21
click at [554, 104] on input "[DATE]" at bounding box center [601, 114] width 132 height 20
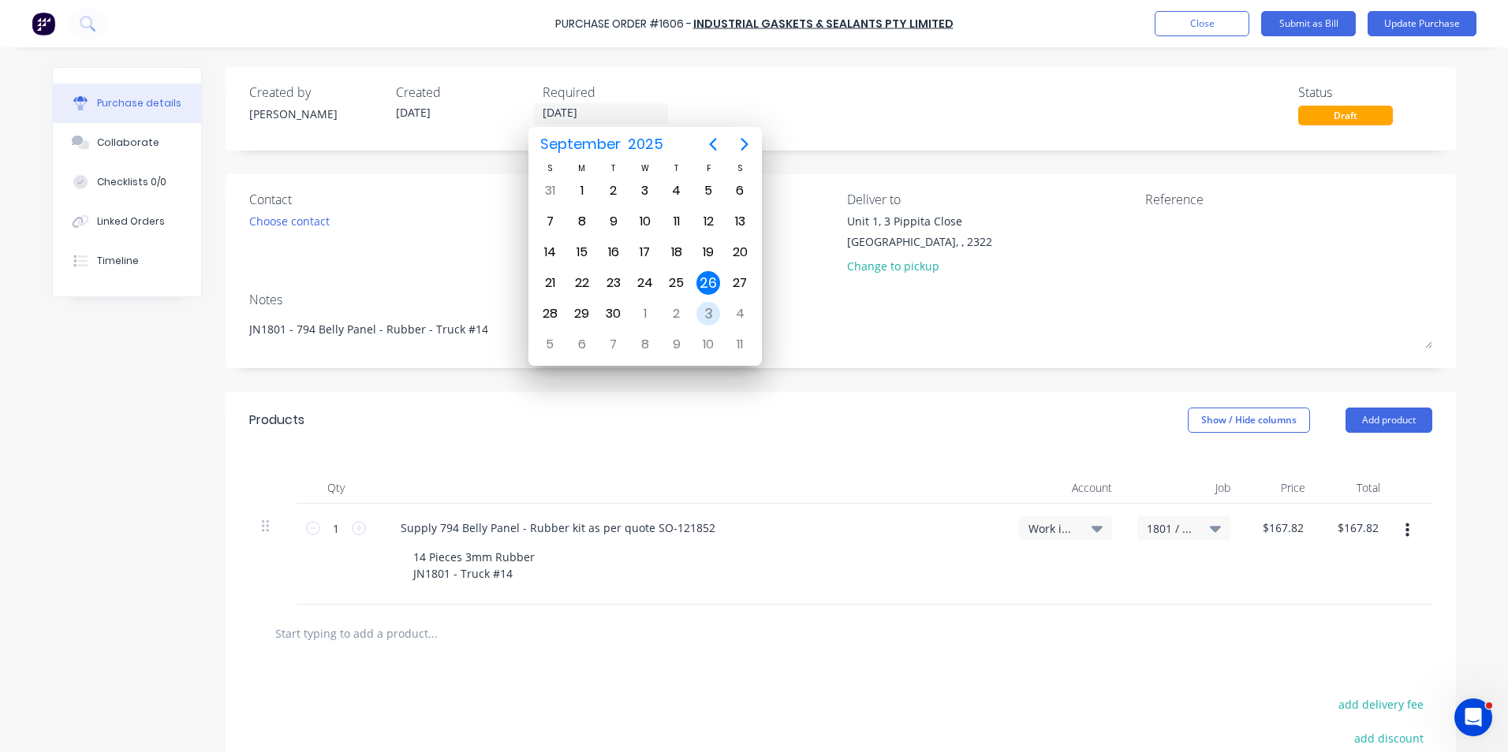
click at [710, 315] on div "3" at bounding box center [708, 314] width 24 height 24
type textarea "x"
type input "[DATE]"
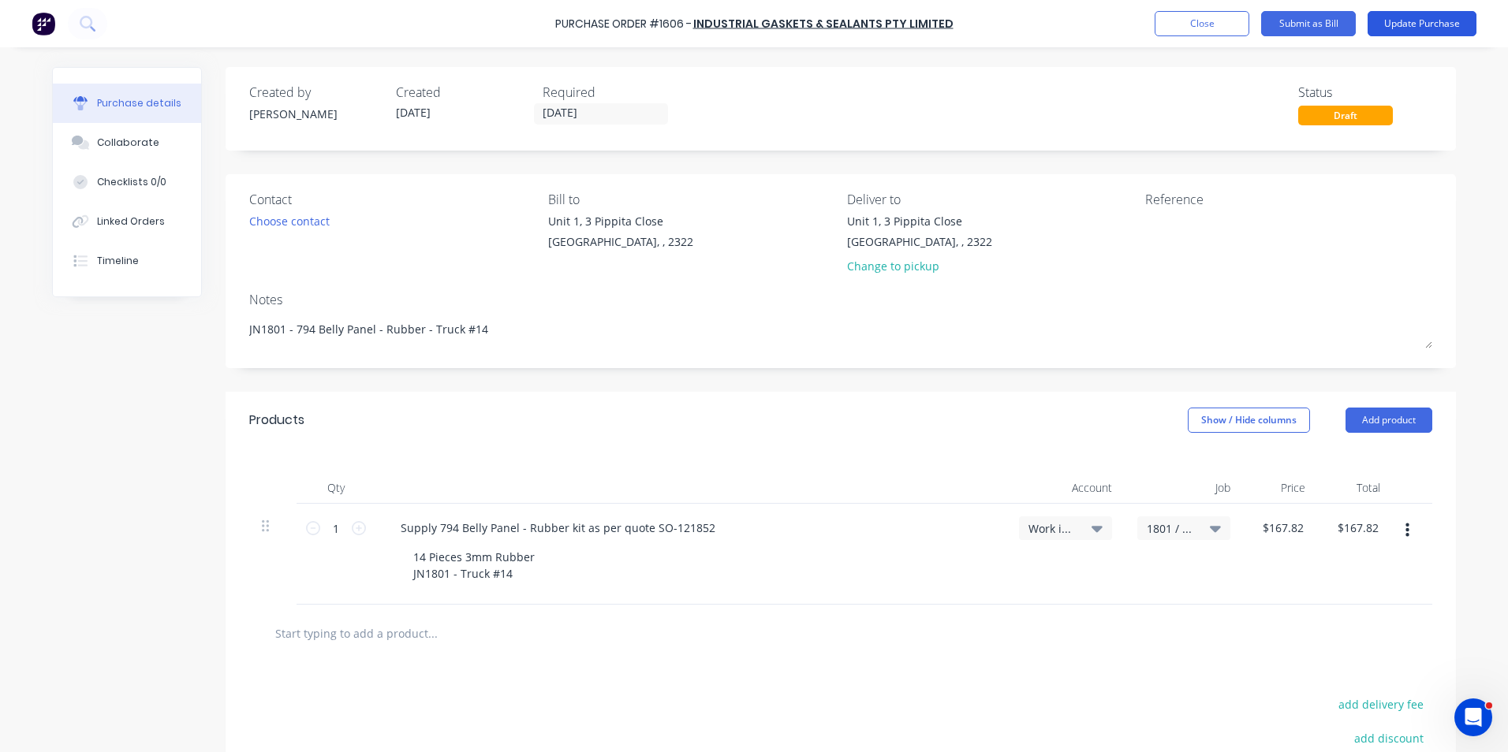
click at [1420, 27] on button "Update Purchase" at bounding box center [1422, 23] width 109 height 25
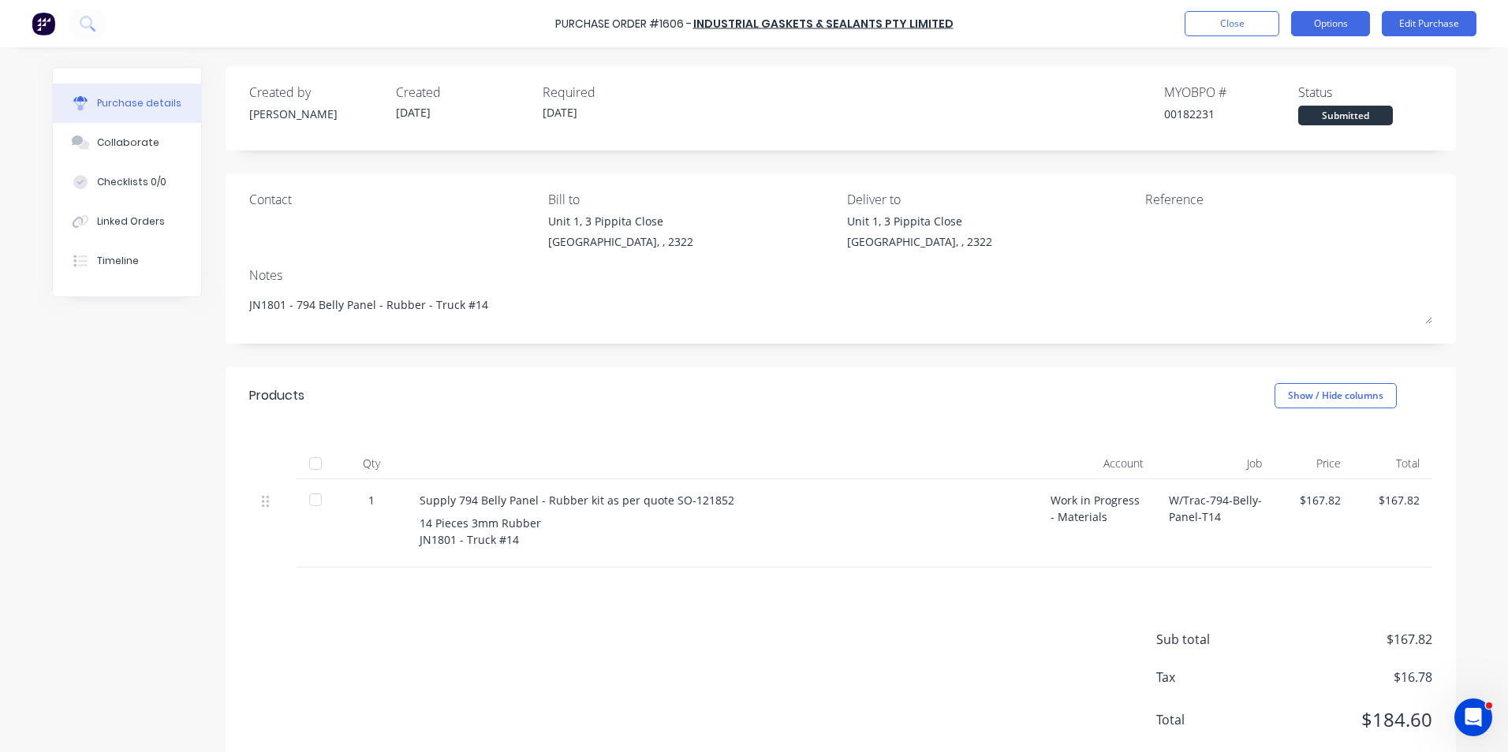
click at [1334, 24] on button "Options" at bounding box center [1330, 23] width 79 height 25
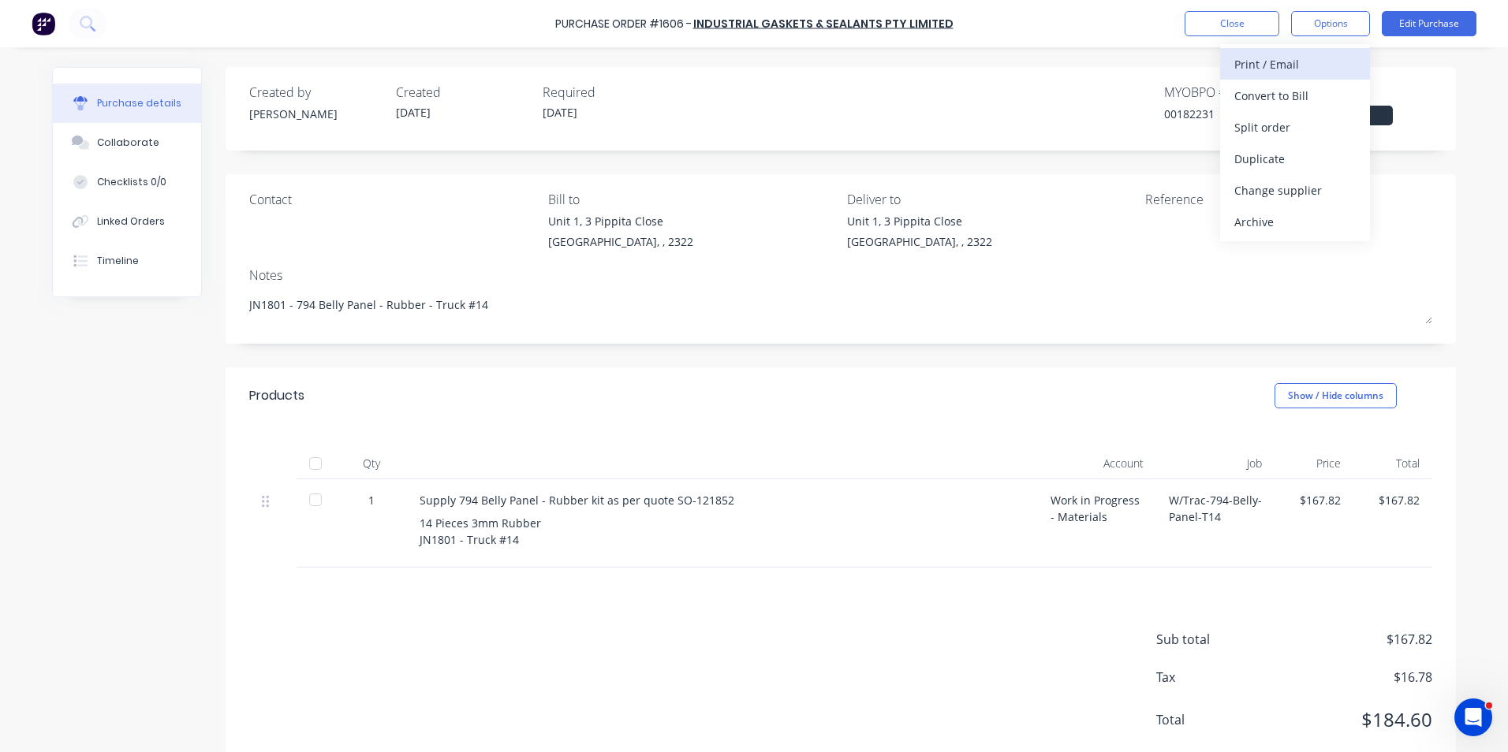
click at [1291, 66] on div "Print / Email" at bounding box center [1294, 64] width 121 height 23
click at [1274, 95] on div "With pricing" at bounding box center [1294, 95] width 121 height 23
type textarea "x"
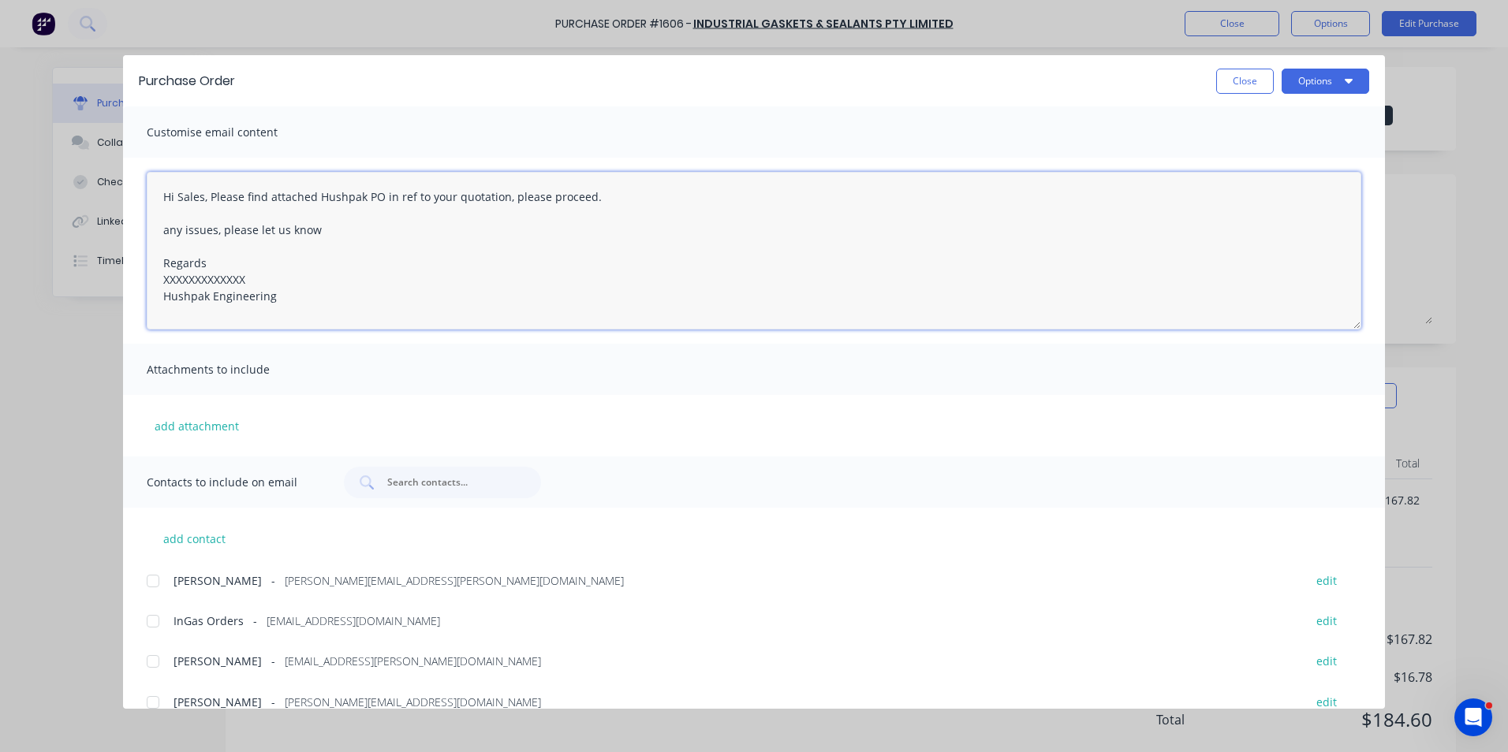
drag, startPoint x: 248, startPoint y: 278, endPoint x: 138, endPoint y: 280, distance: 110.4
click at [138, 280] on div "Hi Sales, Please find attached Hushpak PO in ref to your quotation, please proc…" at bounding box center [754, 251] width 1262 height 186
type textarea "Hi Sales, Please find attached Hushpak PO in ref to your quotation, please proc…"
click at [186, 425] on button "add attachment" at bounding box center [197, 426] width 100 height 24
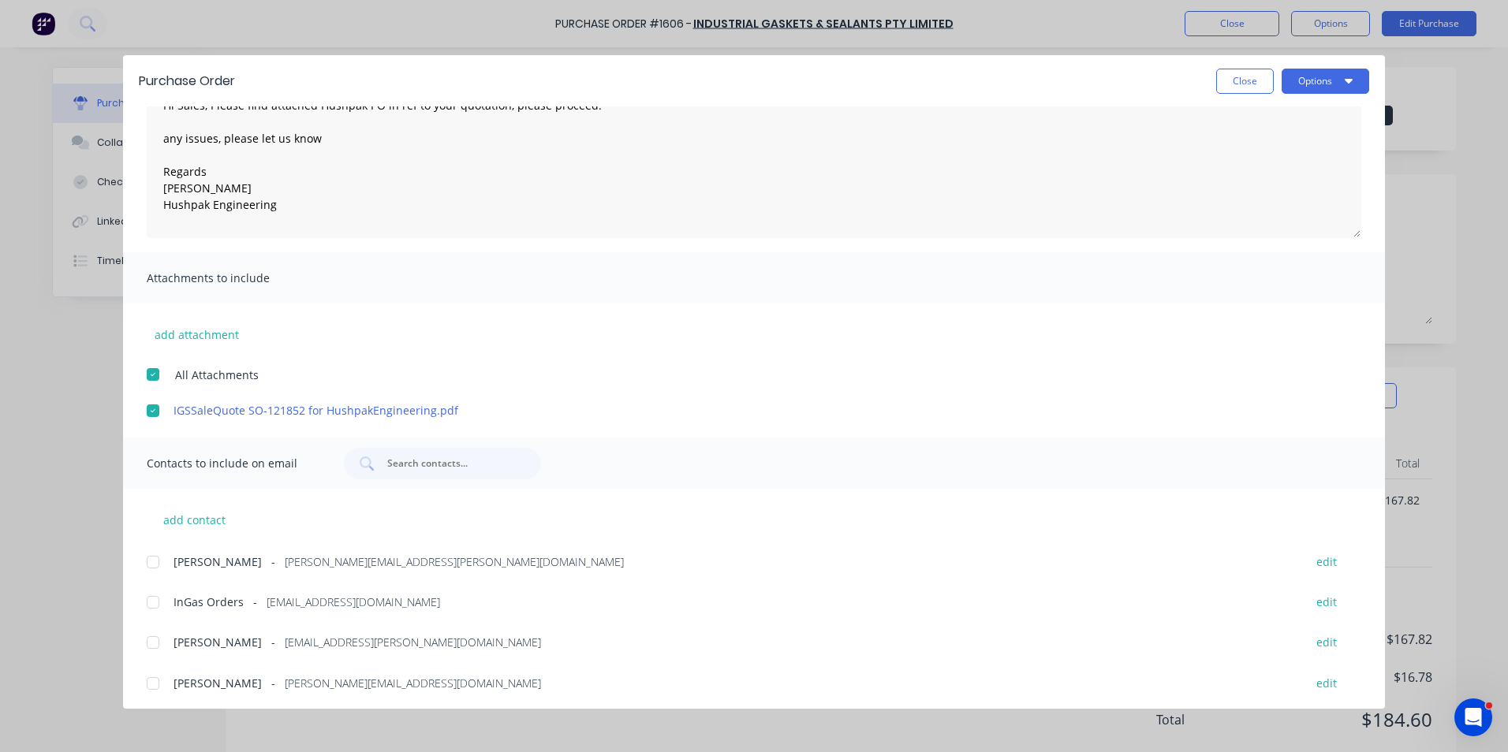
scroll to position [95, 0]
click at [155, 559] on div at bounding box center [153, 559] width 32 height 32
click at [151, 598] on div at bounding box center [153, 599] width 32 height 32
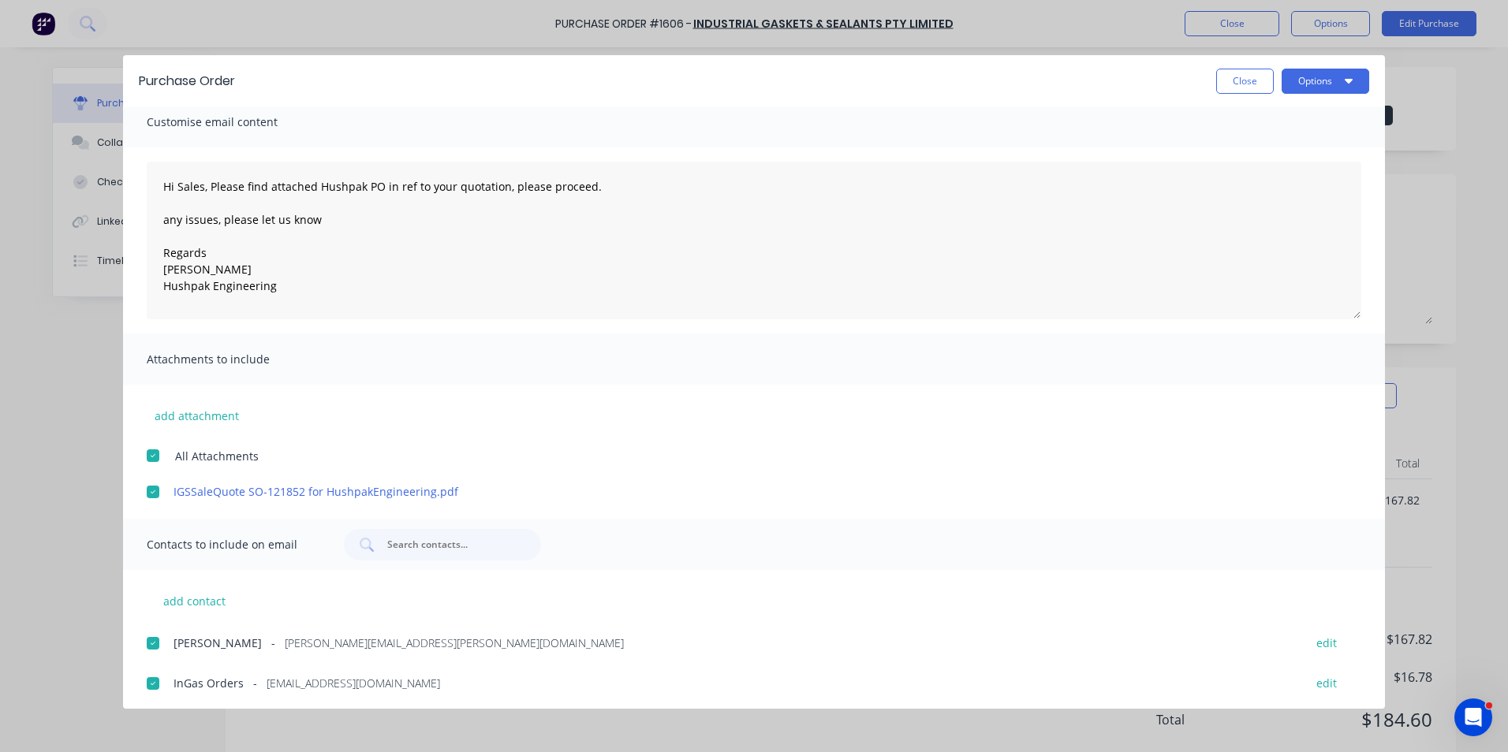
scroll to position [0, 0]
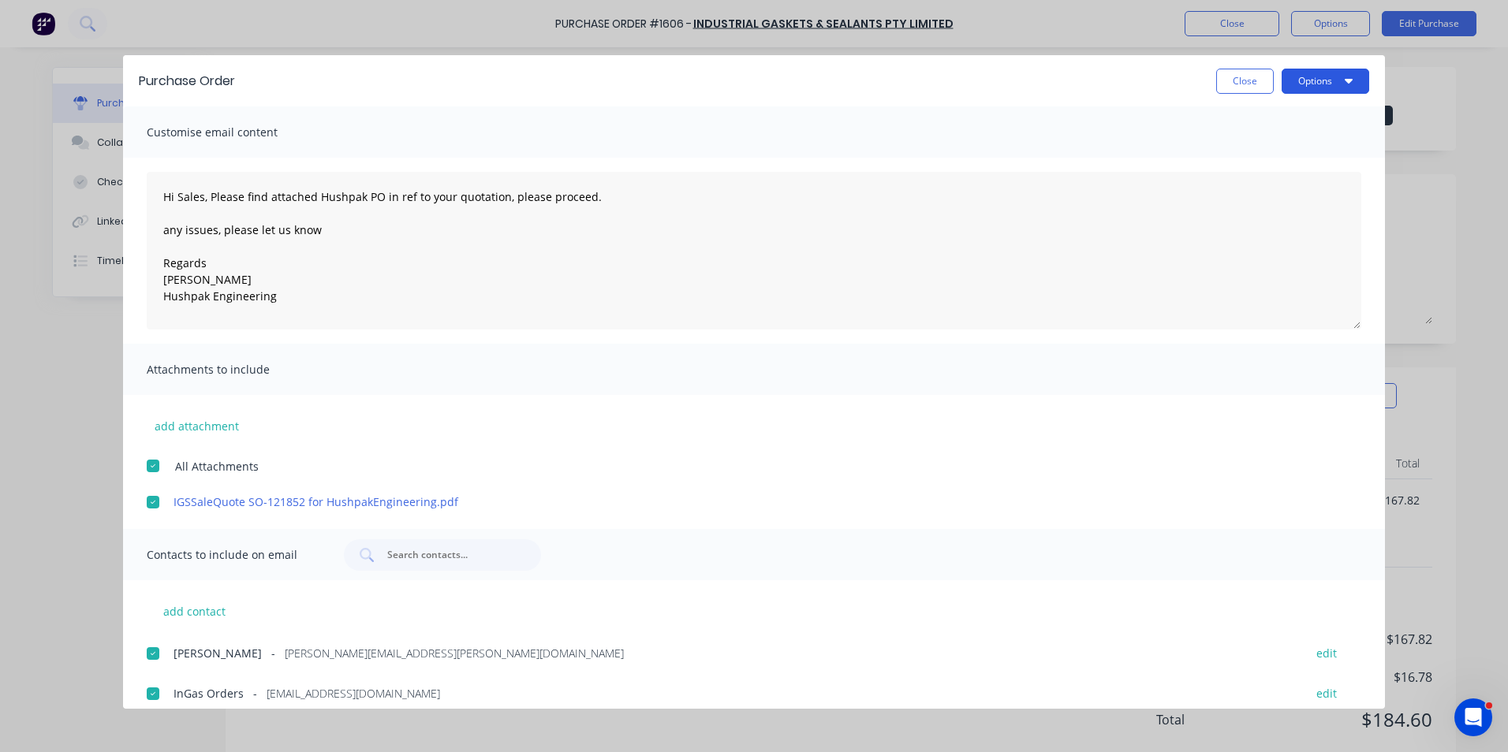
click at [1317, 82] on button "Options" at bounding box center [1326, 81] width 88 height 25
click at [1257, 184] on div "Email" at bounding box center [1293, 184] width 121 height 23
click at [1237, 80] on button "Close" at bounding box center [1245, 81] width 58 height 25
type textarea "x"
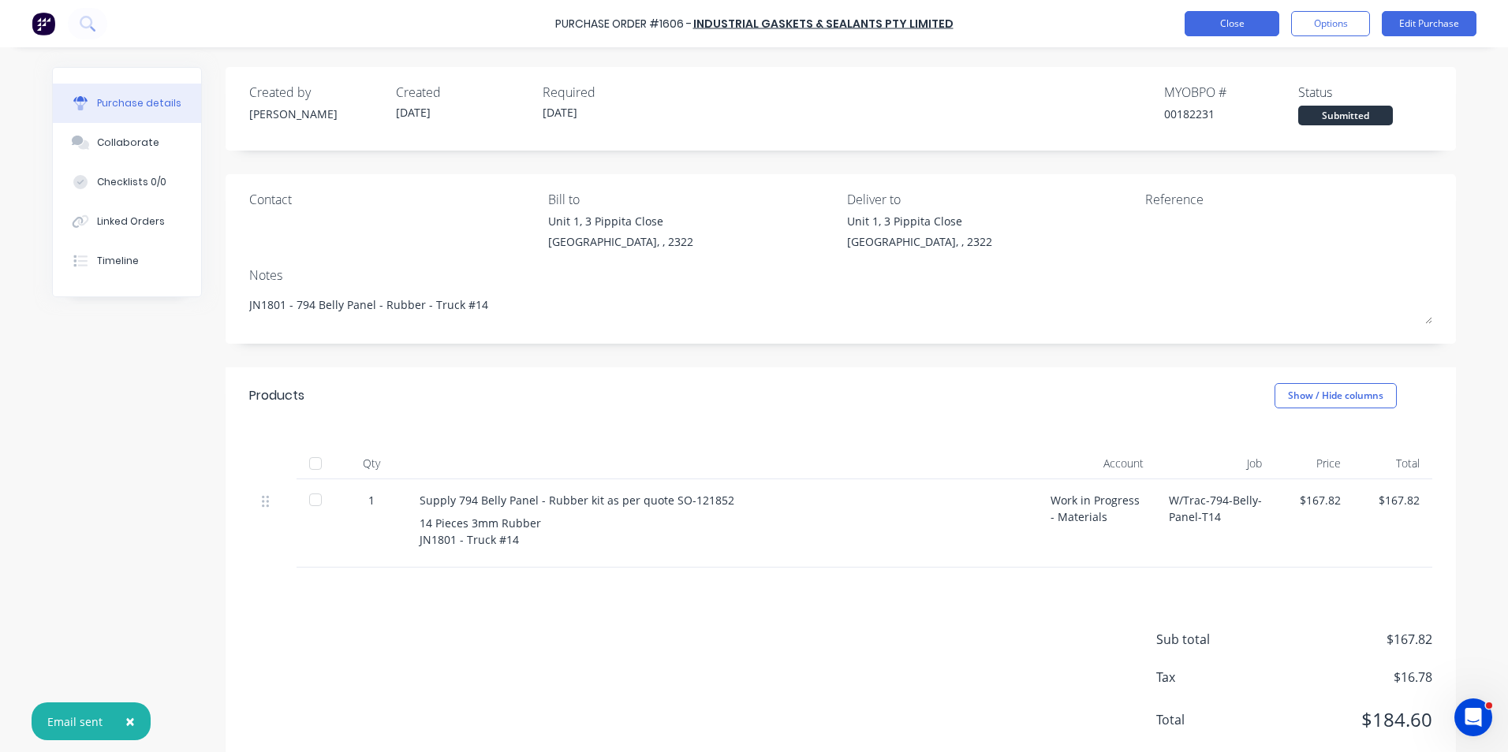
click at [1238, 24] on button "Close" at bounding box center [1232, 23] width 95 height 25
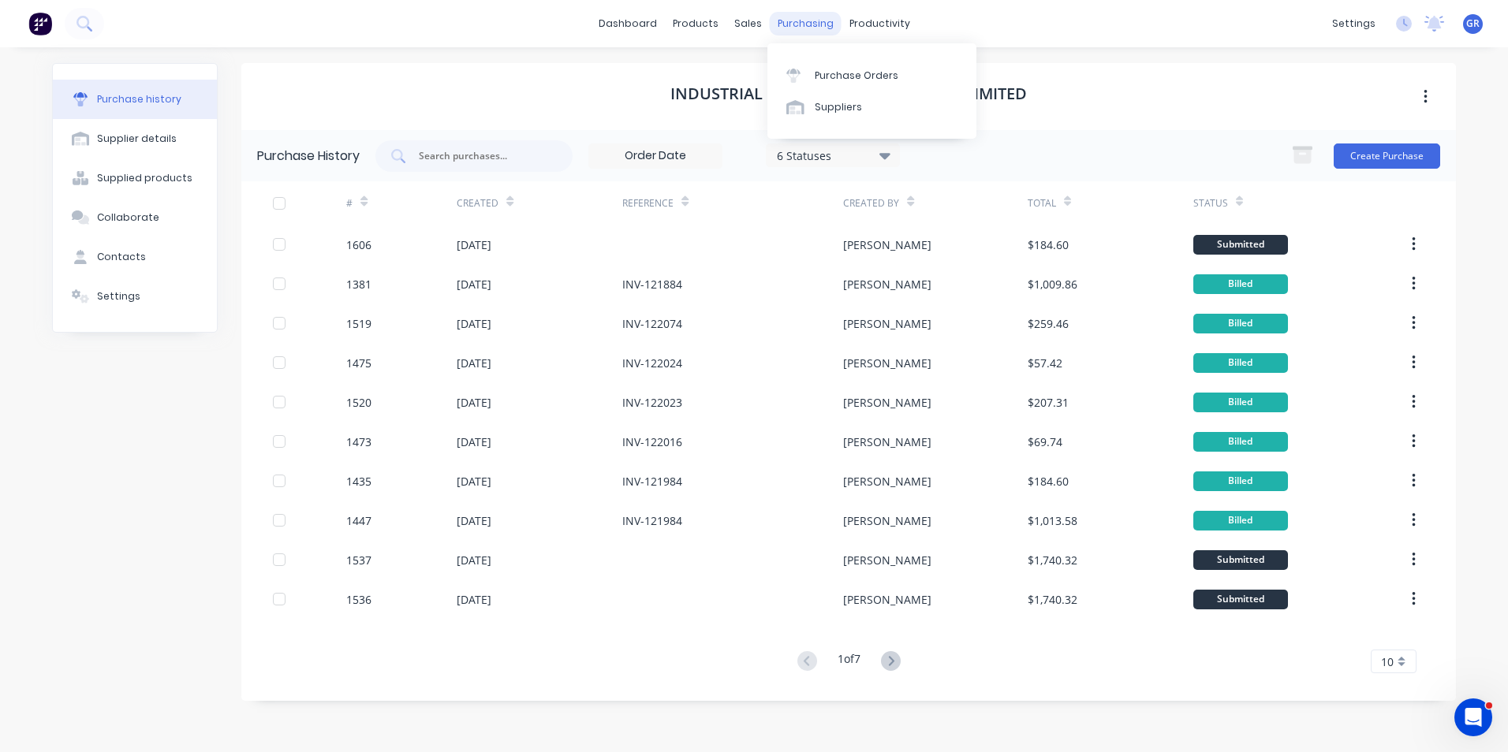
click at [792, 27] on div "purchasing" at bounding box center [806, 24] width 72 height 24
click at [860, 74] on div "Purchase Orders" at bounding box center [857, 76] width 84 height 14
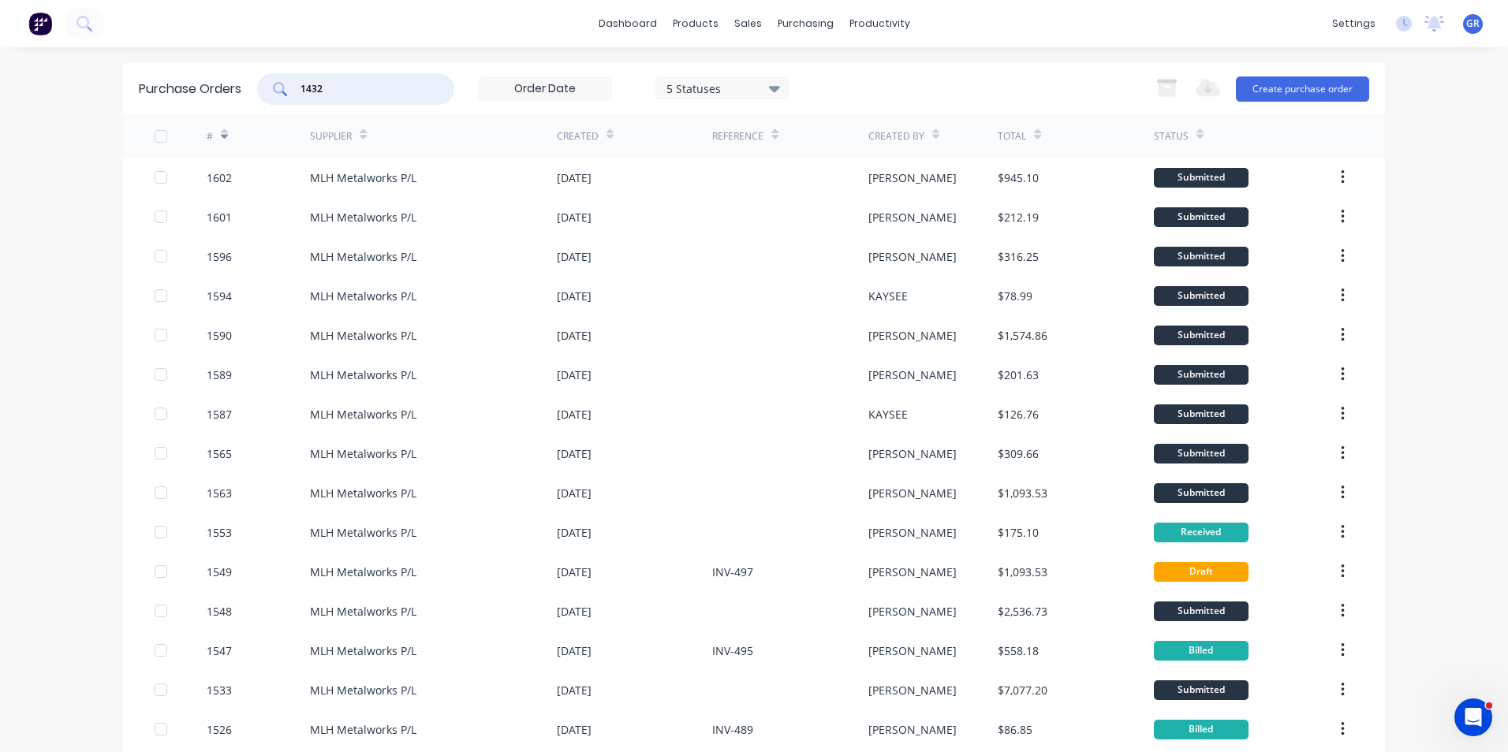
drag, startPoint x: 337, startPoint y: 86, endPoint x: 251, endPoint y: 84, distance: 86.0
click at [251, 84] on div "Purchase Orders 1432 5 Statuses 5 Statuses Export to Excel (XLSX) Create purcha…" at bounding box center [754, 88] width 1262 height 51
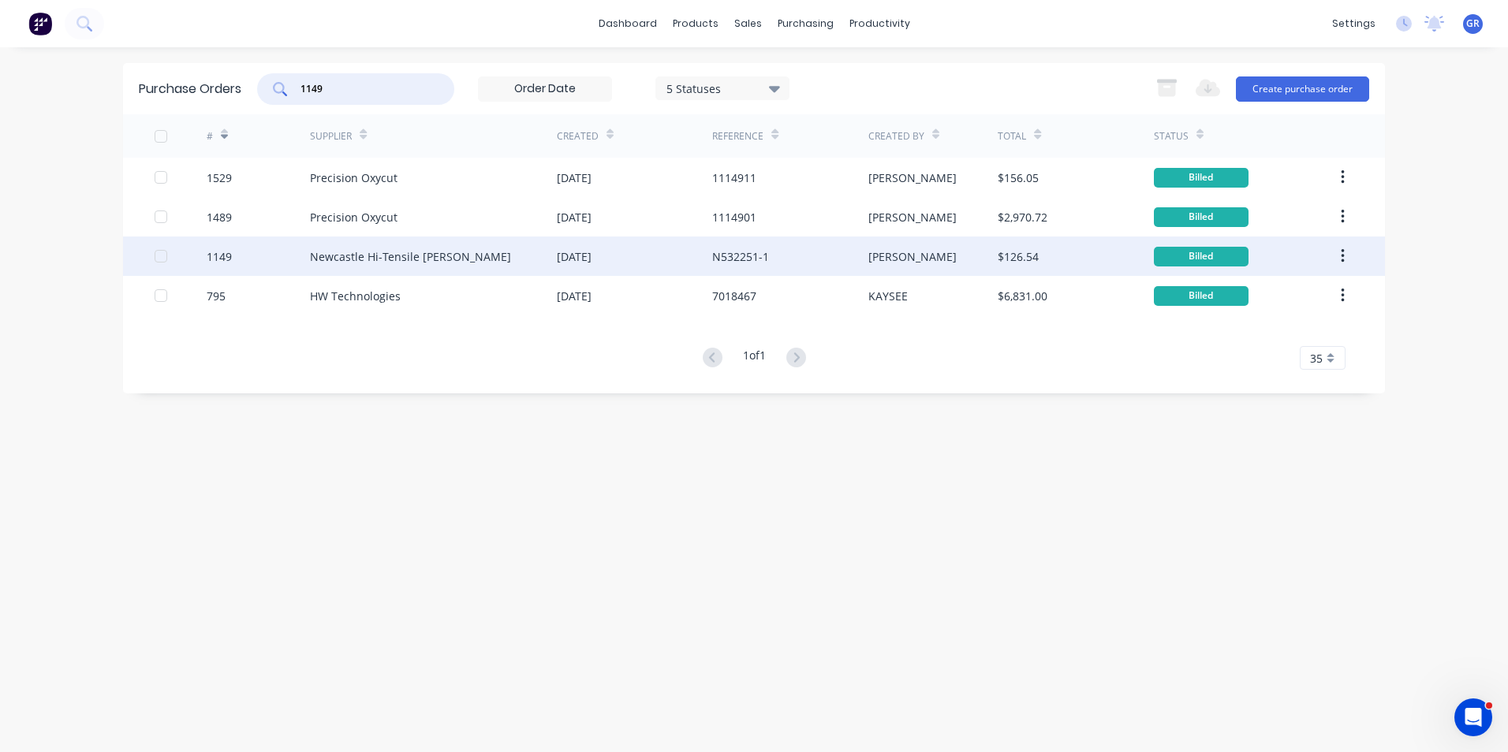
type input "1149"
click at [220, 254] on div "1149" at bounding box center [219, 256] width 25 height 17
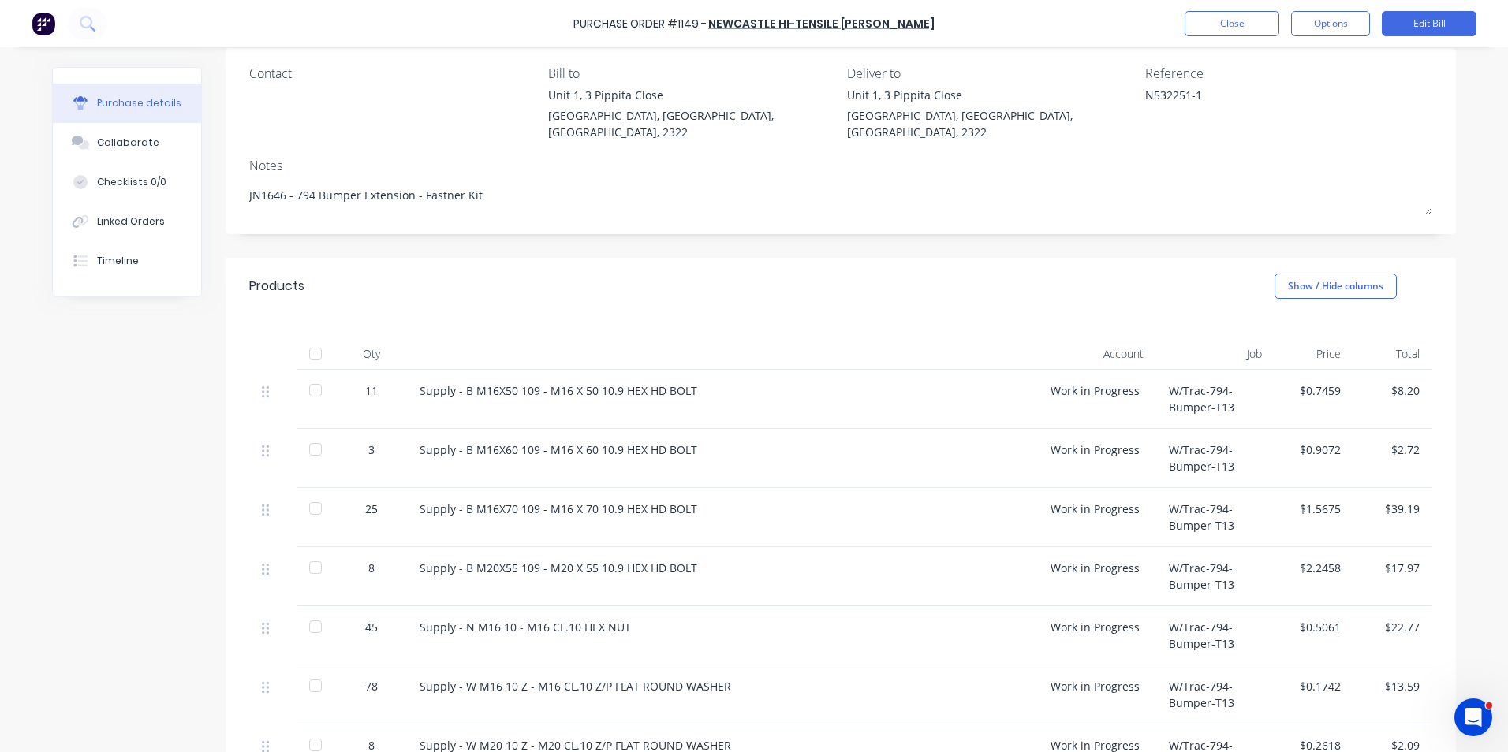
scroll to position [110, 0]
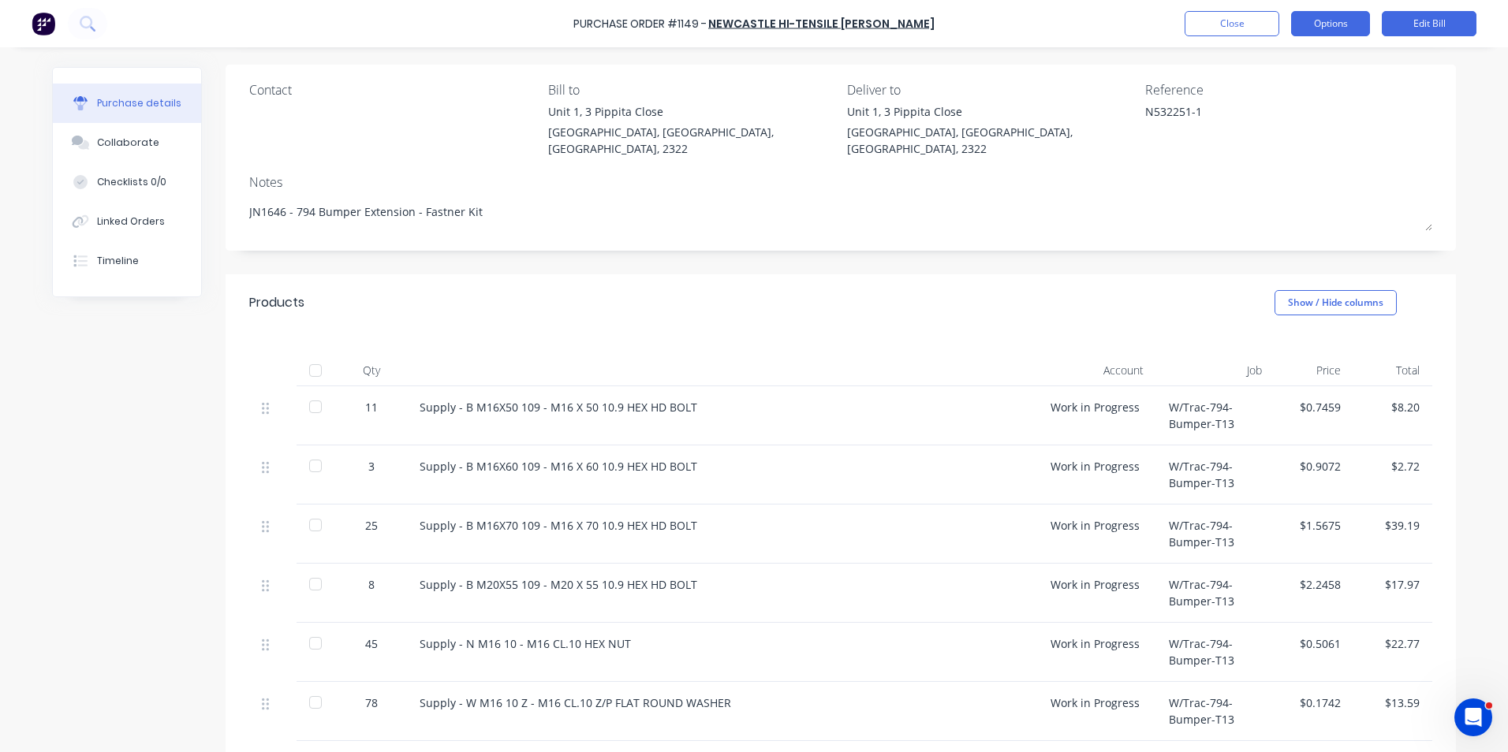
click at [1322, 23] on button "Options" at bounding box center [1330, 23] width 79 height 25
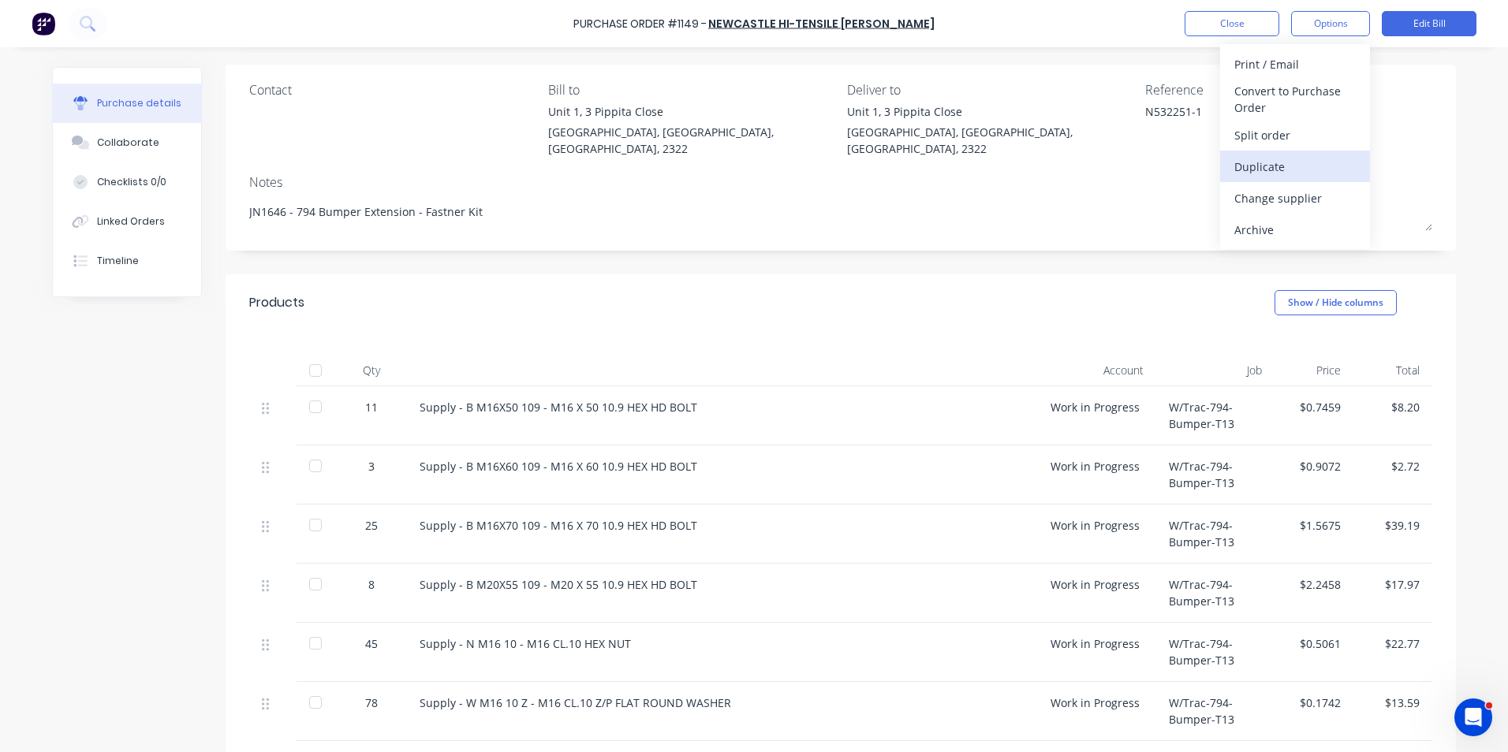
click at [1256, 166] on div "Duplicate" at bounding box center [1294, 166] width 121 height 23
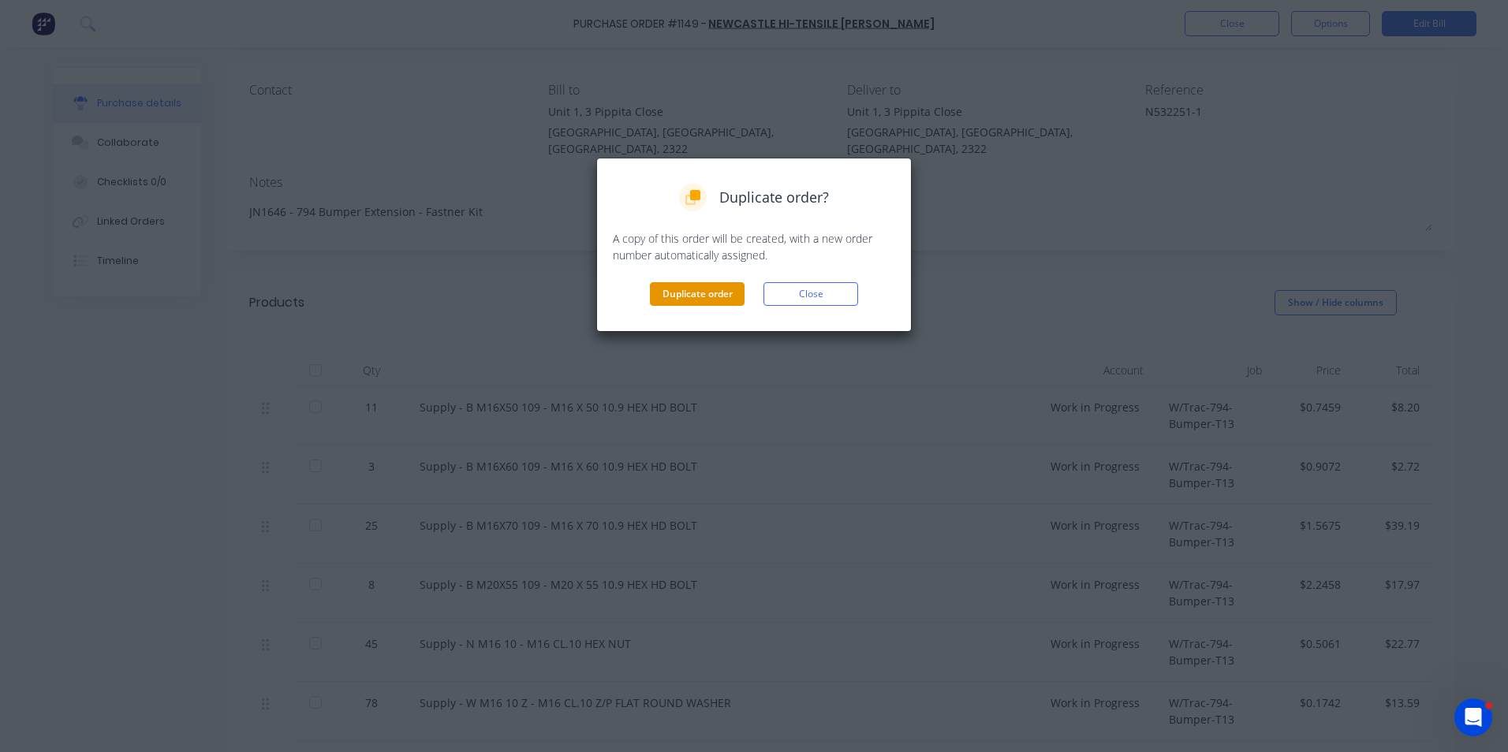
click at [703, 288] on button "Duplicate order" at bounding box center [697, 294] width 95 height 24
type textarea "x"
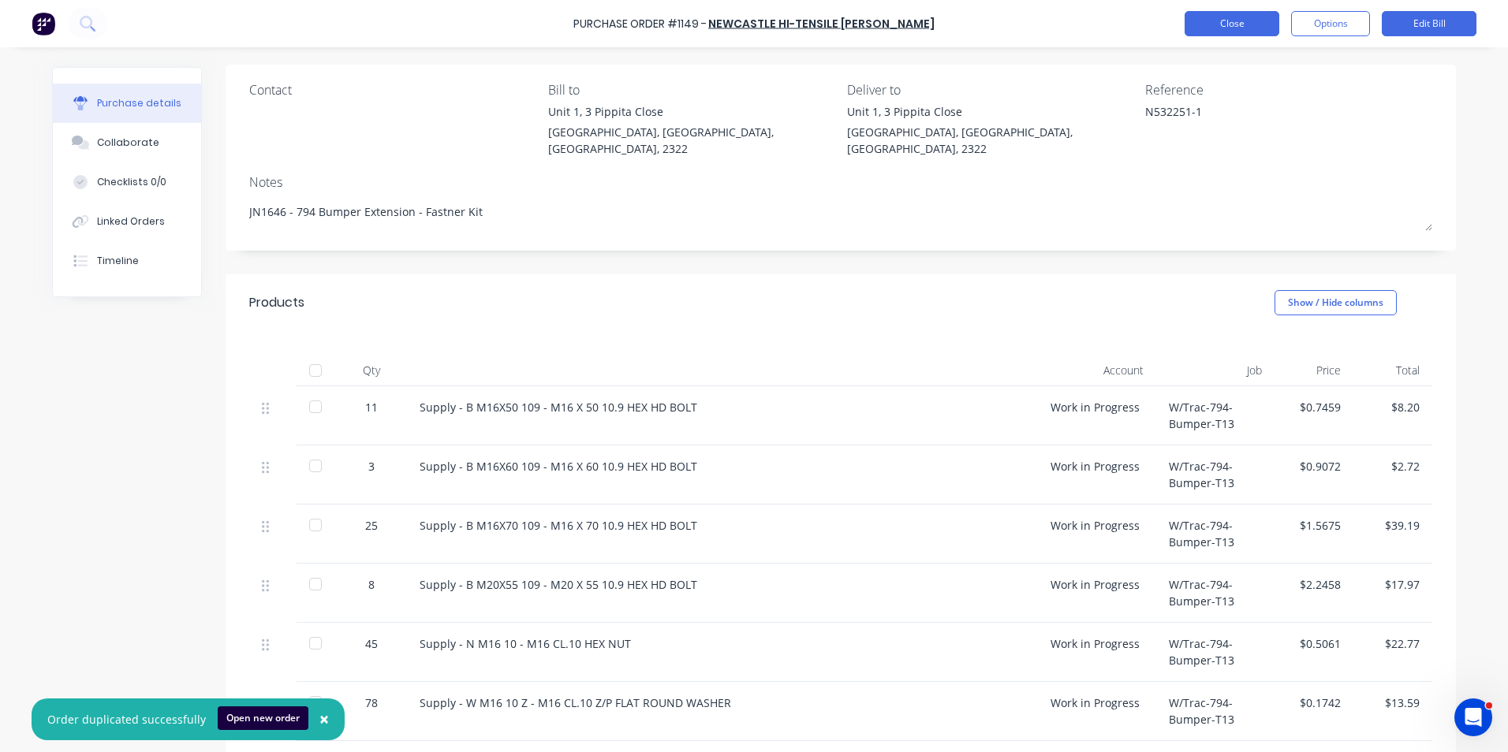
click at [1215, 17] on button "Close" at bounding box center [1232, 23] width 95 height 25
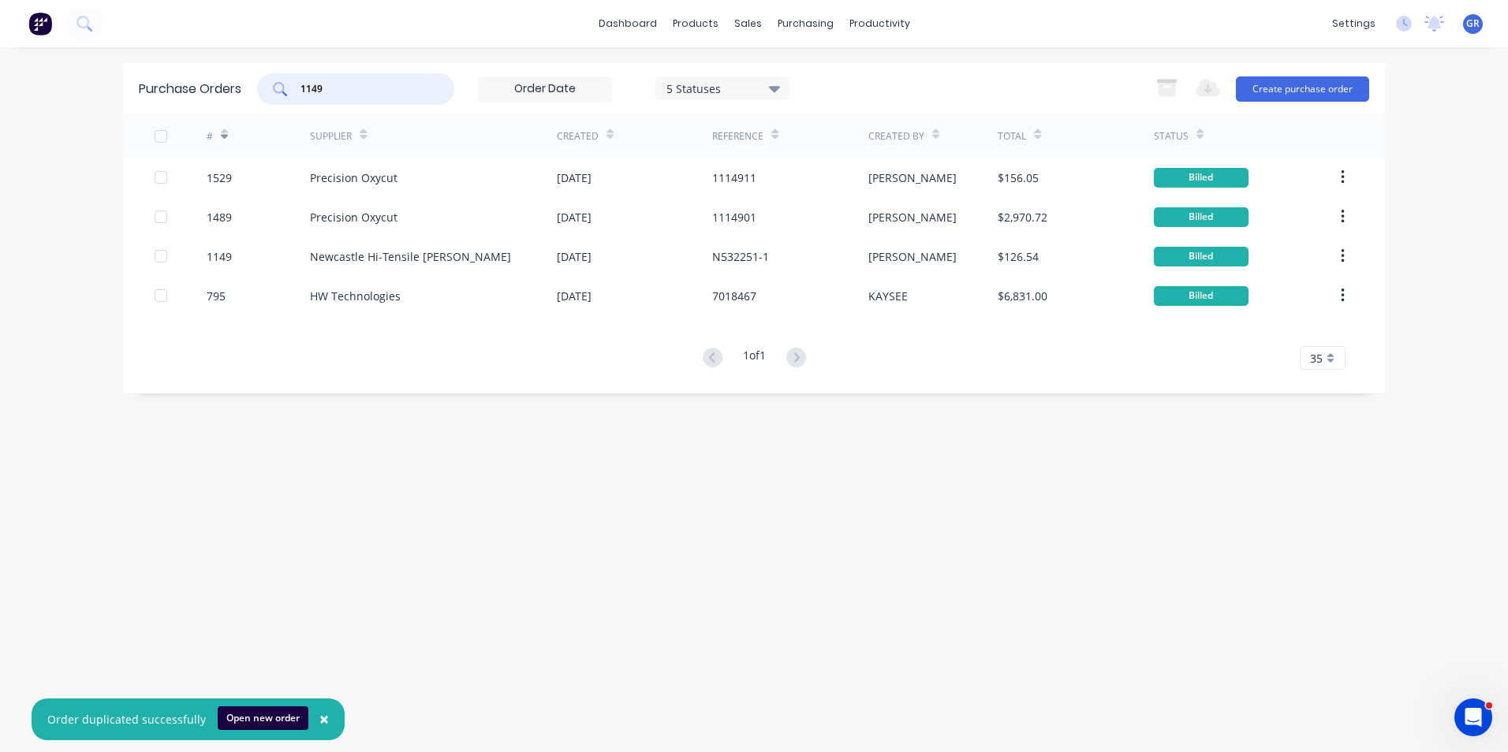
drag, startPoint x: 345, startPoint y: 89, endPoint x: 278, endPoint y: 89, distance: 66.2
click at [278, 89] on div "1149" at bounding box center [355, 89] width 197 height 32
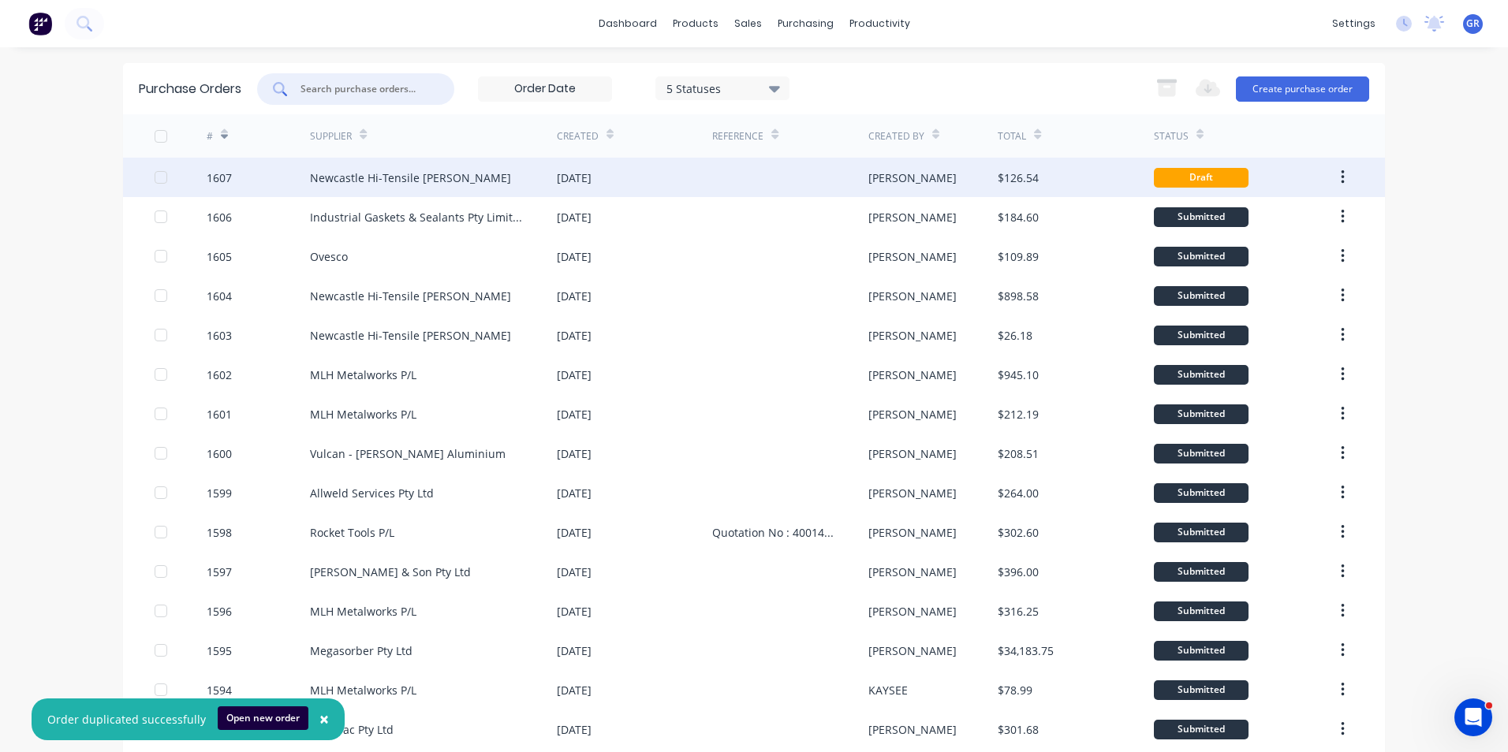
click at [219, 175] on div "1607" at bounding box center [219, 178] width 25 height 17
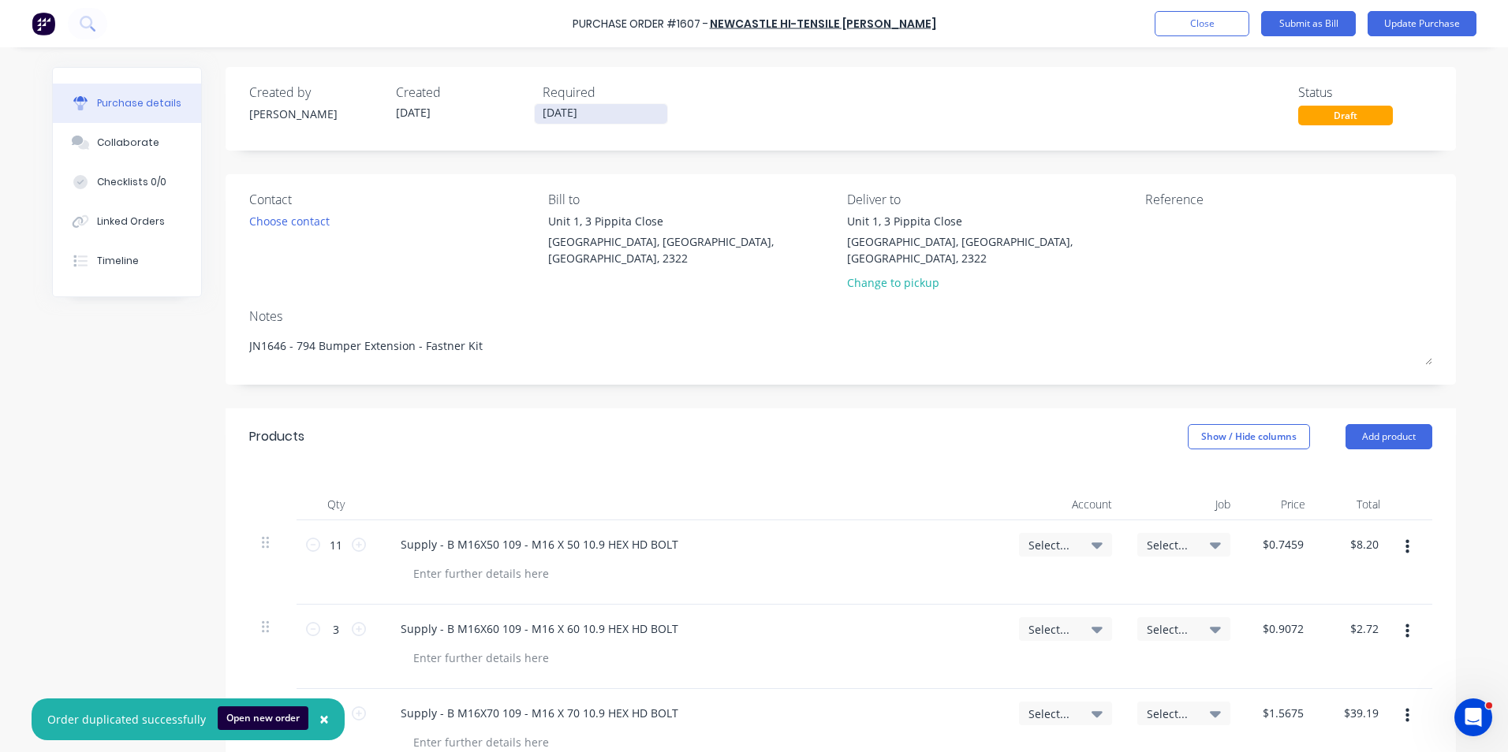
click at [559, 111] on input "[DATE]" at bounding box center [601, 114] width 132 height 20
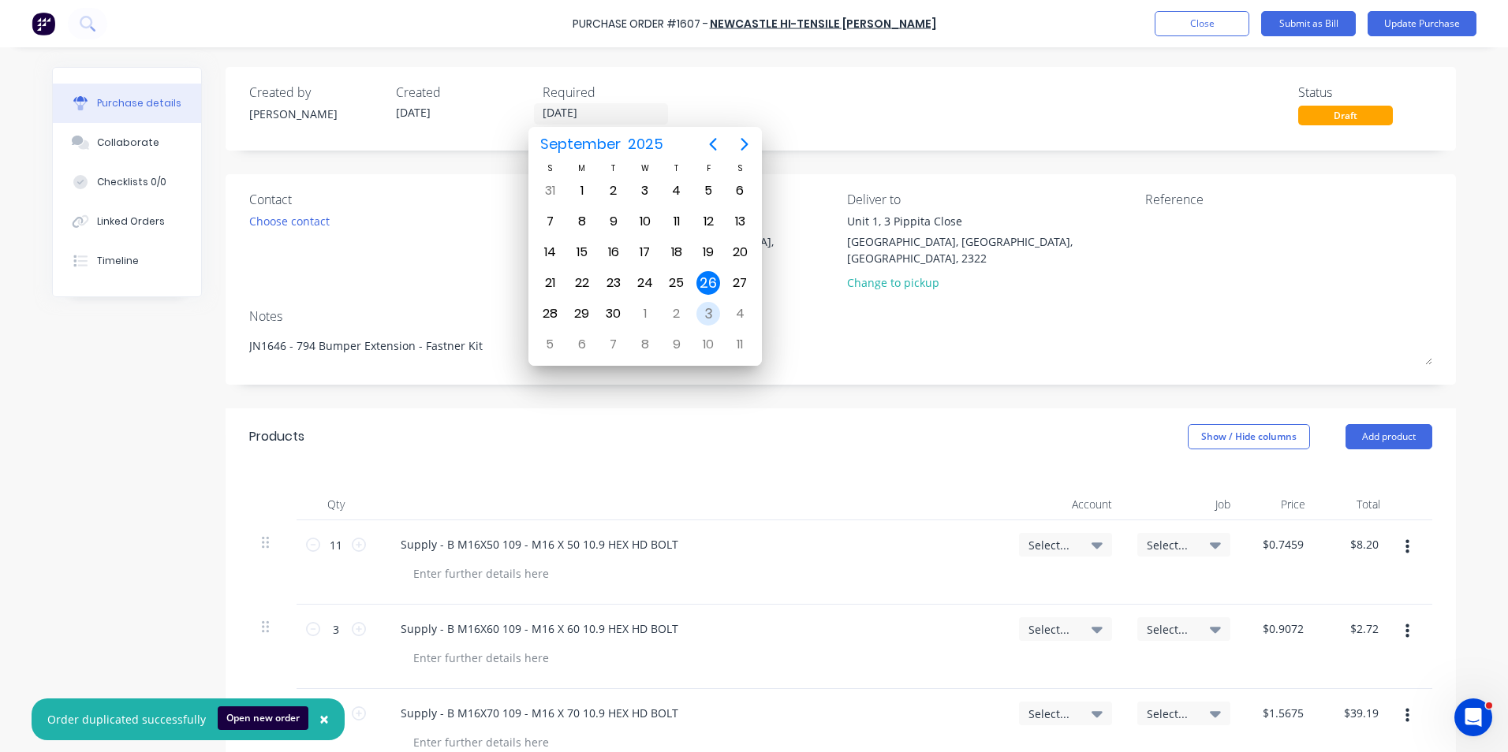
click at [711, 310] on div "3" at bounding box center [708, 314] width 24 height 24
type textarea "x"
type input "[DATE]"
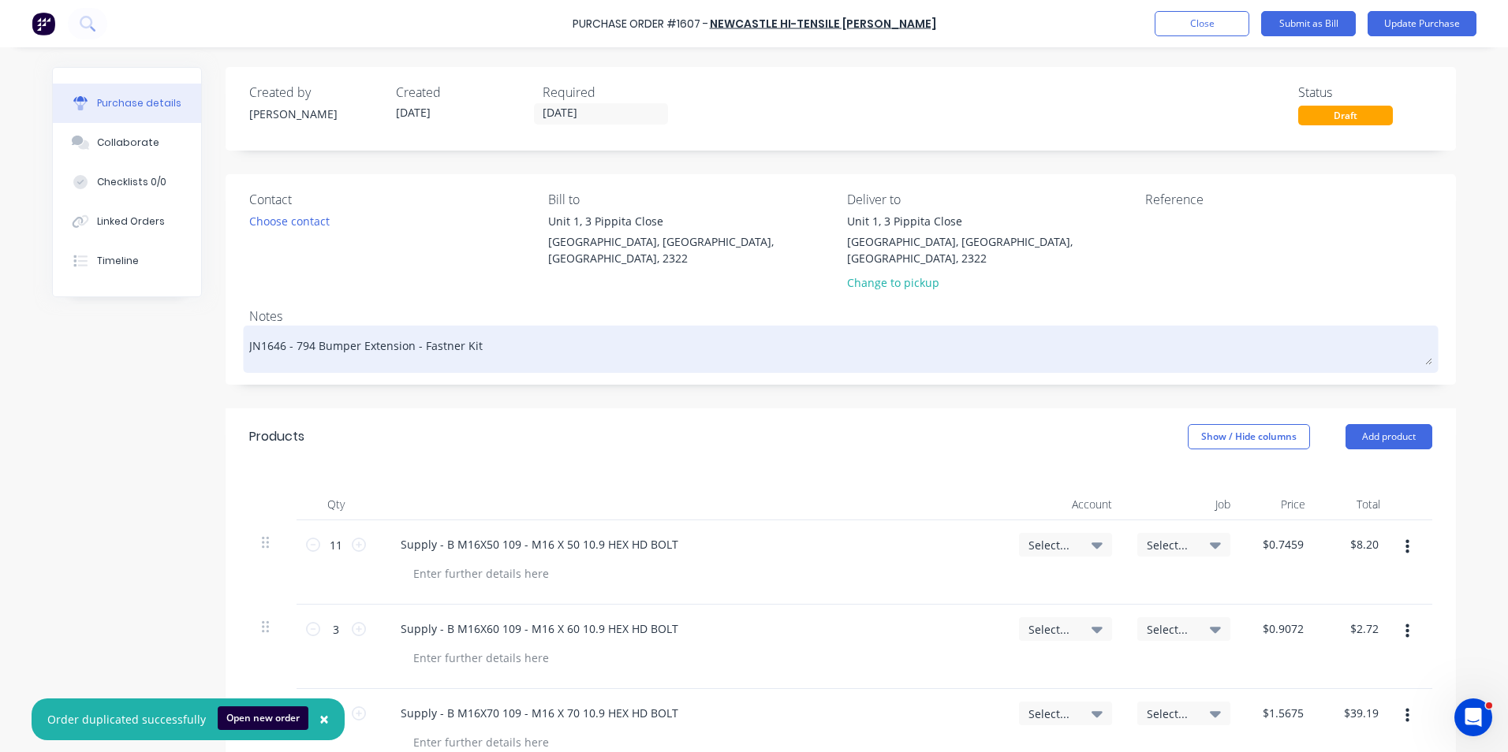
drag, startPoint x: 279, startPoint y: 330, endPoint x: 268, endPoint y: 330, distance: 11.0
click at [268, 330] on textarea "JN1646 - 794 Bumper Extension - Fastner Kit" at bounding box center [840, 347] width 1183 height 35
type textarea "x"
type textarea "JN167 - 794 Bumper Extension - Fastner Kit"
type textarea "x"
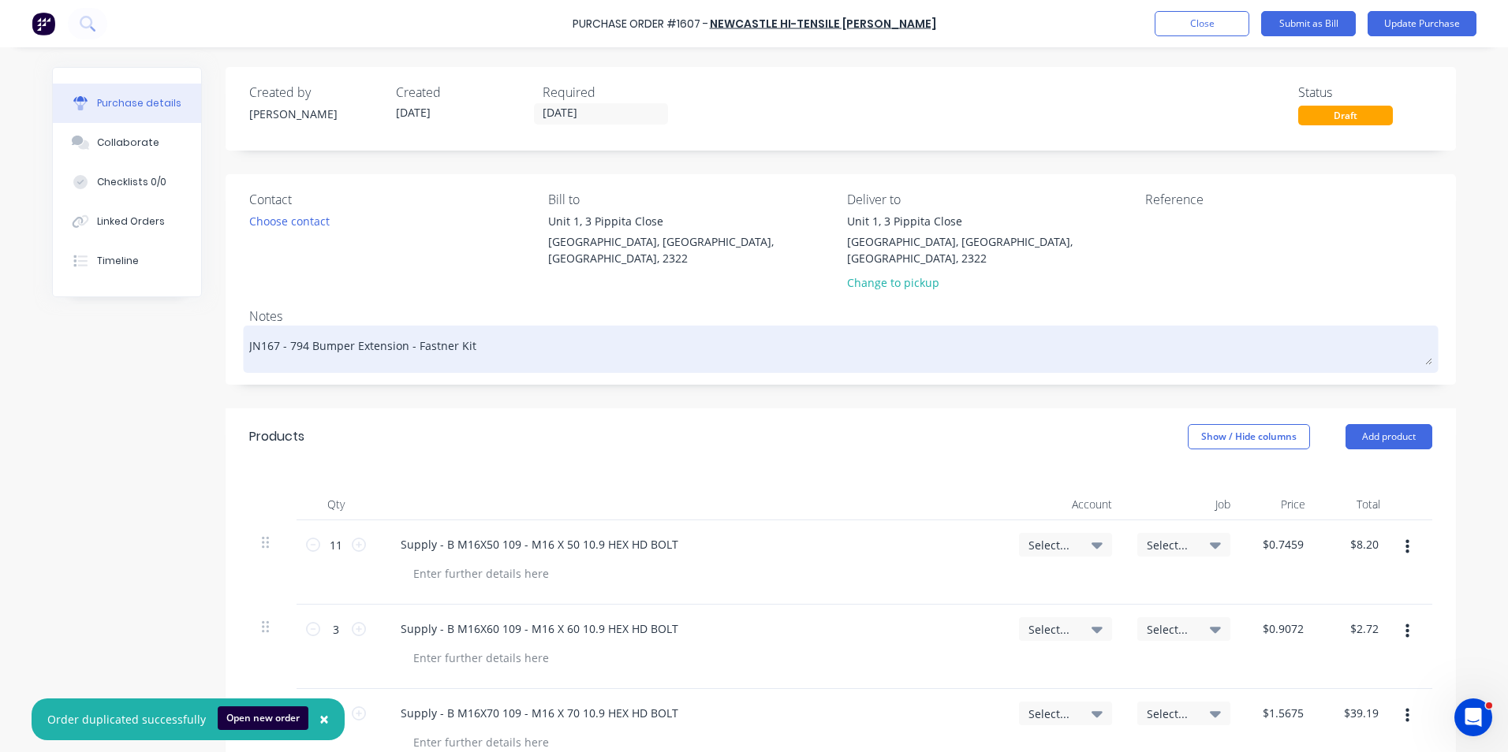
type textarea "JN1677 - 794 Bumper Extension - Fastner Kit"
click at [471, 334] on textarea "JN1677 - 794 Bumper Extension - Fastner Kit" at bounding box center [840, 347] width 1183 height 35
type textarea "x"
type textarea "JN1677 - 794 Bumper Extension - Fastner Kit"
type textarea "x"
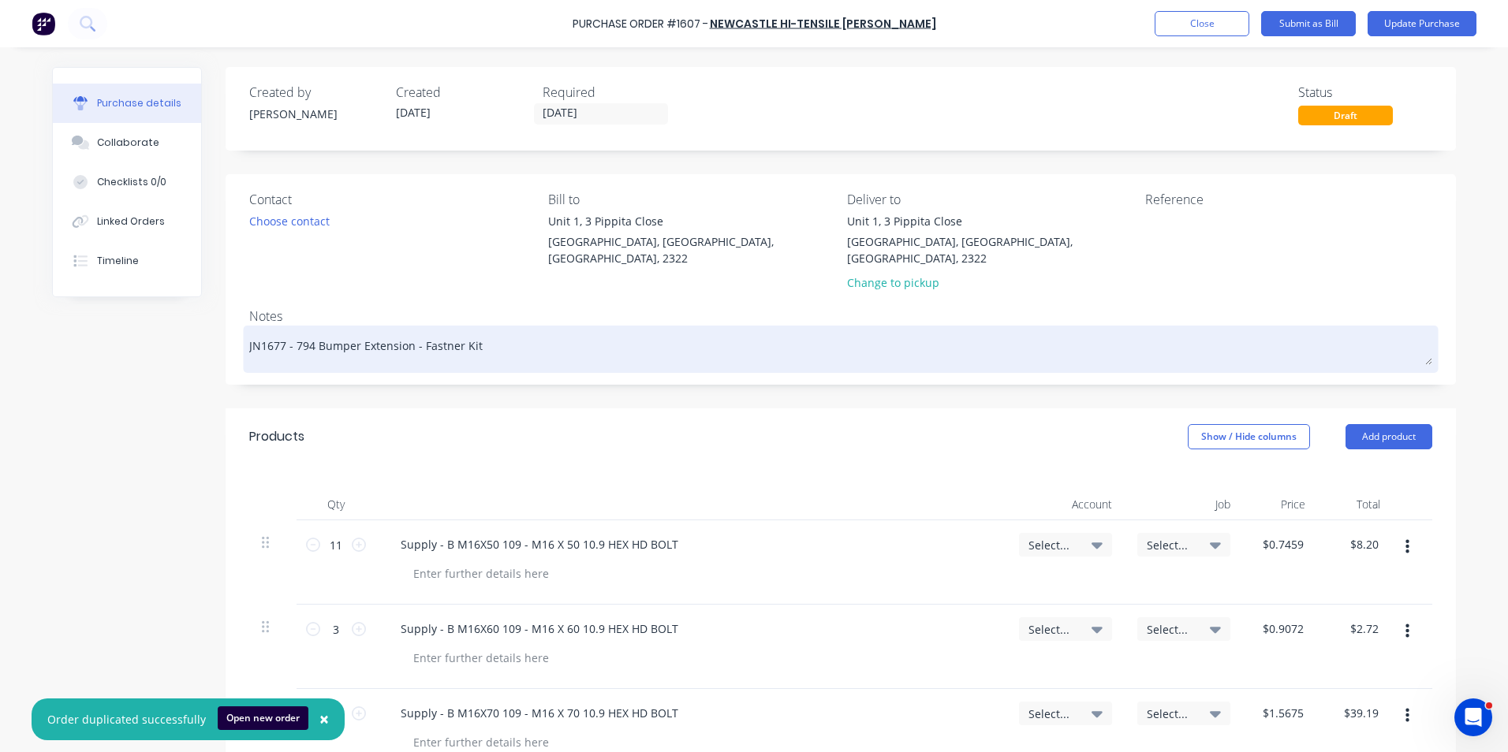
type textarea "JN1677 - 794 Bumper Extension - Fastner Kit -"
type textarea "x"
type textarea "JN1677 - 794 Bumper Extension - Fastner Kit -"
type textarea "x"
type textarea "JN1677 - 794 Bumper Extension - Fastner Kit - T"
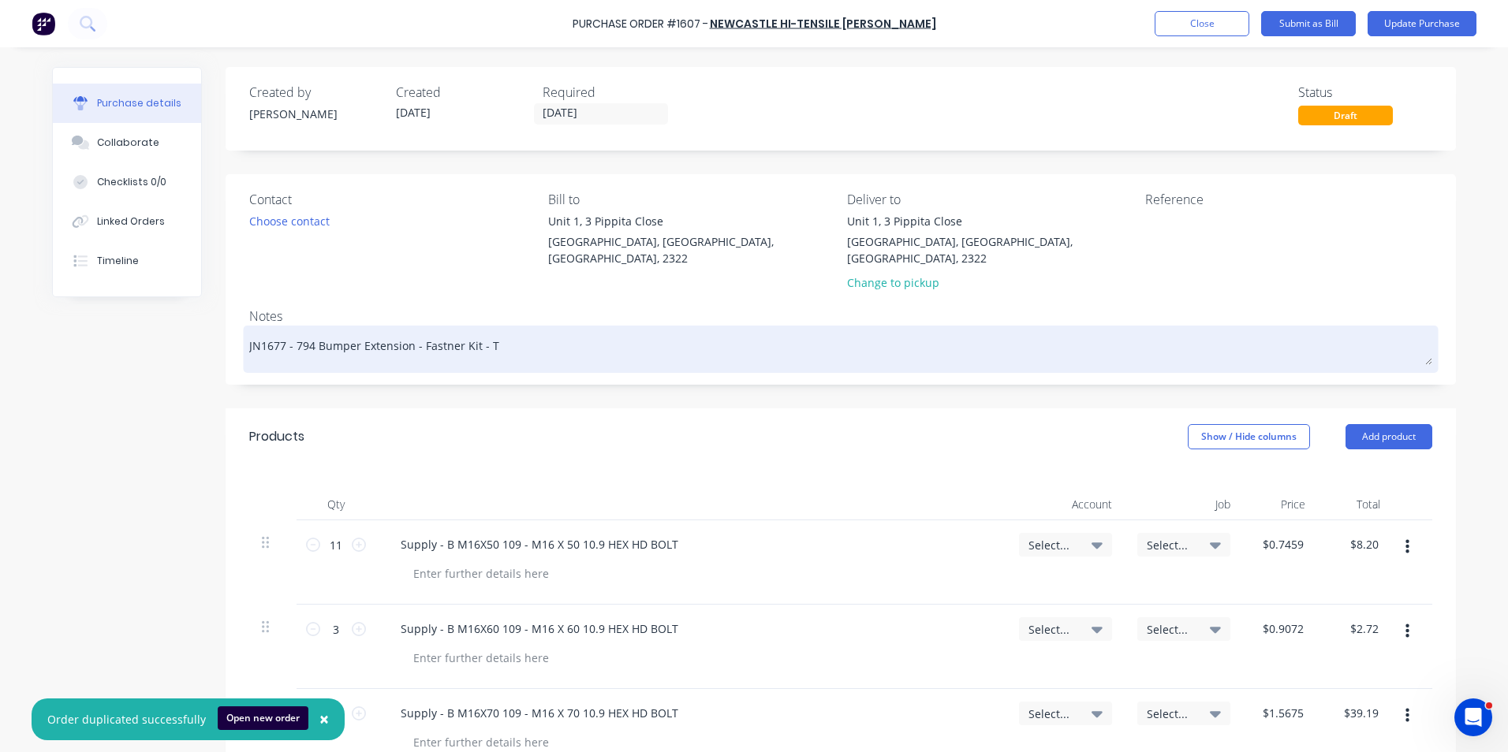
type textarea "x"
type textarea "JN1677 - 794 Bumper Extension - Fastner Kit - Tr"
type textarea "x"
type textarea "JN1677 - 794 Bumper Extension - Fastner Kit - Tru"
type textarea "x"
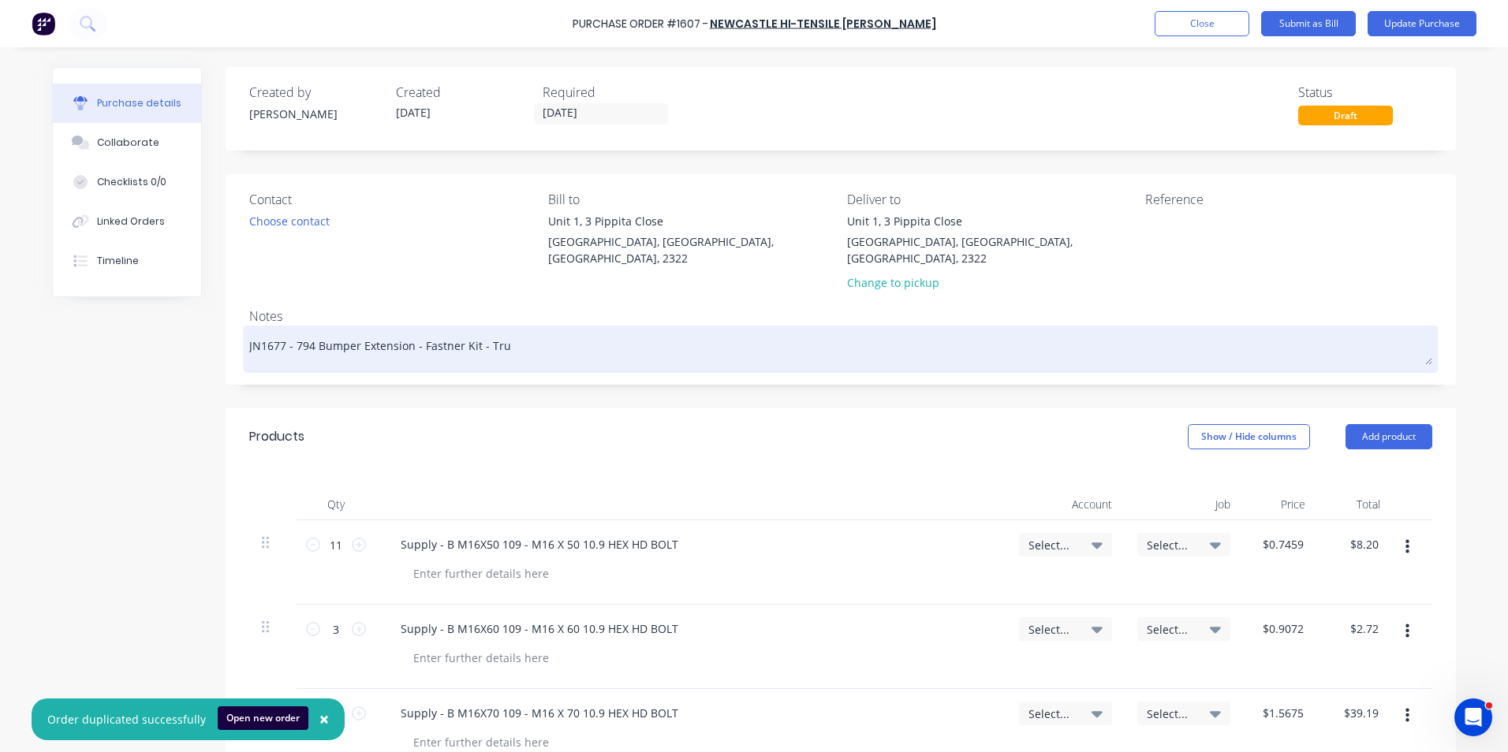
type textarea "JN1677 - 794 Bumper Extension - Fastner Kit - Truc"
type textarea "x"
type textarea "JN1677 - 794 Bumper Extension - Fastner Kit - Truck"
type textarea "x"
type textarea "JN1677 - 794 Bumper Extension - Fastner Kit - Truck"
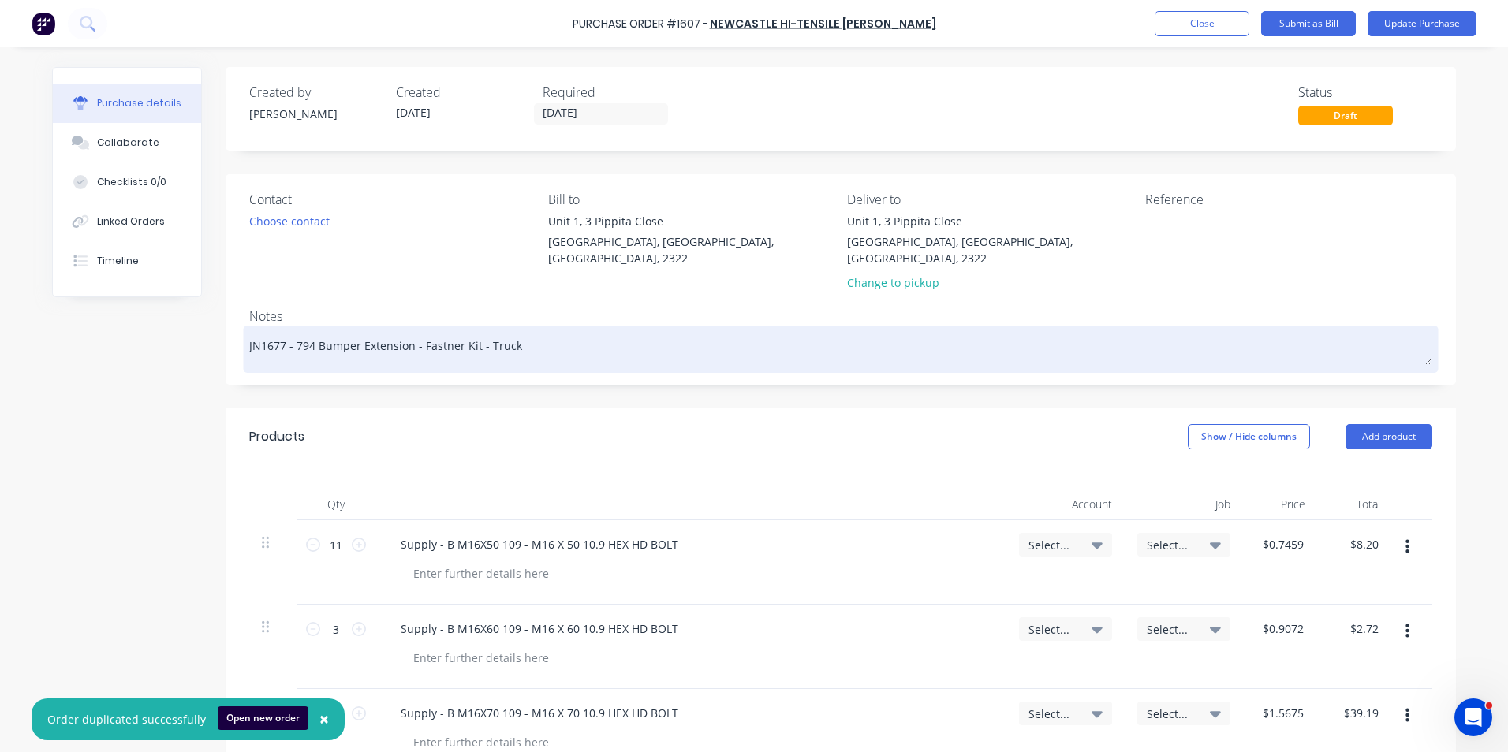
type textarea "x"
type textarea "JN1677 - 794 Bumper Extension - Fastner Kit - Truck $"
type textarea "x"
type textarea "JN1677 - 794 Bumper Extension - Fastner Kit - Truck"
type textarea "x"
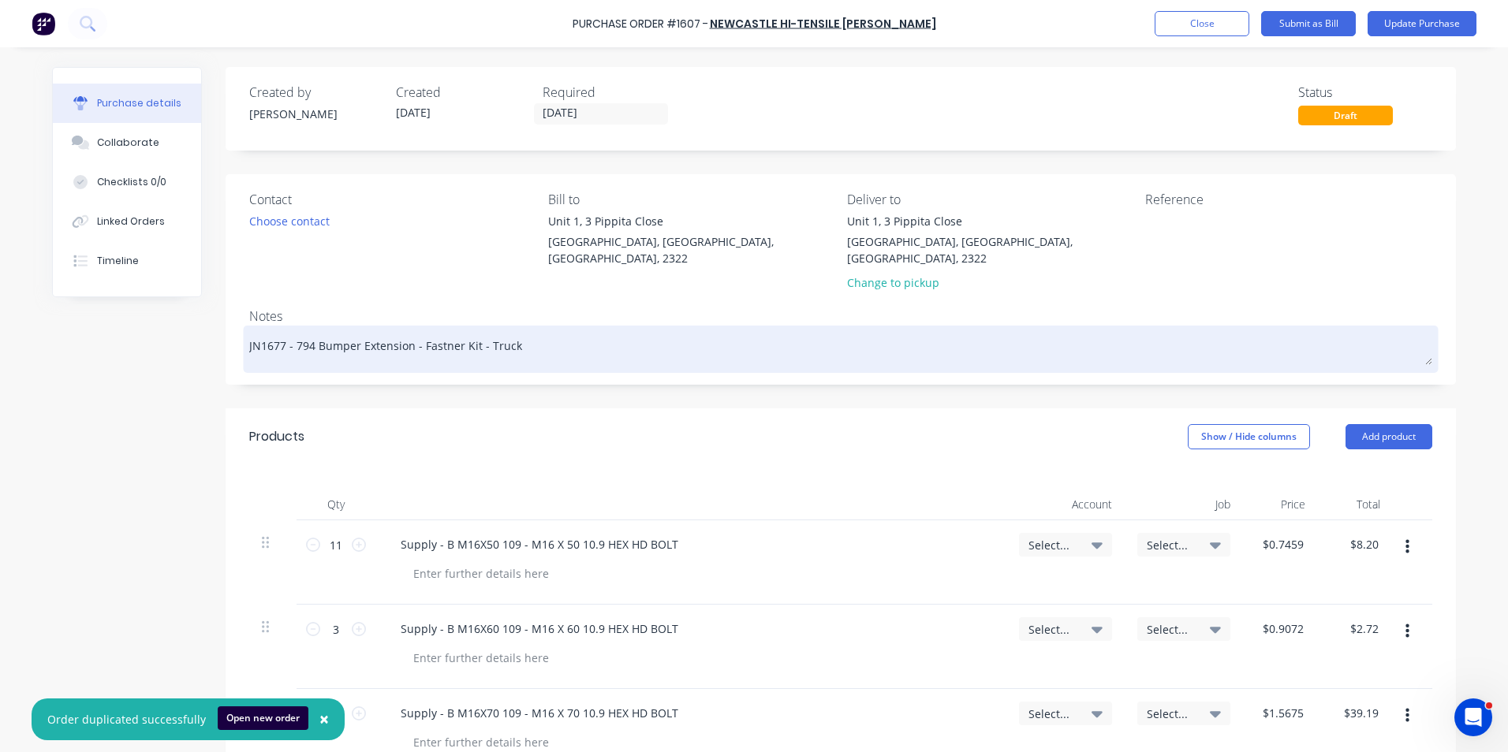
type textarea "JN1677 - 794 Bumper Extension - Fastner Kit - Truck #"
type textarea "x"
type textarea "JN1677 - 794 Bumper Extension - Fastner Kit - Truck #1"
type textarea "x"
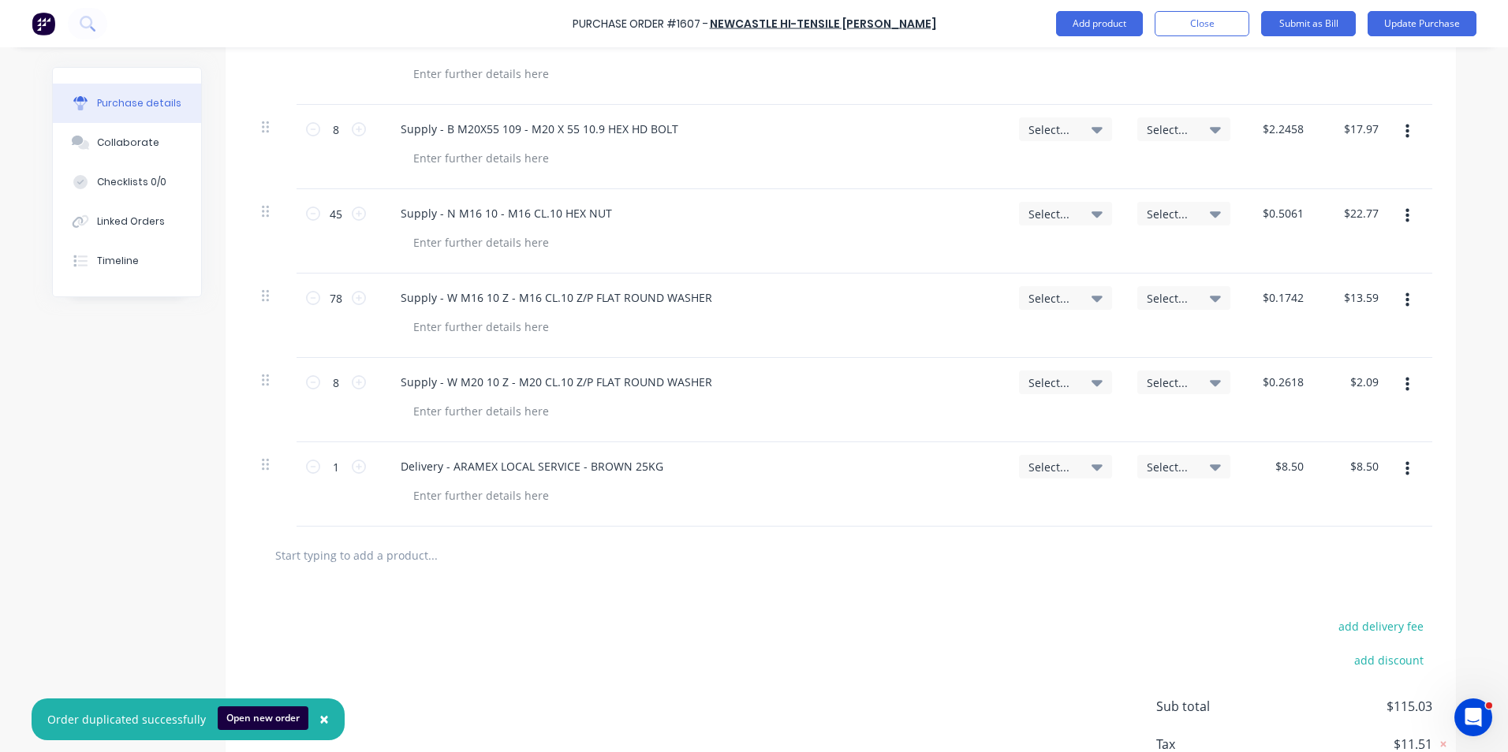
scroll to position [631, 0]
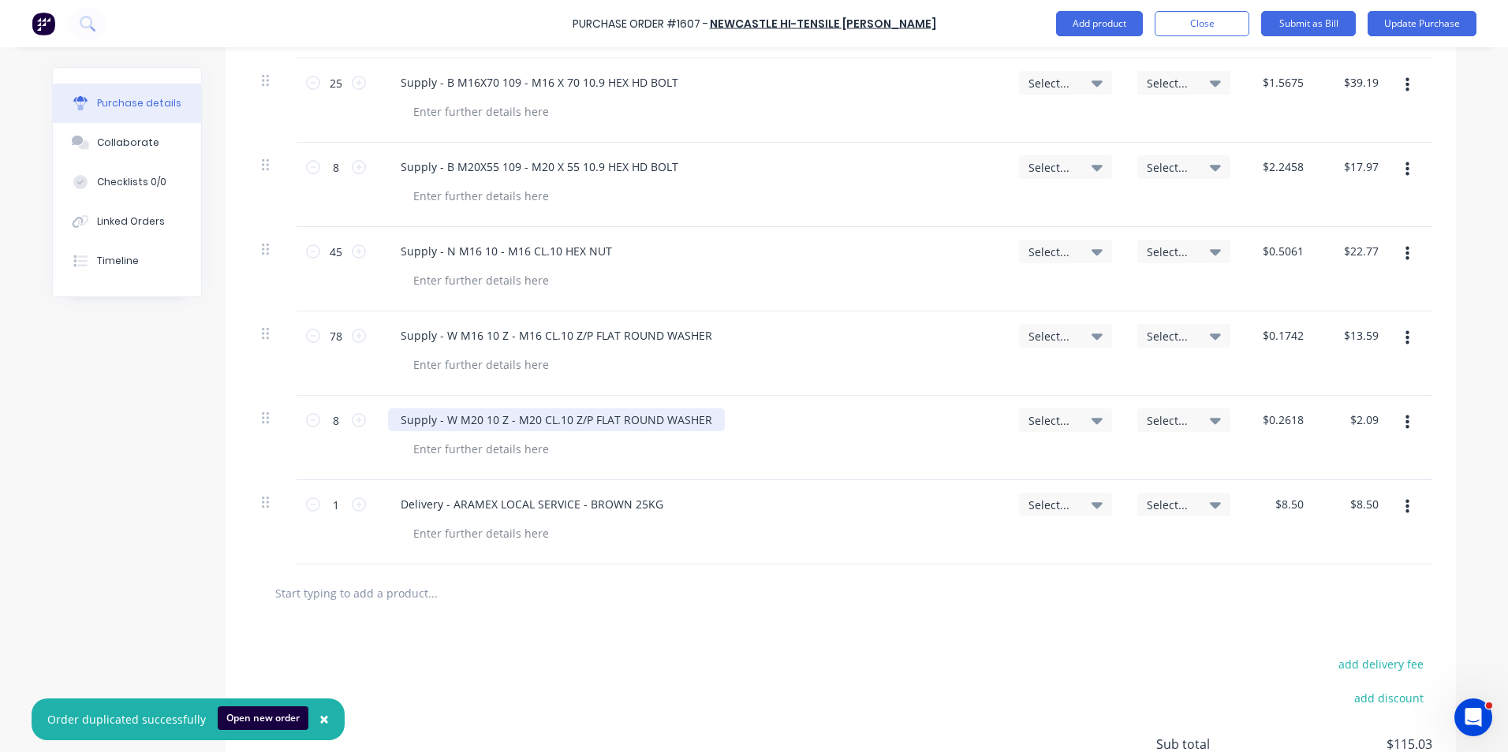
type textarea "JN1677 - 794 Bumper Extension - Fastner Kit - Truck #14"
type textarea "x"
type textarea "JN1677 - 794 Bumper Extension - Fastner Kit - Truck #14"
drag, startPoint x: 700, startPoint y: 403, endPoint x: 389, endPoint y: 398, distance: 311.6
click at [389, 409] on div "Supply - W M20 10 Z - M20 CL.10 Z/P FLAT ROUND WASHER" at bounding box center [556, 420] width 337 height 23
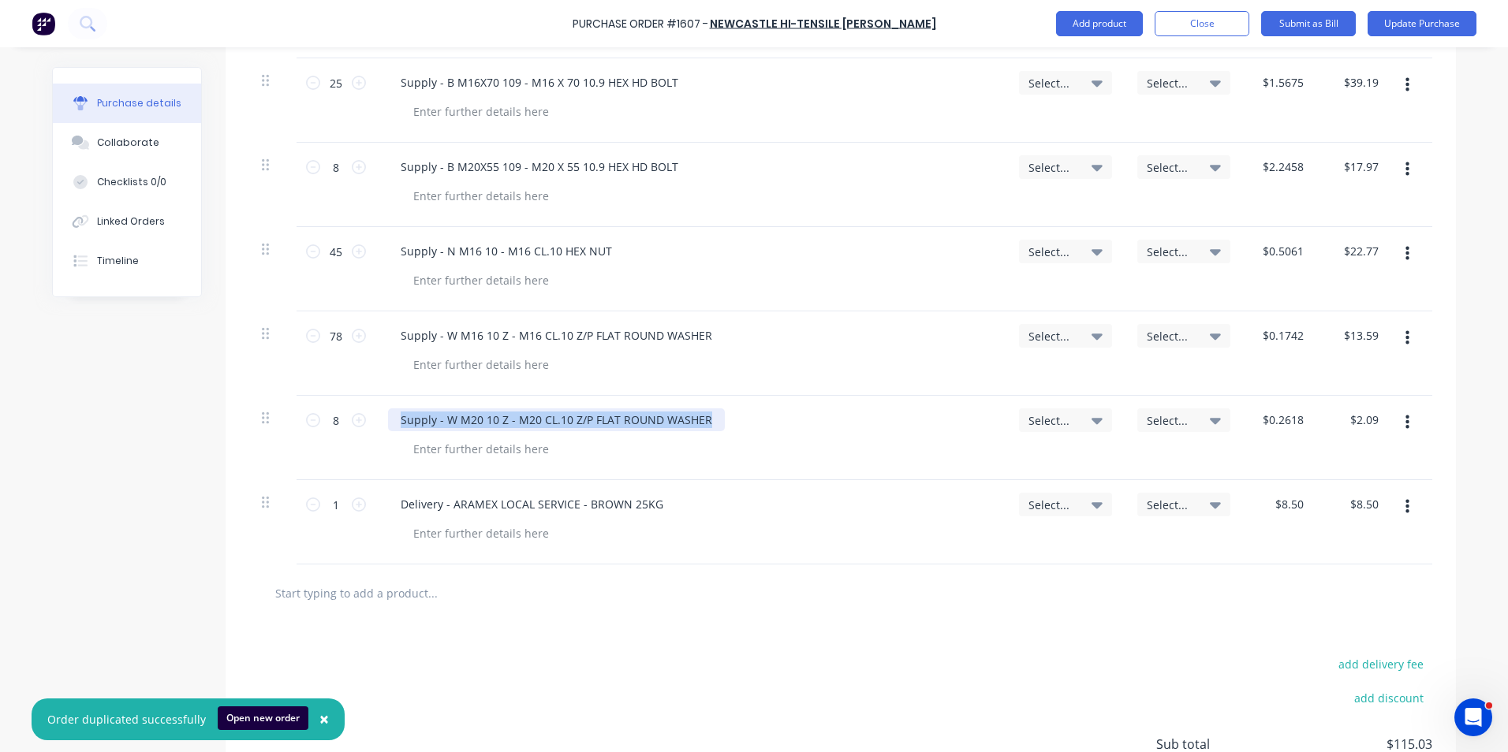
drag, startPoint x: 490, startPoint y: 401, endPoint x: 461, endPoint y: 405, distance: 29.4
click at [457, 409] on div "Supply - W M20 10 Z - M20 CL.10 Z/P FLAT ROUND WASHER" at bounding box center [556, 420] width 337 height 23
click at [697, 409] on div "Supply - W M20 10 Z - M20 CL.10 Z/P FLAT ROUND WASHER" at bounding box center [556, 420] width 337 height 23
drag, startPoint x: 700, startPoint y: 404, endPoint x: 433, endPoint y: 399, distance: 267.4
click at [433, 409] on div "Supply - W M20 10 Z - M20 CL.10 Z/P FLAT ROUND WASHER" at bounding box center [556, 420] width 337 height 23
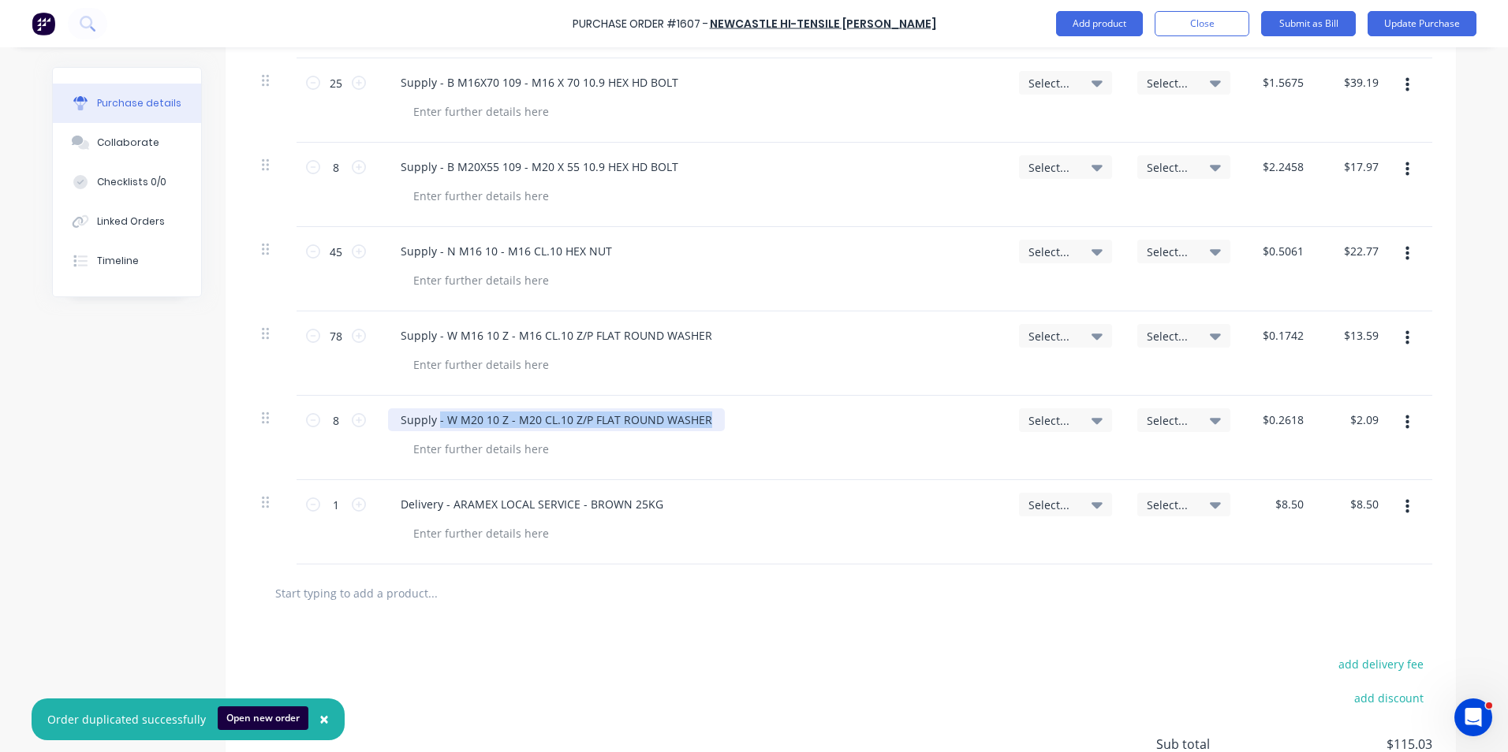
type textarea "x"
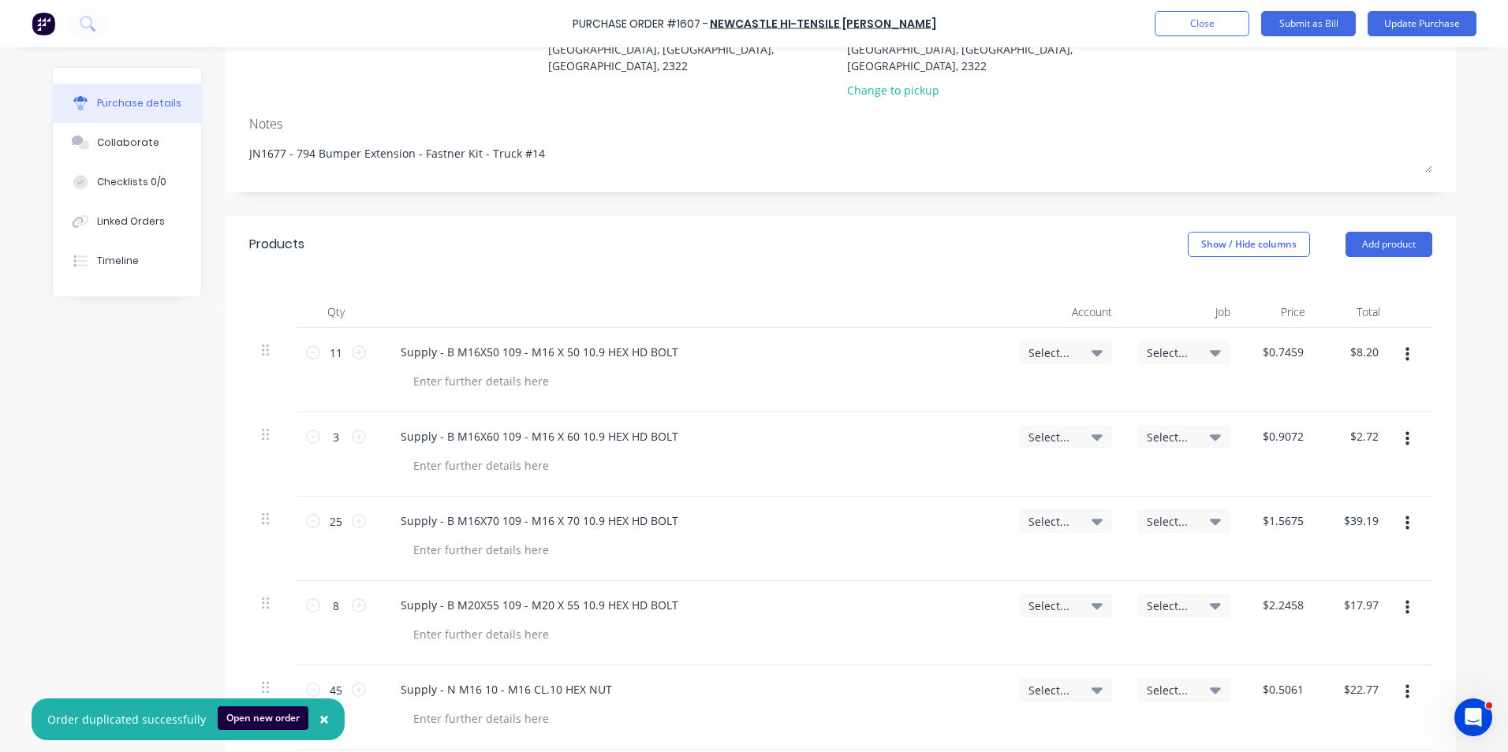
scroll to position [158, 0]
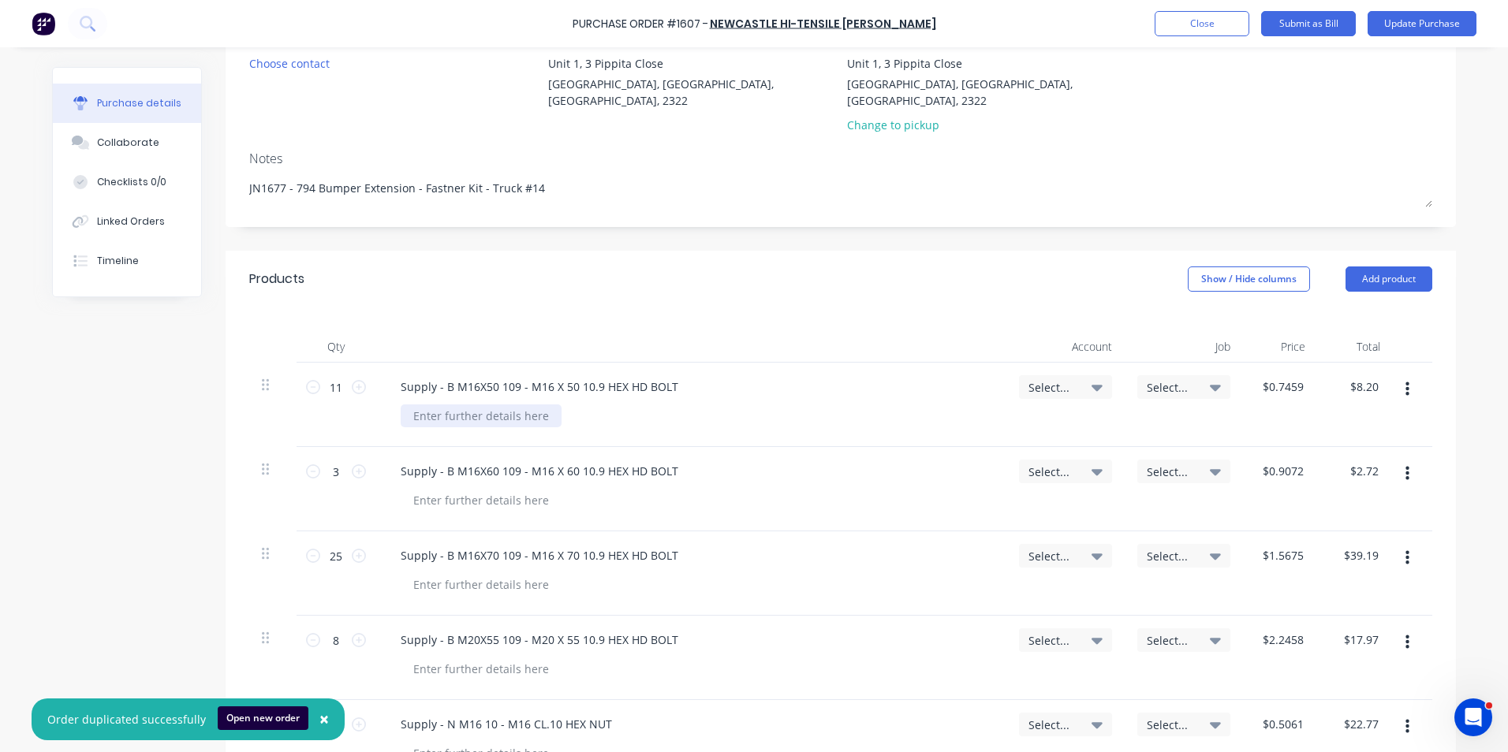
click at [493, 405] on div at bounding box center [481, 416] width 161 height 23
type textarea "x"
paste div
drag, startPoint x: 668, startPoint y: 368, endPoint x: 434, endPoint y: 373, distance: 234.3
click at [434, 375] on div "Supply - B M16X50 109 - M16 X 50 10.9 HEX HD BOLT" at bounding box center [539, 386] width 303 height 23
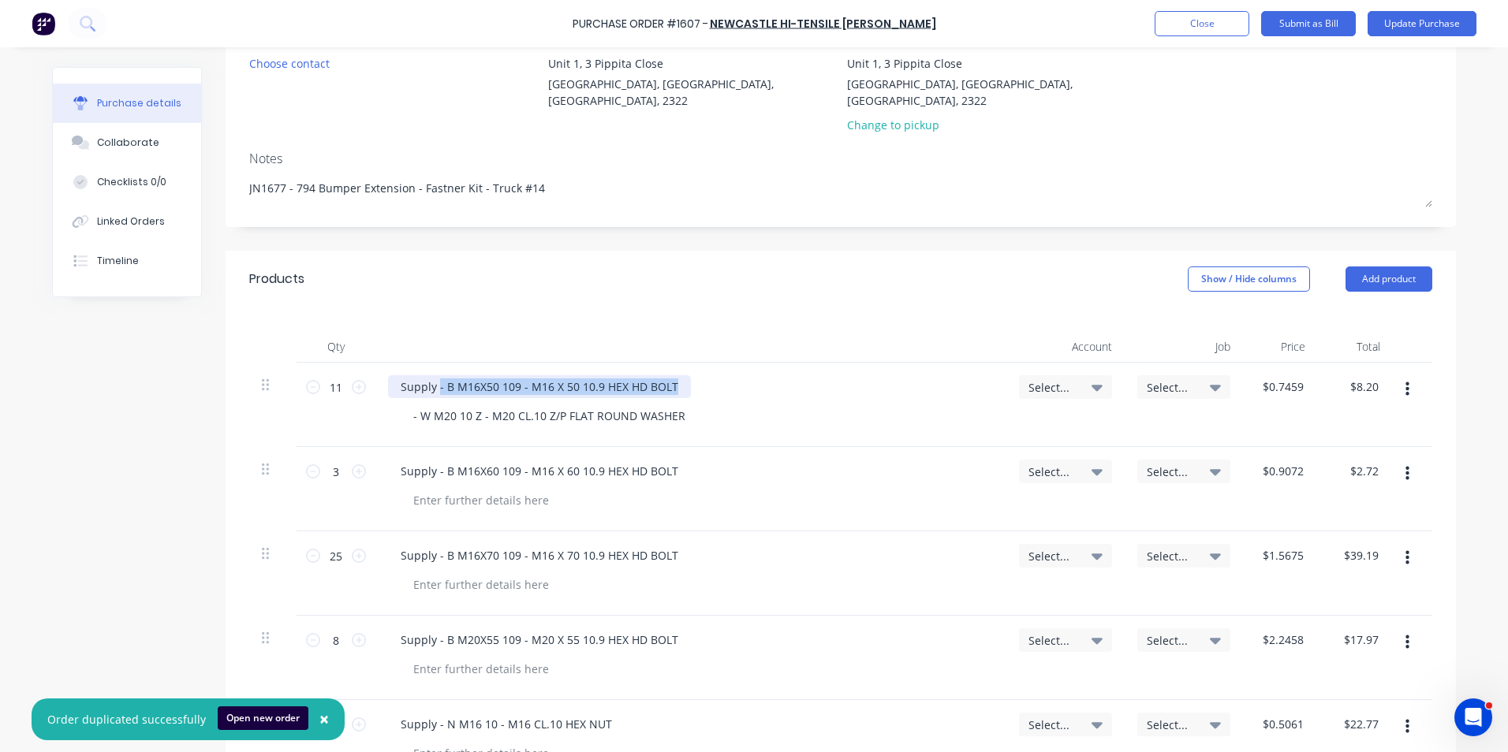
type textarea "x"
click at [405, 405] on div "- W M20 10 Z - M20 CL.10 Z/P FLAT ROUND WASHER" at bounding box center [549, 416] width 297 height 23
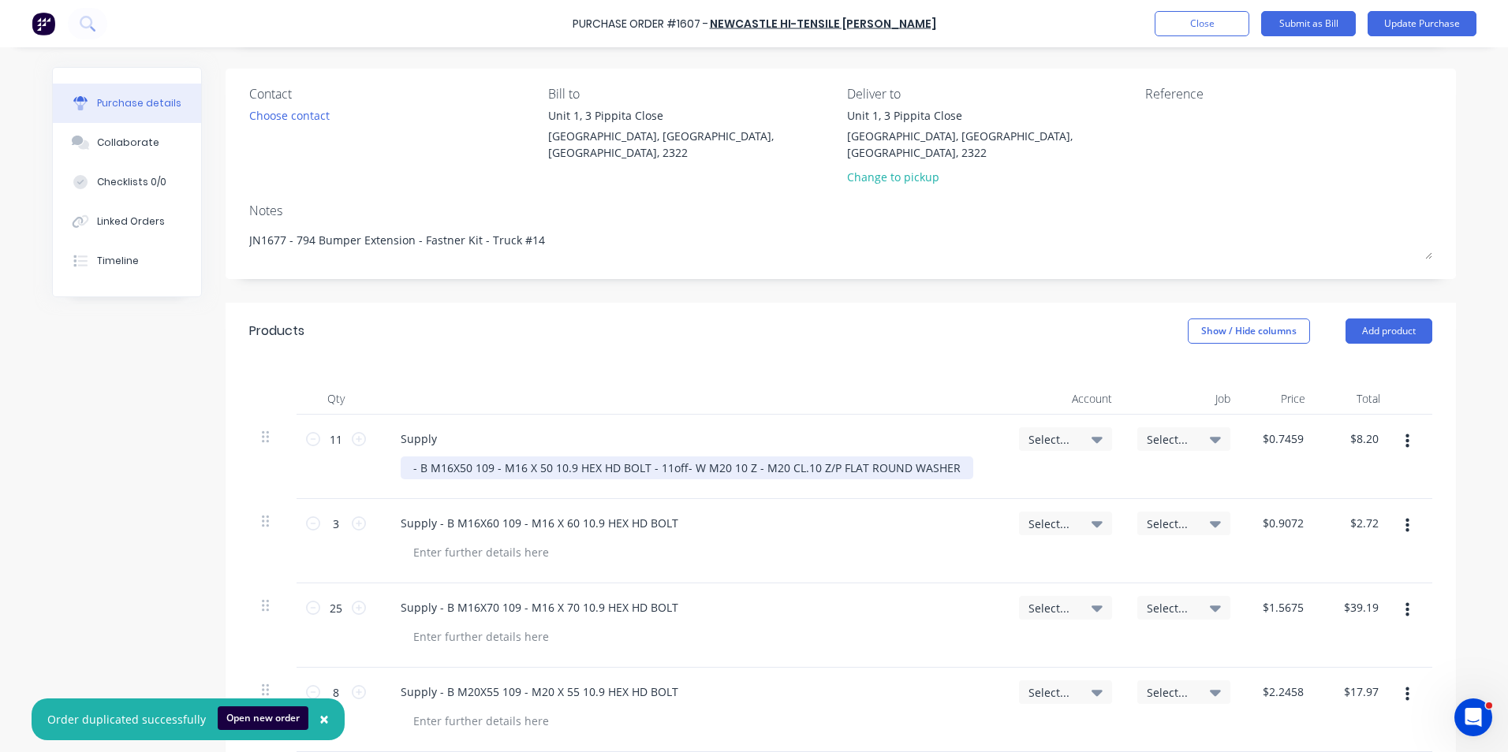
scroll to position [79, 0]
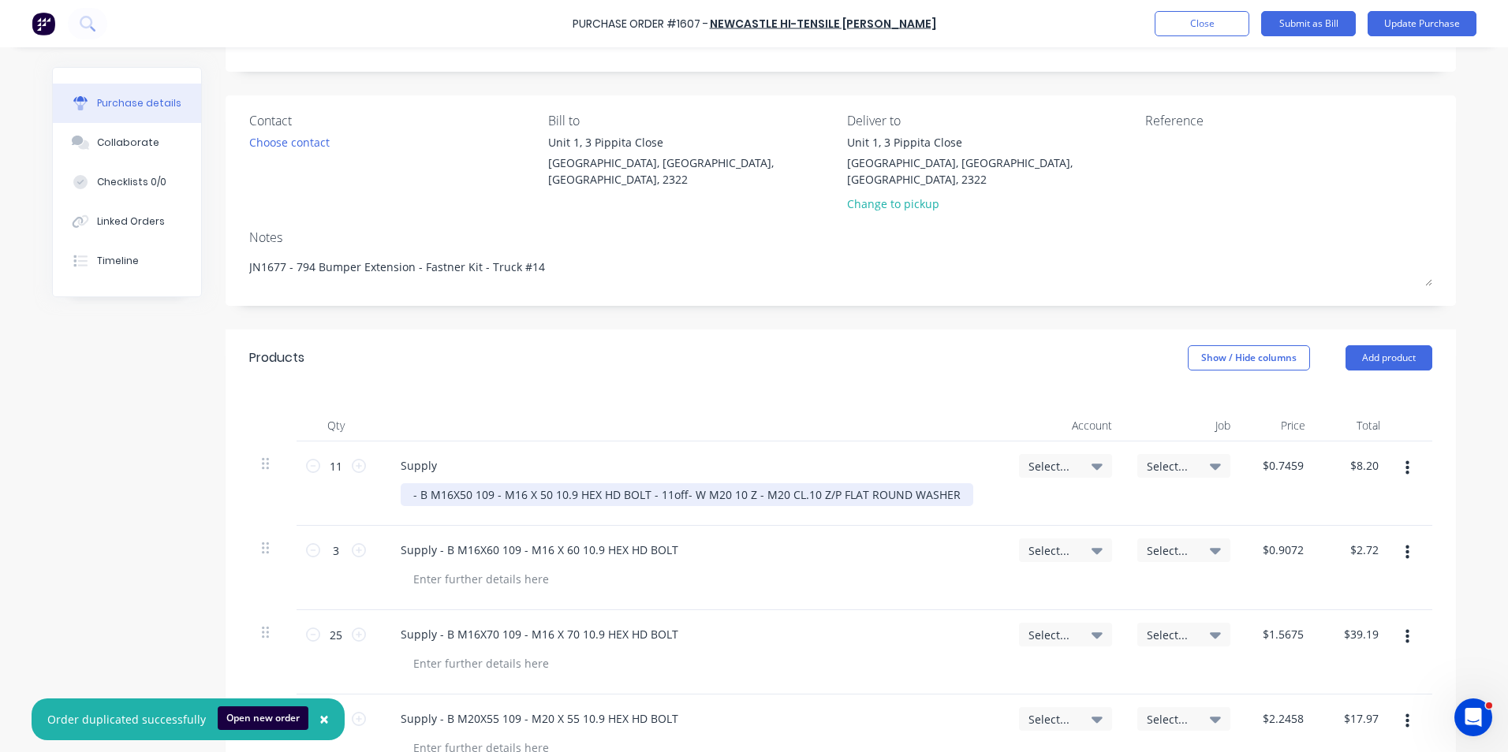
click at [674, 497] on div "- B M16X50 109 - M16 X 50 10.9 HEX HD BOLT - 11off - W M20 10 Z - M20 CL.10 Z/P…" at bounding box center [687, 494] width 573 height 23
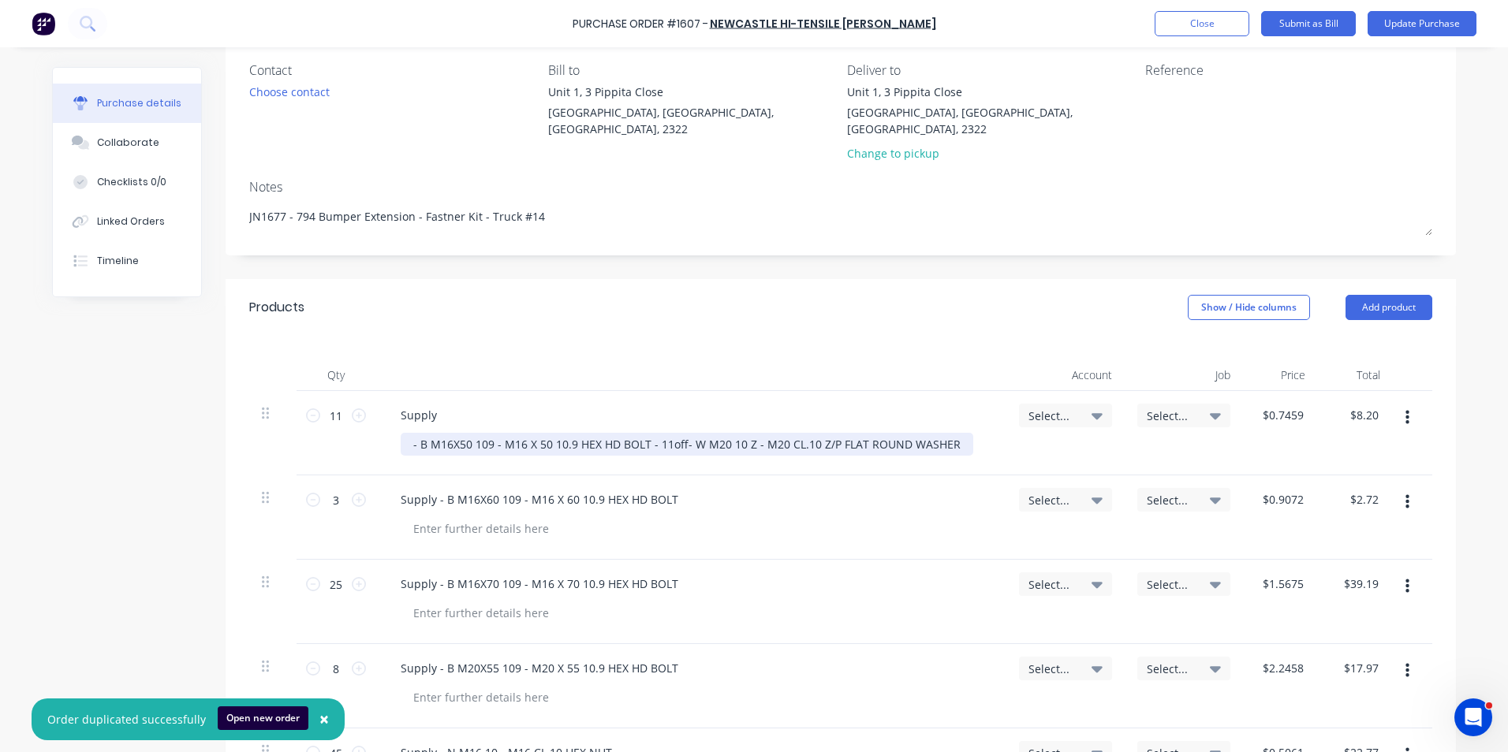
scroll to position [158, 0]
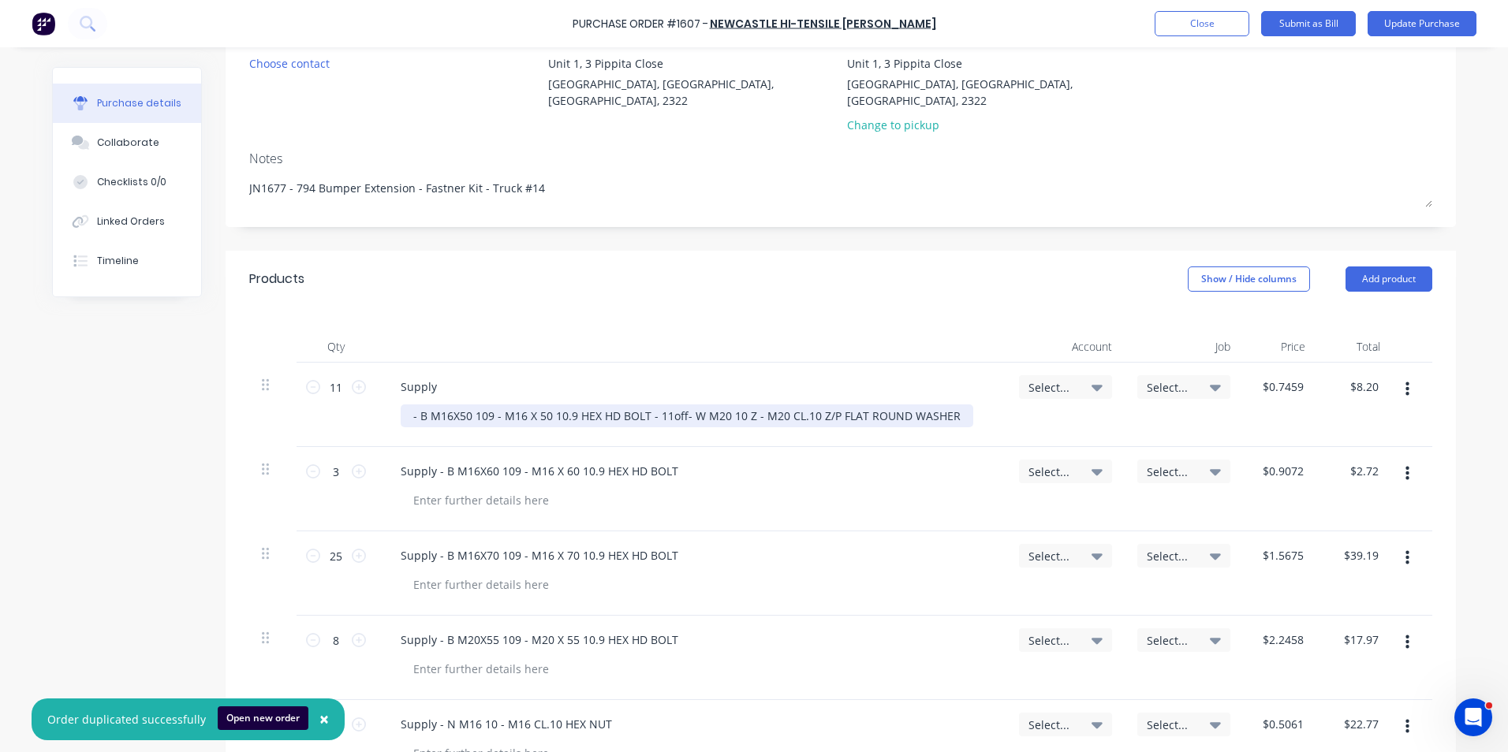
click at [685, 405] on div "- B M16X50 109 - M16 X 50 10.9 HEX HD BOLT - 11off - W M20 10 Z - M20 CL.10 Z/P…" at bounding box center [687, 416] width 573 height 23
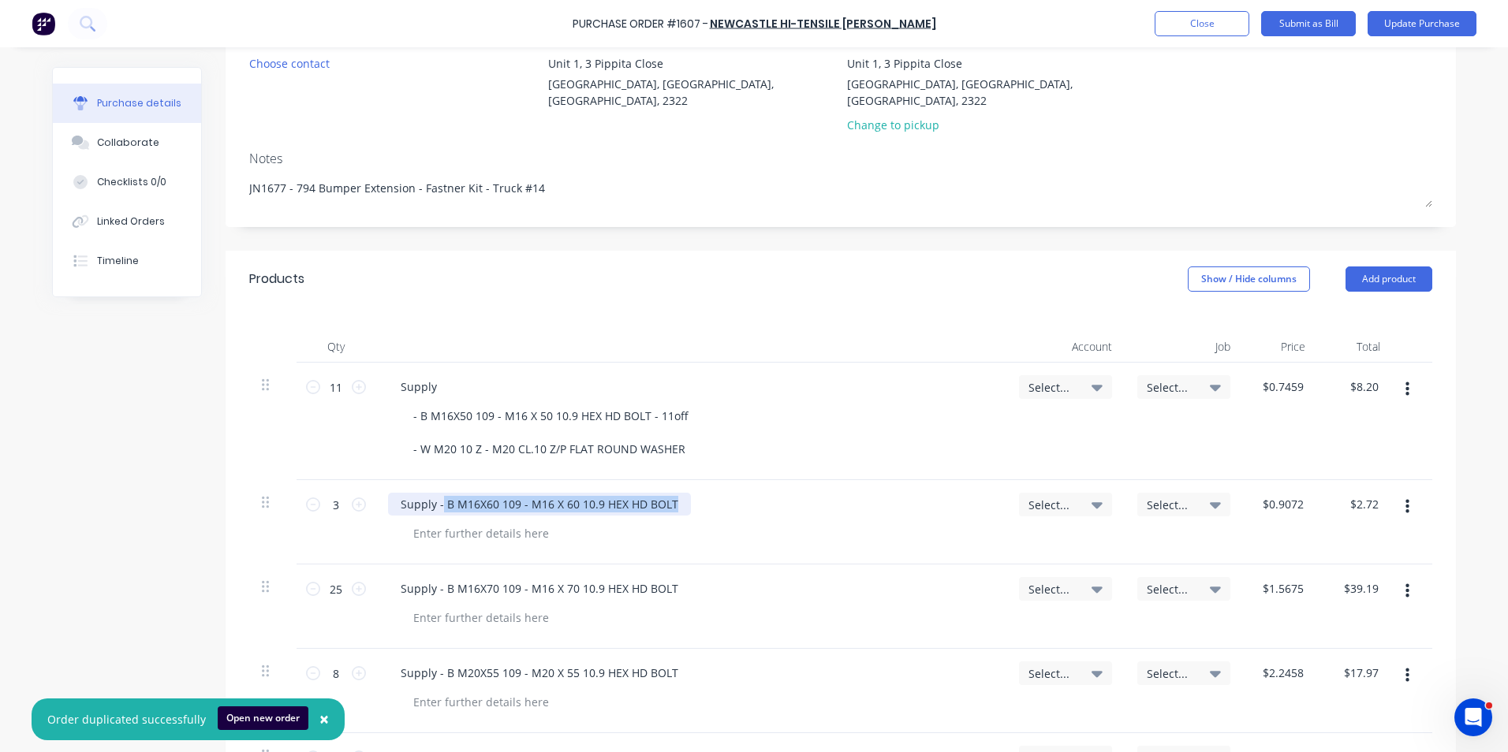
drag, startPoint x: 671, startPoint y: 489, endPoint x: 435, endPoint y: 487, distance: 235.8
click at [435, 493] on div "Supply - B M16X60 109 - M16 X 60 10.9 HEX HD BOLT" at bounding box center [539, 504] width 303 height 23
click at [671, 493] on div "Supply - B M16X60 109 - M16 X 60 10.9 HEX HD BOLT" at bounding box center [539, 504] width 303 height 23
drag, startPoint x: 672, startPoint y: 487, endPoint x: 443, endPoint y: 487, distance: 228.7
click at [433, 493] on div "Supply - B M16X60 109 - M16 X 60 10.9 HEX HD BOLT" at bounding box center [539, 504] width 303 height 23
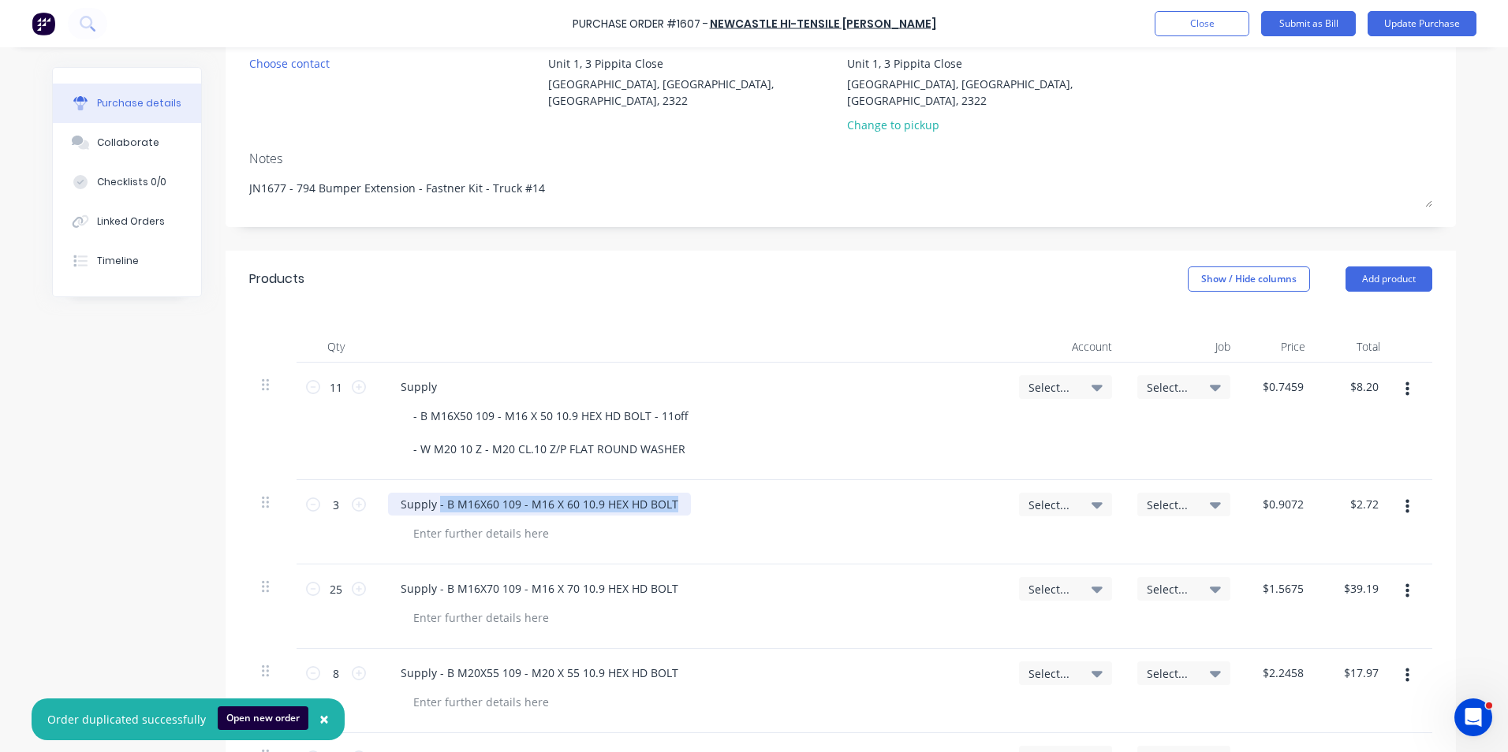
type textarea "x"
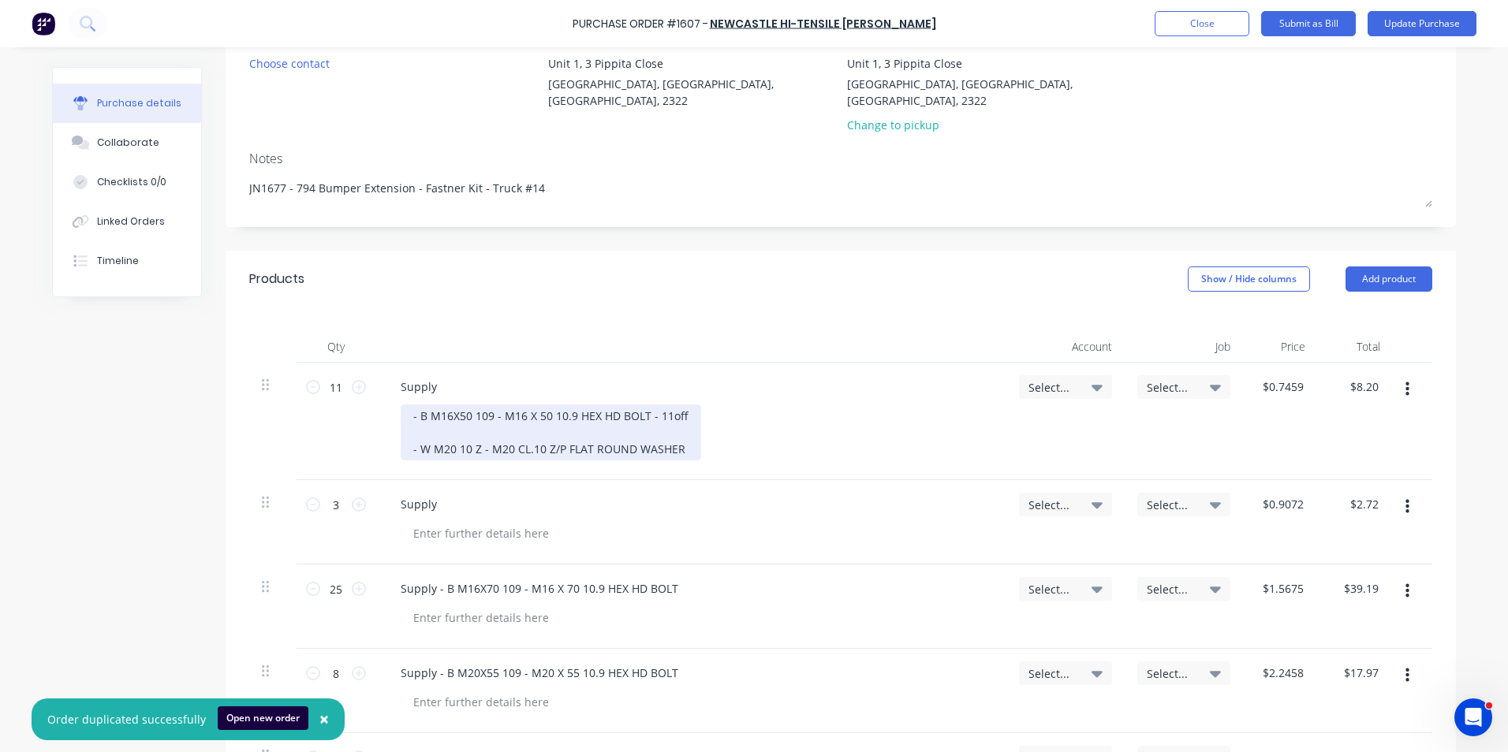
click at [431, 415] on div "- B M16X50 109 - M16 X 50 10.9 HEX HD BOLT - 11off - W M20 10 Z - M20 CL.10 Z/P…" at bounding box center [551, 433] width 300 height 56
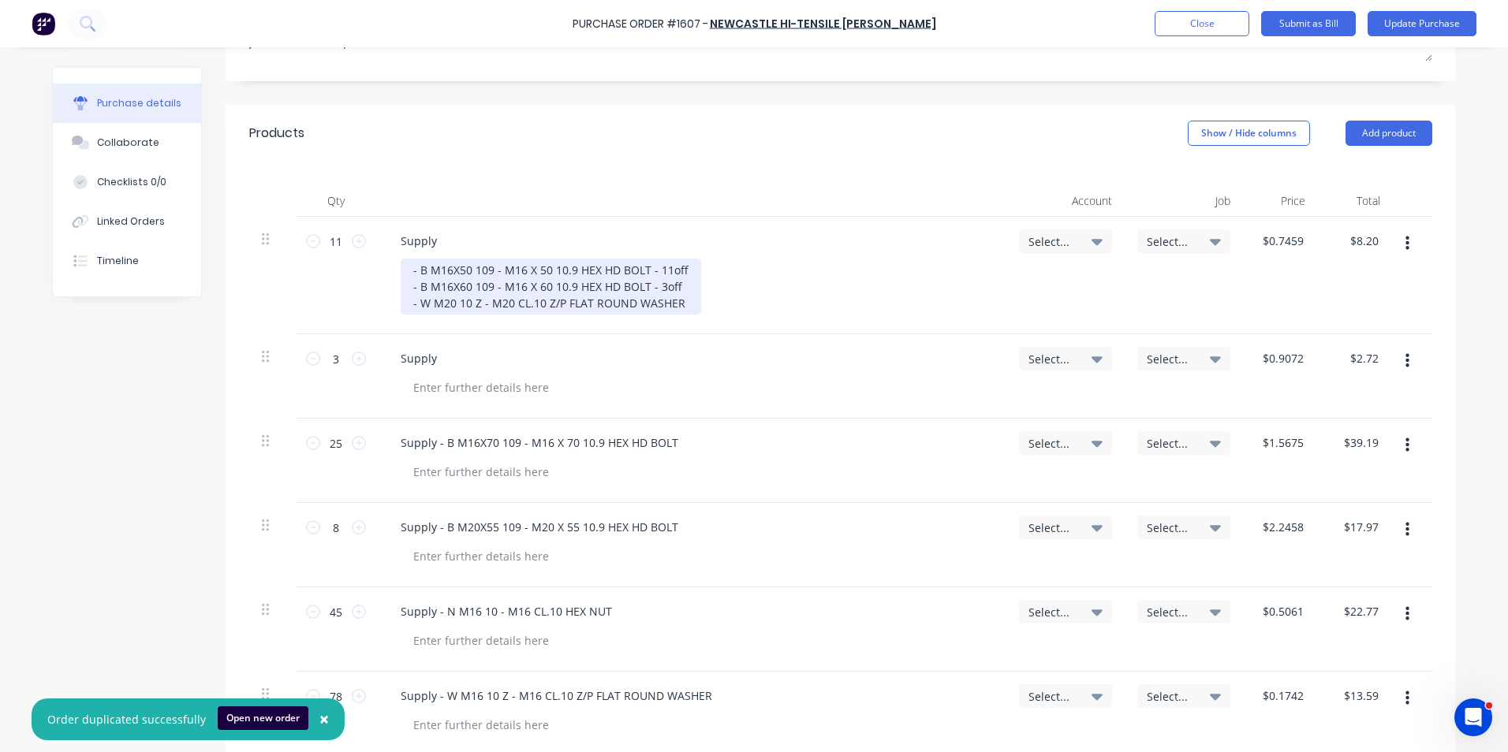
scroll to position [315, 0]
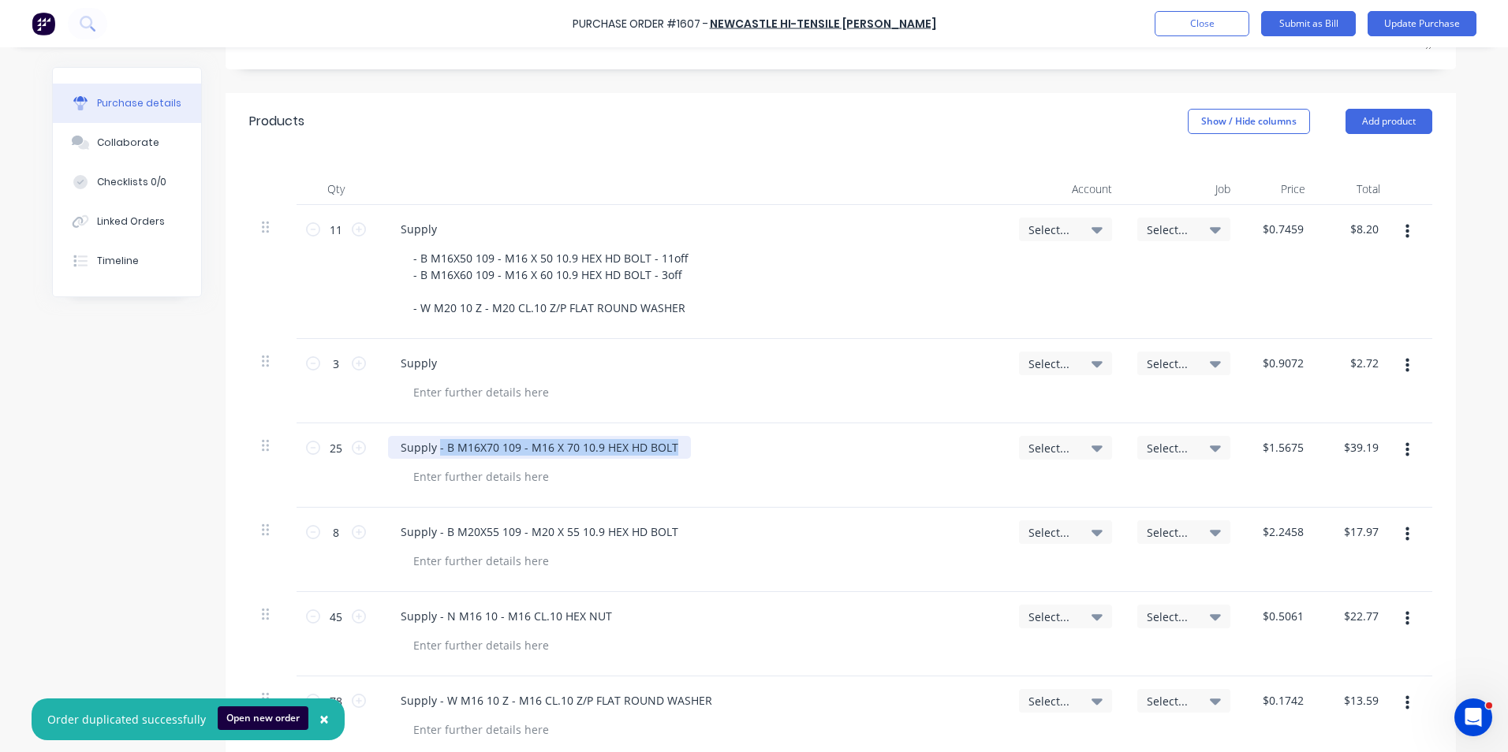
drag, startPoint x: 668, startPoint y: 431, endPoint x: 431, endPoint y: 435, distance: 236.6
click at [431, 436] on div "Supply - B M16X70 109 - M16 X 70 10.9 HEX HD BOLT" at bounding box center [539, 447] width 303 height 23
type textarea "x"
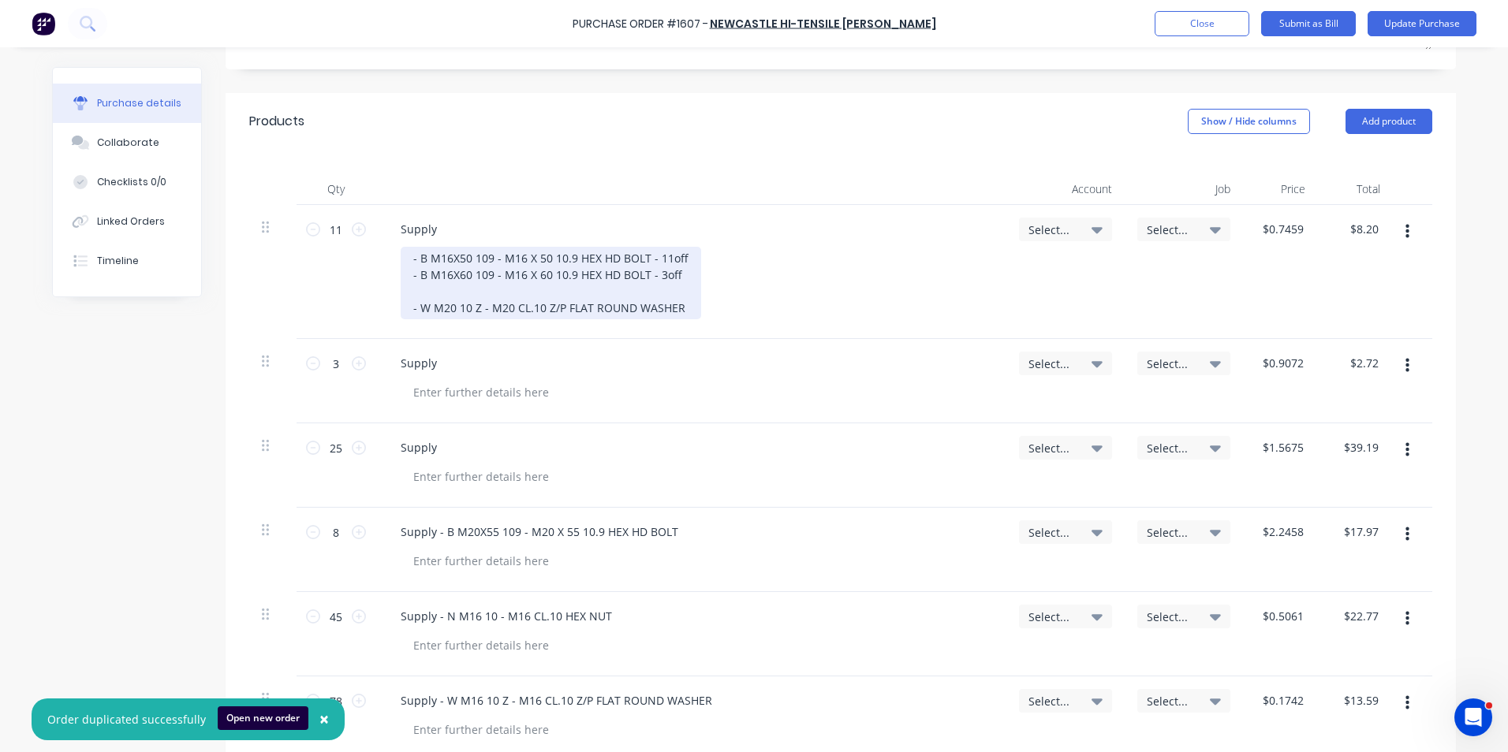
click at [425, 273] on div "- B M16X50 109 - M16 X 50 10.9 HEX HD BOLT - 11off - B M16X60 109 - M16 X 60 10…" at bounding box center [551, 283] width 300 height 73
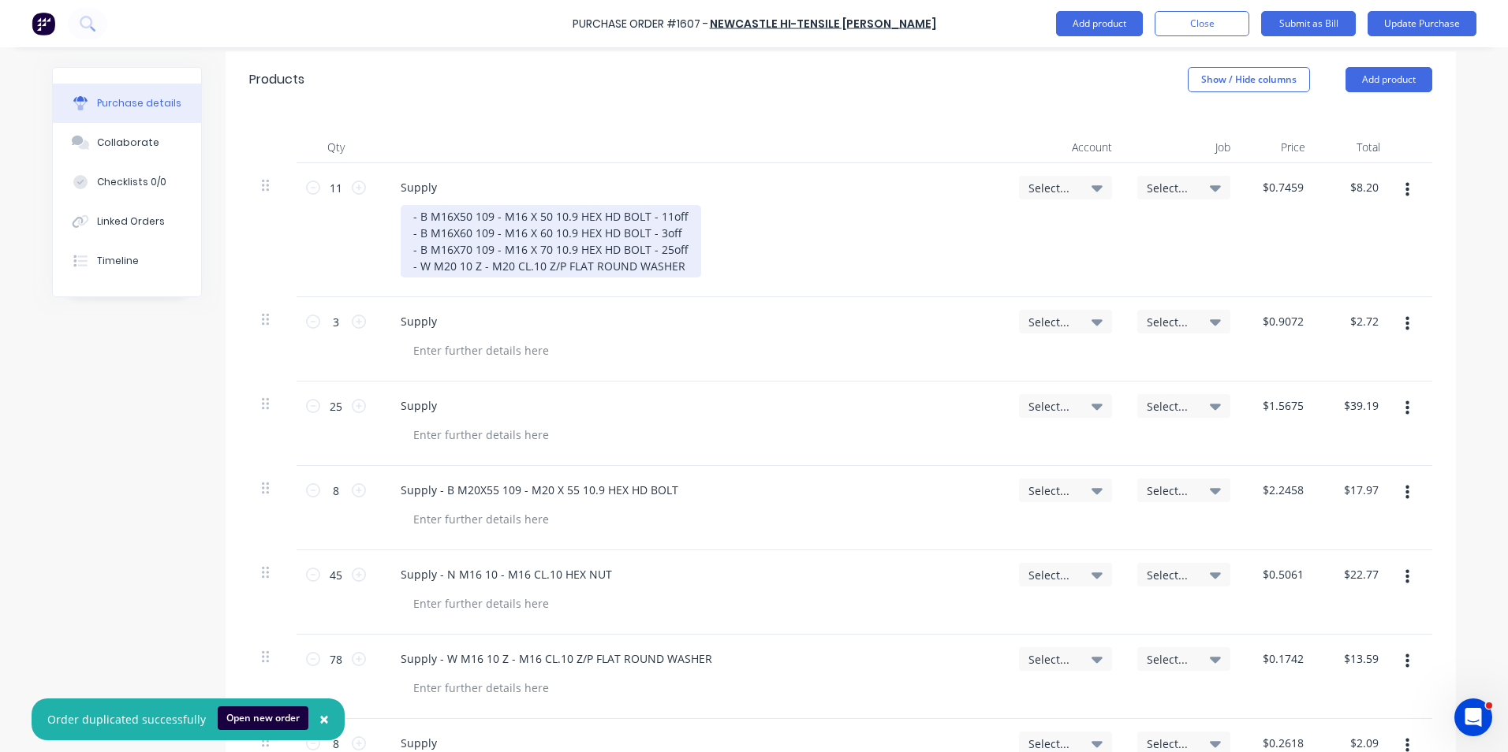
scroll to position [394, 0]
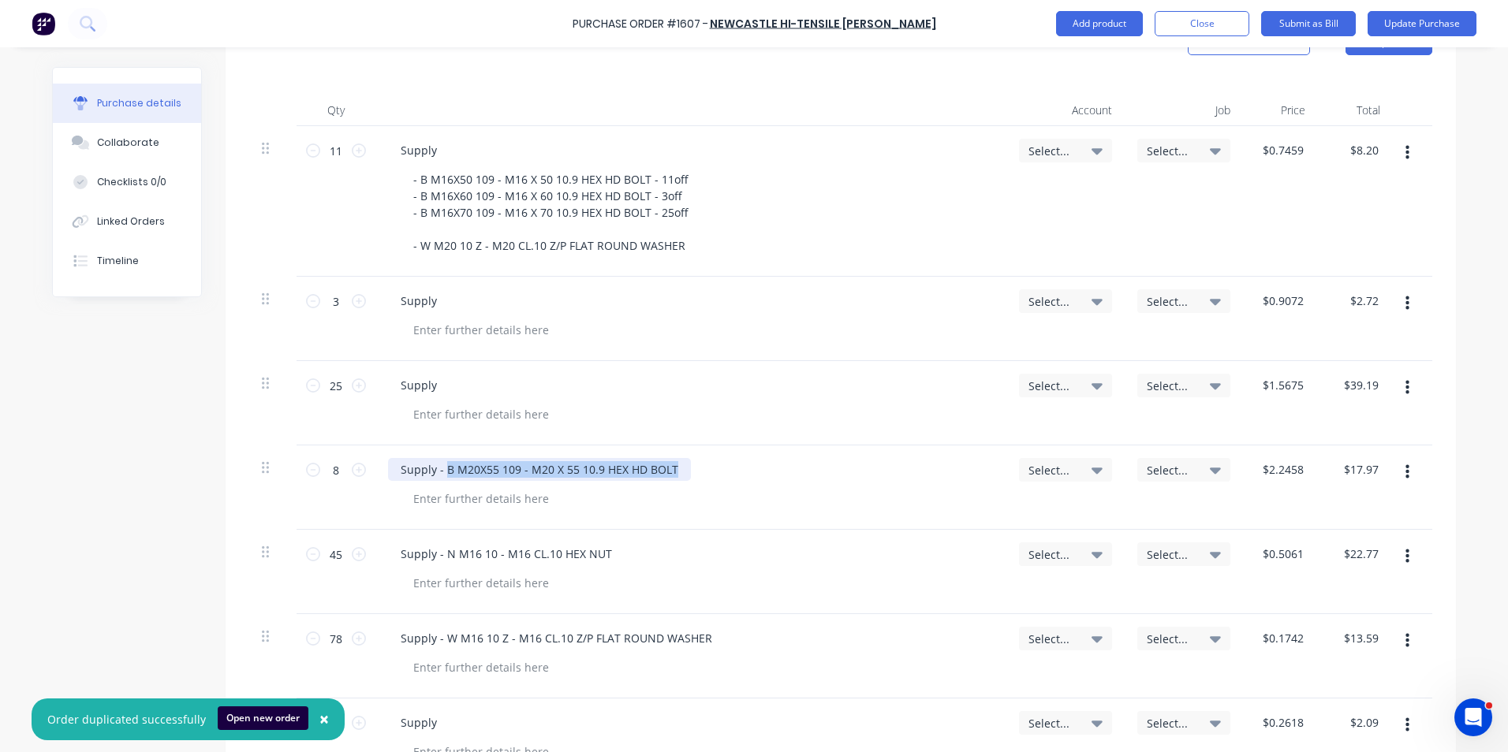
drag, startPoint x: 670, startPoint y: 453, endPoint x: 445, endPoint y: 461, distance: 224.9
click at [442, 461] on div "Supply - B M20X55 109 - M20 X 55 10.9 HEX HD BOLT" at bounding box center [539, 469] width 303 height 23
click at [448, 458] on div "Supply - B M20X55 109 - M20 X 55 10.9 HEX HD BOLT" at bounding box center [539, 469] width 303 height 23
drag, startPoint x: 670, startPoint y: 450, endPoint x: 439, endPoint y: 455, distance: 231.9
click at [439, 458] on div "Supply - B M20X55 109 - M20 X 55 10.9 HEX HD BOLT" at bounding box center [539, 469] width 303 height 23
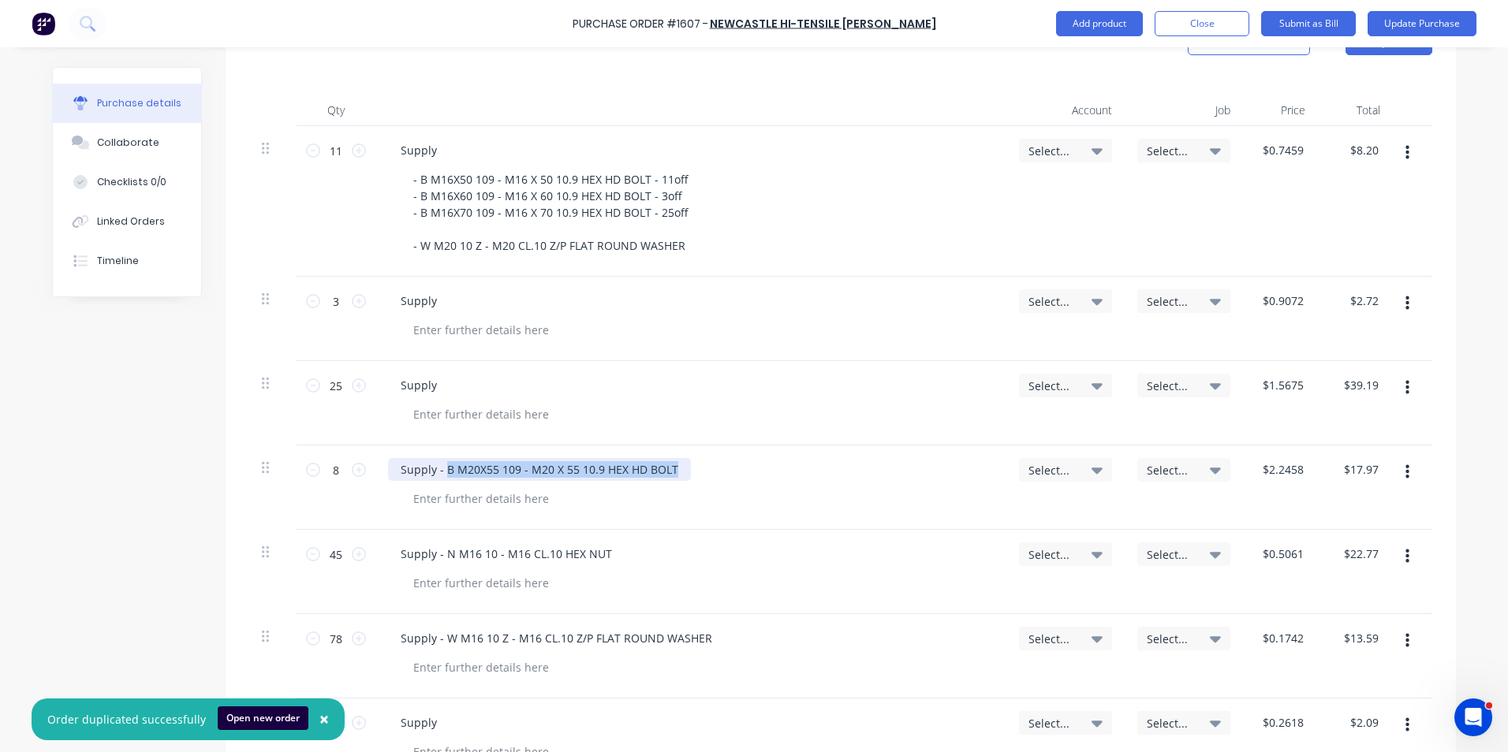
type textarea "x"
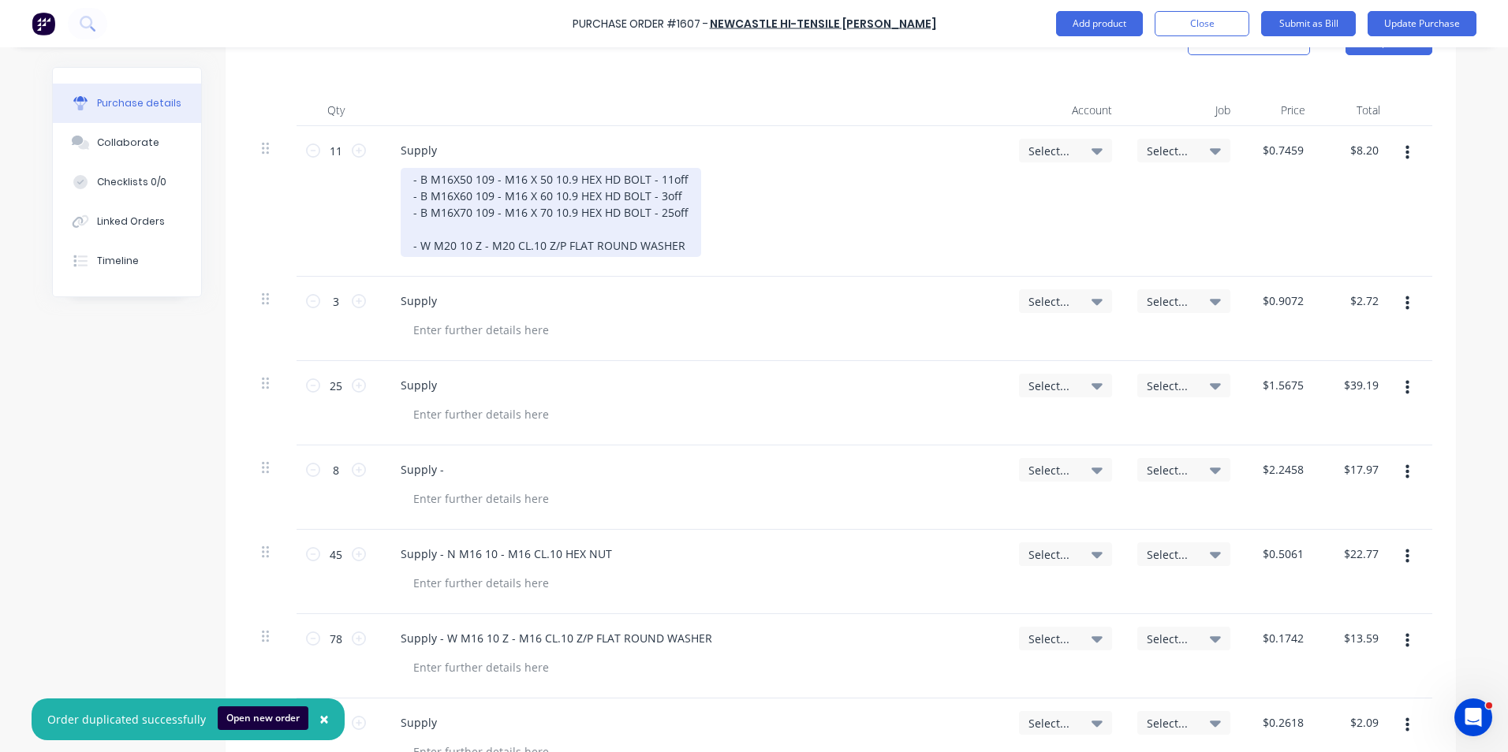
click at [420, 214] on div "- B M16X50 109 - M16 X 50 10.9 HEX HD BOLT - 11off - B M16X60 109 - M16 X 60 10…" at bounding box center [551, 212] width 300 height 89
drag, startPoint x: 408, startPoint y: 218, endPoint x: 487, endPoint y: 245, distance: 83.3
click at [407, 218] on div "- B M16X50 109 - M16 X 50 10.9 HEX HD BOLT - 11off - B M16X60 109 - M16 X 60 10…" at bounding box center [551, 212] width 300 height 89
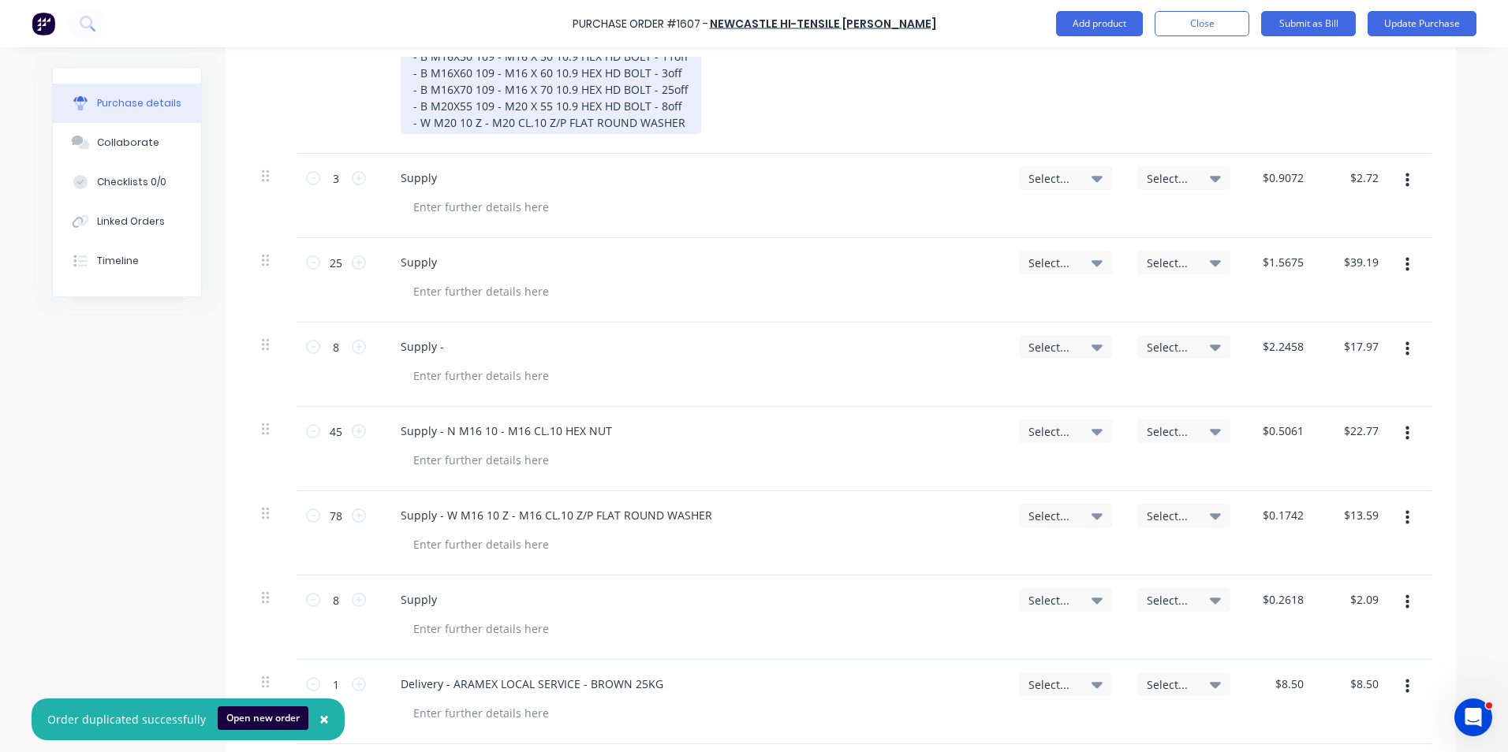
scroll to position [552, 0]
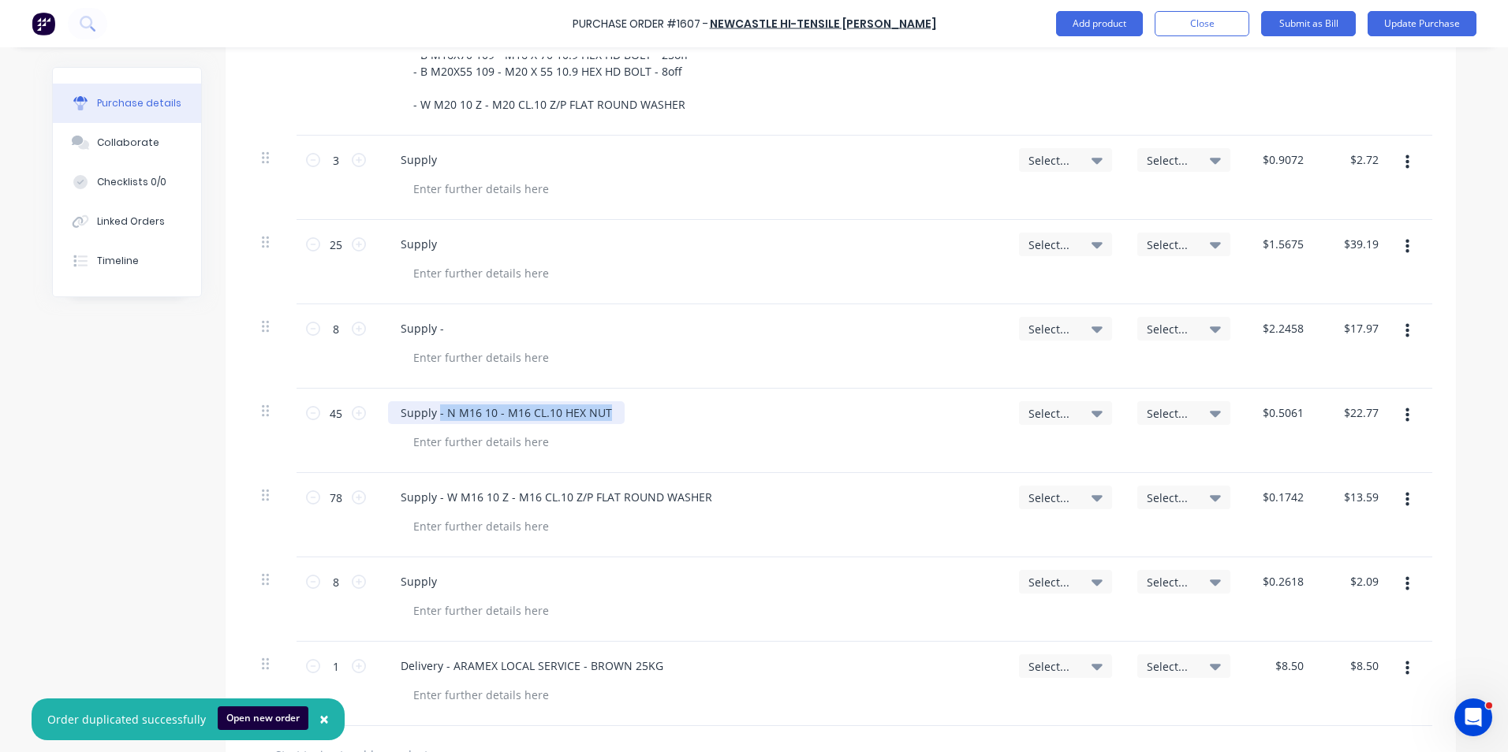
drag, startPoint x: 603, startPoint y: 396, endPoint x: 432, endPoint y: 400, distance: 170.4
click at [432, 401] on div "Supply - N M16 10 - M16 CL.10 HEX NUT" at bounding box center [506, 412] width 237 height 23
type textarea "x"
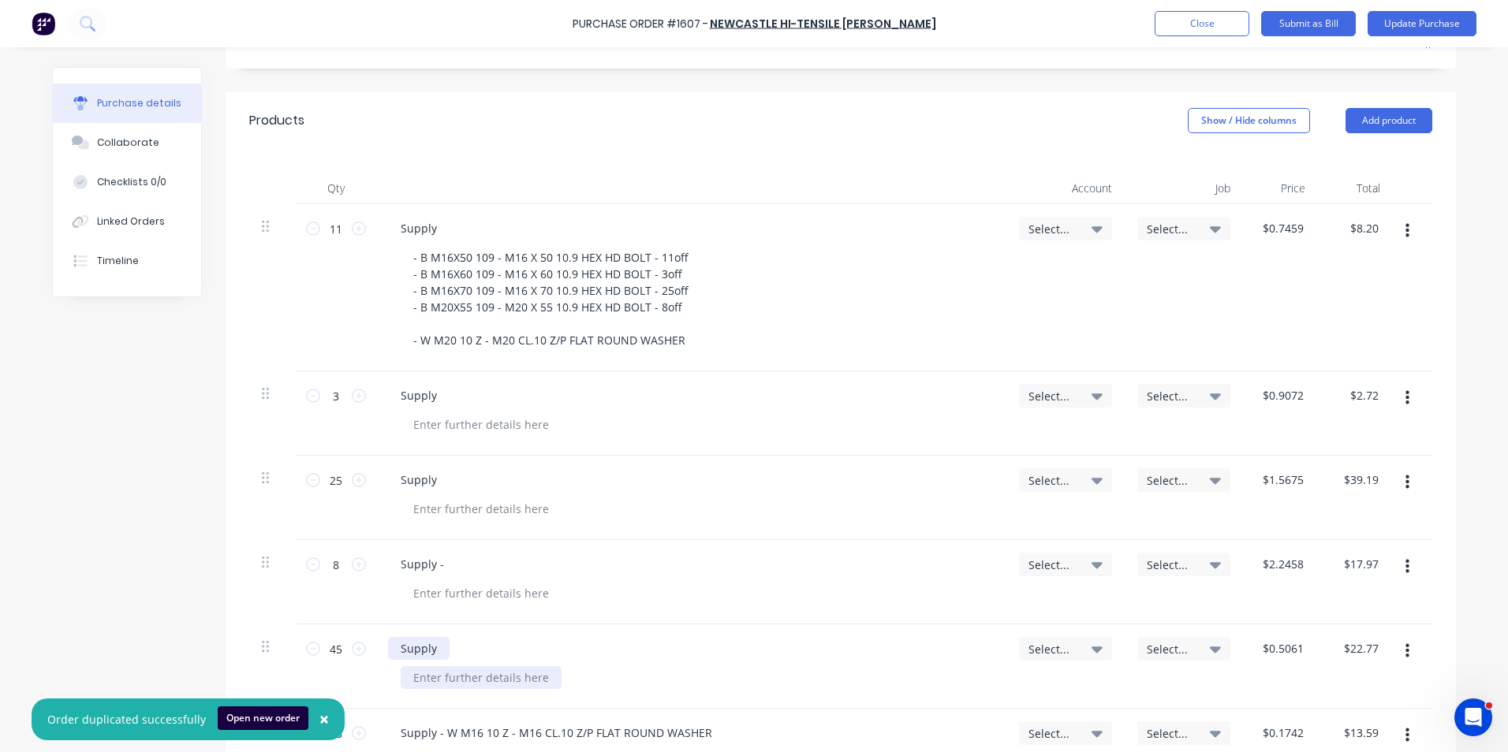
scroll to position [315, 0]
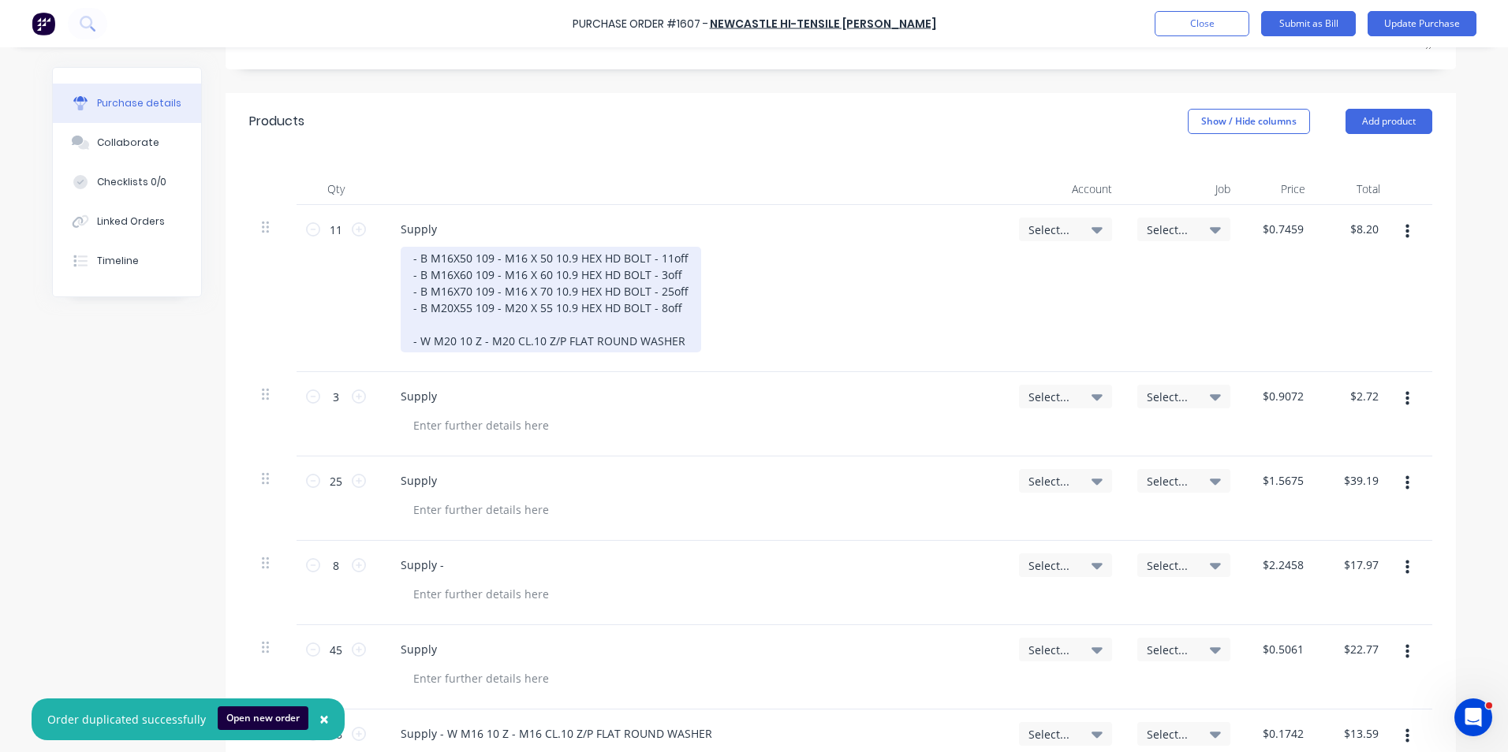
click at [417, 308] on div "- B M16X50 109 - M16 X 50 10.9 HEX HD BOLT - 11off - B M16X60 109 - M16 X 60 10…" at bounding box center [551, 300] width 300 height 106
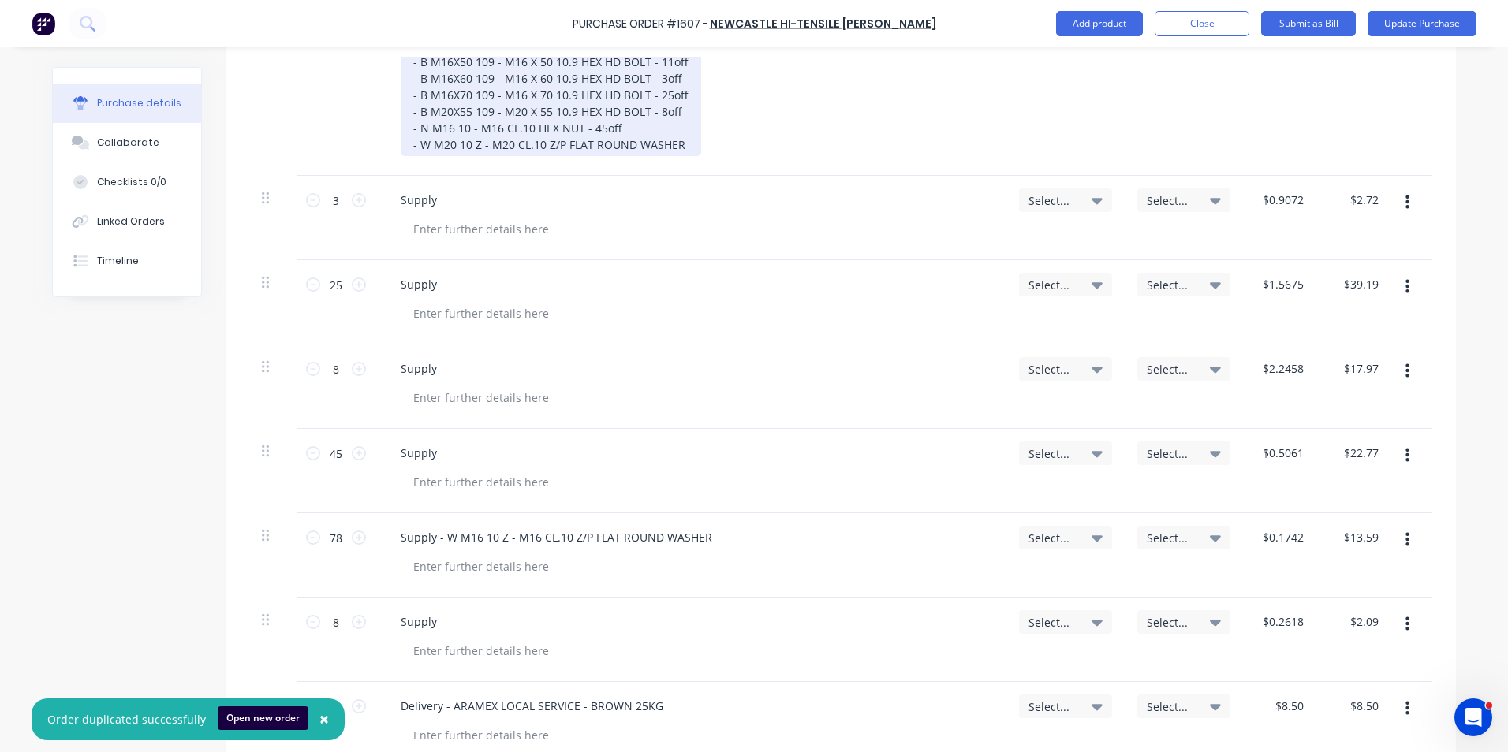
scroll to position [552, 0]
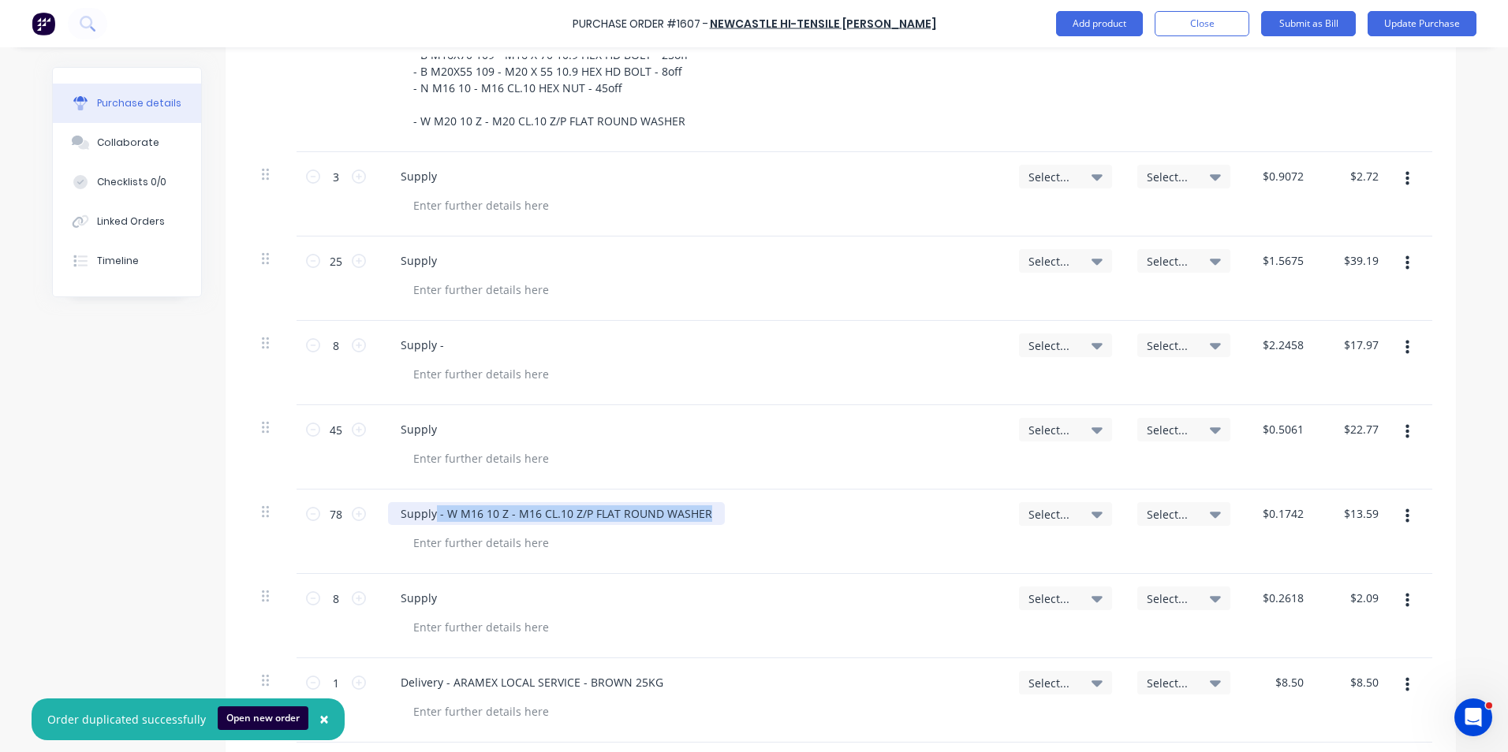
drag, startPoint x: 699, startPoint y: 498, endPoint x: 431, endPoint y: 498, distance: 268.1
click at [431, 502] on div "Supply - W M16 10 Z - M16 CL.10 Z/P FLAT ROUND WASHER" at bounding box center [556, 513] width 337 height 23
drag, startPoint x: 439, startPoint y: 495, endPoint x: 449, endPoint y: 496, distance: 10.3
click at [439, 502] on div "Supply - W M16 10 Z - M16 CL.10 Z/P FLAT ROUND WASHER" at bounding box center [556, 513] width 337 height 23
click at [702, 502] on div "Supply - W M16 10 Z - M16 CL.10 Z/P FLAT ROUND WASHER" at bounding box center [556, 513] width 337 height 23
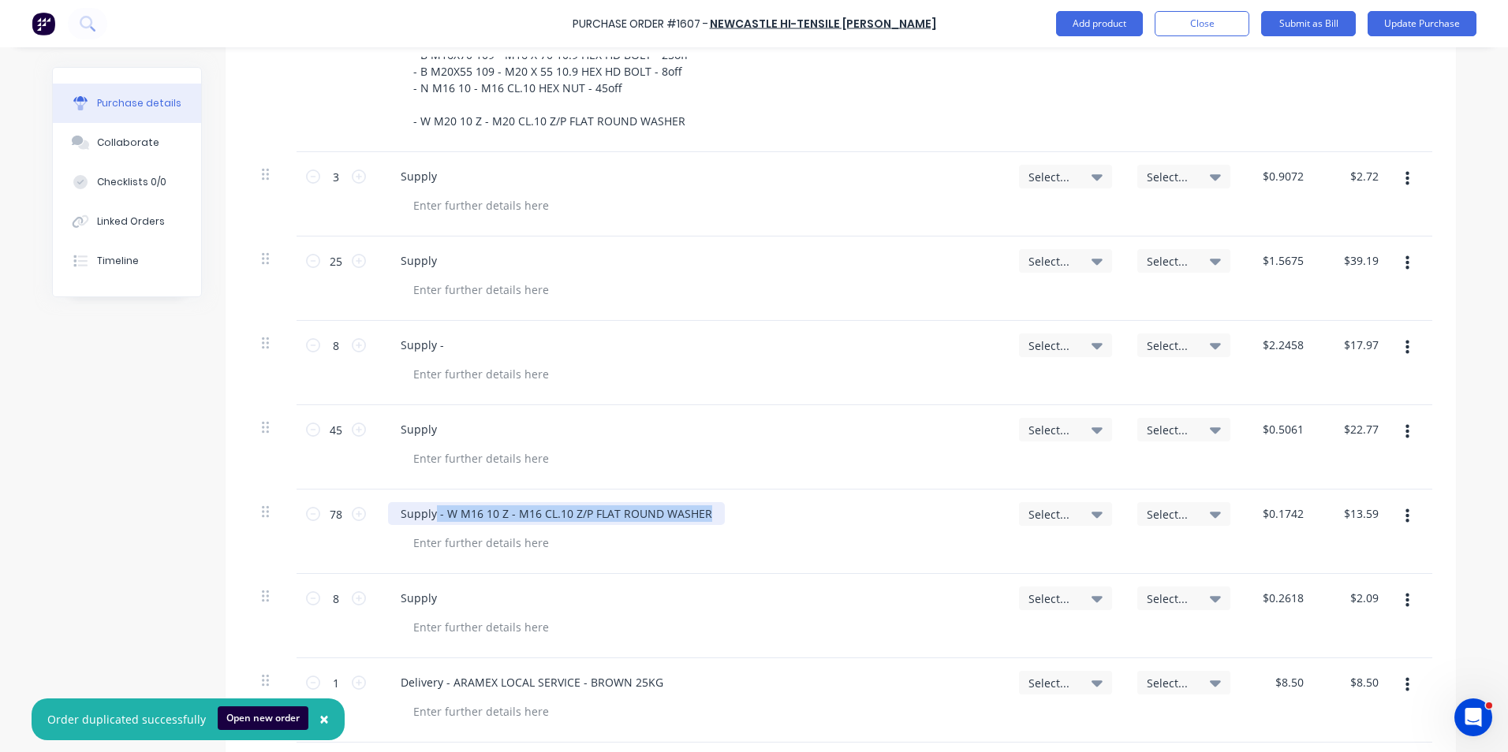
click at [696, 502] on div "Supply - W M16 10 Z - M16 CL.10 Z/P FLAT ROUND WASHER" at bounding box center [556, 513] width 337 height 23
drag, startPoint x: 698, startPoint y: 498, endPoint x: 433, endPoint y: 495, distance: 265.0
click at [431, 502] on div "Supply - W M16 10 Z - M16 CL.10 Z/P FLAT ROUND WASHER" at bounding box center [556, 513] width 337 height 23
type textarea "x"
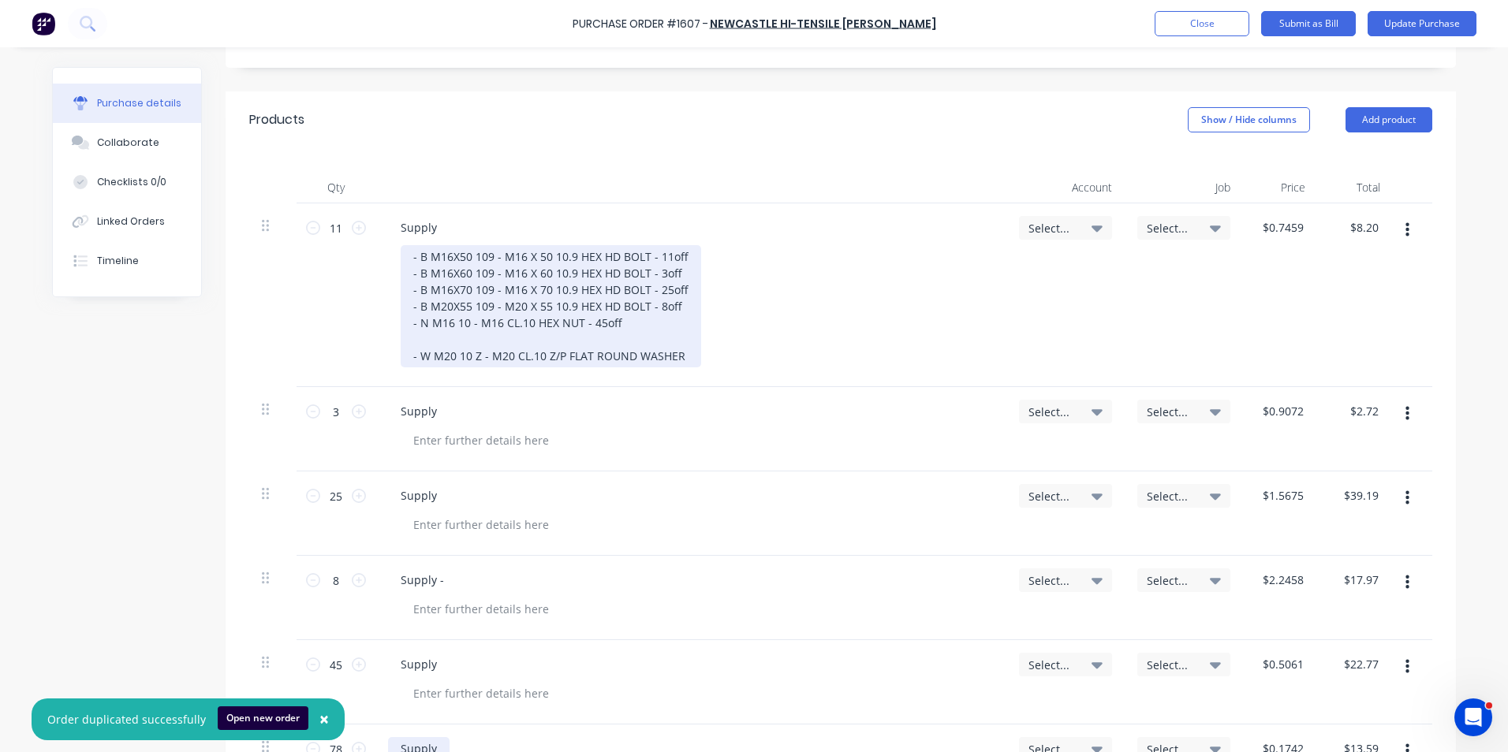
scroll to position [315, 0]
click at [427, 323] on div "- B M16X50 109 - M16 X 50 10.9 HEX HD BOLT - 11off - B M16X60 109 - M16 X 60 10…" at bounding box center [551, 308] width 300 height 122
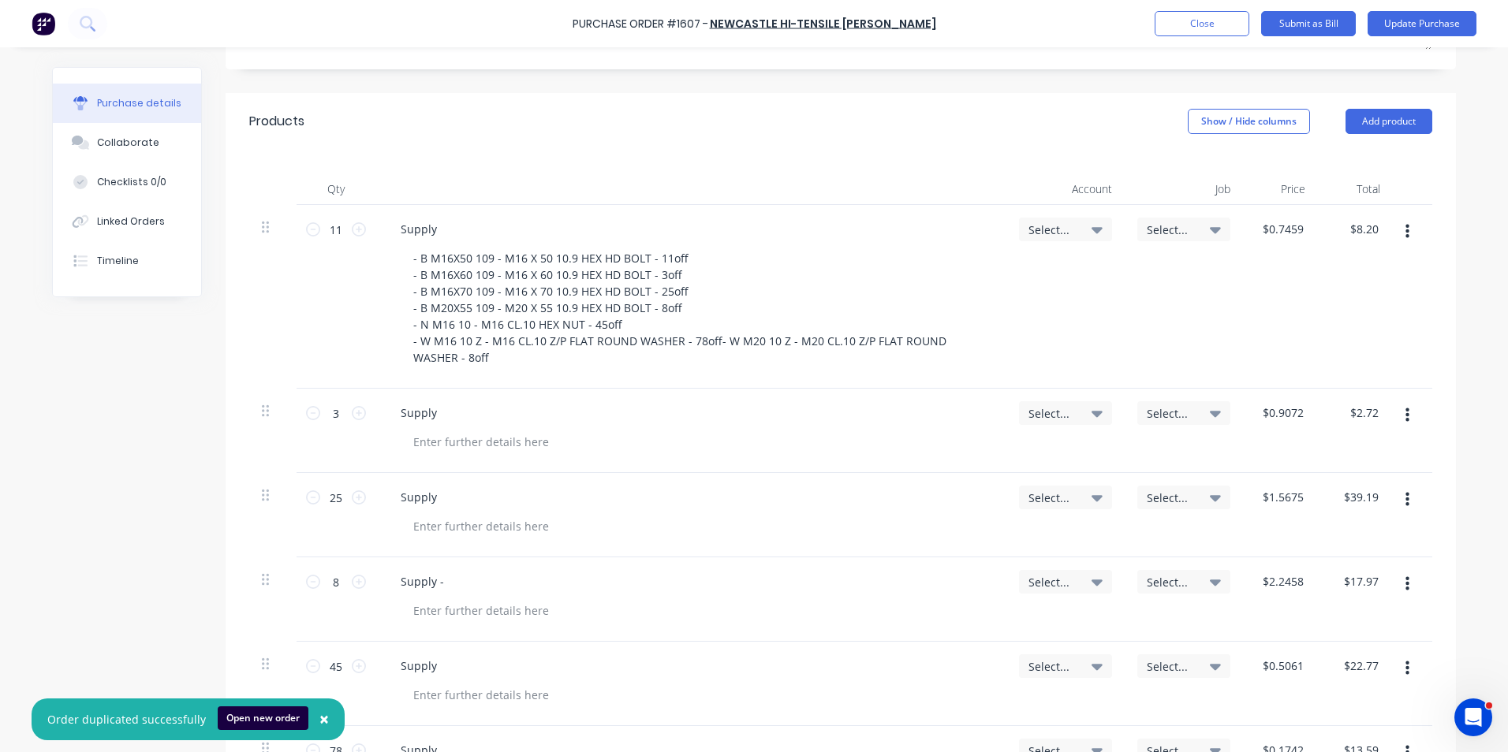
click at [1405, 493] on icon "button" at bounding box center [1407, 500] width 4 height 14
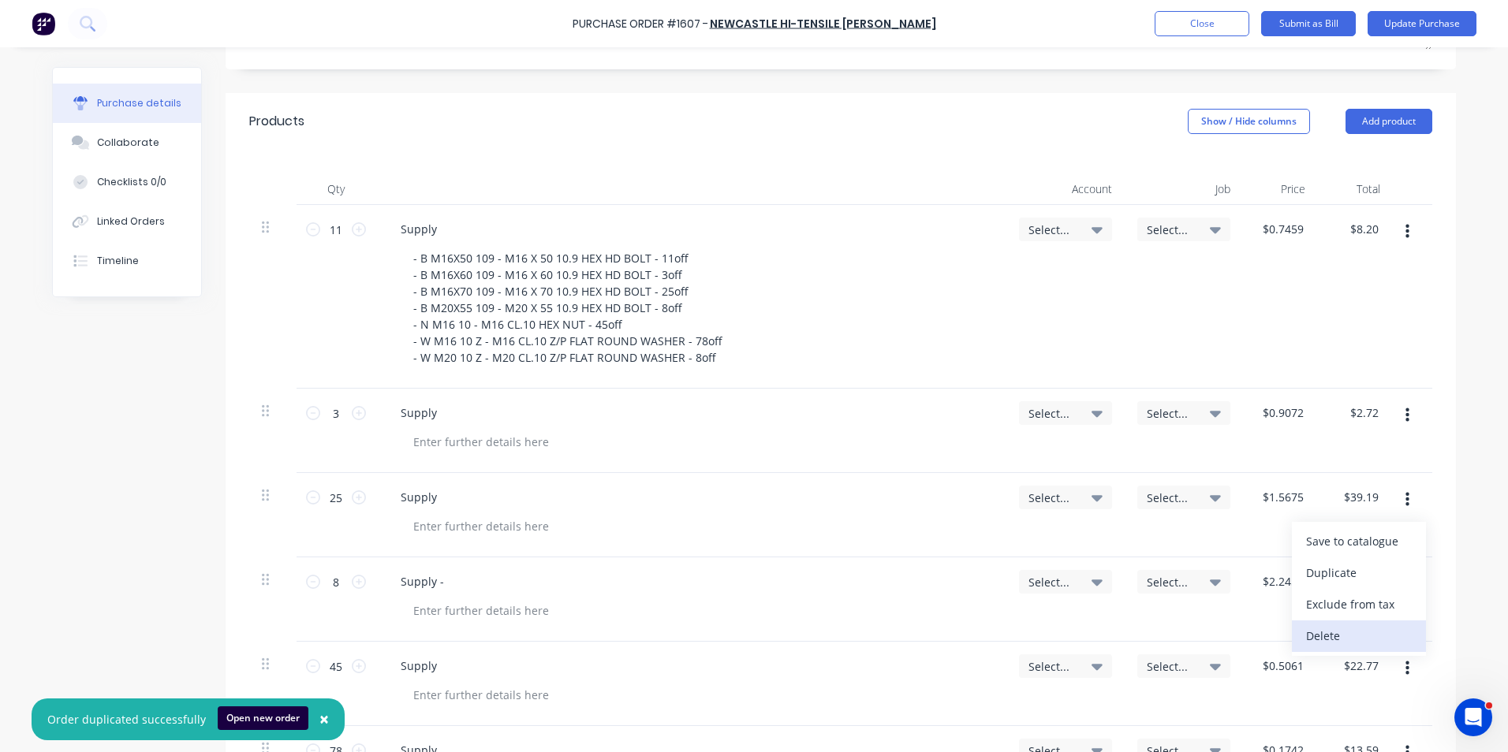
click at [1330, 622] on button "Delete" at bounding box center [1359, 637] width 134 height 32
click at [1405, 491] on icon "button" at bounding box center [1407, 499] width 4 height 17
click at [1334, 621] on button "Delete" at bounding box center [1359, 637] width 134 height 32
click at [1405, 487] on button "button" at bounding box center [1407, 500] width 37 height 28
click at [1334, 621] on button "Delete" at bounding box center [1359, 637] width 134 height 32
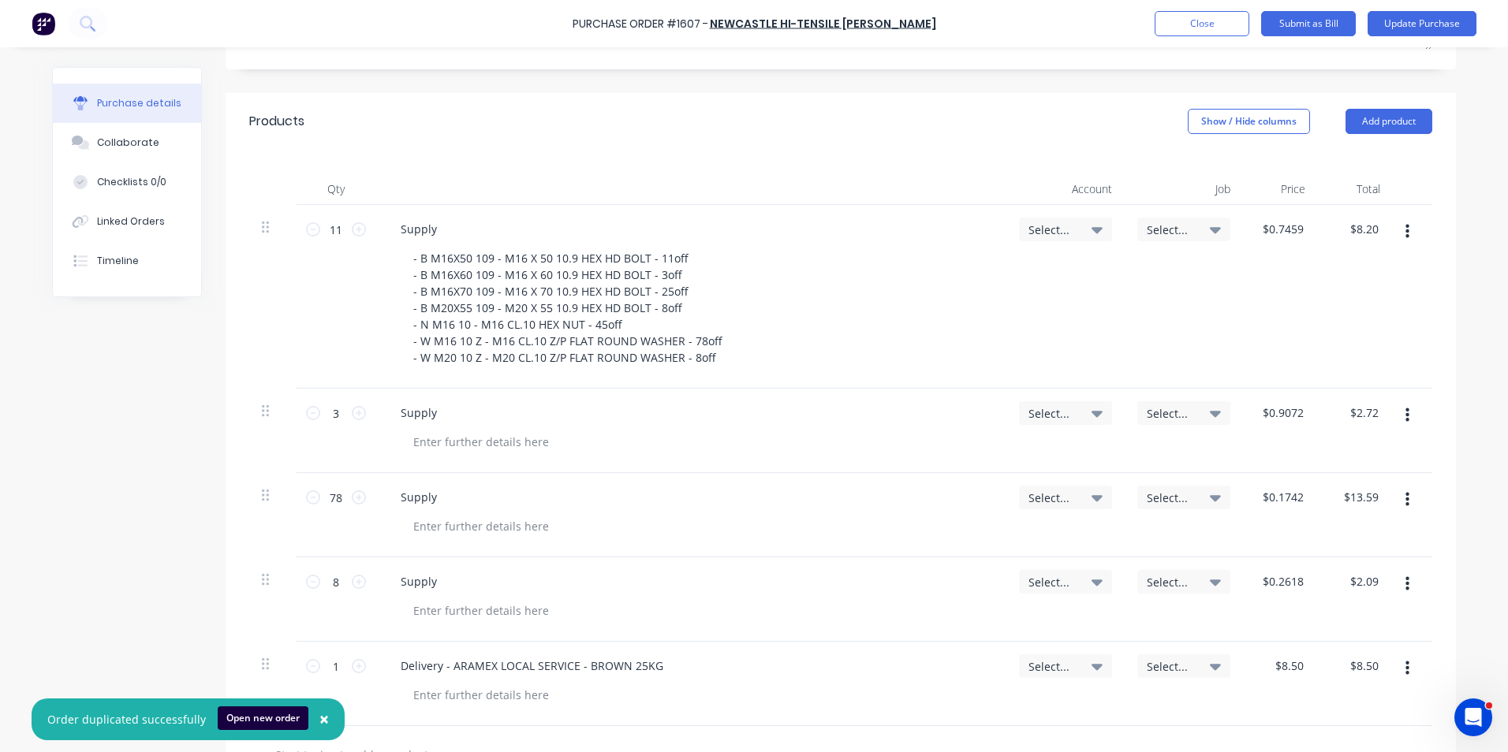
click at [1404, 494] on button "button" at bounding box center [1407, 500] width 37 height 28
click at [1341, 621] on button "Delete" at bounding box center [1359, 637] width 134 height 32
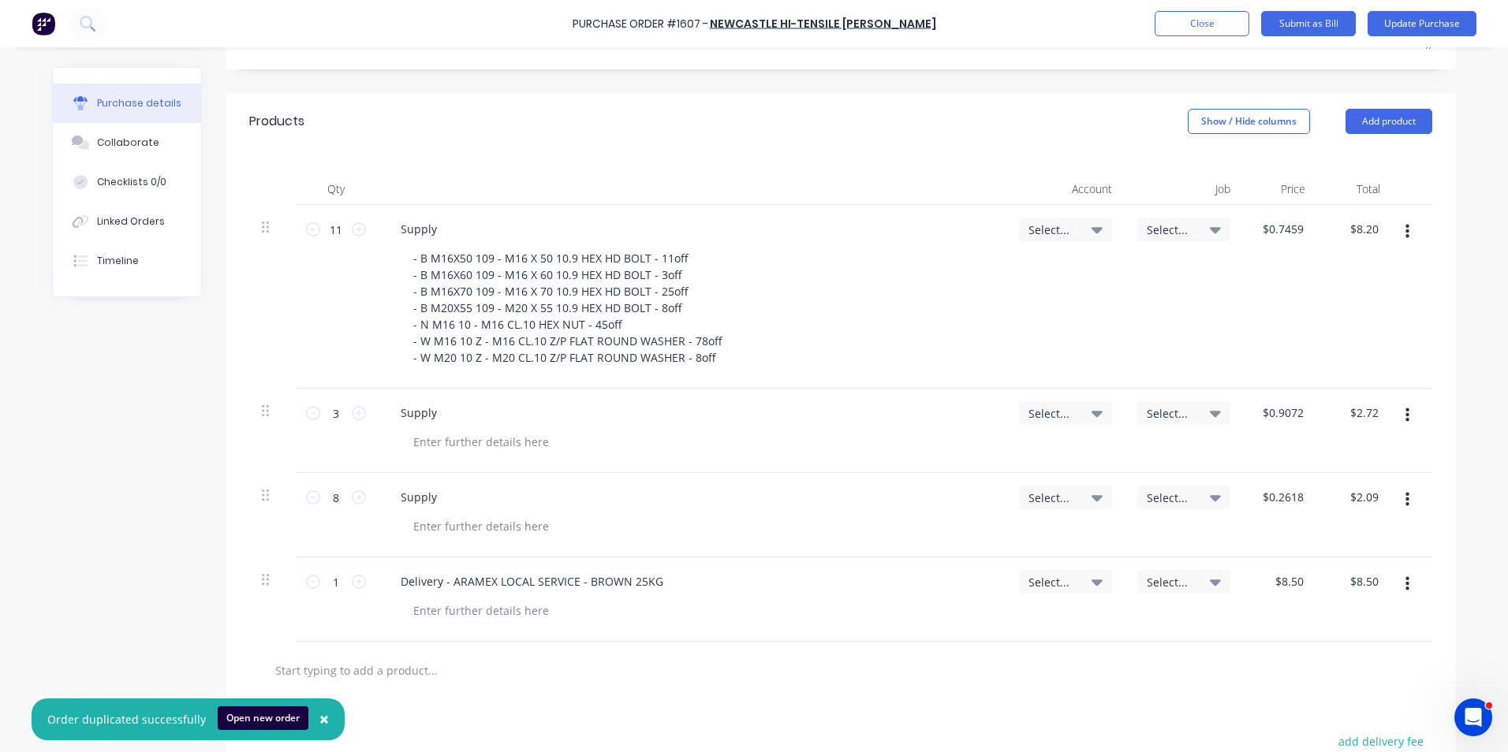
click at [1405, 486] on button "button" at bounding box center [1407, 500] width 37 height 28
click at [1333, 621] on button "Delete" at bounding box center [1359, 637] width 134 height 32
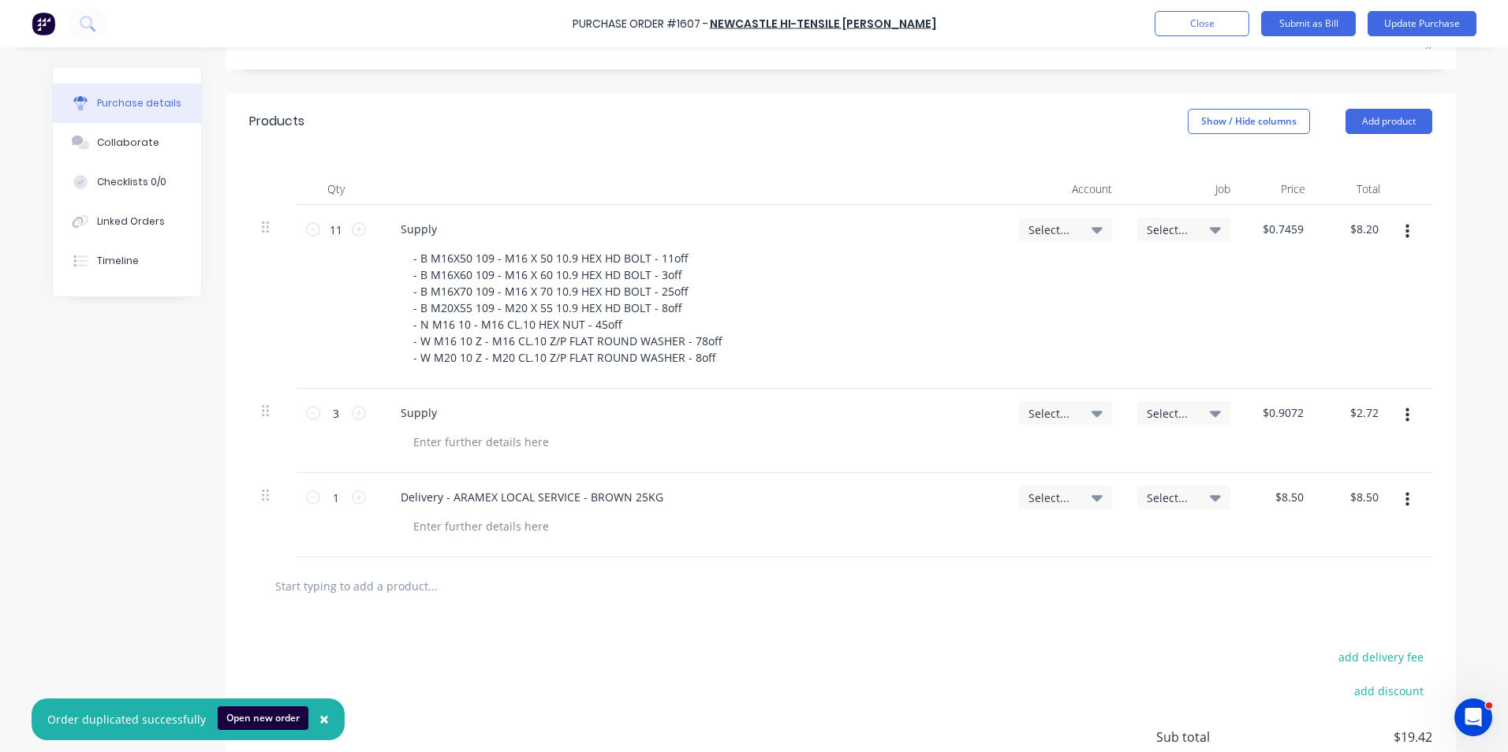
click at [1398, 486] on button "button" at bounding box center [1407, 500] width 37 height 28
click at [1383, 435] on div "$2.72 $2.72" at bounding box center [1355, 431] width 75 height 84
click at [1405, 407] on icon "button" at bounding box center [1407, 415] width 4 height 17
click at [1325, 536] on button "Delete" at bounding box center [1359, 552] width 134 height 32
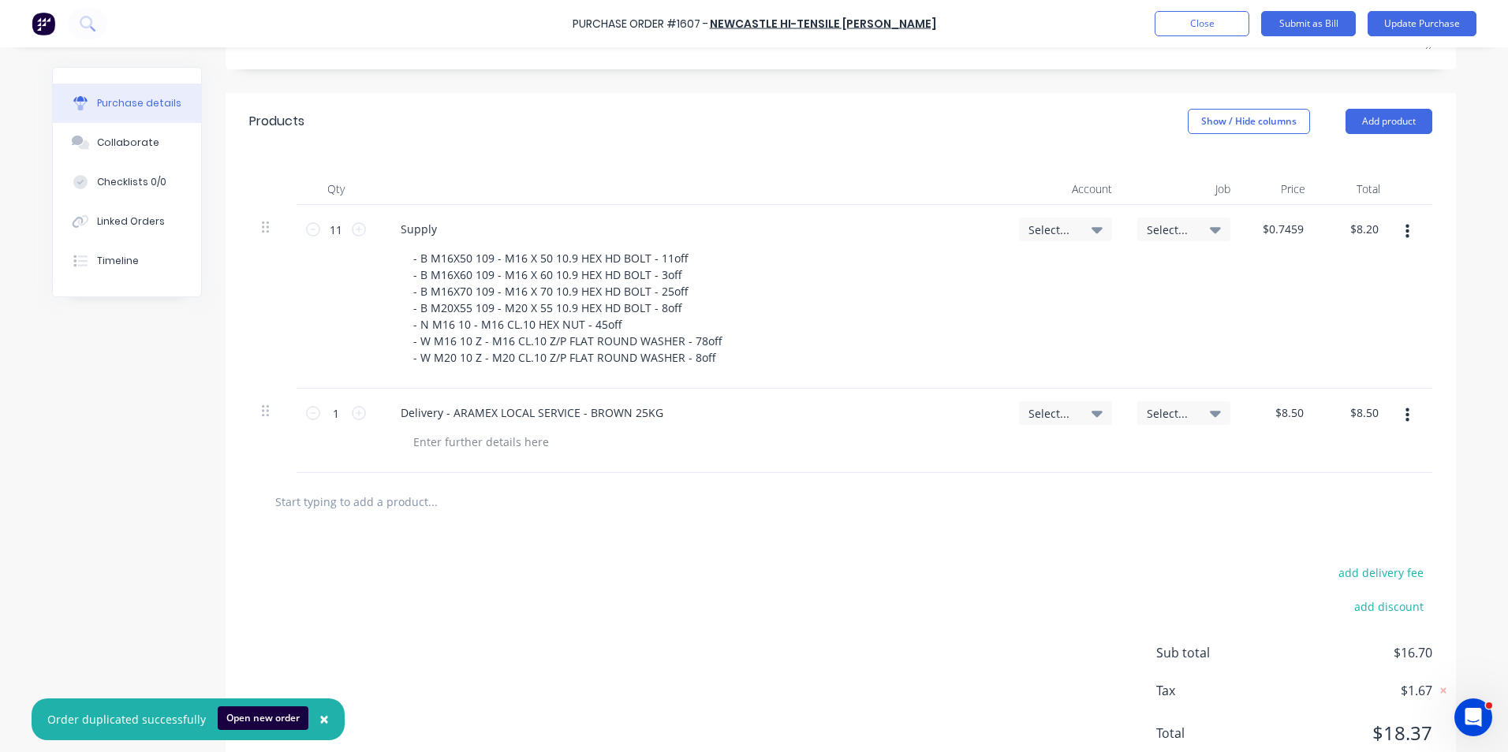
type textarea "x"
type input "0.75"
click at [1270, 206] on div "0.75 0.75" at bounding box center [1280, 297] width 75 height 184
click at [1283, 218] on input "0.75" at bounding box center [1292, 229] width 30 height 23
type textarea "x"
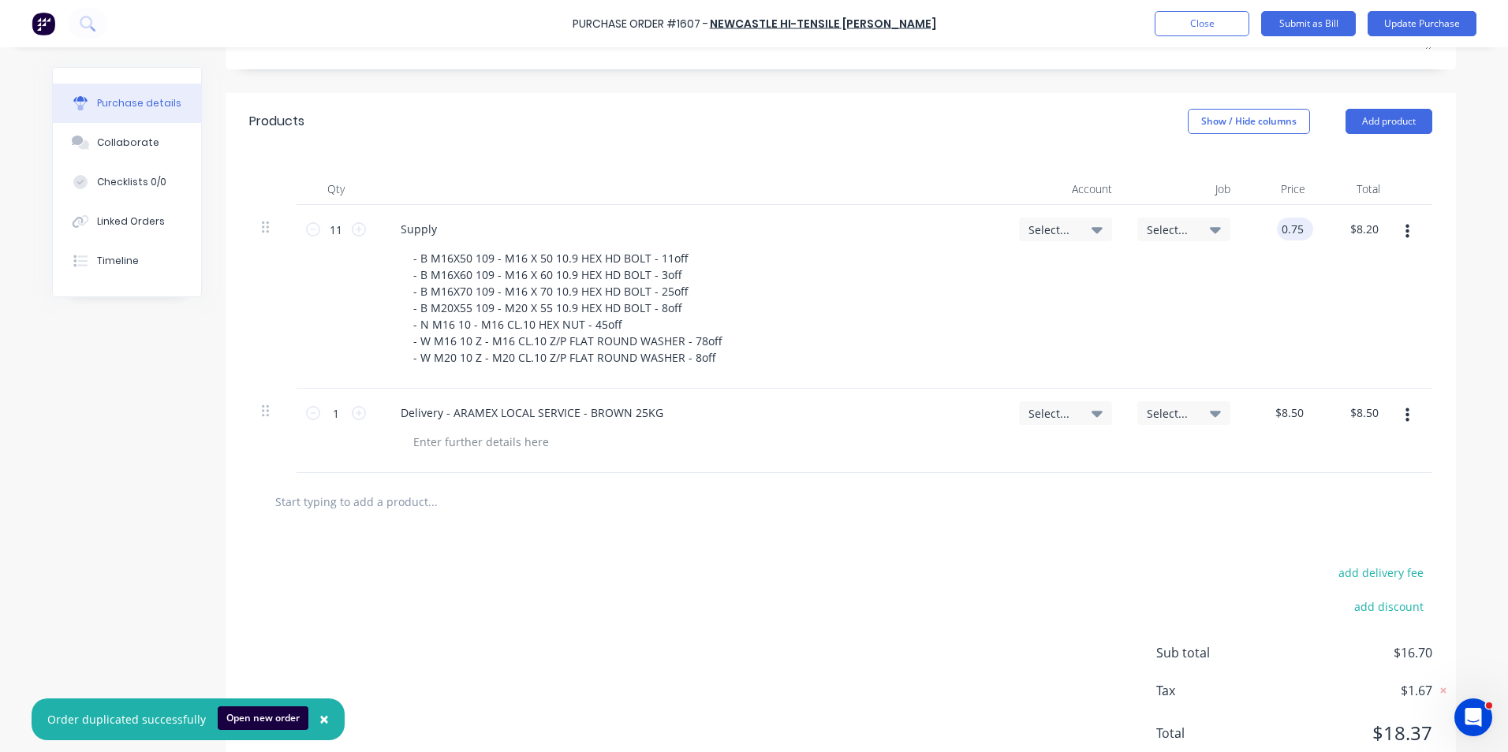
click at [1283, 218] on input "0.75" at bounding box center [1292, 229] width 30 height 23
type input "106"
type textarea "x"
type input "$106.00"
type input "$1,166.00"
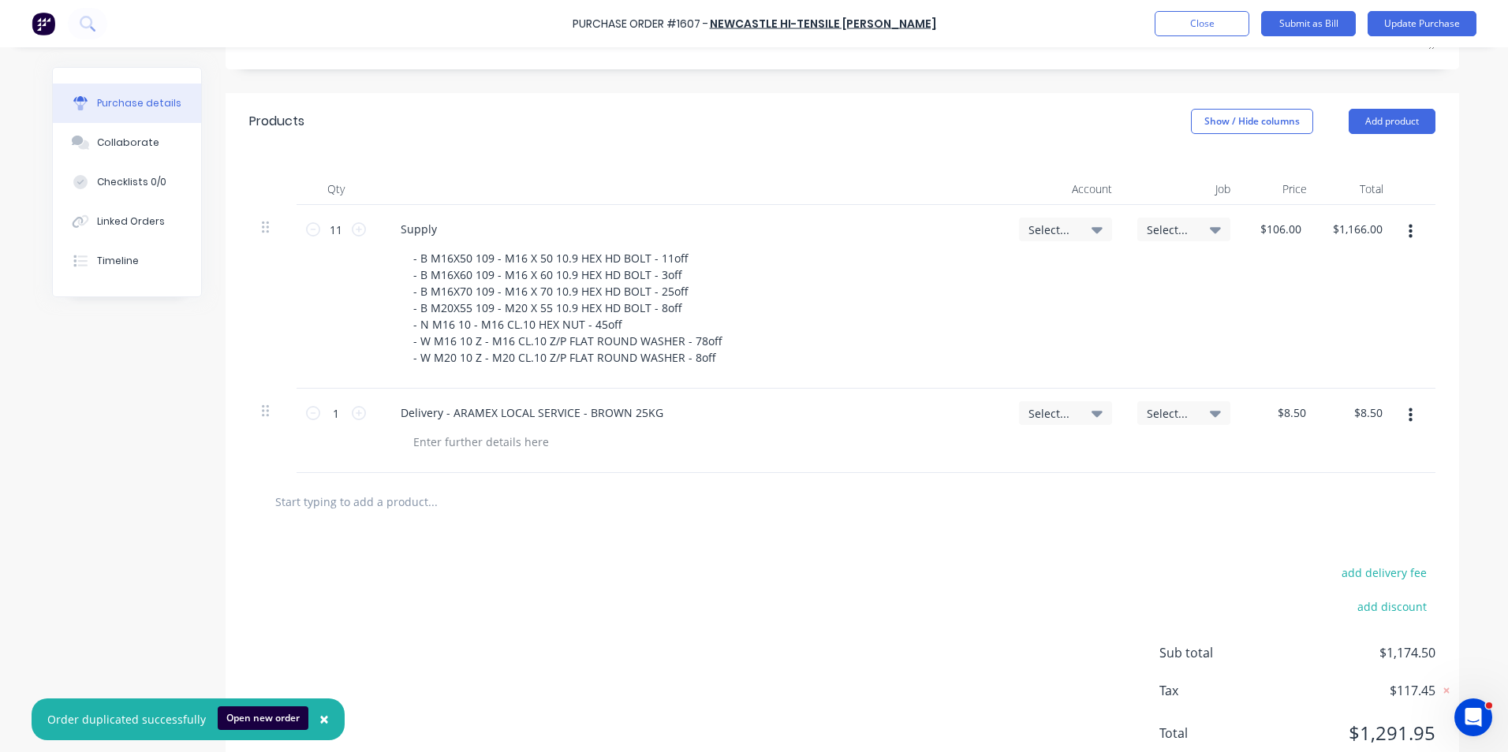
click at [1308, 245] on div "$106.00 $106.00" at bounding box center [1279, 297] width 73 height 184
type textarea "x"
type input "106.00"
click at [1286, 218] on input "106.00" at bounding box center [1280, 229] width 49 height 23
click at [1281, 218] on input "106.00" at bounding box center [1280, 229] width 43 height 23
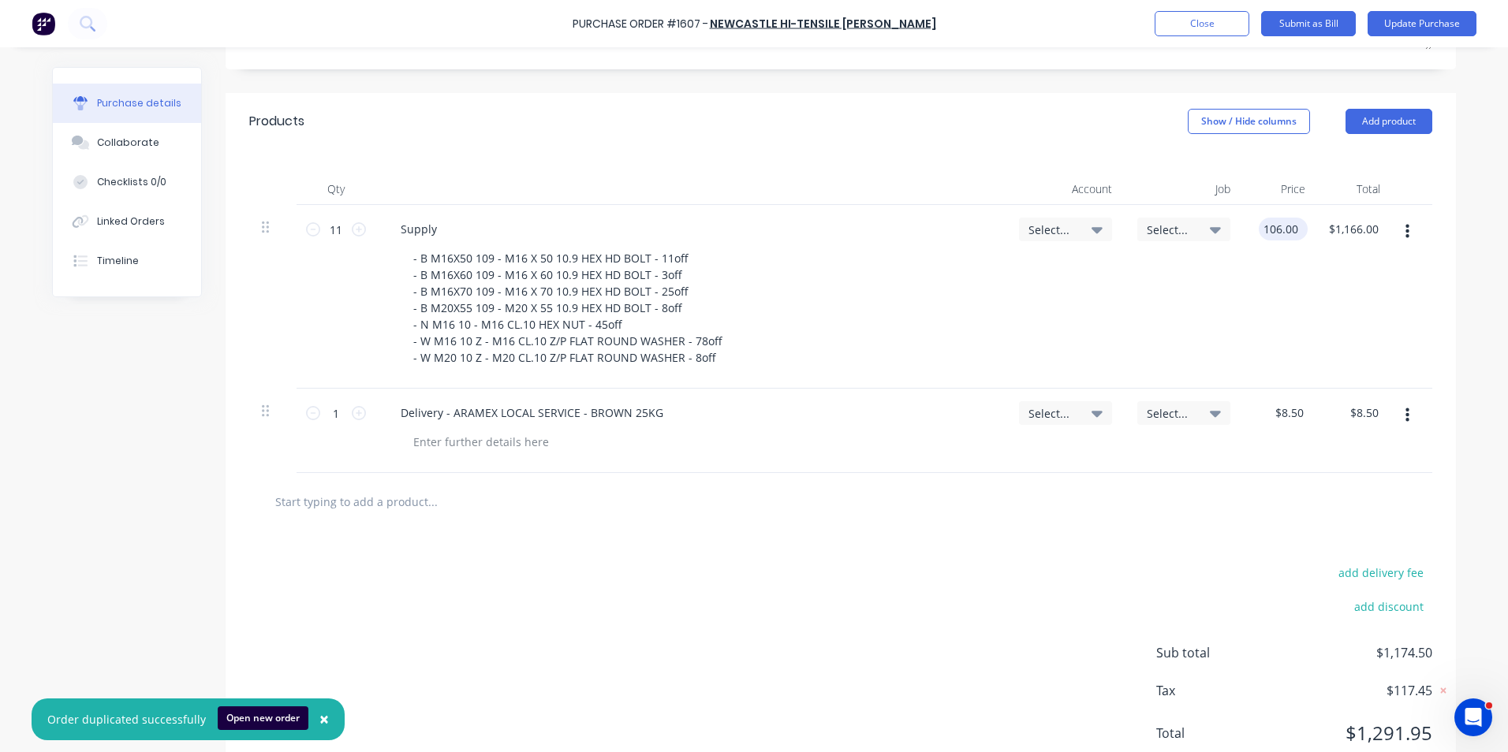
type textarea "x"
click at [1281, 218] on input "106.00" at bounding box center [1280, 229] width 43 height 23
type input "00"
type textarea "x"
type input "$0.00"
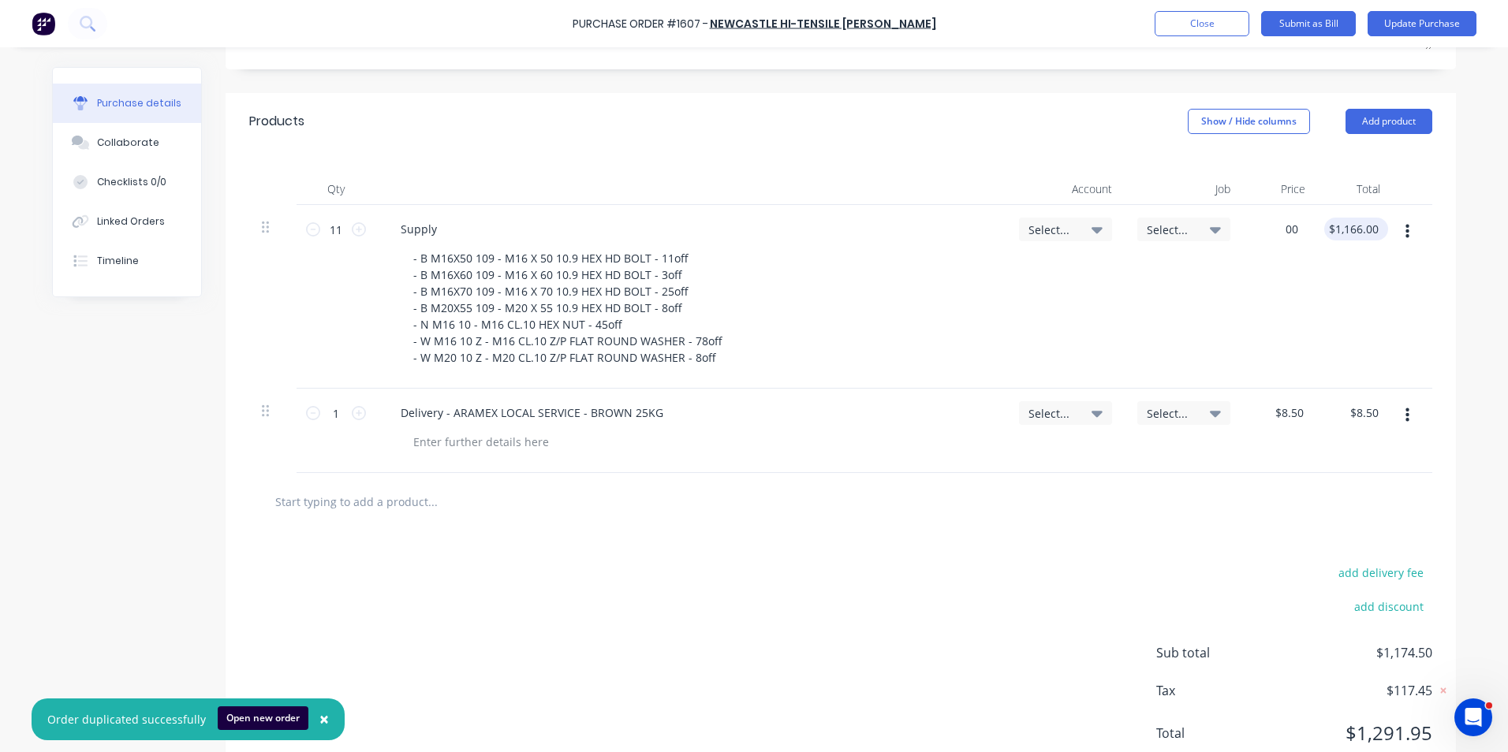
type input "0.00"
click at [1330, 211] on div "0.00 $1,166.00" at bounding box center [1352, 297] width 81 height 184
click at [1363, 218] on input "0.00" at bounding box center [1367, 229] width 30 height 23
type textarea "x"
click at [1363, 218] on input "0.00" at bounding box center [1367, 229] width 30 height 23
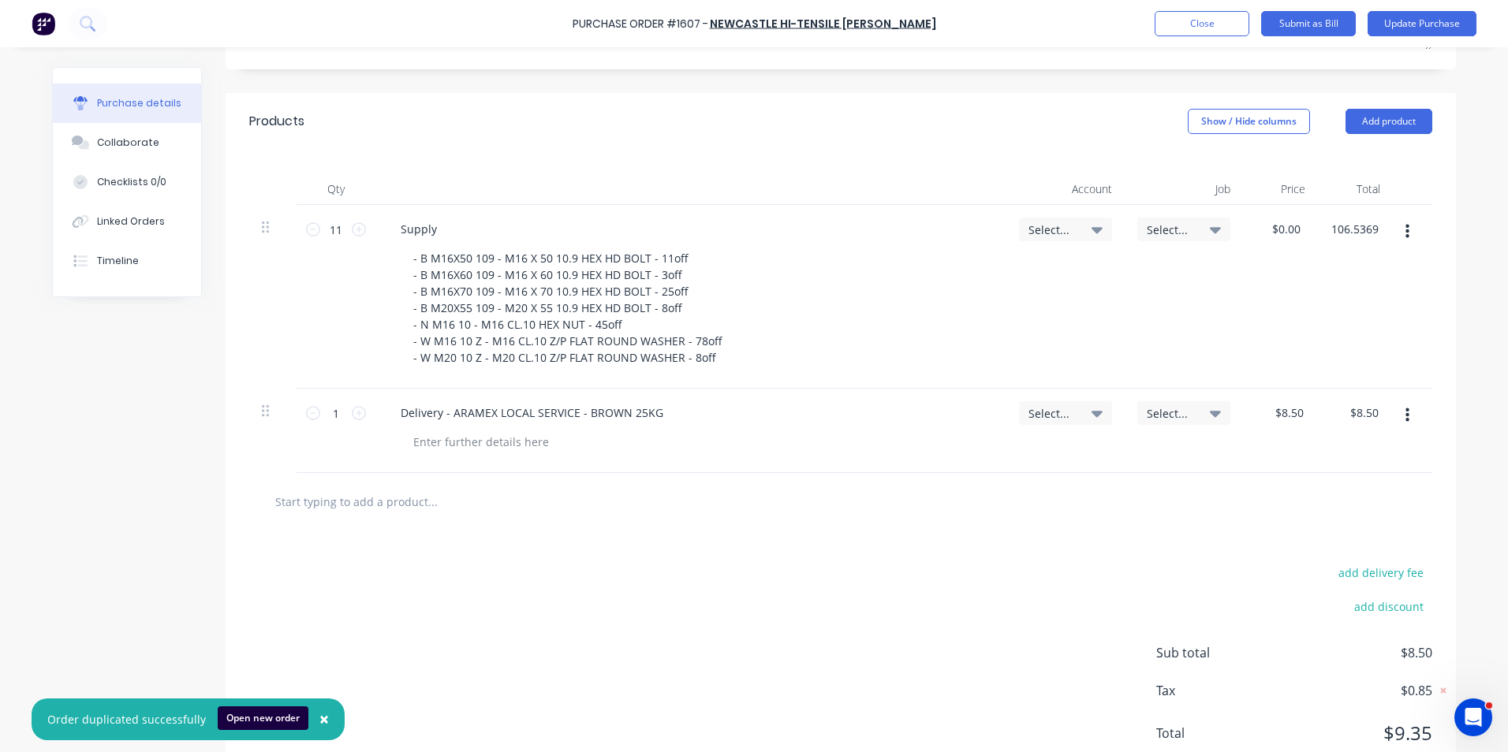
type input "106.5369"
type textarea "x"
type input "$9.6855"
type input "$106.54"
click at [1309, 266] on div "11 11 Supply - B M16X50 109 - M16 X 50 10.9 HEX HD BOLT - 11off - B M16X60 109 …" at bounding box center [840, 297] width 1183 height 184
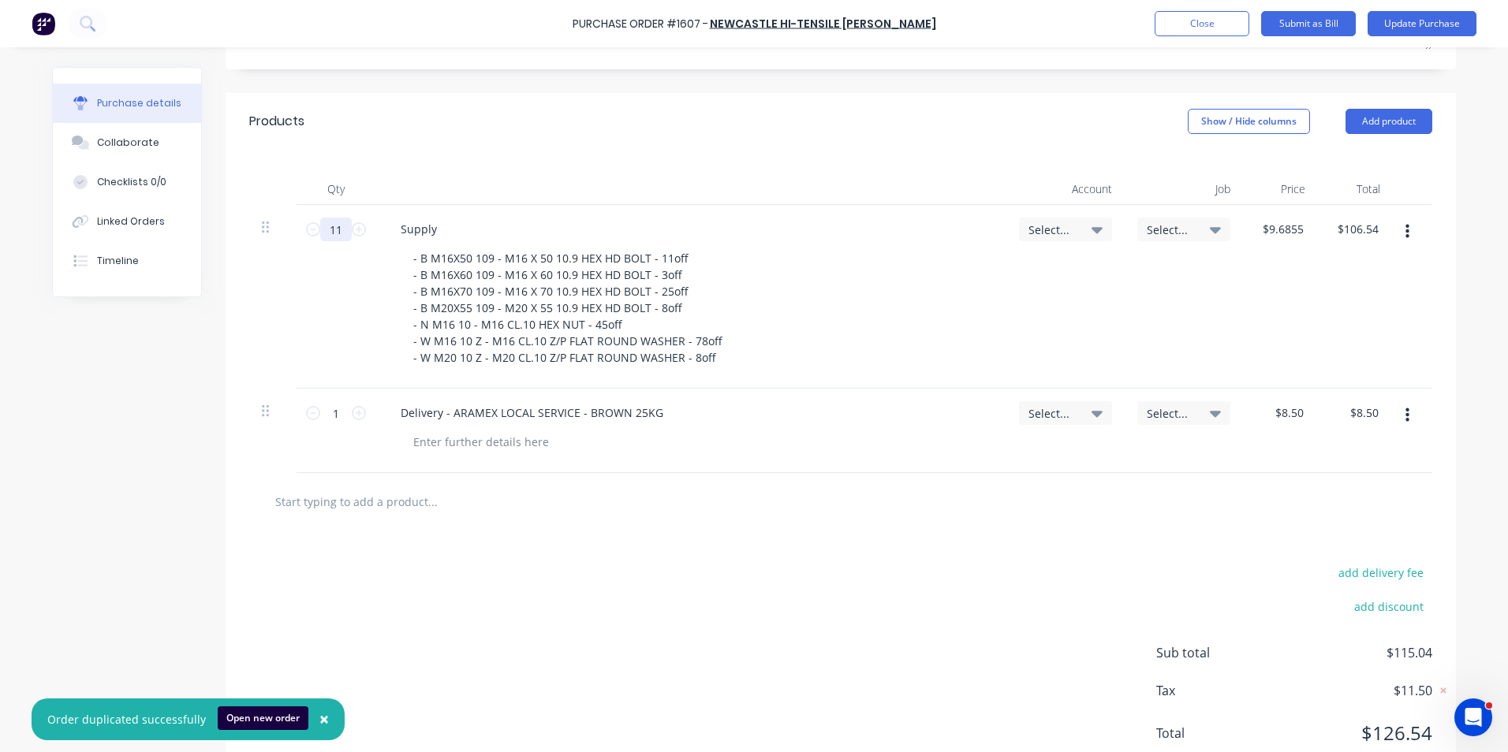
click at [330, 218] on input "11" at bounding box center [336, 230] width 32 height 24
type textarea "x"
type input "1"
type input "$9.69"
type textarea "x"
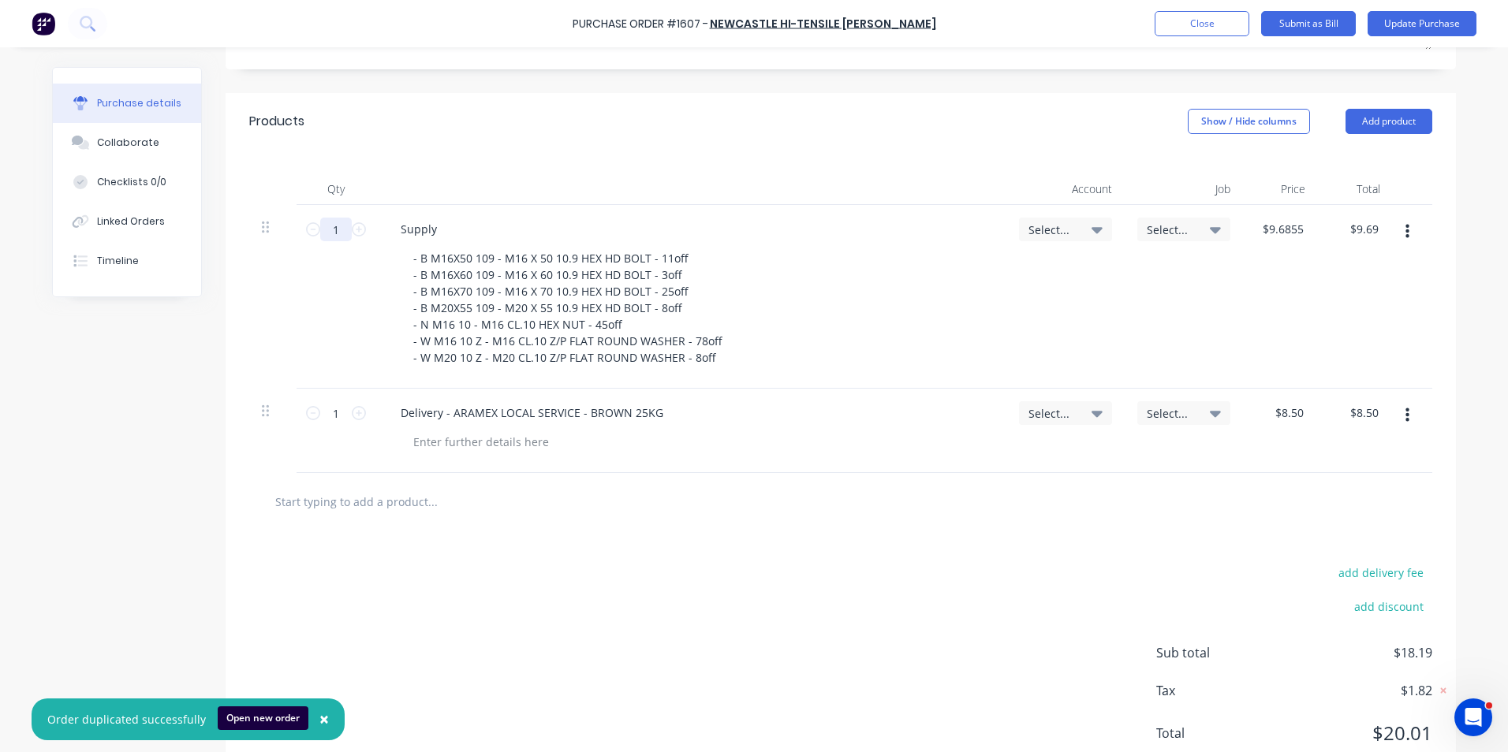
type input "1"
click at [274, 273] on div at bounding box center [272, 297] width 47 height 184
type textarea "x"
type input "9.69"
click at [1282, 218] on input "9.69" at bounding box center [1292, 229] width 30 height 23
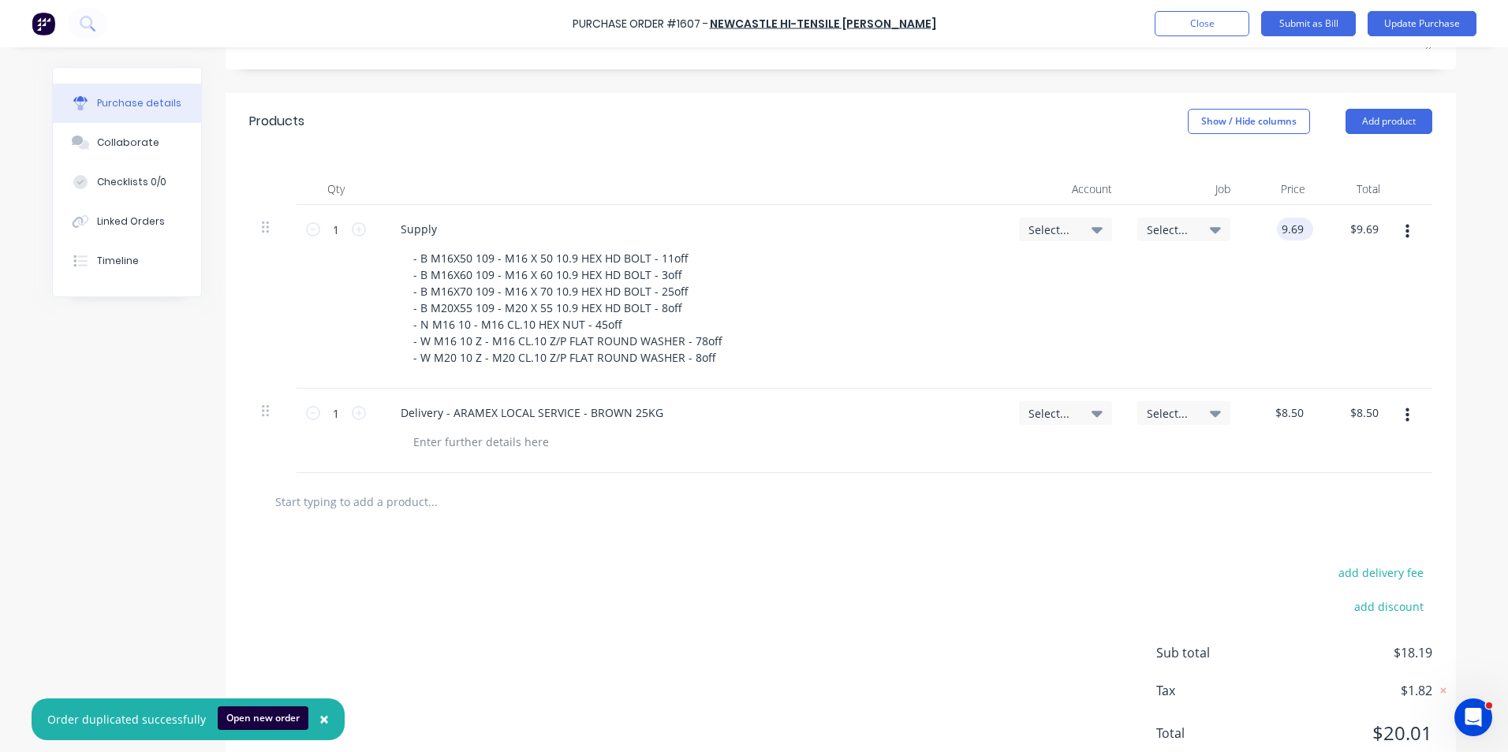
click at [1282, 218] on input "9.69" at bounding box center [1292, 229] width 30 height 23
type textarea "x"
click at [1282, 218] on input "9.69" at bounding box center [1292, 229] width 30 height 23
type input "0.00"
type textarea "x"
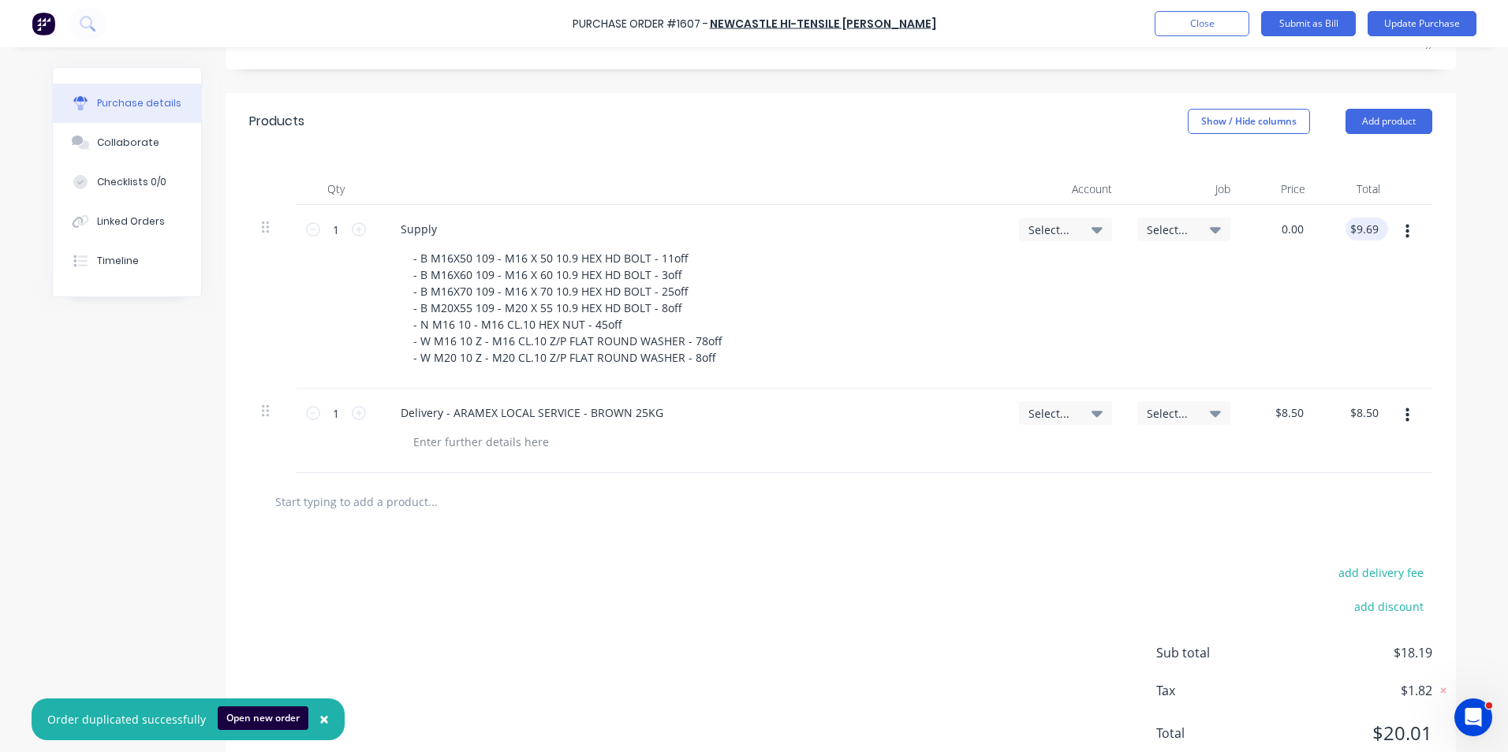
type input "$0.00"
type input "0.00"
click at [1371, 218] on input "0.00" at bounding box center [1363, 229] width 36 height 23
click at [1363, 218] on input "0.00" at bounding box center [1367, 229] width 30 height 23
type textarea "x"
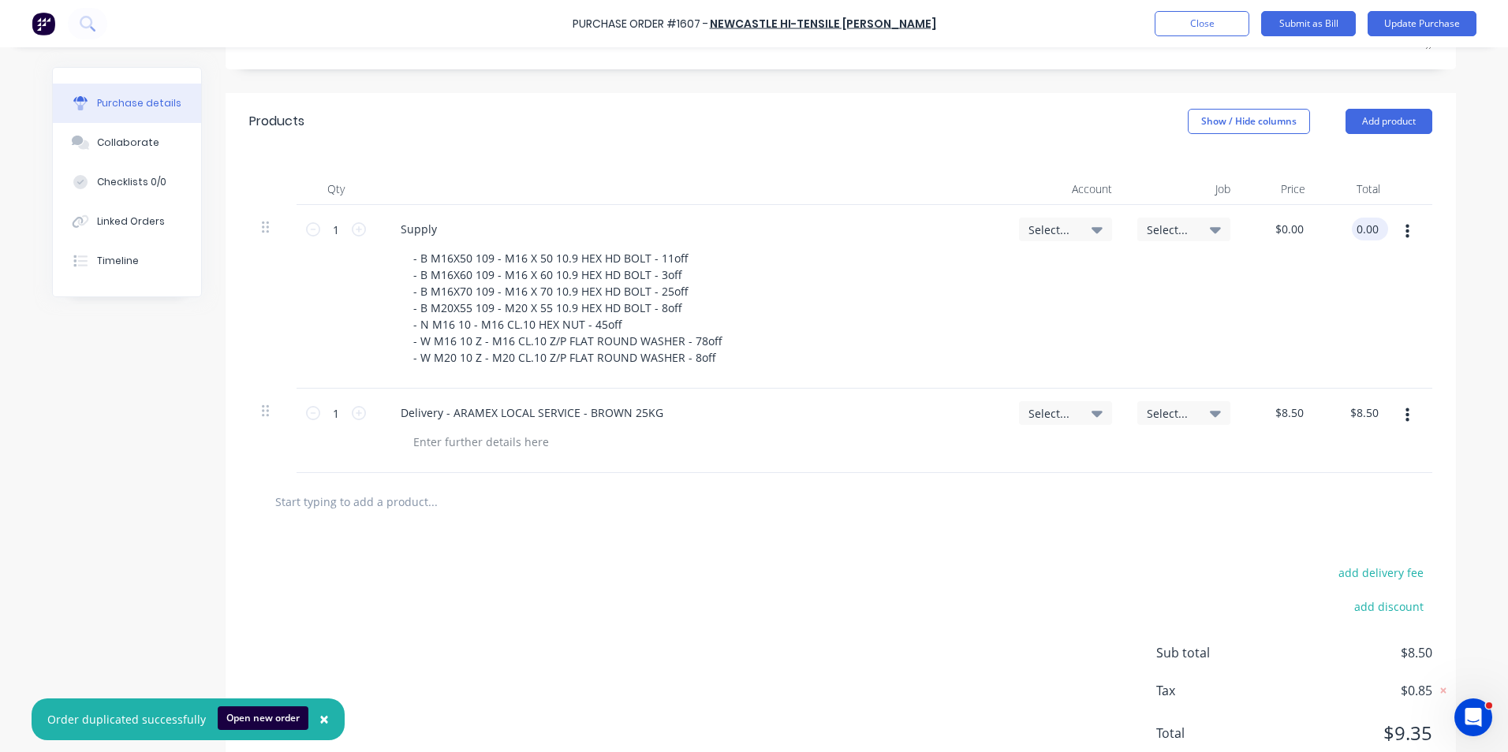
click at [1363, 218] on input "0.00" at bounding box center [1367, 229] width 30 height 23
type input "106.5369"
type textarea "x"
type input "$106.54"
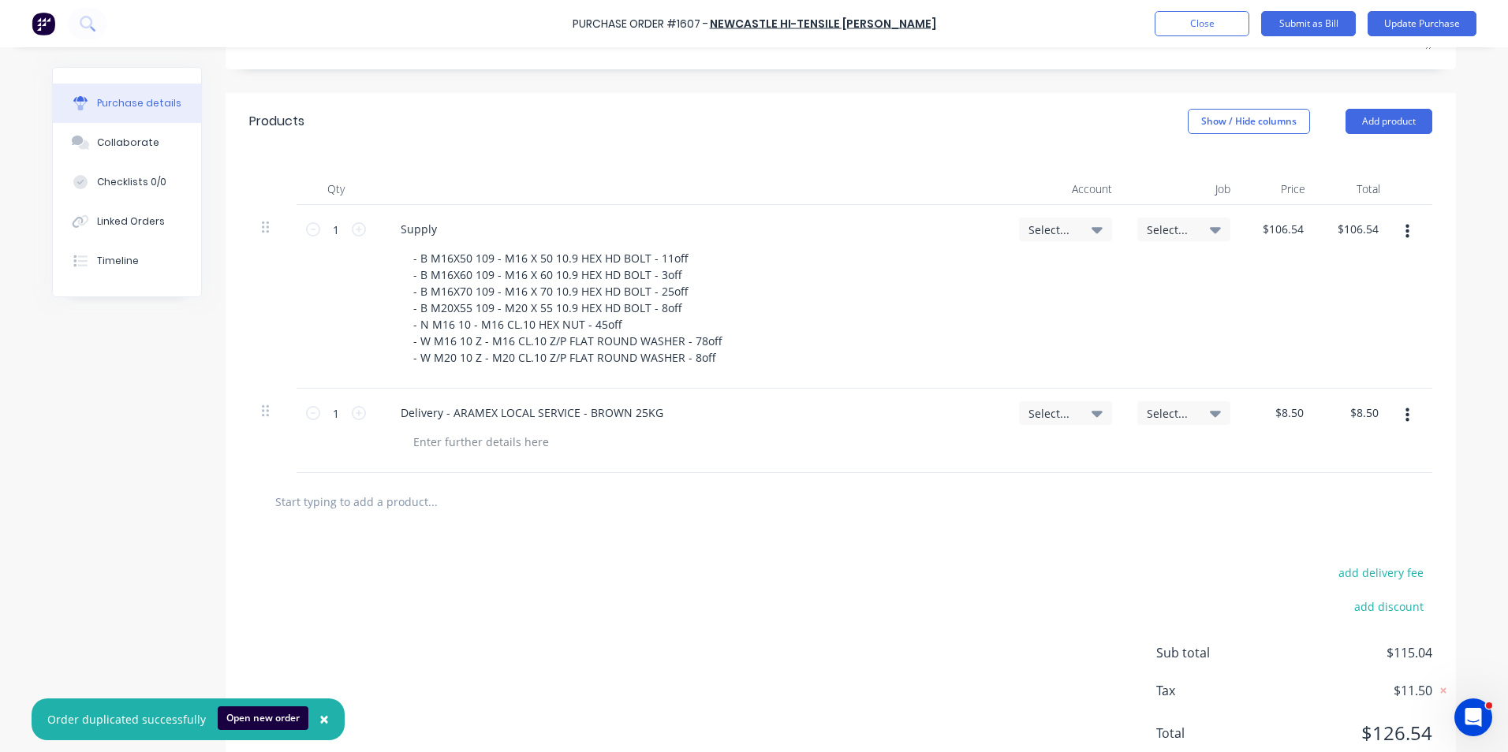
click at [1338, 281] on div "$106.54 $106.54" at bounding box center [1355, 297] width 75 height 184
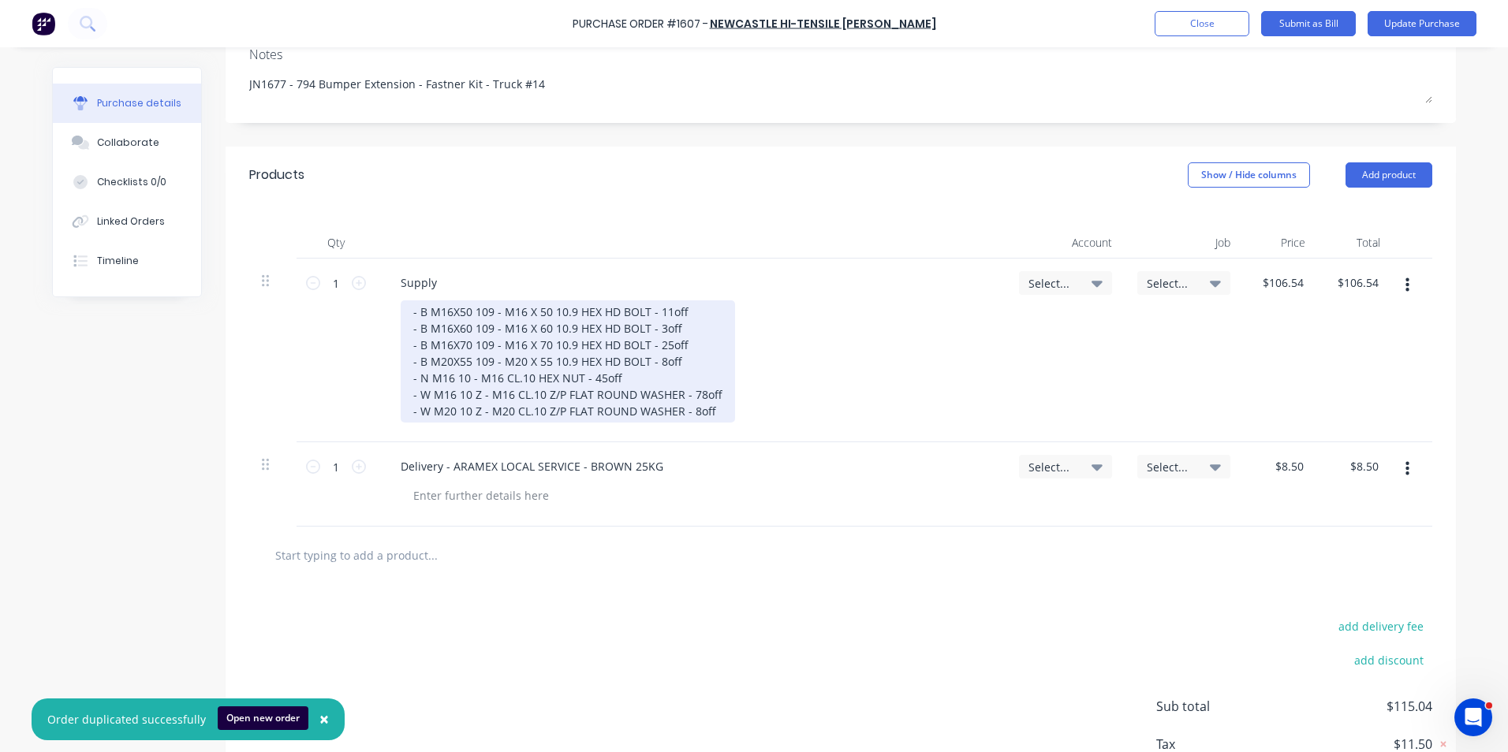
scroll to position [158, 0]
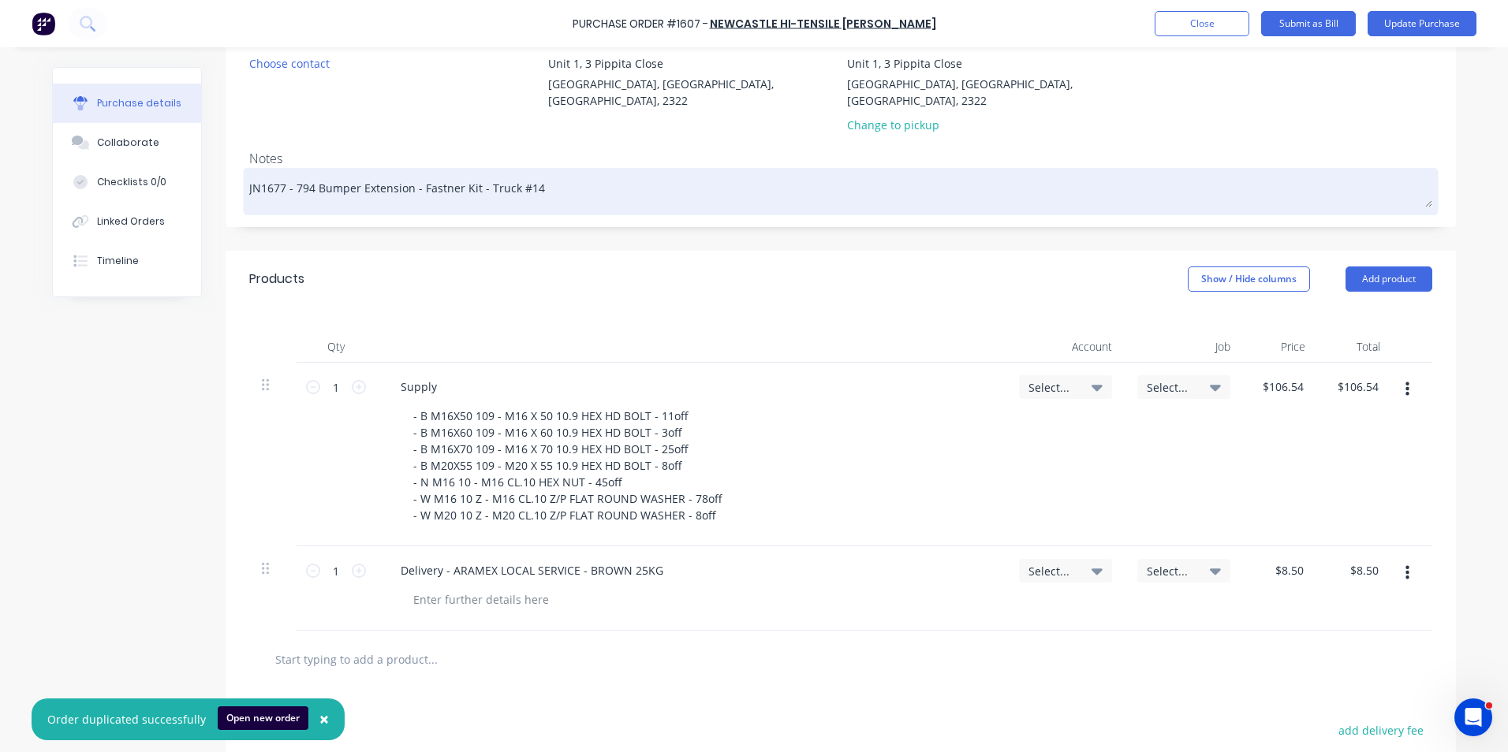
drag, startPoint x: 469, startPoint y: 173, endPoint x: 290, endPoint y: 169, distance: 179.1
click at [290, 172] on textarea "JN1677 - 794 Bumper Extension - Fastner Kit - Truck #14" at bounding box center [840, 189] width 1183 height 35
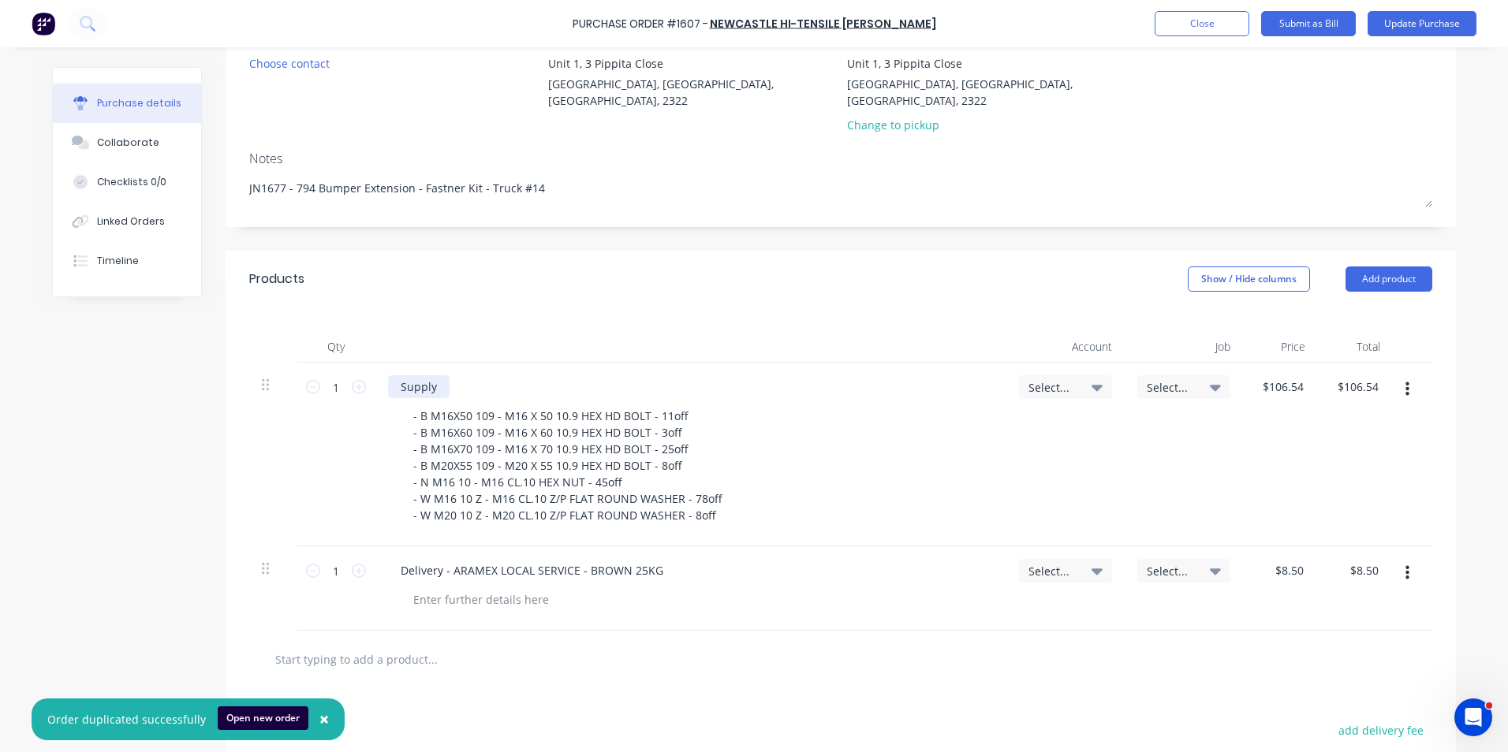
click at [439, 375] on div "Supply" at bounding box center [419, 386] width 62 height 23
drag, startPoint x: 437, startPoint y: 371, endPoint x: 380, endPoint y: 371, distance: 56.8
click at [380, 371] on div "Supply - B M16X50 109 - M16 X 50 10.9 HEX HD BOLT - 11off - B M16X60 109 - M16 …" at bounding box center [690, 455] width 631 height 184
click at [437, 375] on div "Supply" at bounding box center [419, 386] width 62 height 23
drag, startPoint x: 695, startPoint y: 372, endPoint x: 685, endPoint y: 371, distance: 9.5
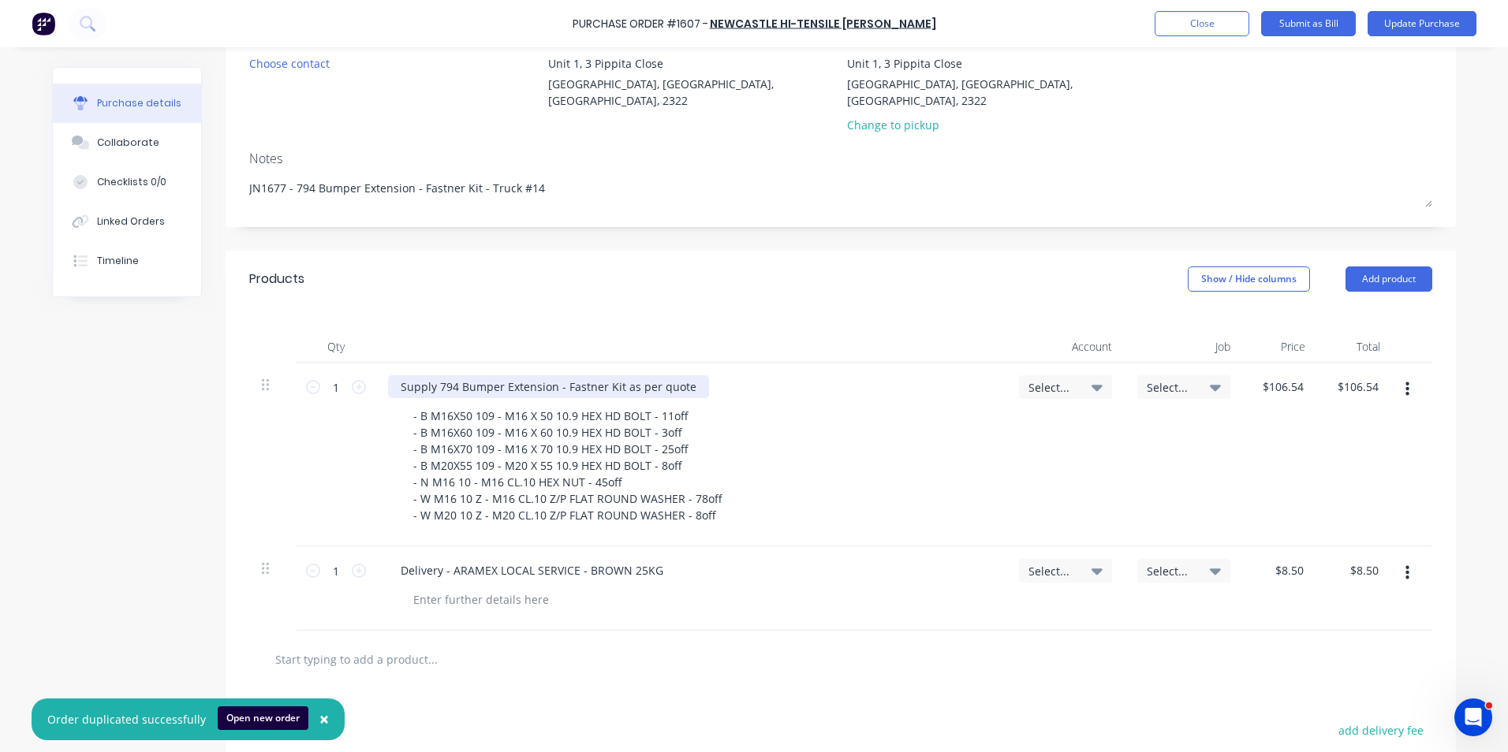
click at [694, 375] on div "Supply 794 Bumper Extension - Fastner Kit as per quote" at bounding box center [691, 386] width 606 height 23
click at [684, 375] on div "Supply 794 Bumper Extension - Fastner Kit as per quote" at bounding box center [548, 386] width 321 height 23
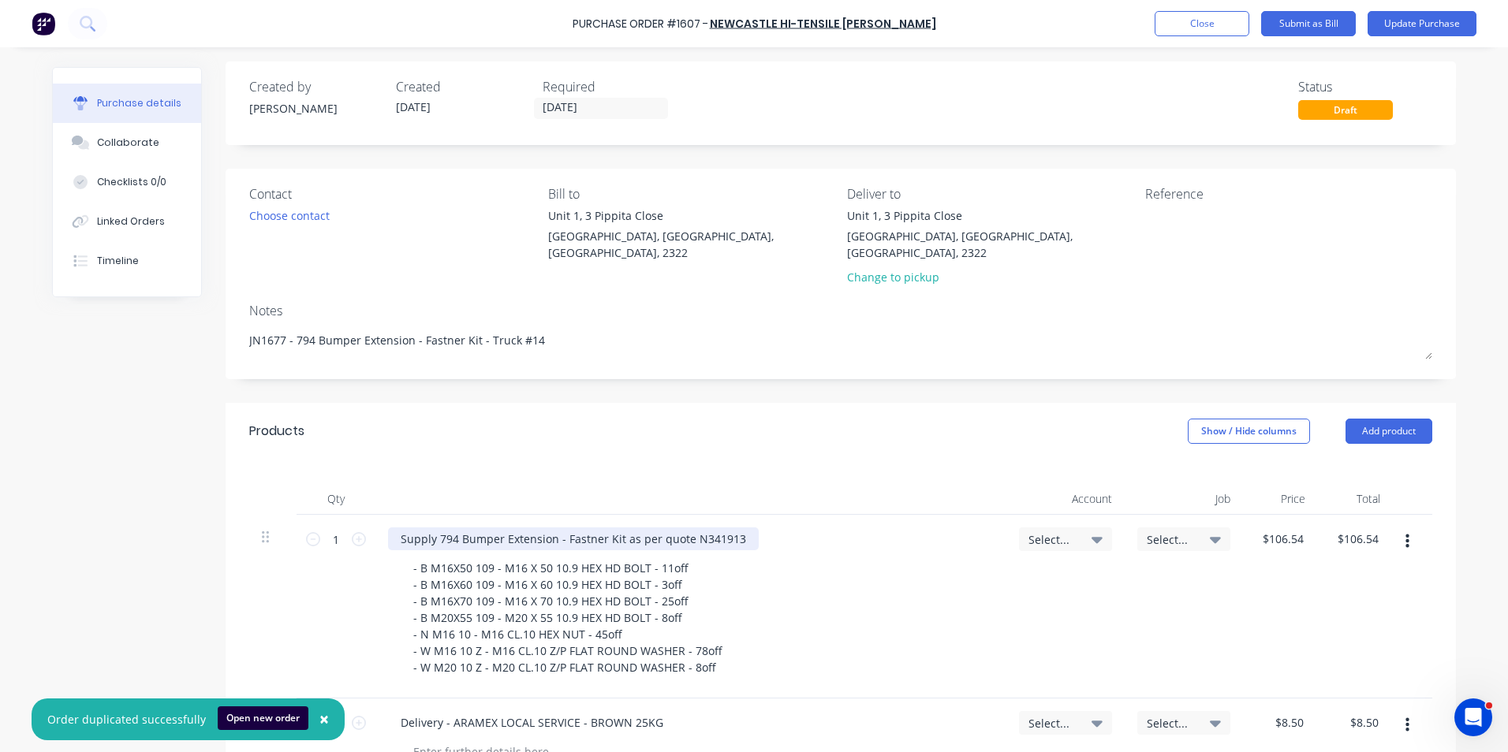
scroll to position [0, 0]
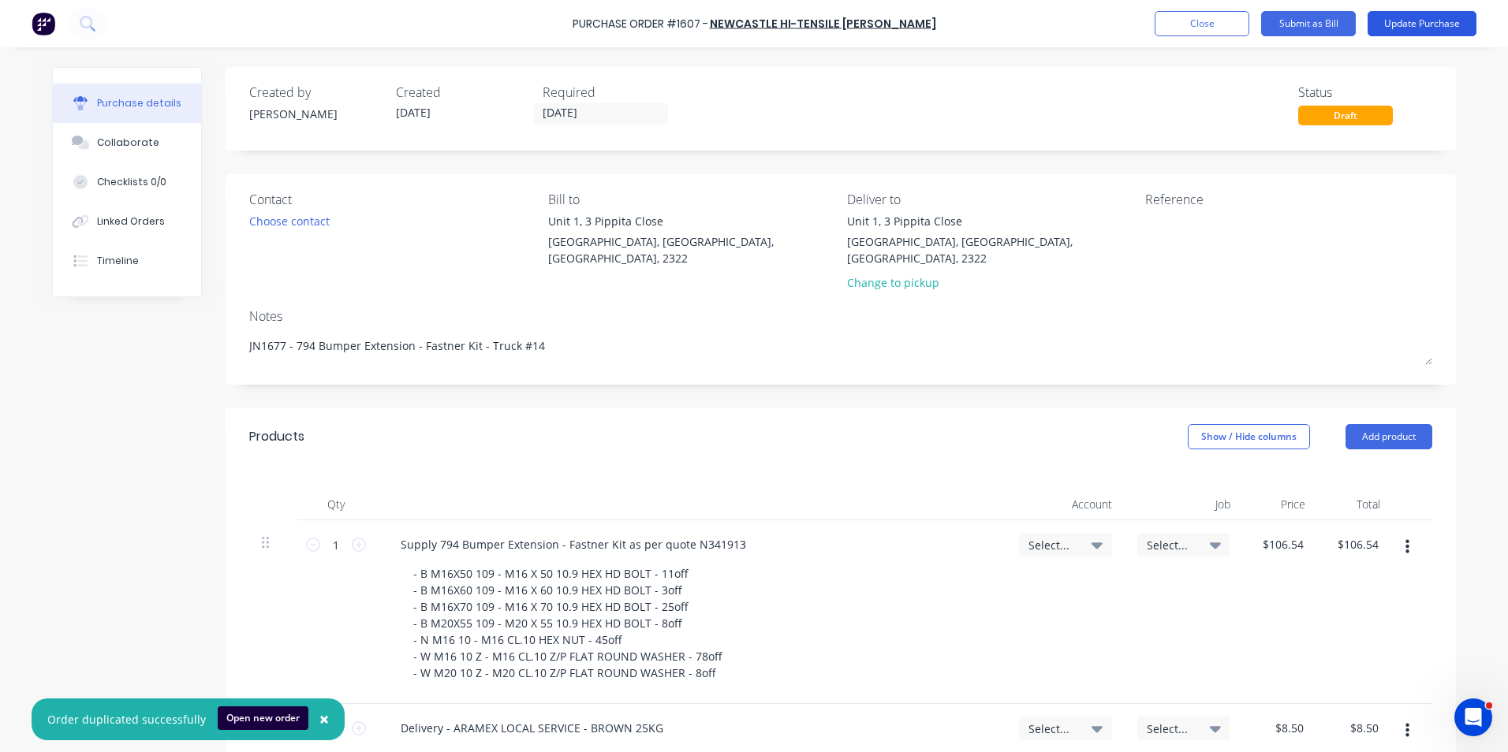
click at [1423, 22] on button "Update Purchase" at bounding box center [1422, 23] width 109 height 25
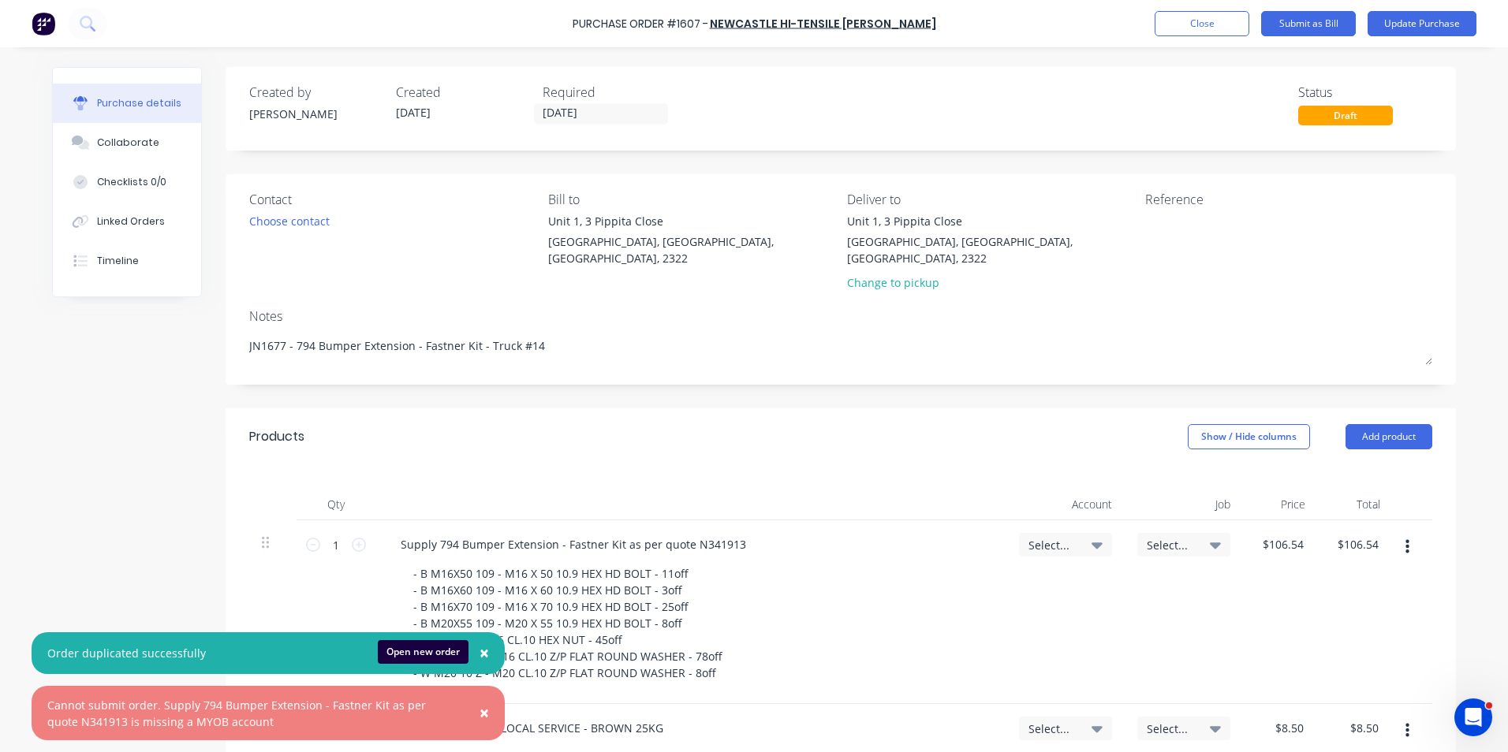
click at [482, 711] on span "×" at bounding box center [484, 713] width 9 height 22
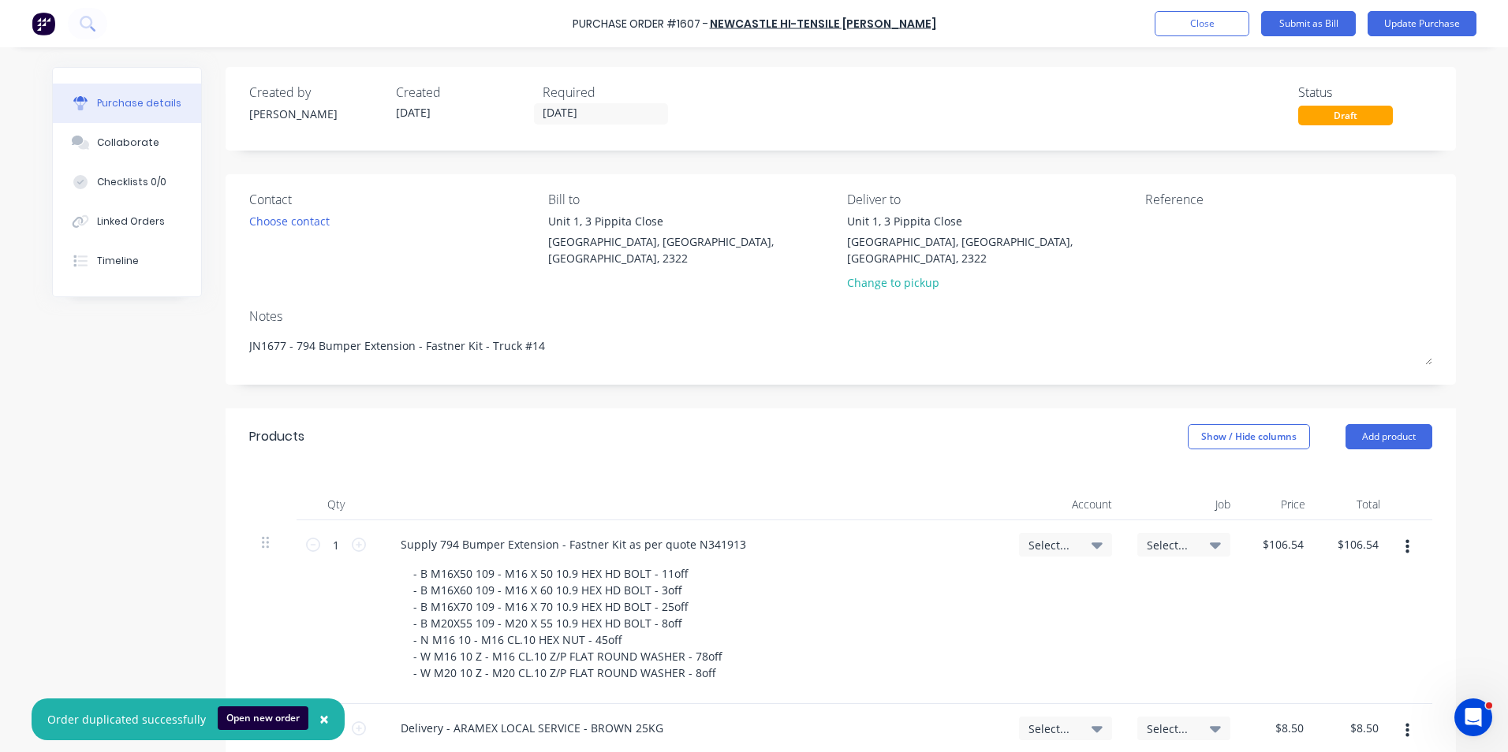
click at [319, 720] on span "×" at bounding box center [323, 719] width 9 height 22
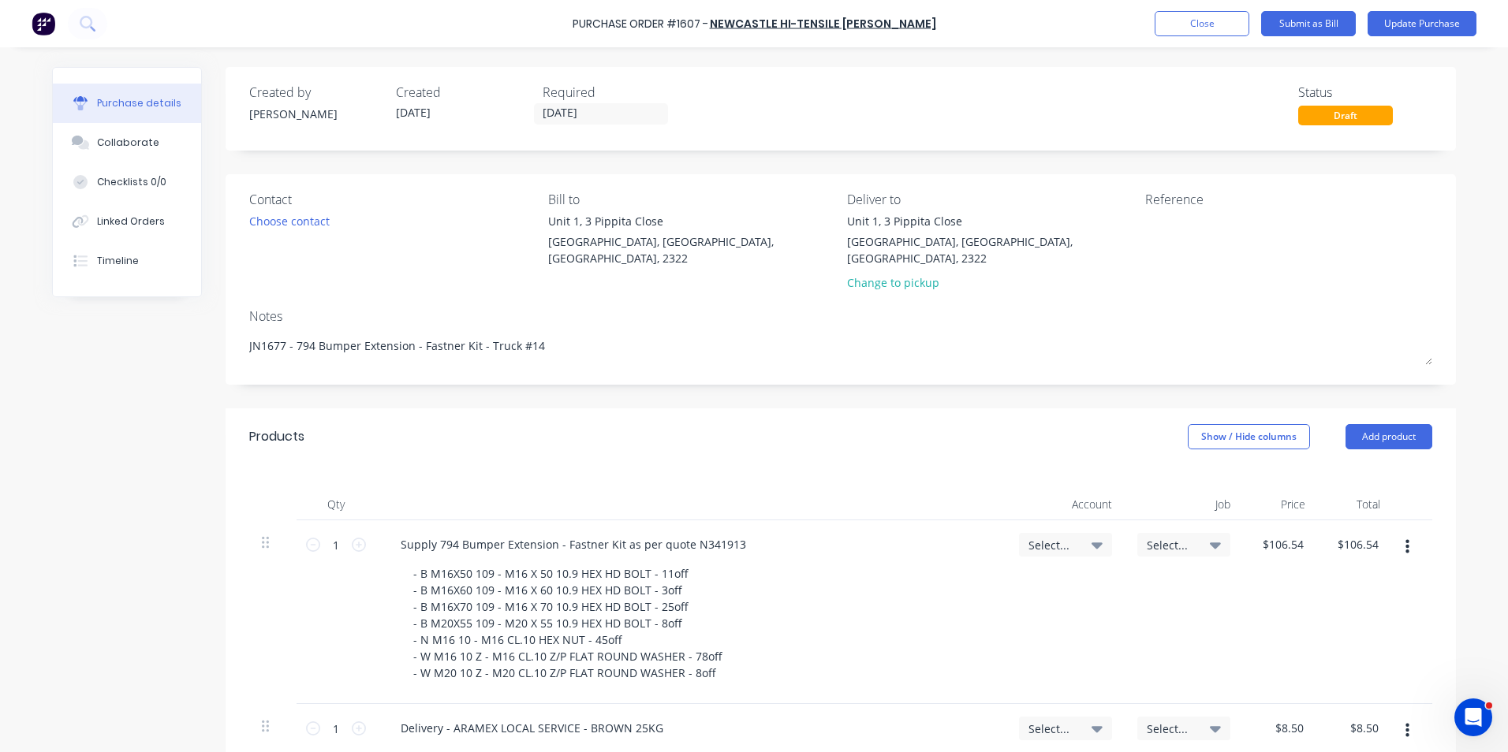
click at [1042, 537] on span "Select..." at bounding box center [1051, 545] width 47 height 17
type textarea "x"
click at [980, 577] on input at bounding box center [1014, 593] width 162 height 32
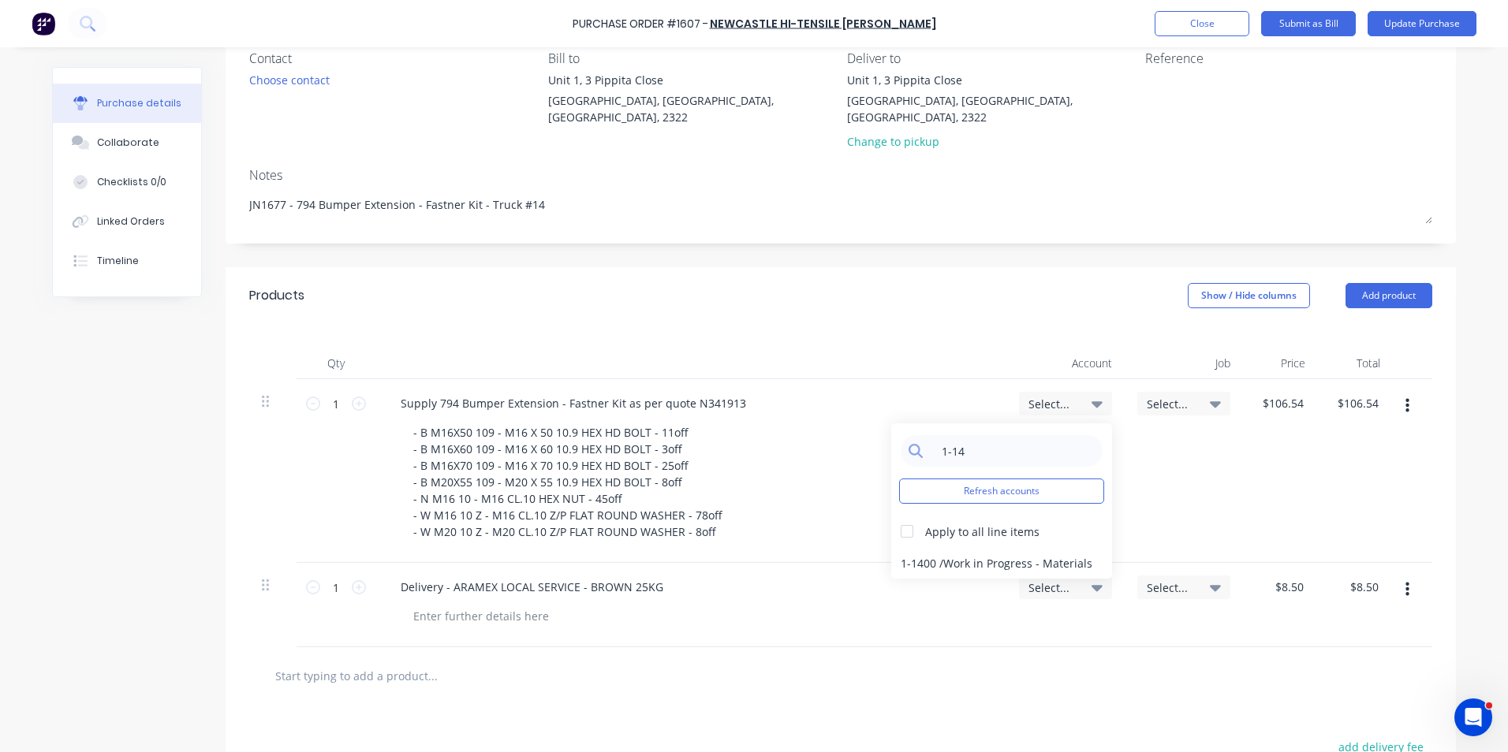
scroll to position [158, 0]
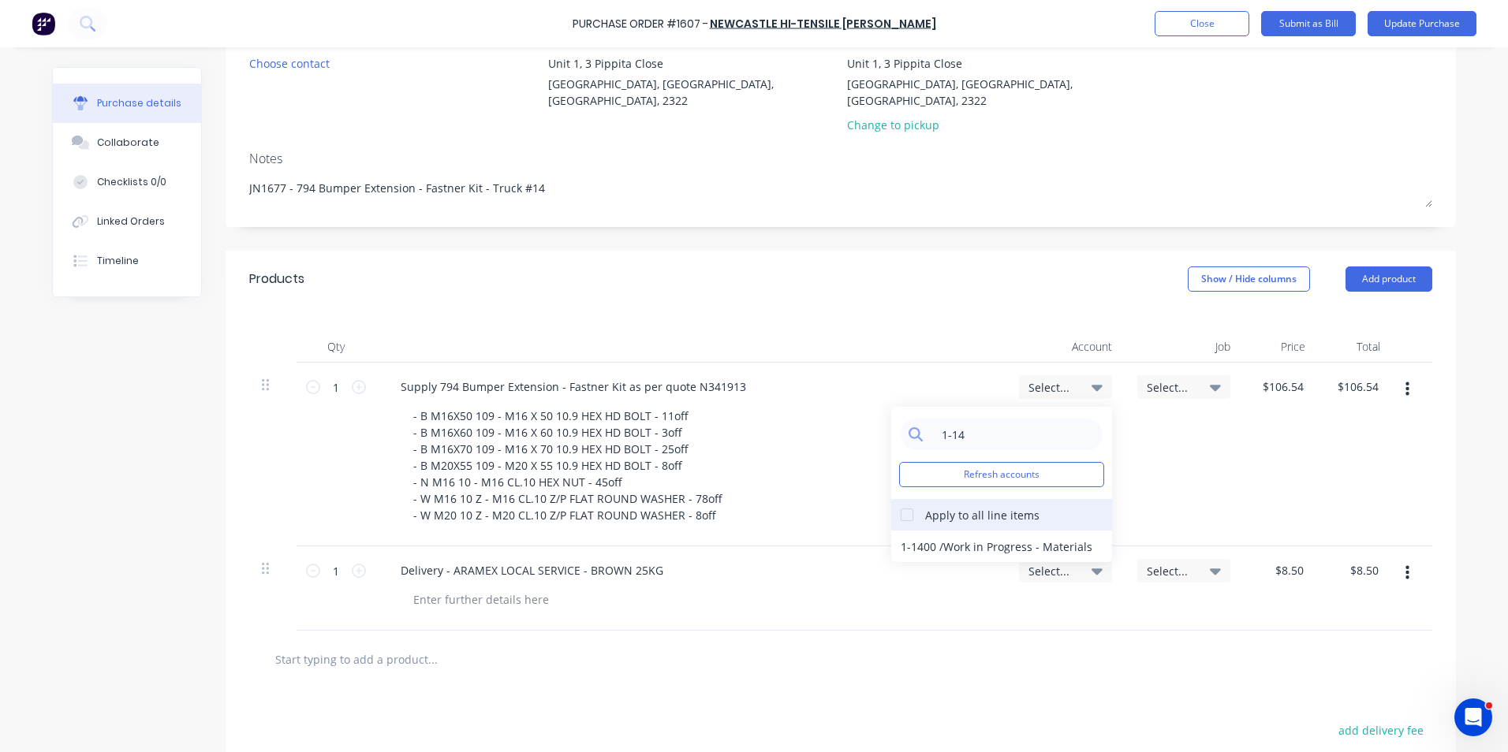
type input "1-14"
click at [904, 499] on div at bounding box center [907, 515] width 32 height 32
click at [909, 531] on div "1-1400 / Work in Progress - Materials" at bounding box center [1001, 547] width 221 height 32
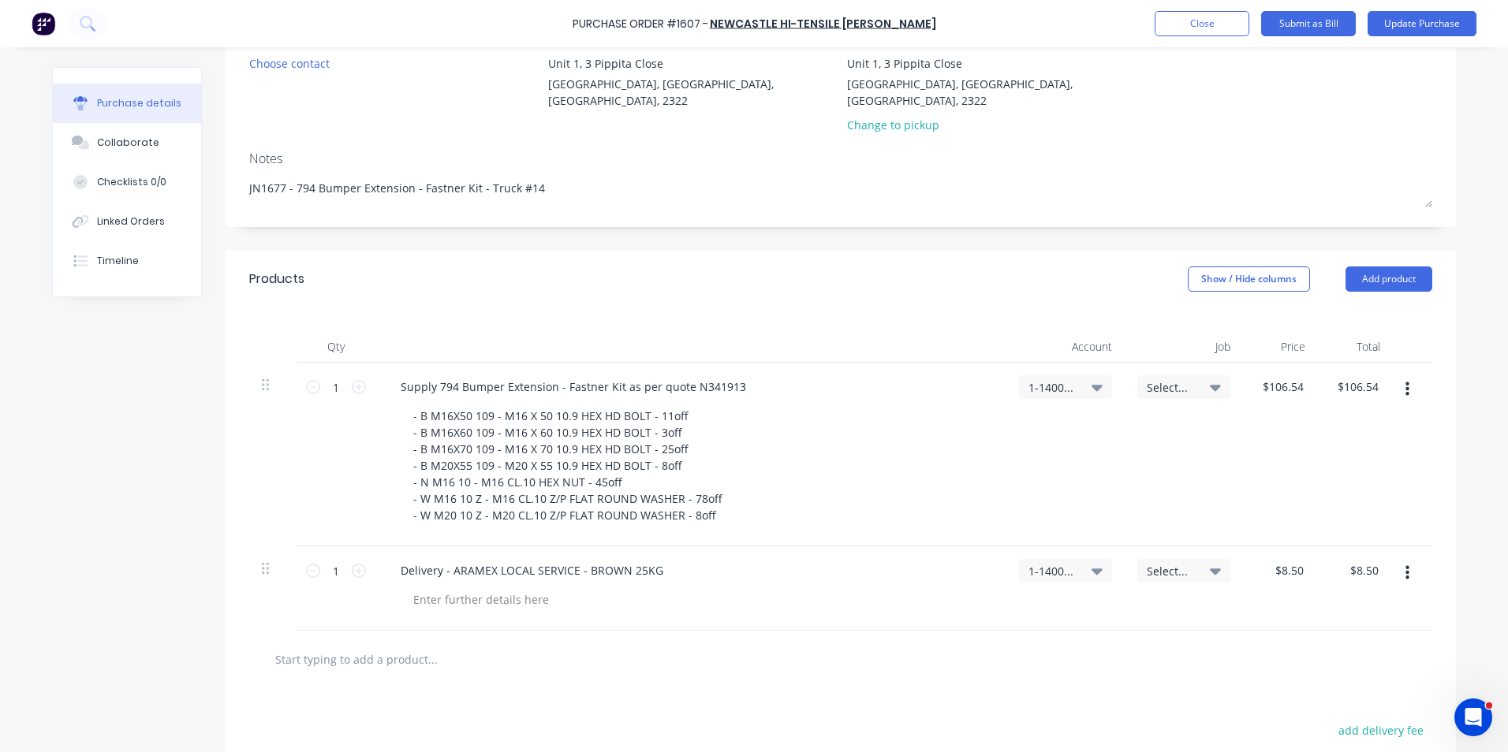
click at [1167, 379] on span "Select..." at bounding box center [1170, 387] width 47 height 17
type textarea "x"
click at [1088, 420] on input at bounding box center [1132, 435] width 162 height 32
type input "1677"
click at [1009, 457] on div at bounding box center [1025, 473] width 32 height 32
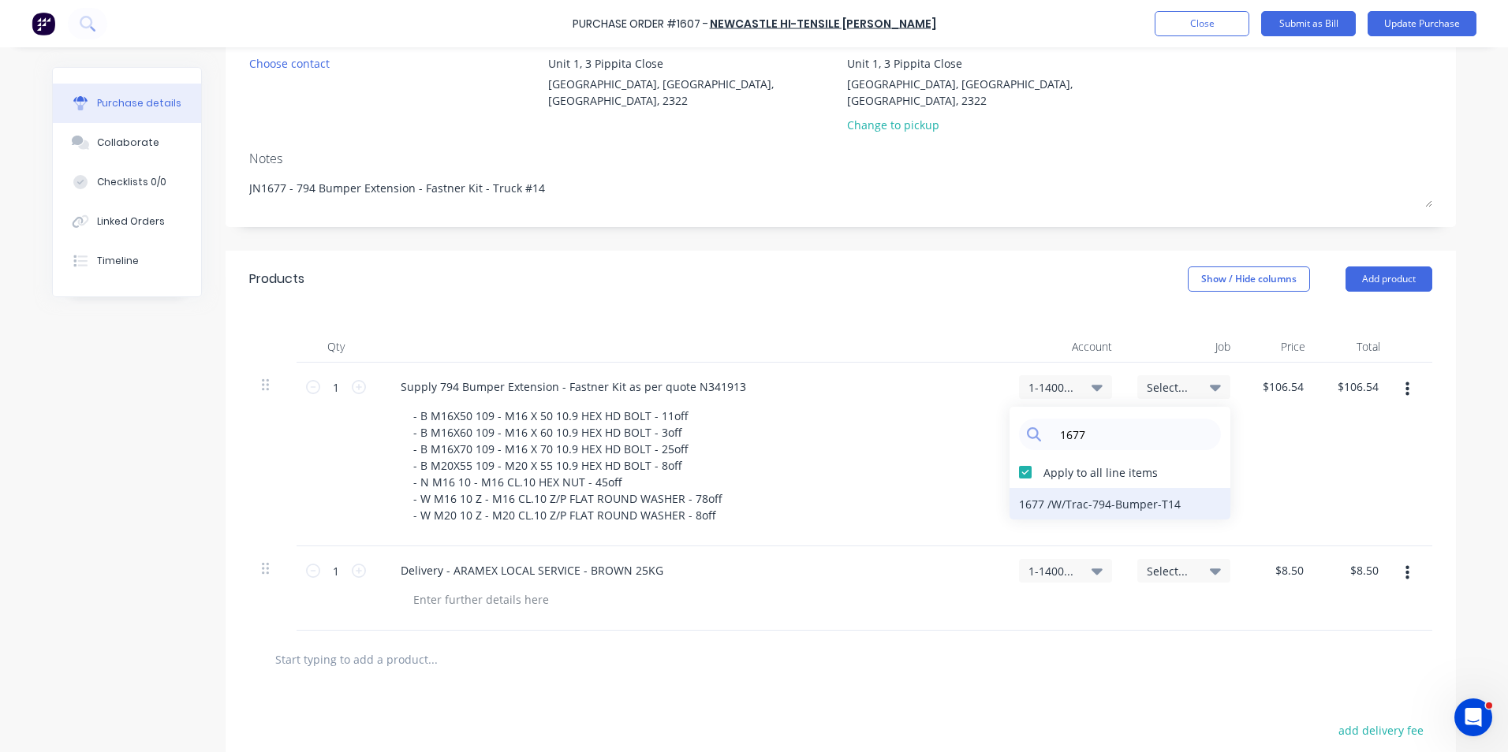
click at [1032, 488] on div "1677 / W/Trac-794-Bumper-T14" at bounding box center [1119, 504] width 221 height 32
click at [1401, 27] on button "Update Purchase" at bounding box center [1422, 23] width 109 height 25
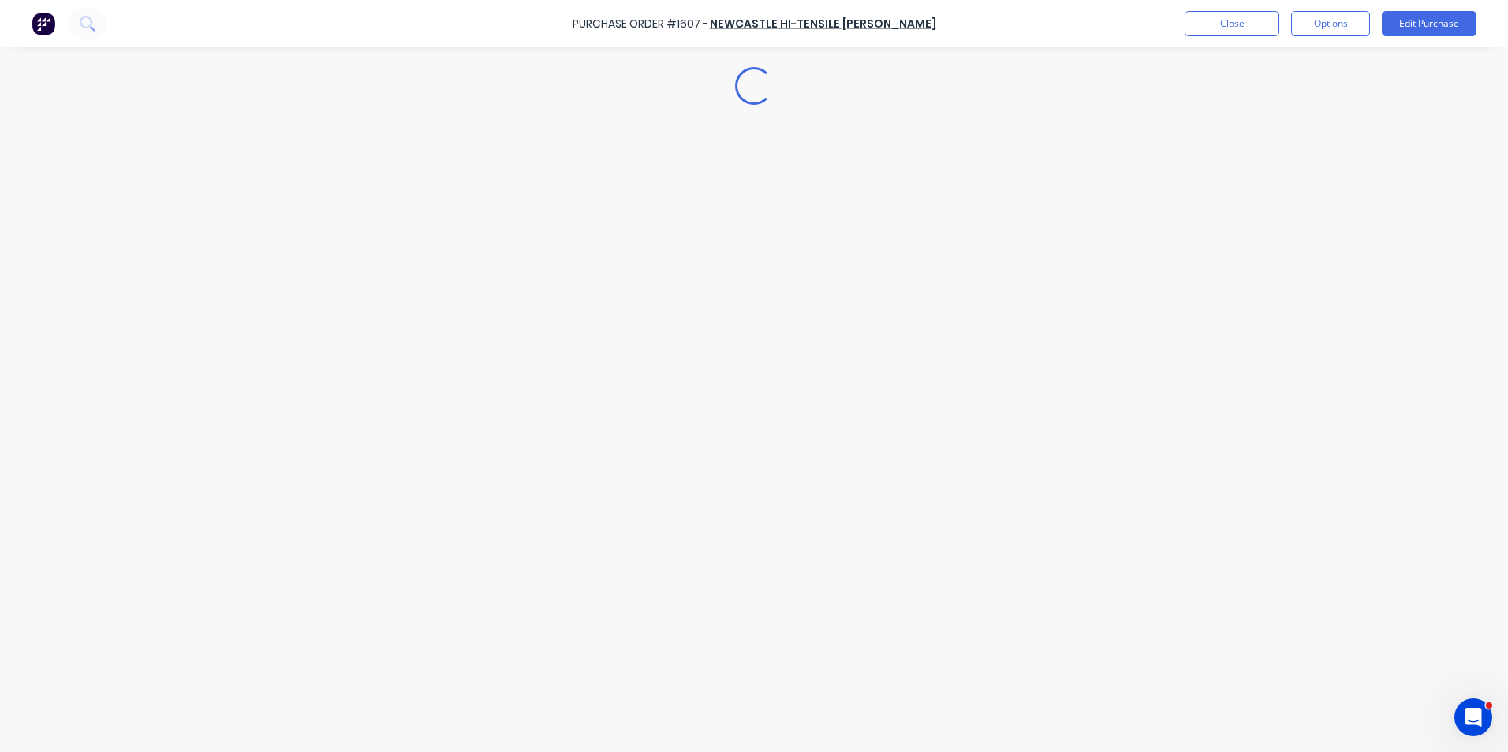
scroll to position [0, 0]
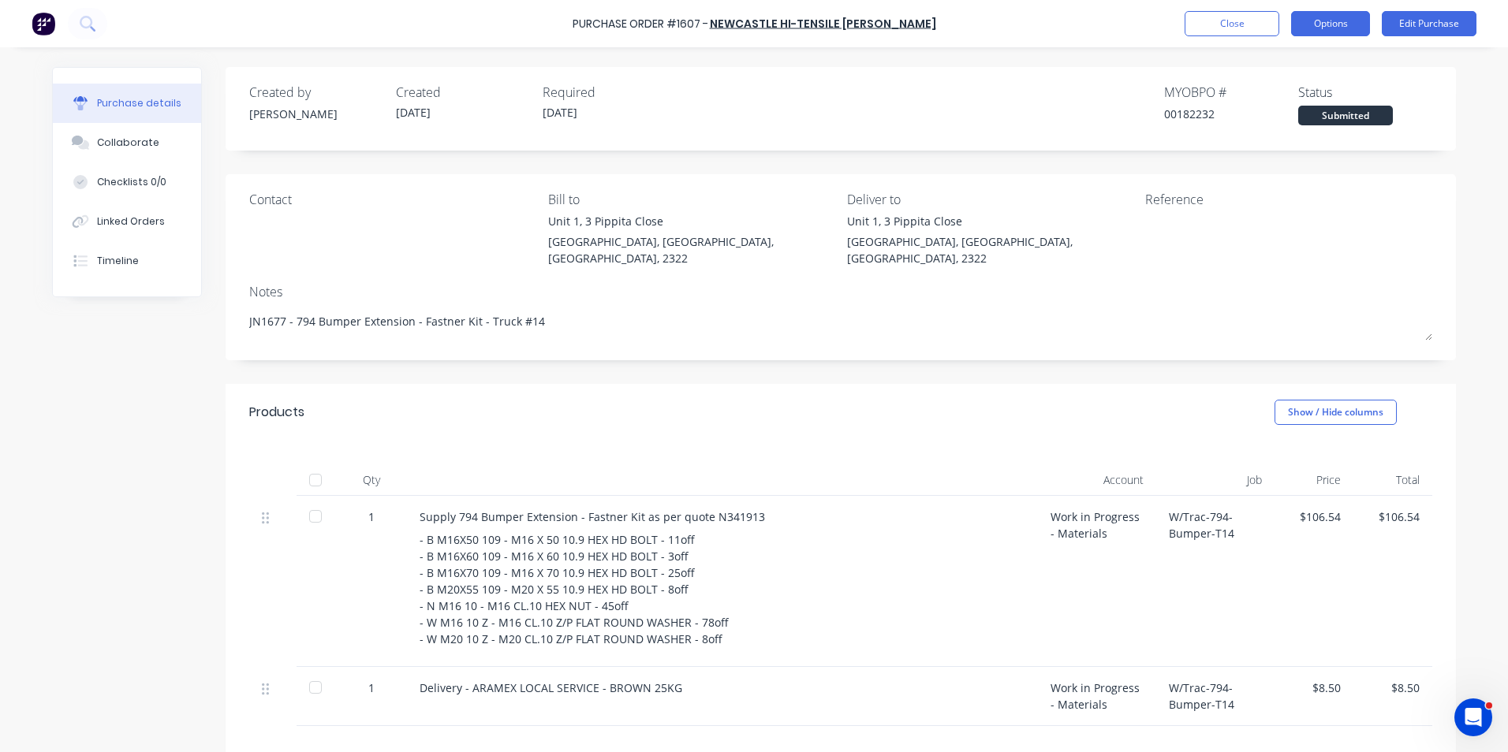
click at [1339, 21] on button "Options" at bounding box center [1330, 23] width 79 height 25
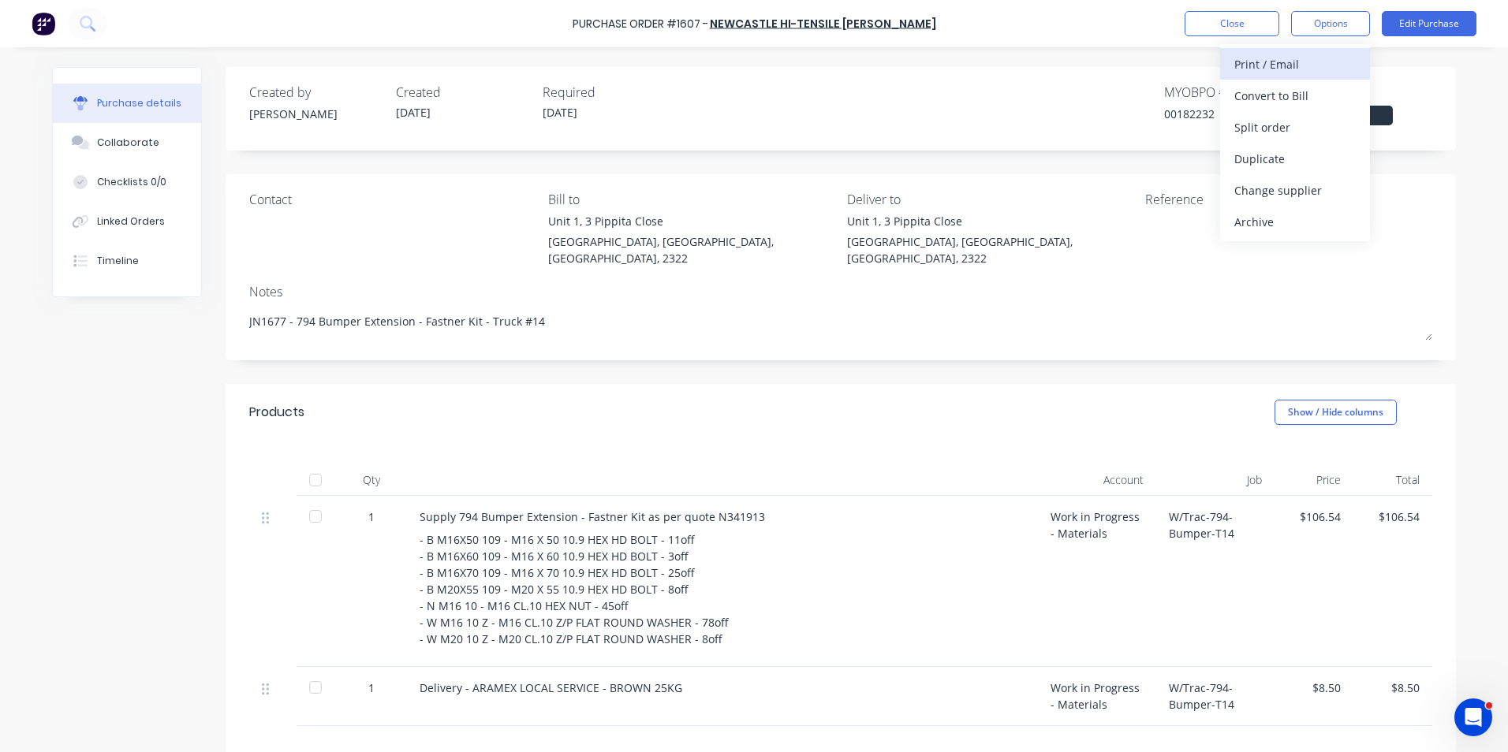
click at [1264, 60] on div "Print / Email" at bounding box center [1294, 64] width 121 height 23
click at [1259, 93] on div "With pricing" at bounding box center [1294, 95] width 121 height 23
type textarea "x"
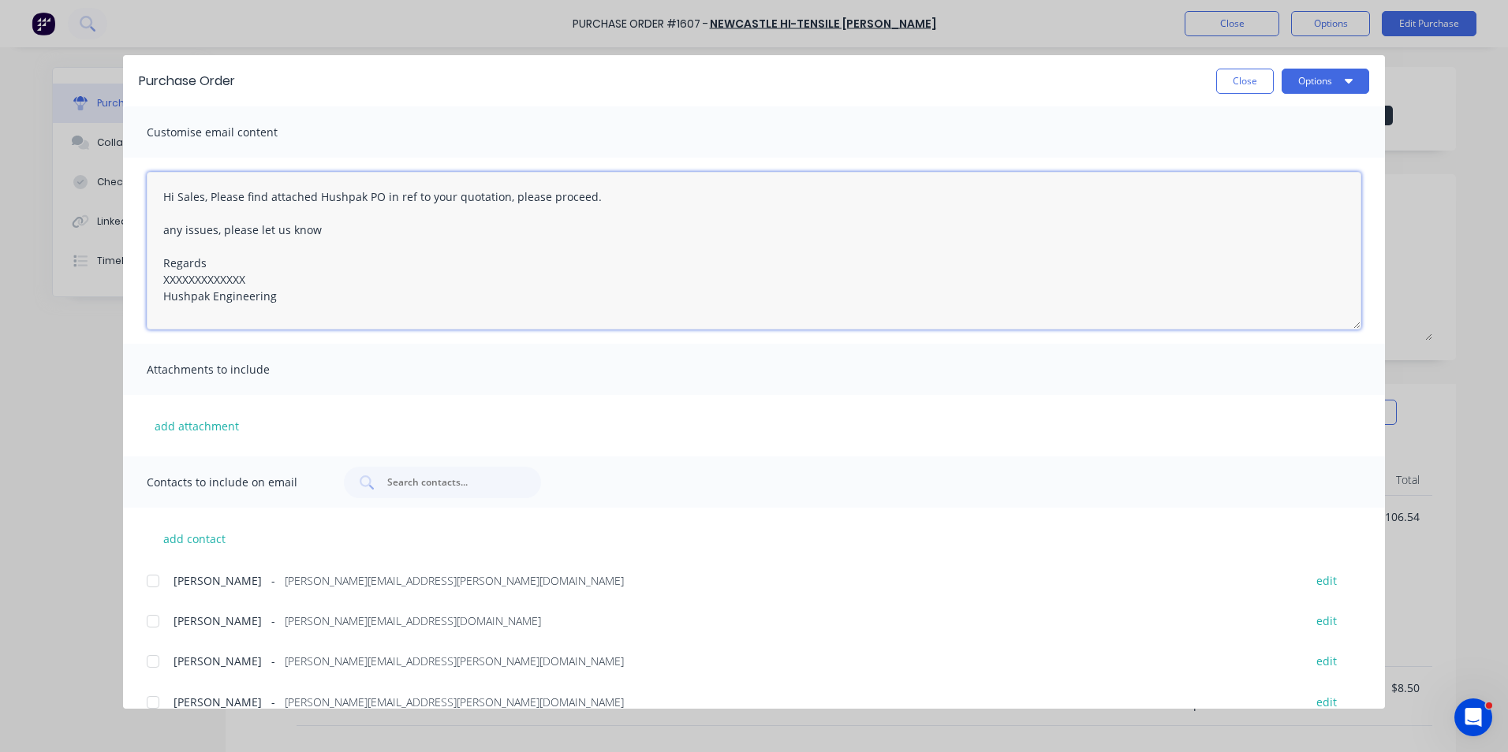
drag, startPoint x: 190, startPoint y: 278, endPoint x: 101, endPoint y: 274, distance: 89.2
click at [101, 274] on div "Purchase Order Close Options Customise email content Hi Sales, Please find atta…" at bounding box center [754, 376] width 1508 height 752
type textarea "Hi Sales, Please find attached Hushpak PO in ref to your quotation, please proc…"
click at [185, 424] on button "add attachment" at bounding box center [197, 426] width 100 height 24
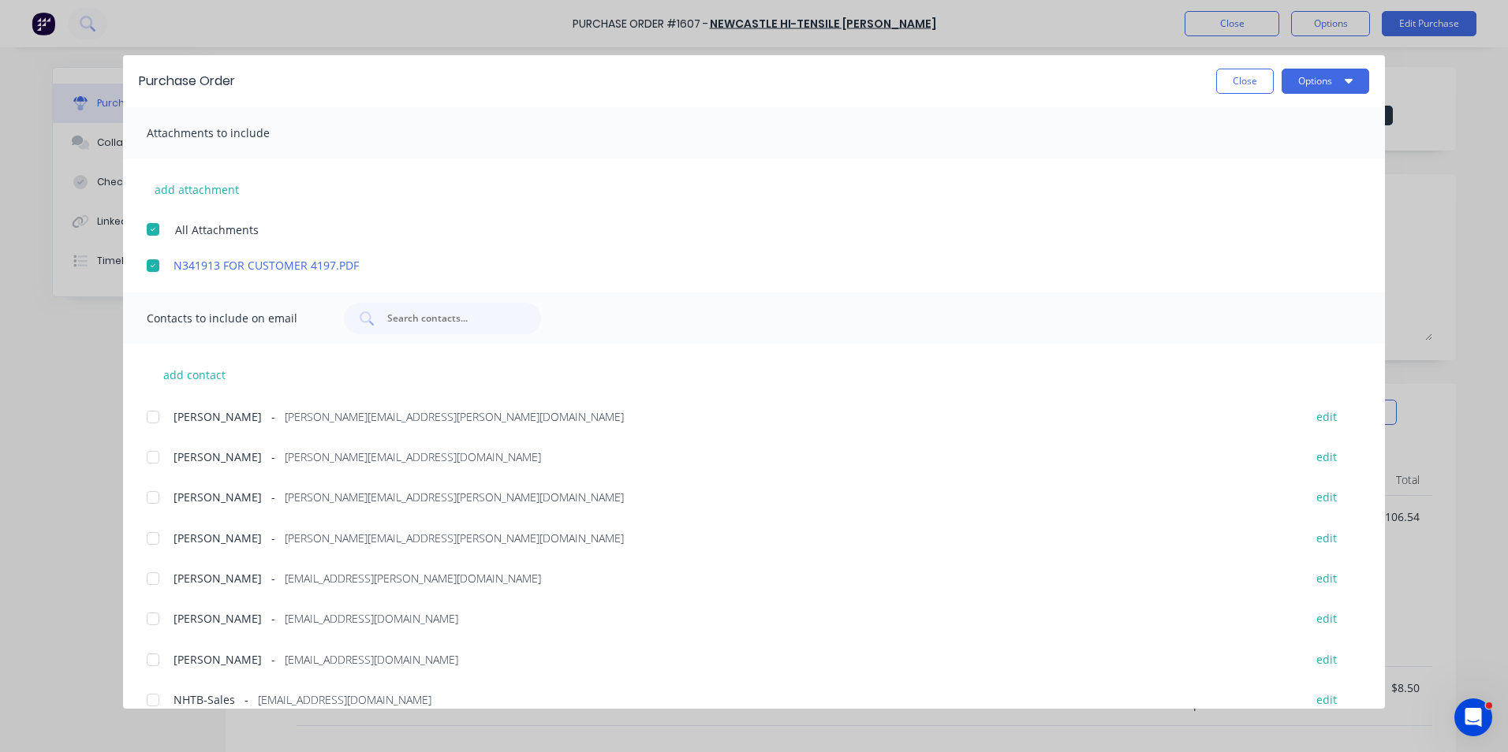
scroll to position [298, 0]
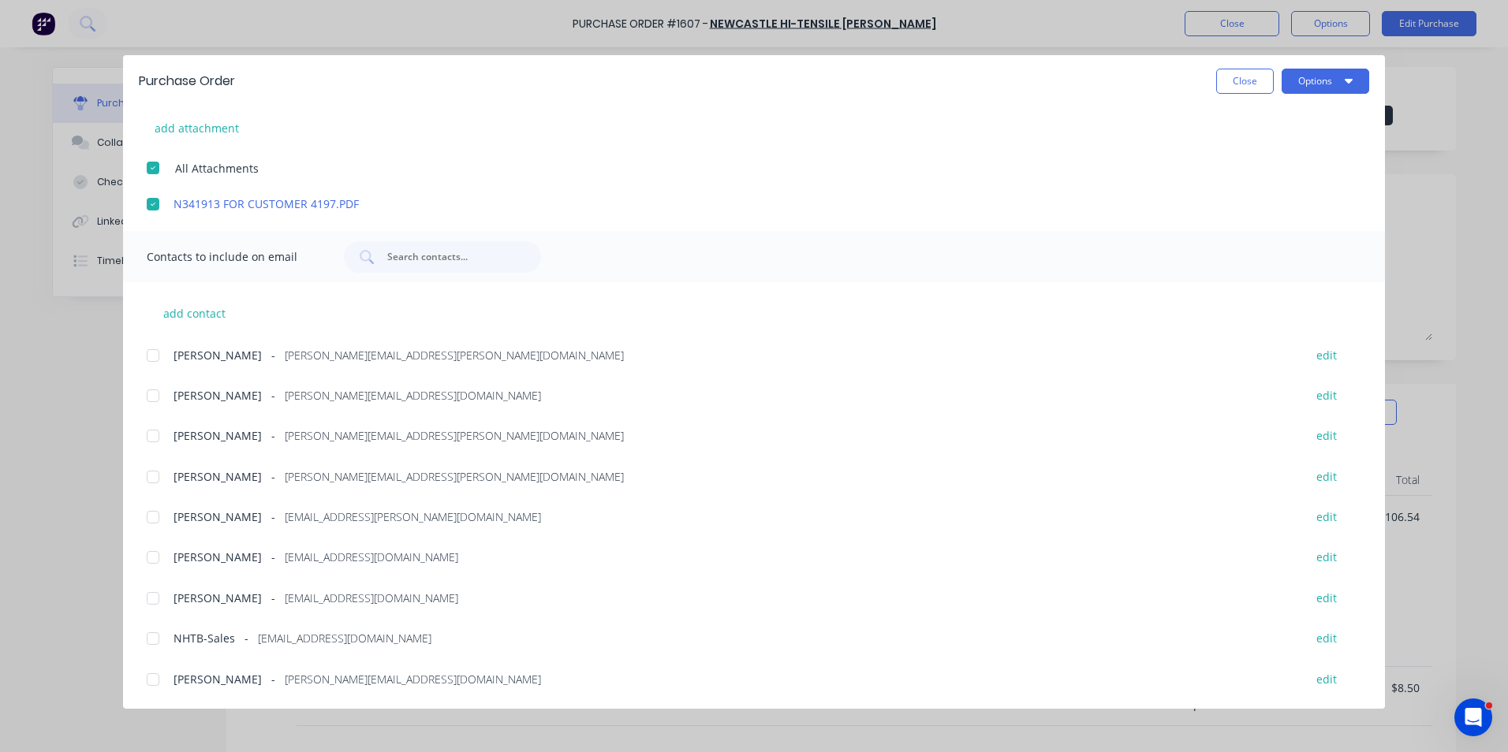
click at [155, 474] on div at bounding box center [153, 477] width 32 height 32
drag, startPoint x: 153, startPoint y: 638, endPoint x: 192, endPoint y: 632, distance: 39.9
click at [154, 638] on div at bounding box center [153, 639] width 32 height 32
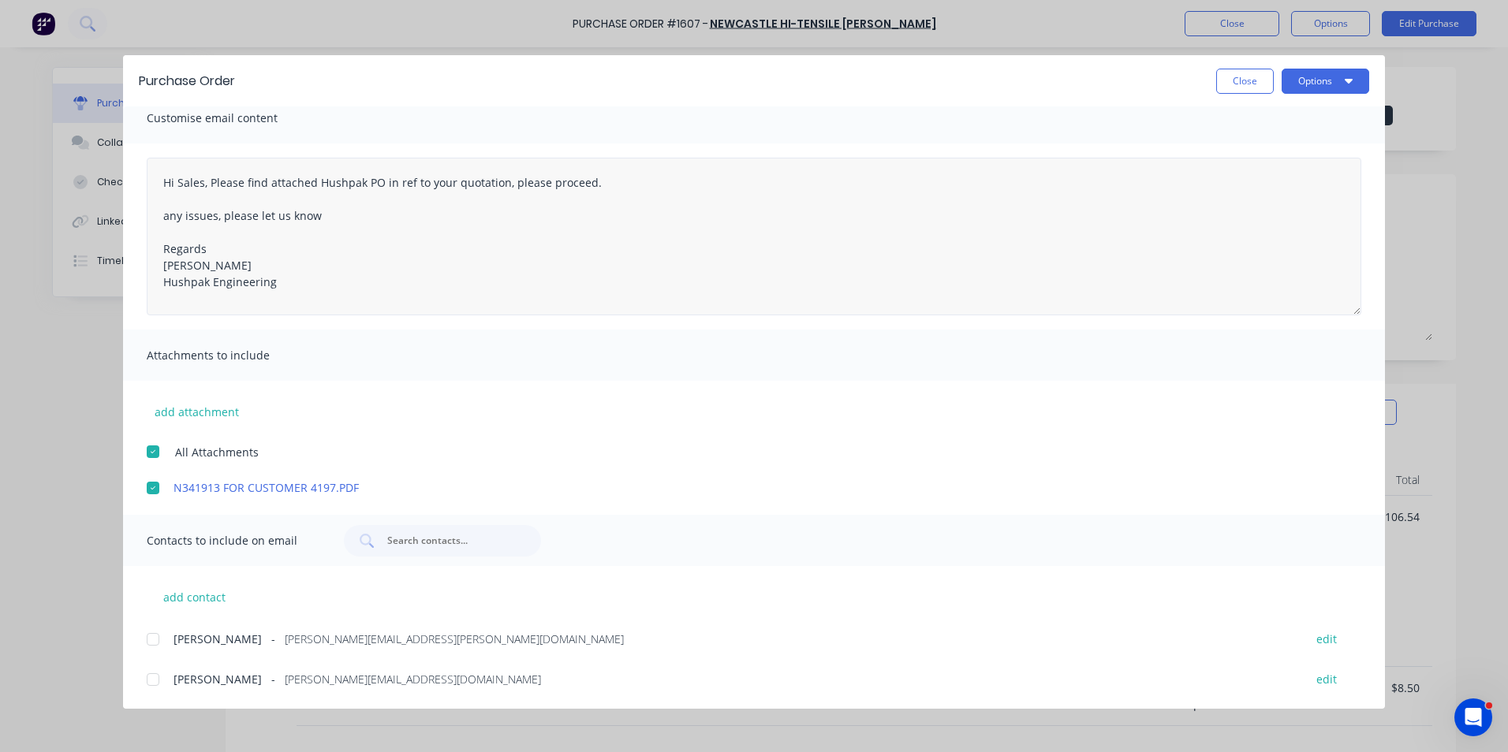
scroll to position [0, 0]
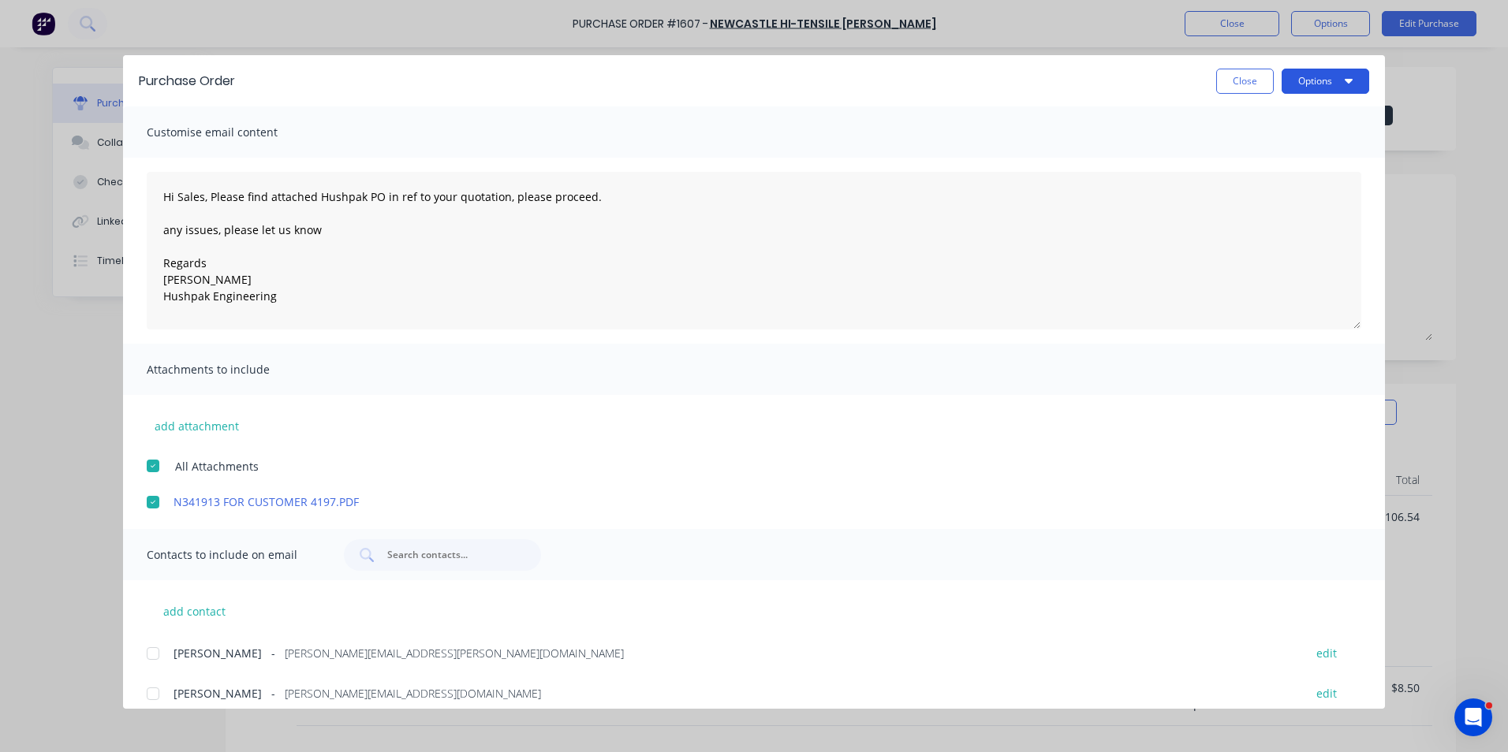
click at [1334, 80] on button "Options" at bounding box center [1326, 81] width 88 height 25
click at [1259, 182] on div "Email" at bounding box center [1293, 184] width 121 height 23
click at [1248, 78] on button "Close" at bounding box center [1245, 81] width 58 height 25
type textarea "x"
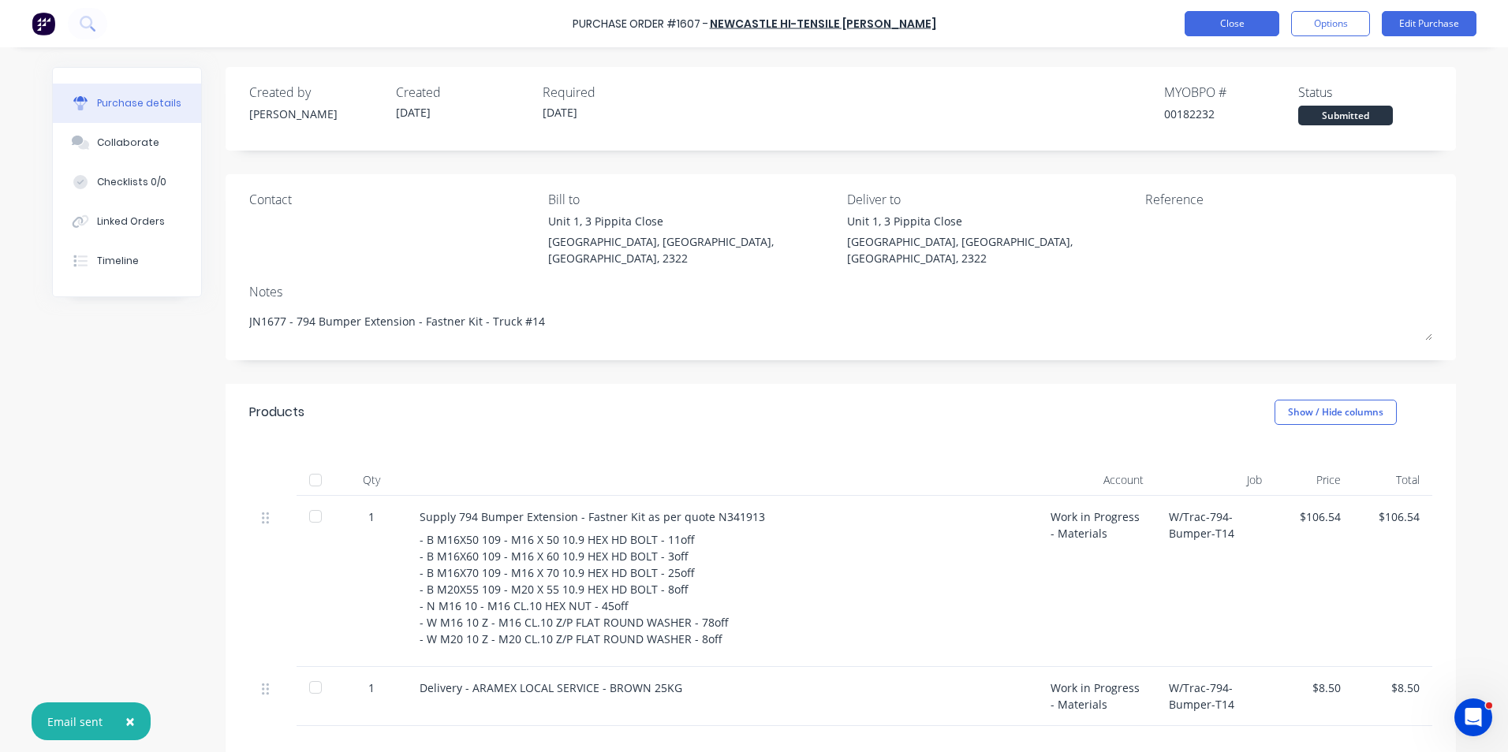
click at [1241, 23] on button "Close" at bounding box center [1232, 23] width 95 height 25
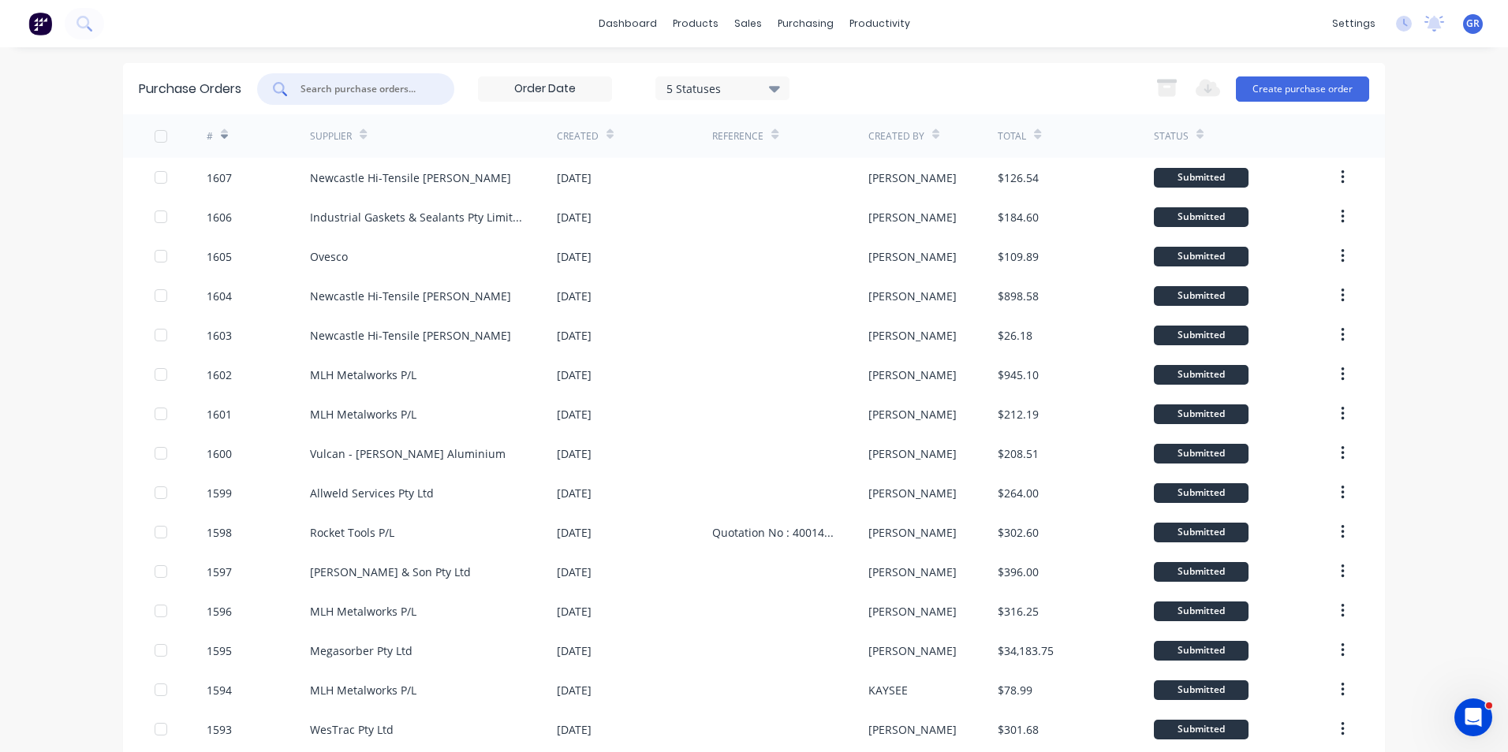
click at [343, 86] on input "text" at bounding box center [364, 89] width 131 height 16
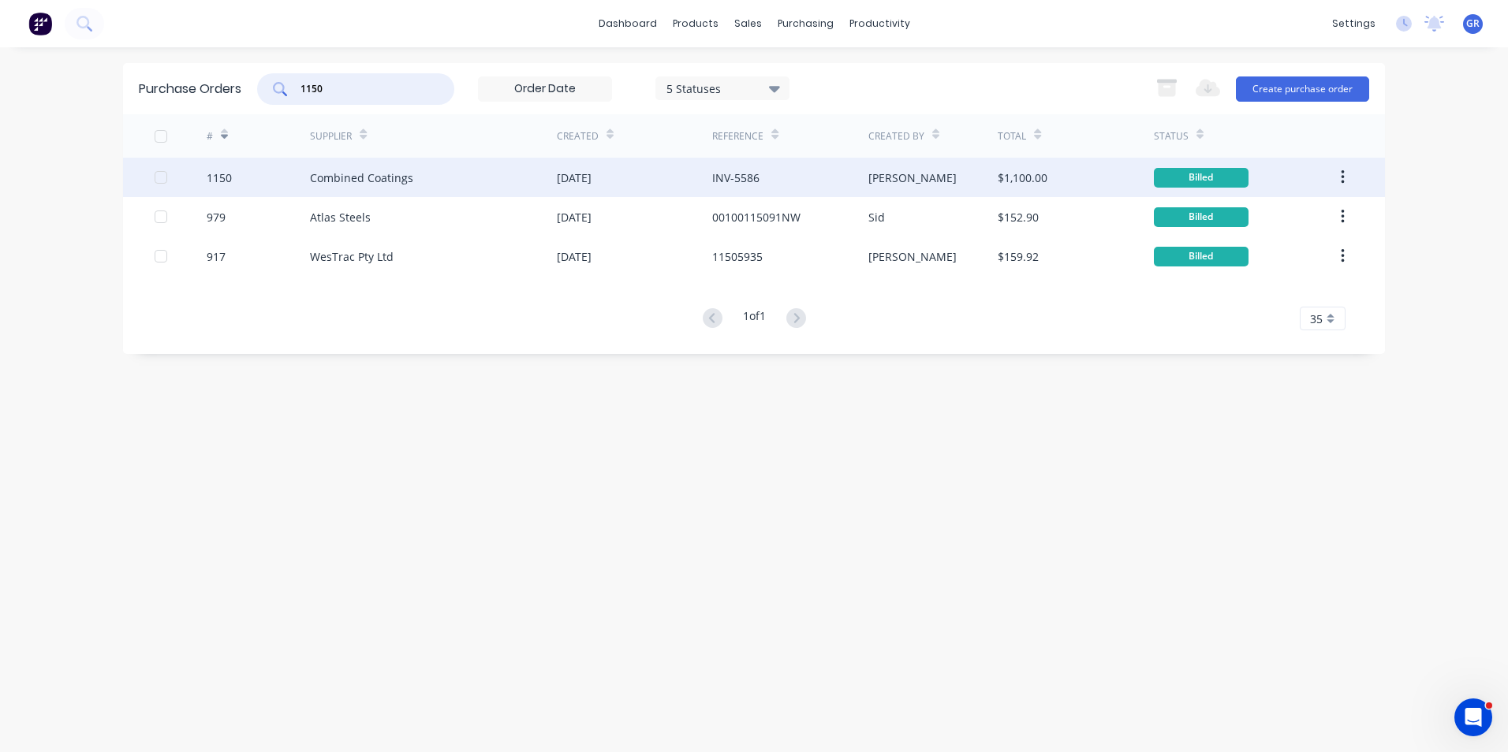
type input "1150"
click at [216, 177] on div "1150" at bounding box center [219, 178] width 25 height 17
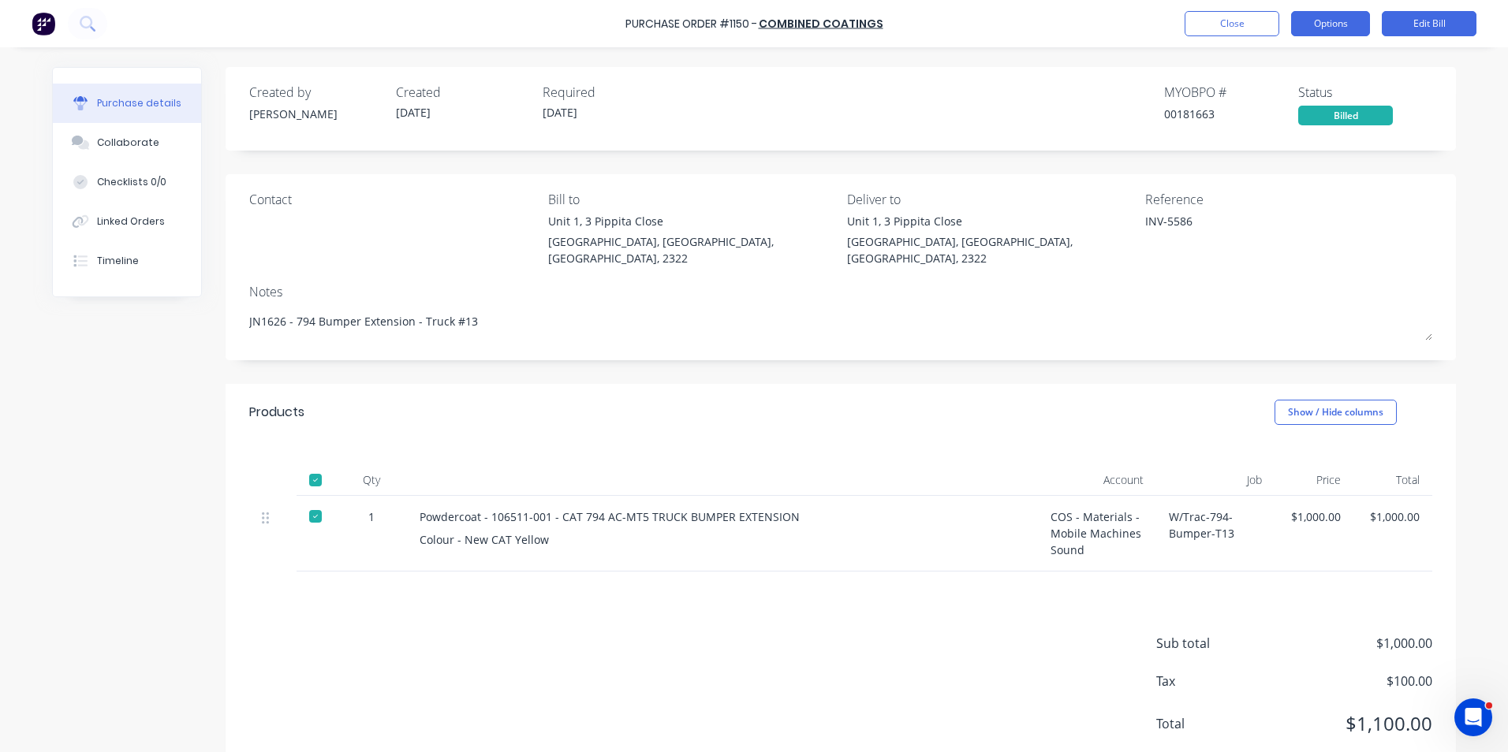
click at [1334, 24] on button "Options" at bounding box center [1330, 23] width 79 height 25
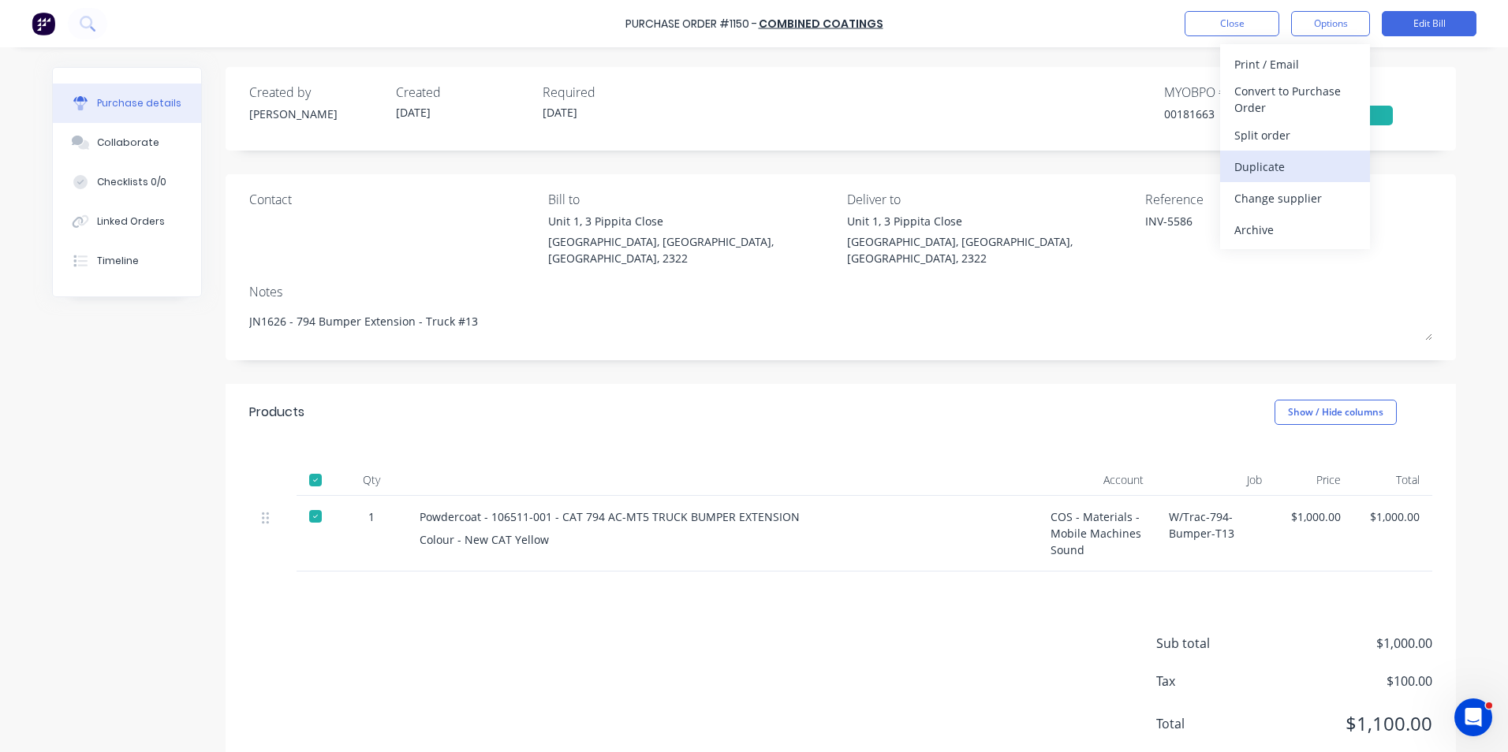
click at [1259, 160] on div "Duplicate" at bounding box center [1294, 166] width 121 height 23
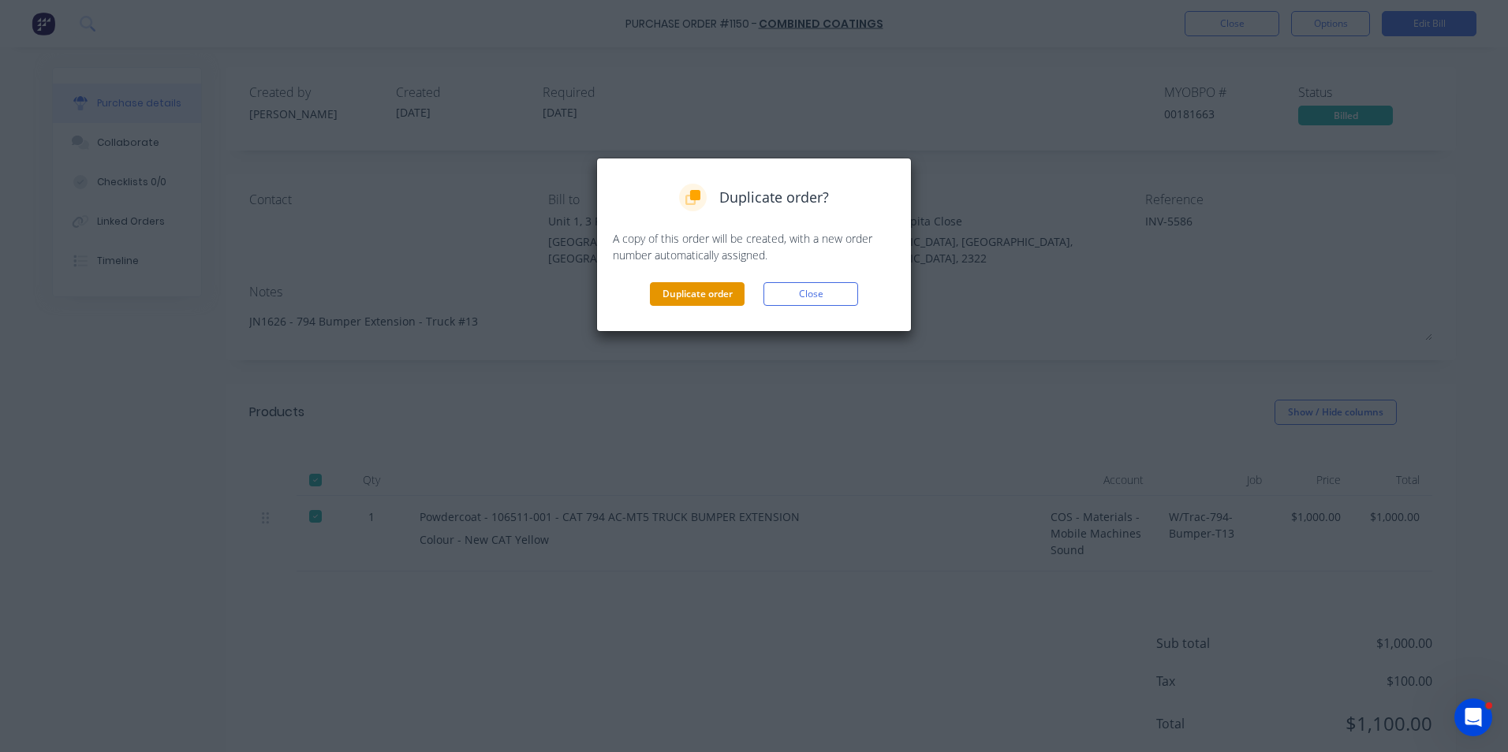
click at [694, 295] on button "Duplicate order" at bounding box center [697, 294] width 95 height 24
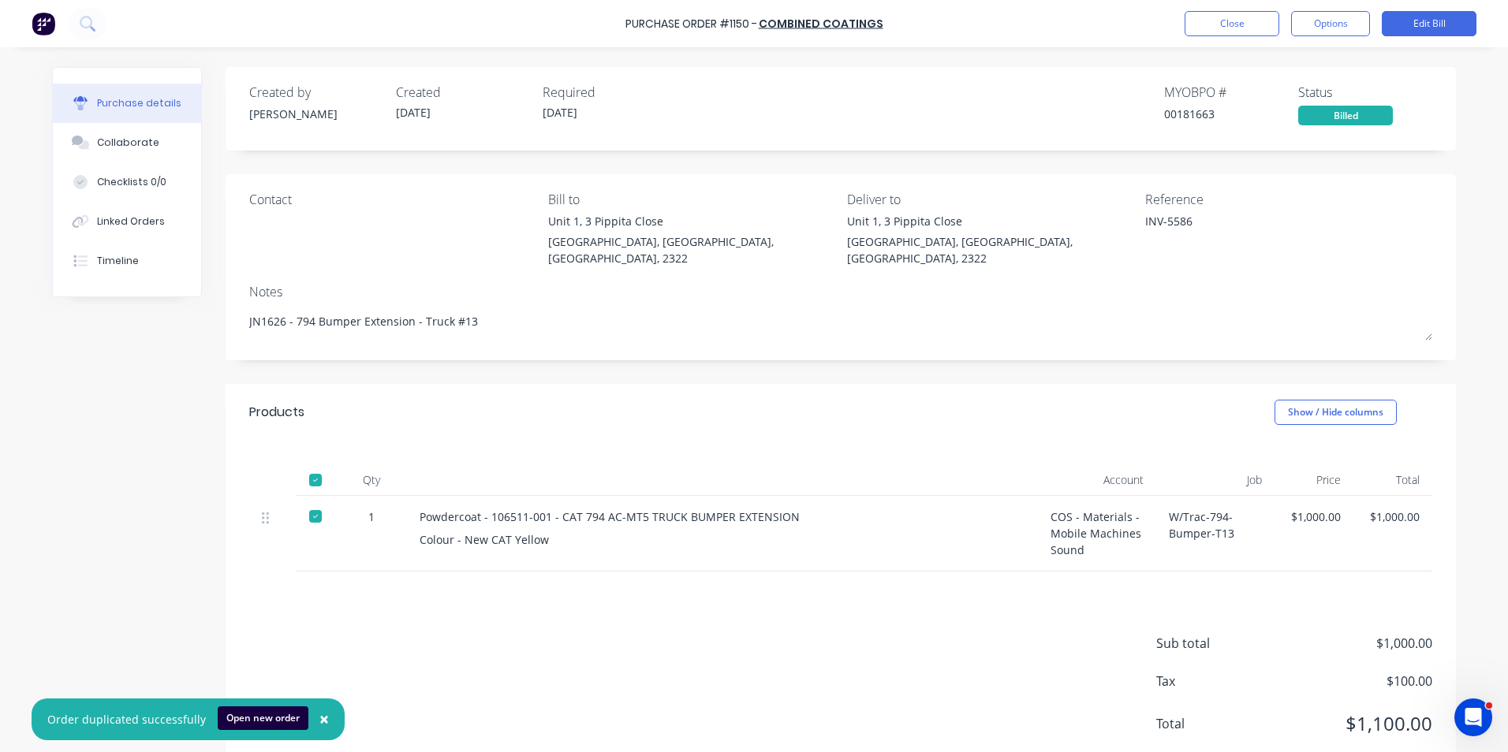
click at [319, 720] on span "×" at bounding box center [323, 719] width 9 height 22
type textarea "x"
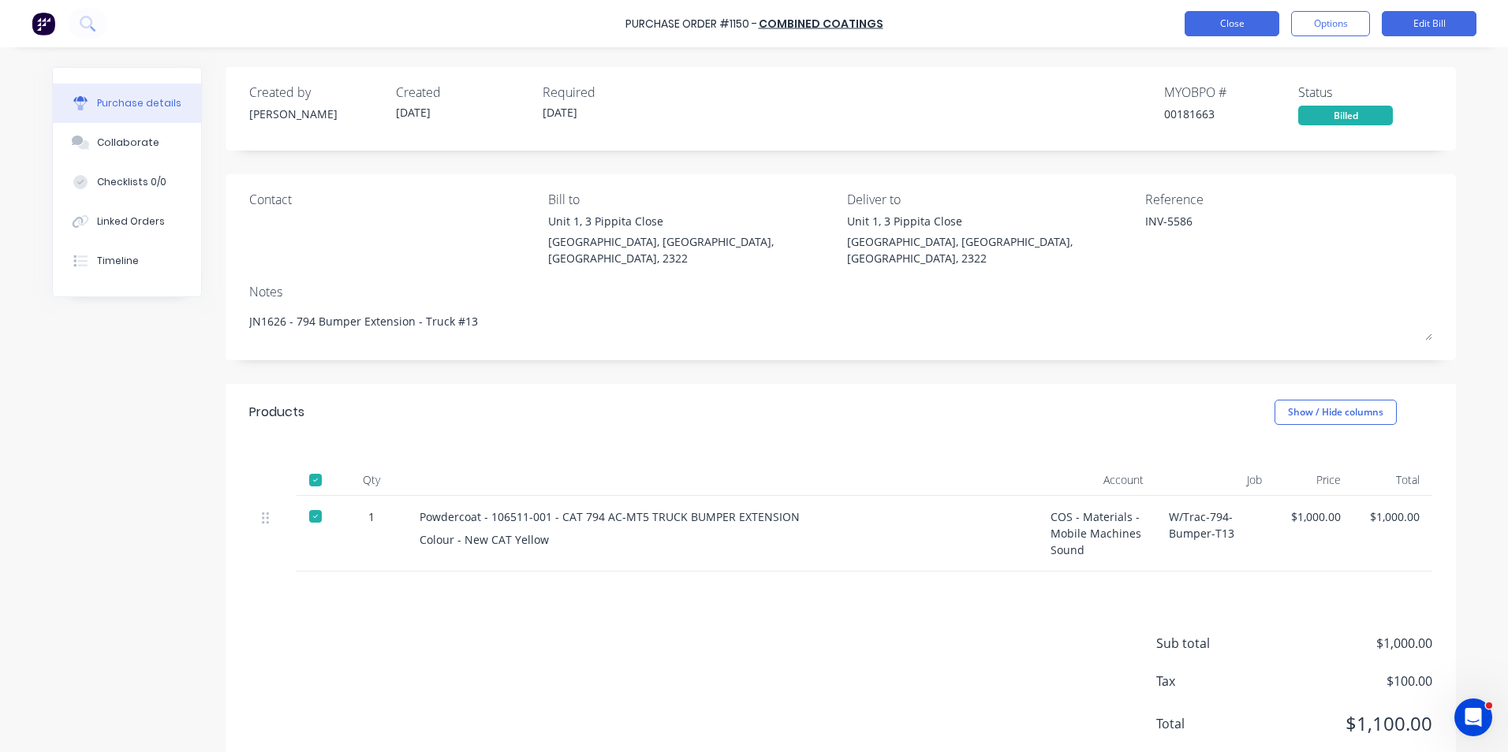
click at [1235, 23] on button "Close" at bounding box center [1232, 23] width 95 height 25
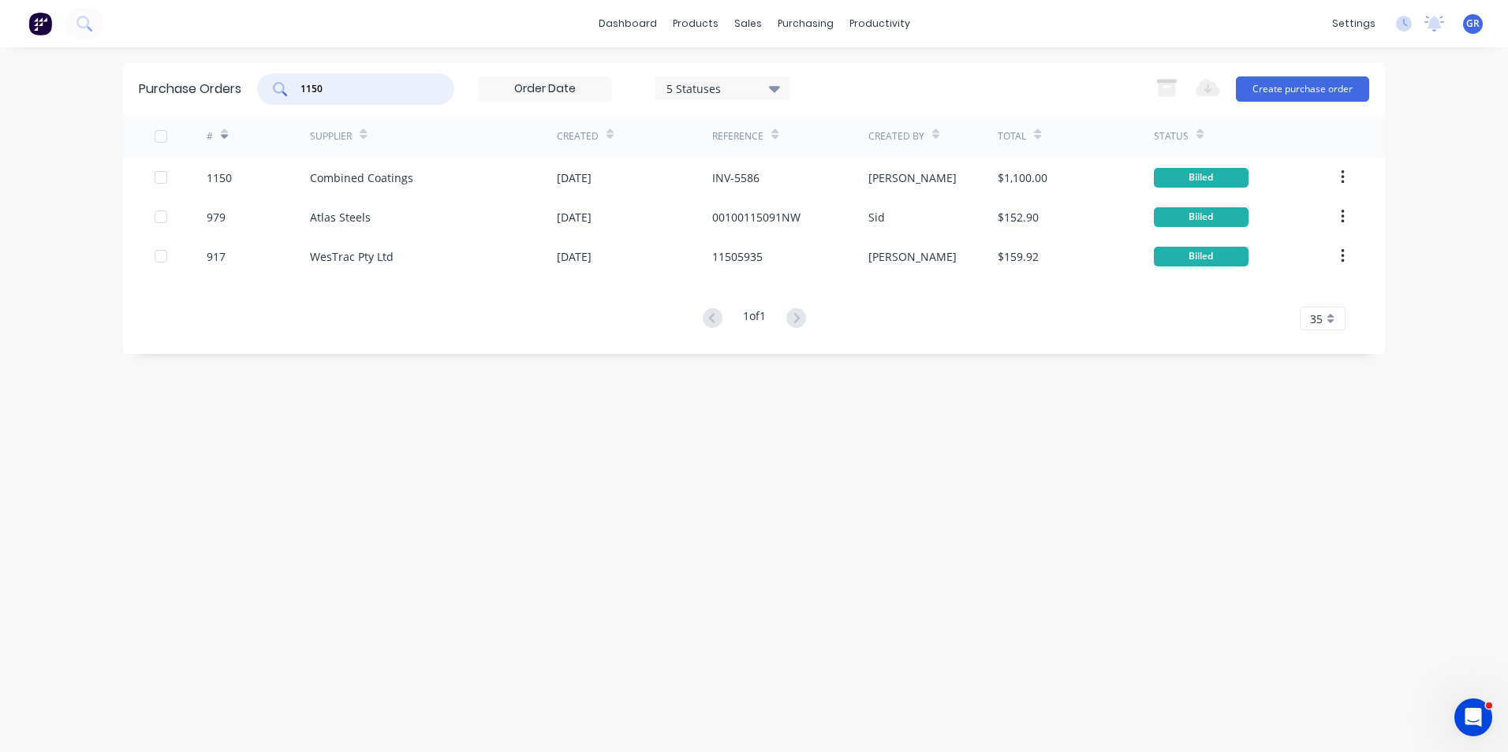
drag, startPoint x: 342, startPoint y: 88, endPoint x: 265, endPoint y: 85, distance: 77.3
click at [265, 85] on div "1150" at bounding box center [355, 89] width 197 height 32
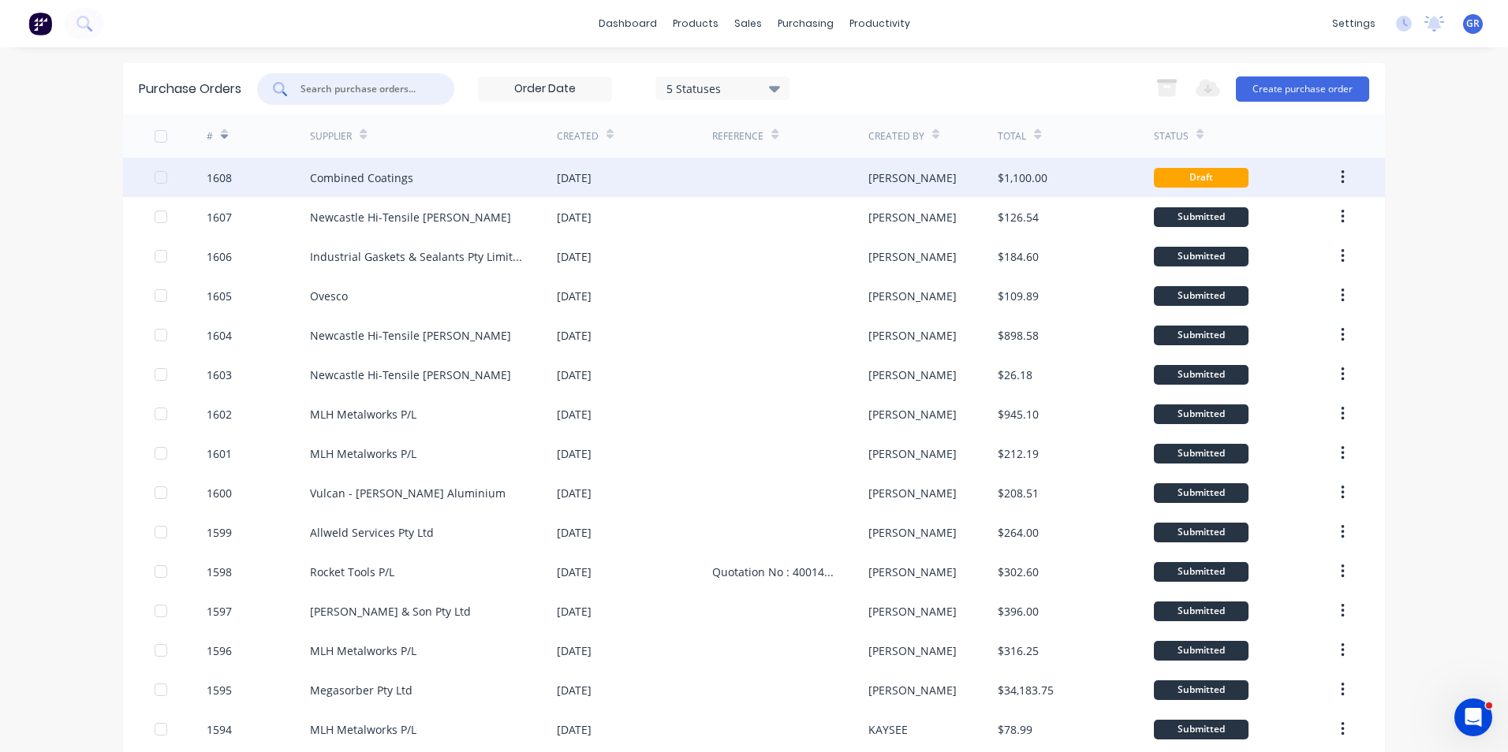
click at [222, 178] on div "1608" at bounding box center [219, 178] width 25 height 17
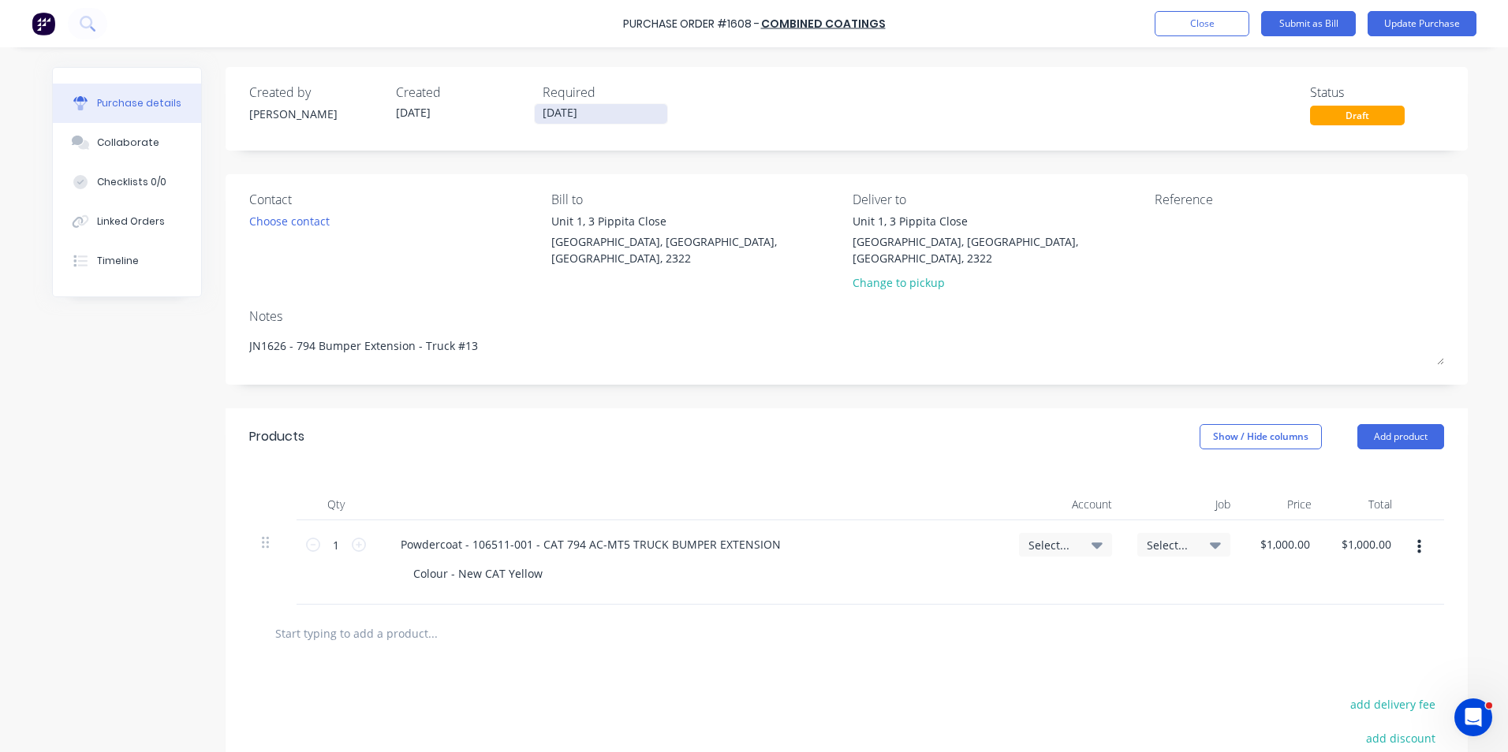
click at [568, 112] on input "[DATE]" at bounding box center [601, 114] width 132 height 20
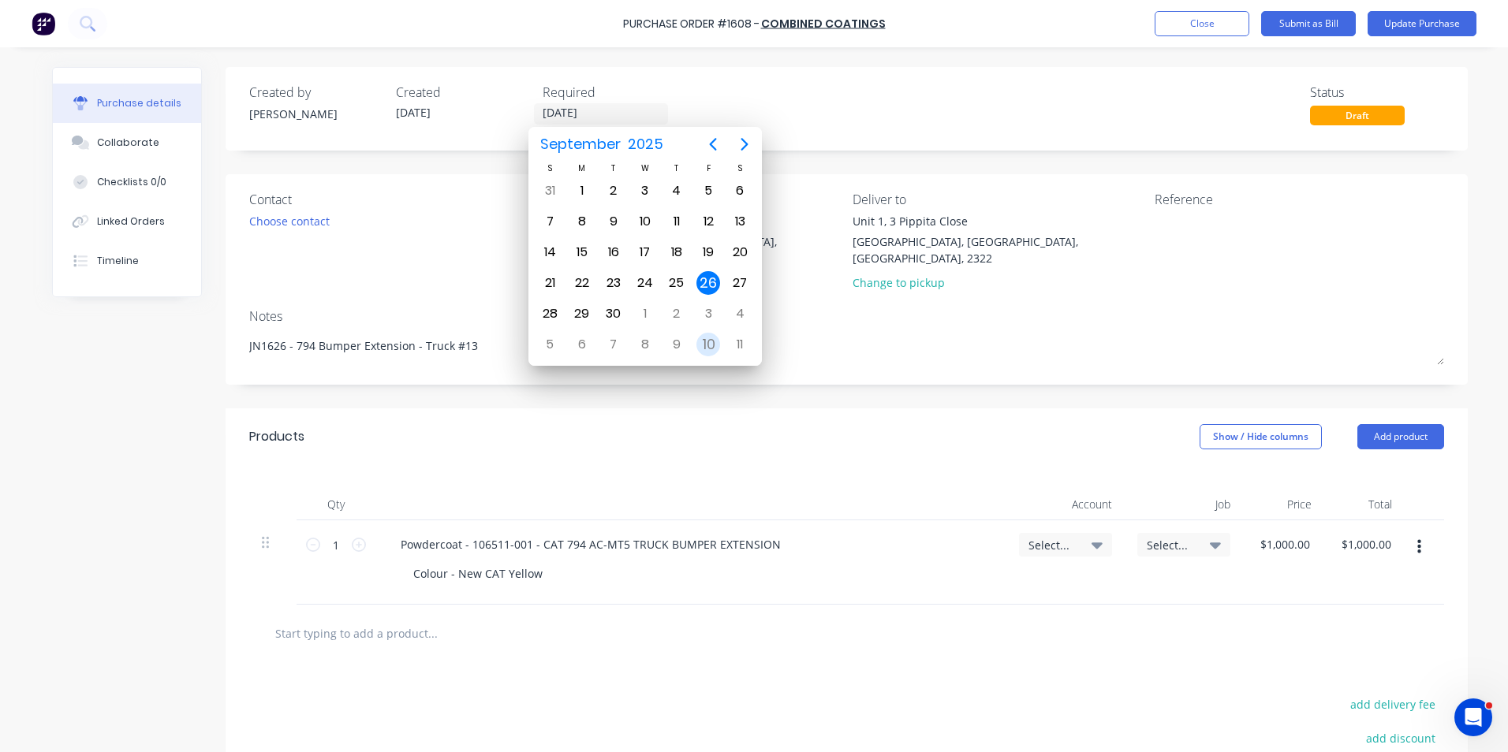
click at [707, 343] on div "10" at bounding box center [708, 345] width 24 height 24
type textarea "x"
type input "10/10/25"
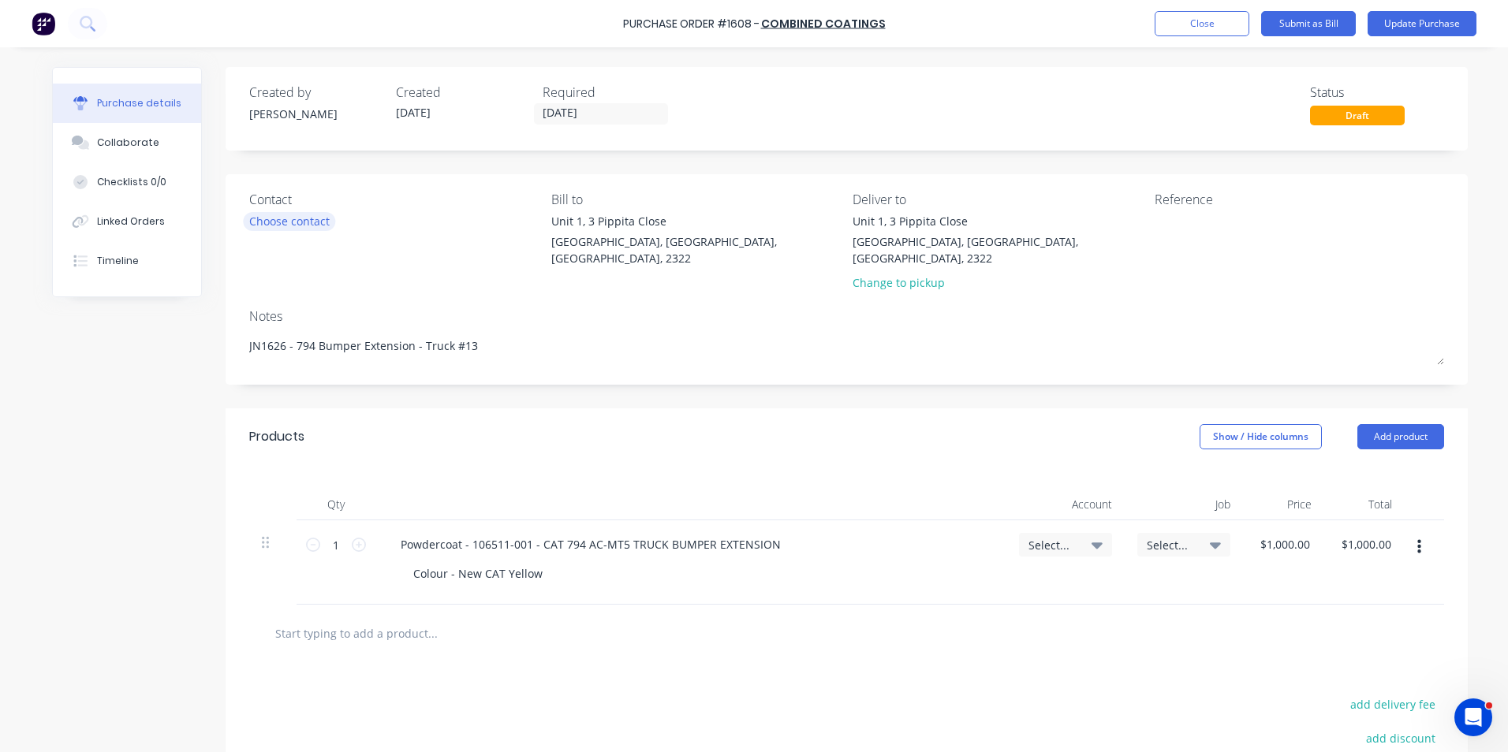
click at [310, 222] on div "Choose contact" at bounding box center [289, 221] width 80 height 17
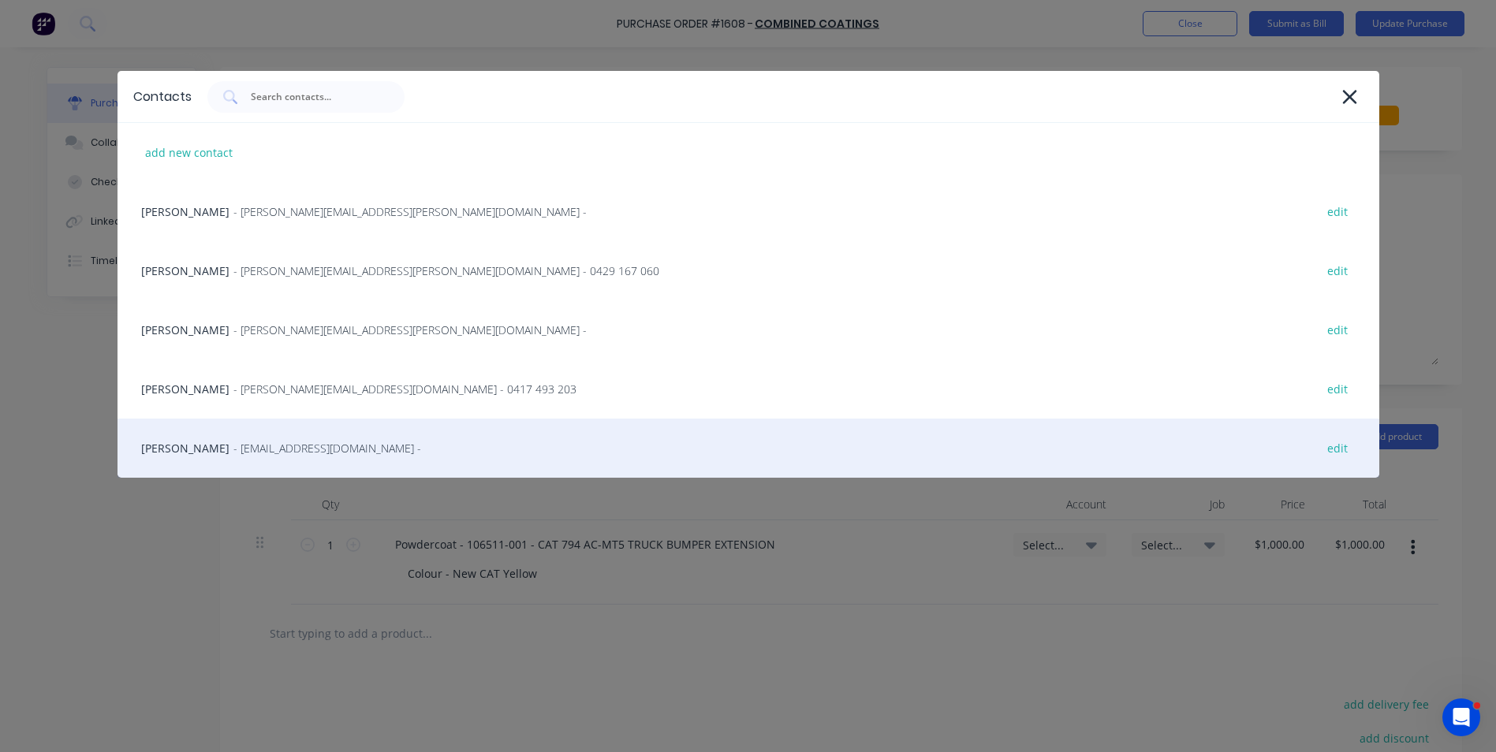
click at [292, 446] on span "- combinedcoatings@gmail.com -" at bounding box center [327, 448] width 188 height 17
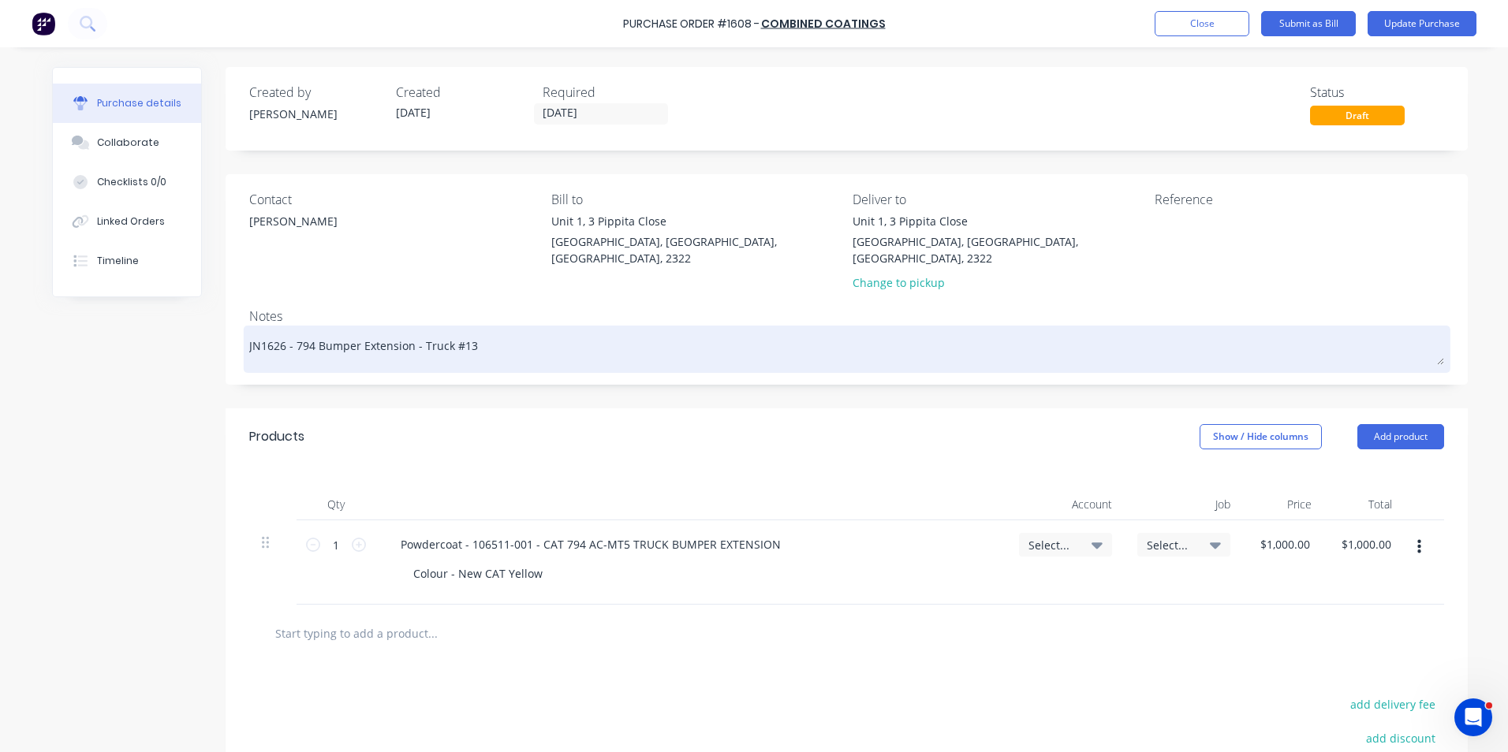
drag, startPoint x: 280, startPoint y: 329, endPoint x: 270, endPoint y: 330, distance: 10.3
click at [270, 330] on textarea "JN1626 - 794 Bumper Extension - Truck #13" at bounding box center [846, 347] width 1195 height 35
type textarea "x"
type textarea "JN167 - 794 Bumper Extension - Truck #13"
type textarea "x"
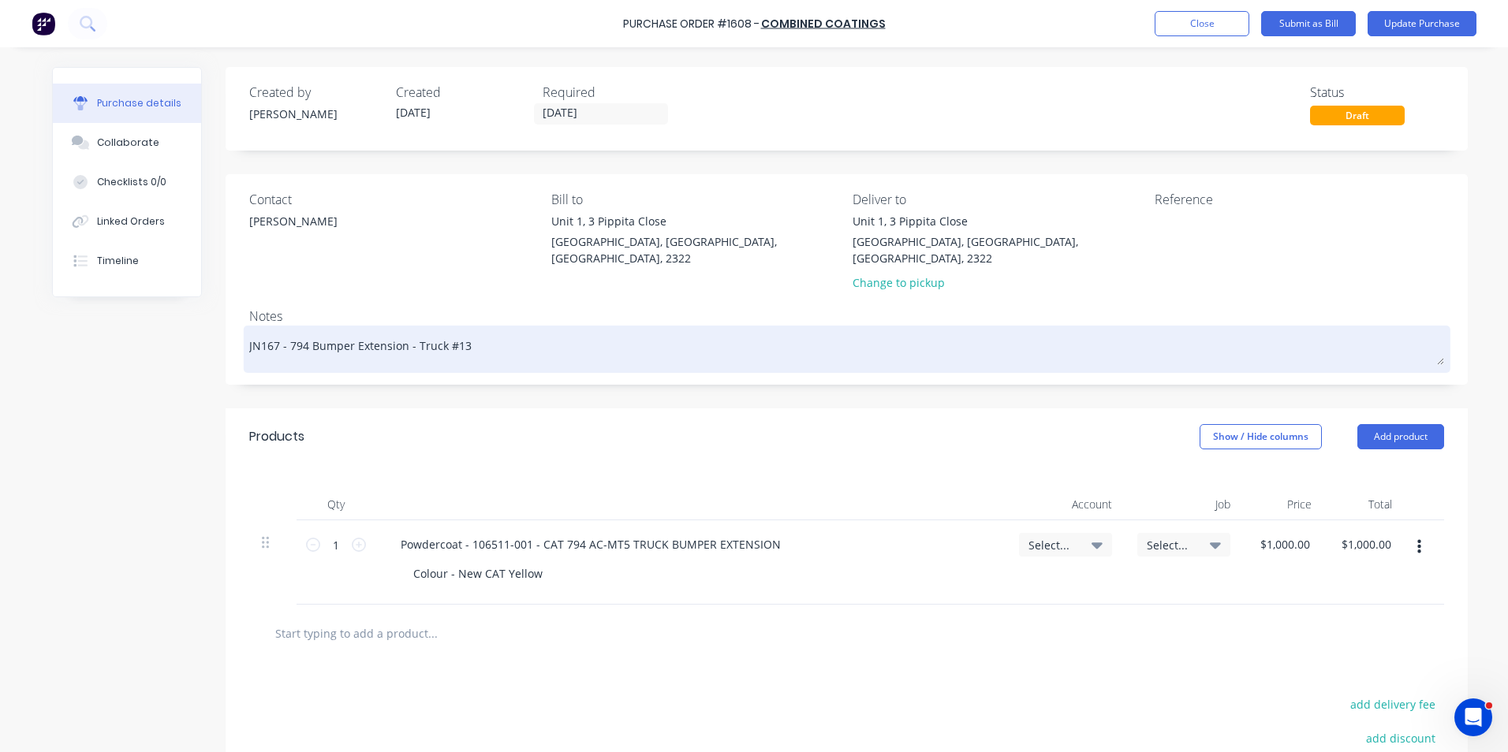
type textarea "JN1677 - 794 Bumper Extension - Truck #13"
click at [462, 330] on textarea "JN1677 - 794 Bumper Extension - Truck #13" at bounding box center [846, 347] width 1195 height 35
type textarea "x"
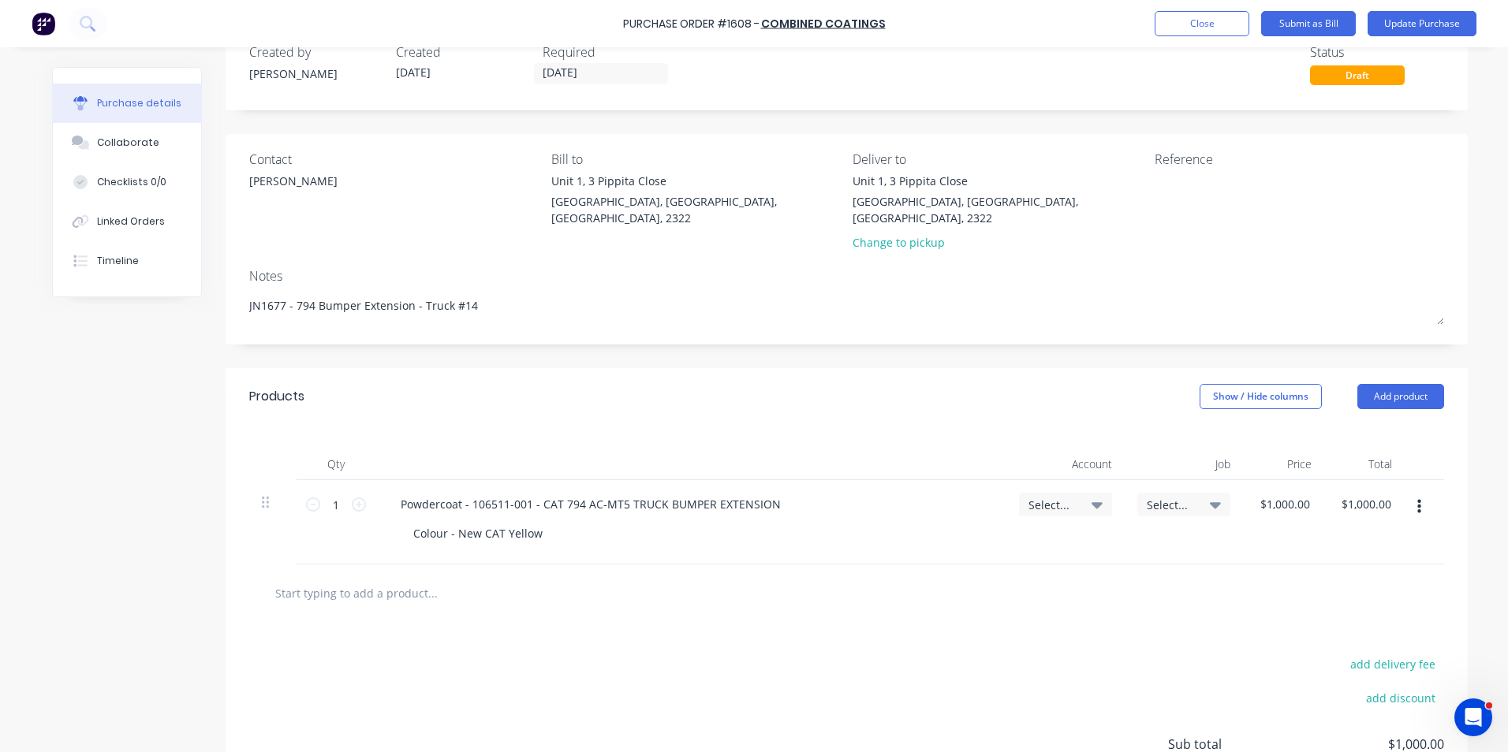
scroll to position [79, 0]
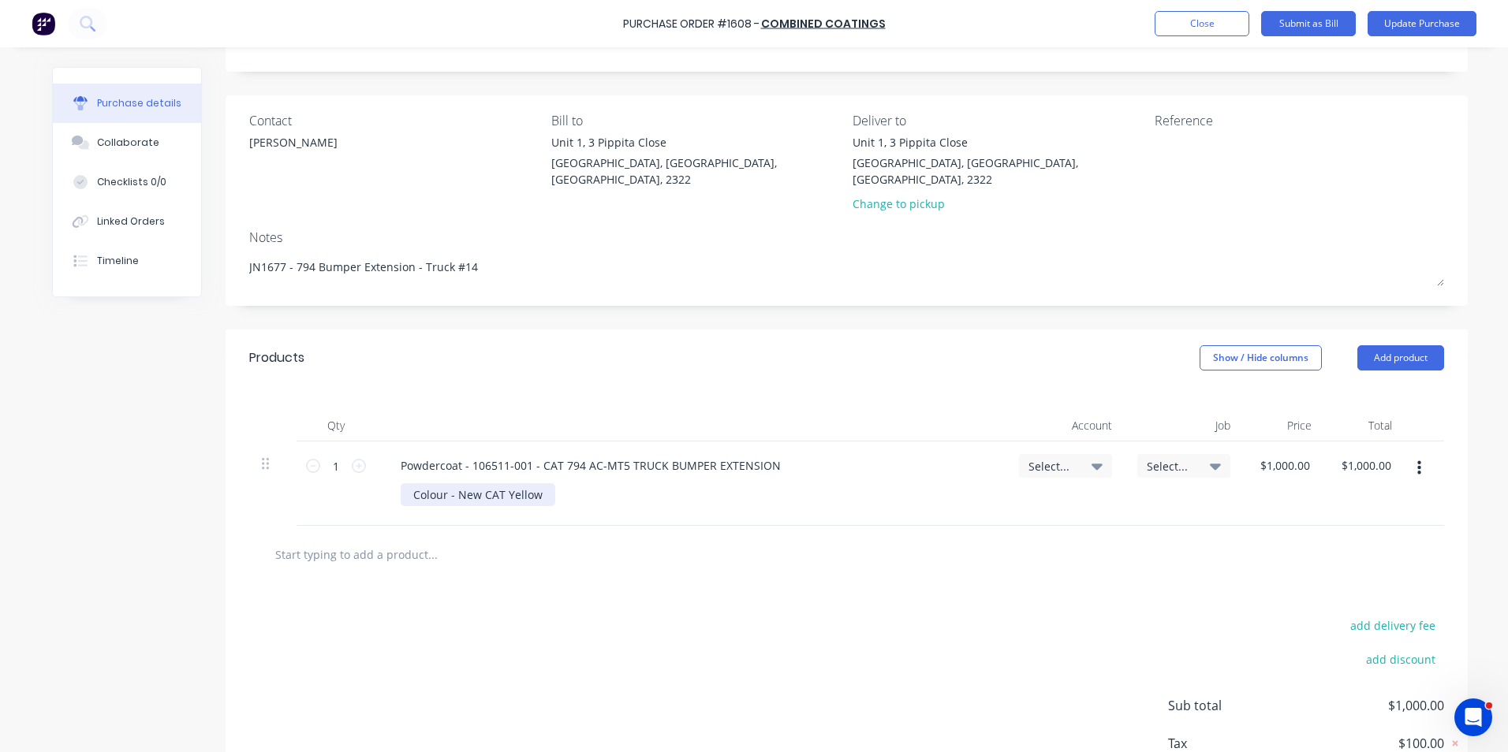
type textarea "JN1677 - 794 Bumper Extension - Truck #14"
type textarea "x"
type textarea "JN1677 - 794 Bumper Extension - Truck #14"
click at [534, 483] on div "Colour - New CAT Yellow" at bounding box center [478, 494] width 155 height 23
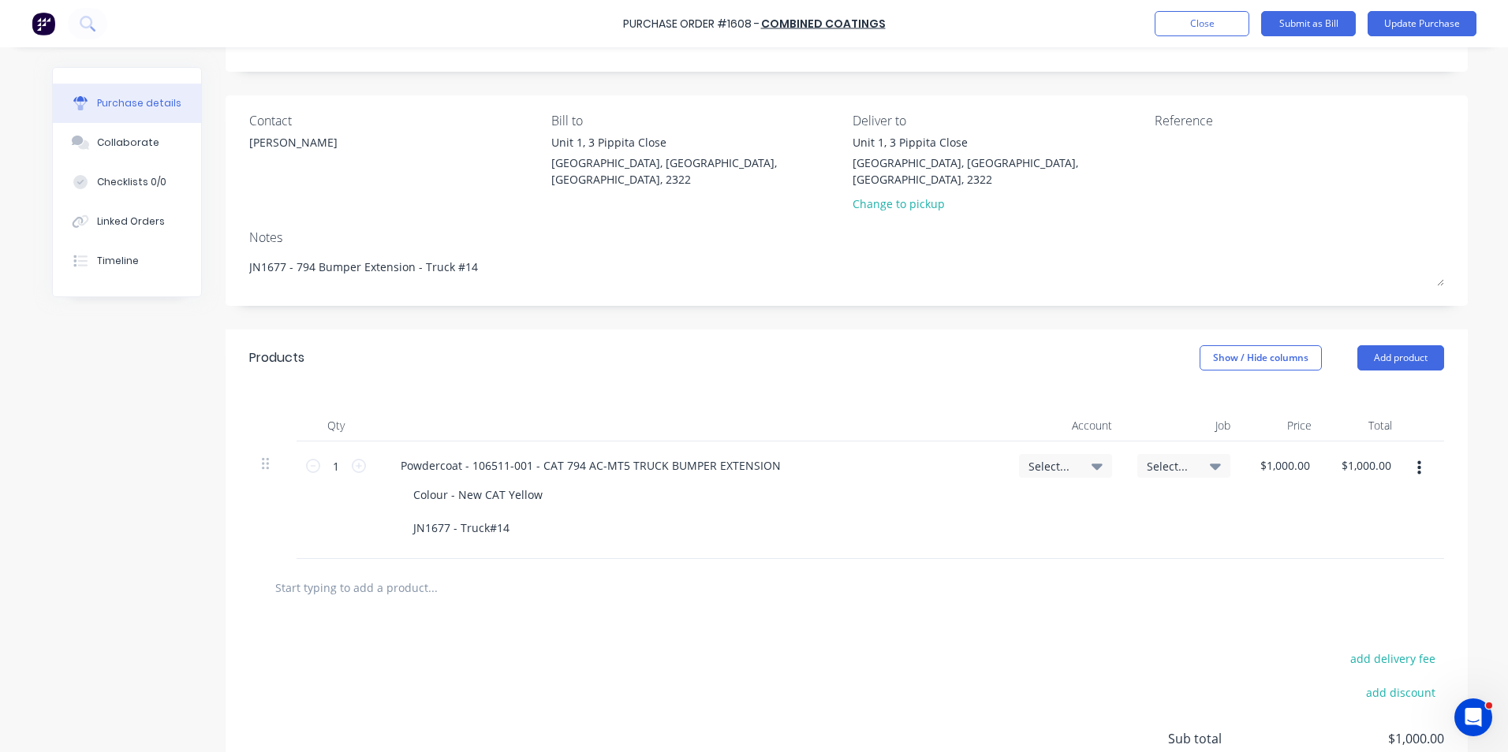
drag, startPoint x: 1047, startPoint y: 442, endPoint x: 1047, endPoint y: 452, distance: 10.3
click at [1047, 454] on div "Select..." at bounding box center [1065, 466] width 93 height 24
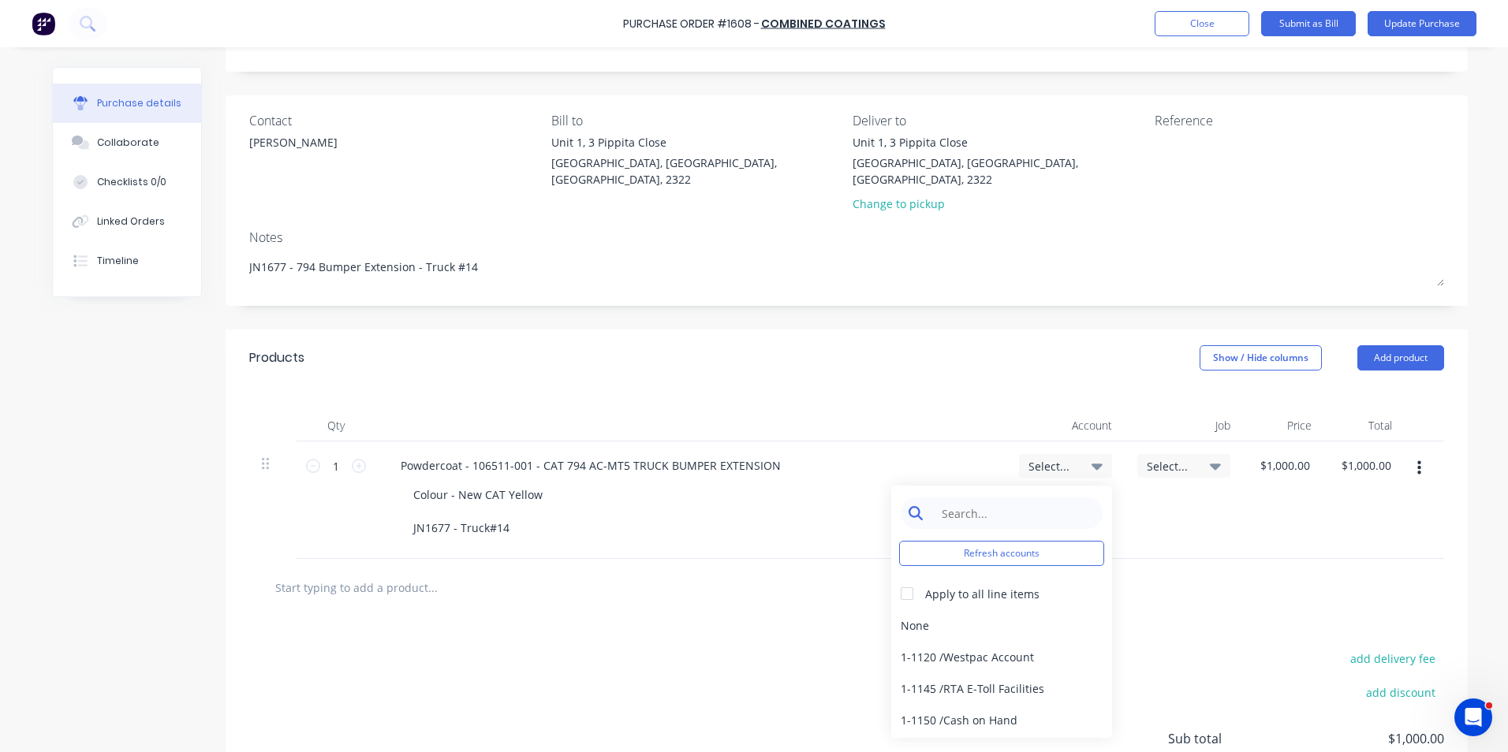
type textarea "x"
click at [961, 498] on input at bounding box center [1014, 514] width 162 height 32
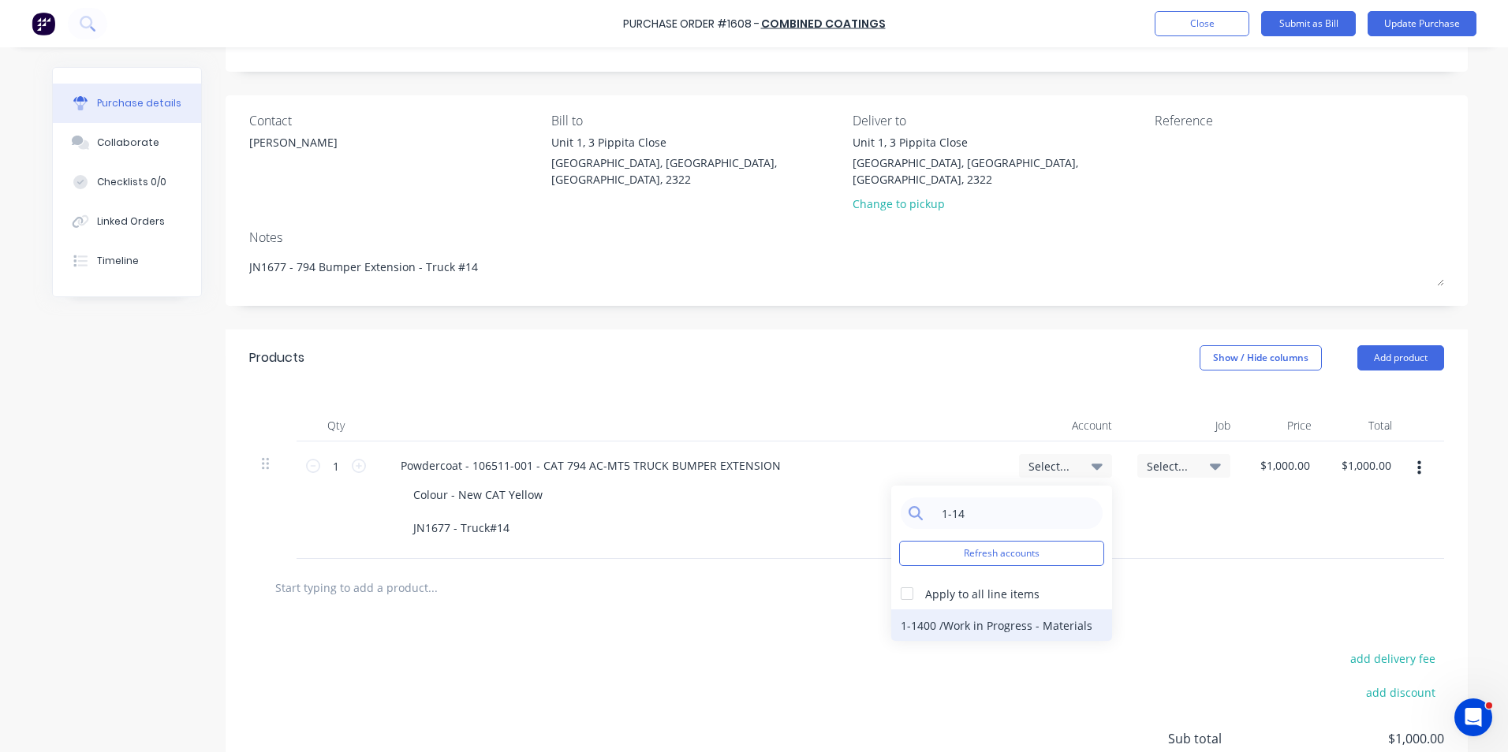
type input "1-14"
click at [920, 610] on div "1-1400 / Work in Progress - Materials" at bounding box center [1001, 626] width 221 height 32
click at [1159, 458] on span "Select..." at bounding box center [1170, 466] width 47 height 17
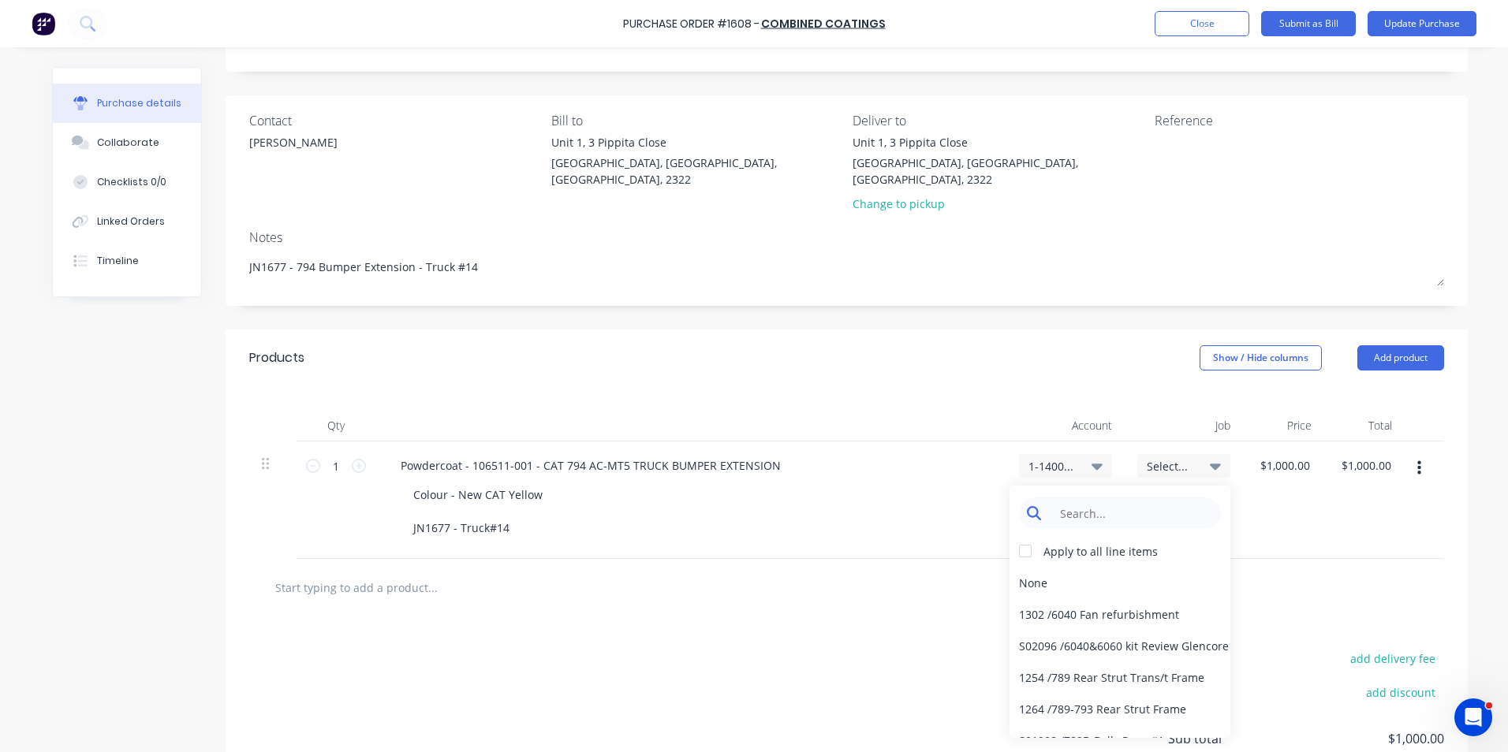
type textarea "x"
click at [1058, 503] on input at bounding box center [1132, 514] width 162 height 32
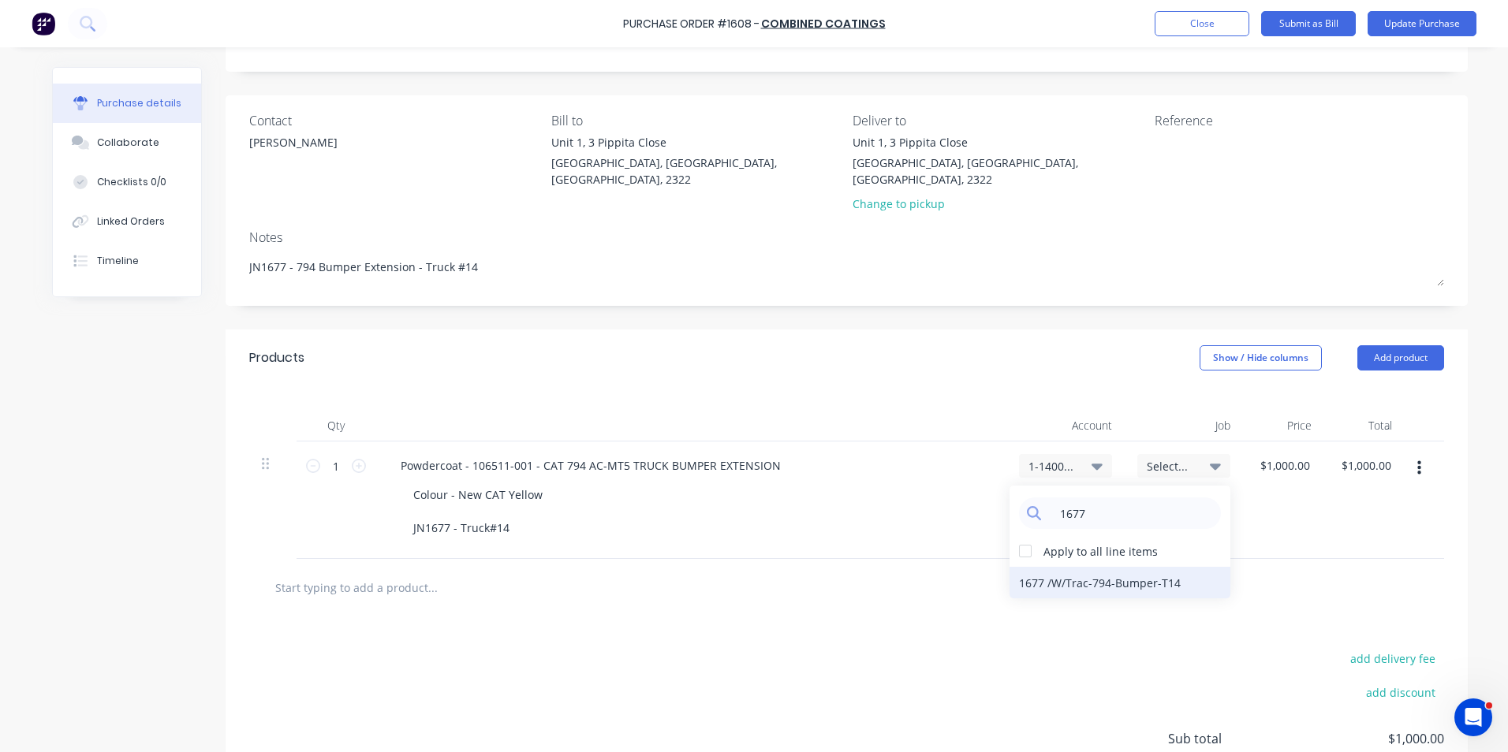
type input "1677"
click at [1121, 567] on div "1677 / W/Trac-794-Bumper-T14" at bounding box center [1119, 583] width 221 height 32
click at [1420, 22] on button "Update Purchase" at bounding box center [1422, 23] width 109 height 25
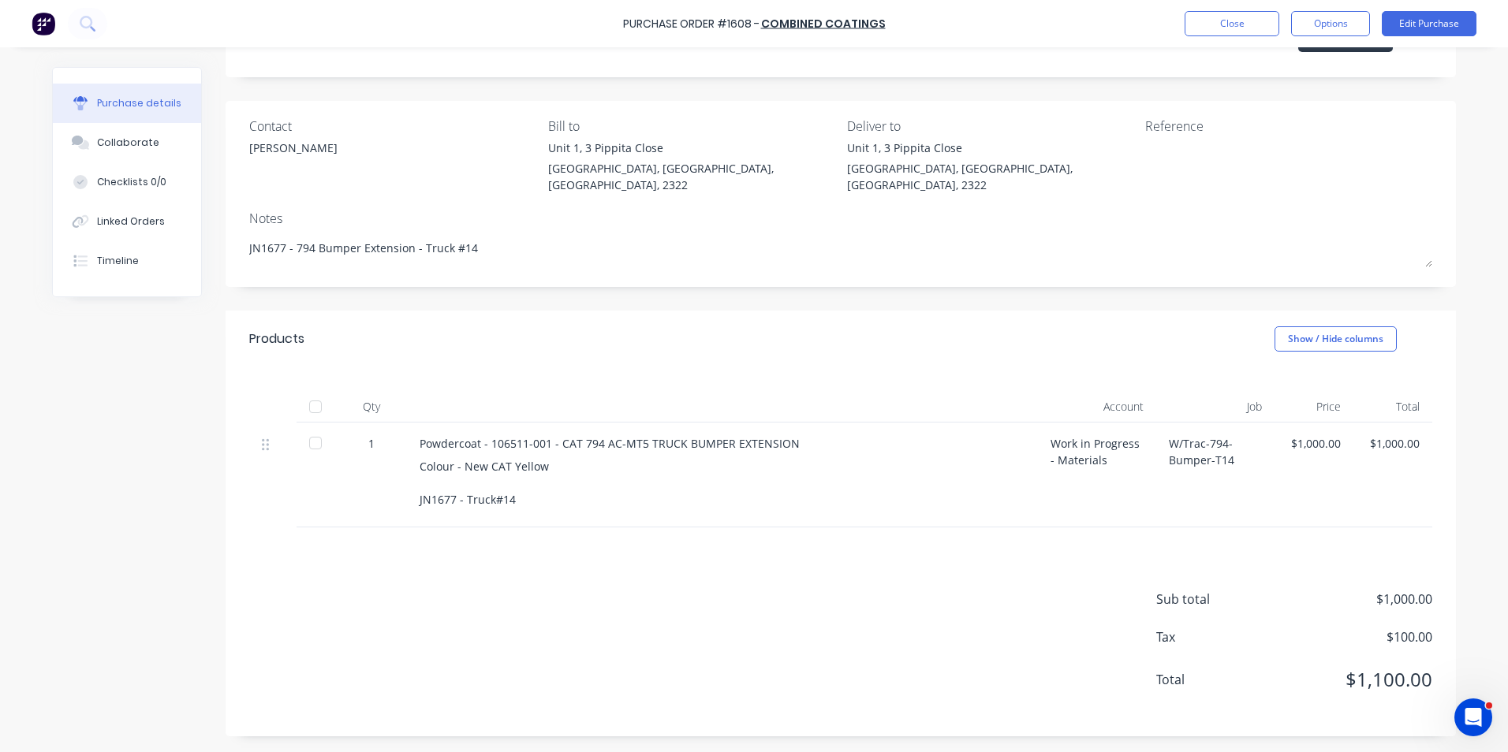
scroll to position [0, 0]
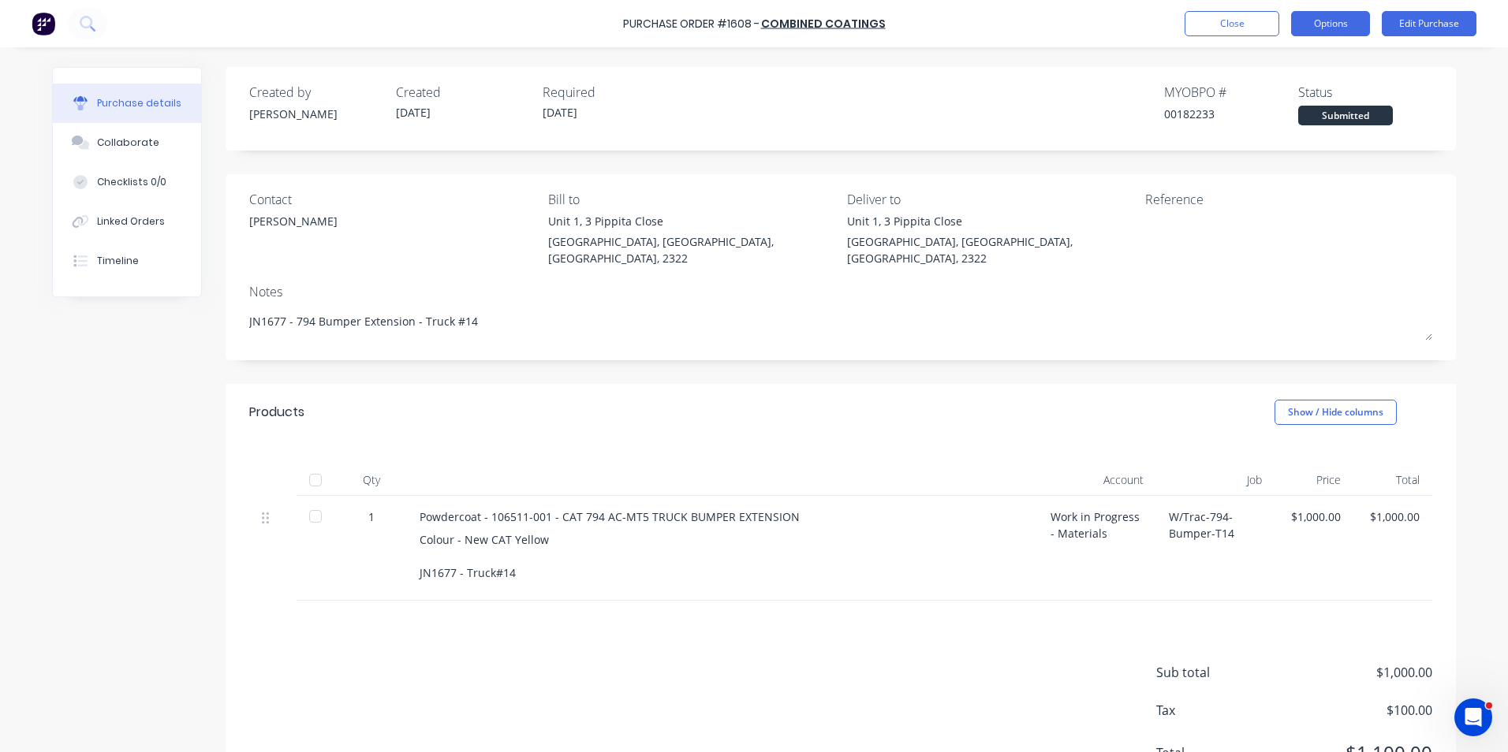
click at [1336, 22] on button "Options" at bounding box center [1330, 23] width 79 height 25
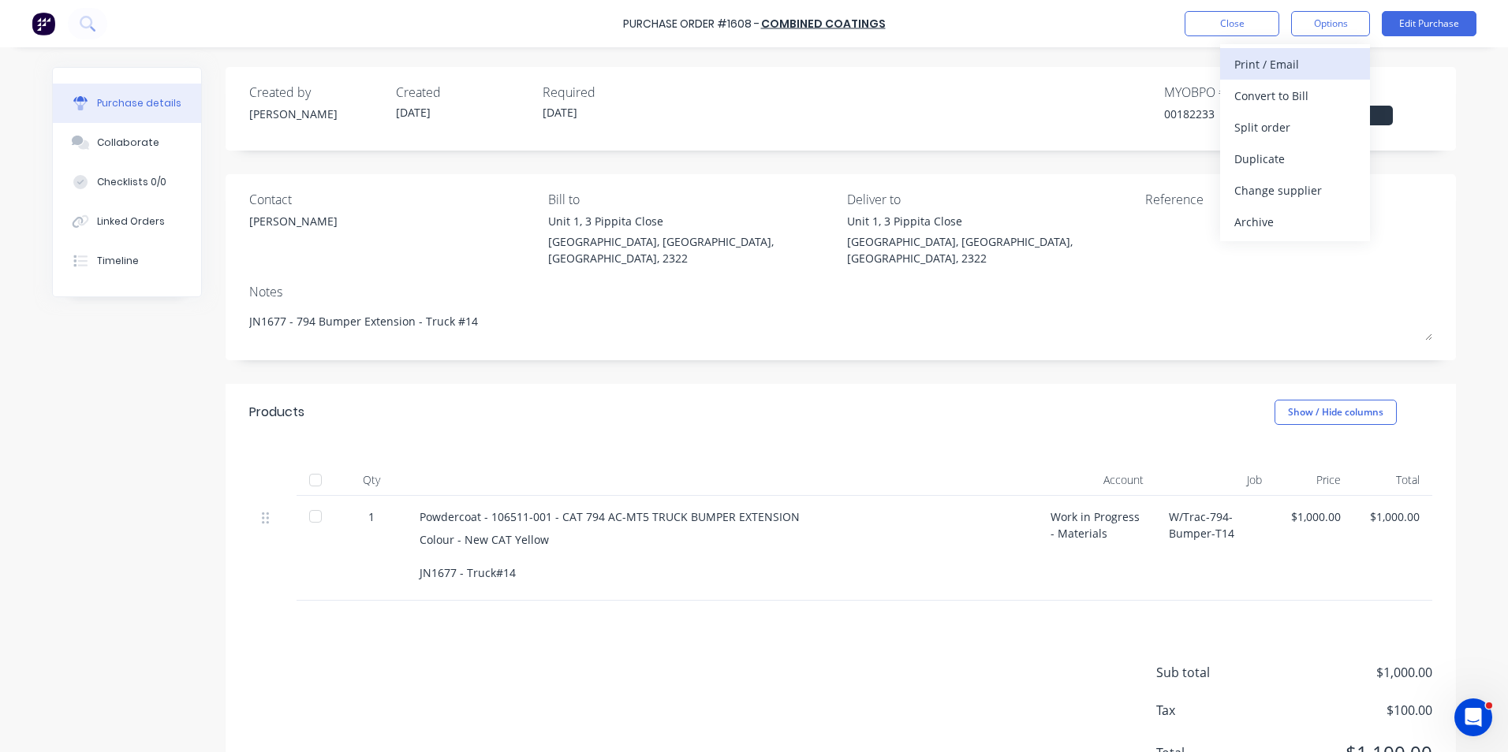
click at [1277, 64] on div "Print / Email" at bounding box center [1294, 64] width 121 height 23
click at [1280, 91] on div "With pricing" at bounding box center [1294, 95] width 121 height 23
type textarea "x"
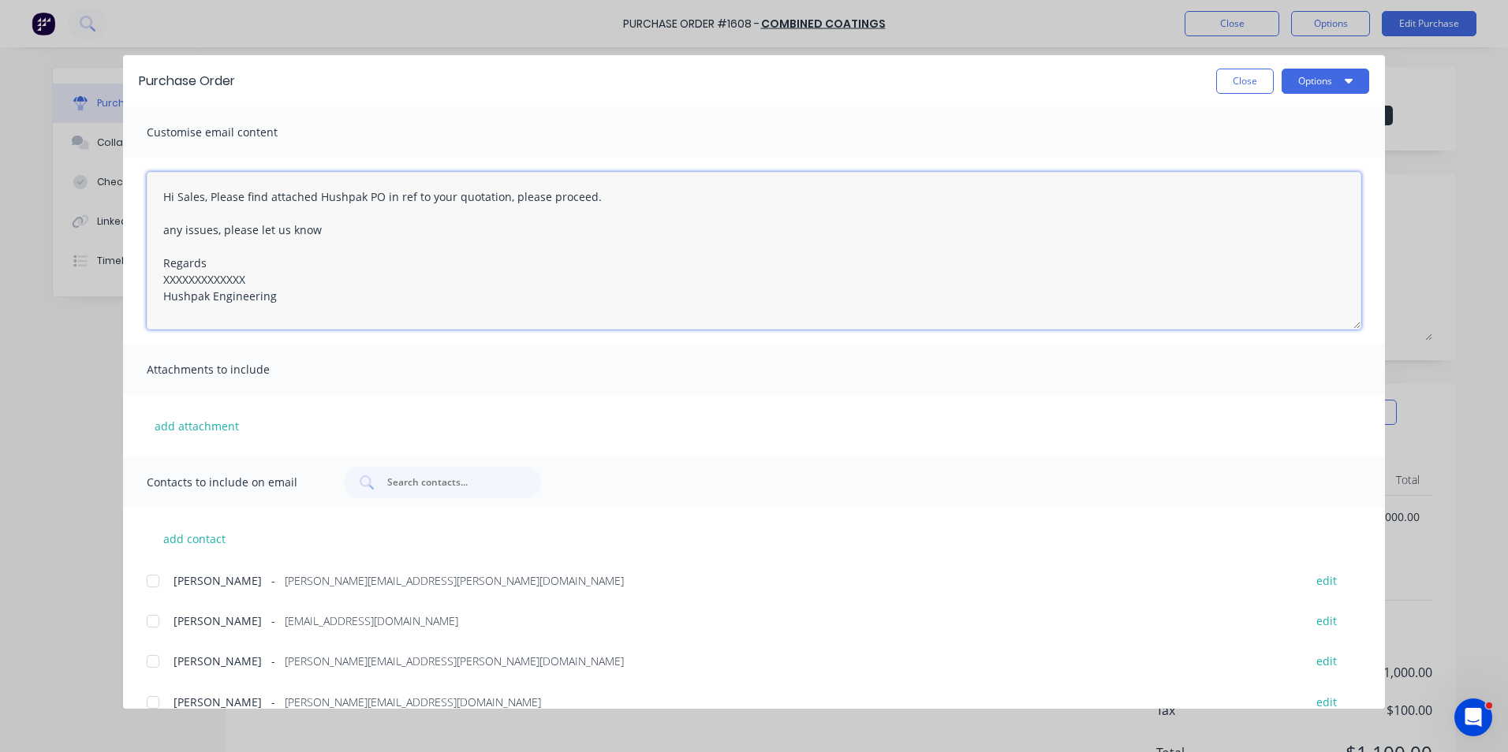
drag, startPoint x: 203, startPoint y: 199, endPoint x: 182, endPoint y: 200, distance: 20.6
click at [182, 200] on textarea "Hi Sales, Please find attached Hushpak PO in ref to your quotation, please proc…" at bounding box center [754, 251] width 1215 height 158
drag, startPoint x: 512, startPoint y: 198, endPoint x: 537, endPoint y: 200, distance: 25.3
click at [513, 198] on textarea "Hi Simon, Please find attached Hushpak PO in ref to your quotation, please proc…" at bounding box center [754, 251] width 1215 height 158
type textarea "Hi Simon, Please find attached Hushpak PO in ref to your quotation for the 794 …"
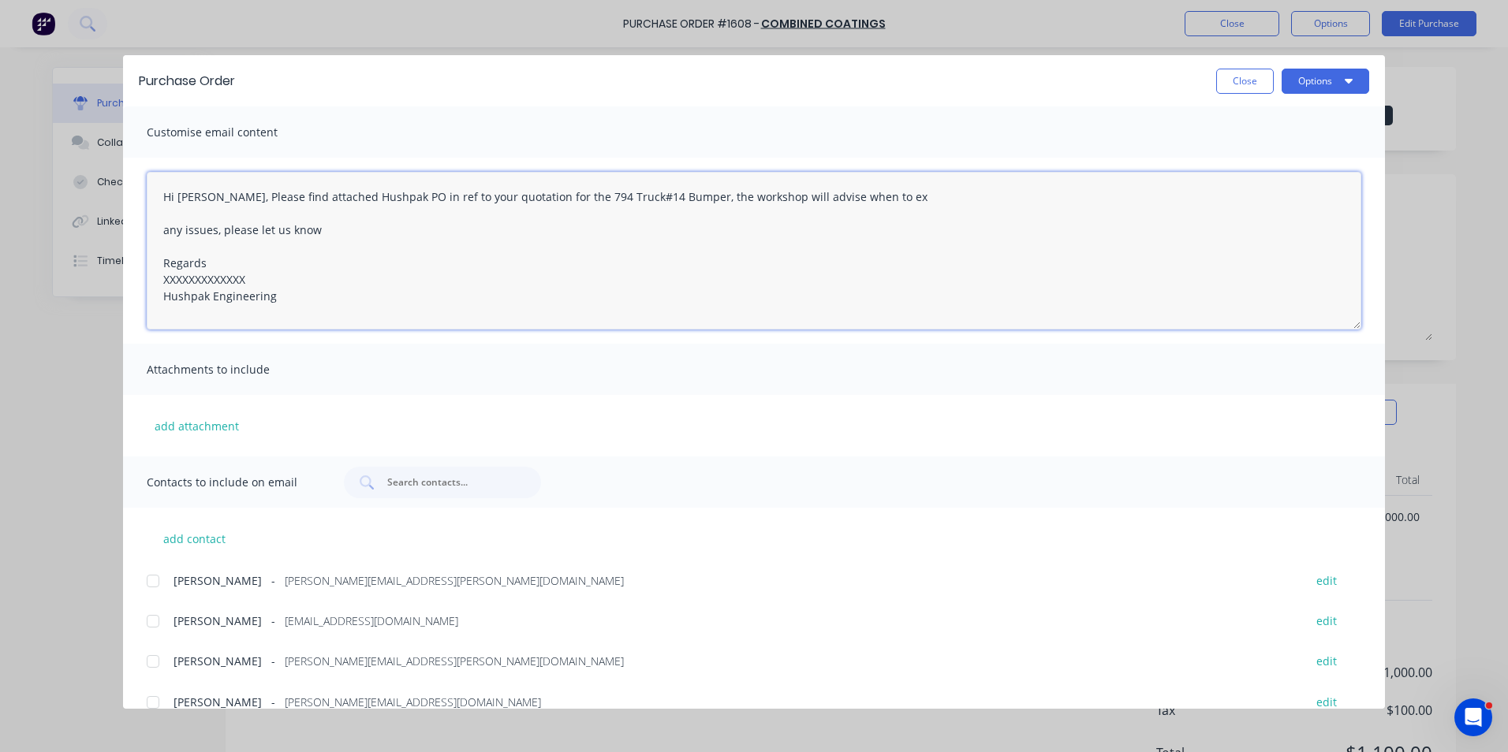
type textarea "x"
drag, startPoint x: 252, startPoint y: 275, endPoint x: 148, endPoint y: 277, distance: 103.3
click at [148, 277] on textarea "Hi Simon, Please find attached Hushpak PO in ref to your quotation for the 794 …" at bounding box center [754, 251] width 1215 height 158
type textarea "Hi Simon, Please find attached Hushpak PO in ref to your quotation for the 794 …"
click at [203, 426] on button "add attachment" at bounding box center [197, 426] width 100 height 24
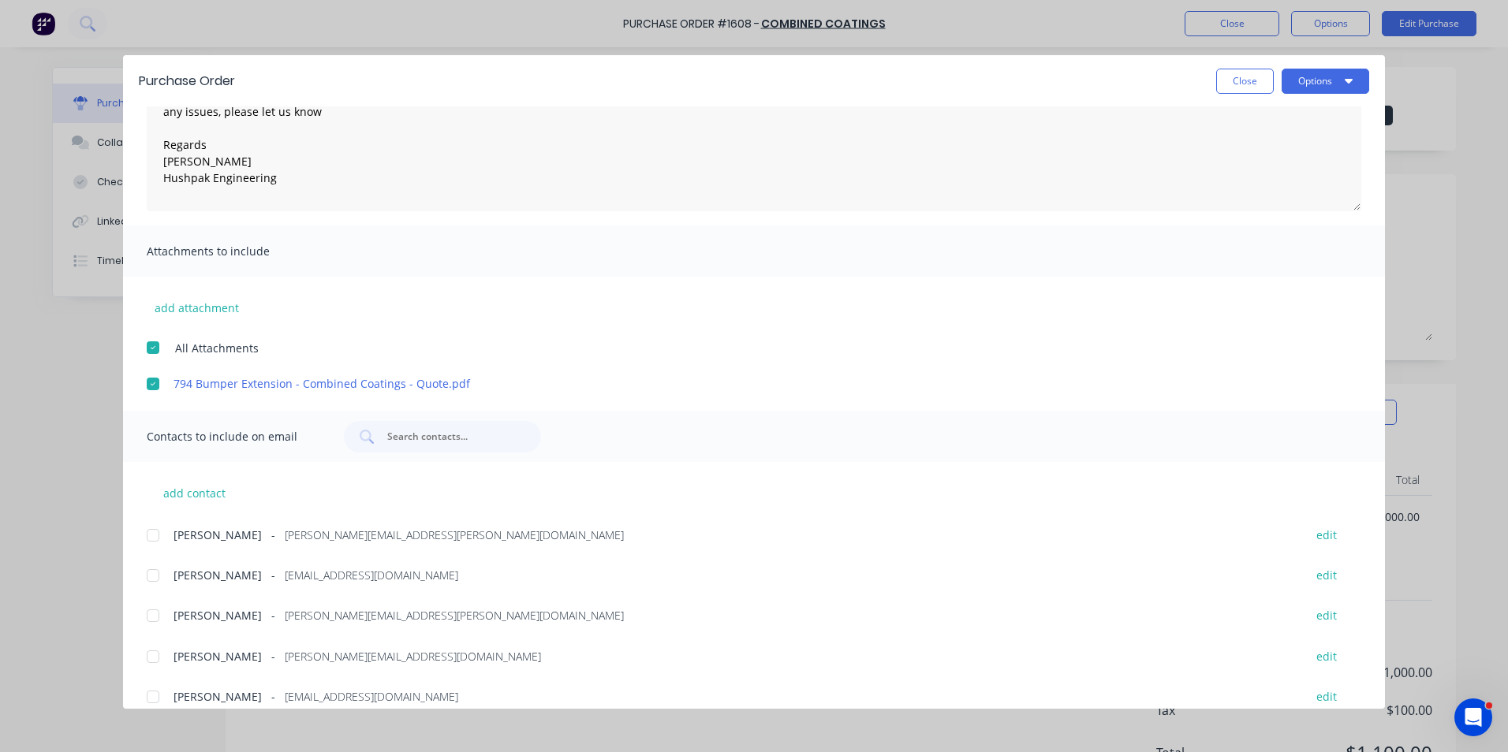
scroll to position [136, 0]
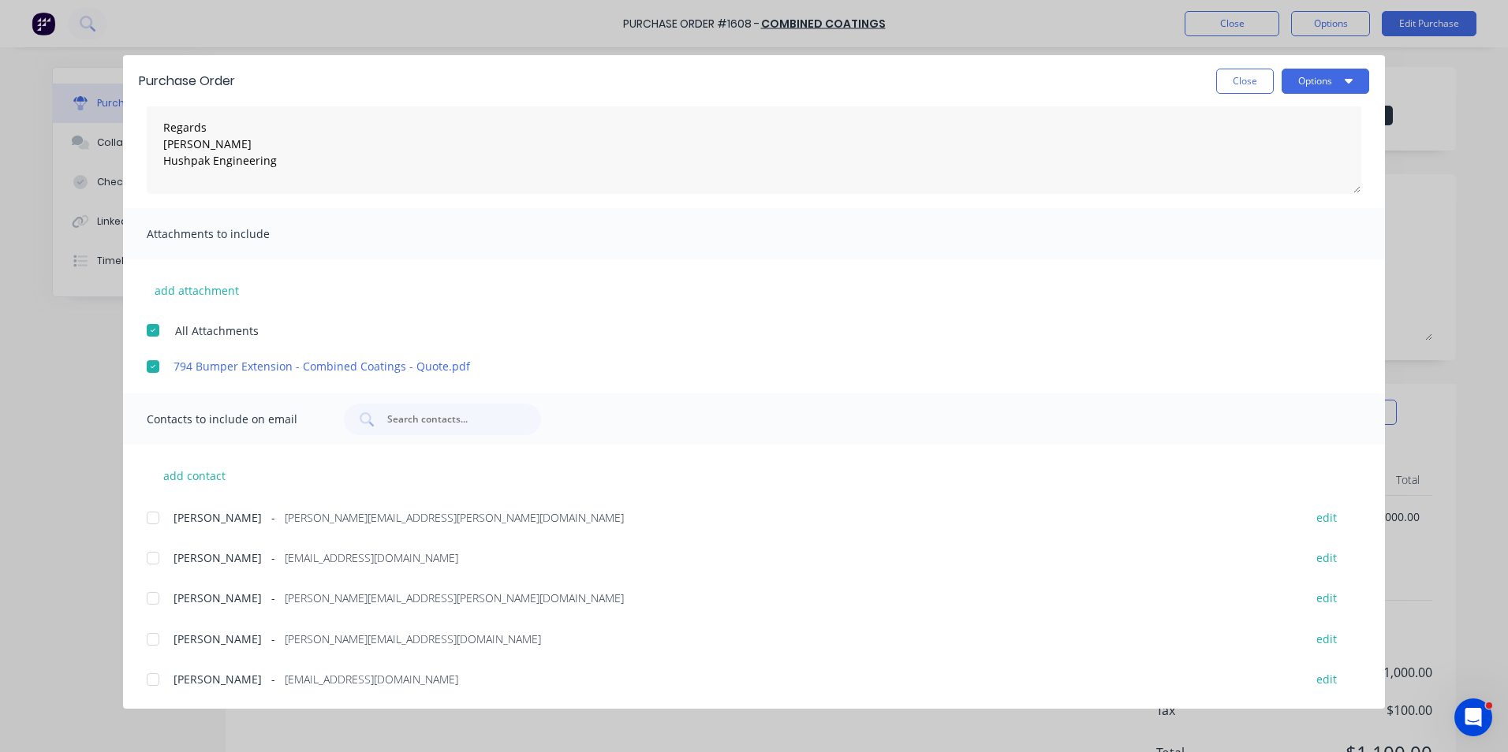
click at [155, 598] on div at bounding box center [153, 599] width 32 height 32
click at [154, 681] on div at bounding box center [153, 680] width 32 height 32
click at [153, 554] on div at bounding box center [153, 559] width 32 height 32
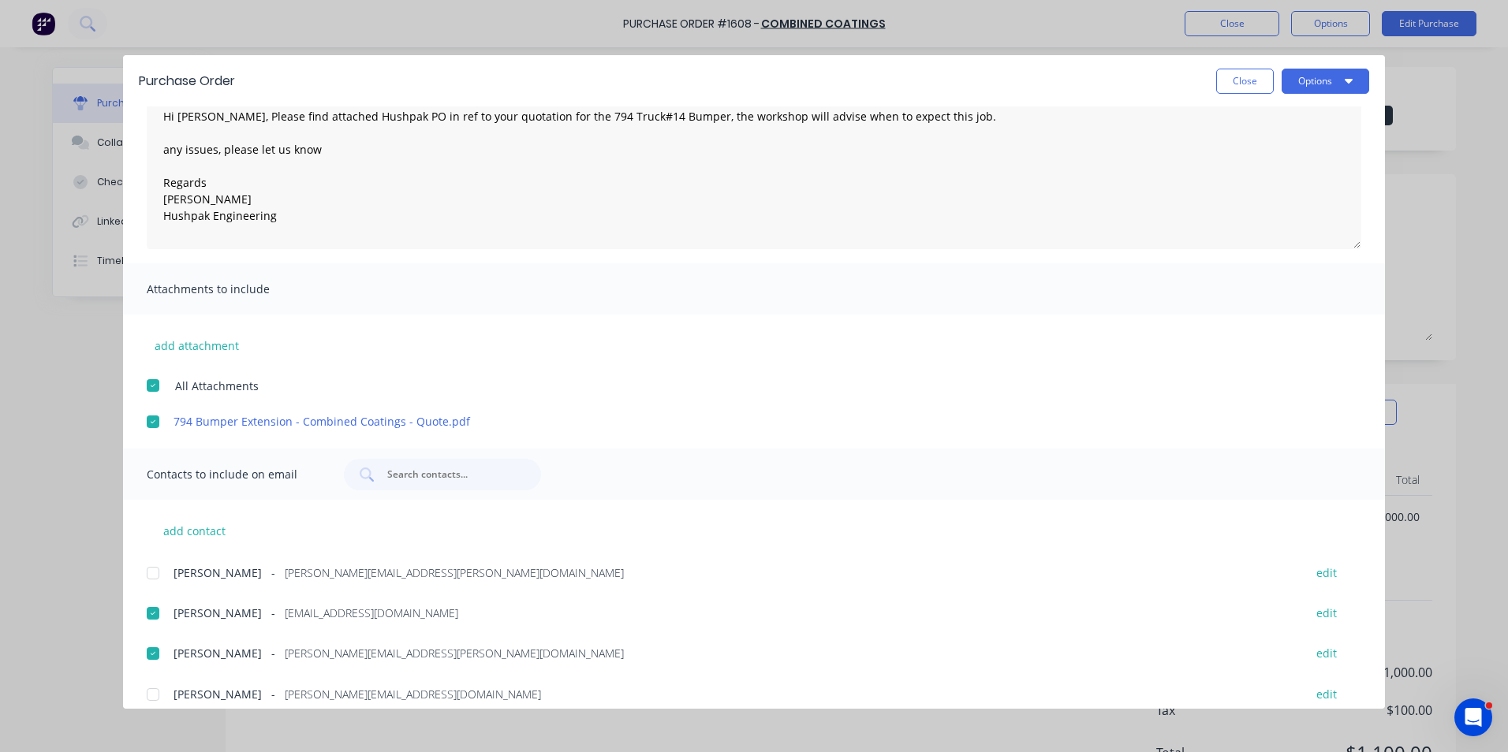
scroll to position [0, 0]
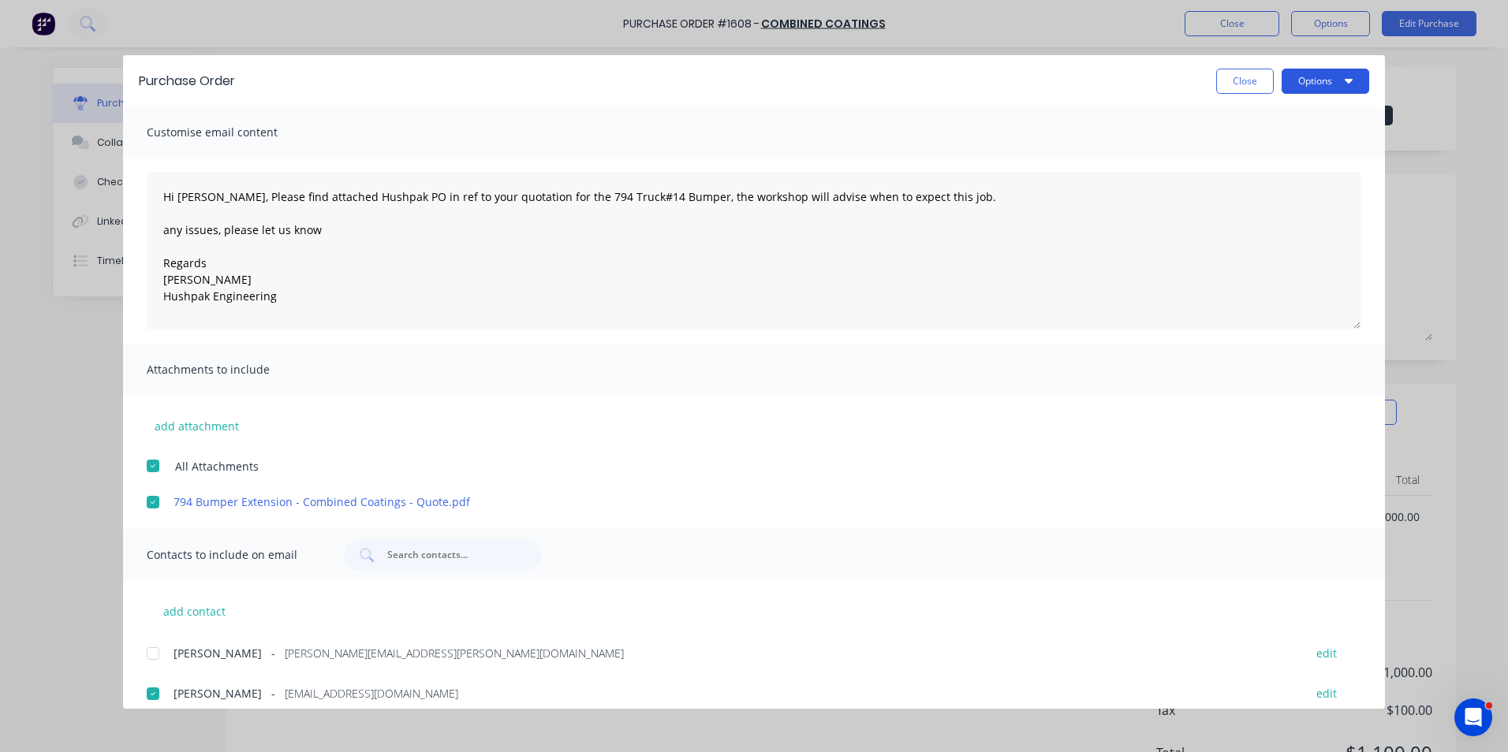
click at [1320, 73] on button "Options" at bounding box center [1326, 81] width 88 height 25
click at [1245, 185] on div "Email" at bounding box center [1293, 184] width 121 height 23
click at [1252, 84] on button "Close" at bounding box center [1245, 81] width 58 height 25
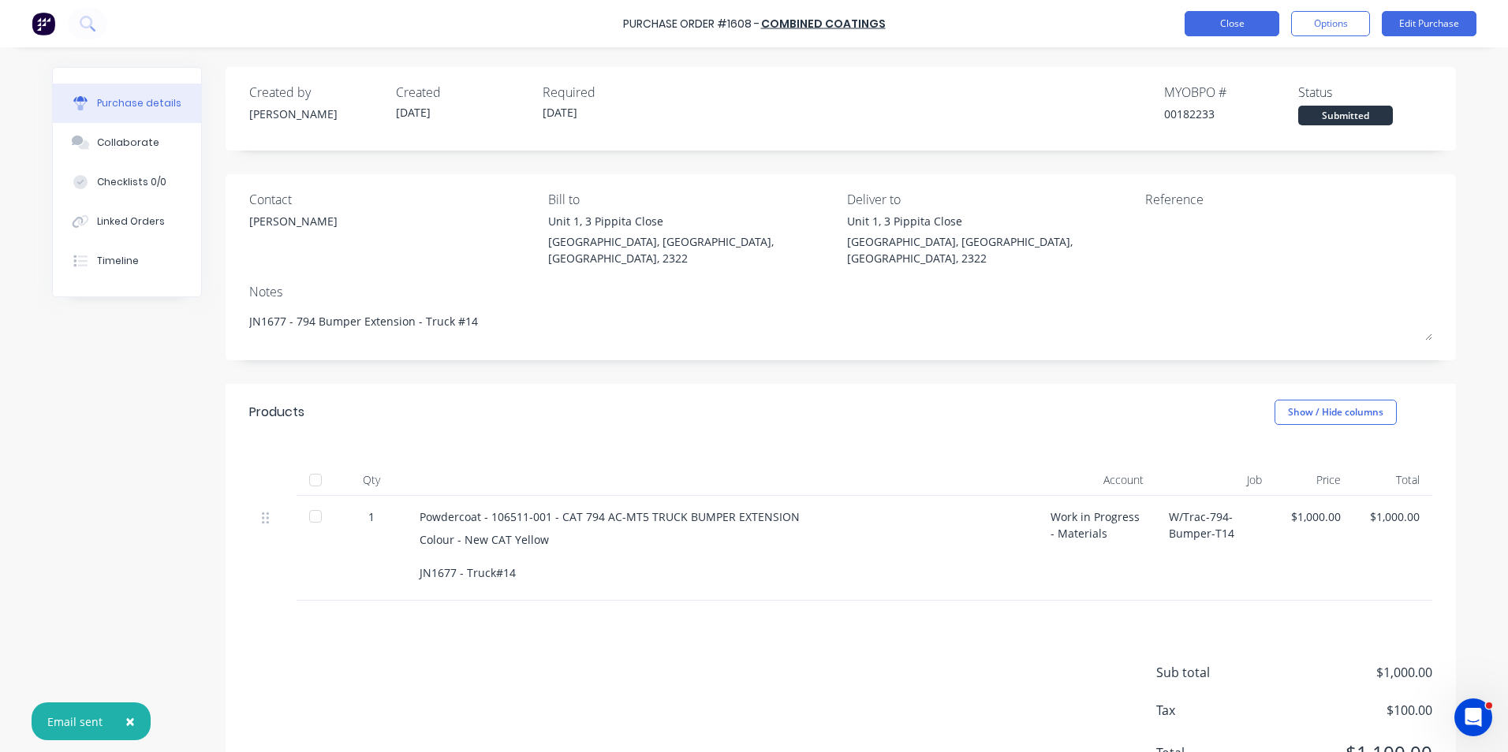
click at [1233, 18] on button "Close" at bounding box center [1232, 23] width 95 height 25
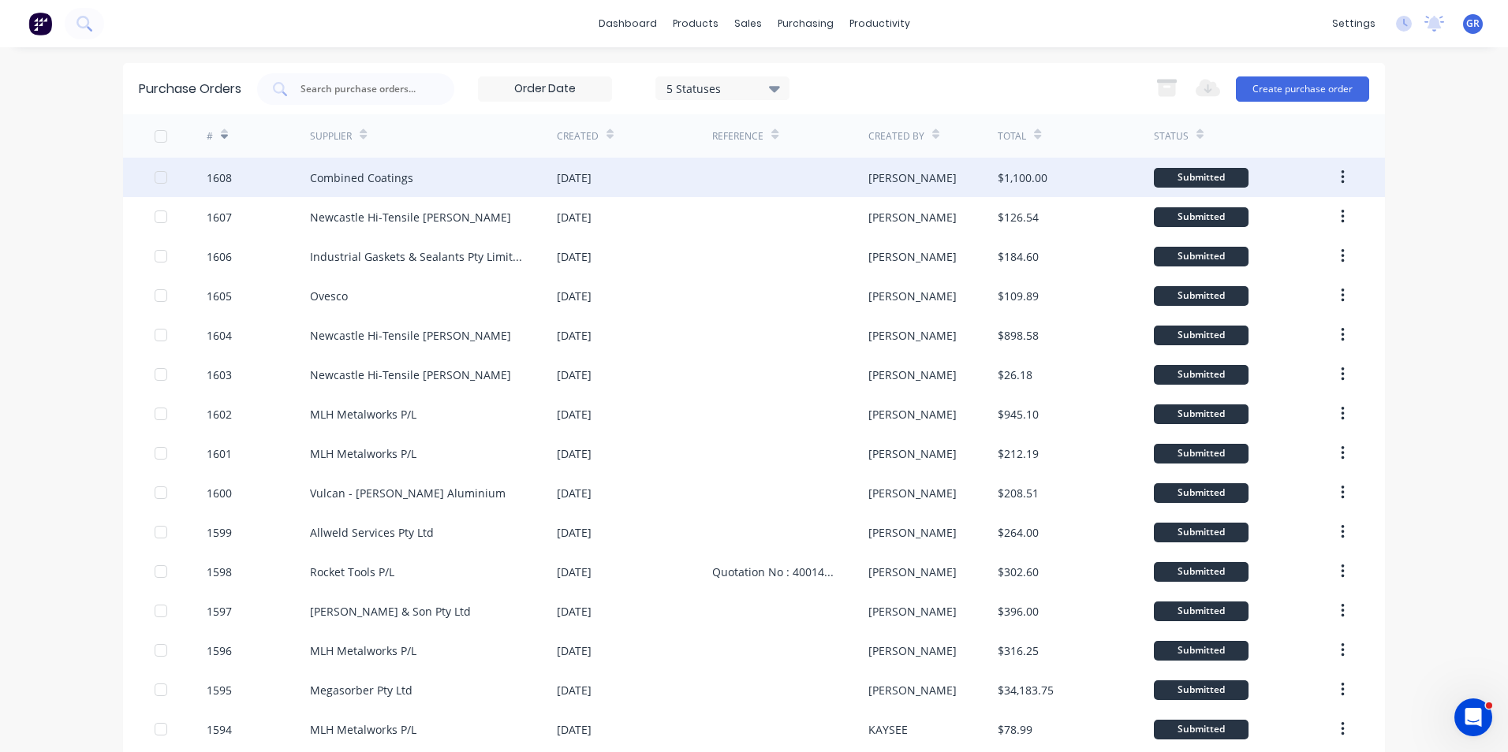
click at [215, 176] on div "1608" at bounding box center [219, 178] width 25 height 17
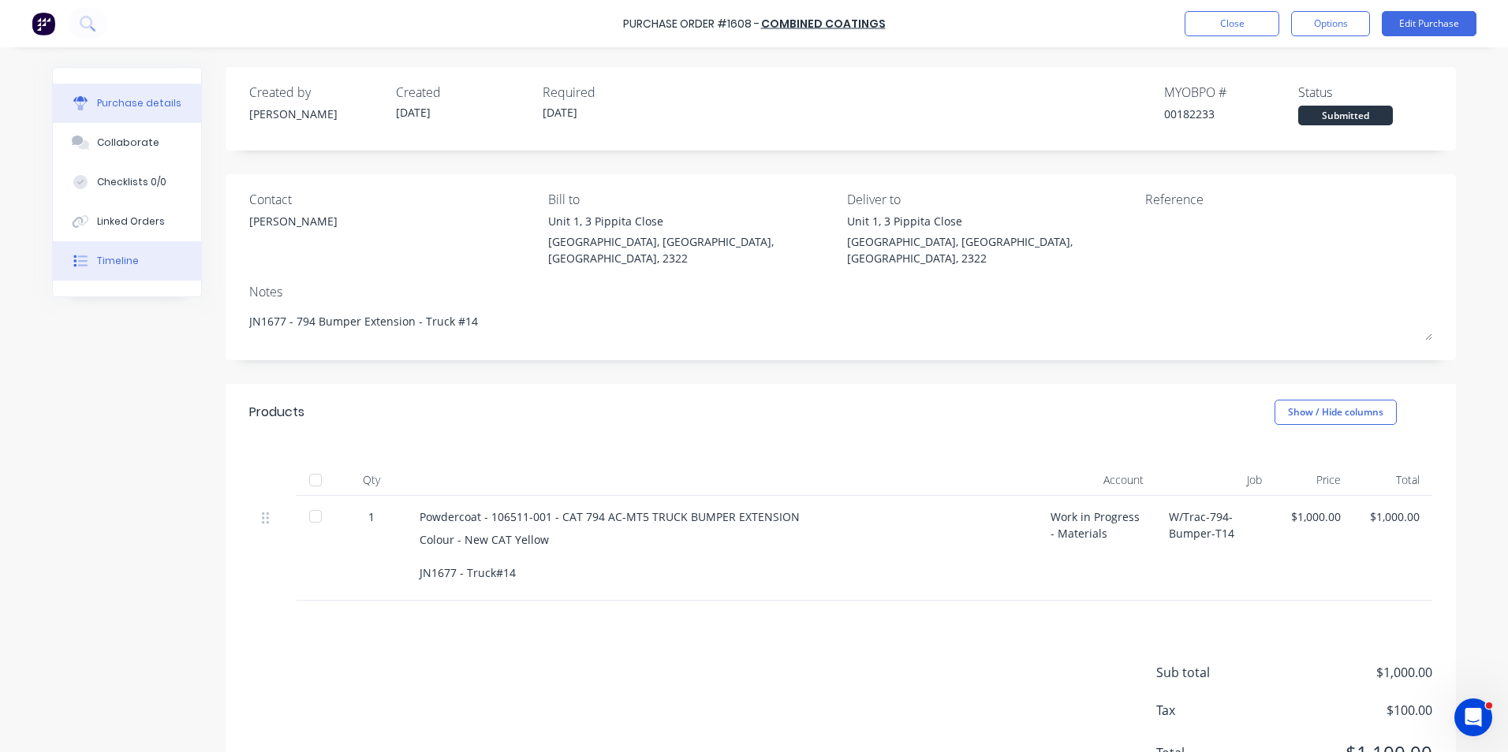
click at [114, 264] on div "Timeline" at bounding box center [118, 261] width 42 height 14
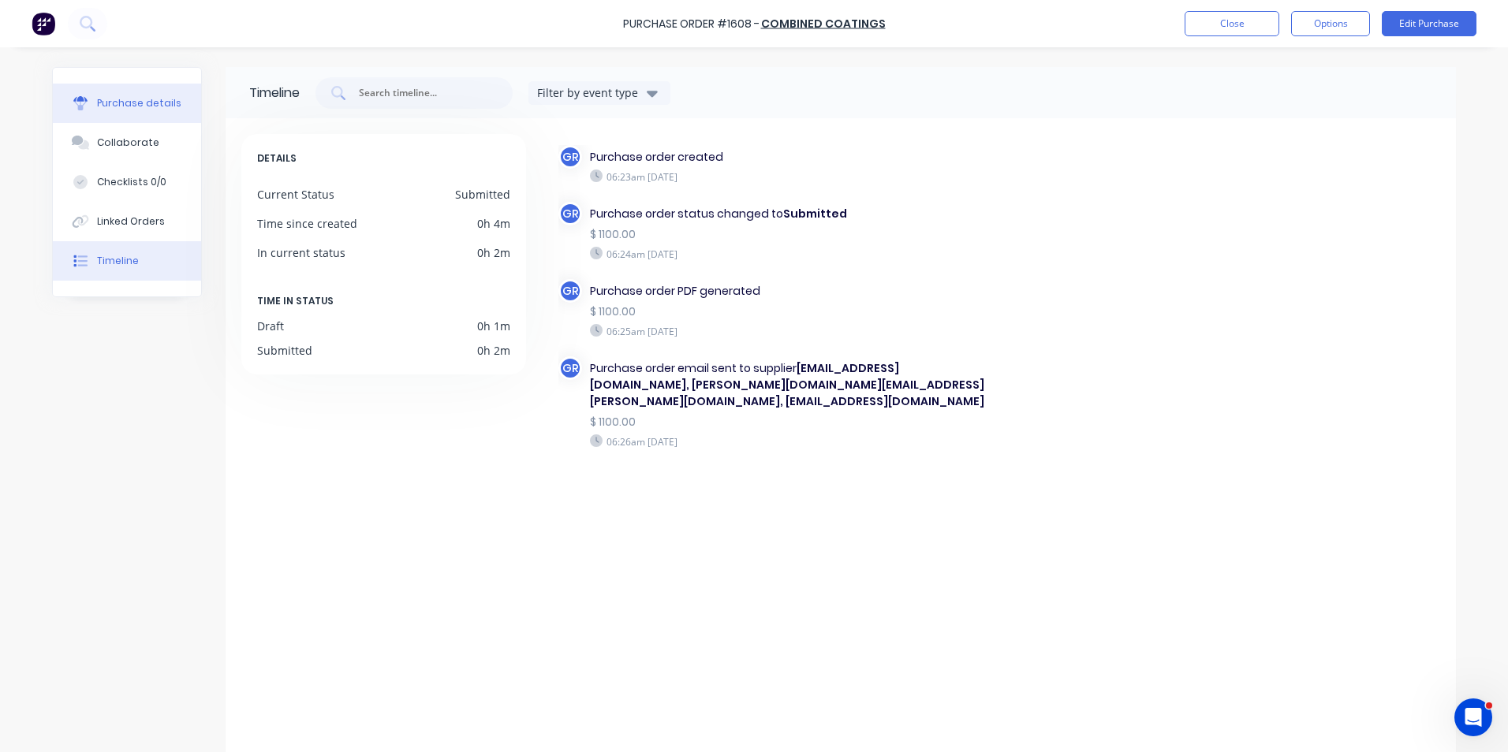
click at [120, 103] on div "Purchase details" at bounding box center [139, 103] width 84 height 14
type textarea "x"
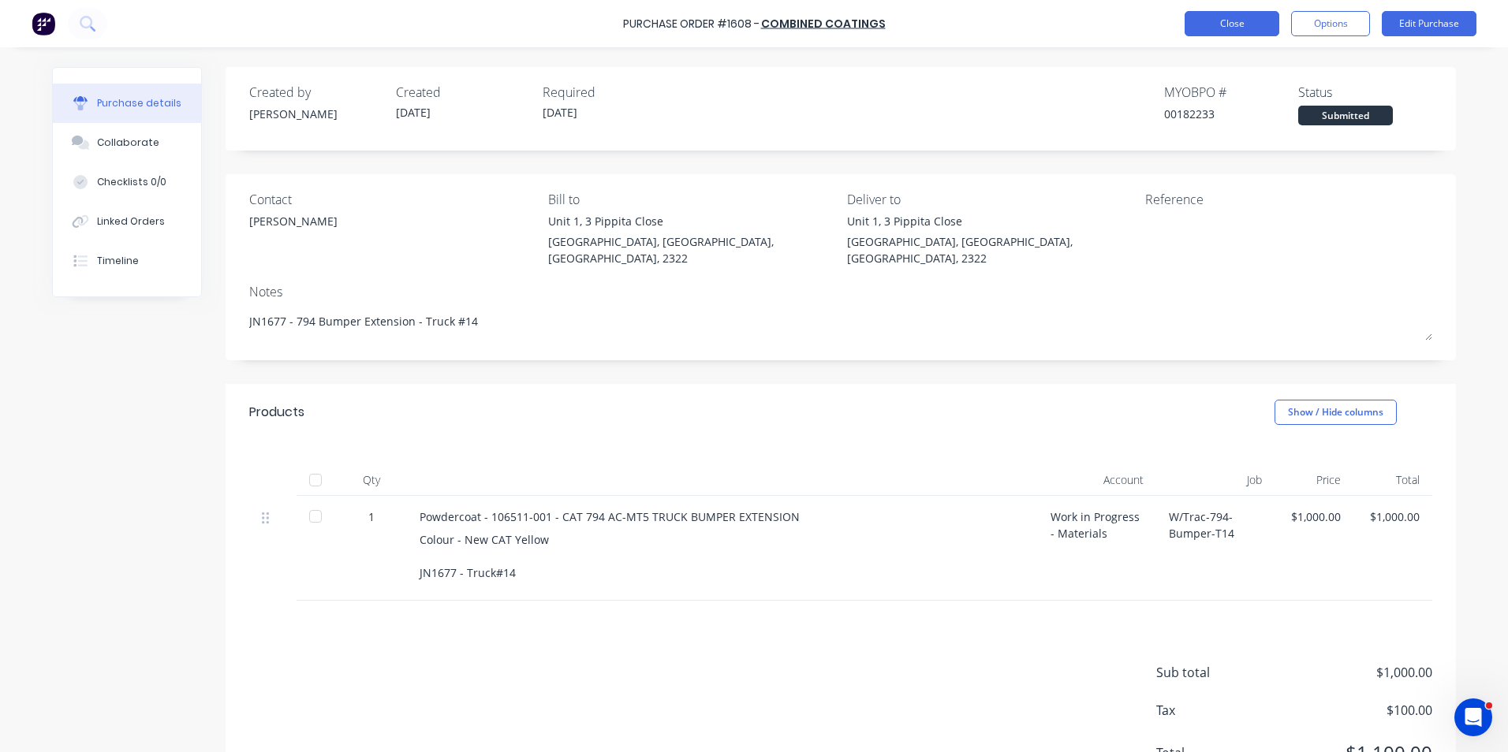
click at [1222, 28] on button "Close" at bounding box center [1232, 23] width 95 height 25
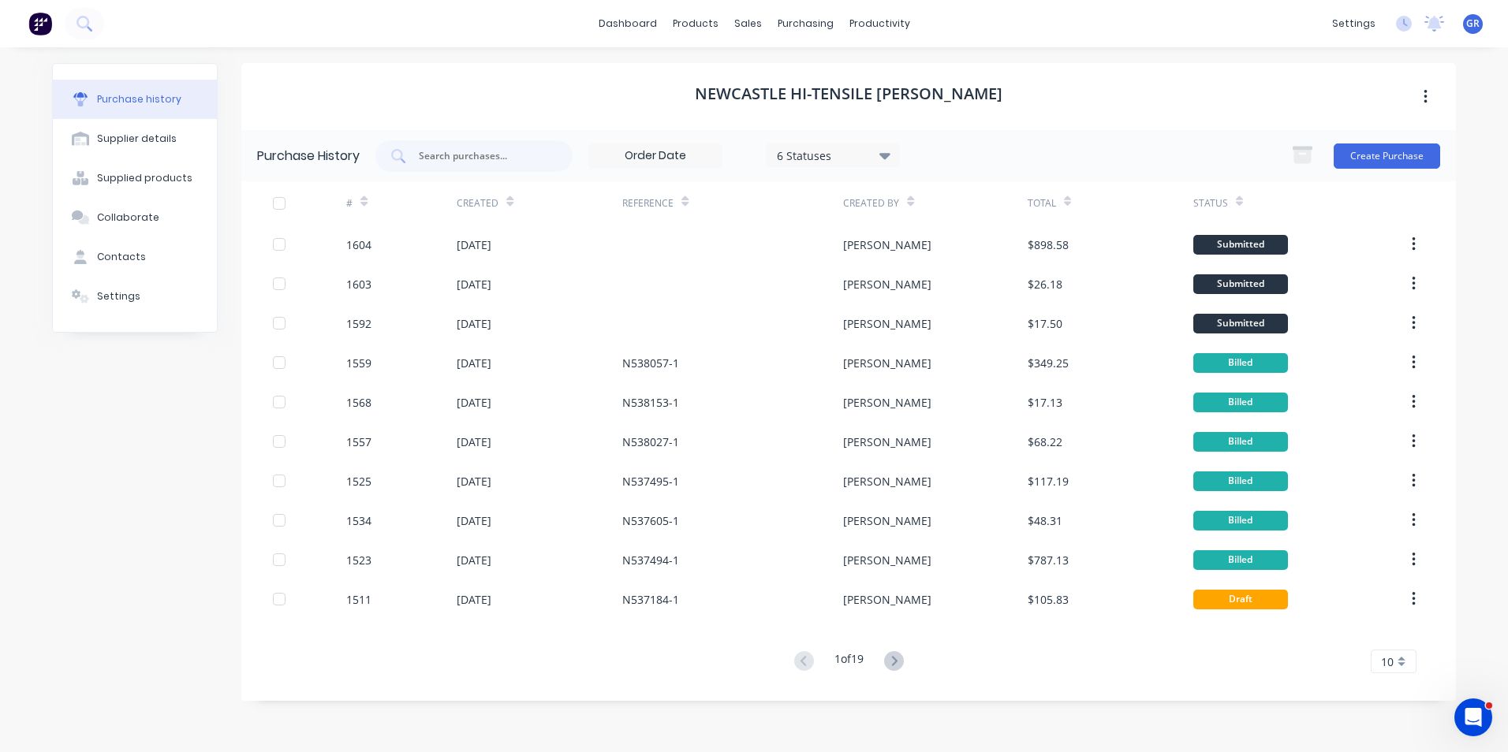
click at [368, 197] on icon at bounding box center [363, 202] width 7 height 12
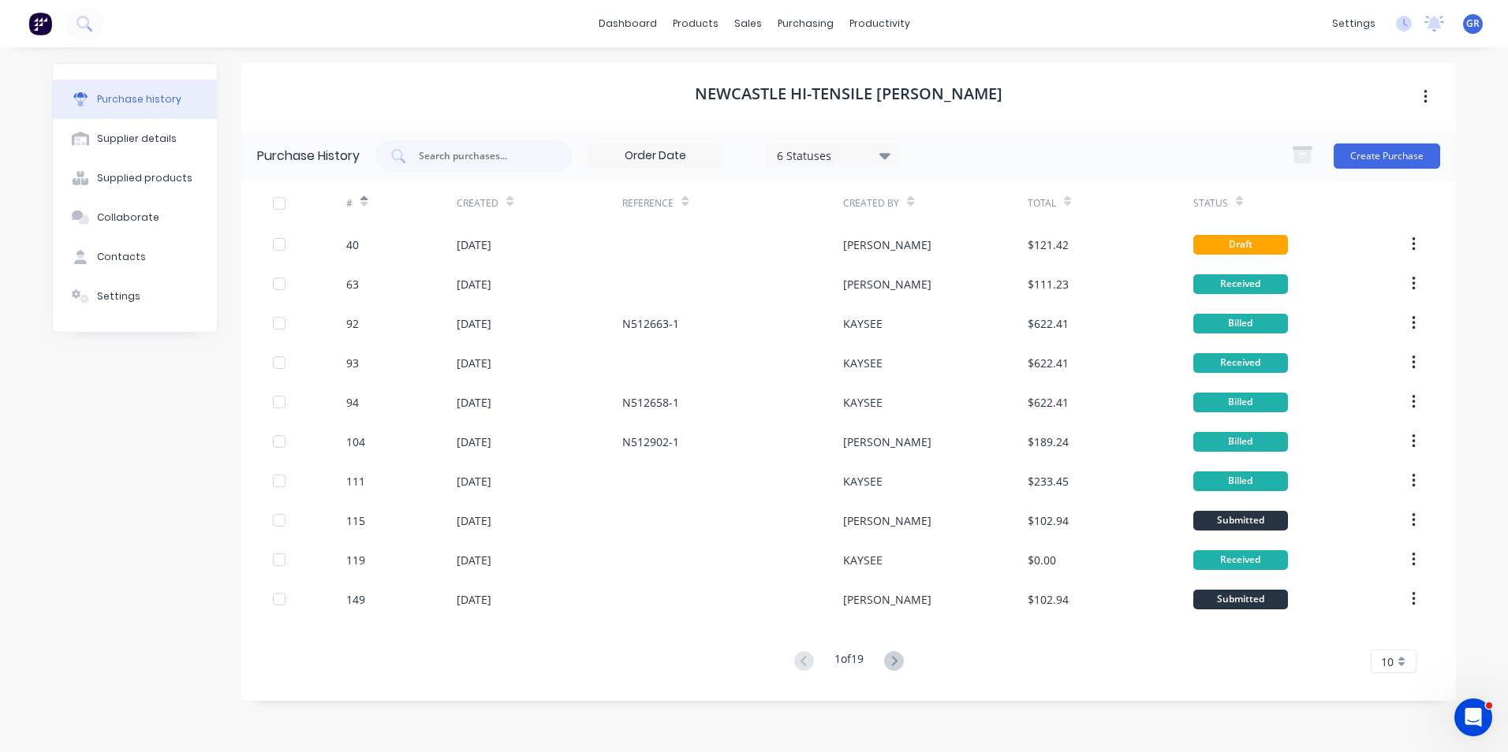
click at [366, 197] on icon at bounding box center [363, 202] width 7 height 12
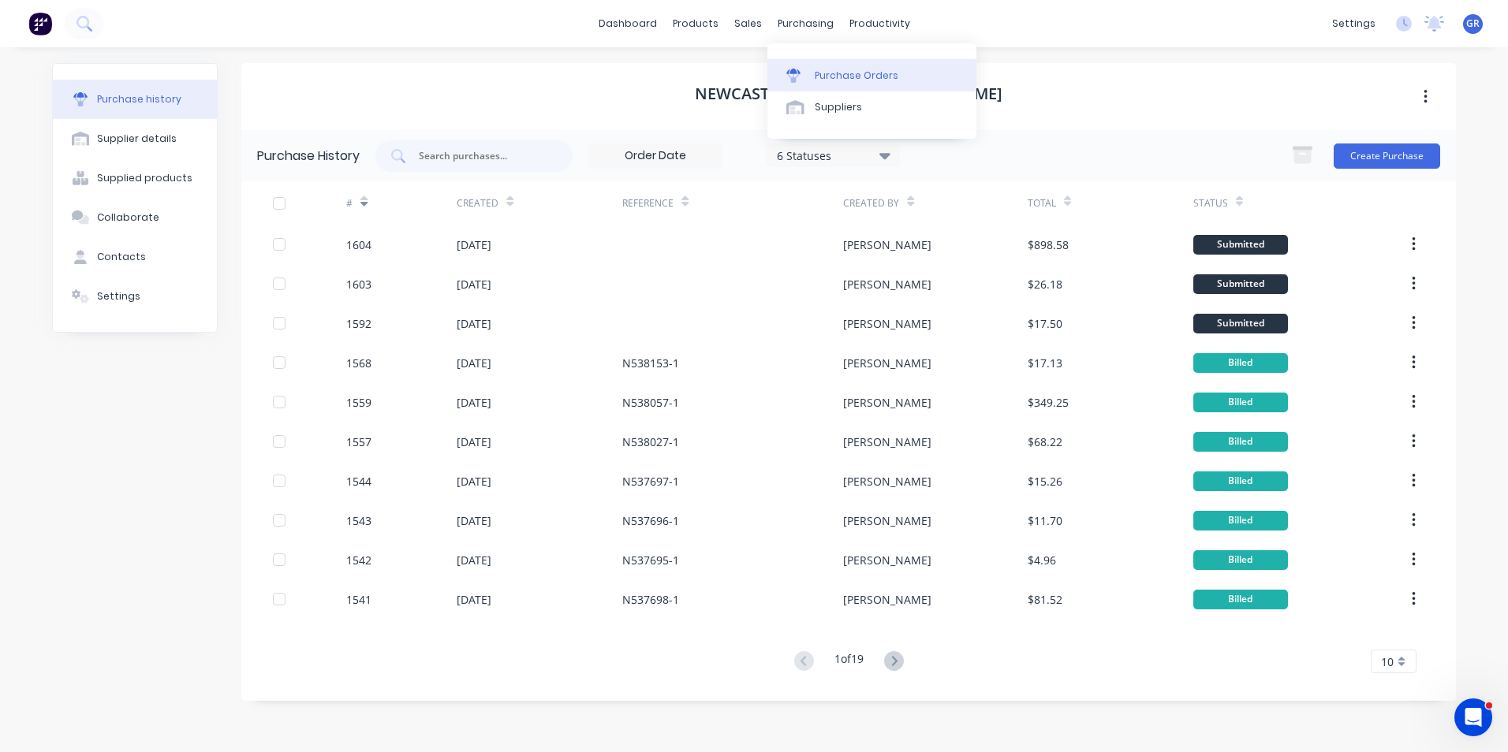
click at [842, 72] on div "Purchase Orders" at bounding box center [857, 76] width 84 height 14
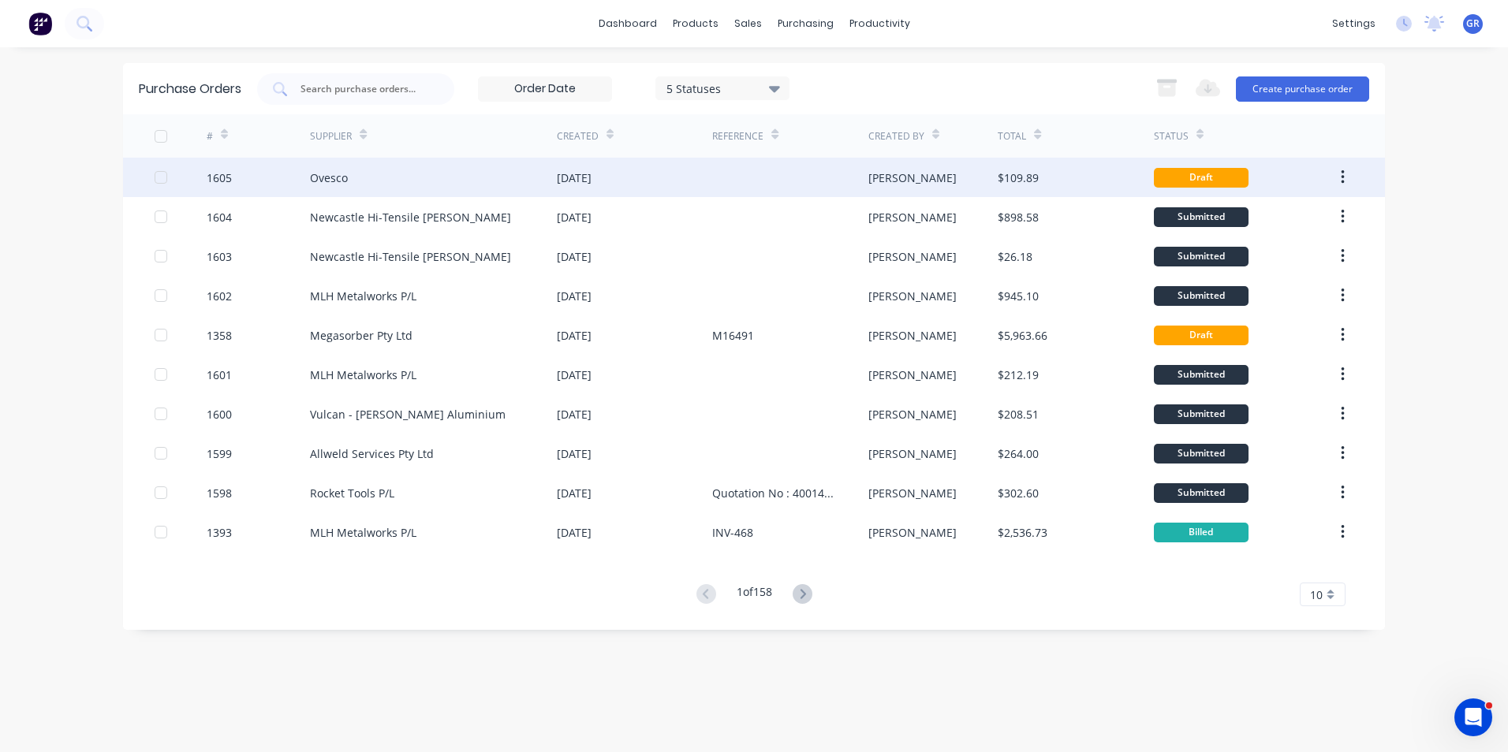
click at [222, 175] on div "1605" at bounding box center [219, 178] width 25 height 17
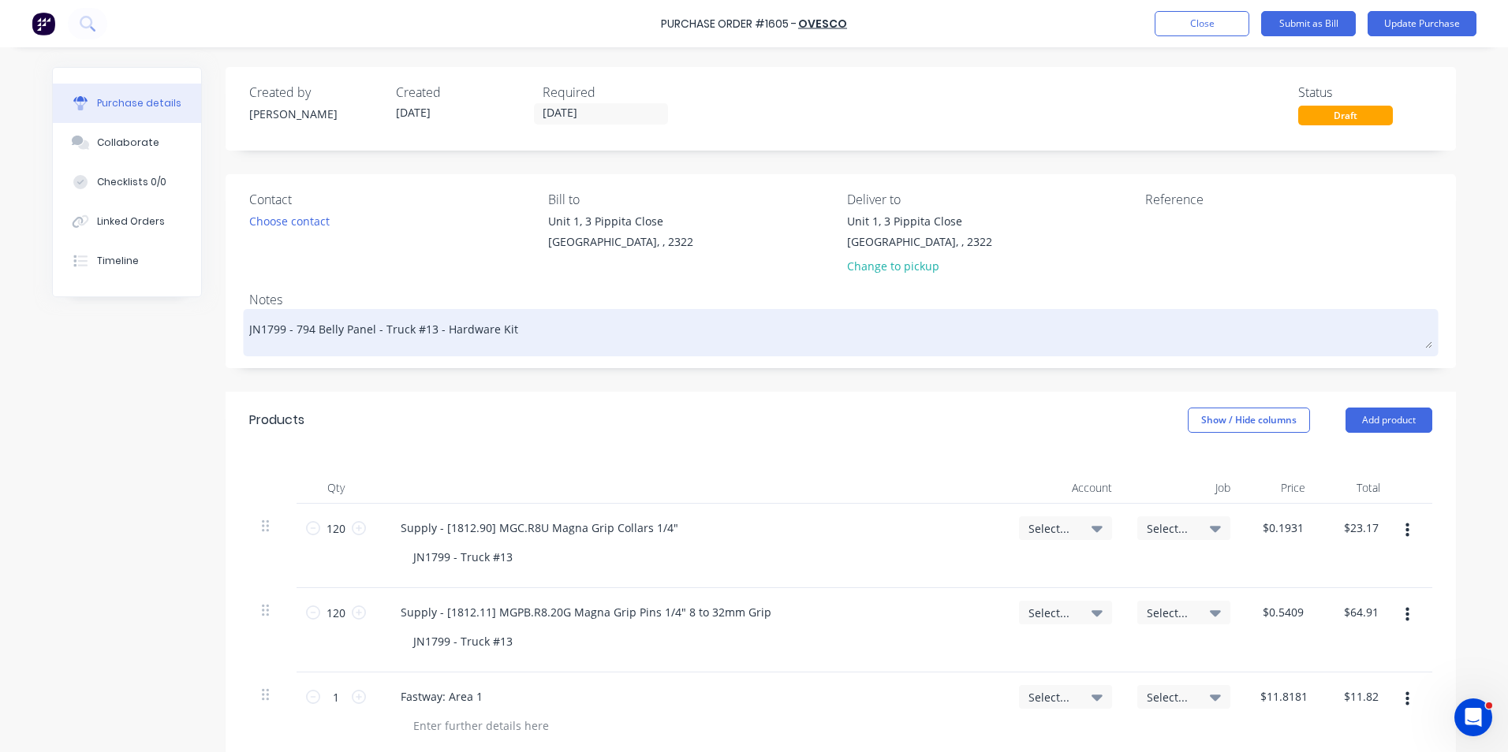
drag, startPoint x: 278, startPoint y: 331, endPoint x: 263, endPoint y: 333, distance: 15.9
click at [263, 333] on textarea "JN1799 - 794 Belly Panel - Truck #13 - Hardware Kit" at bounding box center [840, 330] width 1183 height 35
type textarea "x"
type textarea "JN18 - 794 Belly Panel - Truck #13 - Hardware Kit"
type textarea "x"
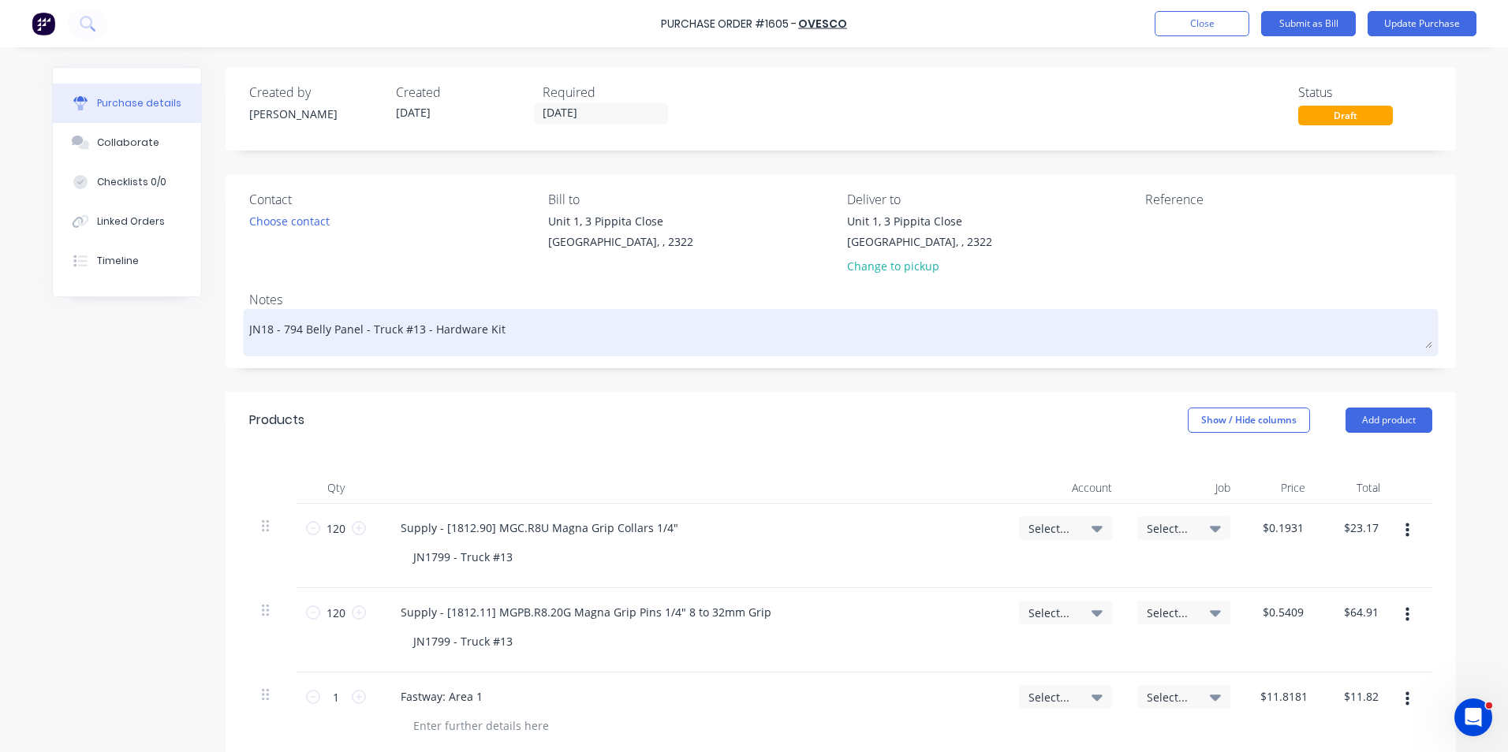
type textarea "JN180 - 794 Belly Panel - Truck #13 - Hardware Kit"
type textarea "x"
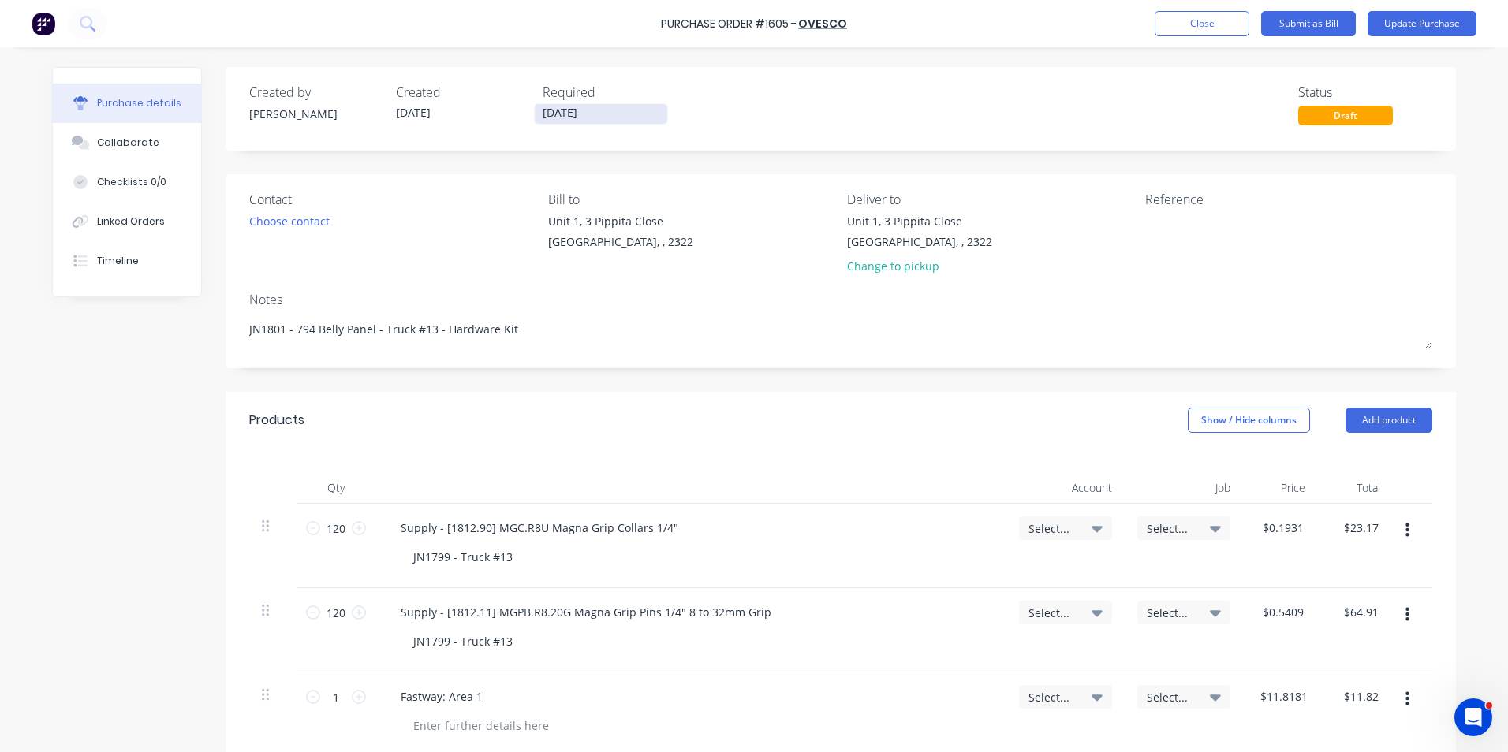
type textarea "JN1801 - 794 Belly Panel - Truck #13 - Hardware Kit"
type textarea "x"
type textarea "JN1801 - 794 Belly Panel - Truck #13 - Hardware Kit"
click at [573, 114] on input "[DATE]" at bounding box center [601, 114] width 132 height 20
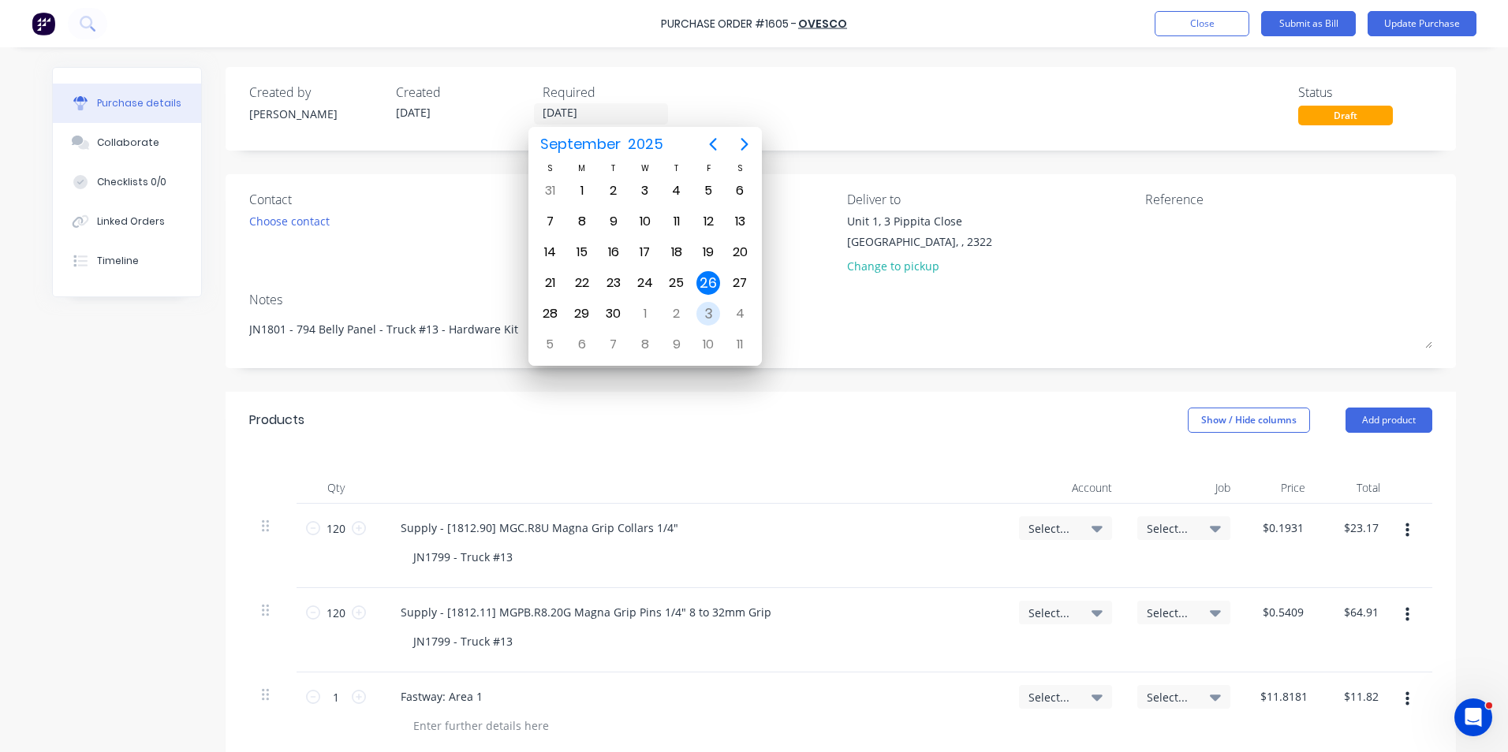
click at [710, 312] on div "3" at bounding box center [708, 314] width 24 height 24
type textarea "x"
type input "[DATE]"
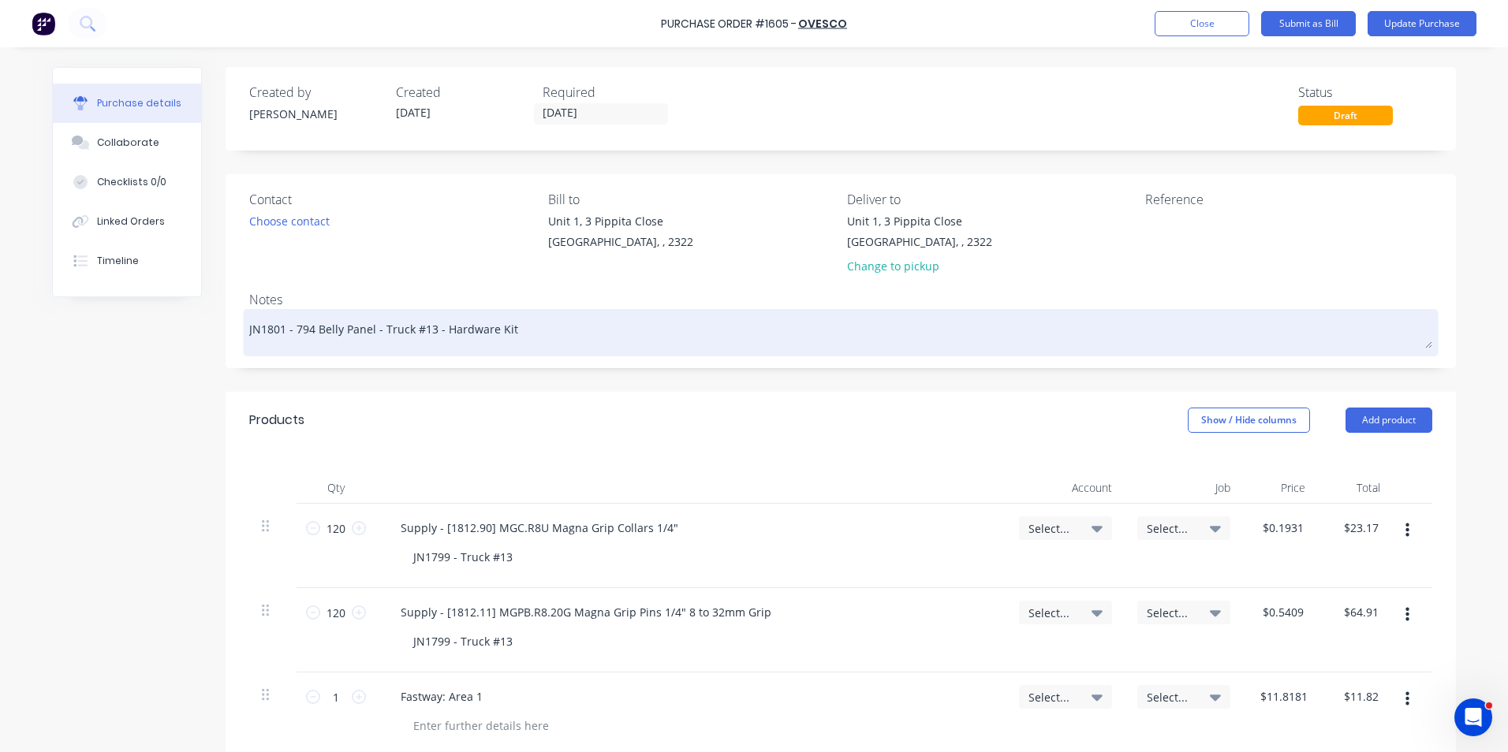
click at [421, 332] on textarea "JN1801 - 794 Belly Panel - Truck #13 - Hardware Kit" at bounding box center [840, 330] width 1183 height 35
type textarea "x"
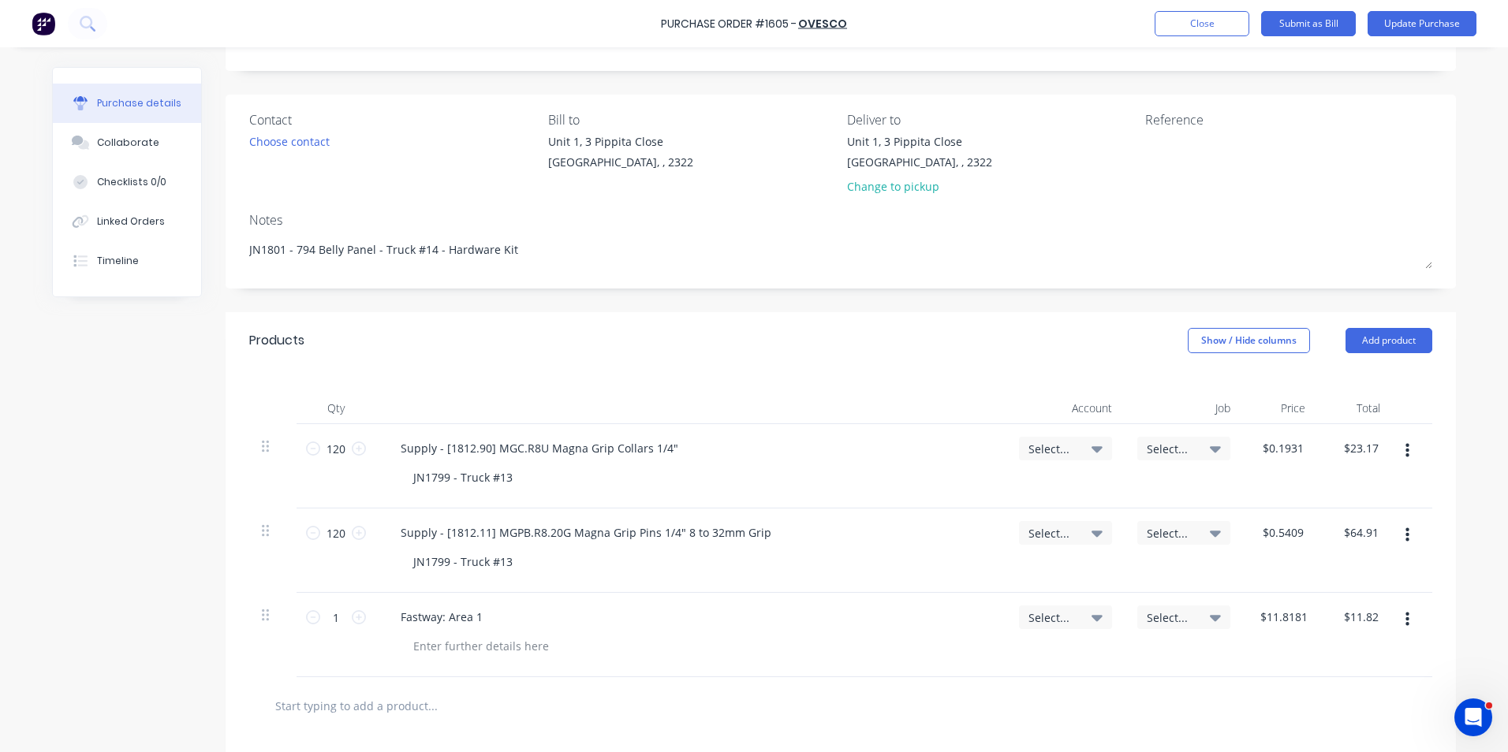
scroll to position [158, 0]
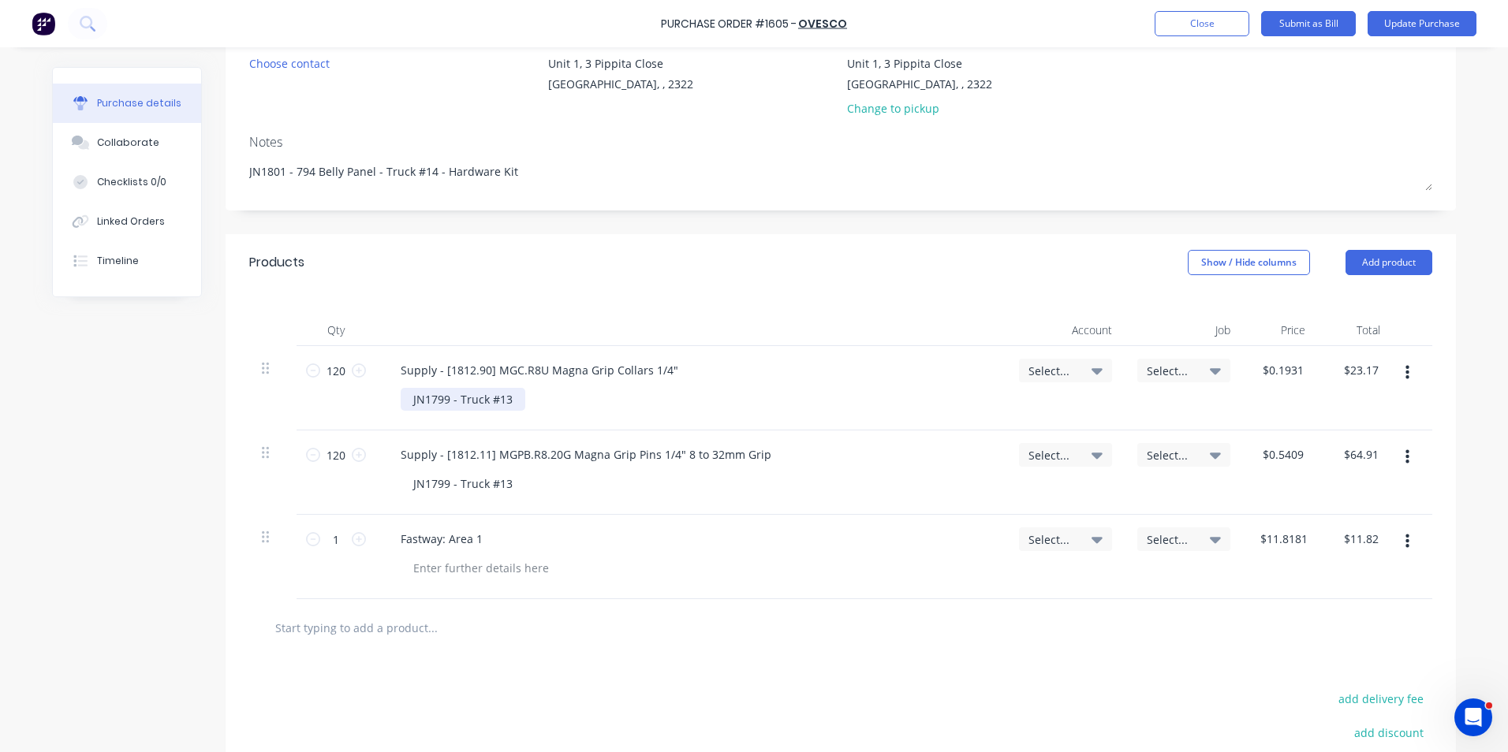
type textarea "JN1801 - 794 Belly Panel - Truck #14 - Hardware Kit"
type textarea "x"
type textarea "JN1801 - 794 Belly Panel - Truck #14 - Hardware Kit"
drag, startPoint x: 443, startPoint y: 405, endPoint x: 425, endPoint y: 405, distance: 18.1
click at [425, 405] on div "JN1799 - Truck #13" at bounding box center [463, 399] width 125 height 23
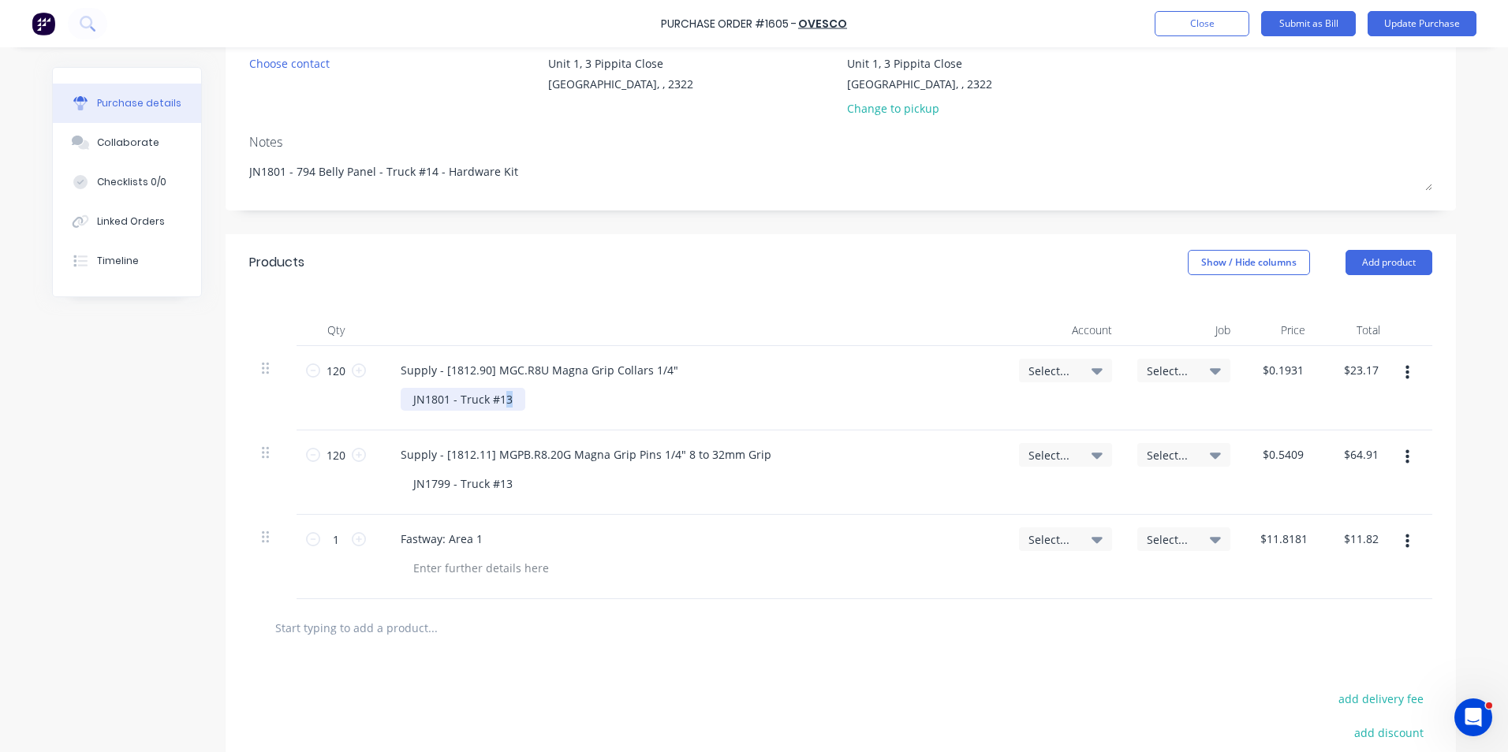
click at [498, 403] on div "JN1801 - Truck #13" at bounding box center [463, 399] width 125 height 23
type textarea "x"
drag, startPoint x: 443, startPoint y: 486, endPoint x: 427, endPoint y: 490, distance: 16.3
click at [427, 490] on div "JN1799 - Truck #13" at bounding box center [463, 483] width 125 height 23
drag, startPoint x: 506, startPoint y: 485, endPoint x: 497, endPoint y: 487, distance: 8.8
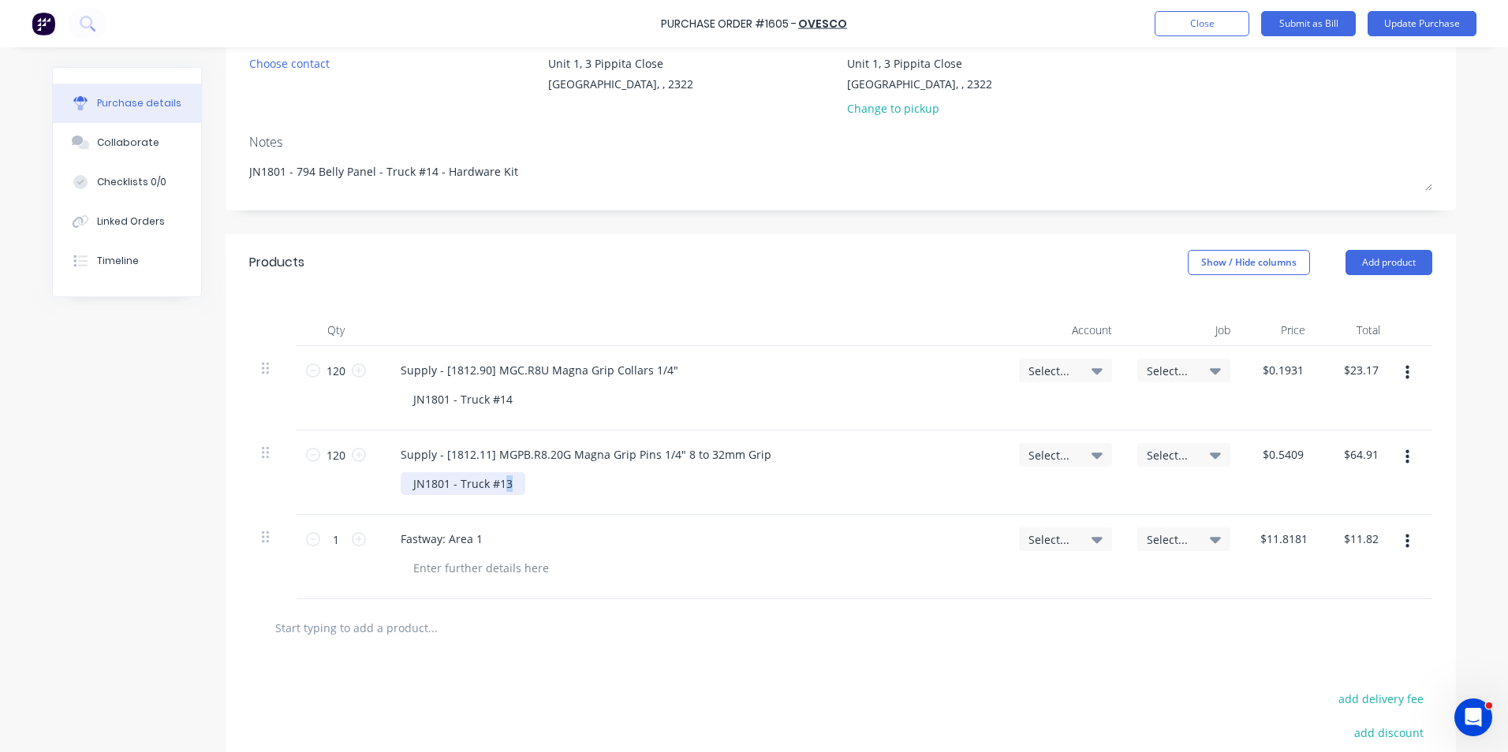
click at [497, 487] on div "JN1801 - Truck #13" at bounding box center [463, 483] width 125 height 23
click at [1042, 367] on span "Select..." at bounding box center [1051, 371] width 47 height 17
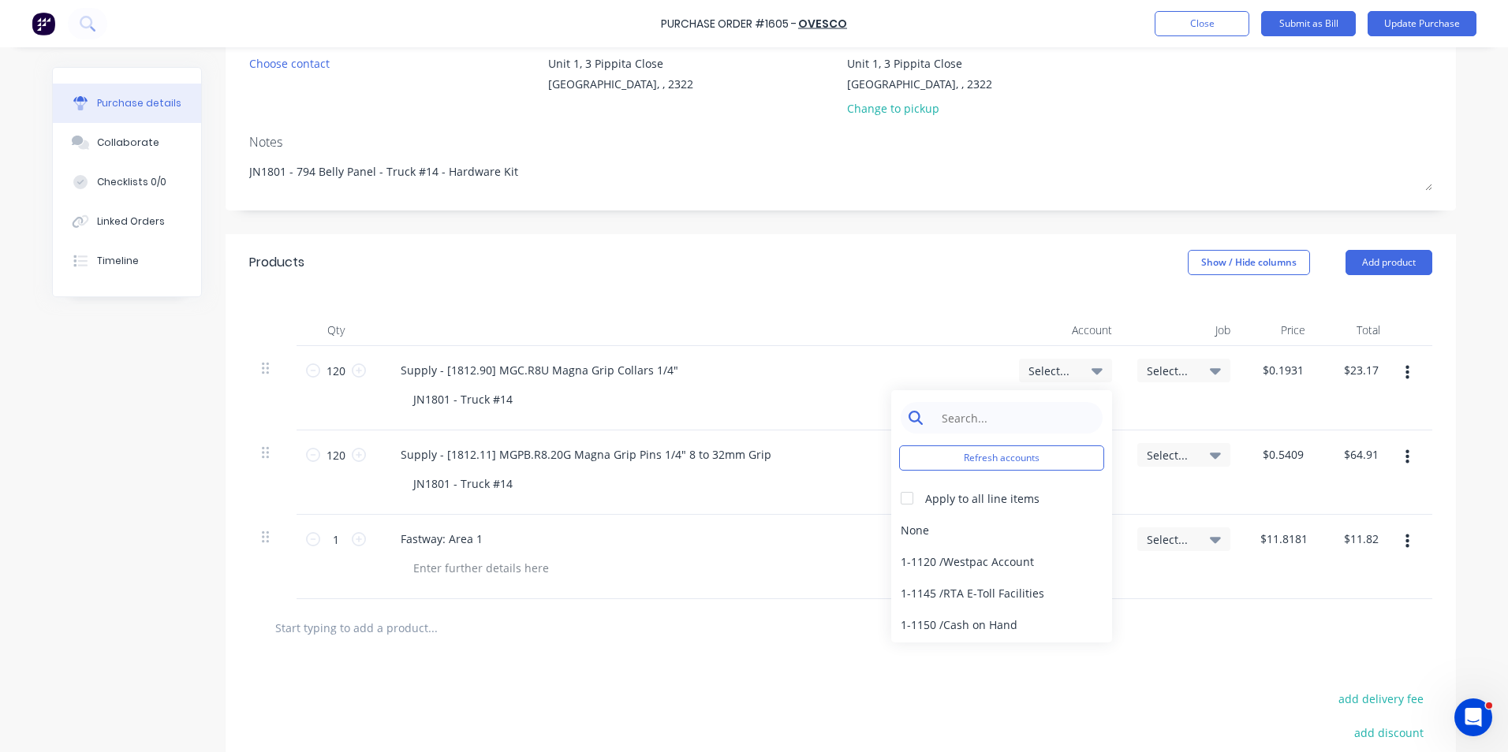
type textarea "x"
click at [974, 420] on input at bounding box center [1014, 418] width 162 height 32
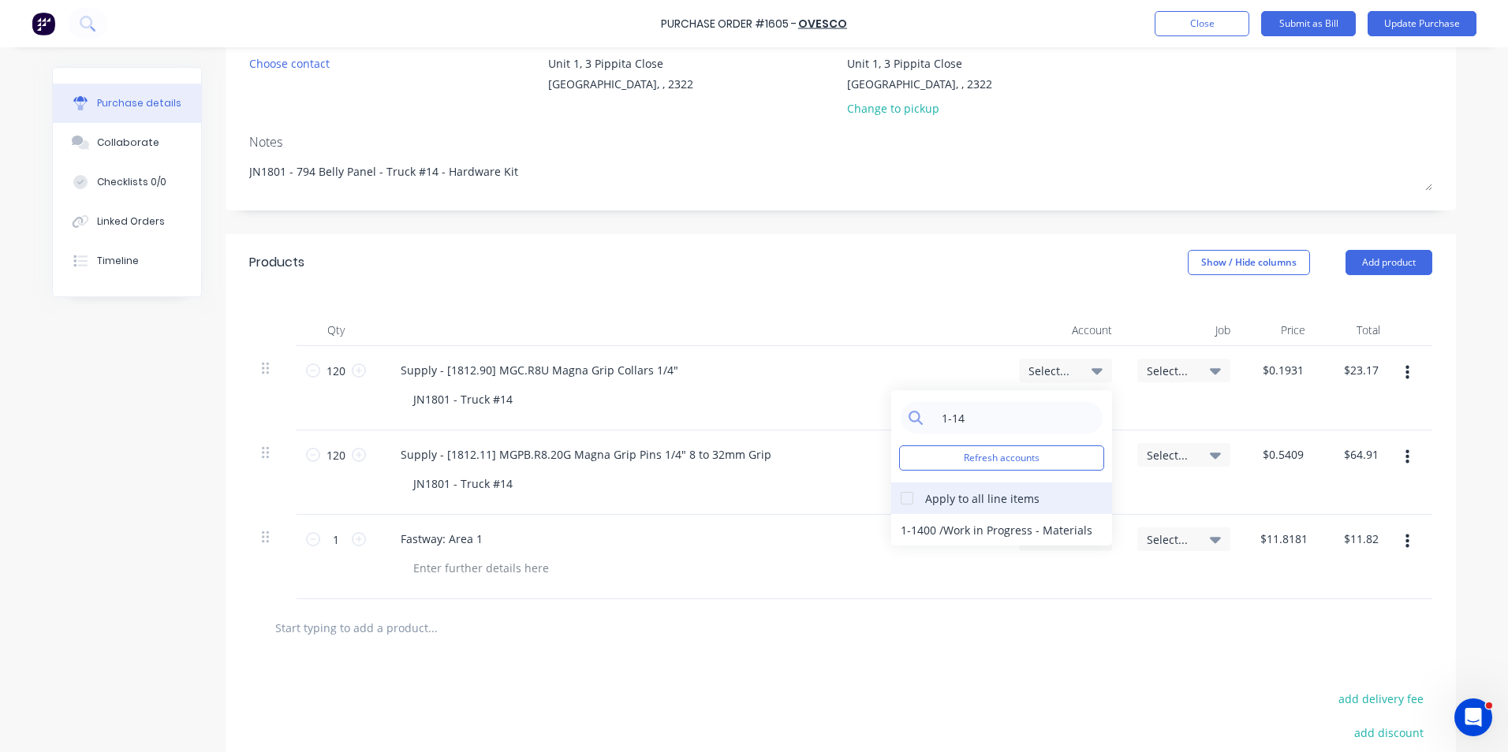
type input "1-14"
click at [904, 497] on div at bounding box center [907, 499] width 32 height 32
click at [908, 526] on div "1-1400 / Work in Progress - Materials" at bounding box center [1001, 530] width 221 height 32
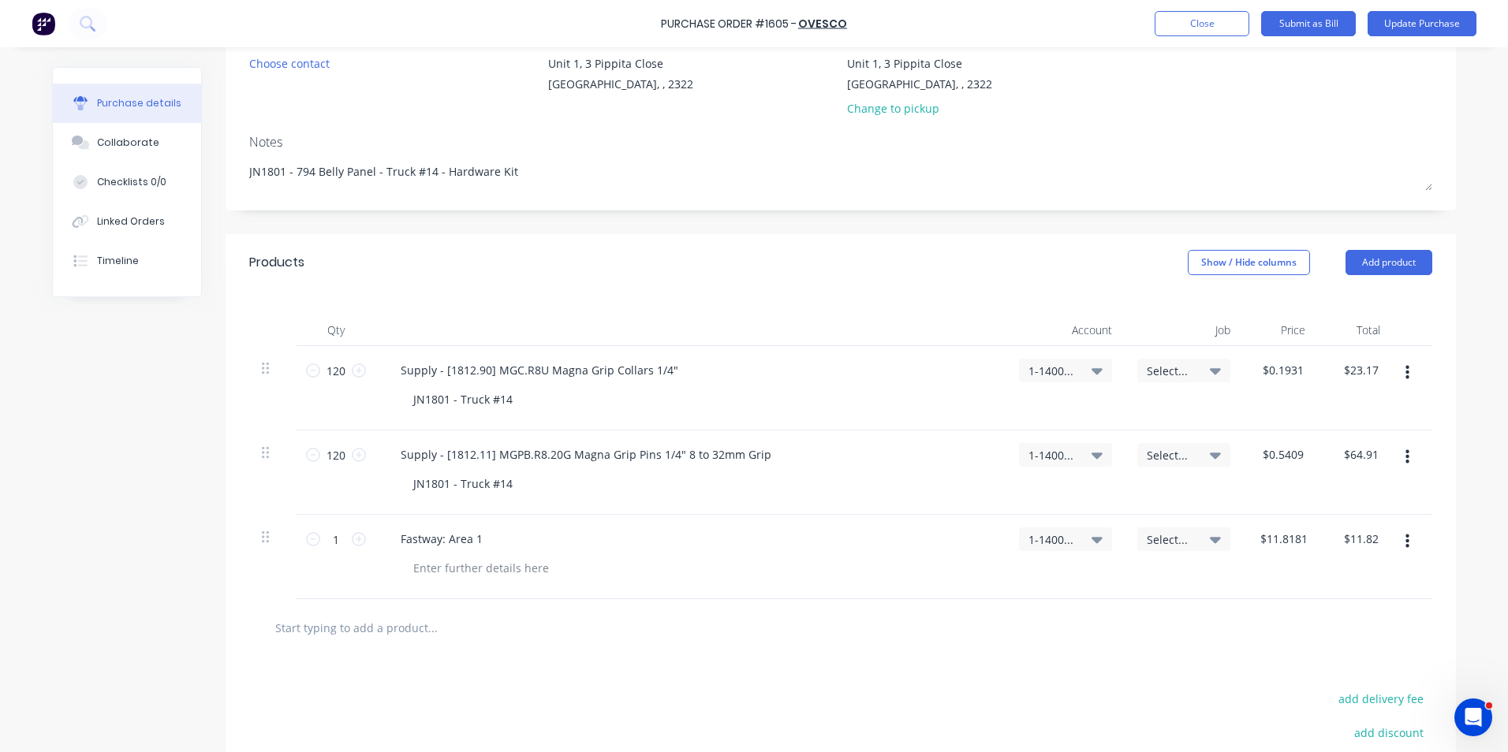
click at [1150, 368] on span "Select..." at bounding box center [1170, 371] width 47 height 17
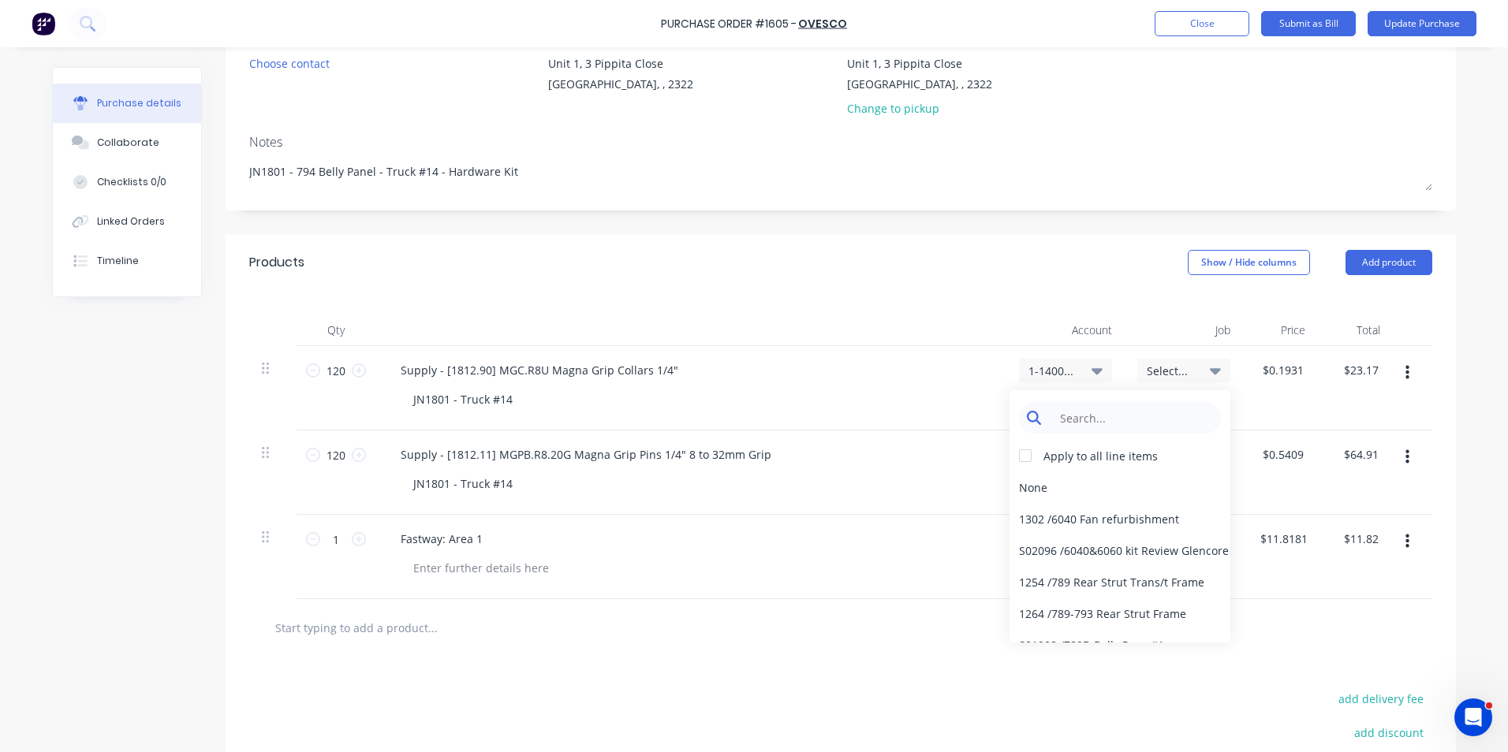
type textarea "x"
click at [1080, 423] on input at bounding box center [1132, 418] width 162 height 32
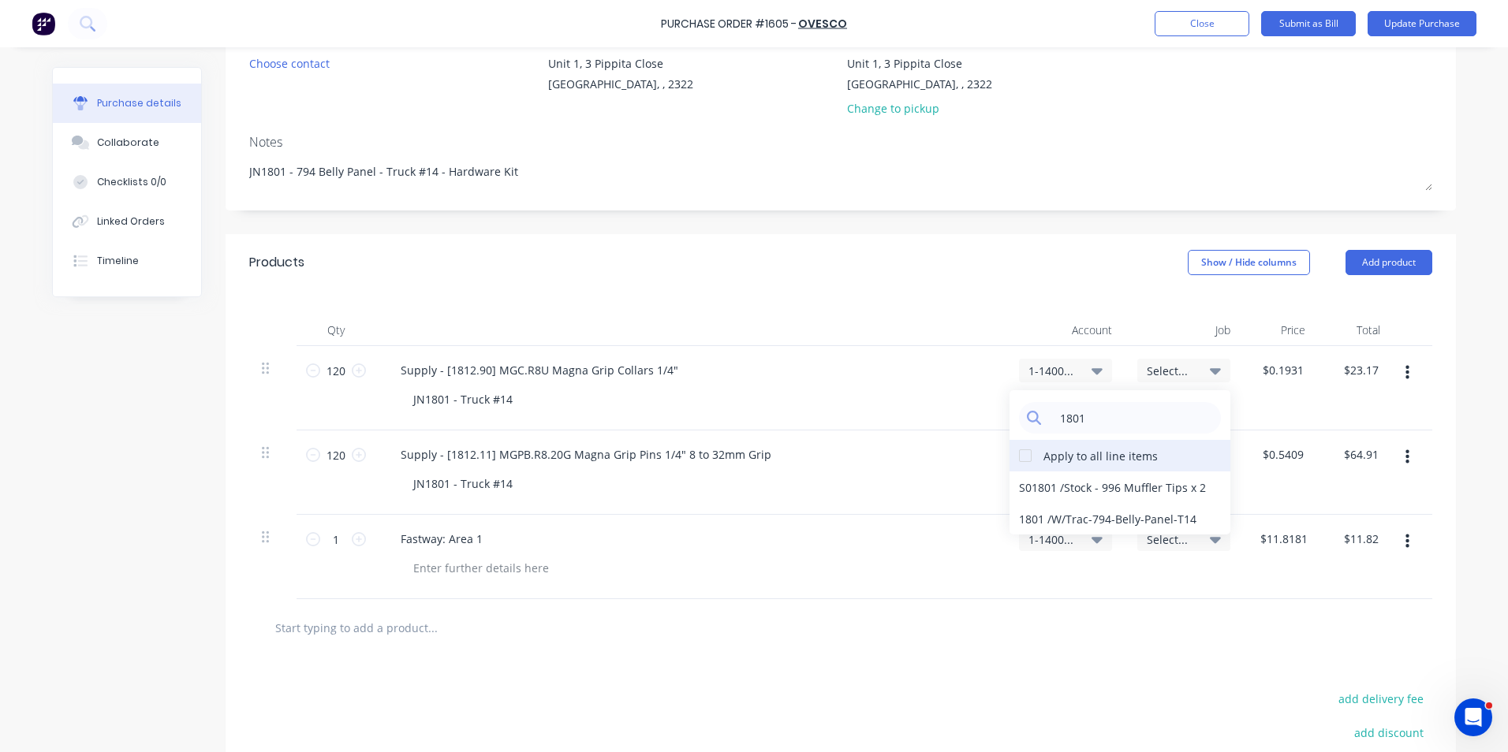
type input "1801"
click at [1069, 452] on div "Apply to all line items" at bounding box center [1100, 456] width 114 height 17
click at [1023, 457] on div at bounding box center [1025, 456] width 32 height 32
click at [1028, 520] on div "1801 / W/Trac-794-Belly-Panel-T14" at bounding box center [1119, 519] width 221 height 32
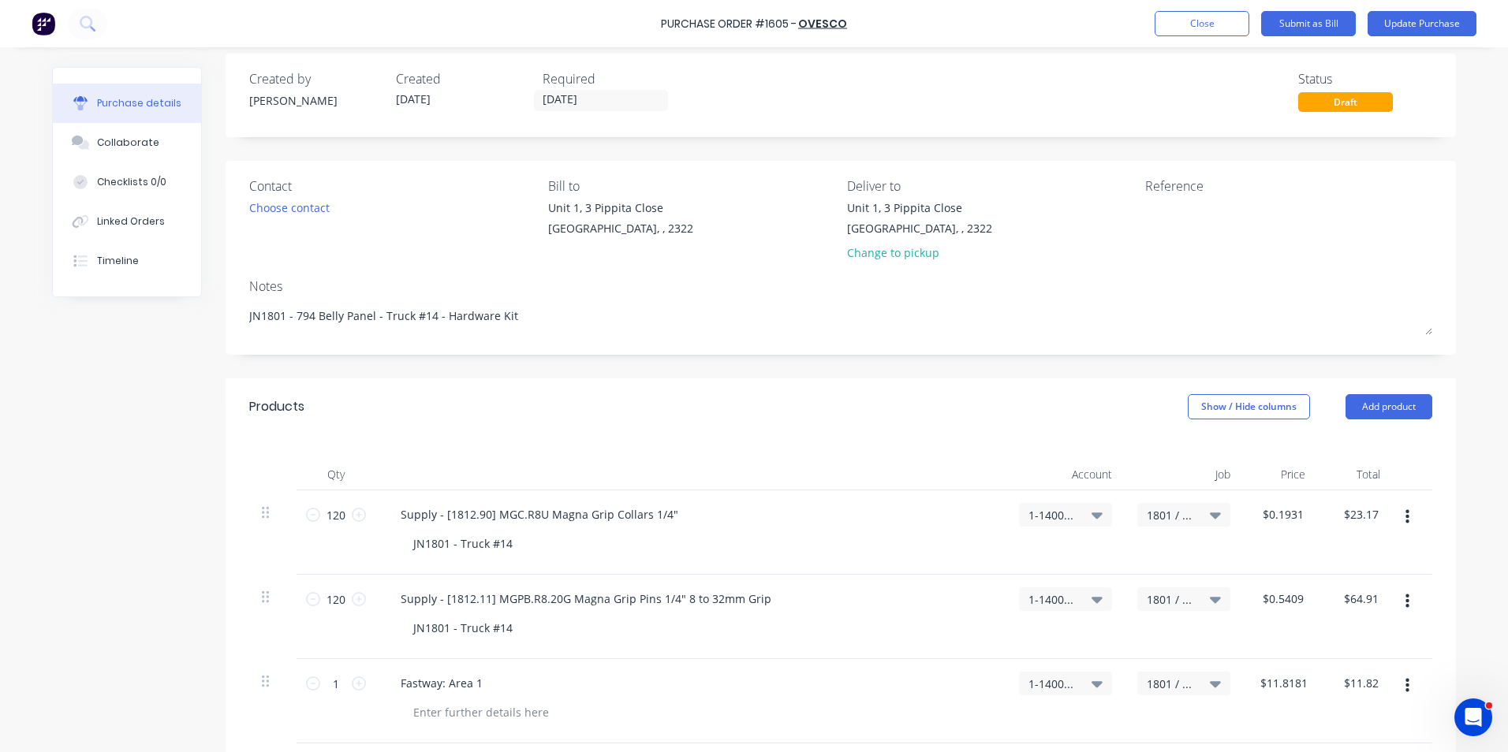
scroll to position [0, 0]
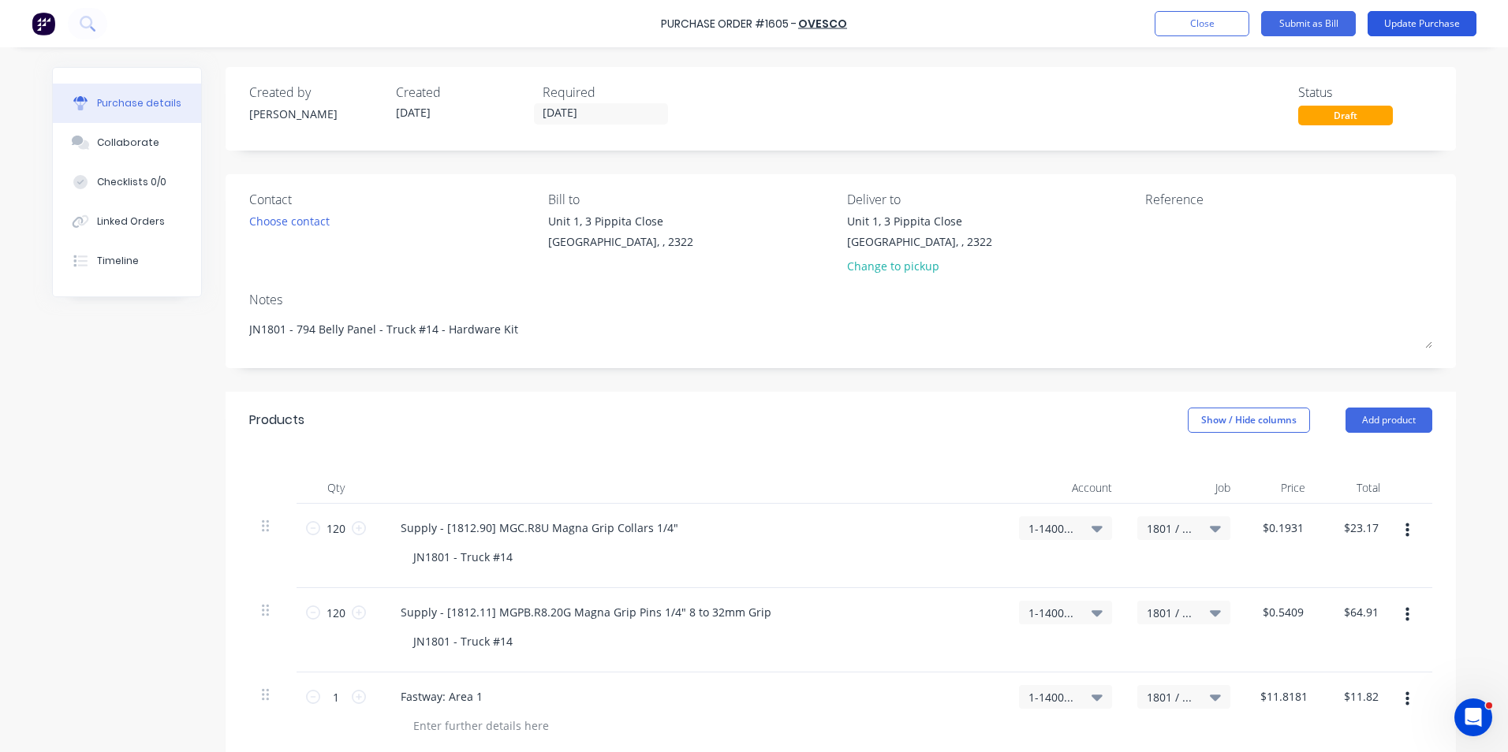
click at [1421, 22] on button "Update Purchase" at bounding box center [1422, 23] width 109 height 25
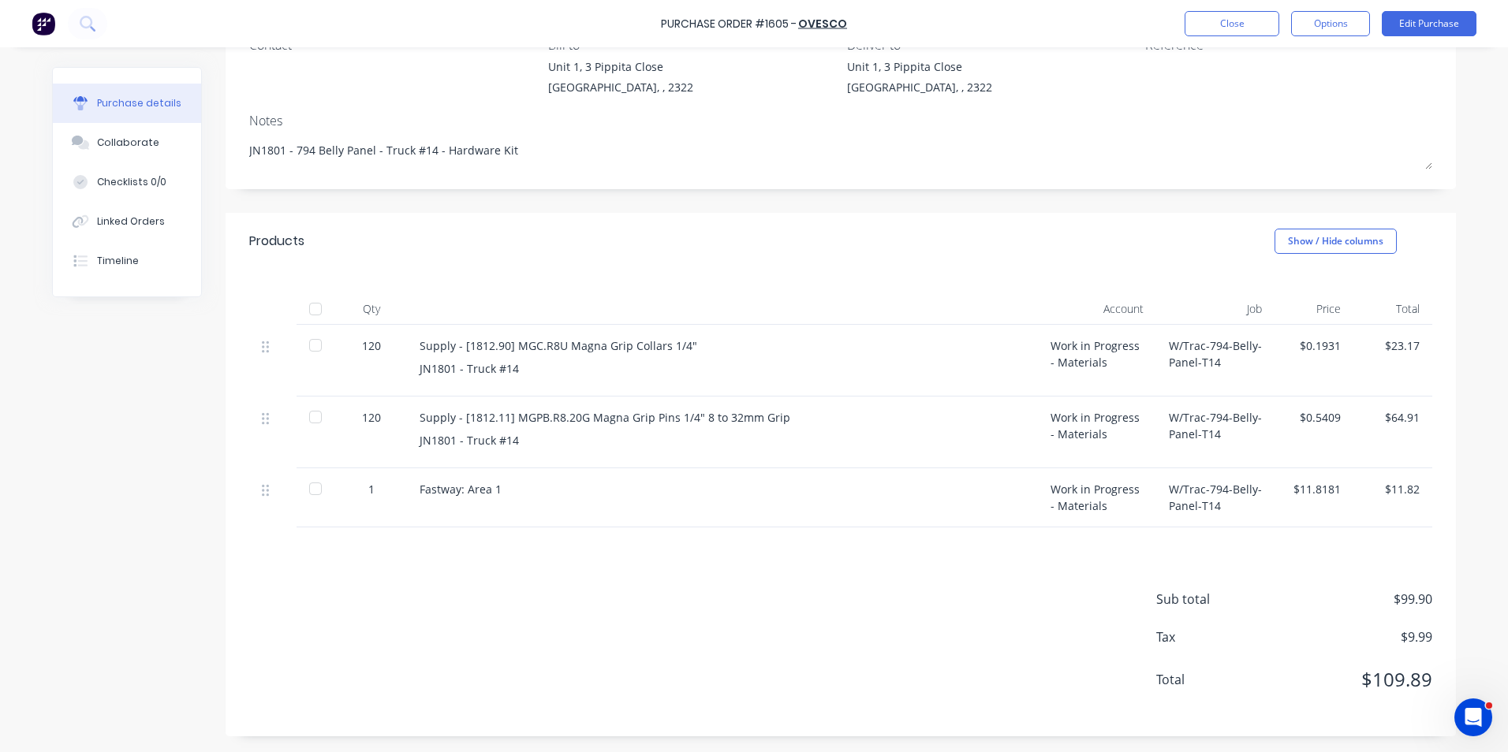
scroll to position [76, 0]
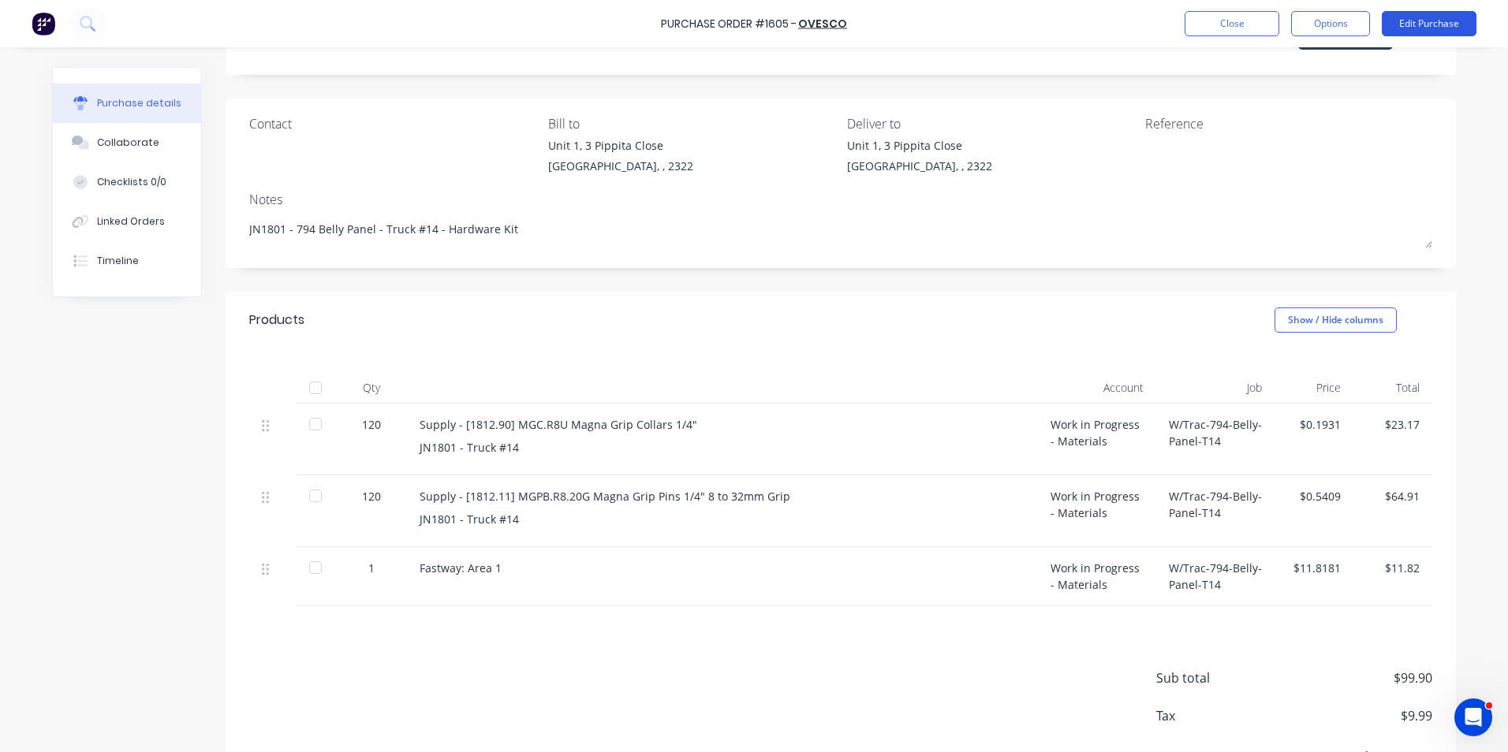
click at [1435, 24] on button "Edit Purchase" at bounding box center [1429, 23] width 95 height 25
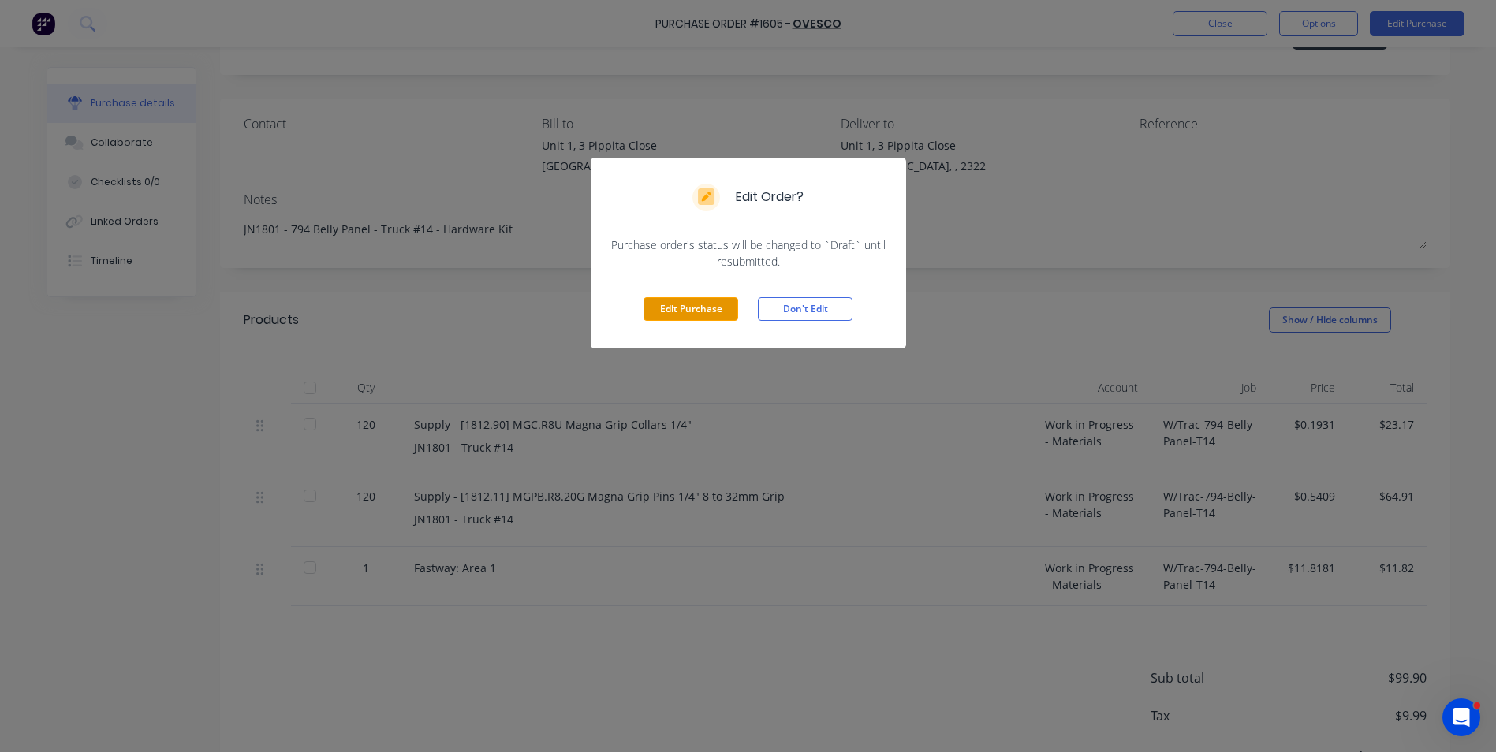
click at [694, 303] on button "Edit Purchase" at bounding box center [691, 309] width 95 height 24
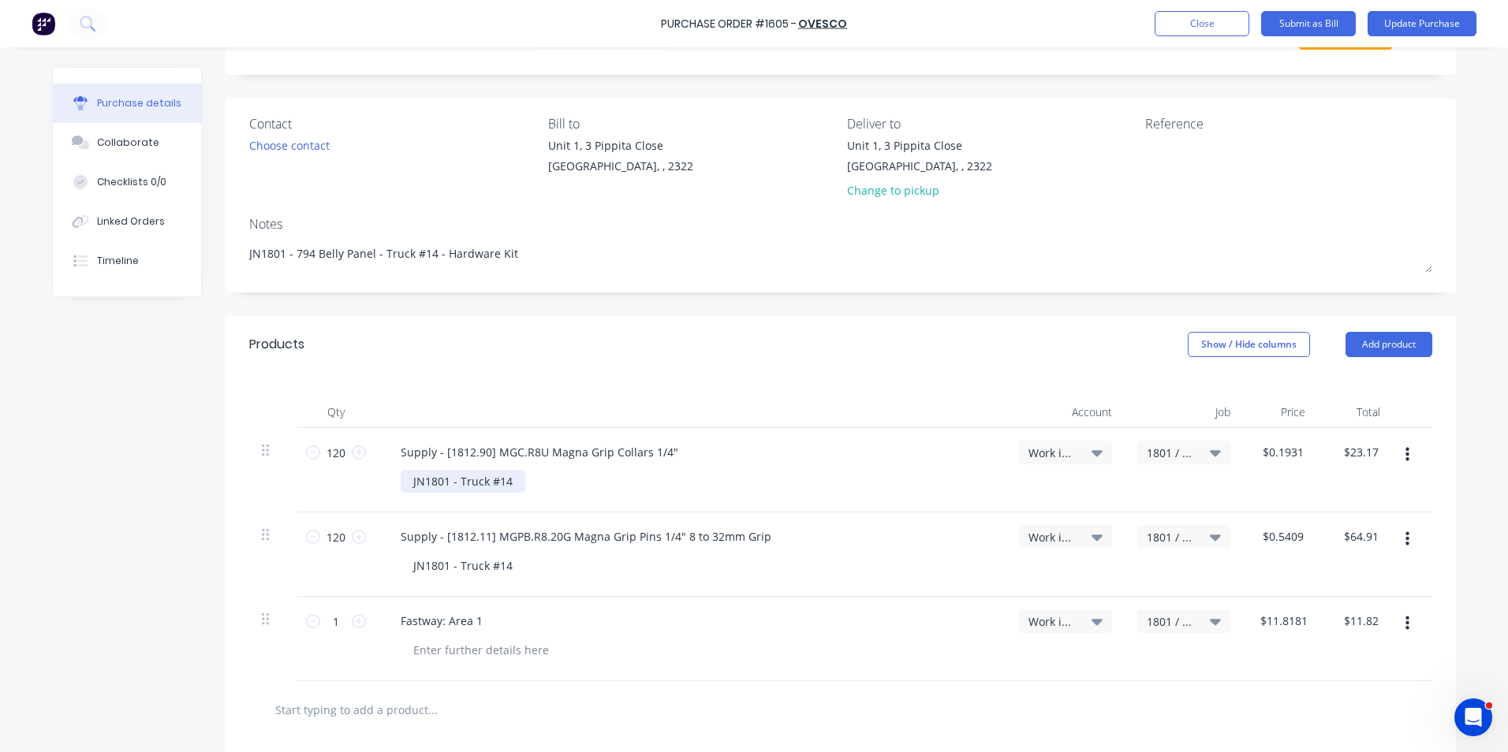
type textarea "x"
click at [408, 483] on div "JN1801 - Truck #14" at bounding box center [463, 481] width 125 height 23
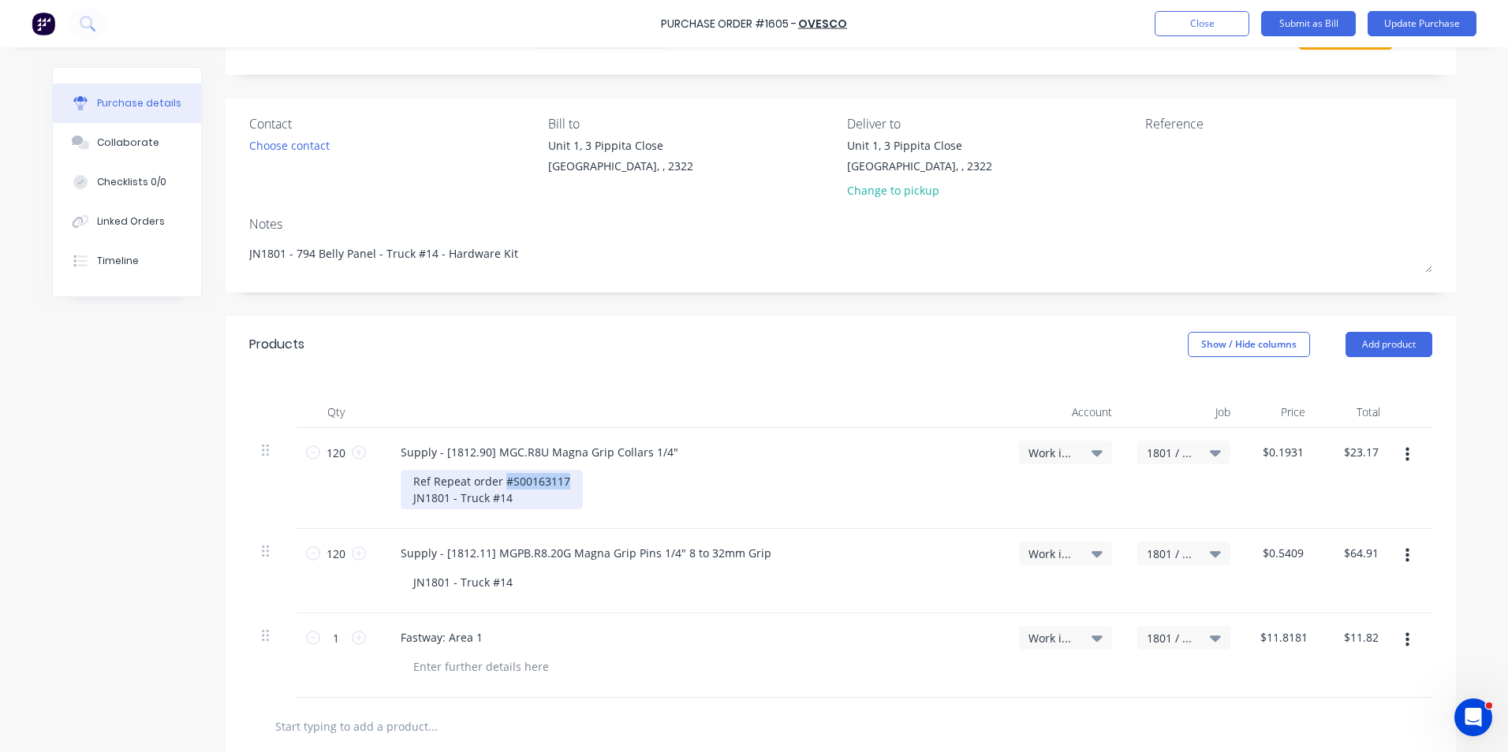
drag, startPoint x: 564, startPoint y: 480, endPoint x: 498, endPoint y: 480, distance: 65.5
click at [498, 480] on div "Ref Repeat order #S00163117 JN1801 - Truck #14" at bounding box center [492, 489] width 182 height 39
click at [508, 483] on div "Ref Repeat order #S00163117 JN1801 - Truck #14" at bounding box center [492, 489] width 182 height 39
drag, startPoint x: 567, startPoint y: 480, endPoint x: 432, endPoint y: 487, distance: 135.0
click at [401, 488] on div "Ref Repeat order #S00163117 JN1801 - Truck #14" at bounding box center [492, 489] width 182 height 39
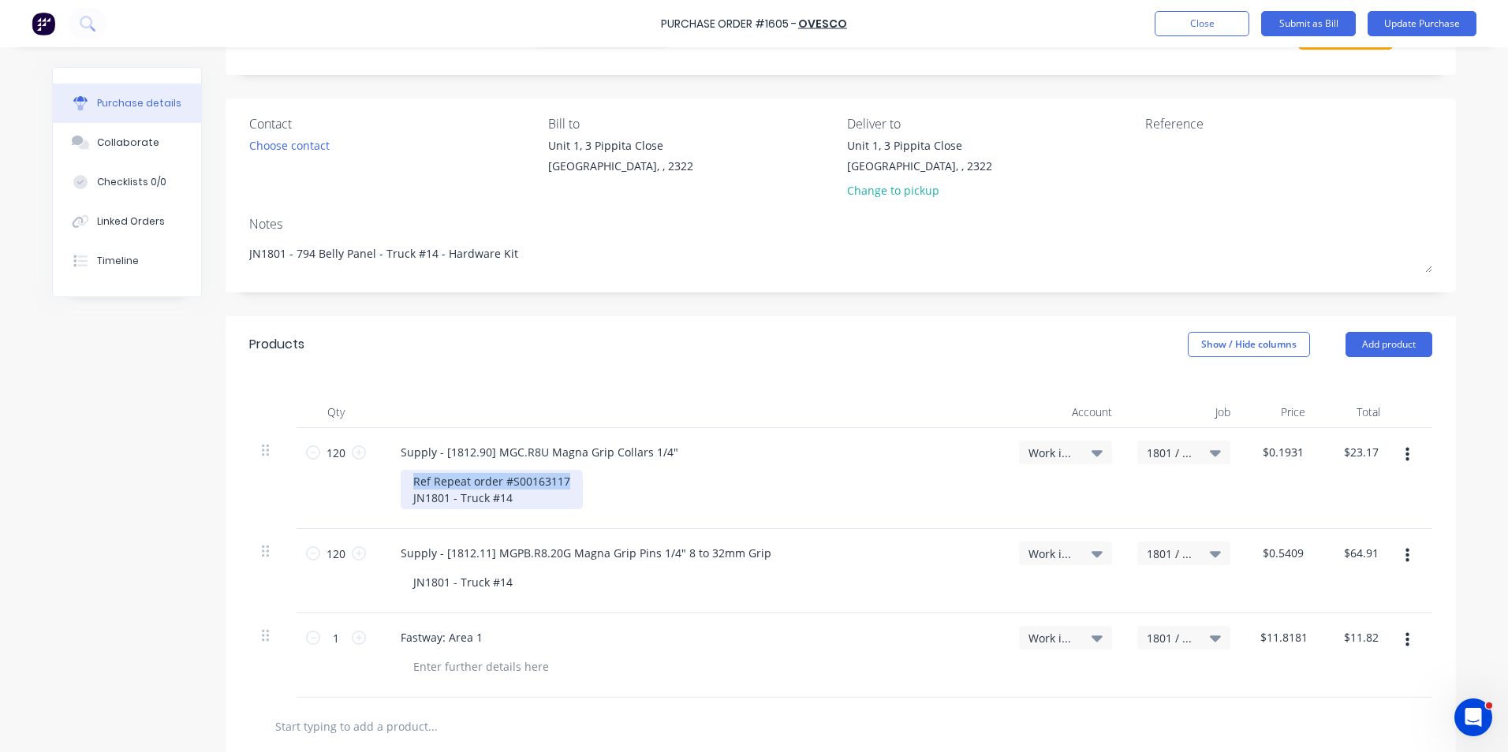
copy div "Ref Repeat order #S00163117"
type textarea "x"
click at [406, 594] on div "JN1801 - Truck #14" at bounding box center [463, 582] width 125 height 23
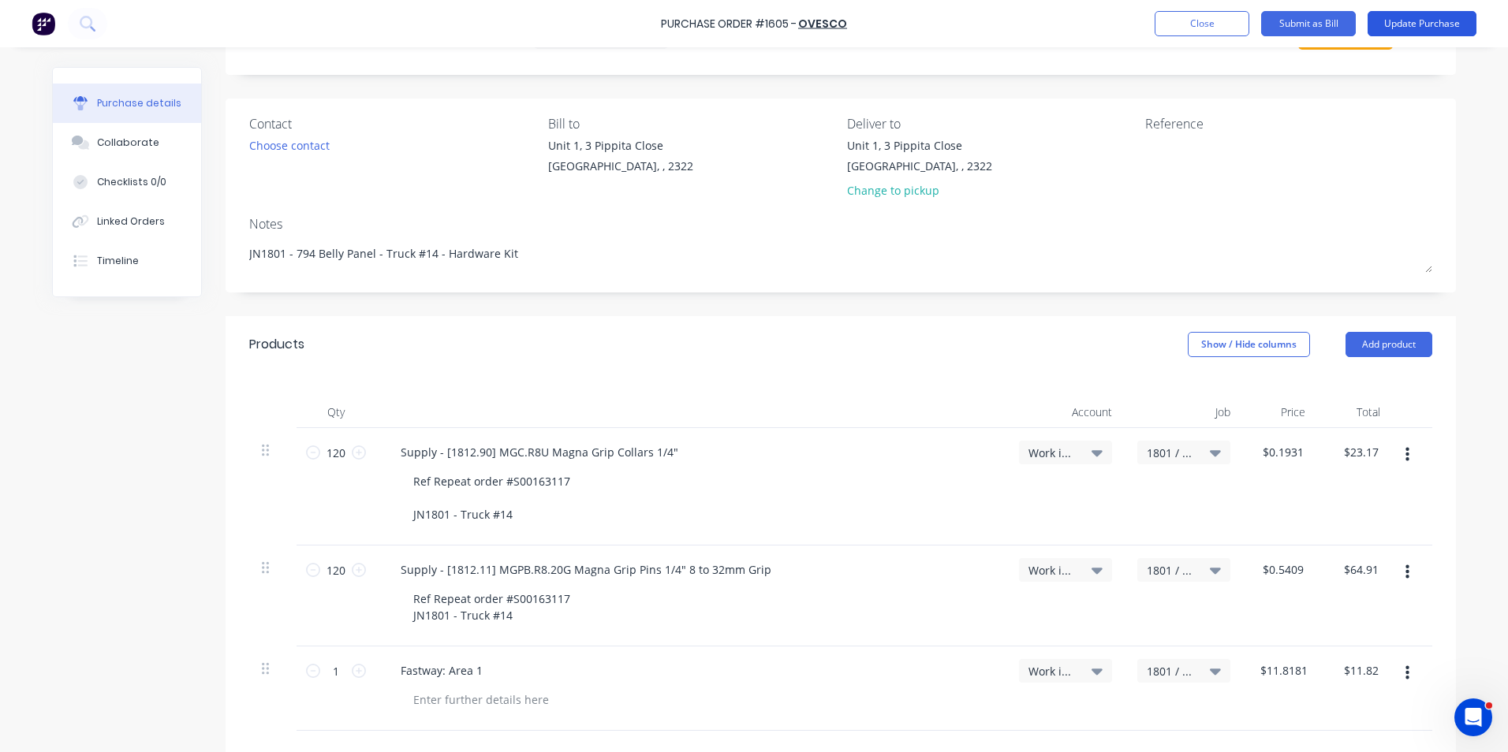
click at [1430, 18] on button "Update Purchase" at bounding box center [1422, 23] width 109 height 25
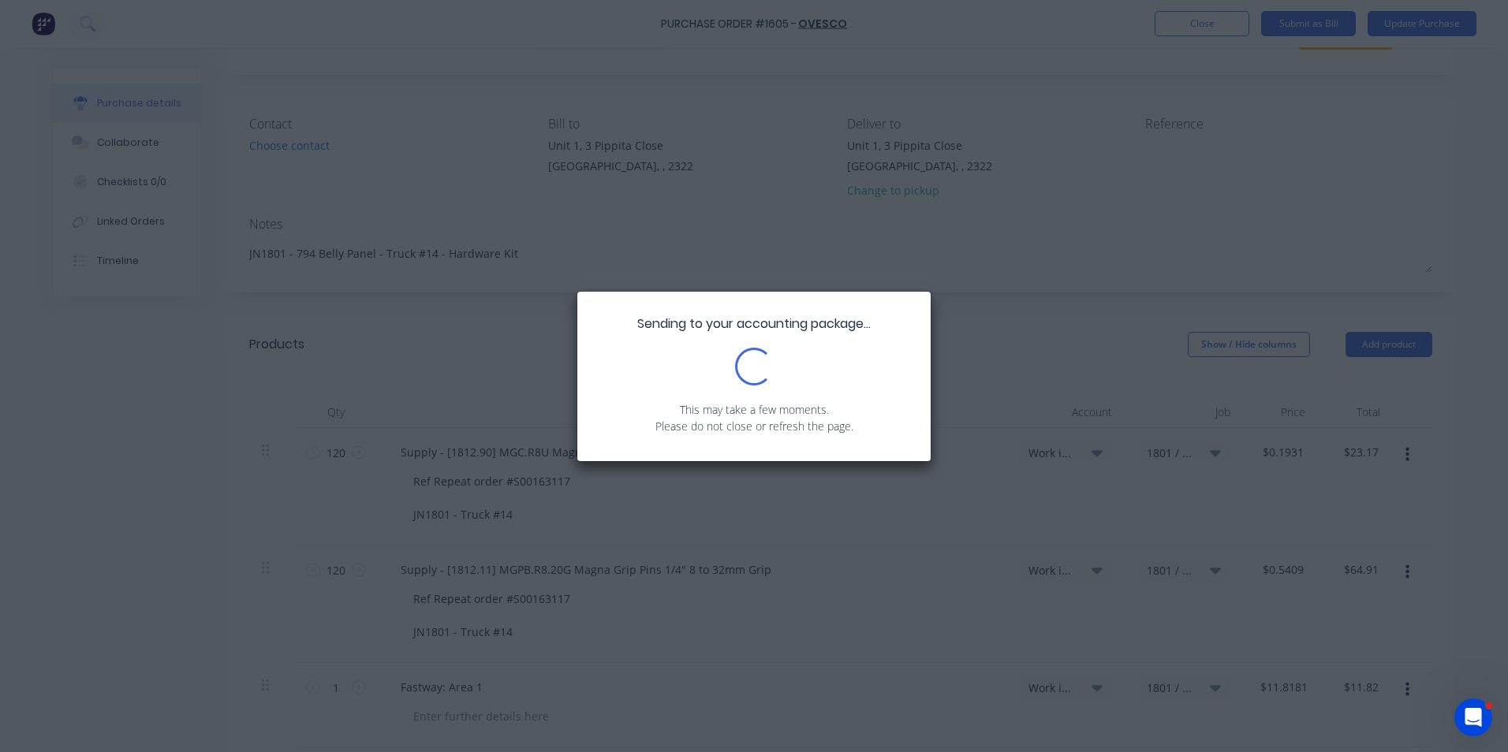
scroll to position [0, 0]
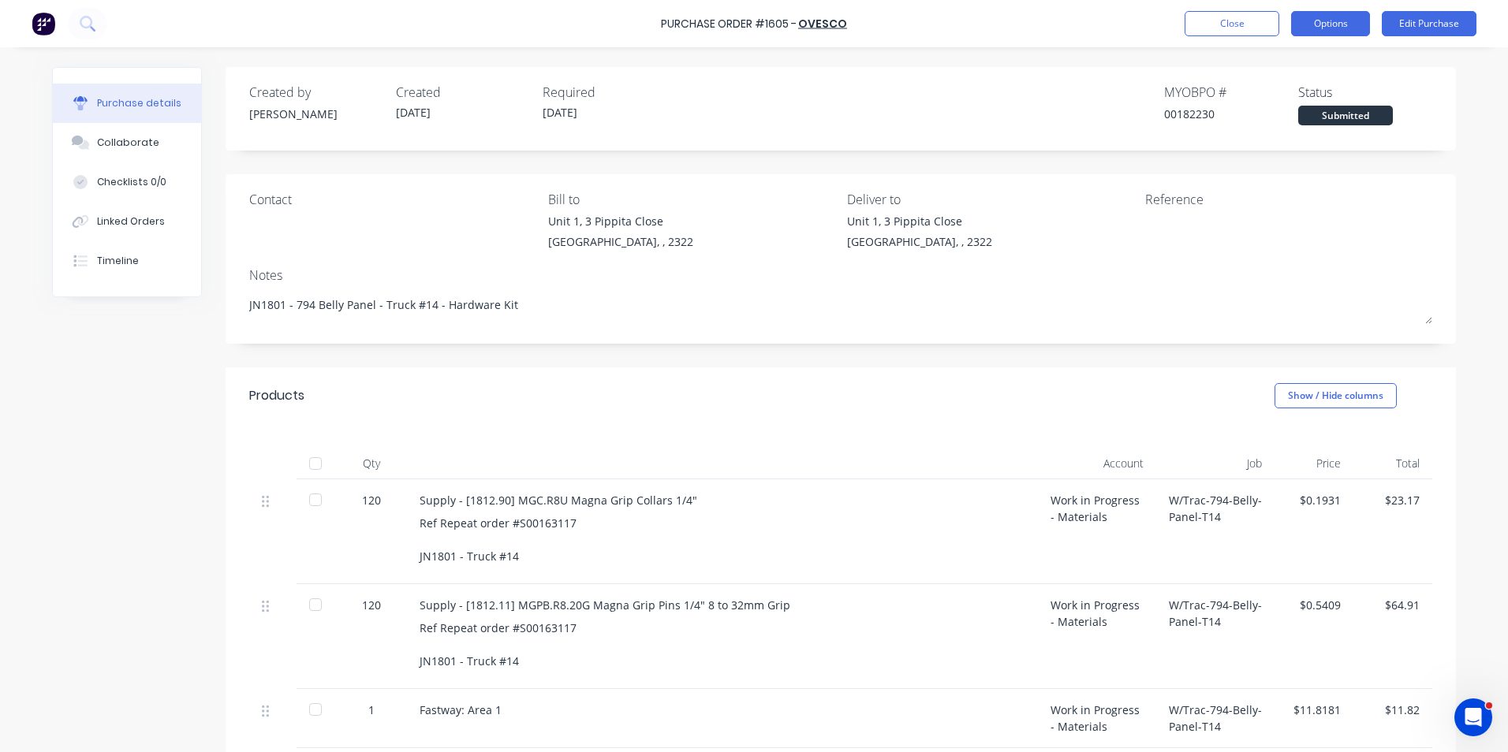
click at [1334, 24] on button "Options" at bounding box center [1330, 23] width 79 height 25
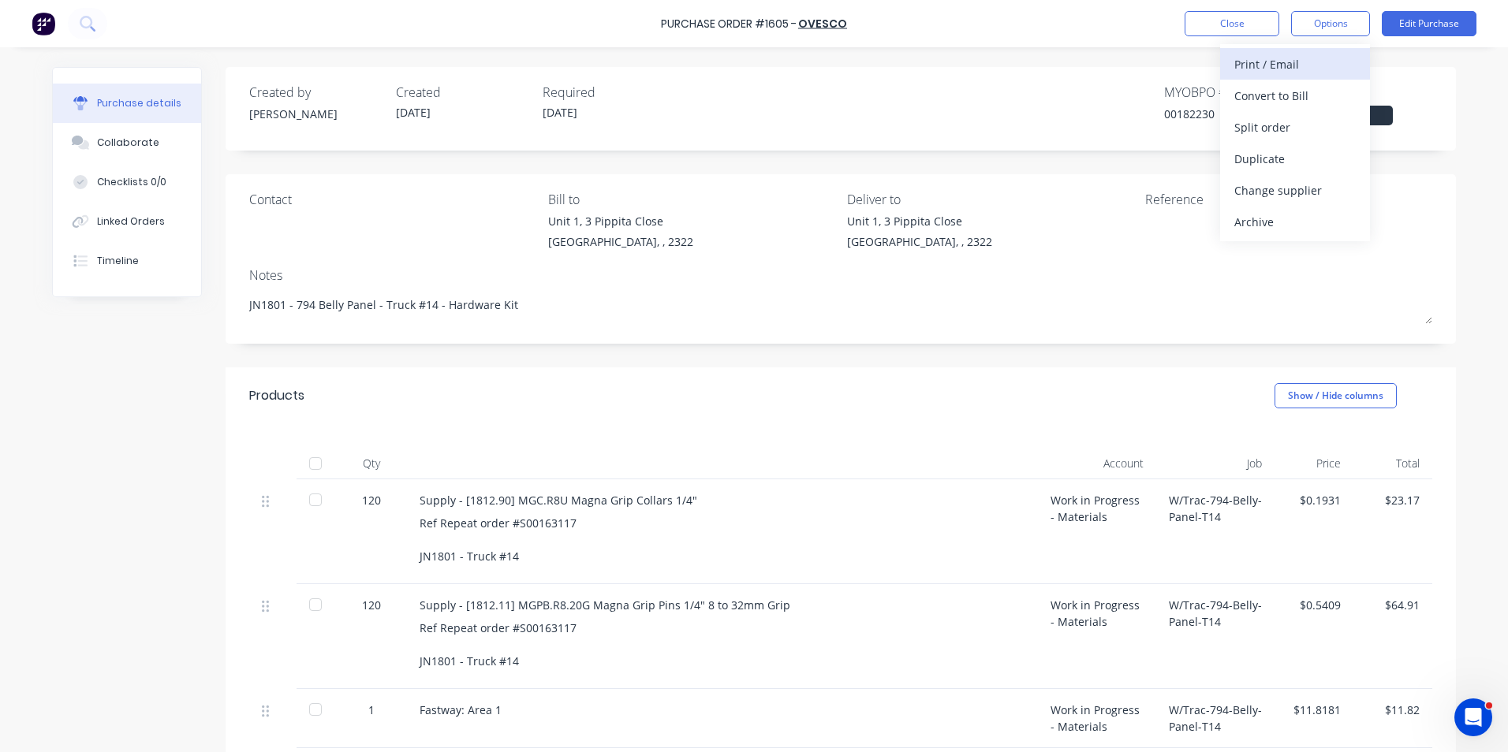
click at [1268, 63] on div "Print / Email" at bounding box center [1294, 64] width 121 height 23
click at [1271, 93] on div "With pricing" at bounding box center [1294, 95] width 121 height 23
type textarea "x"
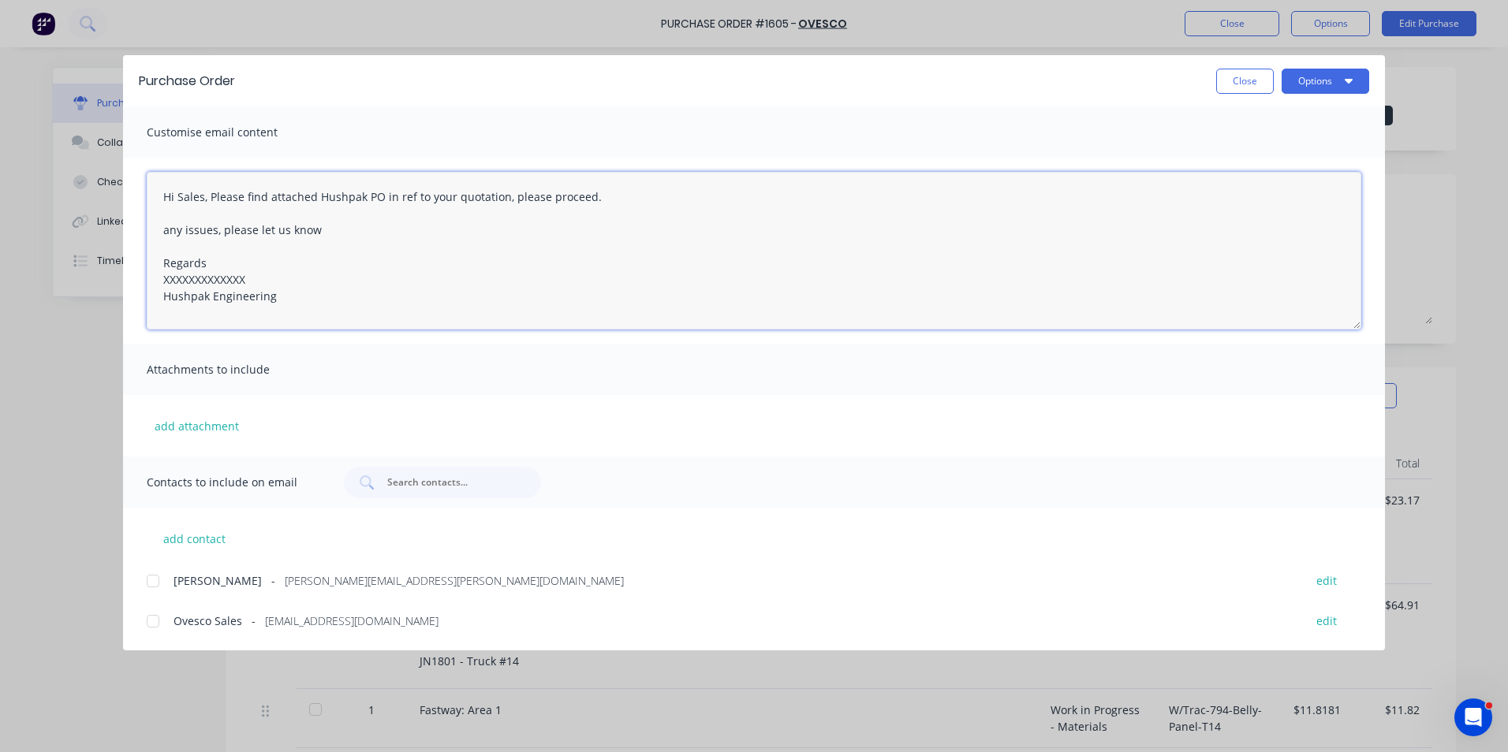
drag, startPoint x: 250, startPoint y: 274, endPoint x: 129, endPoint y: 278, distance: 121.5
click at [129, 278] on div "Hi Sales, Please find attached Hushpak PO in ref to your quotation, please proc…" at bounding box center [754, 251] width 1262 height 186
paste textarea "Ref Repeat order #S00163117"
click at [453, 200] on textarea "Hi Sales, Please find attached Hushpak PO in ref to your quotation, please proc…" at bounding box center [754, 251] width 1215 height 158
click at [426, 197] on textarea "Hi Sales, Please find attached Hushpak PO in ref to your quotation, please proc…" at bounding box center [754, 251] width 1215 height 158
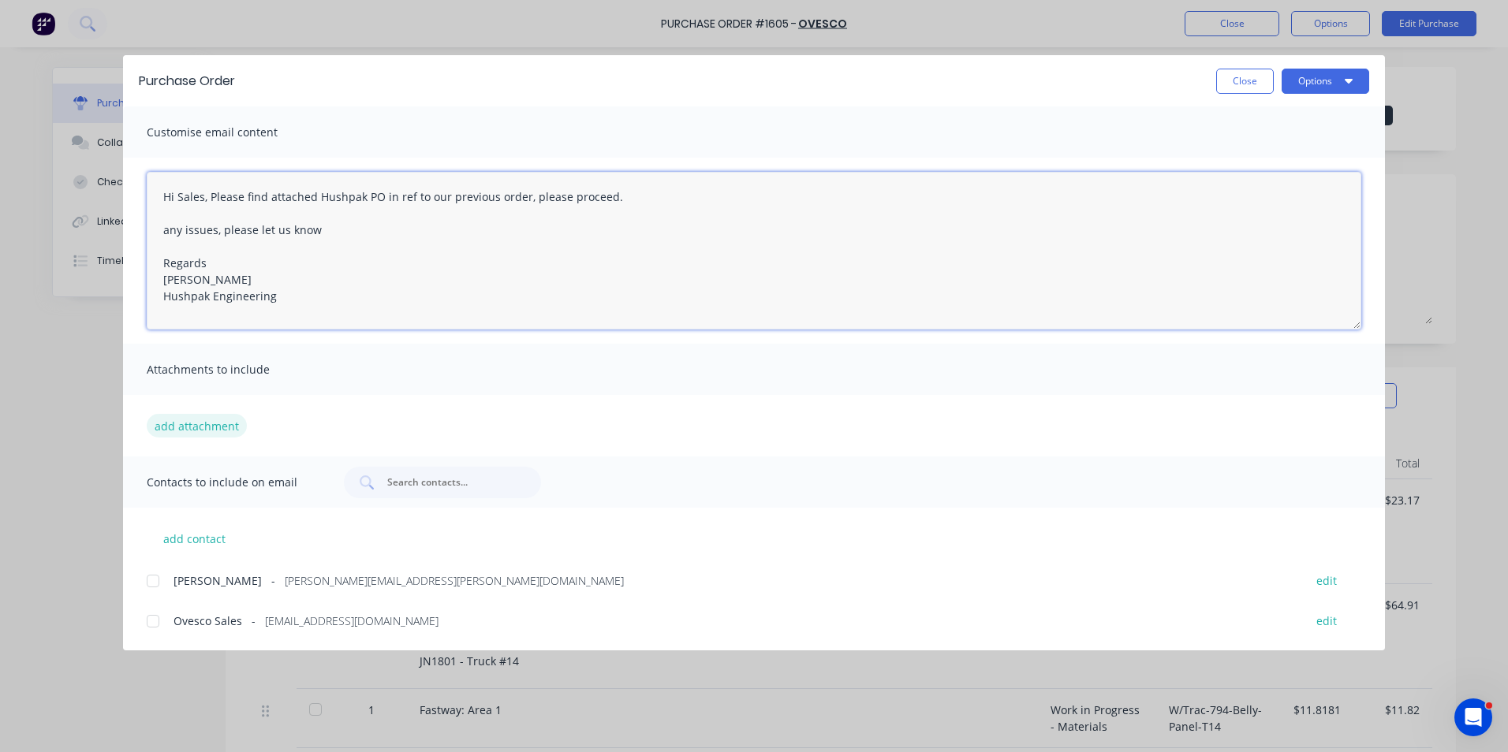
type textarea "Hi Sales, Please find attached Hushpak PO in ref to our previous order, please …"
click at [181, 424] on button "add attachment" at bounding box center [197, 426] width 100 height 24
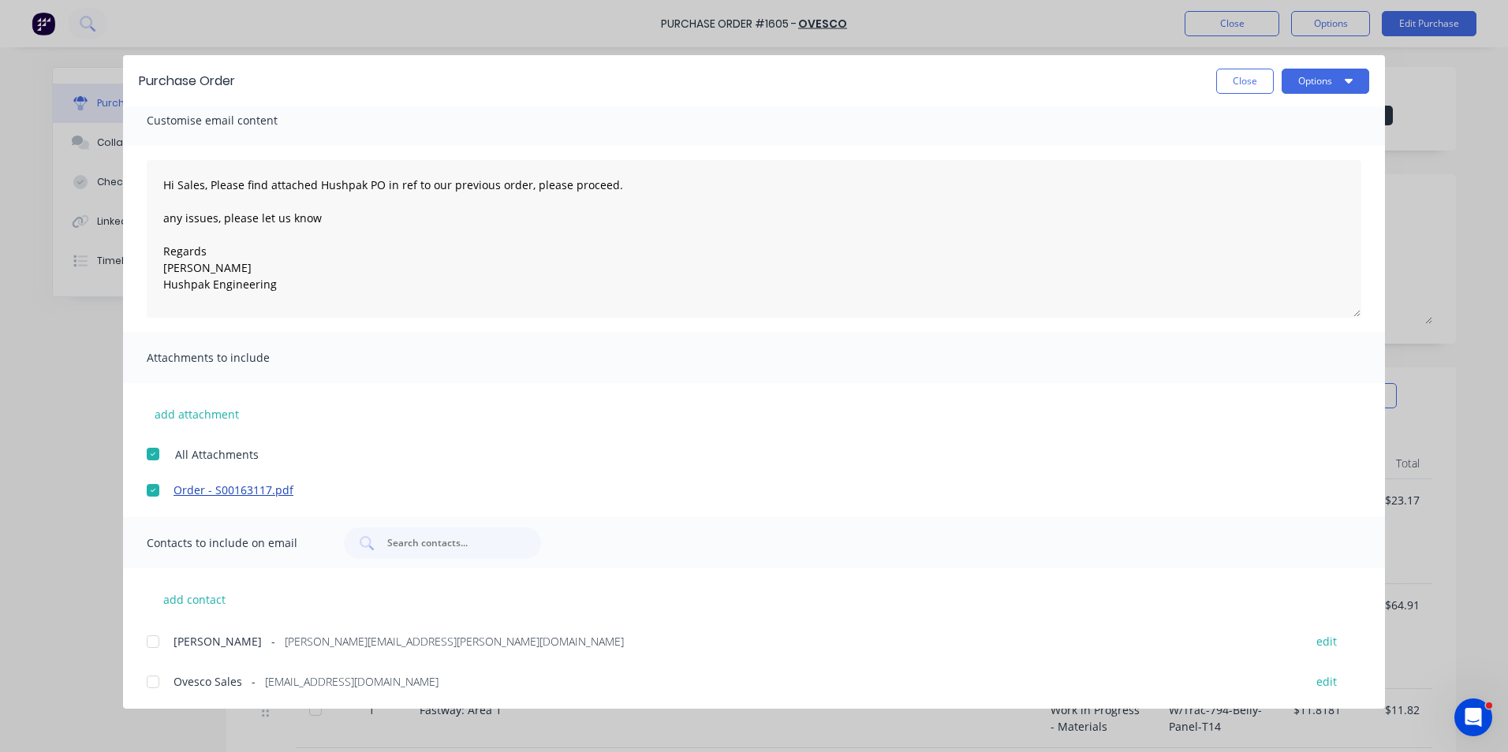
scroll to position [14, 0]
click at [149, 636] on div at bounding box center [153, 640] width 32 height 32
click at [151, 681] on div at bounding box center [153, 680] width 32 height 32
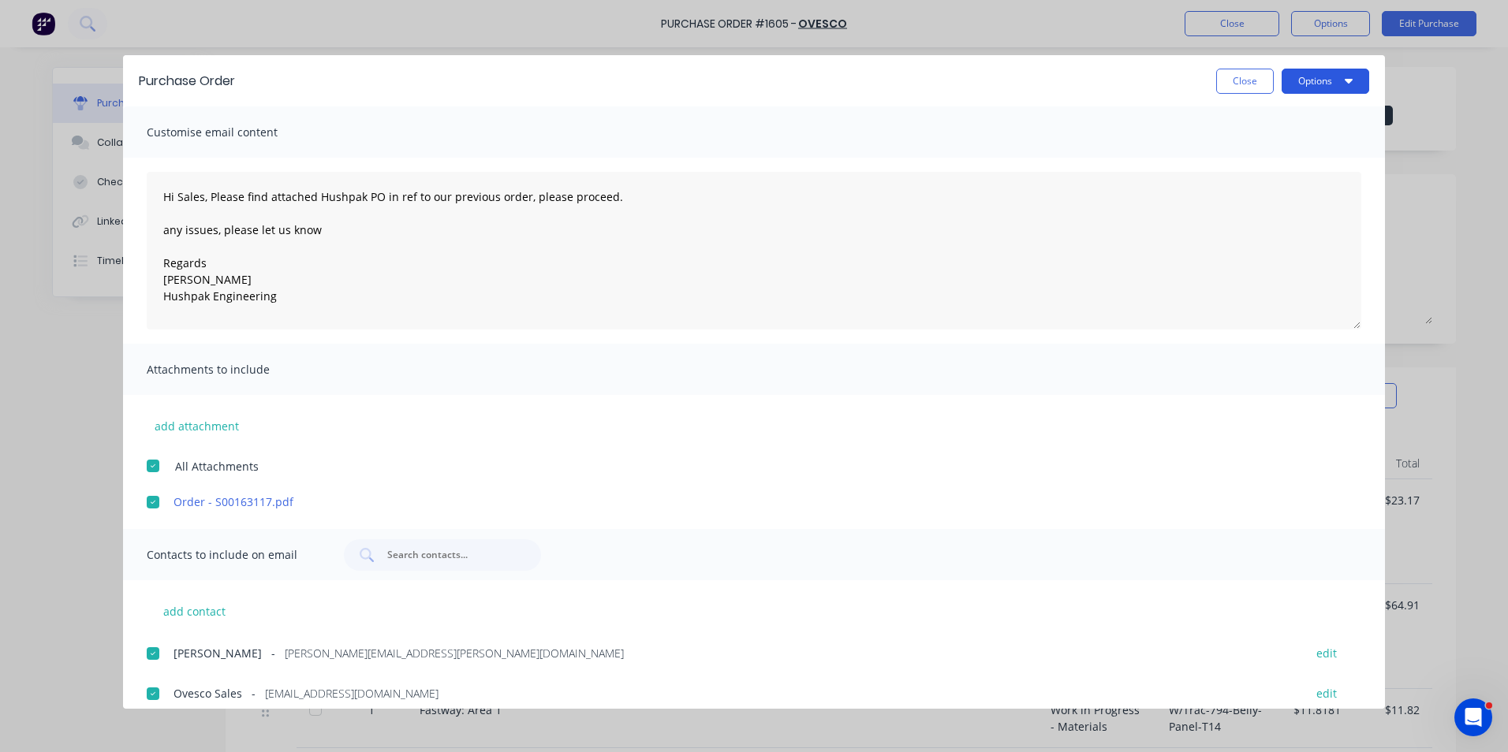
click at [1327, 76] on button "Options" at bounding box center [1326, 81] width 88 height 25
click at [1242, 182] on div "Email" at bounding box center [1293, 184] width 121 height 23
click at [1240, 78] on button "Close" at bounding box center [1245, 81] width 58 height 25
type textarea "x"
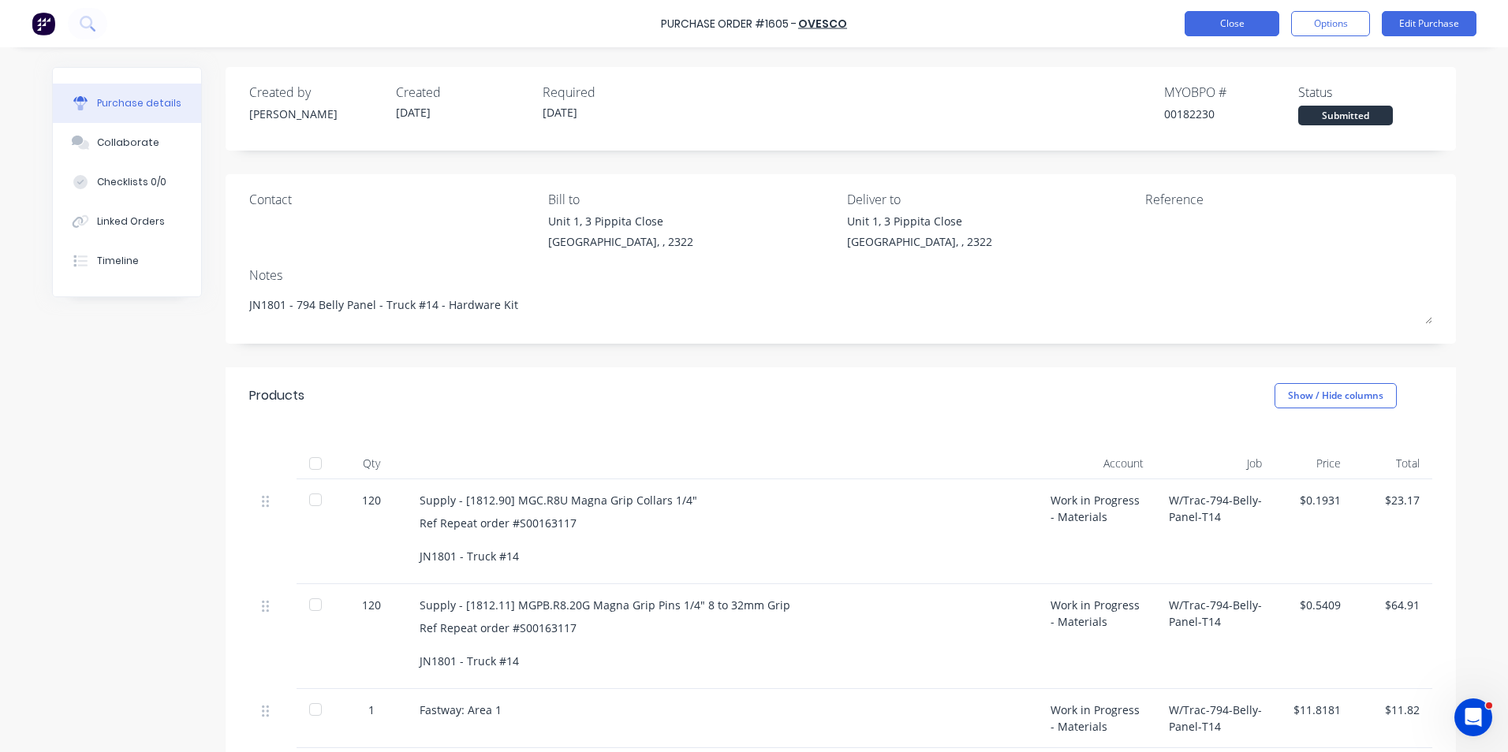
click at [1239, 21] on button "Close" at bounding box center [1232, 23] width 95 height 25
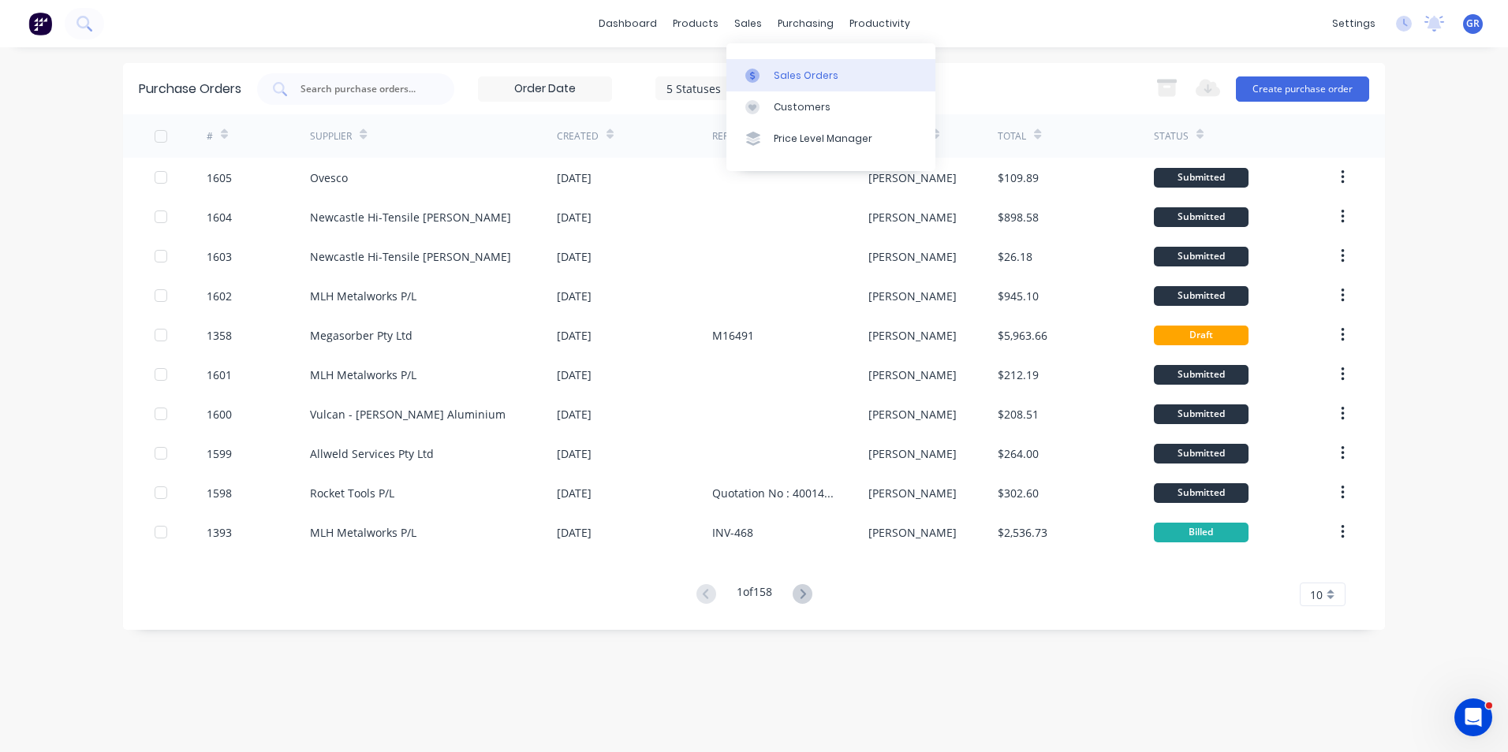
click at [792, 73] on div "Sales Orders" at bounding box center [806, 76] width 65 height 14
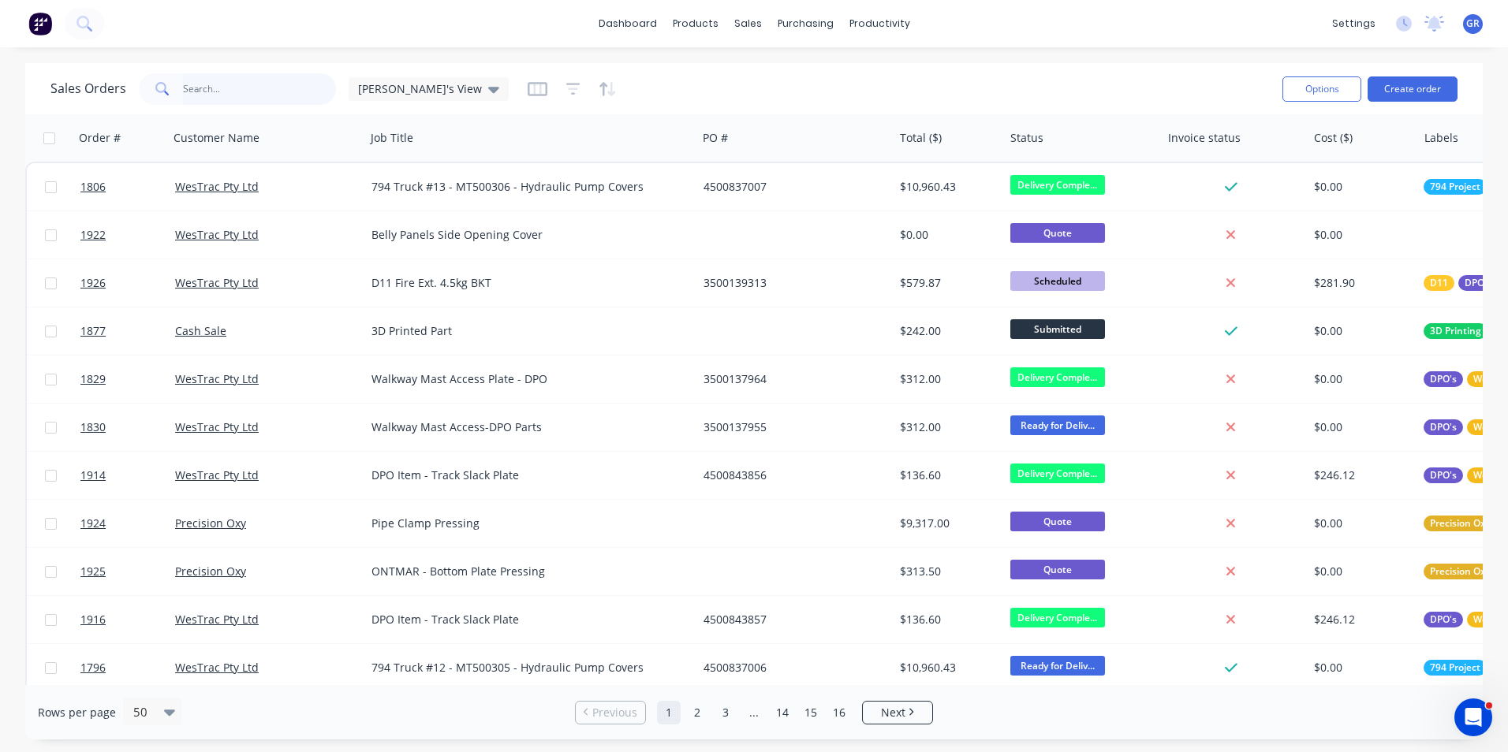
click at [194, 88] on input "text" at bounding box center [260, 89] width 154 height 32
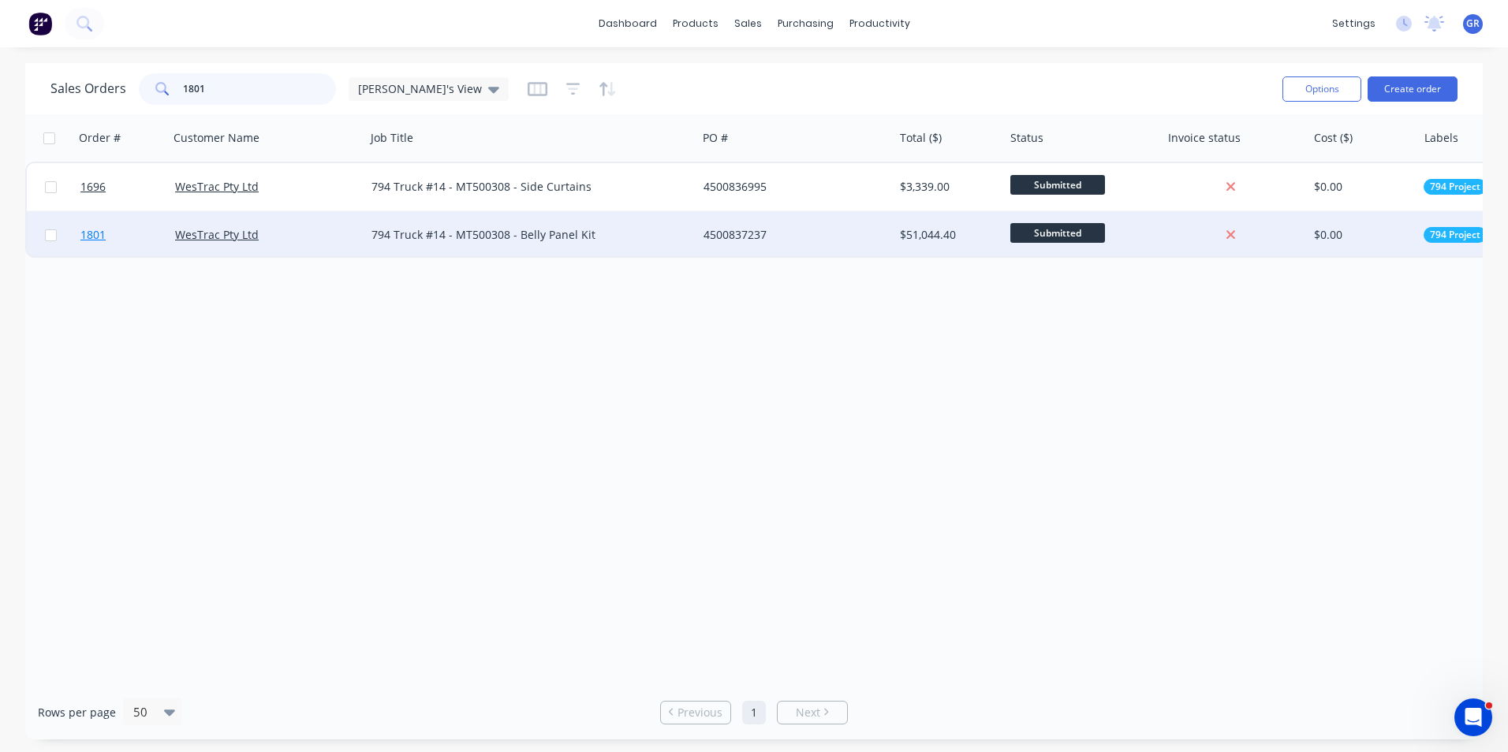
type input "1801"
click at [96, 232] on span "1801" at bounding box center [92, 235] width 25 height 16
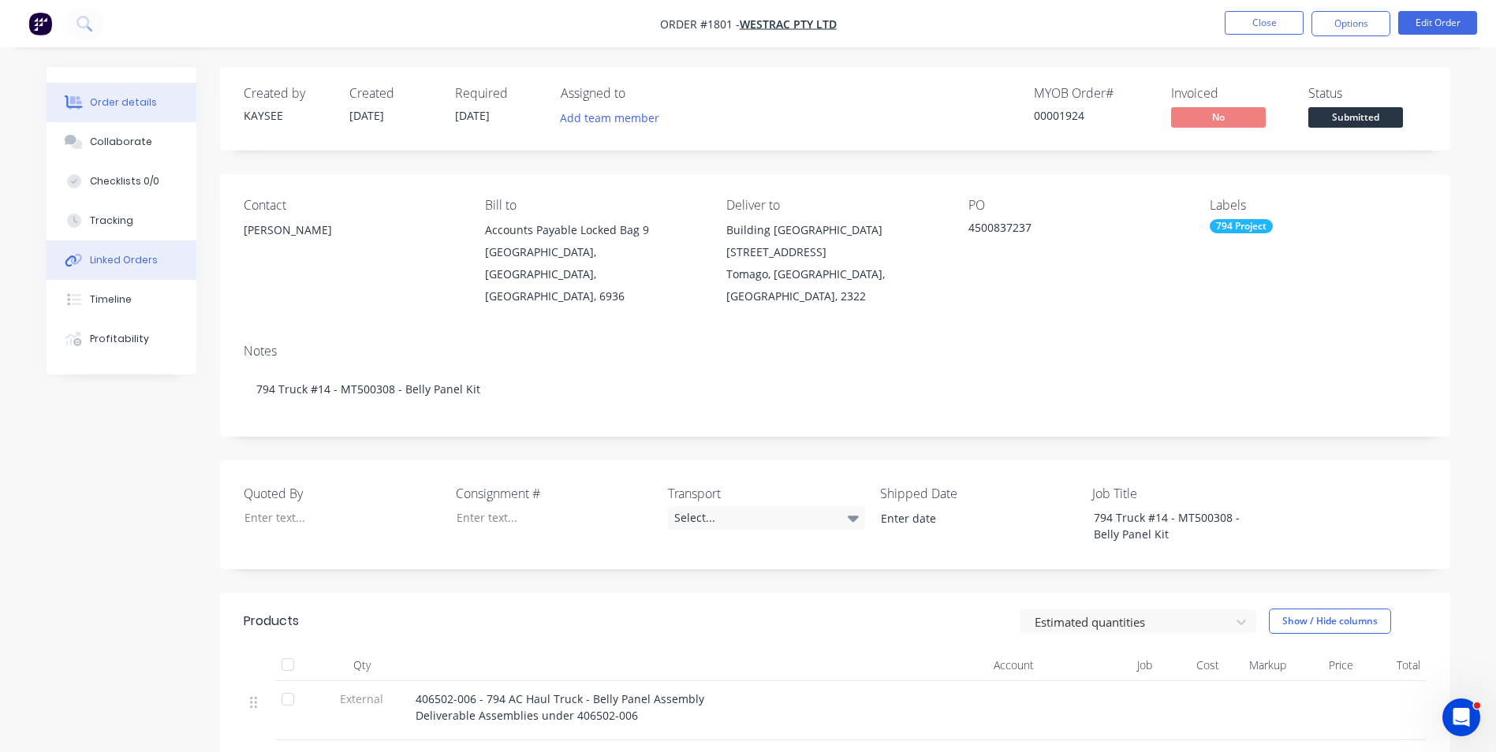
click at [121, 257] on div "Linked Orders" at bounding box center [124, 260] width 68 height 14
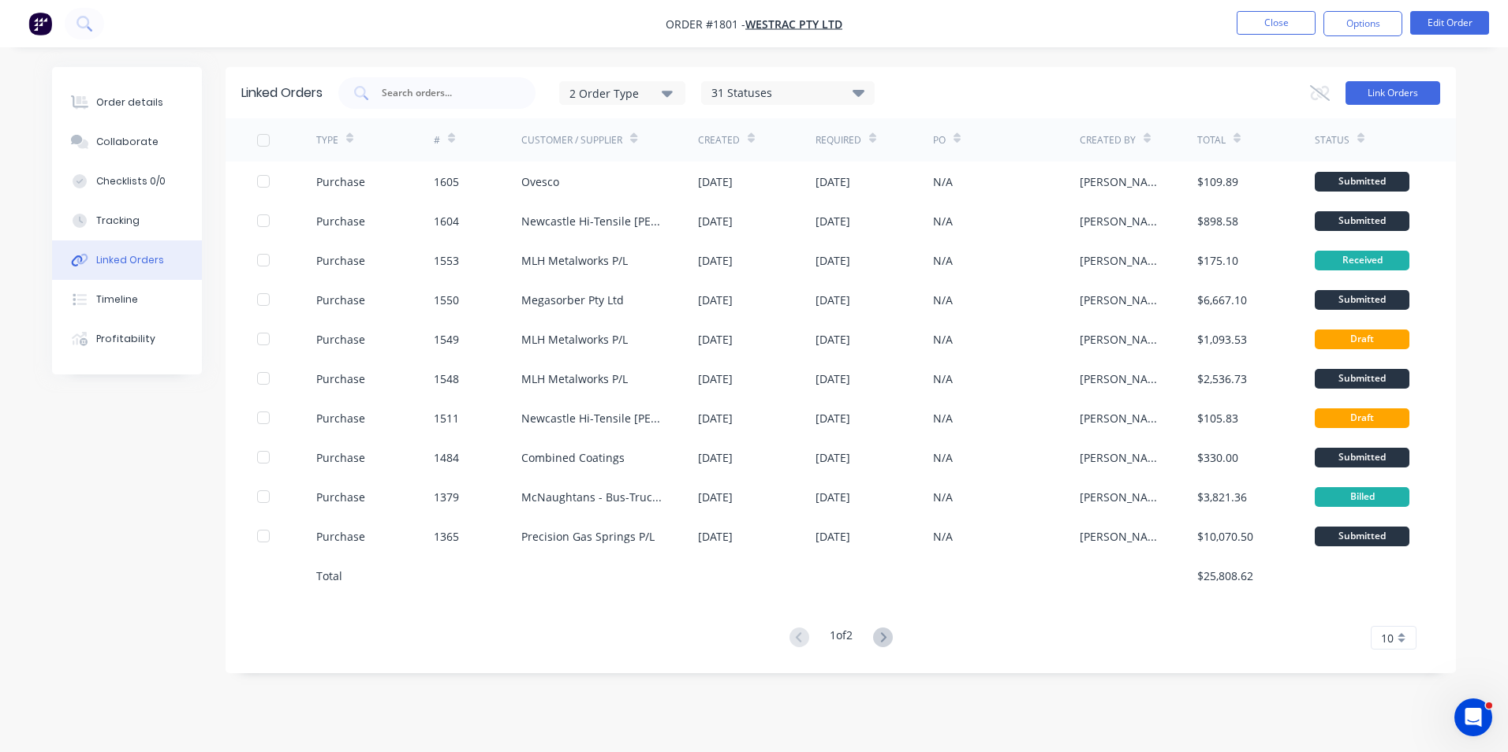
click at [1394, 91] on button "Link Orders" at bounding box center [1392, 93] width 95 height 24
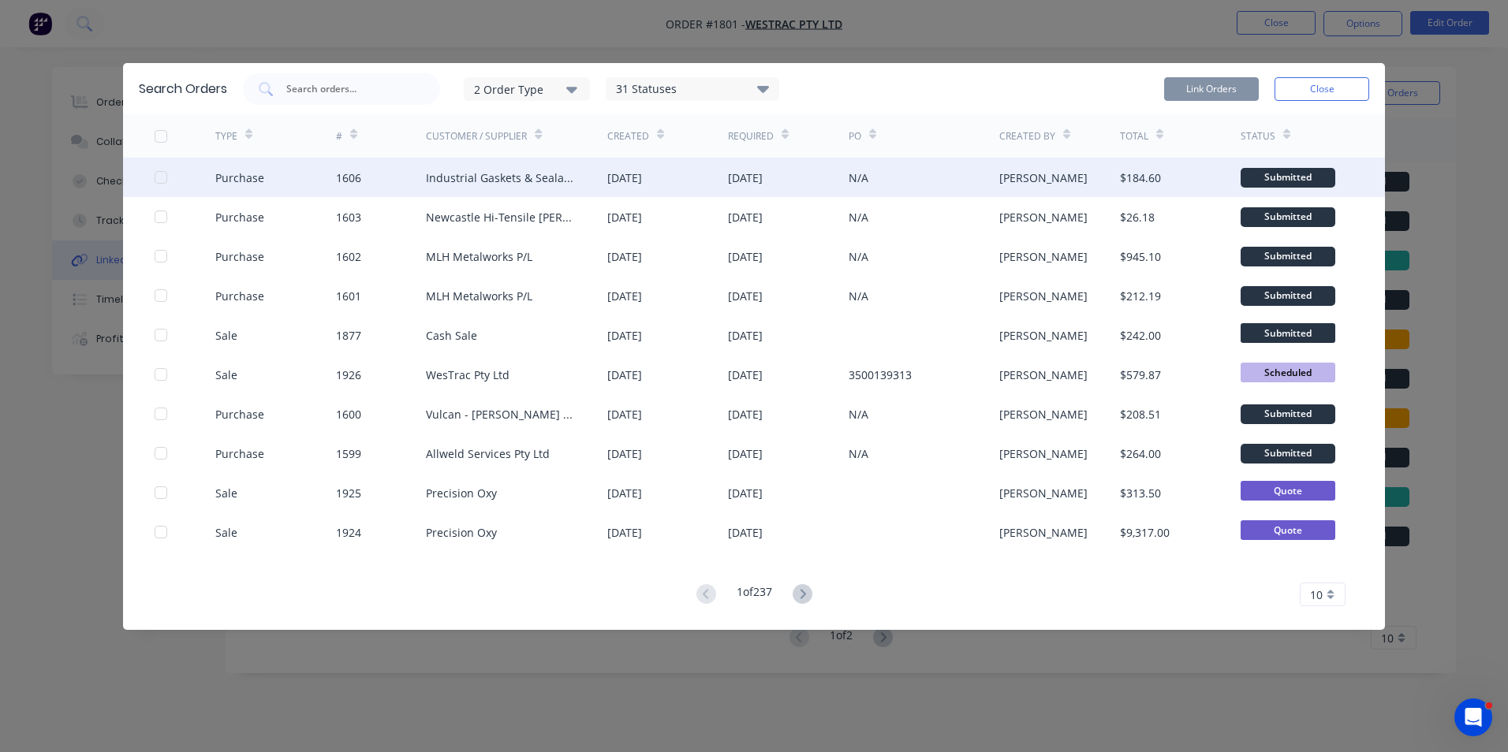
click at [162, 176] on div at bounding box center [161, 178] width 32 height 32
click at [1211, 83] on button "Link Orders" at bounding box center [1211, 89] width 95 height 24
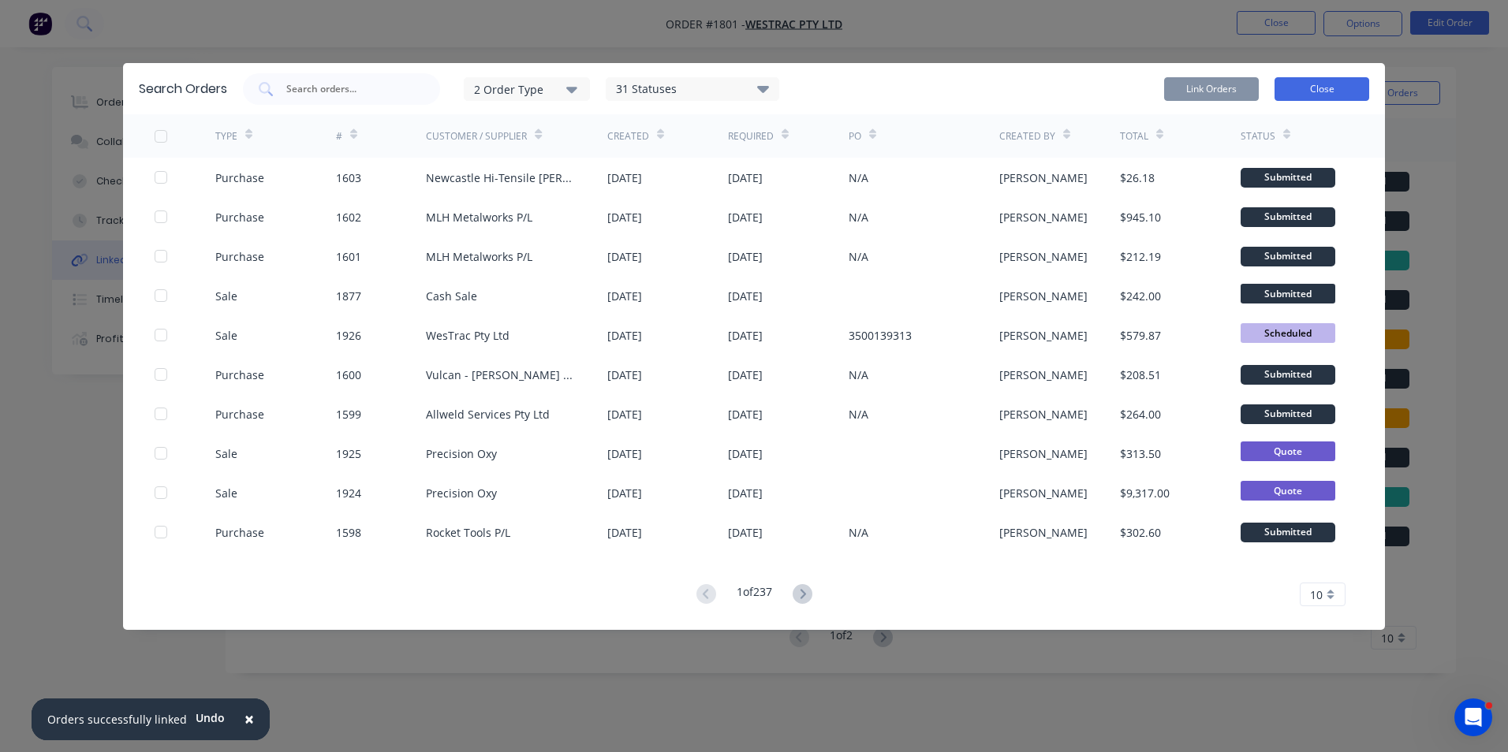
click at [1321, 86] on button "Close" at bounding box center [1321, 89] width 95 height 24
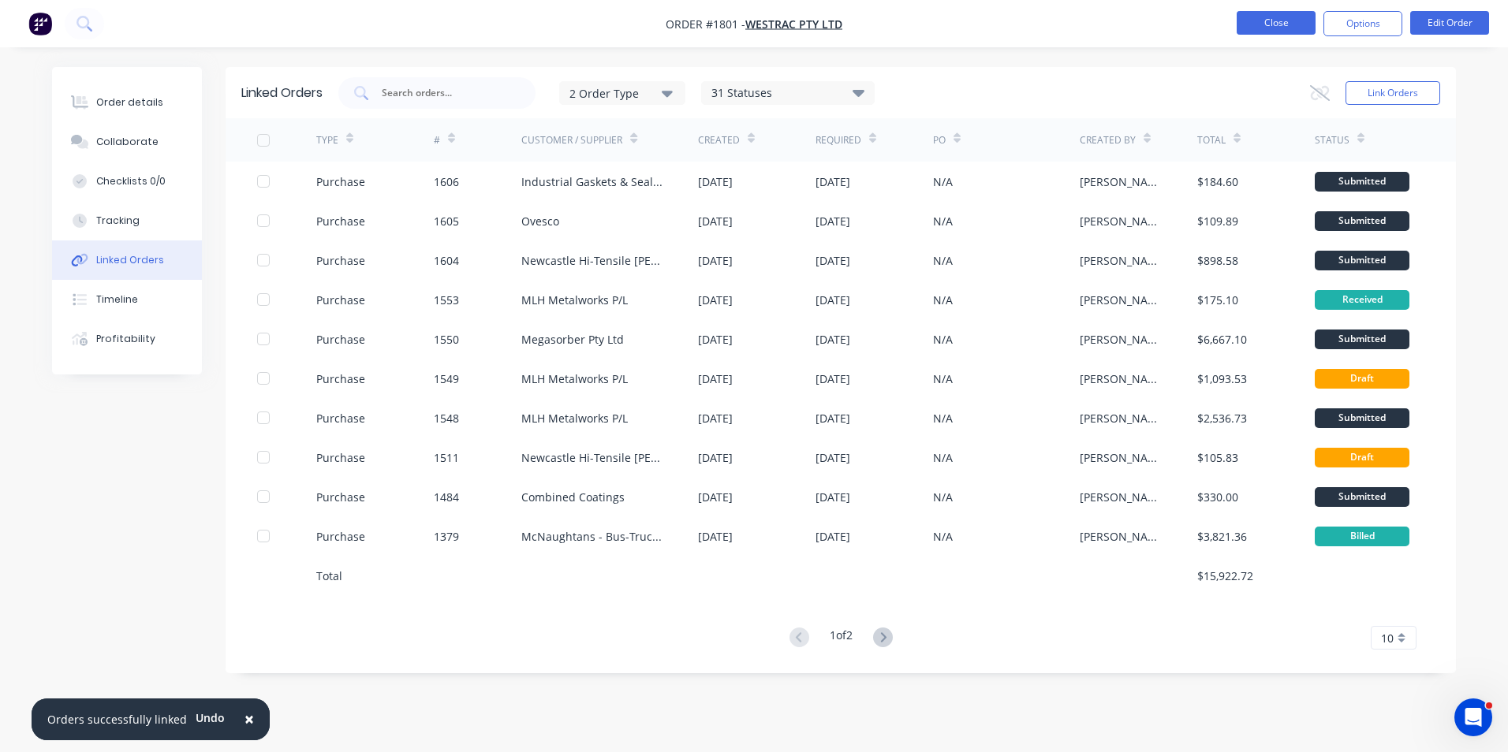
click at [1280, 21] on button "Close" at bounding box center [1276, 23] width 79 height 24
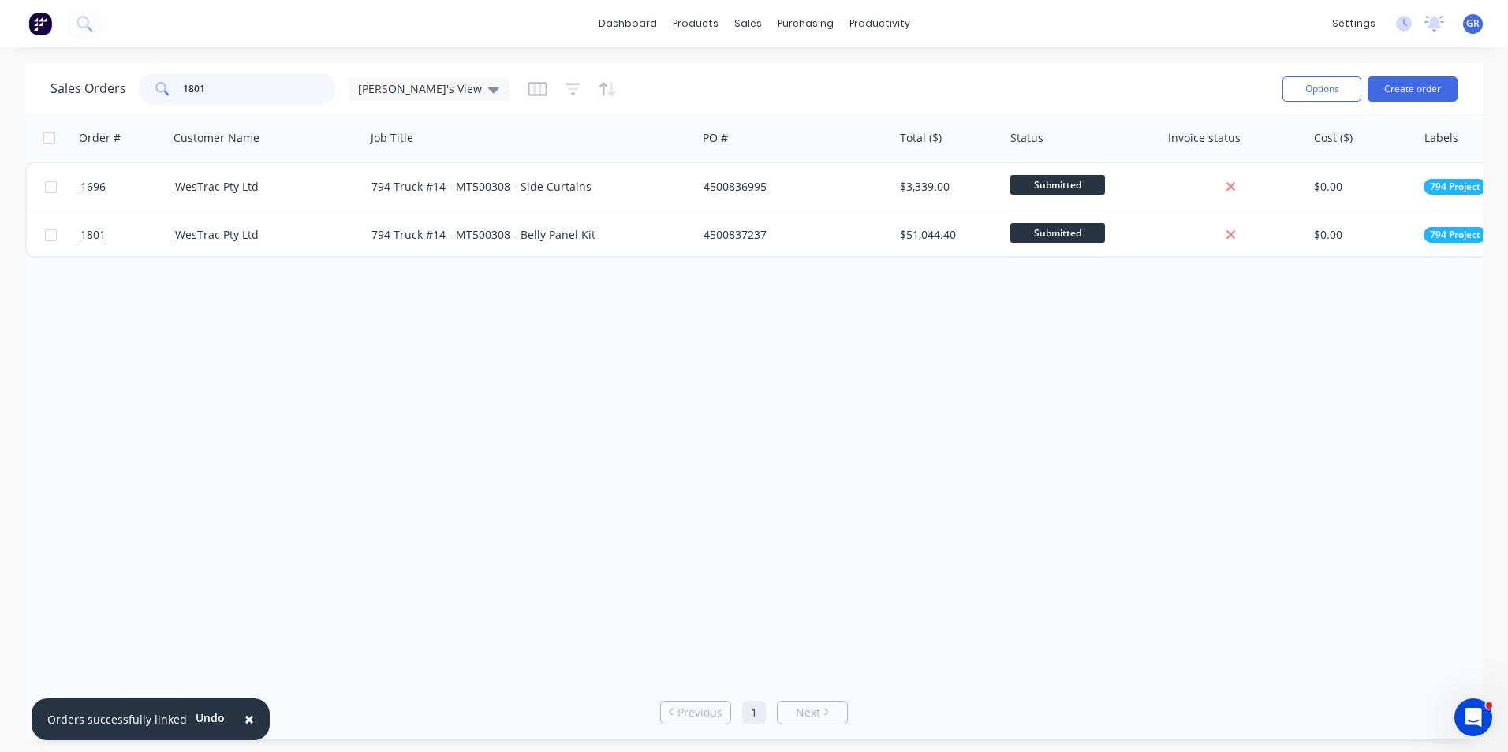
drag, startPoint x: 211, startPoint y: 87, endPoint x: 169, endPoint y: 88, distance: 41.8
click at [169, 88] on div "1801" at bounding box center [237, 89] width 197 height 32
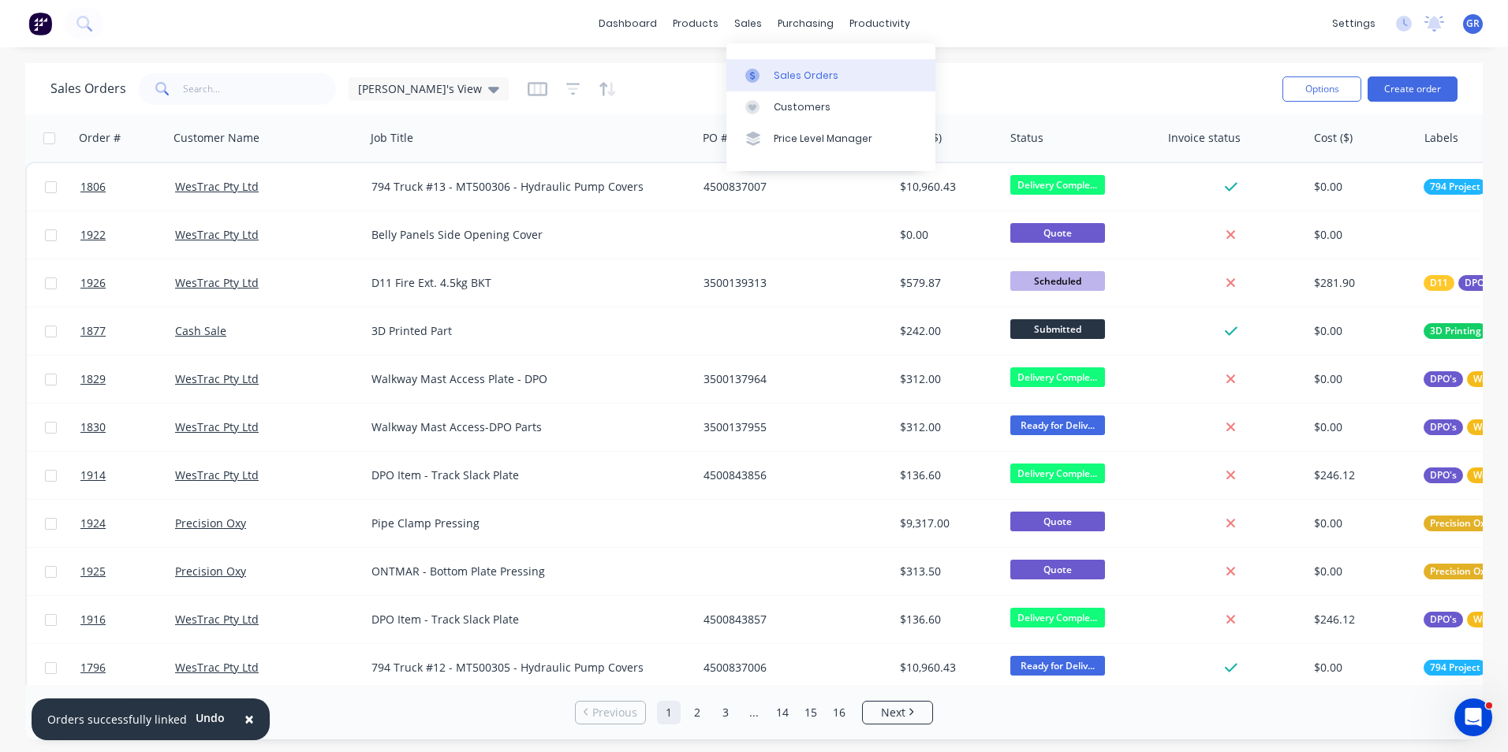
click at [788, 66] on link "Sales Orders" at bounding box center [830, 75] width 209 height 32
click at [190, 89] on input "text" at bounding box center [260, 89] width 154 height 32
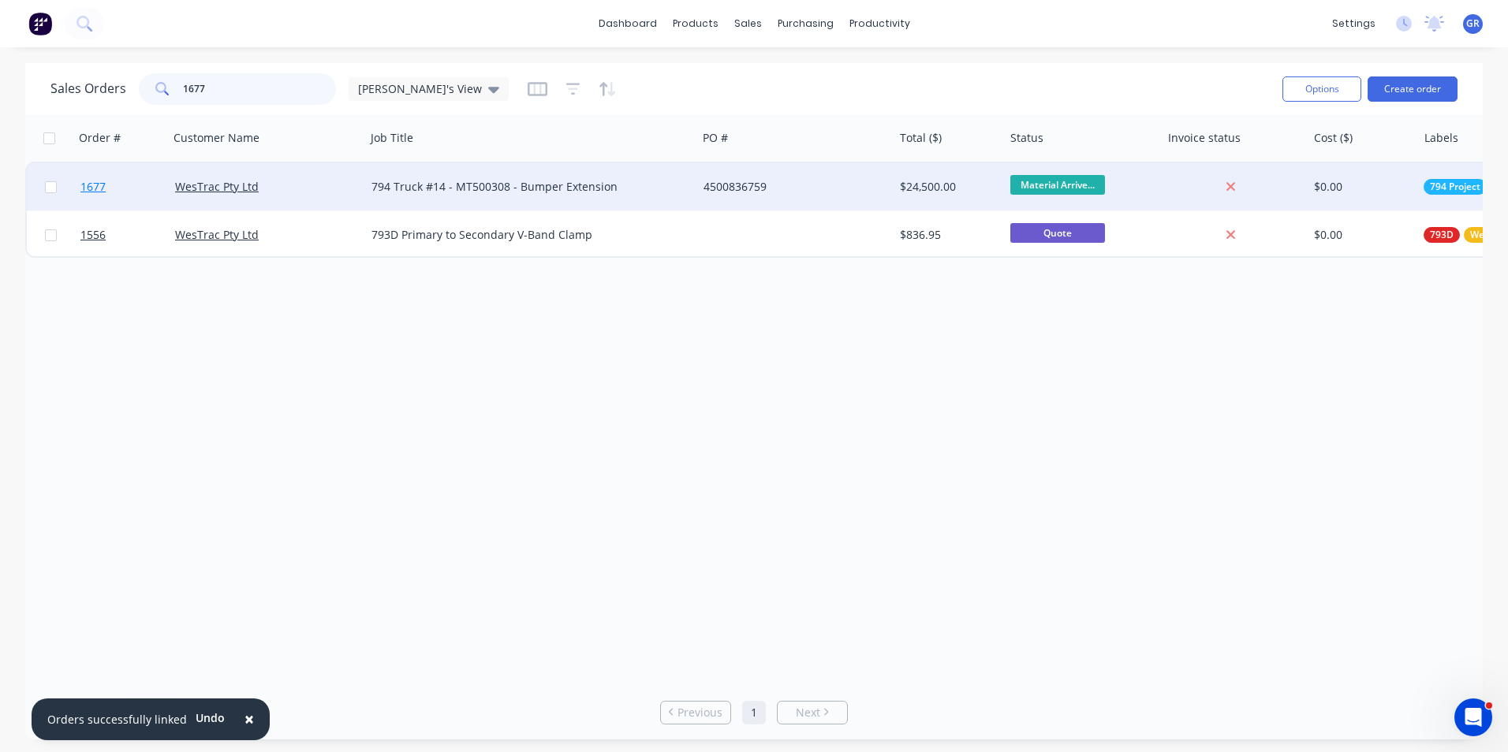
type input "1677"
click at [95, 188] on span "1677" at bounding box center [92, 187] width 25 height 16
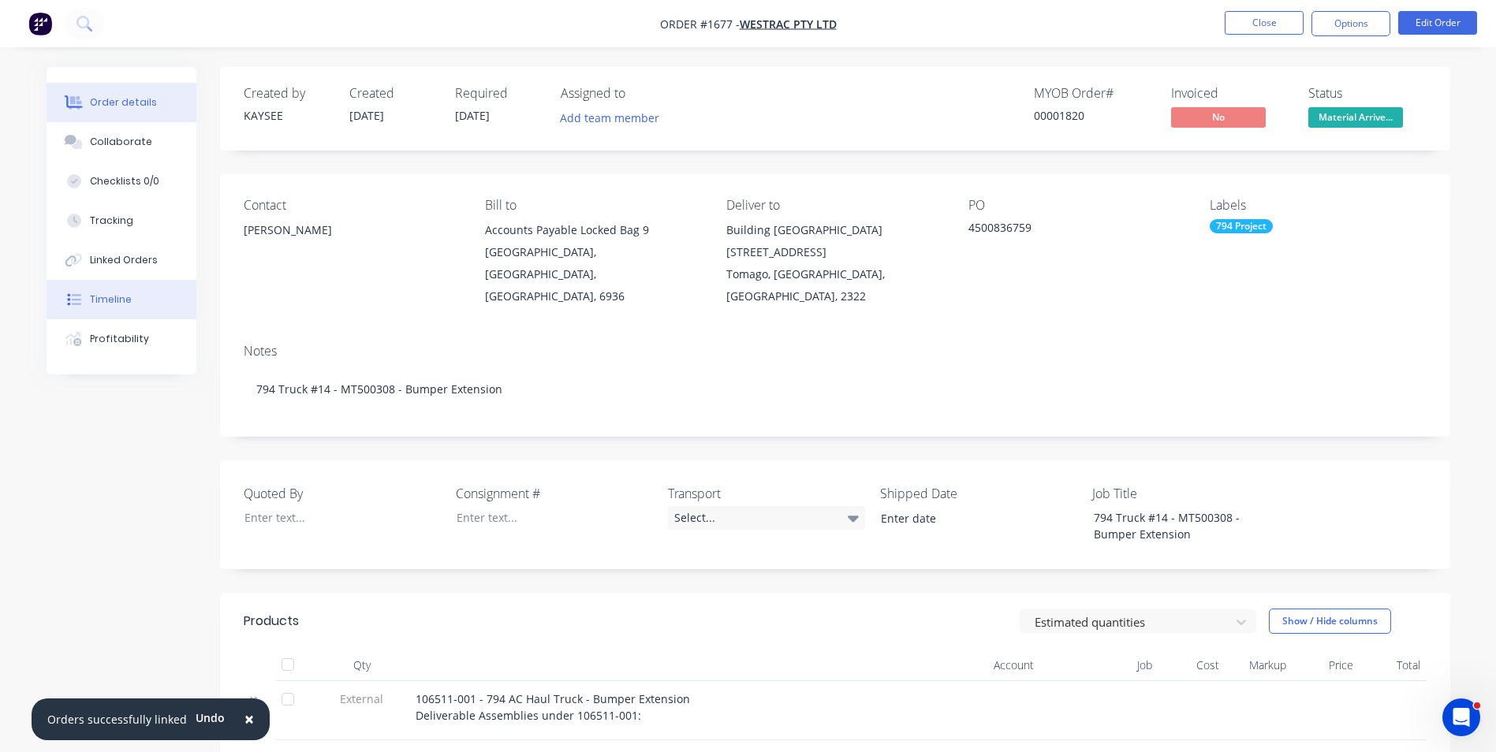
click at [121, 301] on div "Timeline" at bounding box center [111, 300] width 42 height 14
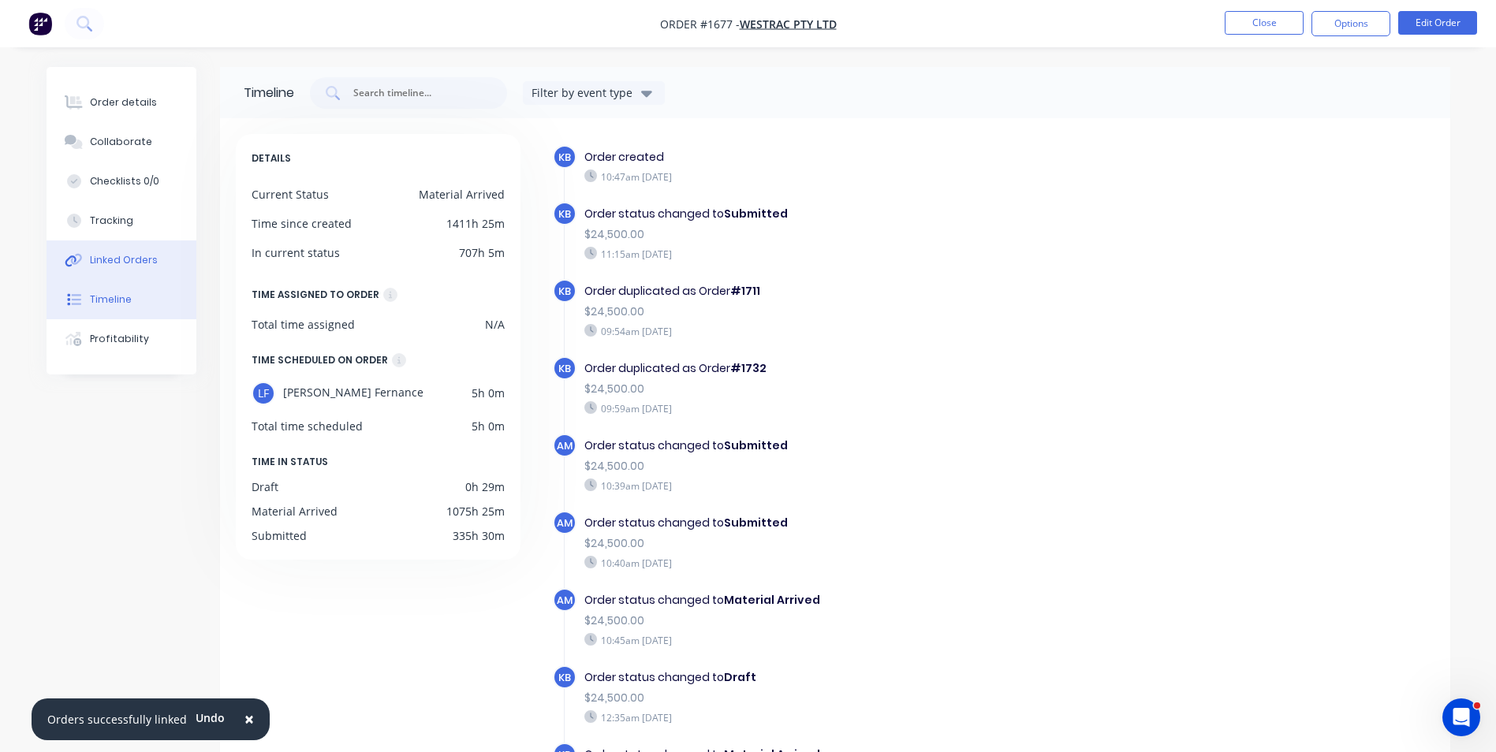
click at [129, 259] on div "Linked Orders" at bounding box center [124, 260] width 68 height 14
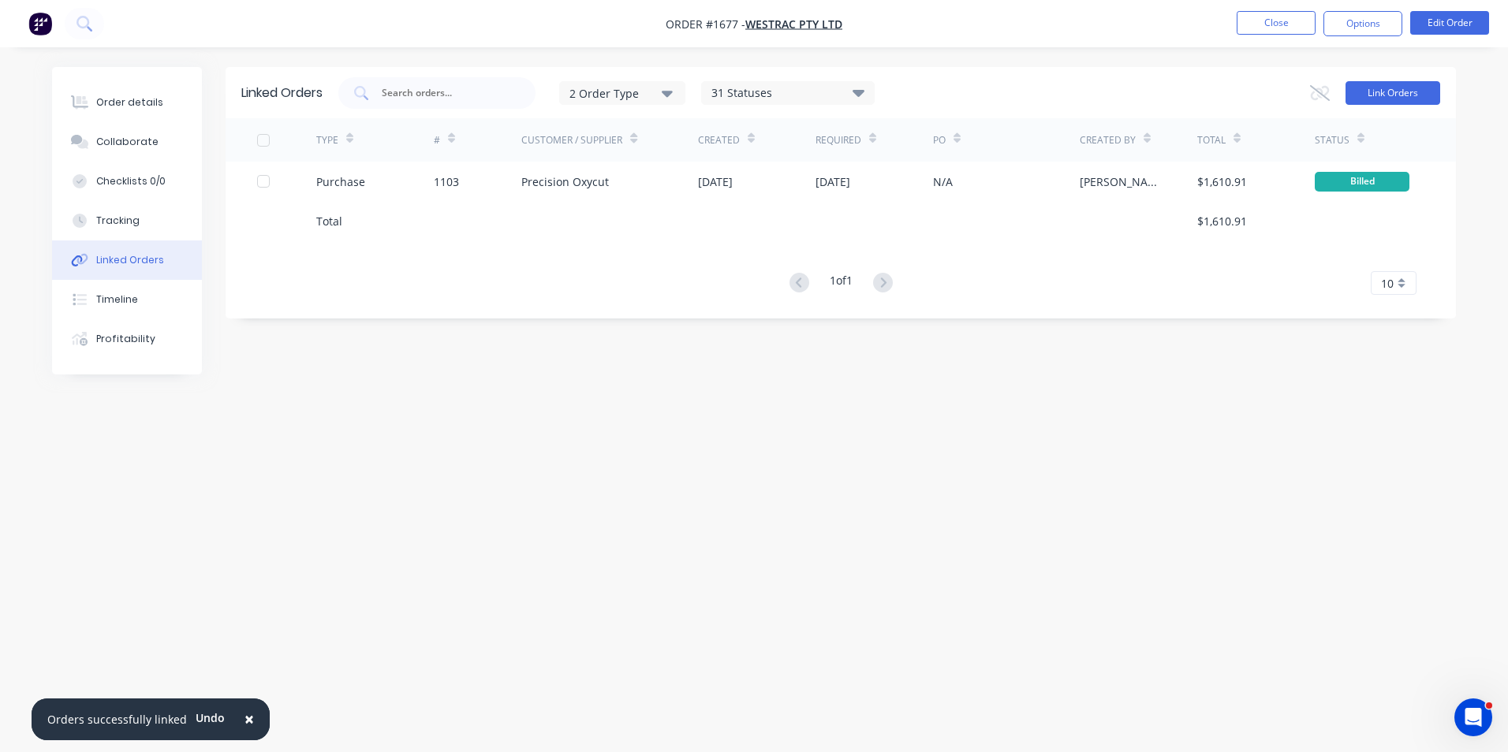
click at [1383, 93] on button "Link Orders" at bounding box center [1392, 93] width 95 height 24
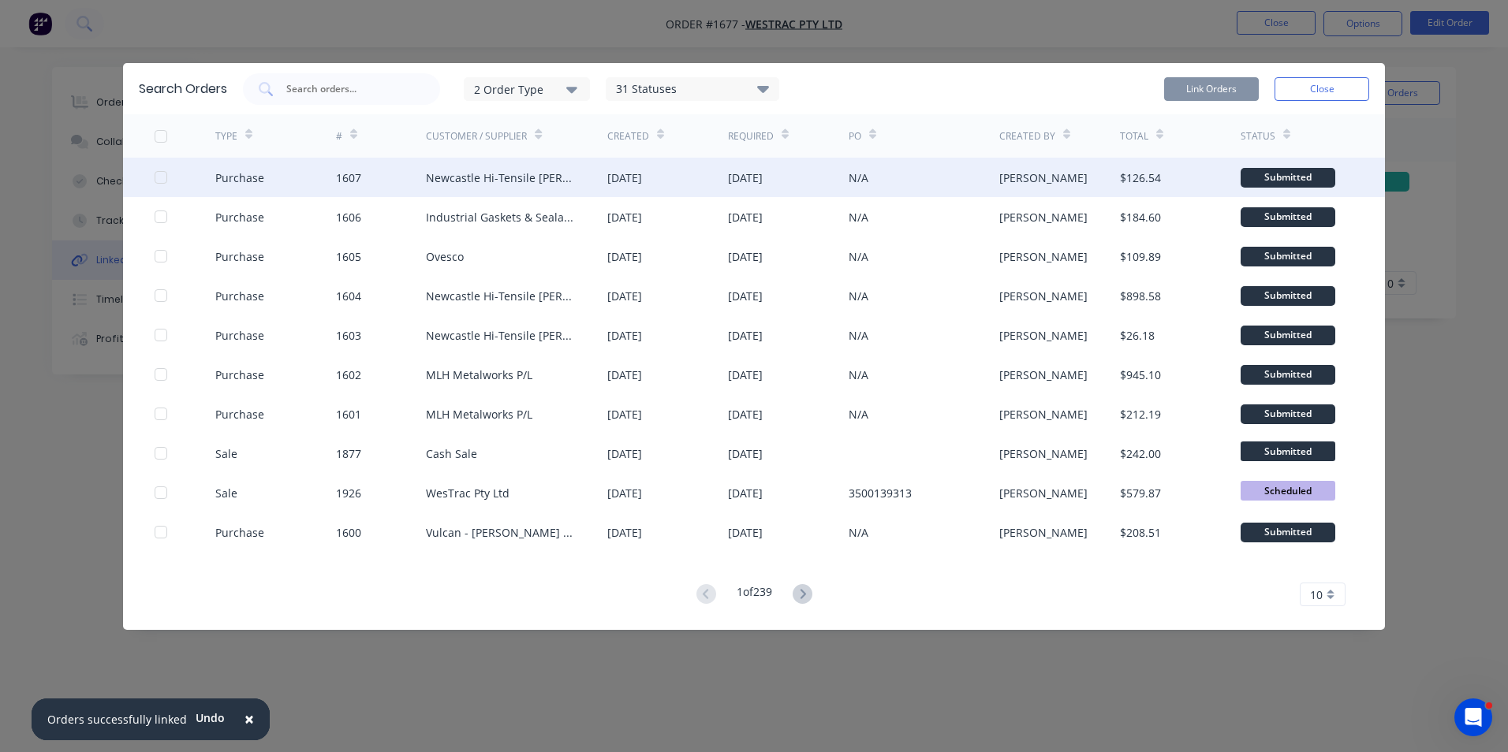
click at [164, 175] on div at bounding box center [161, 178] width 32 height 32
click at [1220, 86] on button "Link Orders" at bounding box center [1211, 89] width 95 height 24
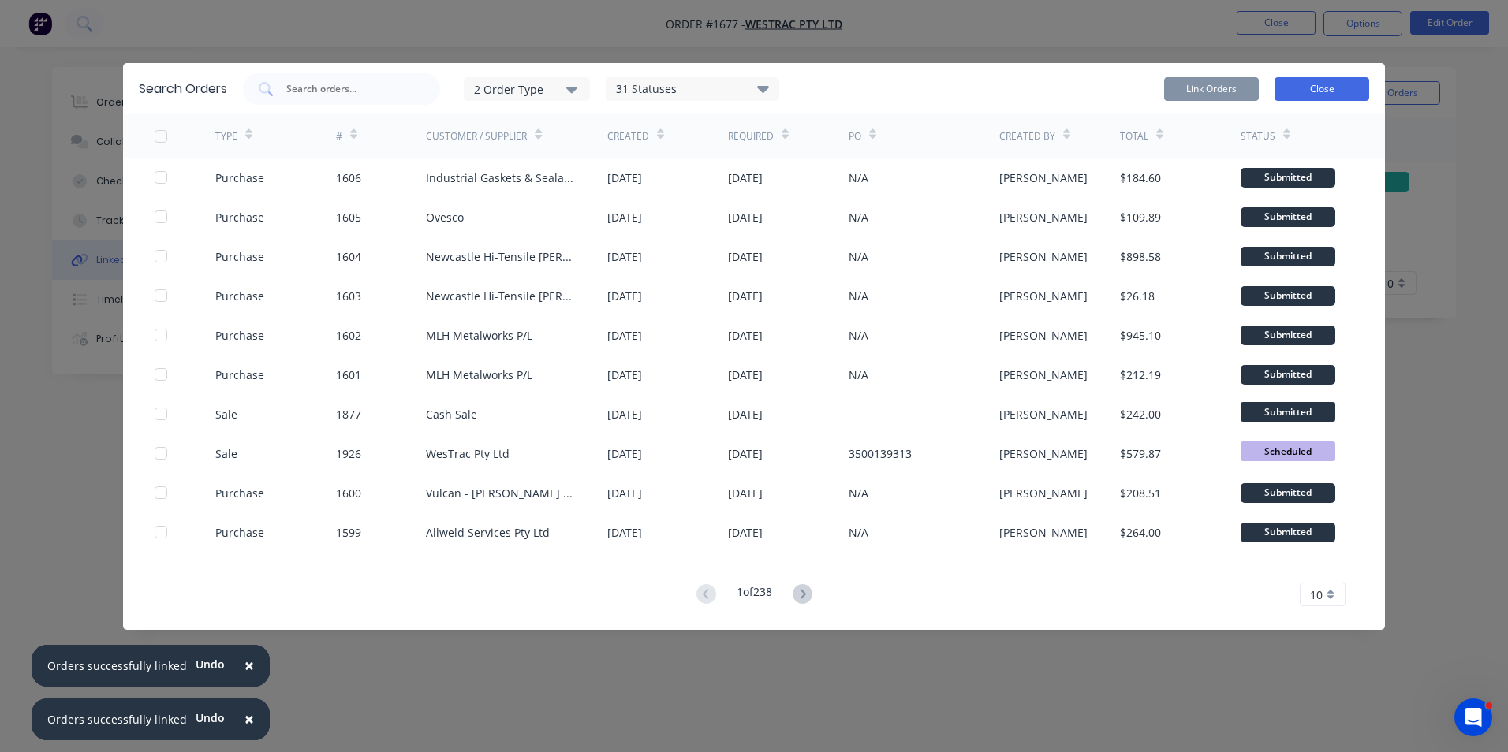
click at [1325, 87] on button "Close" at bounding box center [1321, 89] width 95 height 24
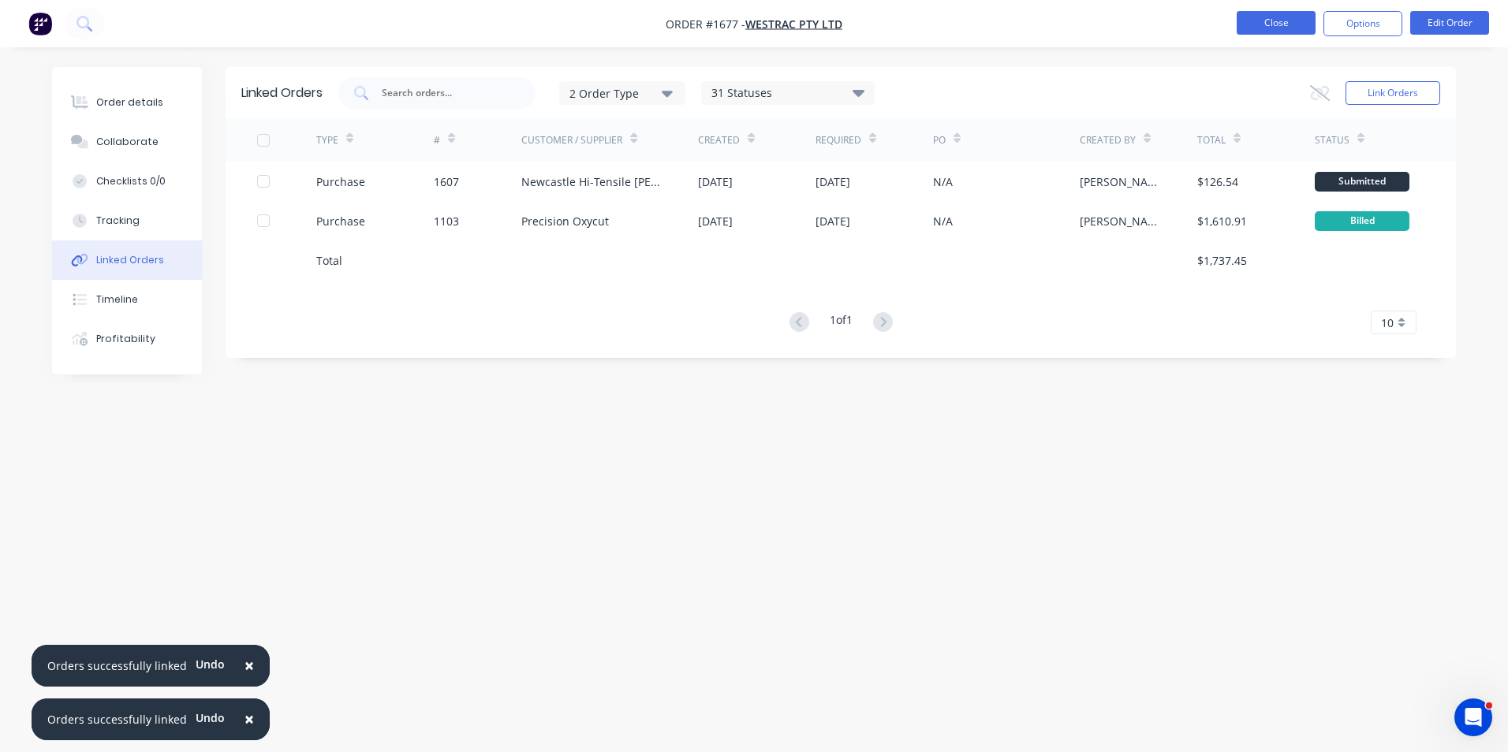
click at [1282, 24] on button "Close" at bounding box center [1276, 23] width 79 height 24
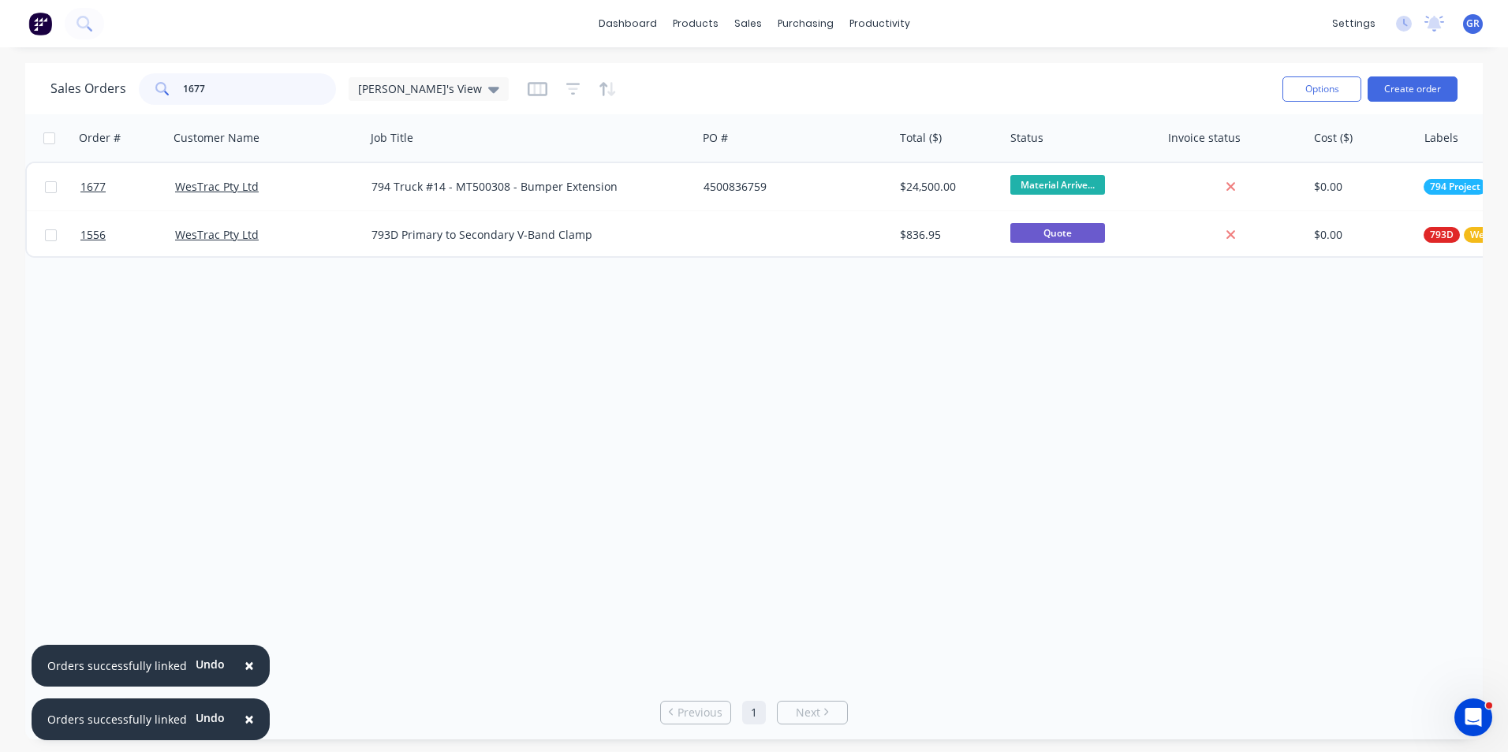
drag, startPoint x: 208, startPoint y: 88, endPoint x: 167, endPoint y: 90, distance: 41.0
click at [167, 90] on div "1677" at bounding box center [237, 89] width 197 height 32
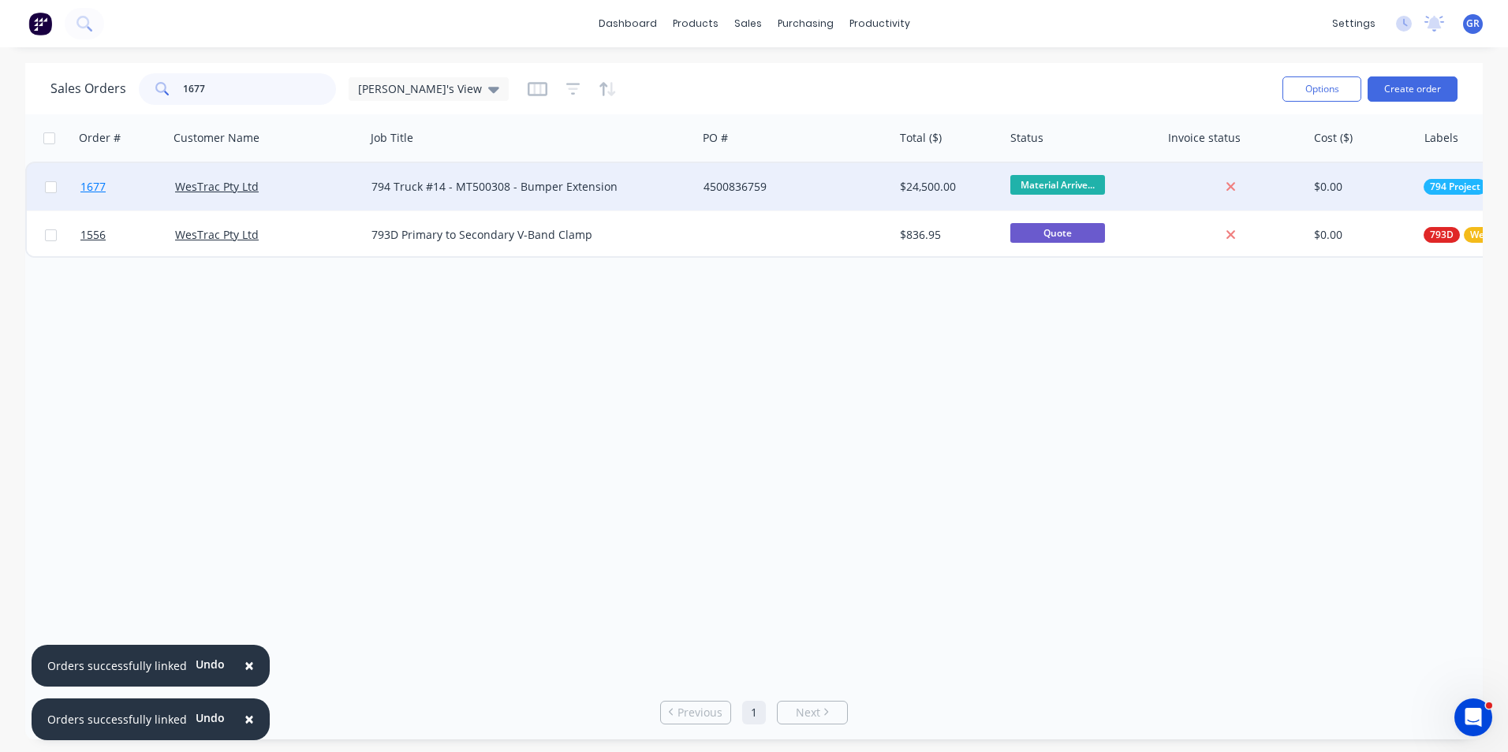
type input "1677"
click at [95, 188] on span "1677" at bounding box center [92, 187] width 25 height 16
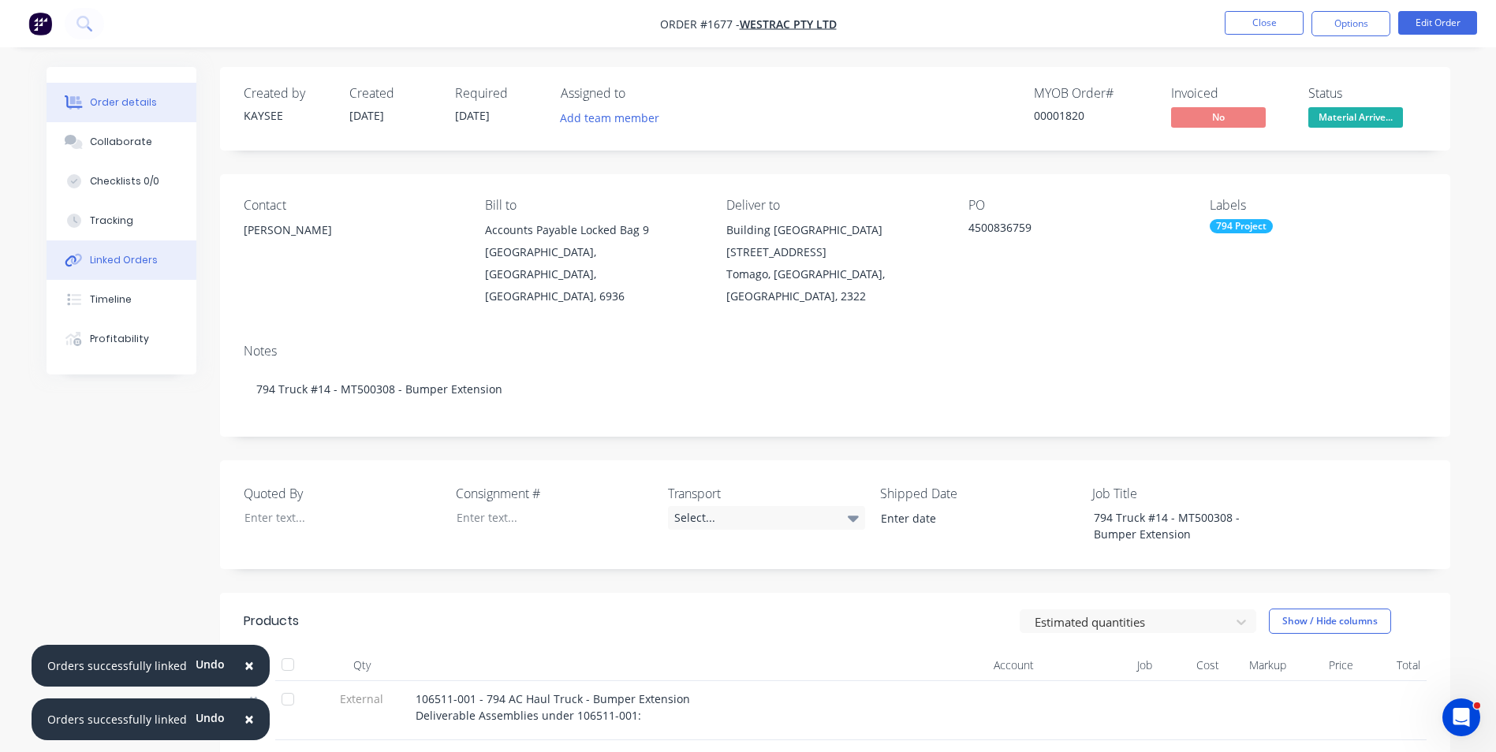
click at [128, 257] on div "Linked Orders" at bounding box center [124, 260] width 68 height 14
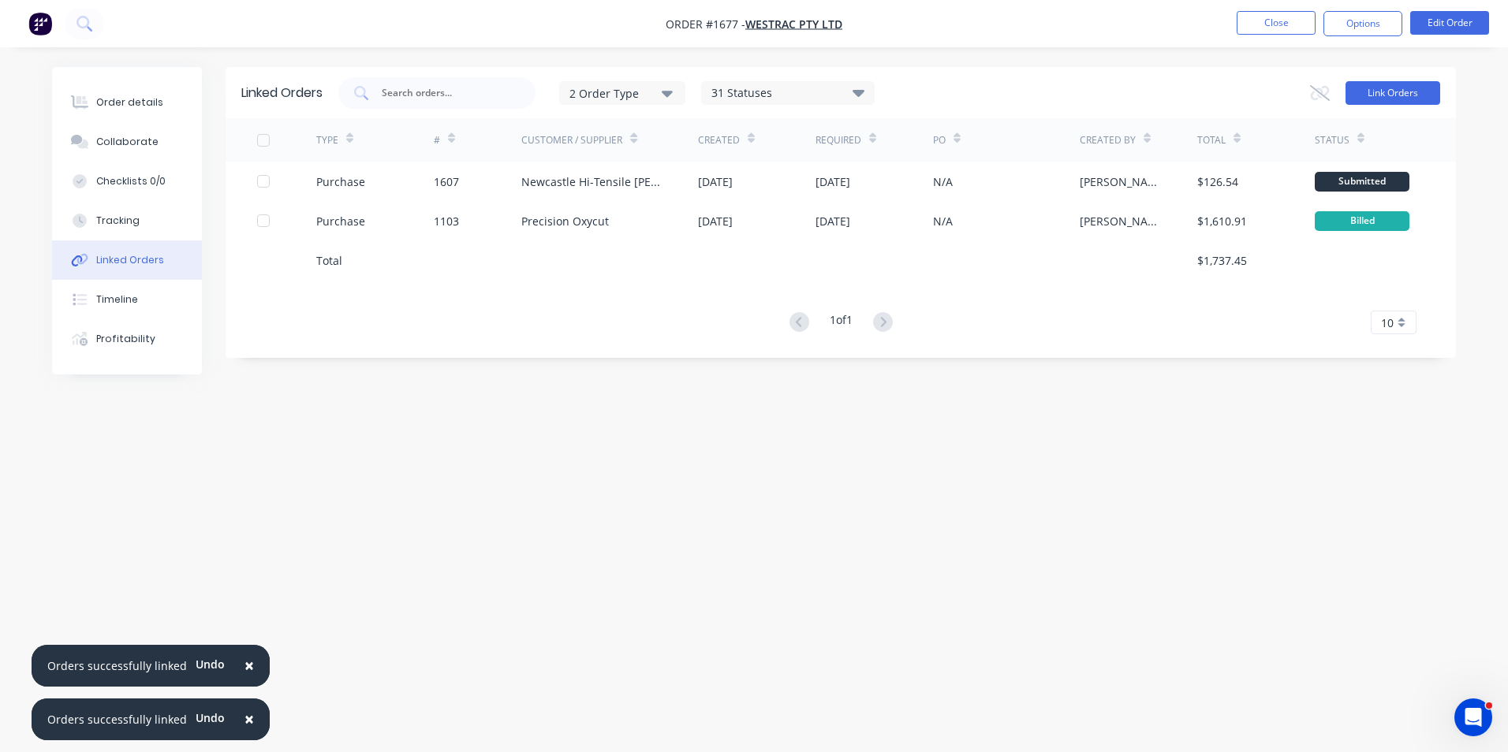
click at [1399, 89] on button "Link Orders" at bounding box center [1392, 93] width 95 height 24
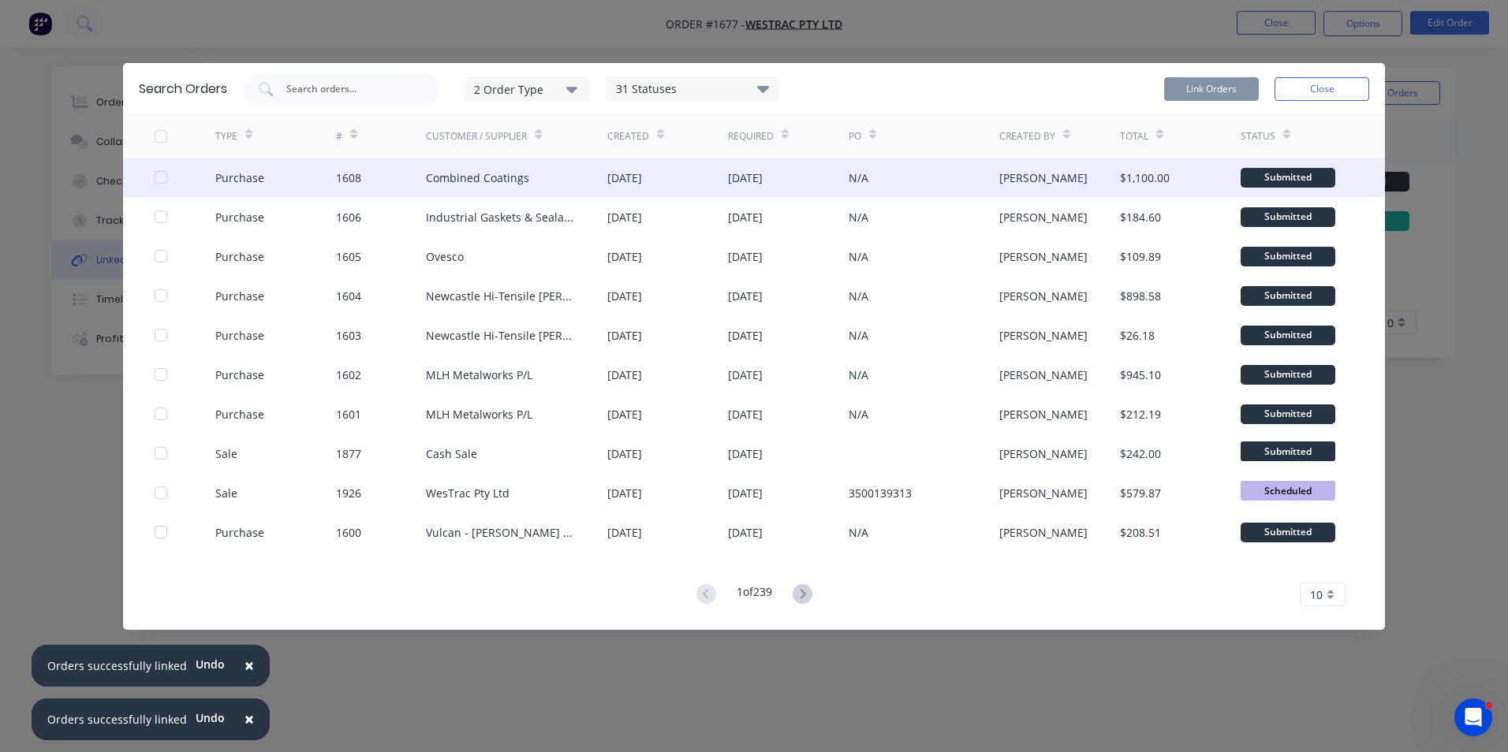
click at [161, 175] on div at bounding box center [161, 178] width 32 height 32
click at [1190, 84] on button "Link Orders" at bounding box center [1211, 89] width 95 height 24
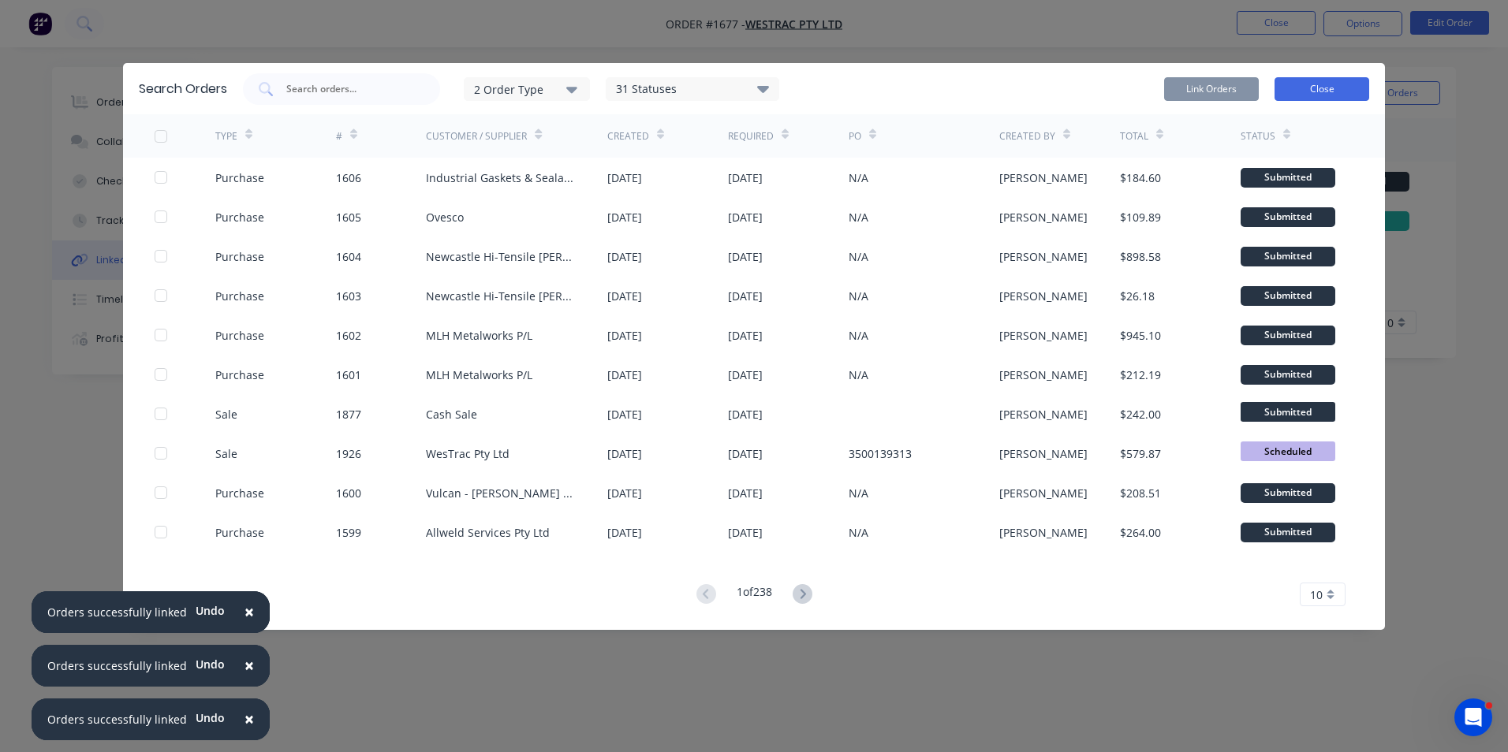
click at [1332, 88] on button "Close" at bounding box center [1321, 89] width 95 height 24
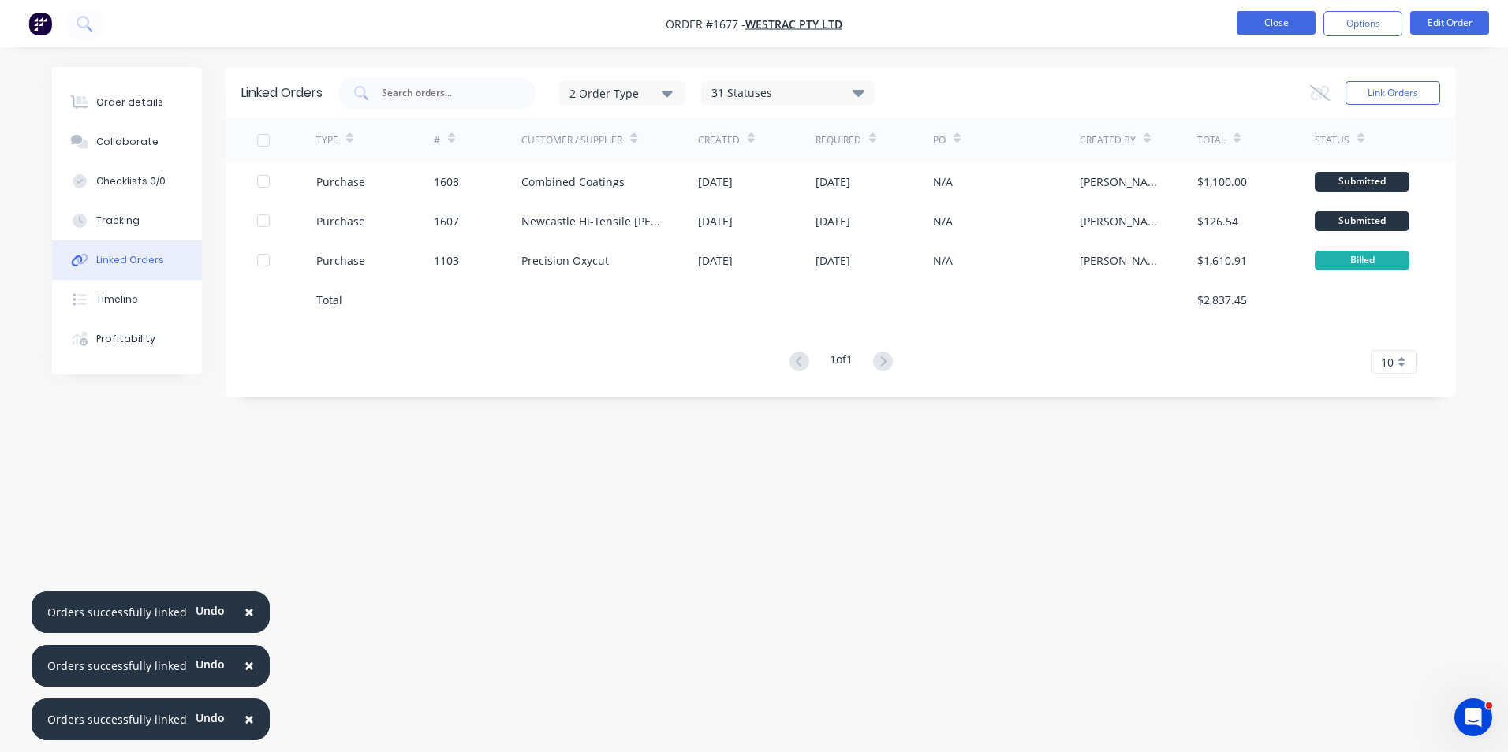
click at [1291, 21] on button "Close" at bounding box center [1276, 23] width 79 height 24
